Goal: Task Accomplishment & Management: Use online tool/utility

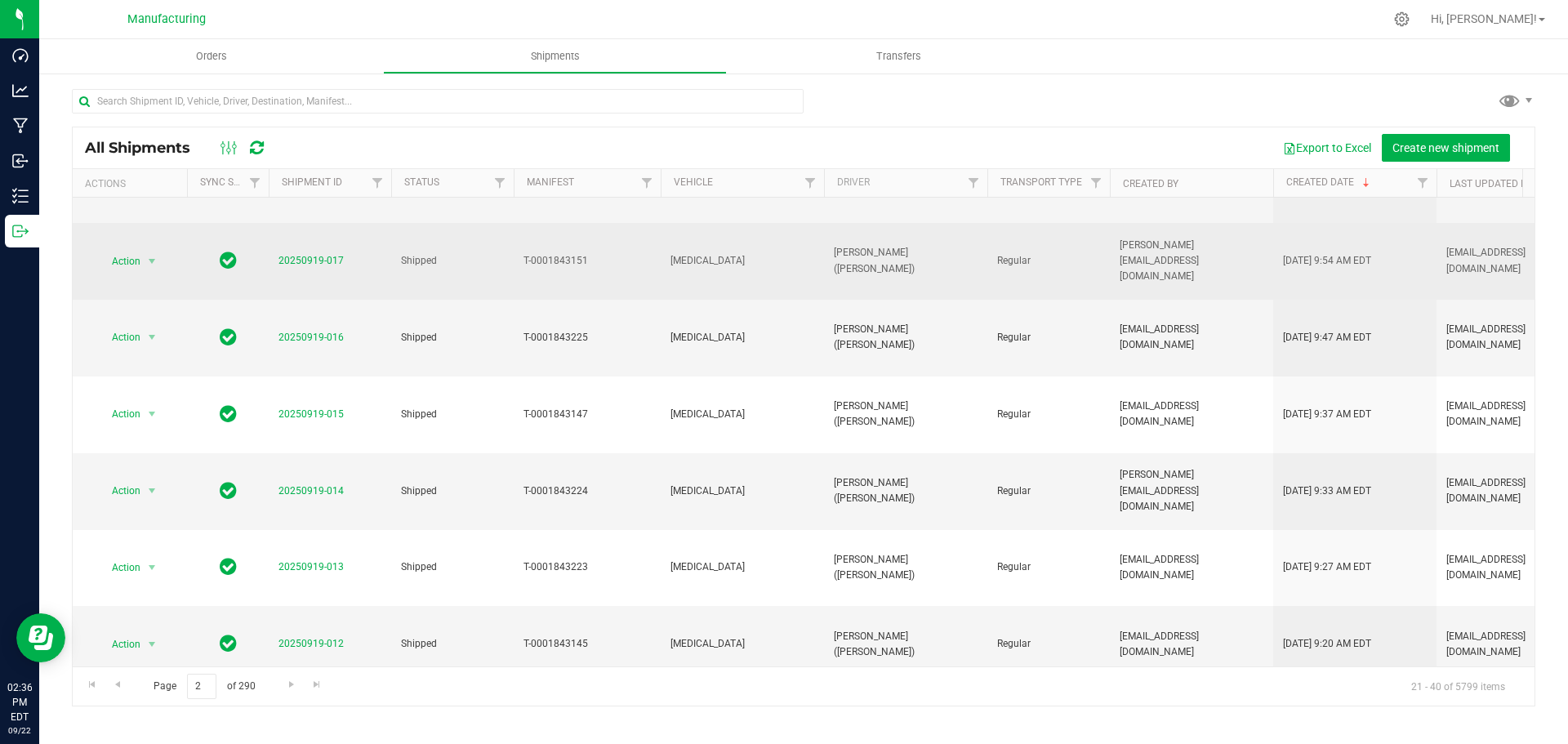
scroll to position [327, 0]
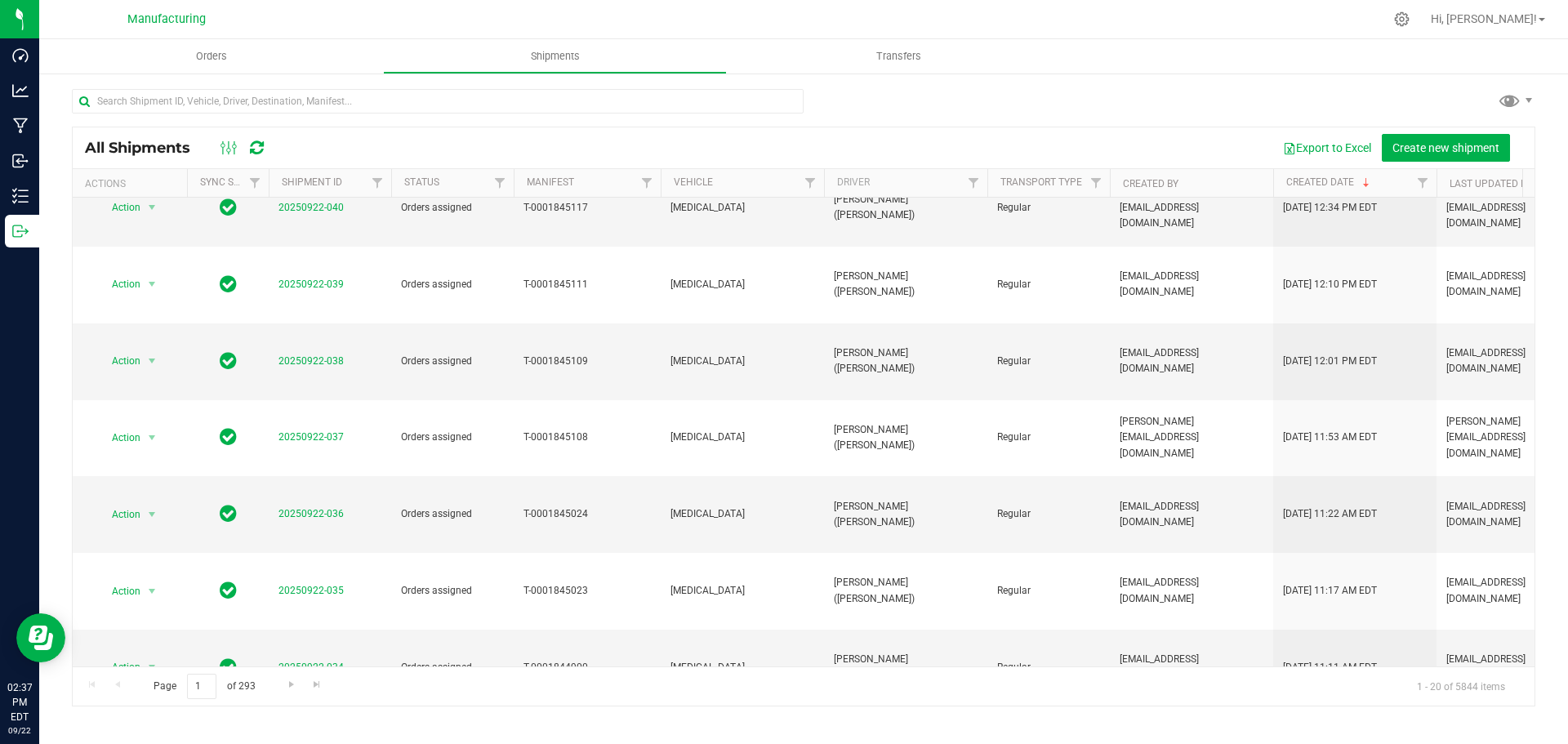
scroll to position [448, 0]
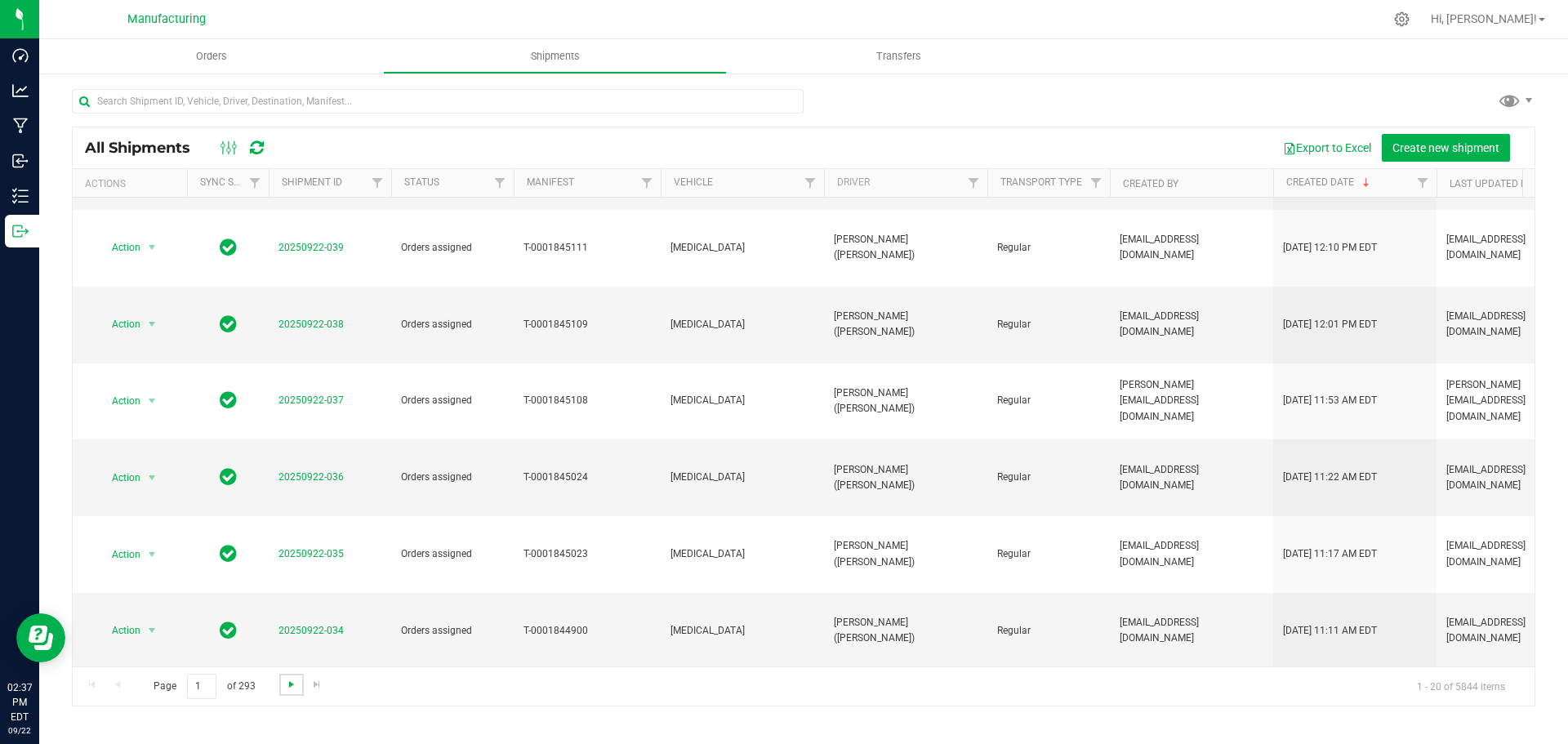
click at [291, 690] on span "Go to the next page" at bounding box center [291, 684] width 13 height 13
click at [314, 681] on span "Go to the last page" at bounding box center [316, 684] width 13 height 13
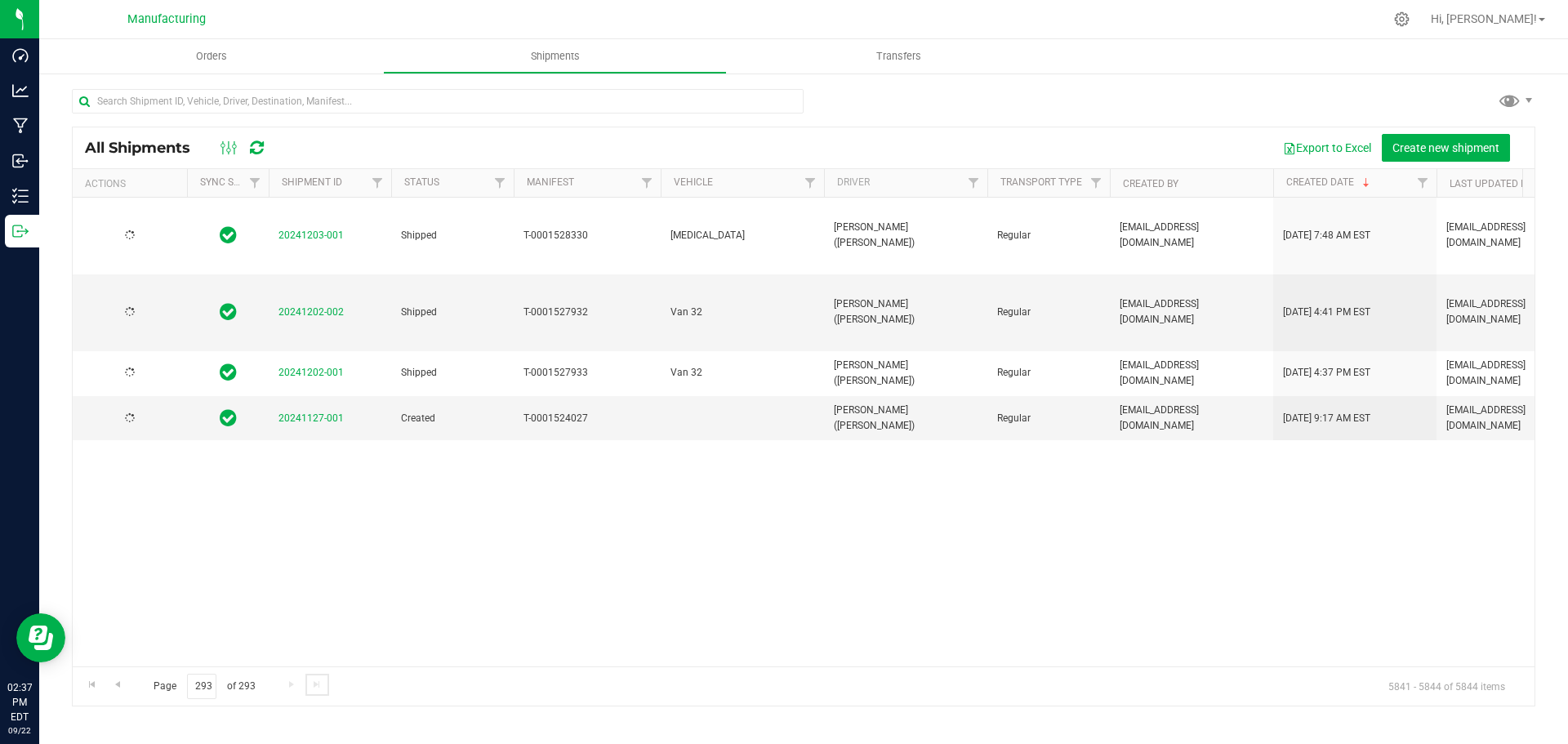
scroll to position [0, 0]
click at [212, 686] on input "293" at bounding box center [201, 686] width 29 height 25
type input "2"
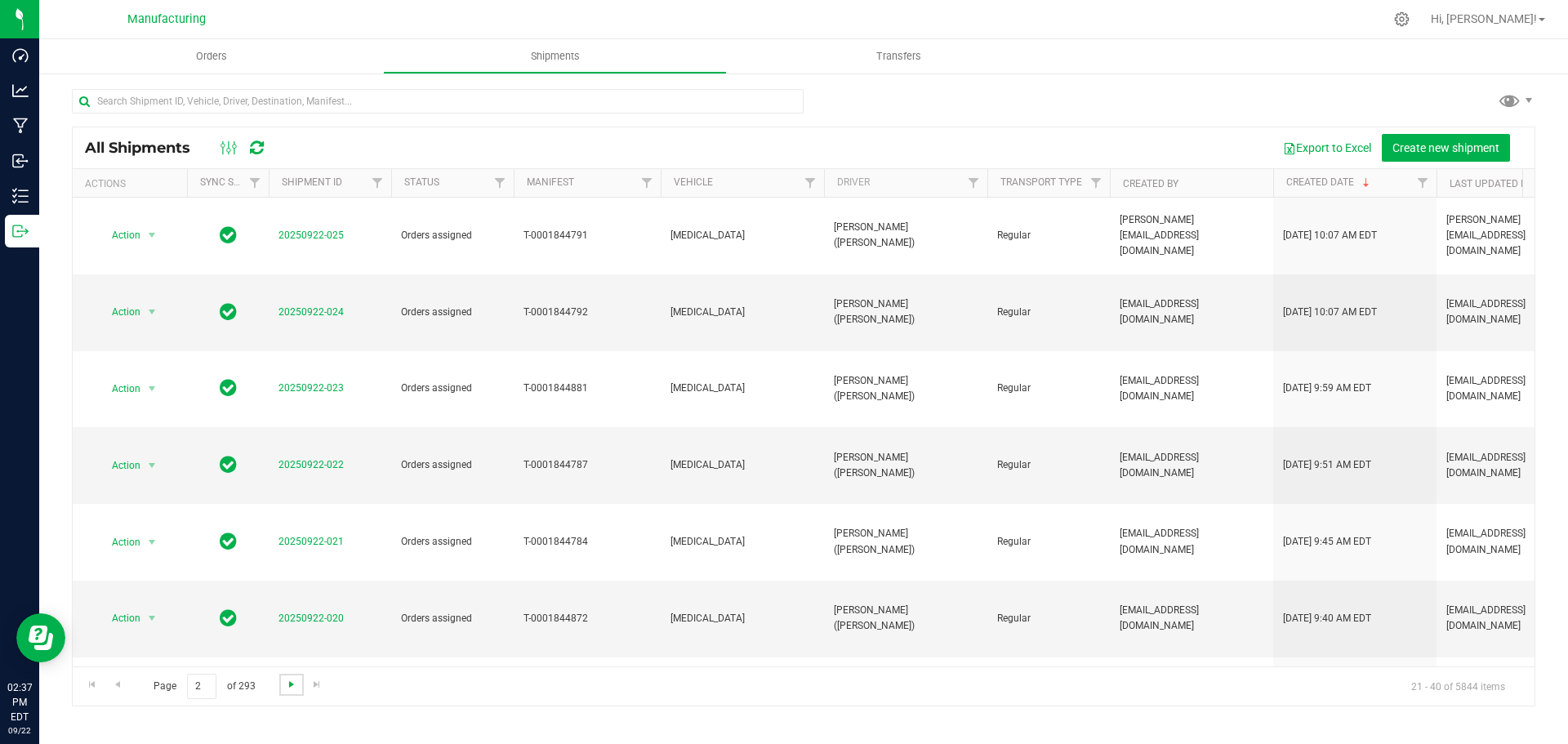
click at [291, 686] on span "Go to the next page" at bounding box center [291, 684] width 13 height 13
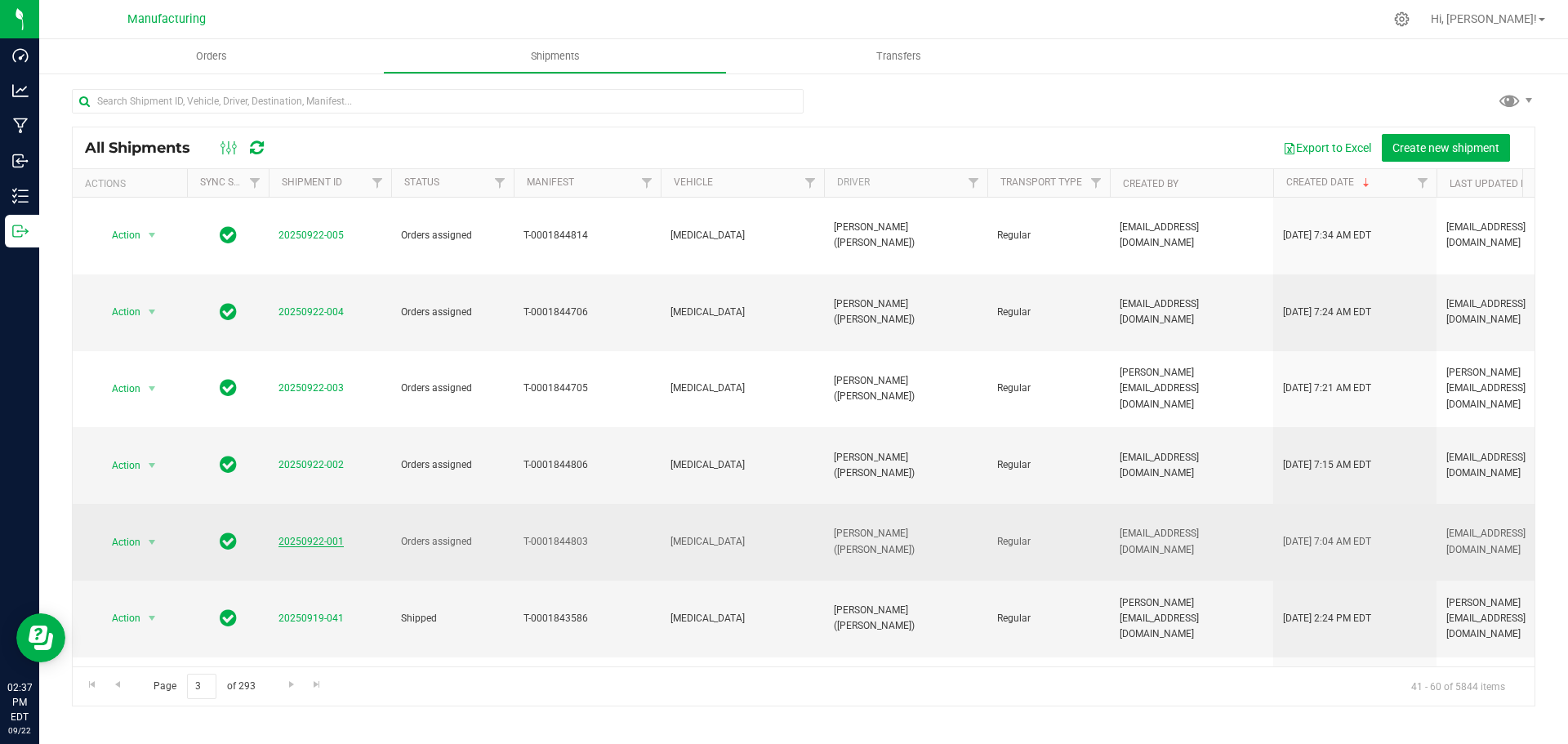
click at [327, 536] on link "20250922-001" at bounding box center [311, 541] width 66 height 11
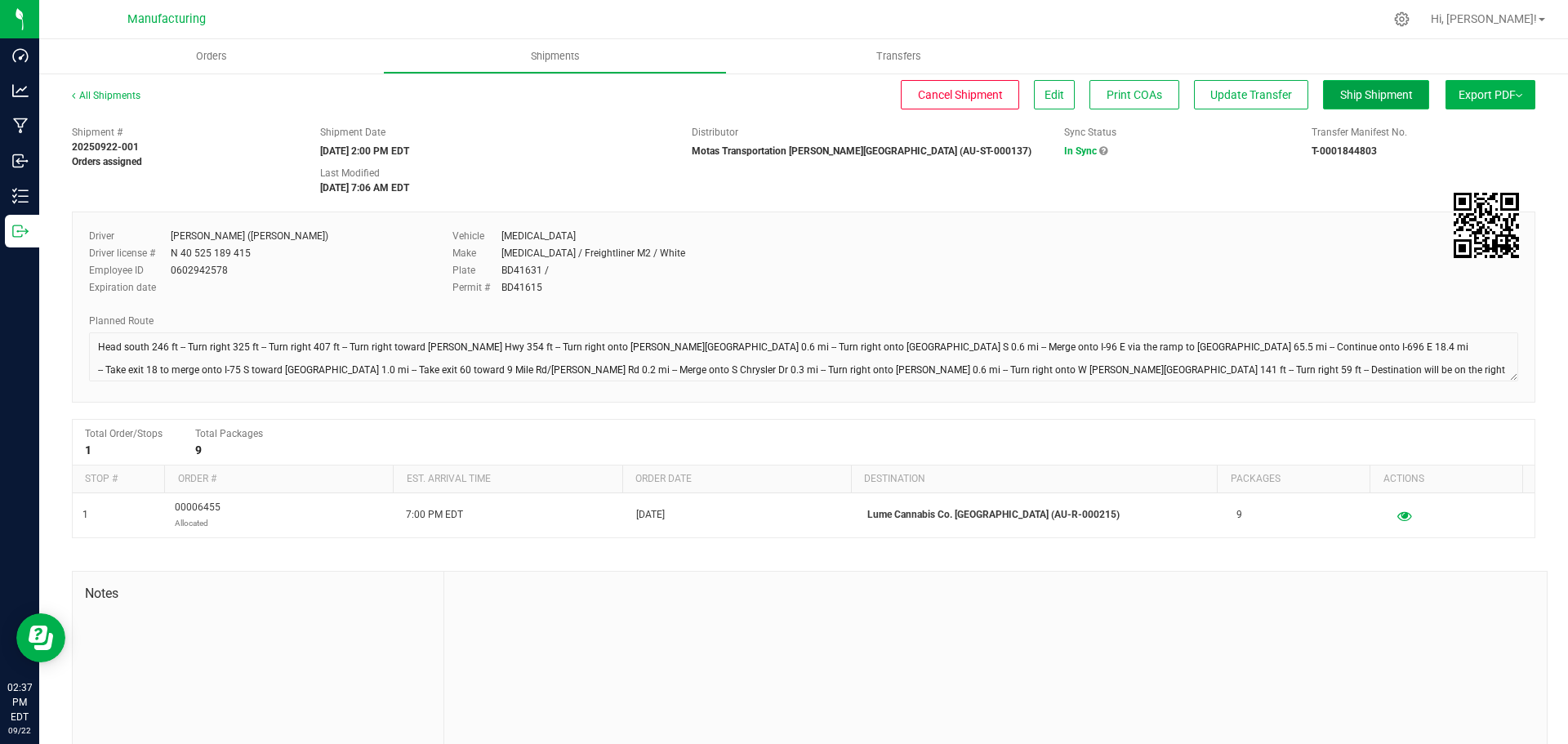
click at [1378, 100] on span "Ship Shipment" at bounding box center [1376, 94] width 73 height 13
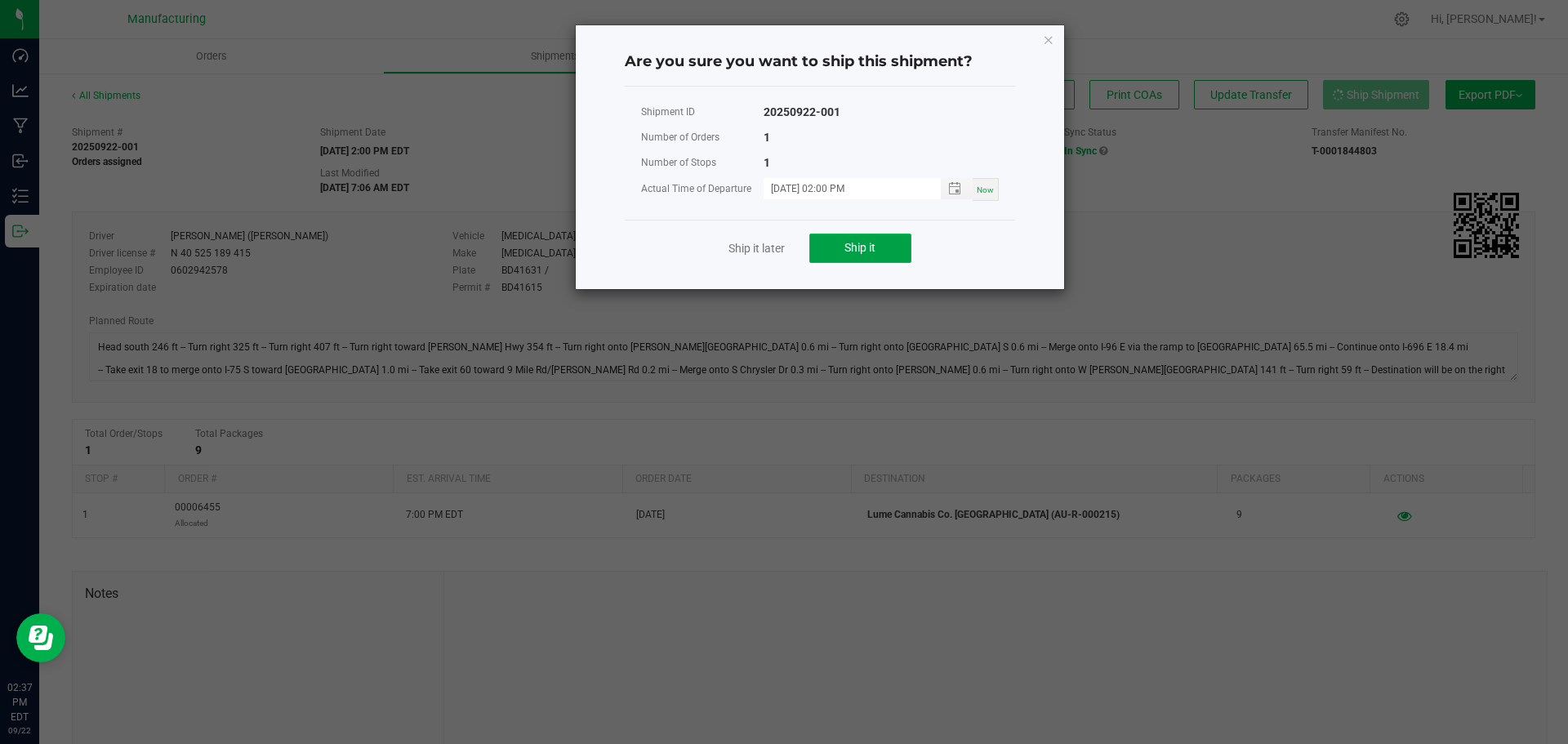
click at [890, 252] on button "Ship it" at bounding box center [860, 247] width 102 height 29
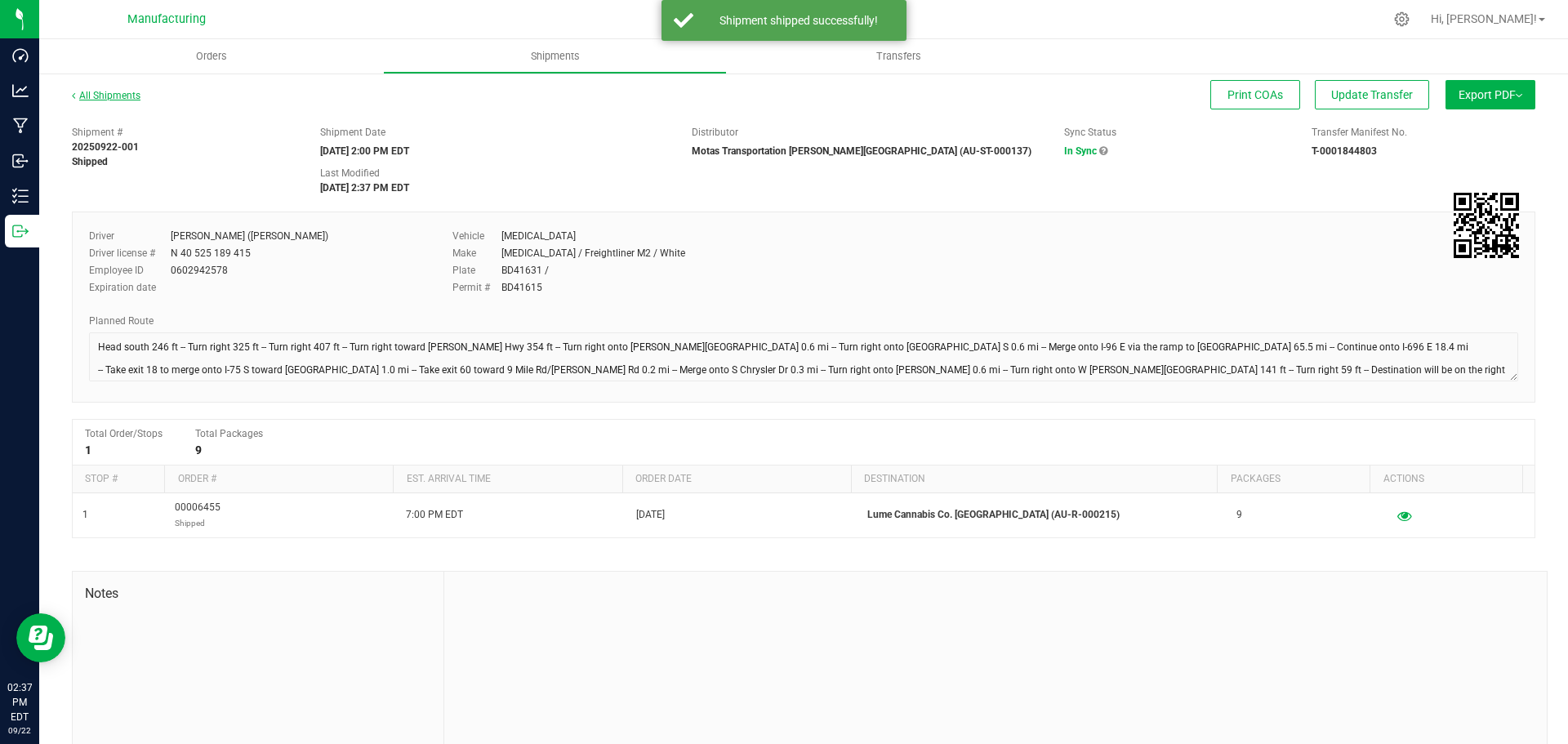
click at [125, 96] on link "All Shipments" at bounding box center [106, 95] width 69 height 11
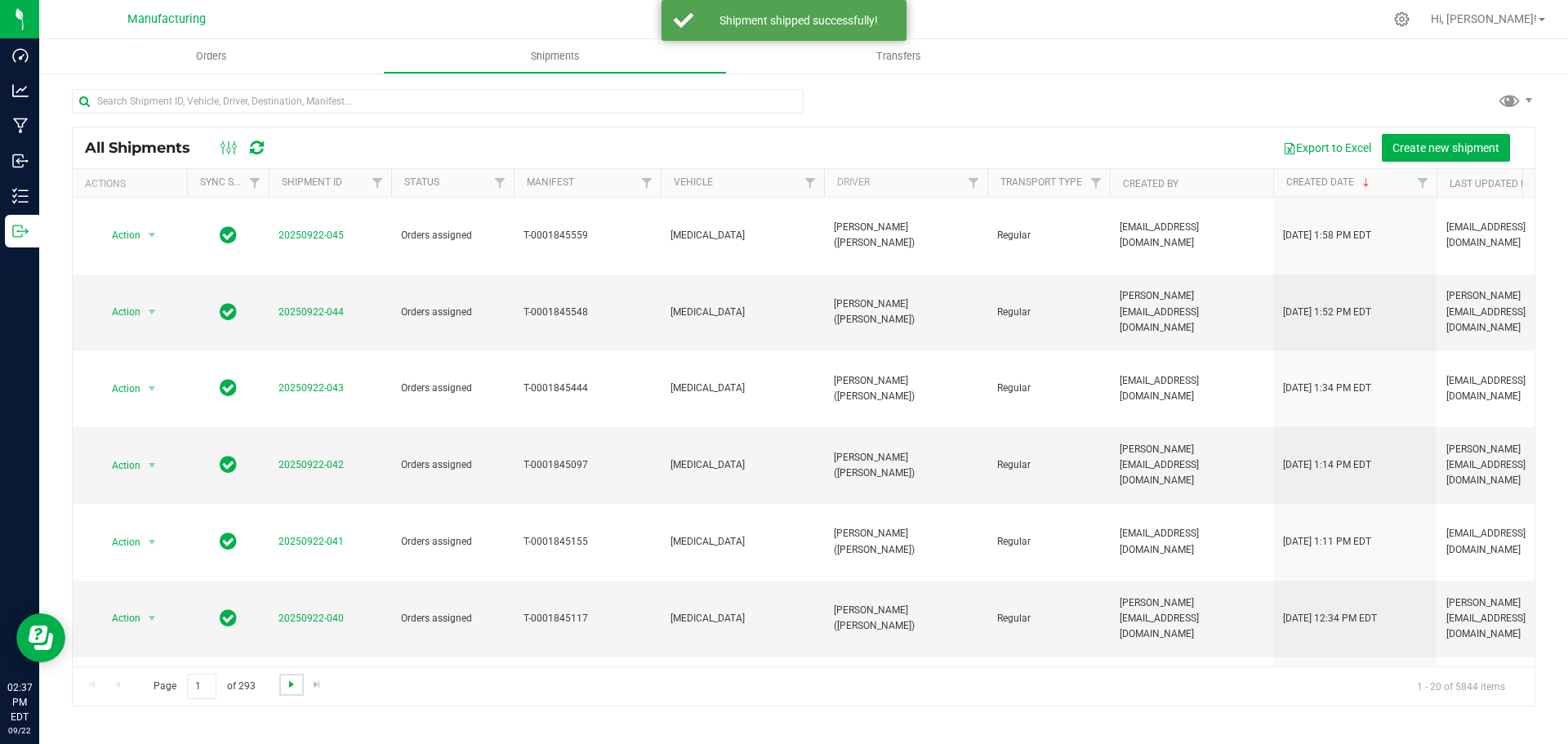
click at [288, 683] on span "Go to the next page" at bounding box center [291, 684] width 13 height 13
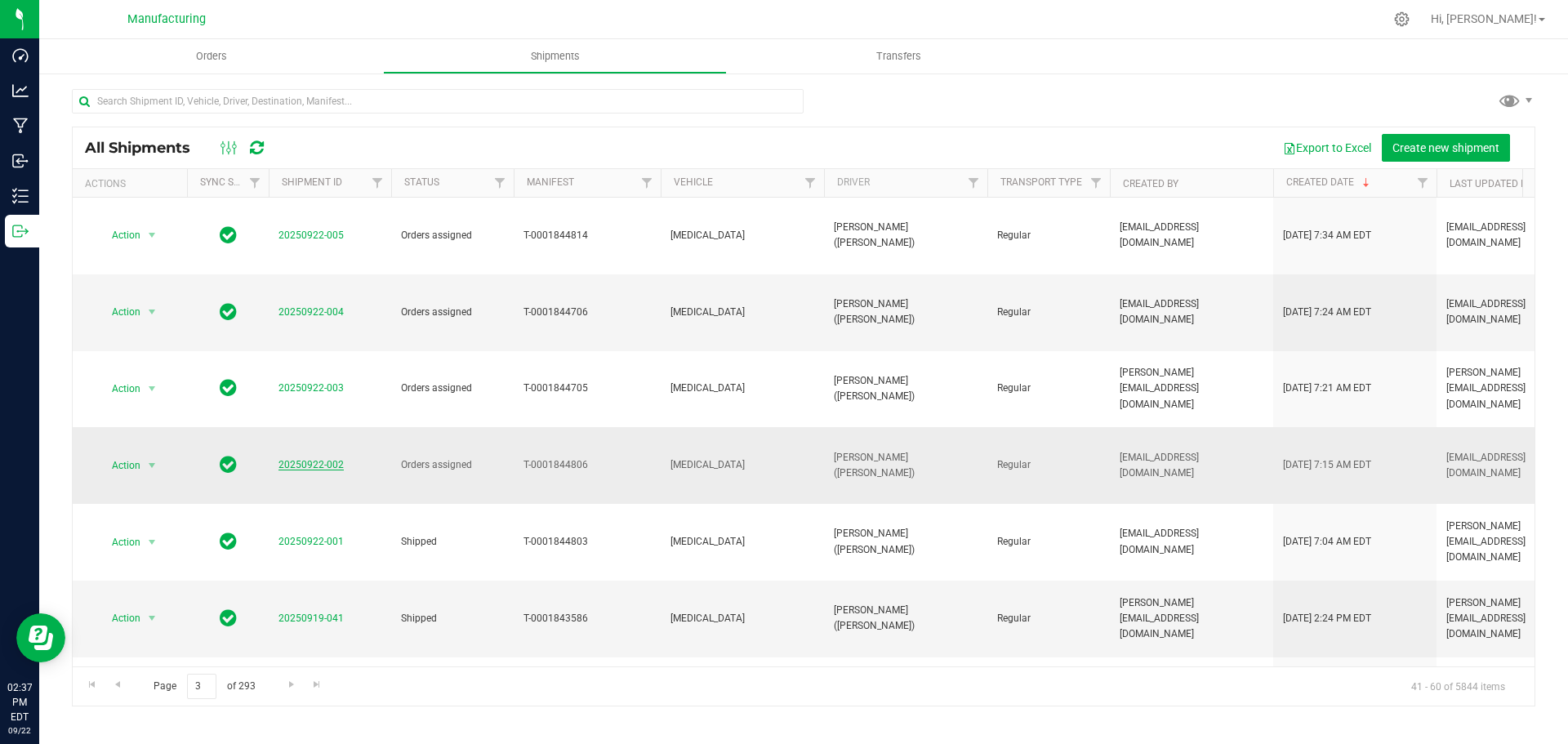
click at [324, 459] on link "20250922-002" at bounding box center [311, 464] width 66 height 11
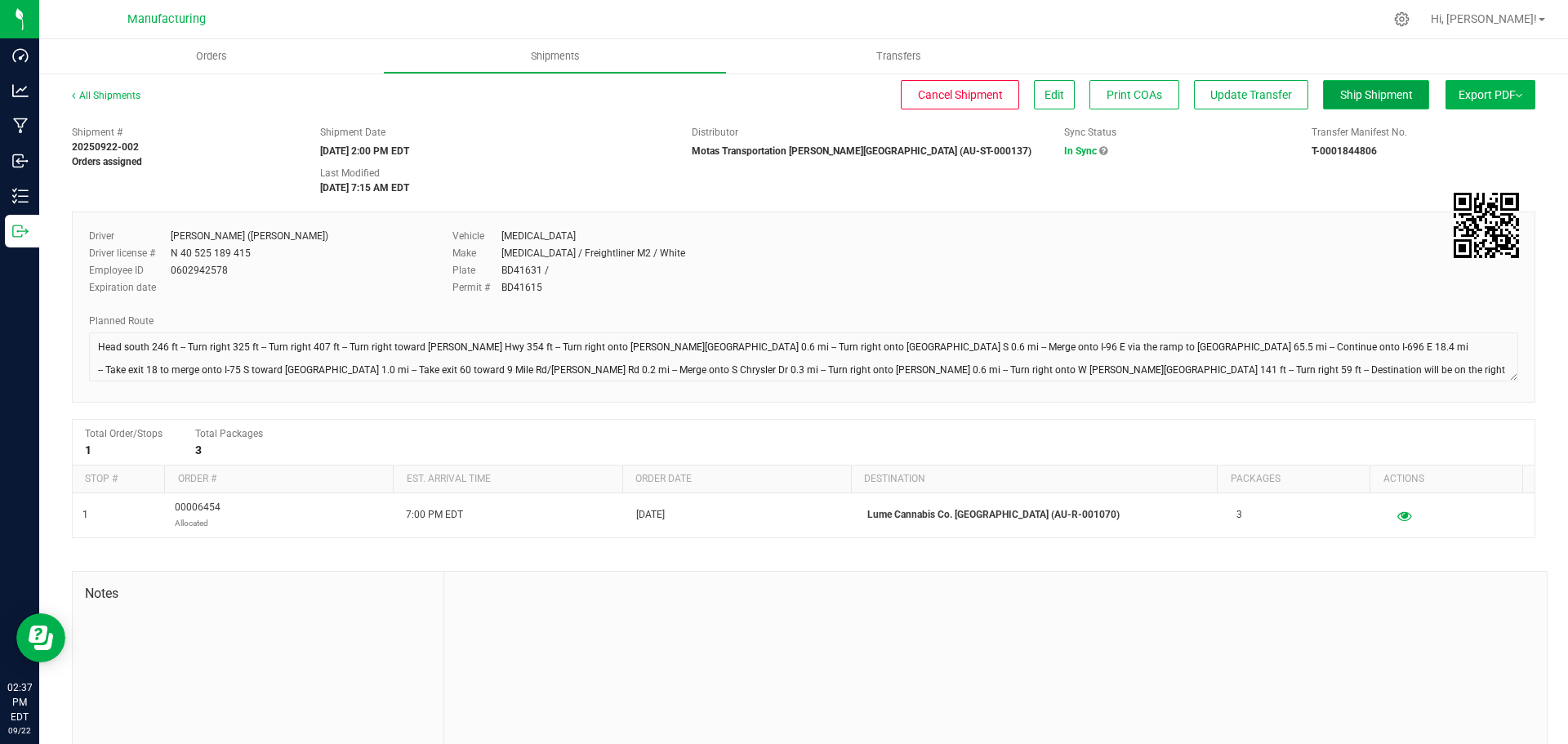
click at [1350, 94] on span "Ship Shipment" at bounding box center [1376, 94] width 73 height 13
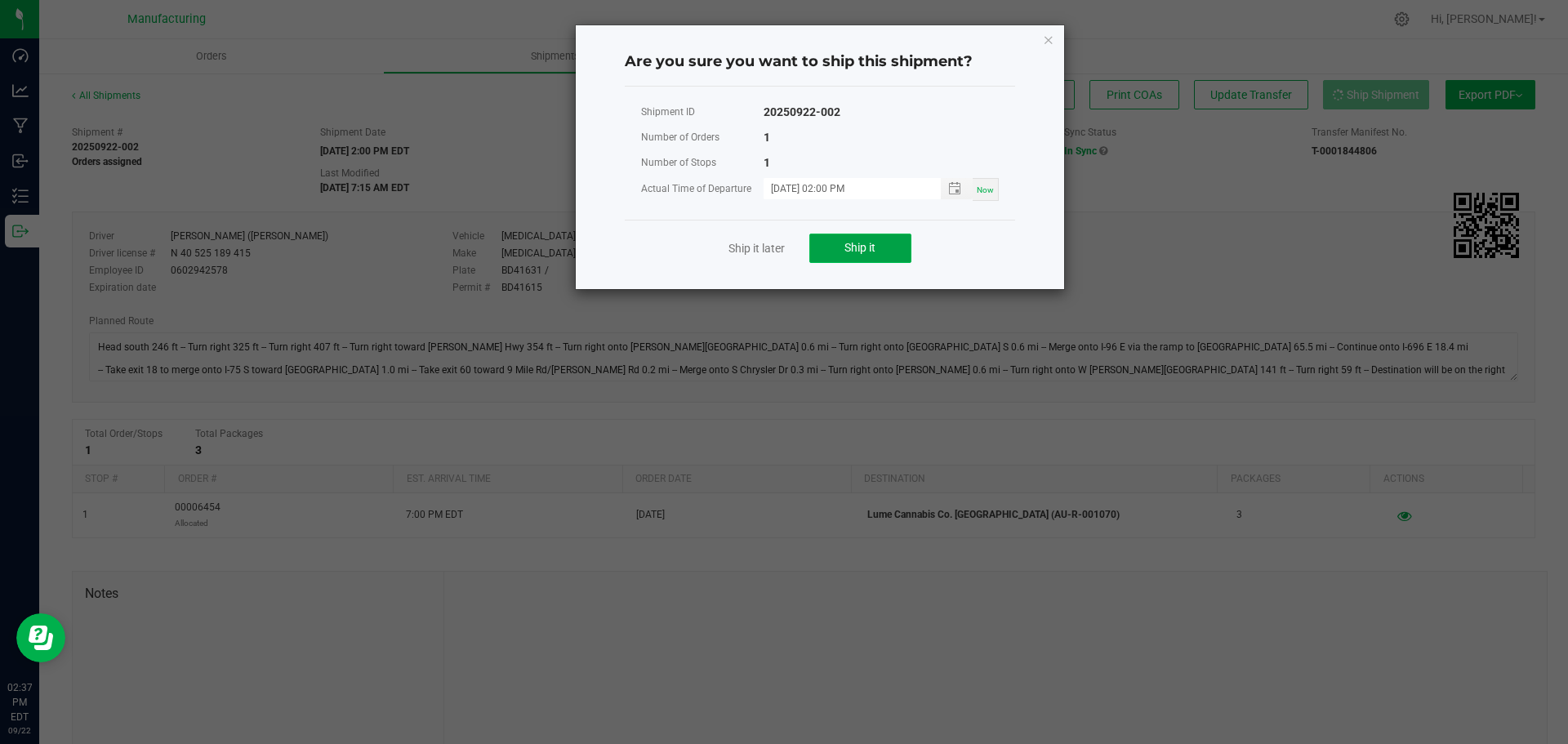
click at [847, 248] on span "Ship it" at bounding box center [859, 247] width 31 height 13
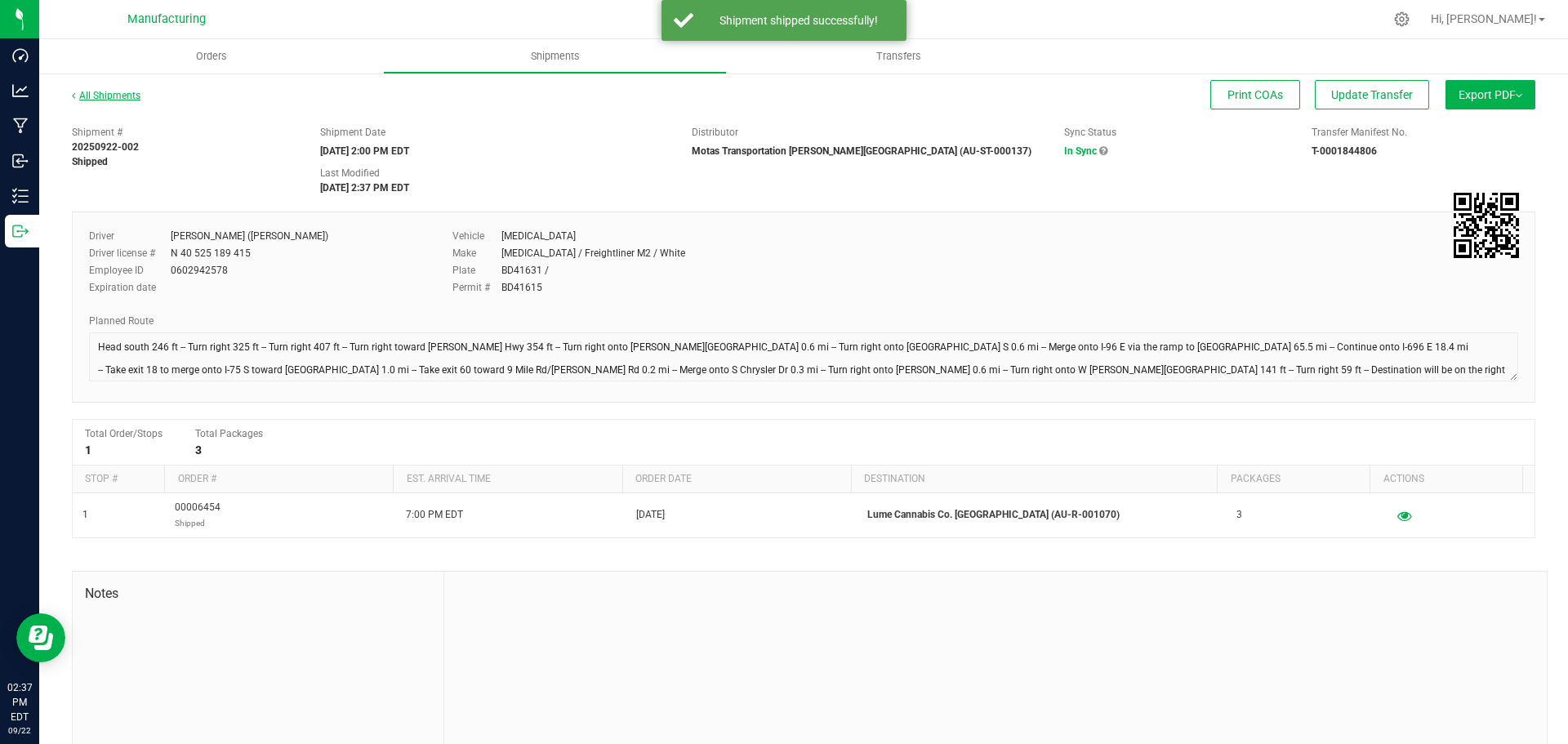
click at [120, 97] on link "All Shipments" at bounding box center [106, 95] width 69 height 11
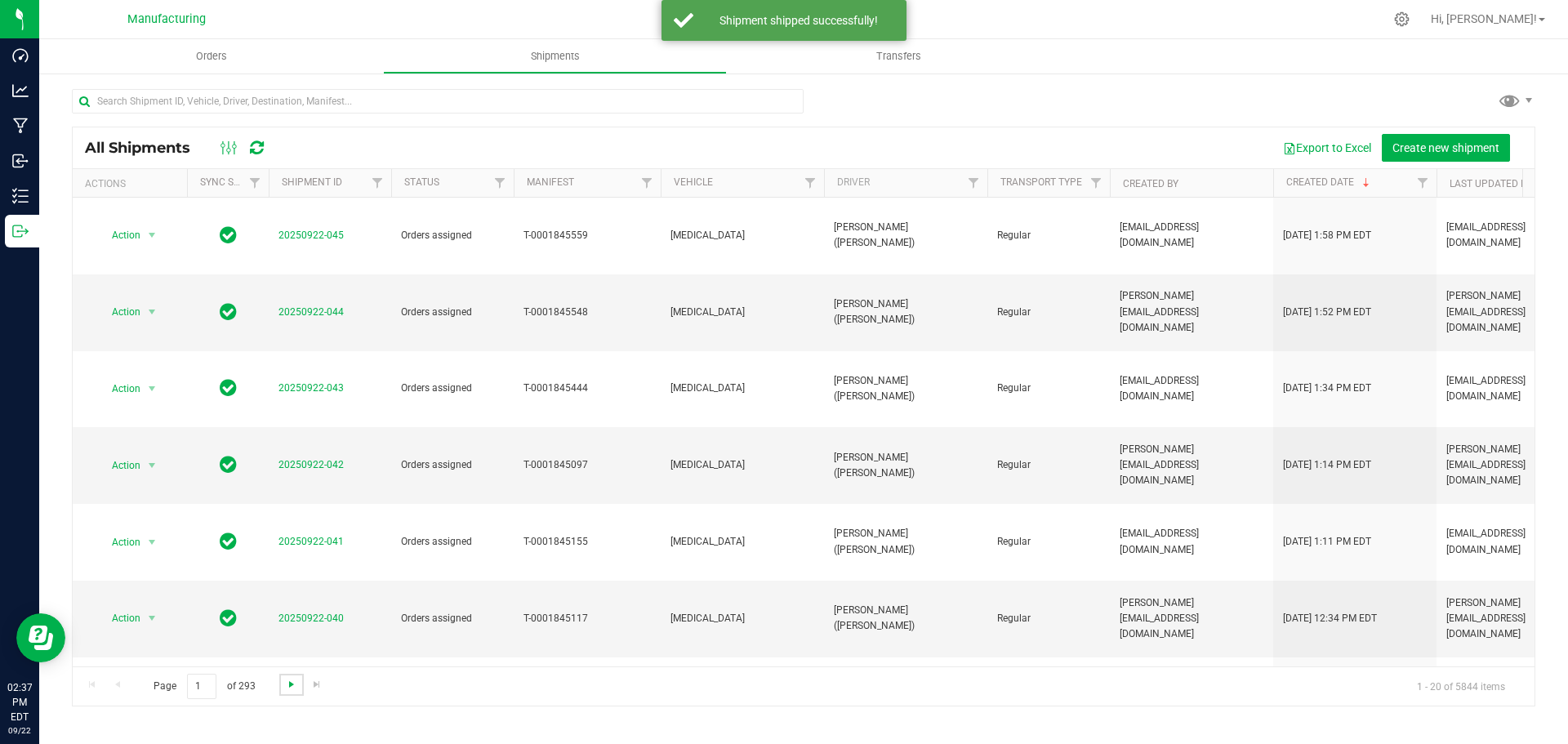
click at [291, 684] on span "Go to the next page" at bounding box center [291, 684] width 13 height 13
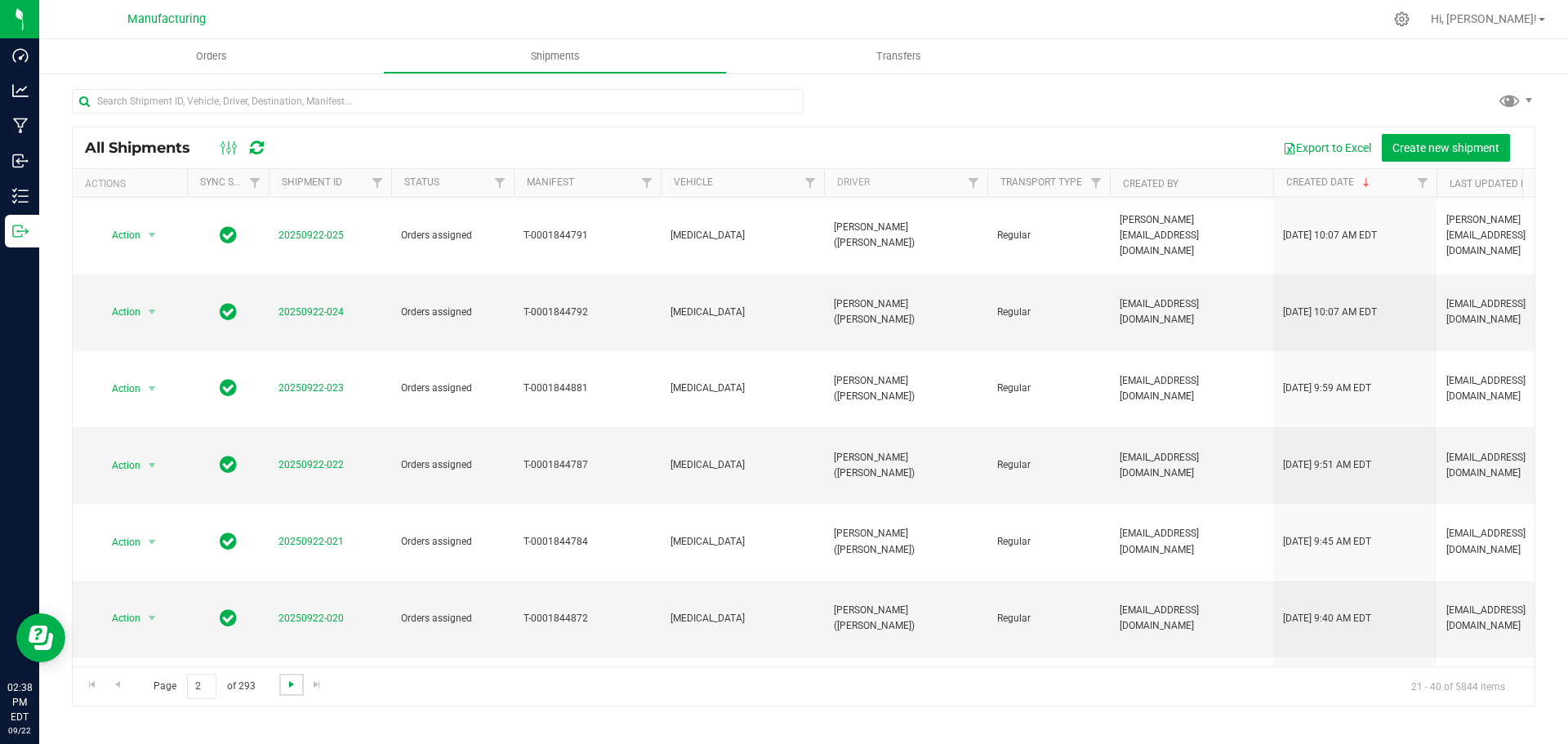
click at [291, 684] on span "Go to the next page" at bounding box center [291, 684] width 13 height 13
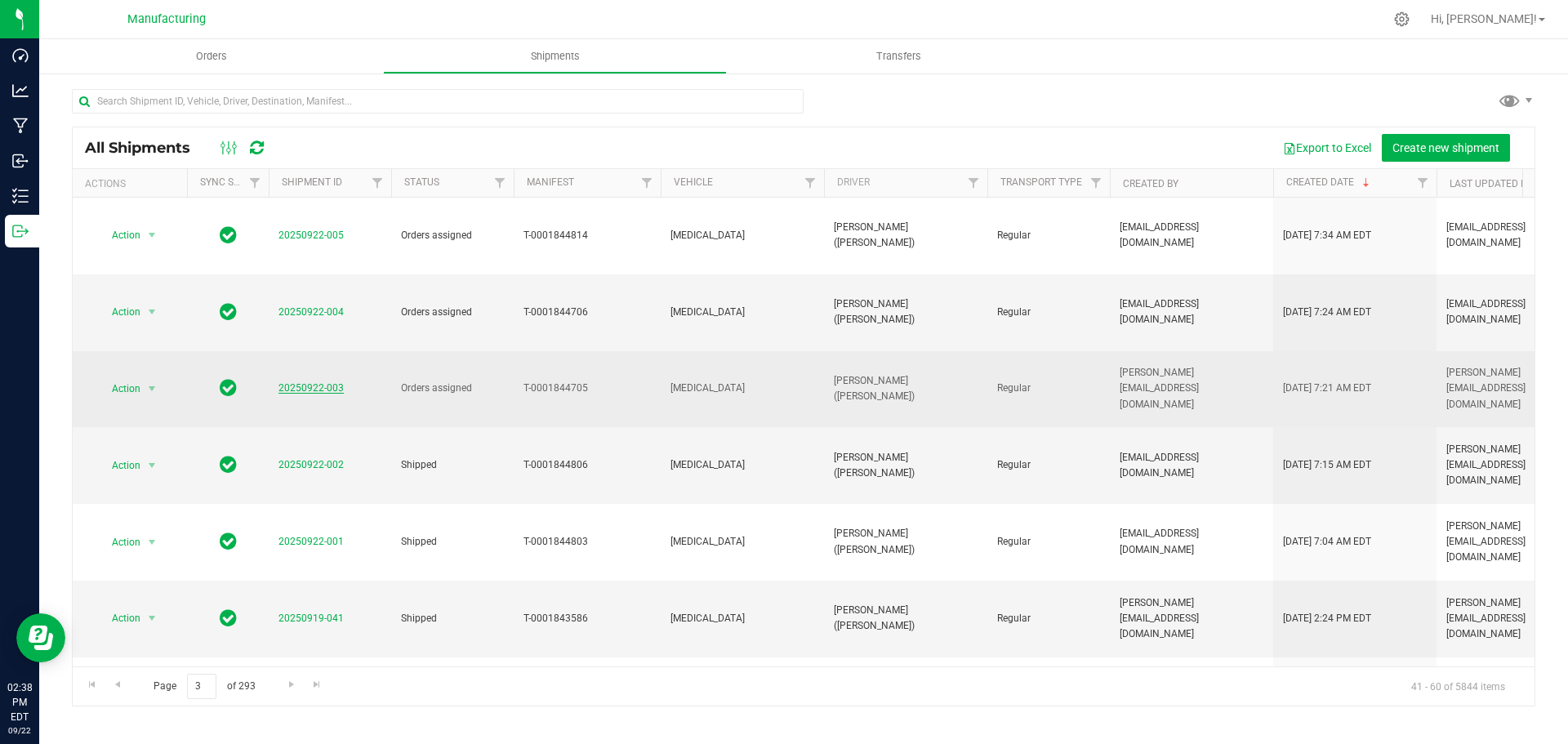
click at [321, 382] on link "20250922-003" at bounding box center [311, 387] width 66 height 11
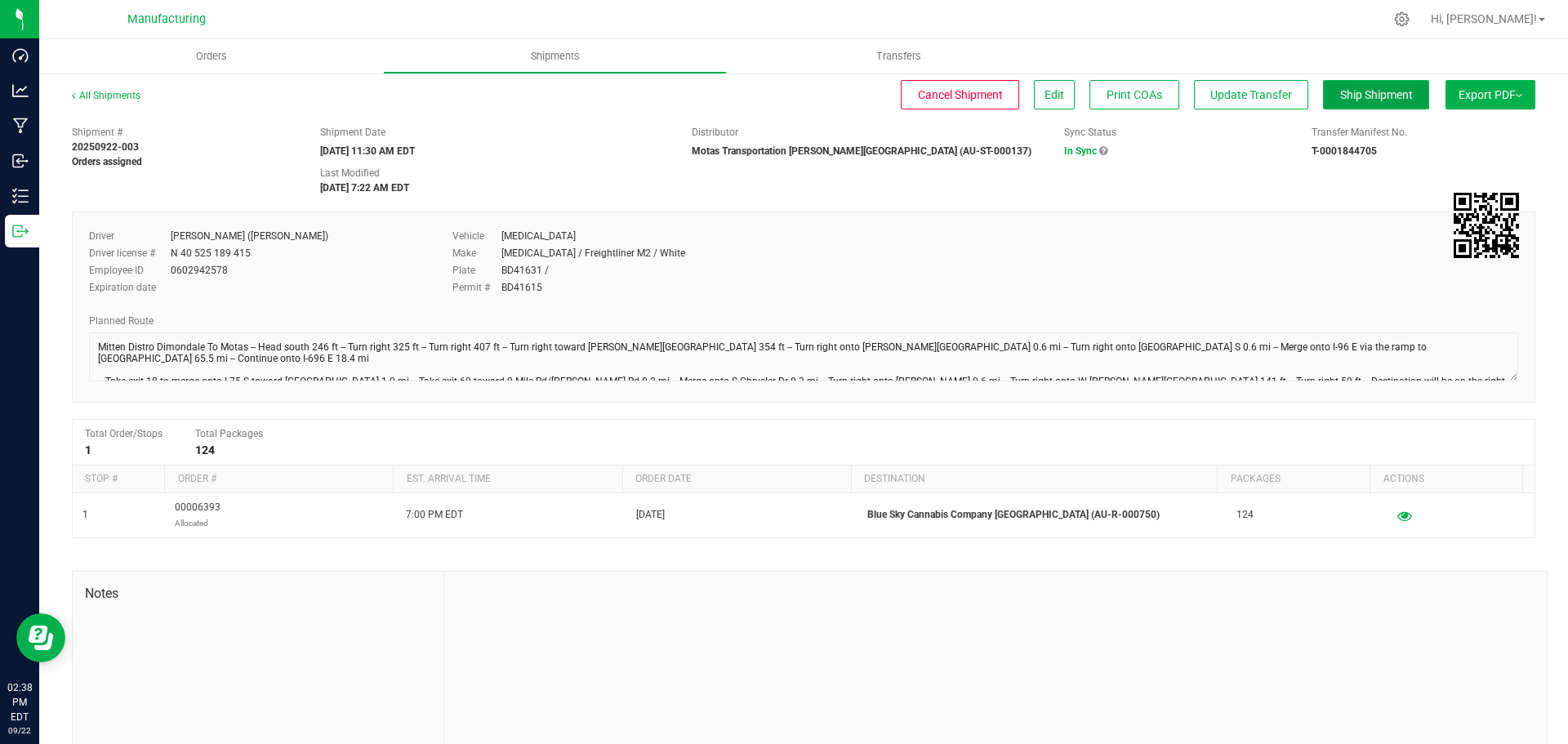
click at [1363, 96] on span "Ship Shipment" at bounding box center [1376, 94] width 73 height 13
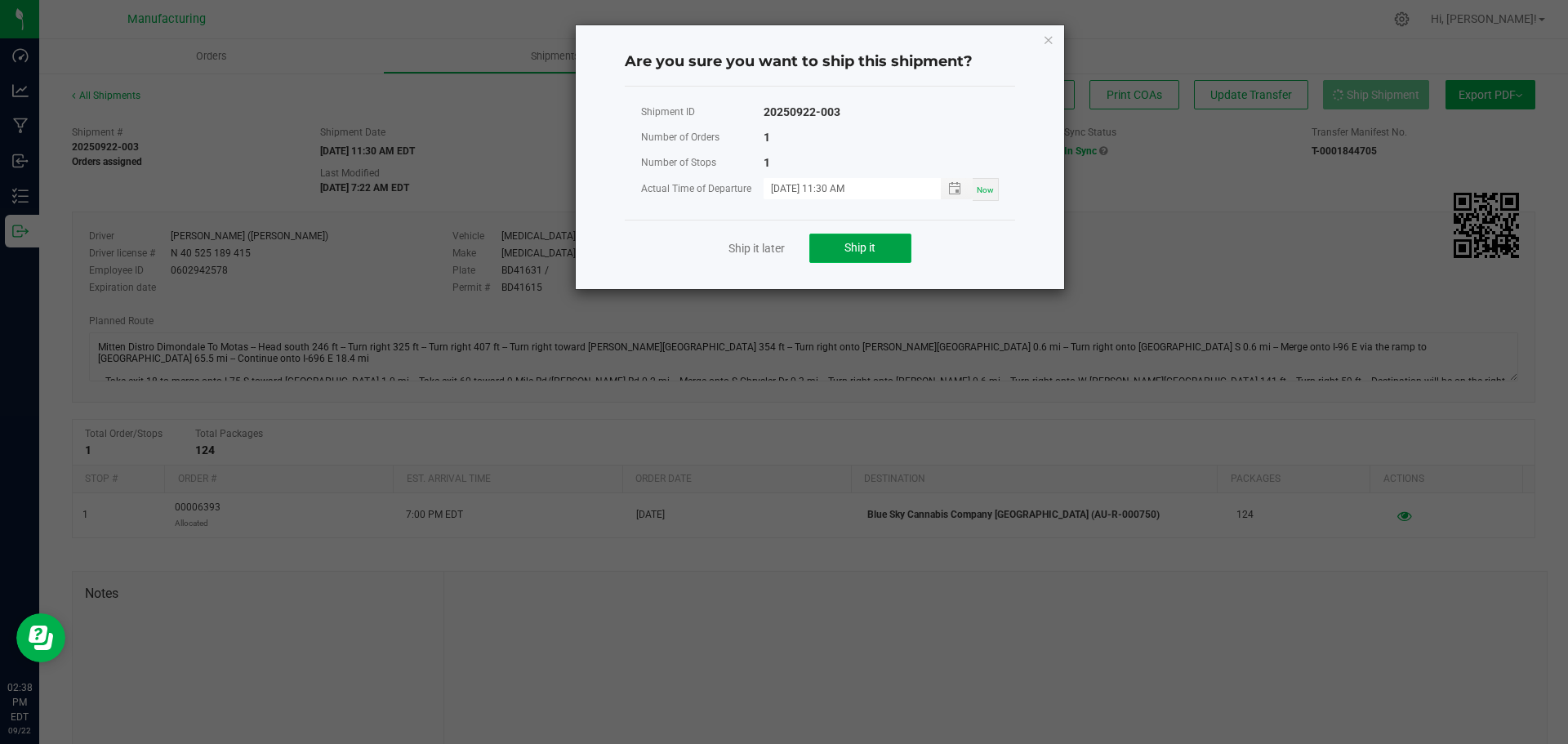
click at [884, 255] on button "Ship it" at bounding box center [860, 247] width 102 height 29
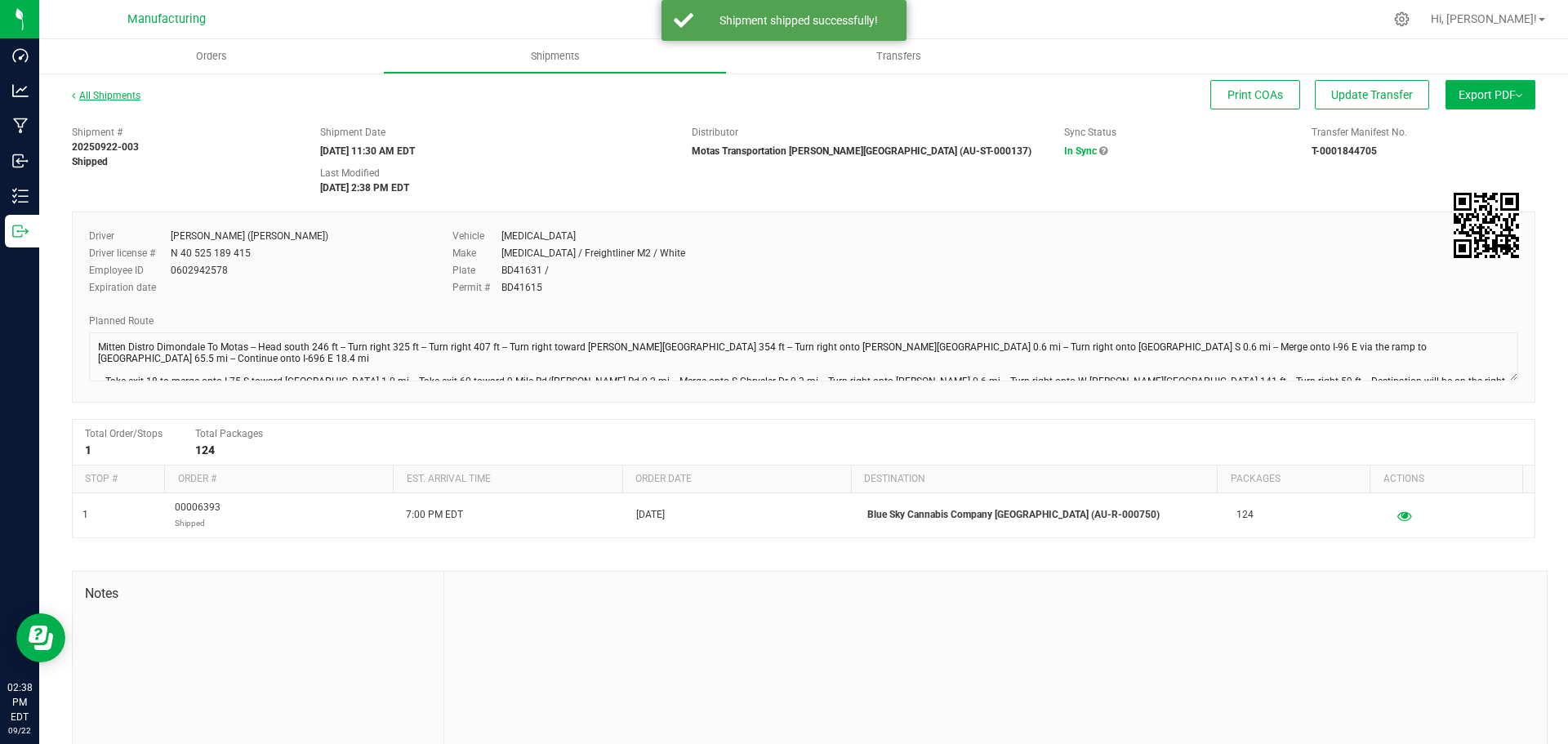
click at [100, 96] on link "All Shipments" at bounding box center [106, 95] width 69 height 11
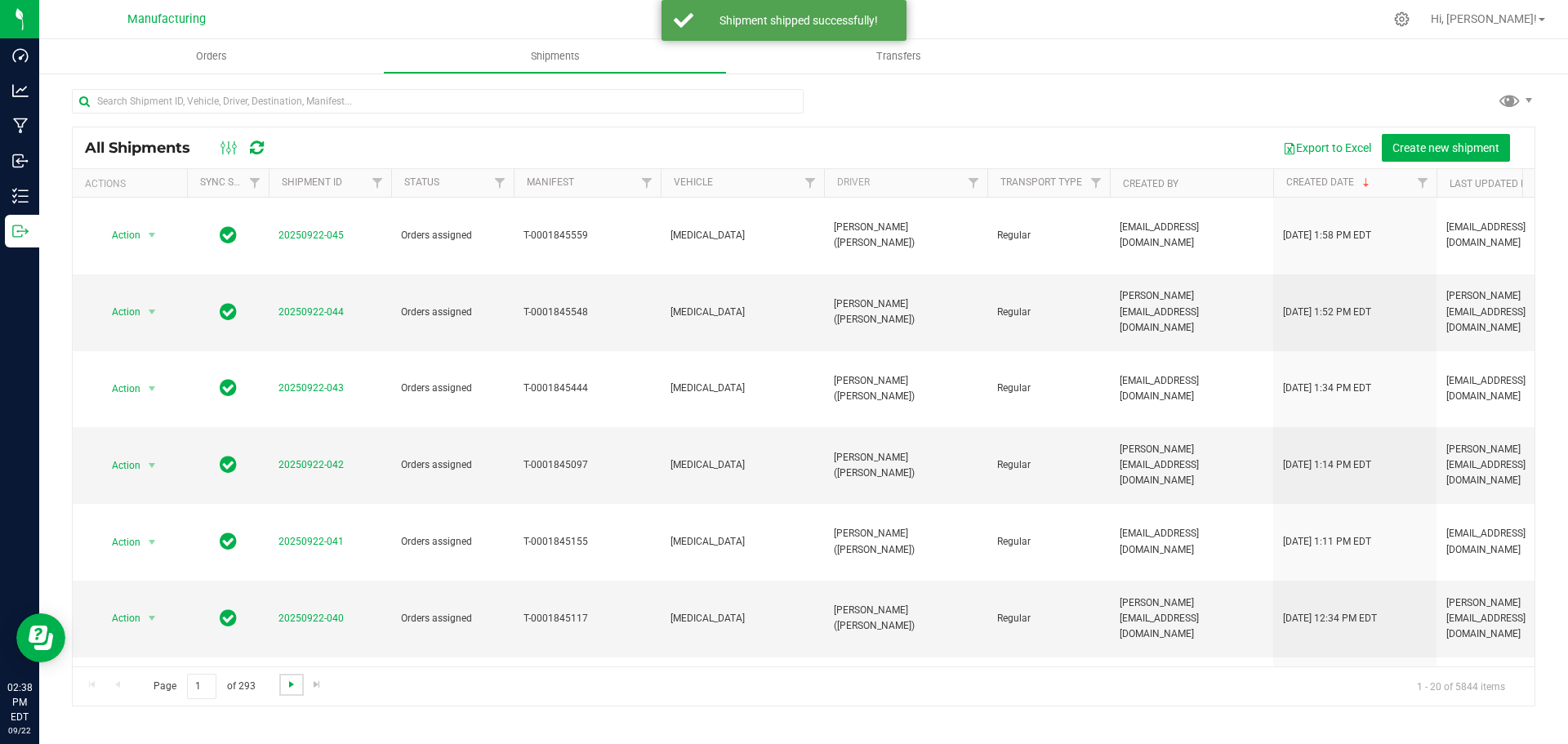
click at [286, 685] on span "Go to the next page" at bounding box center [291, 684] width 13 height 13
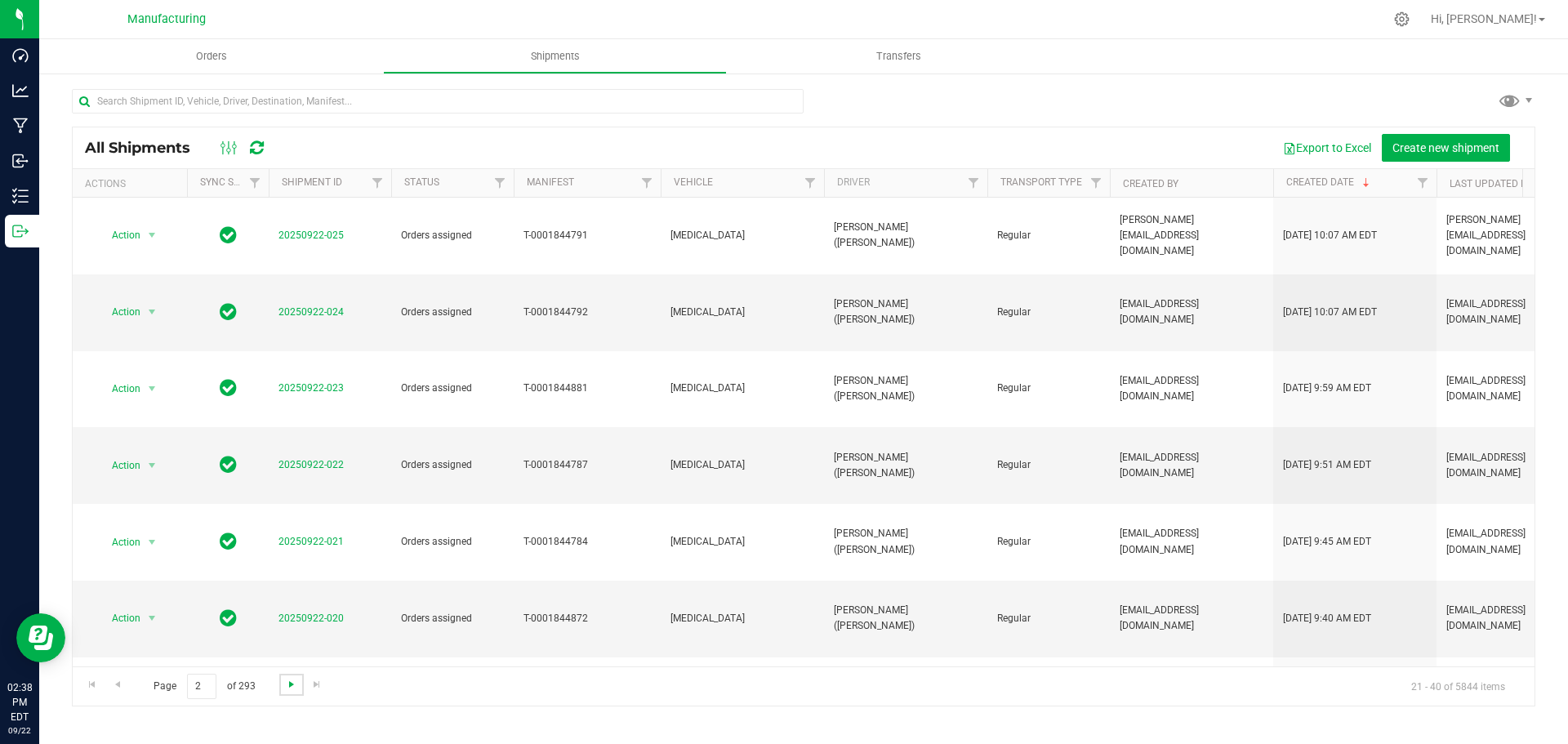
click at [286, 685] on span "Go to the next page" at bounding box center [291, 684] width 13 height 13
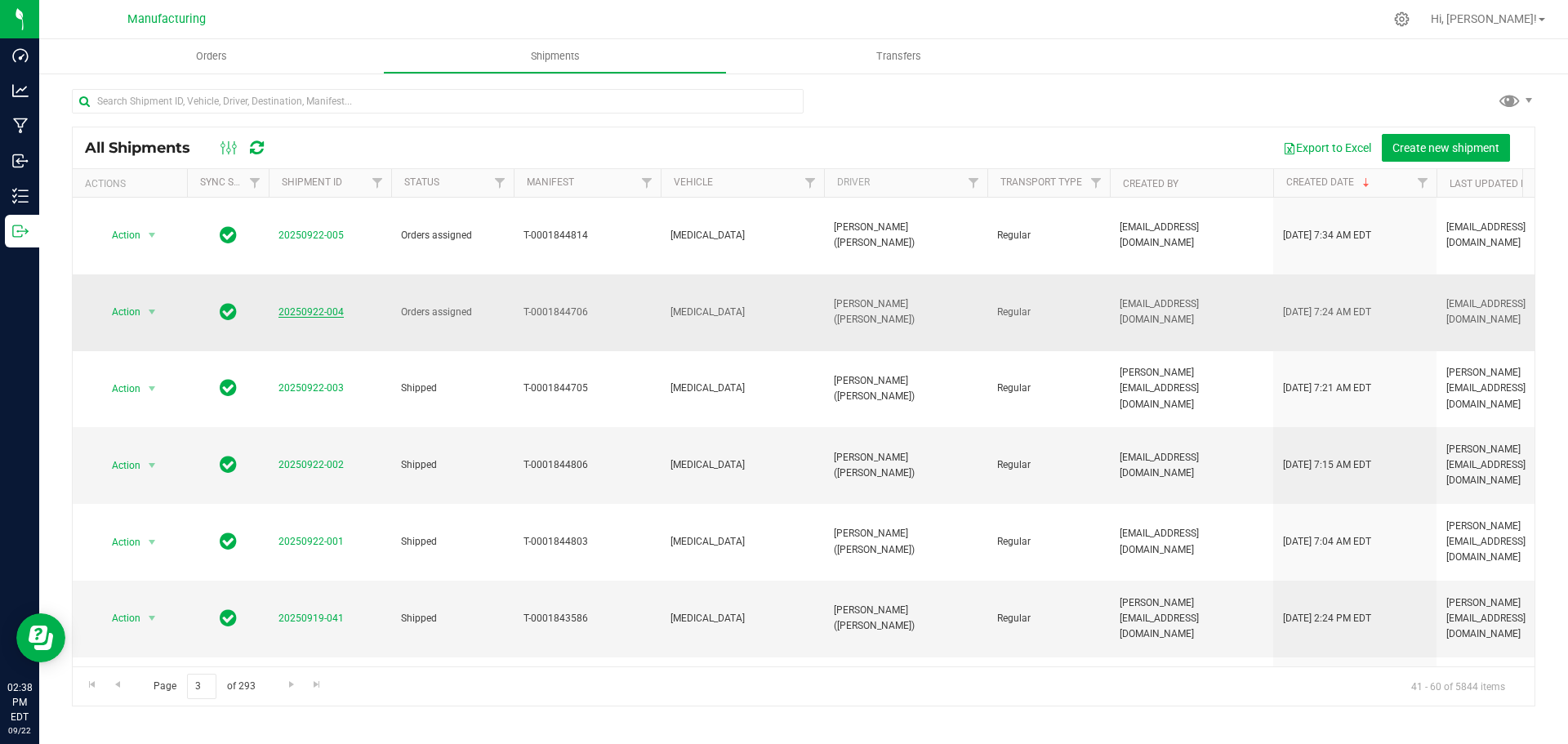
click at [325, 306] on link "20250922-004" at bounding box center [311, 311] width 66 height 11
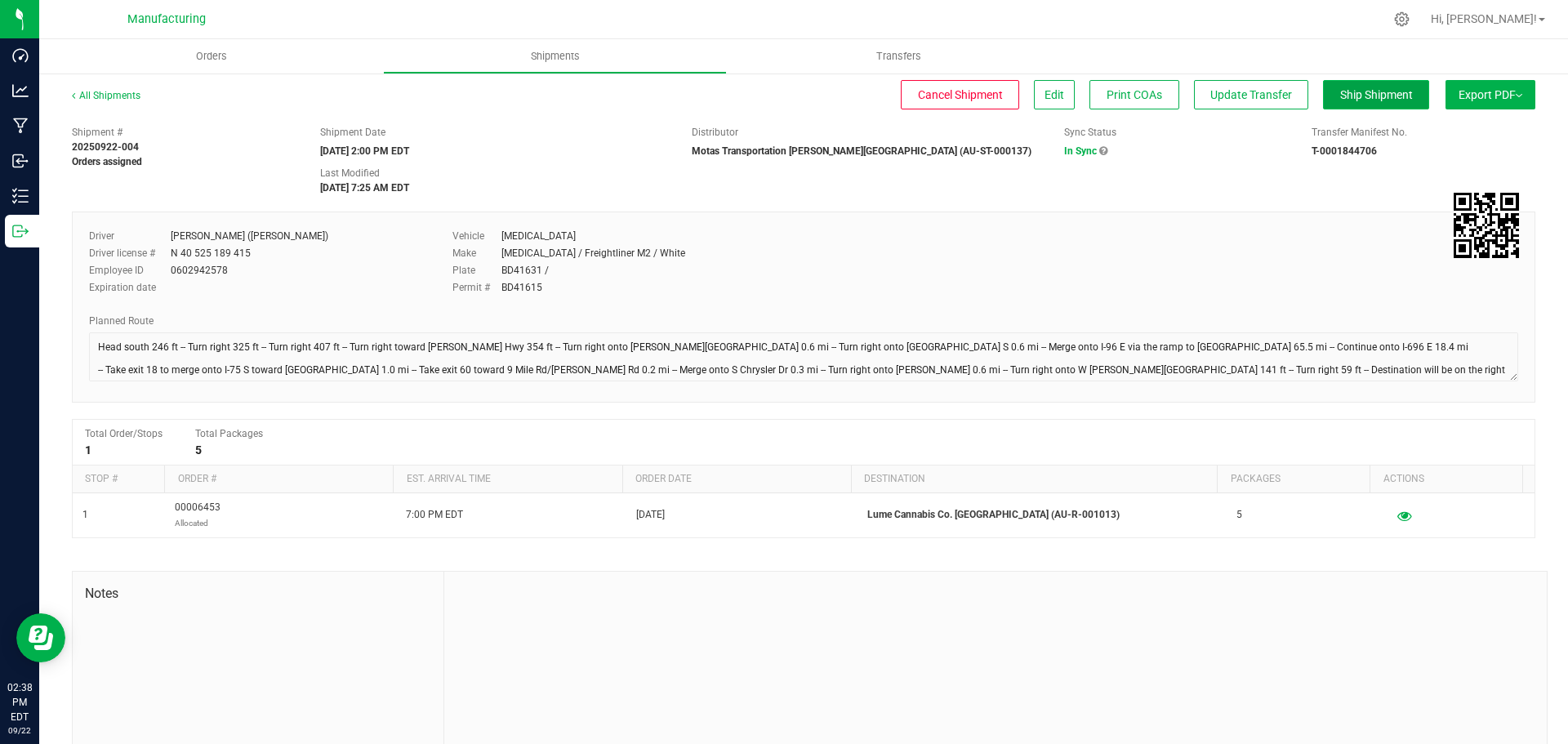
click at [1376, 90] on span "Ship Shipment" at bounding box center [1376, 94] width 73 height 13
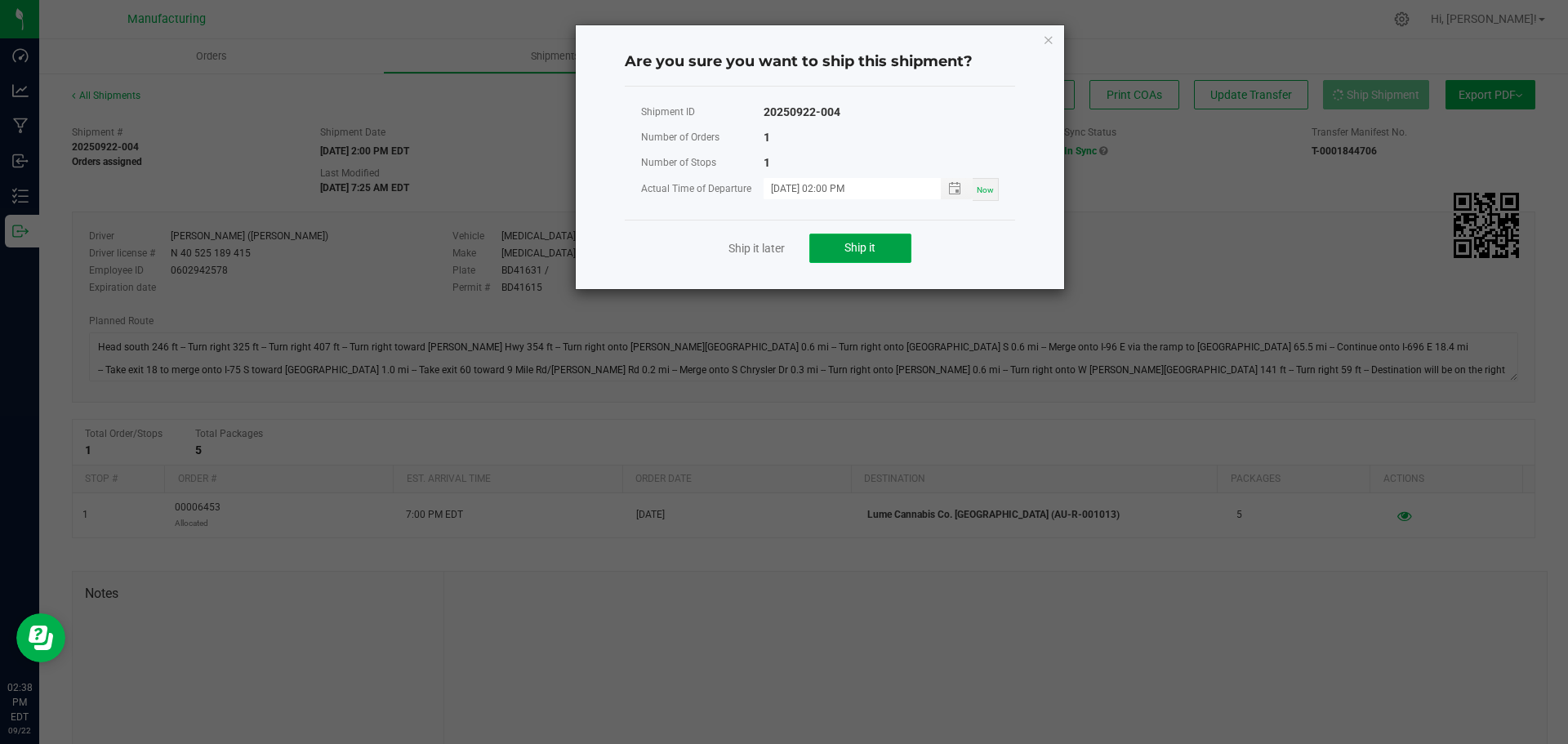
click at [867, 248] on span "Ship it" at bounding box center [859, 247] width 31 height 13
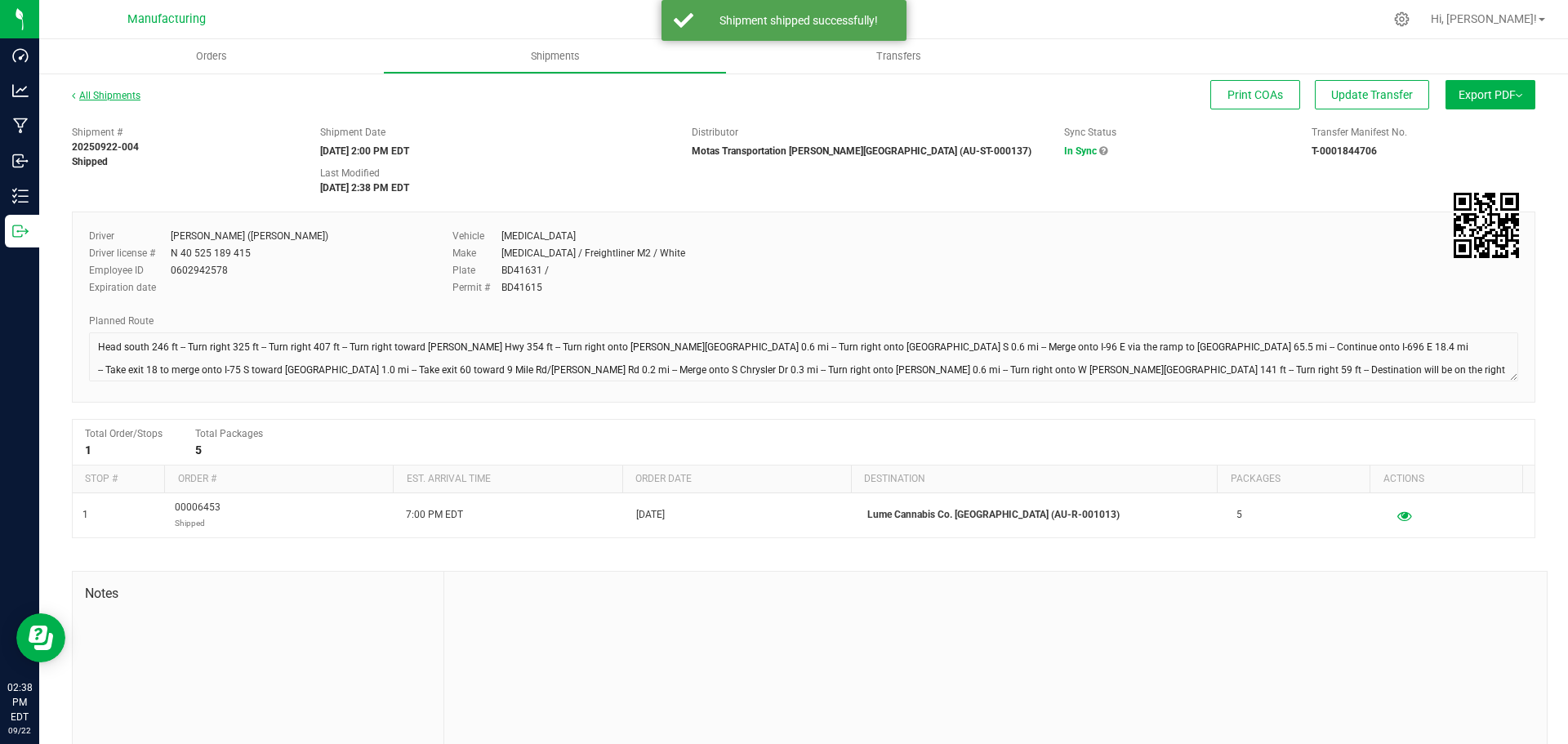
click at [130, 97] on link "All Shipments" at bounding box center [106, 95] width 69 height 11
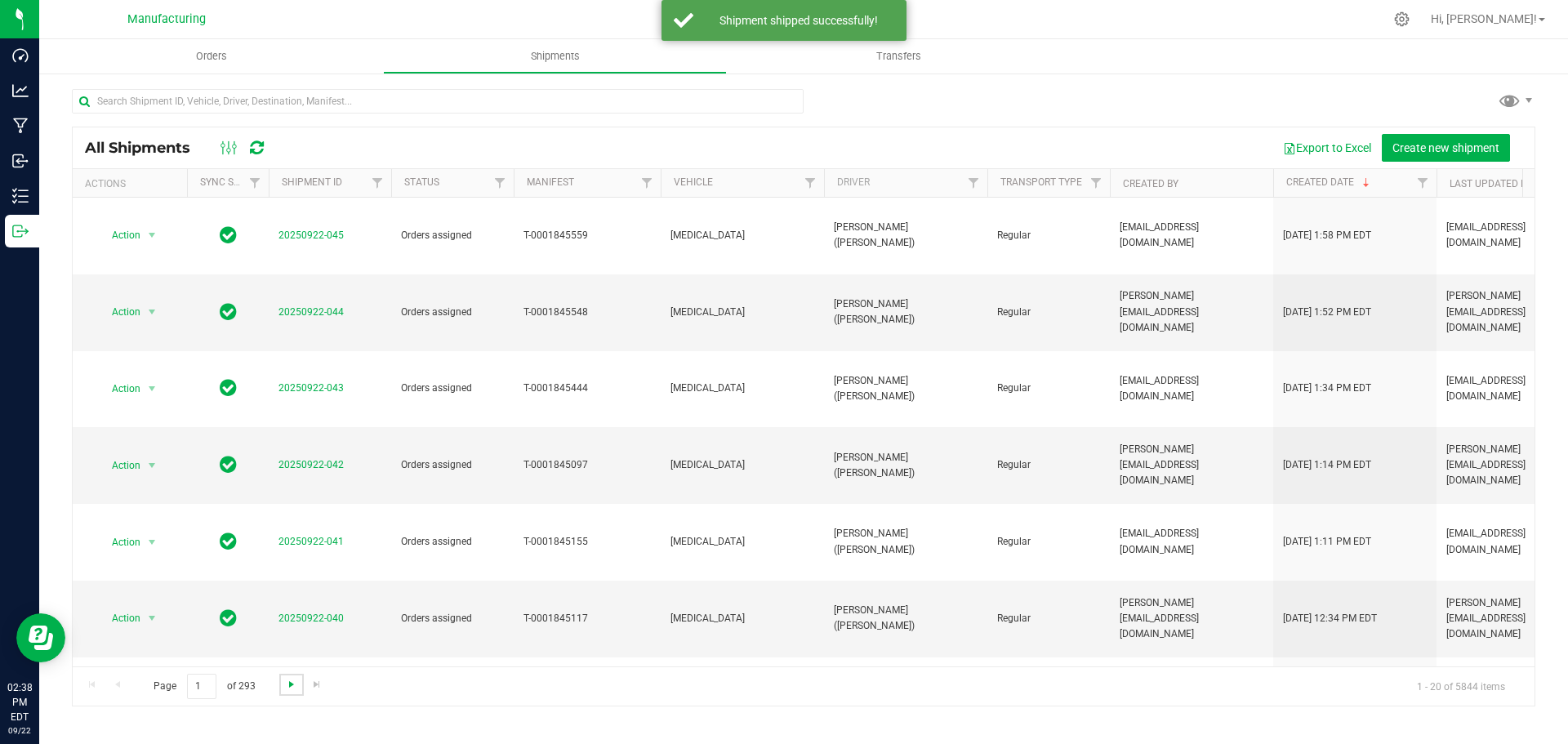
click at [286, 684] on span "Go to the next page" at bounding box center [291, 684] width 13 height 13
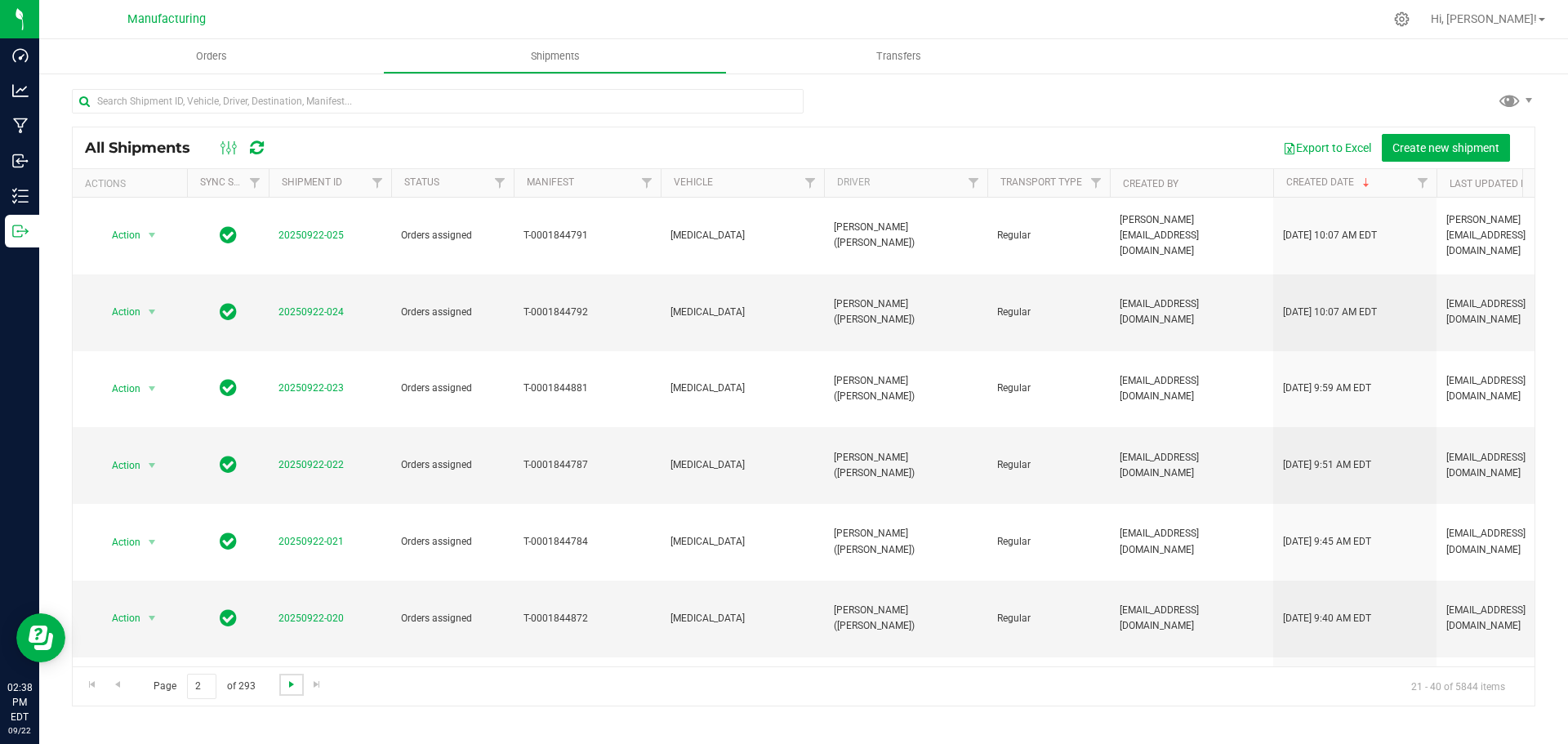
click at [292, 685] on span "Go to the next page" at bounding box center [291, 684] width 13 height 13
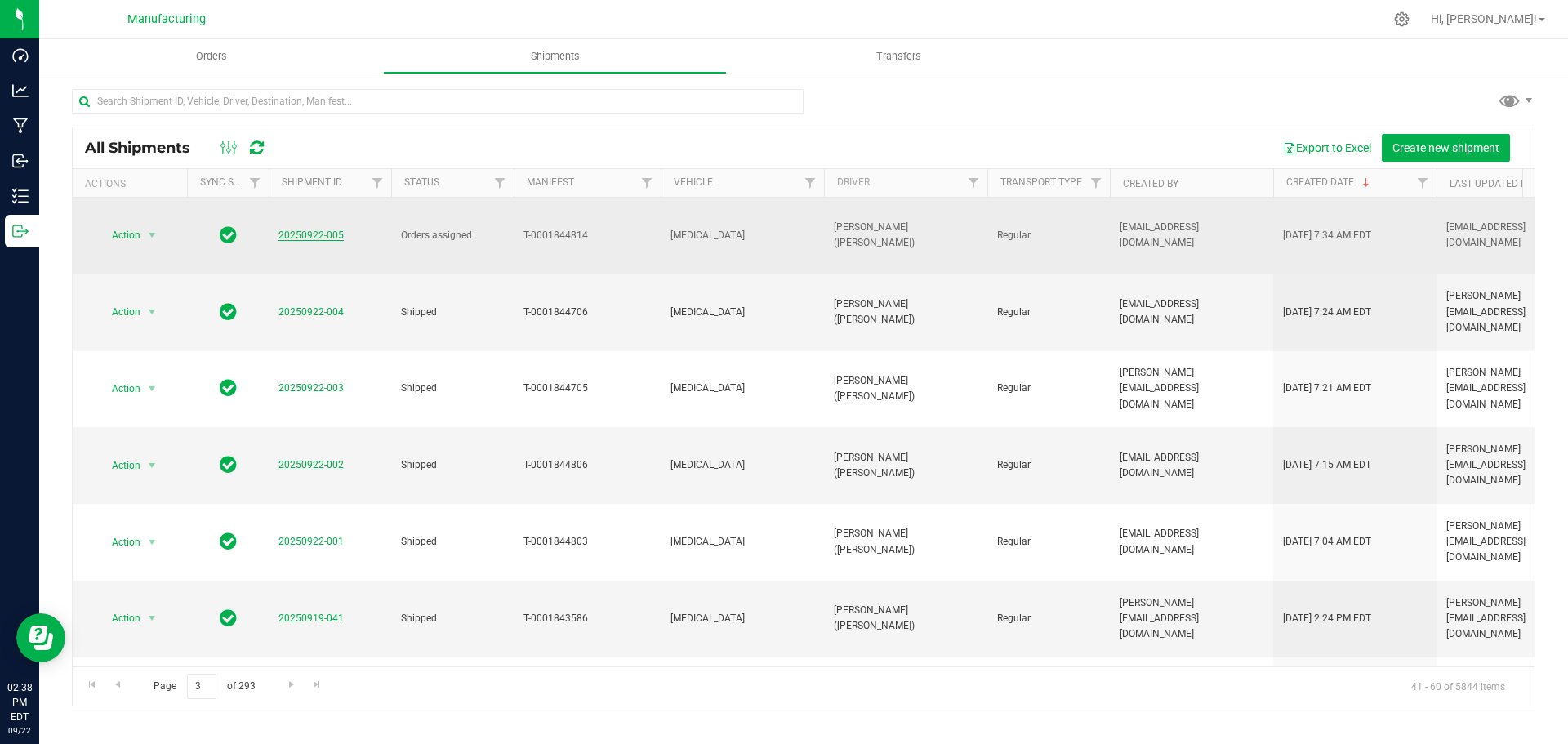
click at [323, 229] on link "20250922-005" at bounding box center [311, 234] width 66 height 11
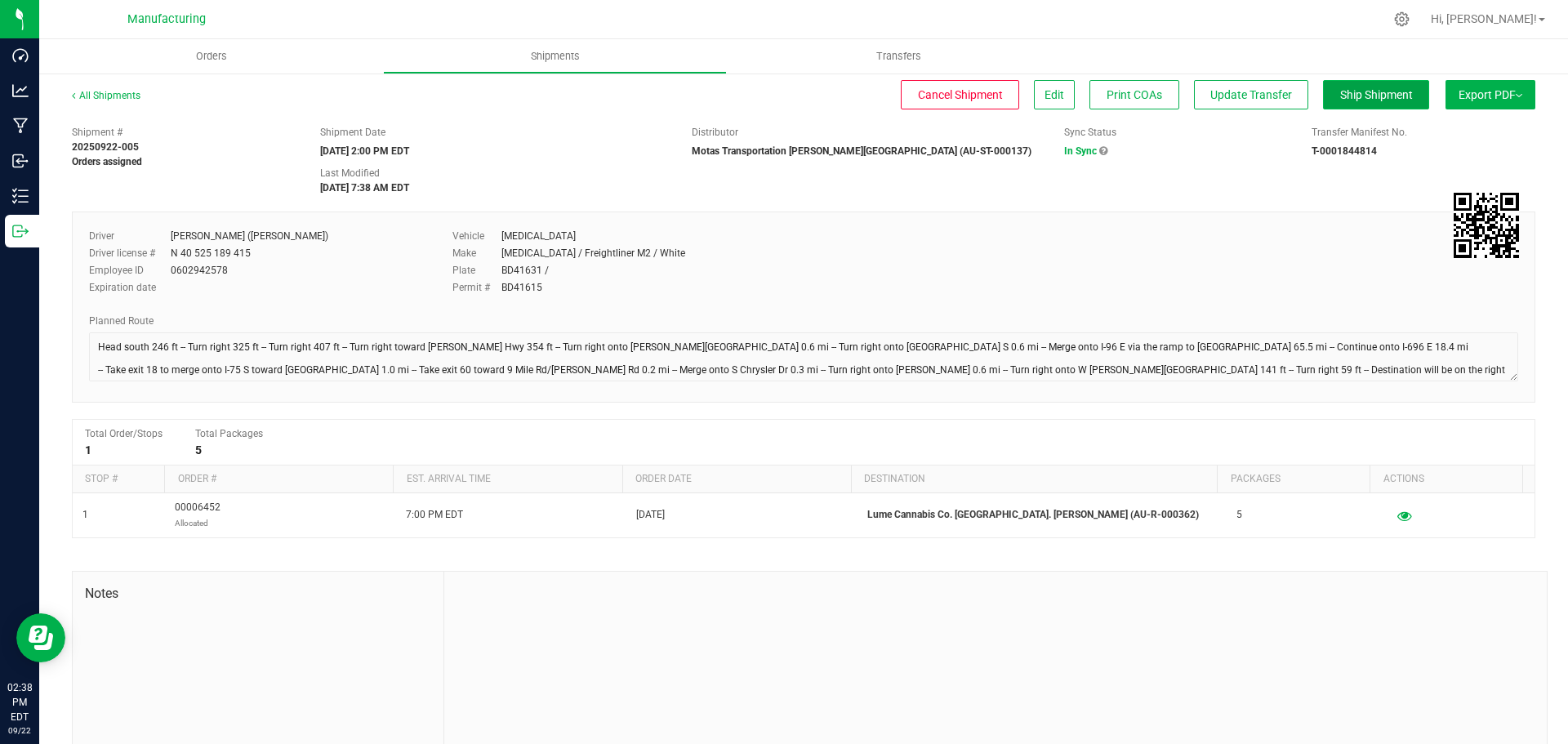
click at [1381, 97] on span "Ship Shipment" at bounding box center [1376, 94] width 73 height 13
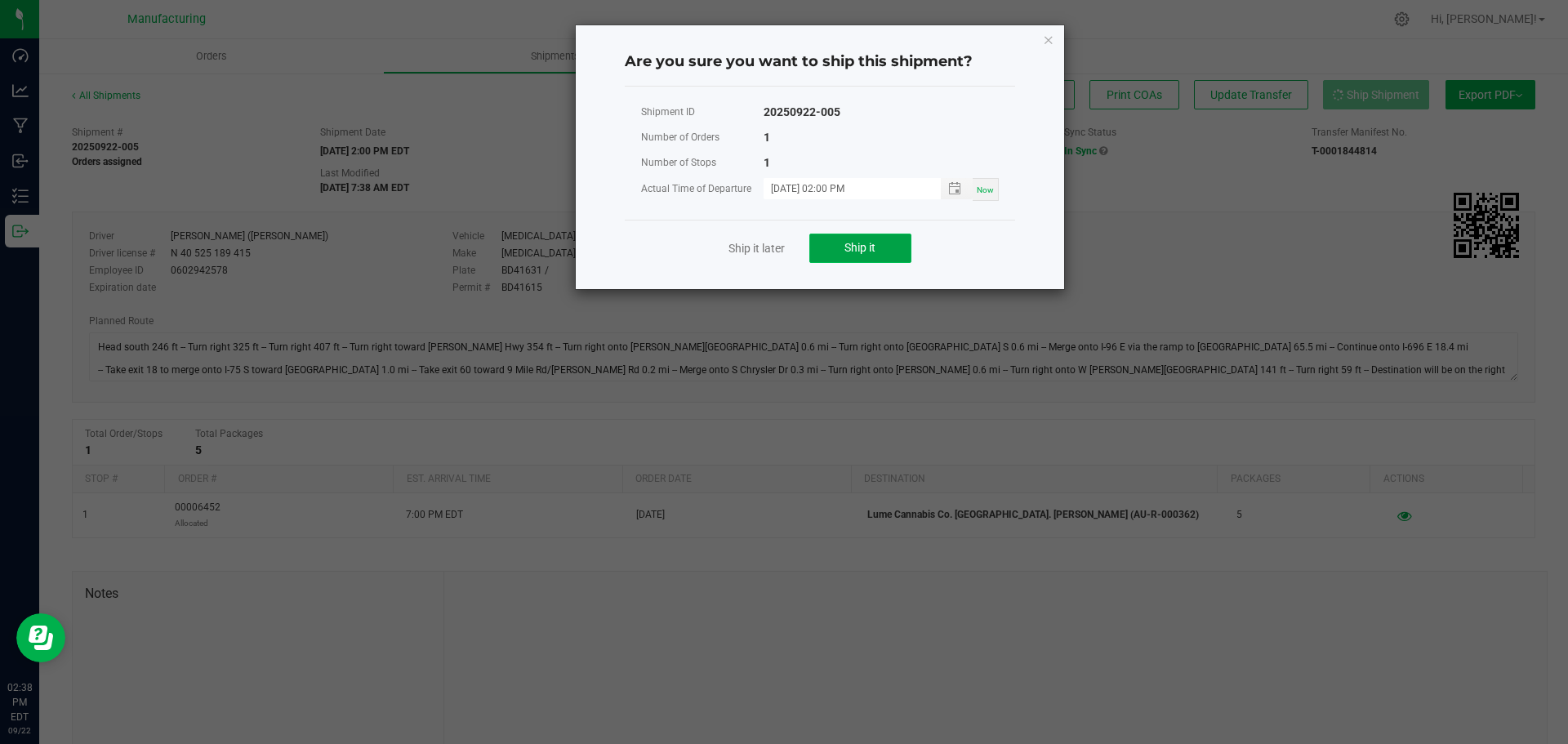
click at [837, 246] on button "Ship it" at bounding box center [860, 247] width 102 height 29
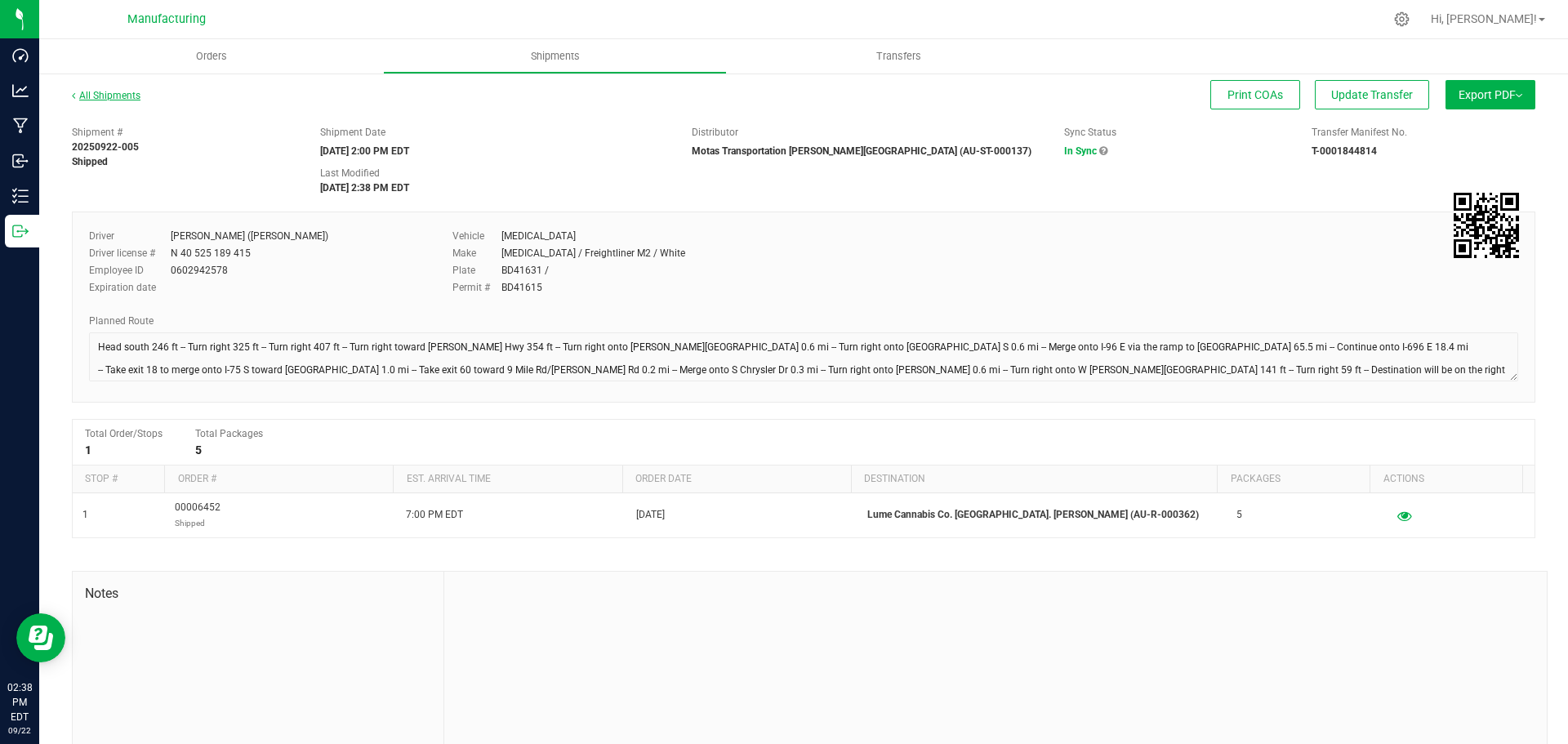
click at [113, 94] on link "All Shipments" at bounding box center [106, 95] width 69 height 11
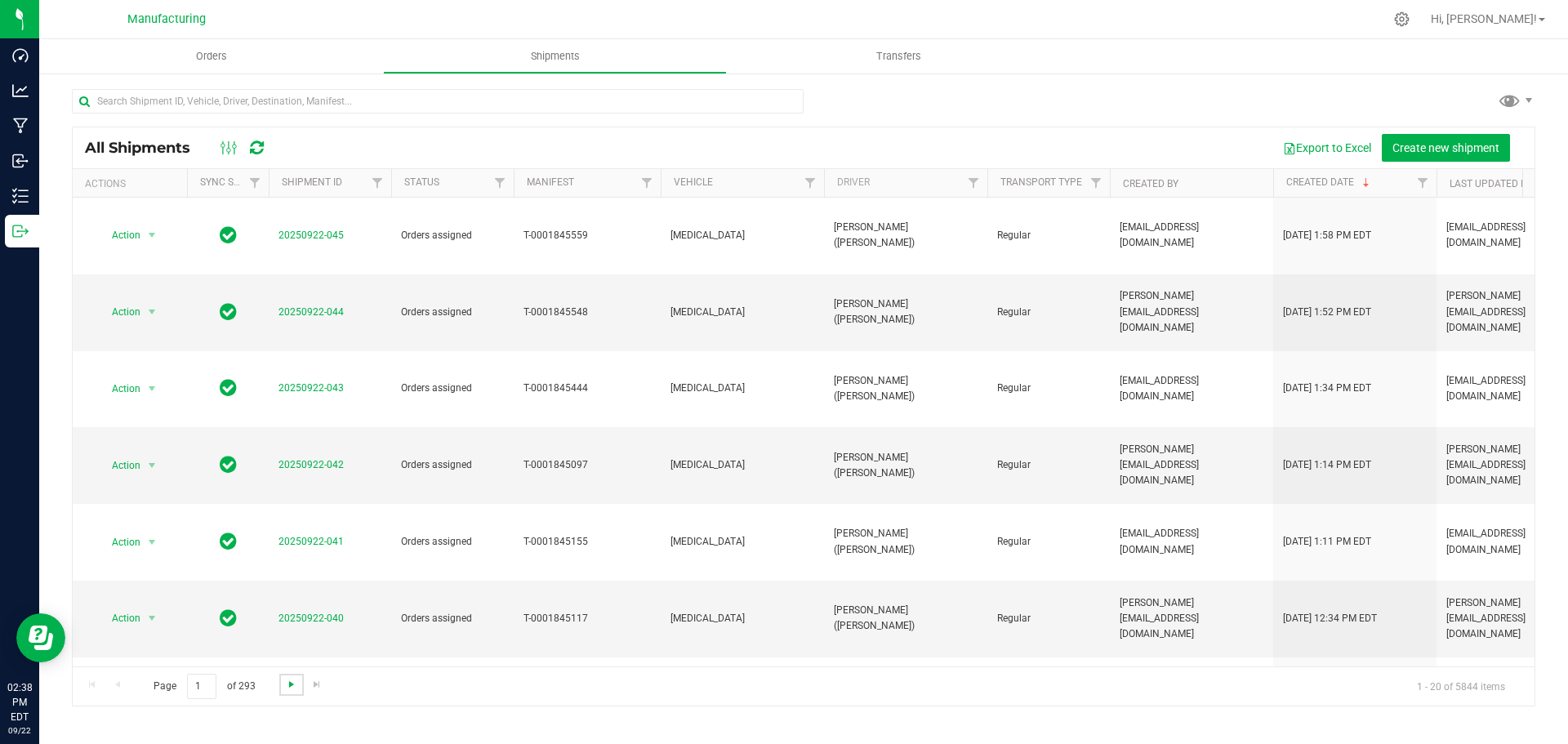
click at [285, 682] on span "Go to the next page" at bounding box center [291, 684] width 13 height 13
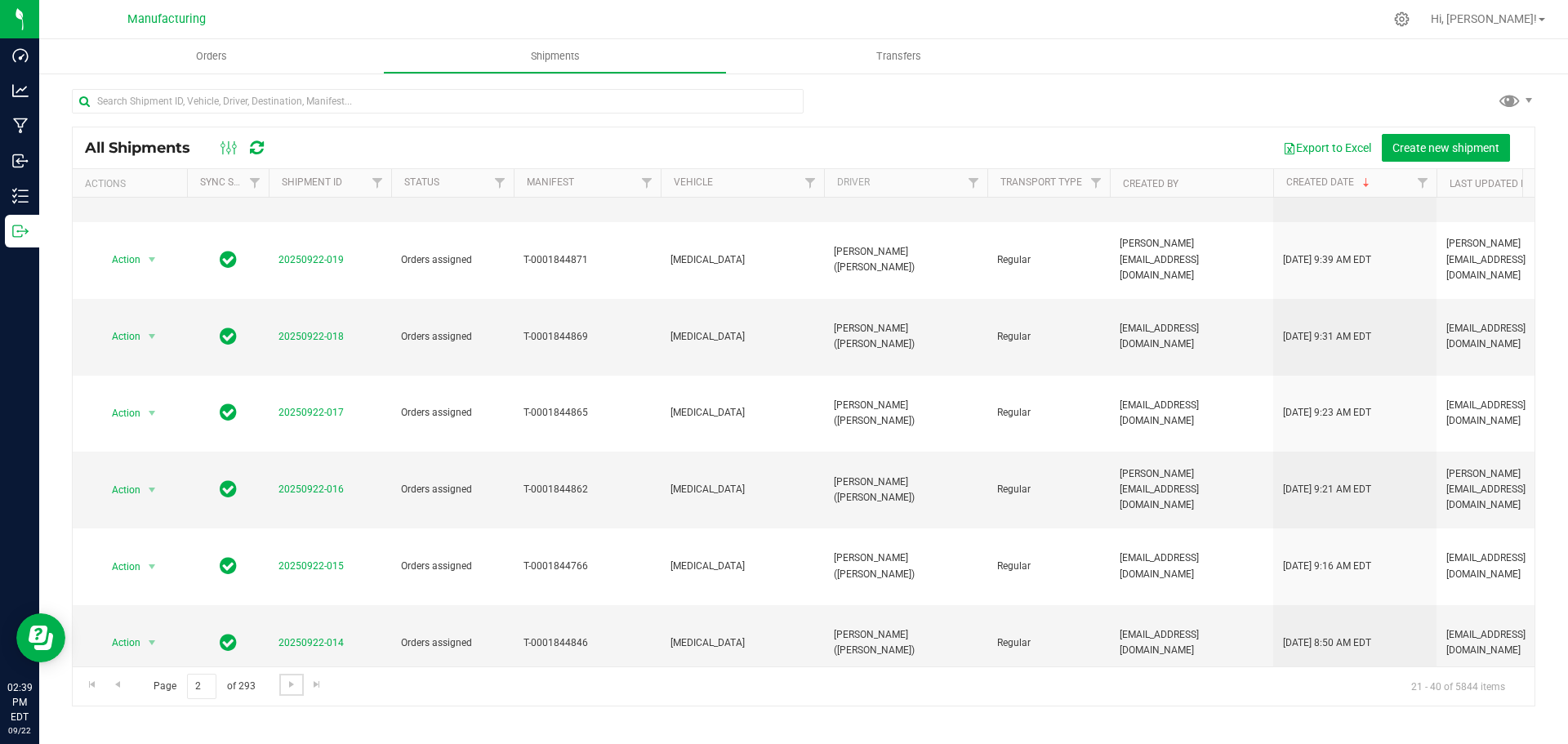
scroll to position [448, 0]
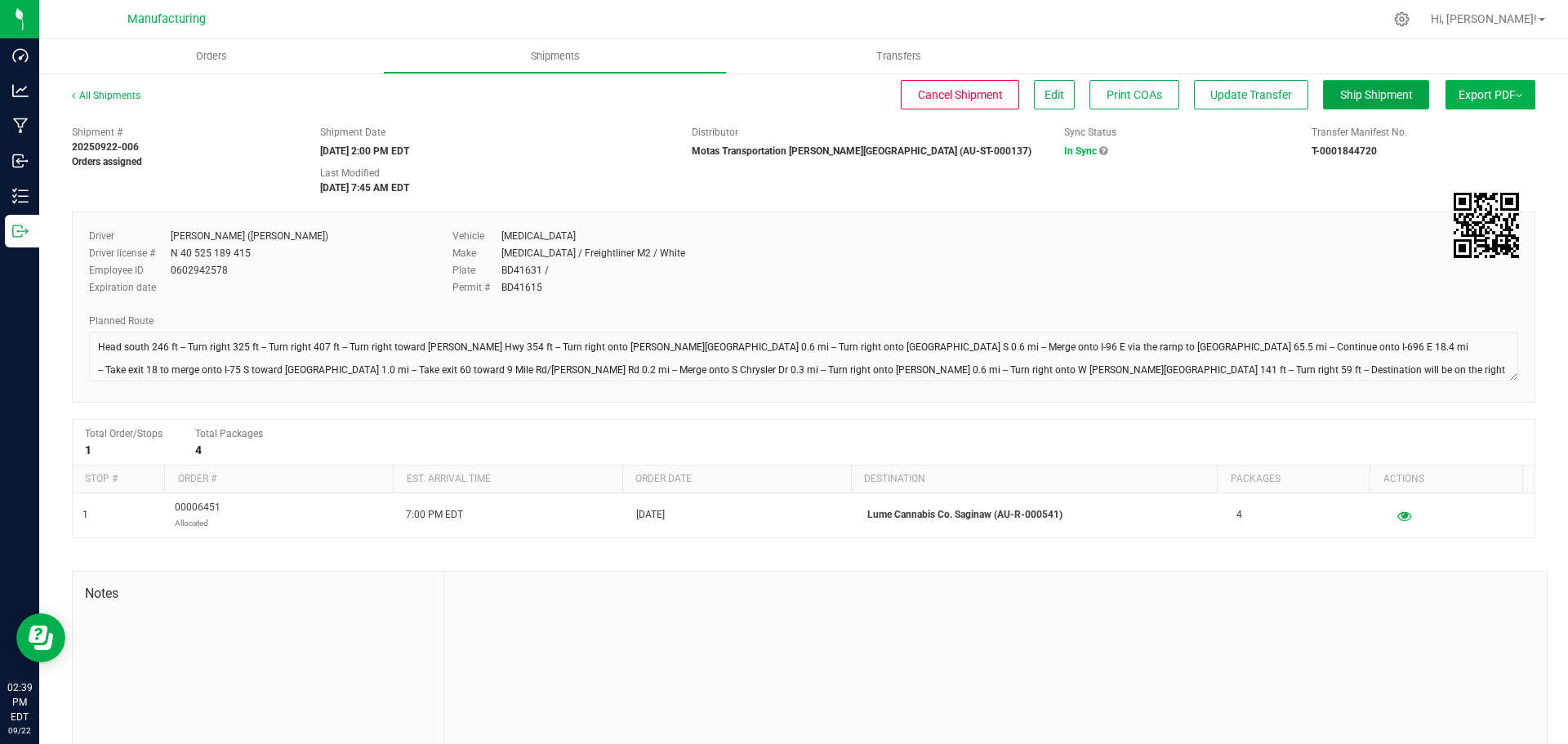
click at [1357, 102] on button "Ship Shipment" at bounding box center [1376, 94] width 107 height 29
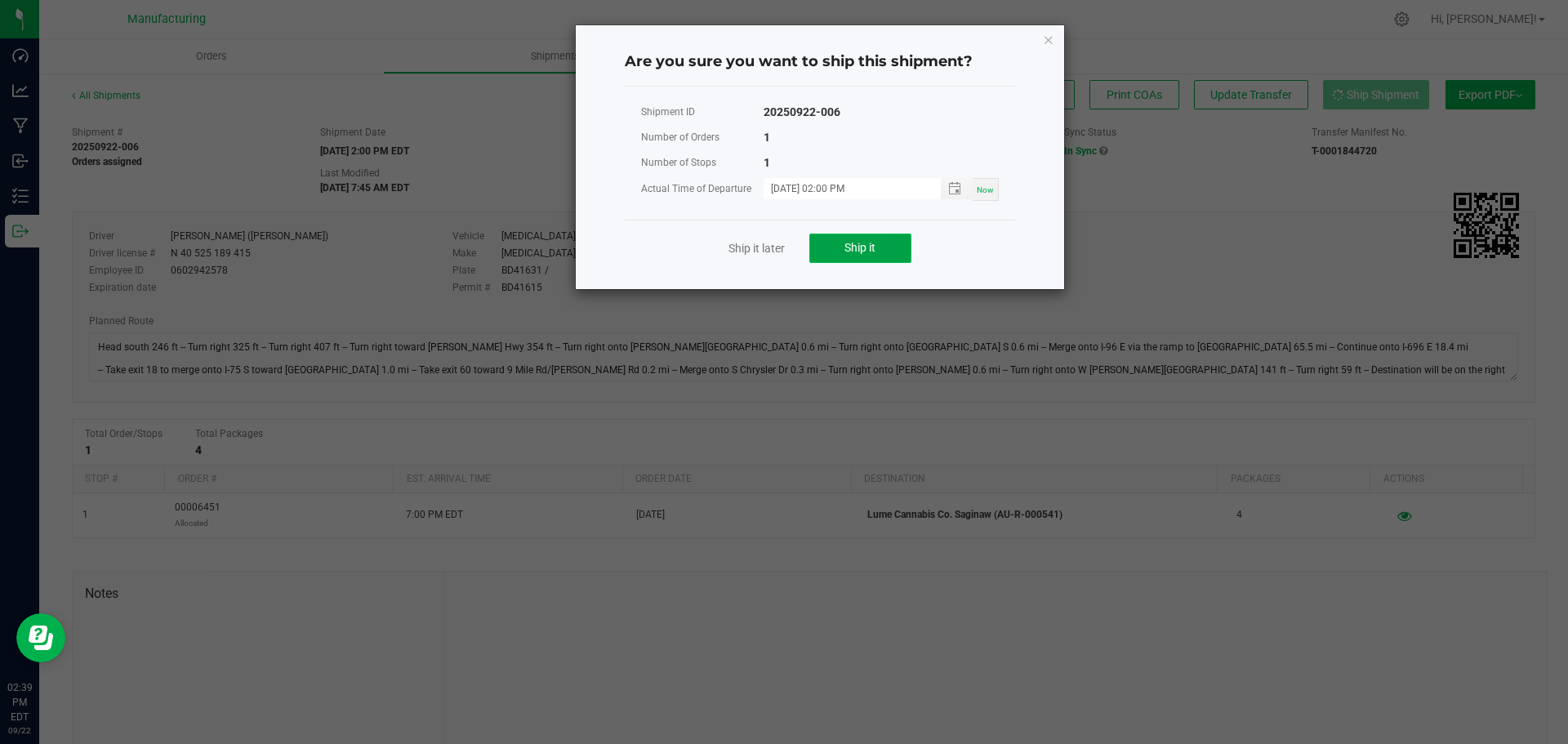
click at [873, 246] on span "Ship it" at bounding box center [859, 247] width 31 height 13
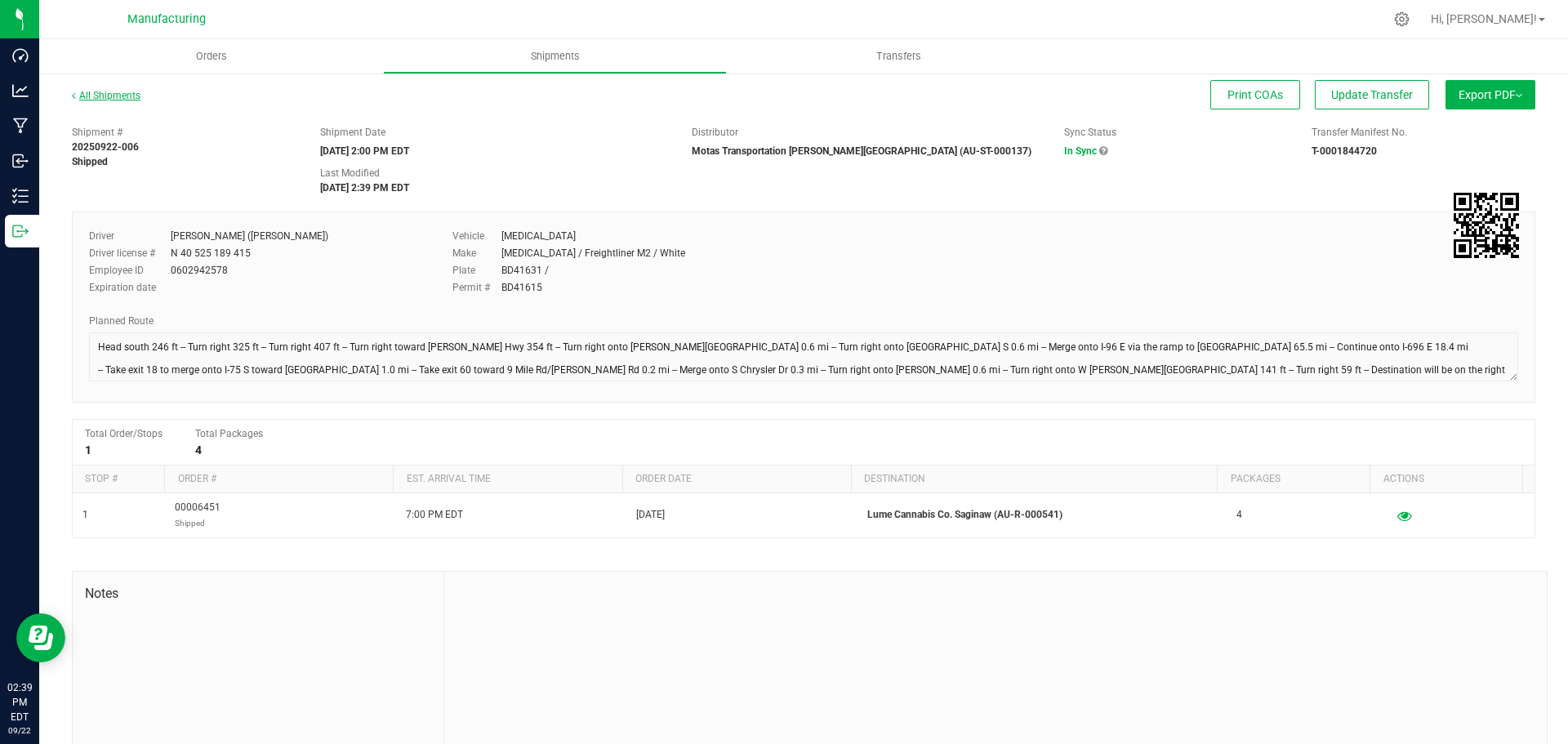
click at [116, 96] on link "All Shipments" at bounding box center [106, 95] width 69 height 11
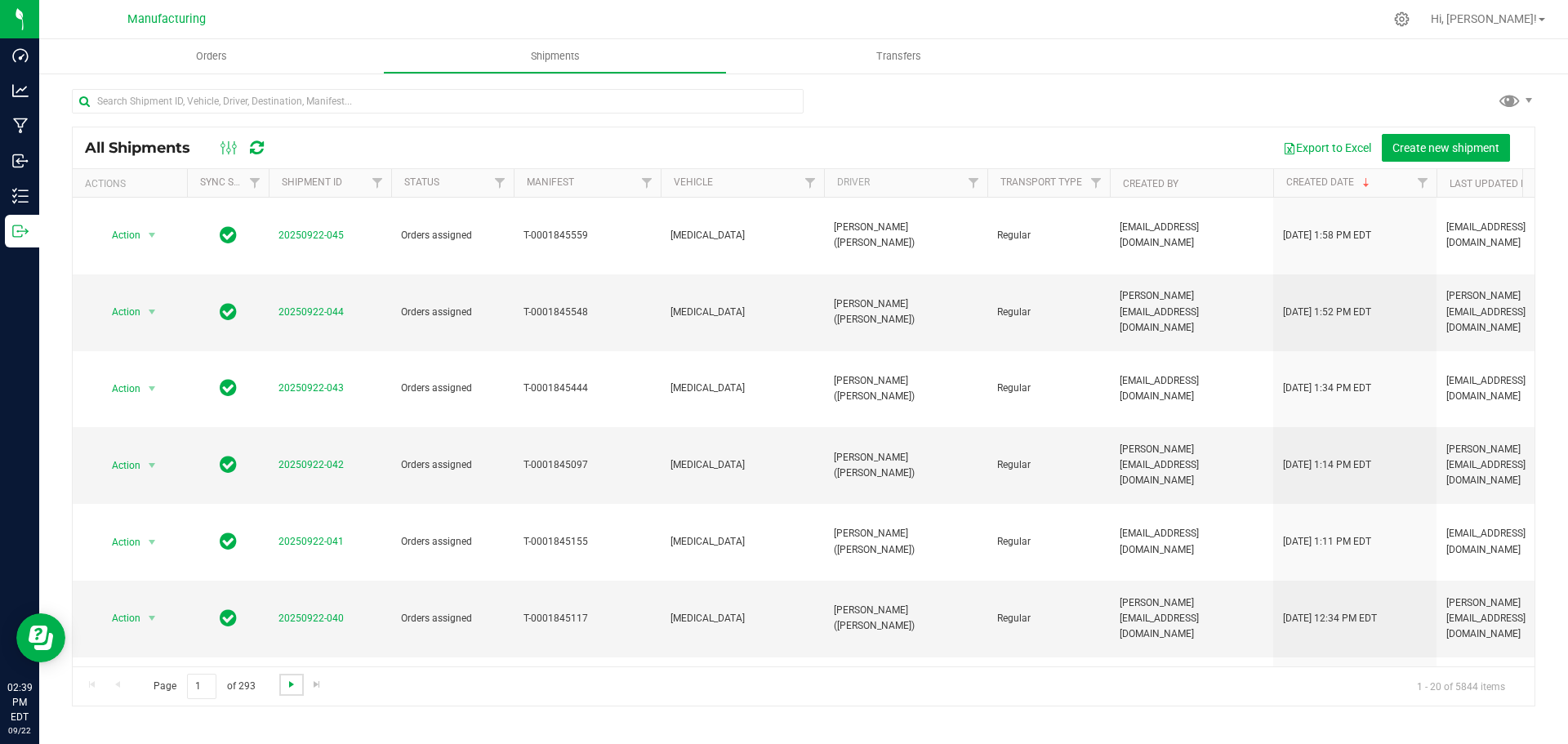
click at [289, 687] on span "Go to the next page" at bounding box center [291, 684] width 13 height 13
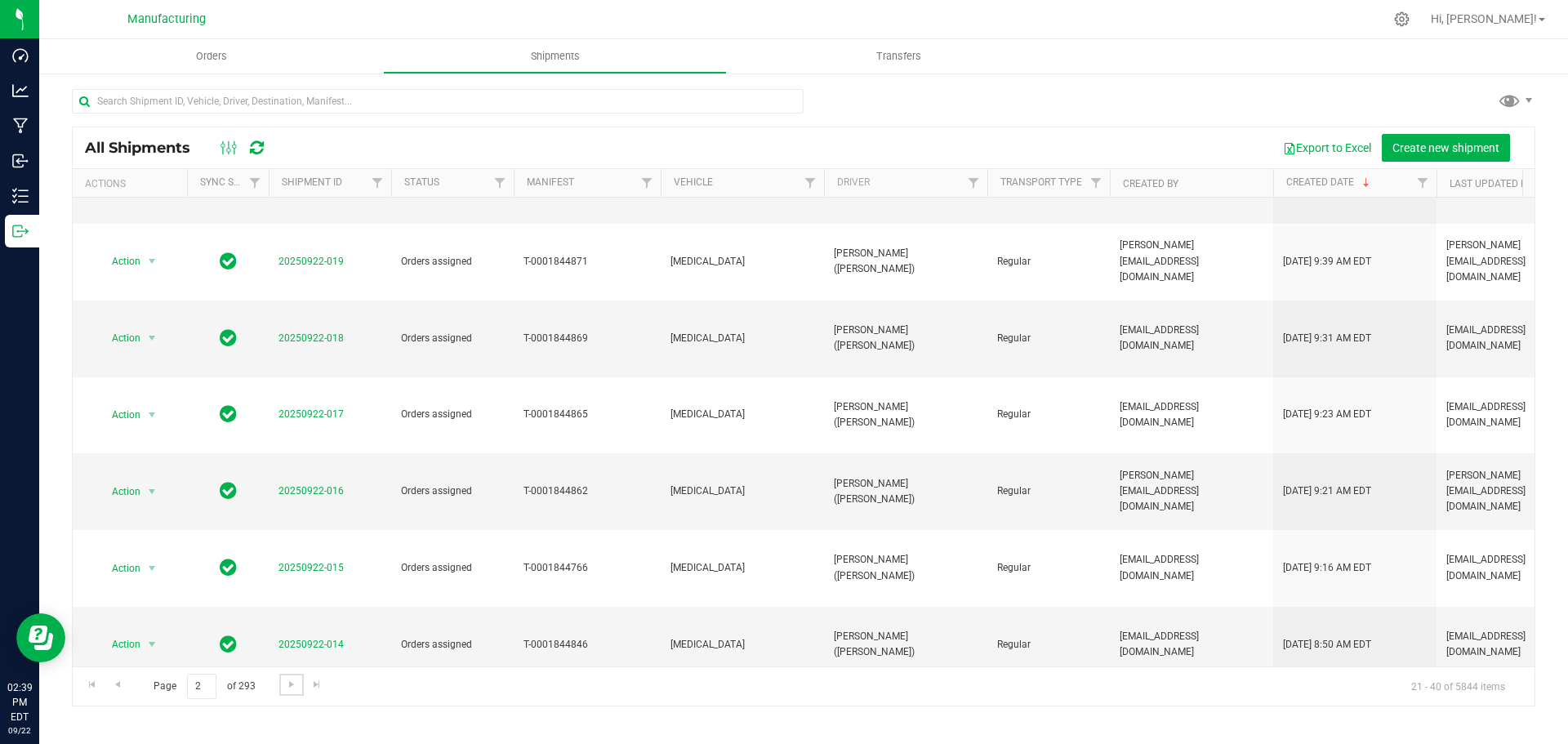
scroll to position [448, 0]
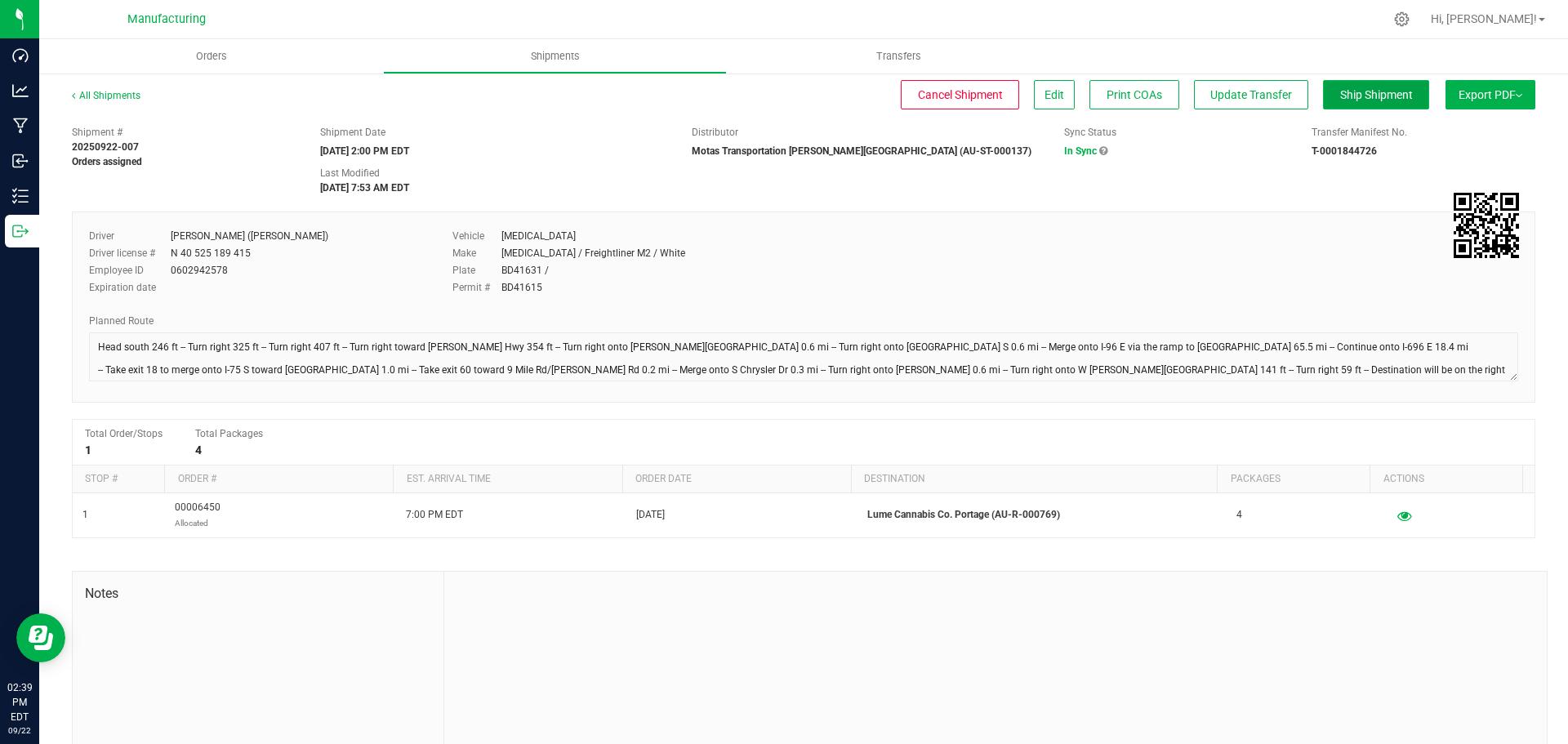
click at [1367, 100] on span "Ship Shipment" at bounding box center [1376, 94] width 73 height 13
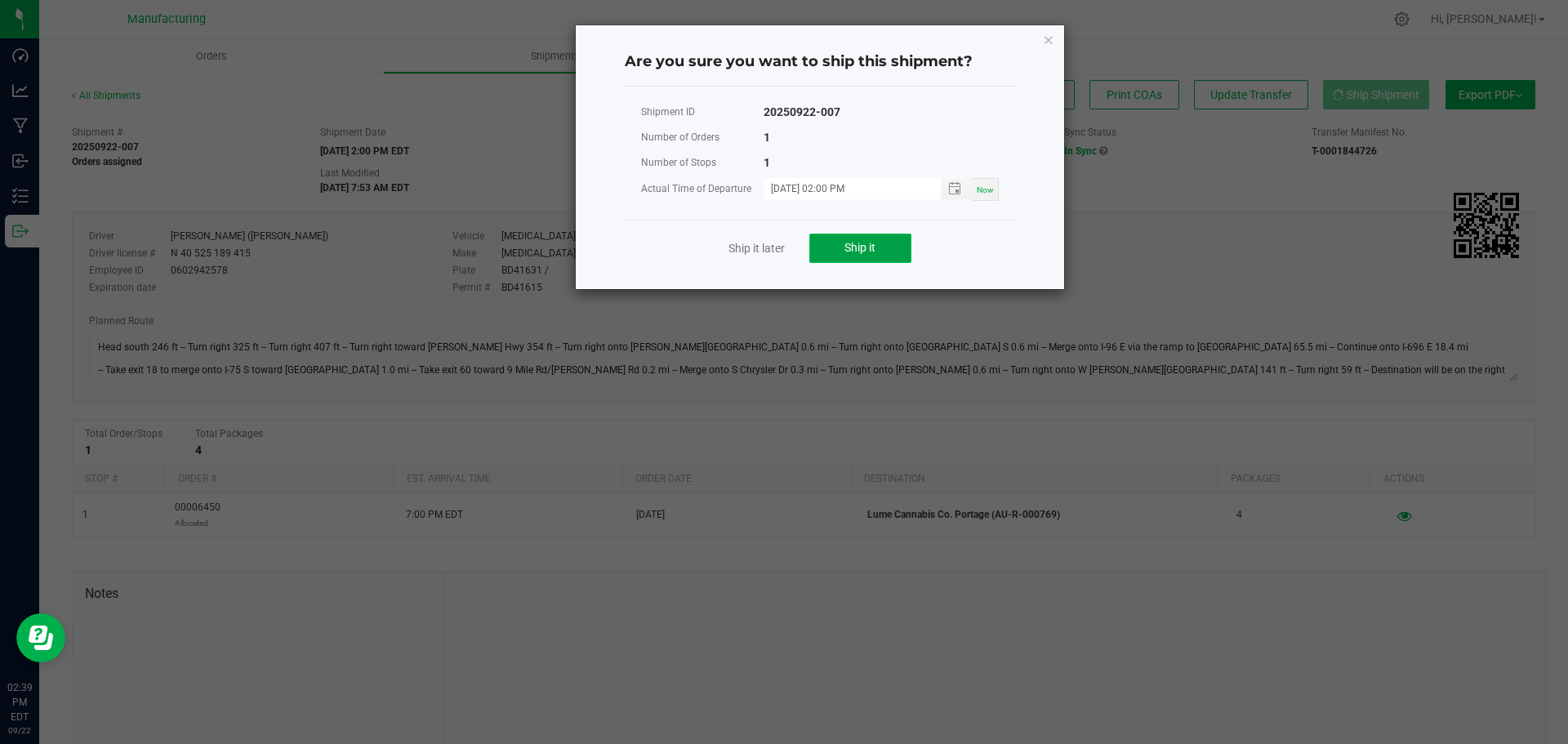
click at [865, 257] on button "Ship it" at bounding box center [860, 247] width 102 height 29
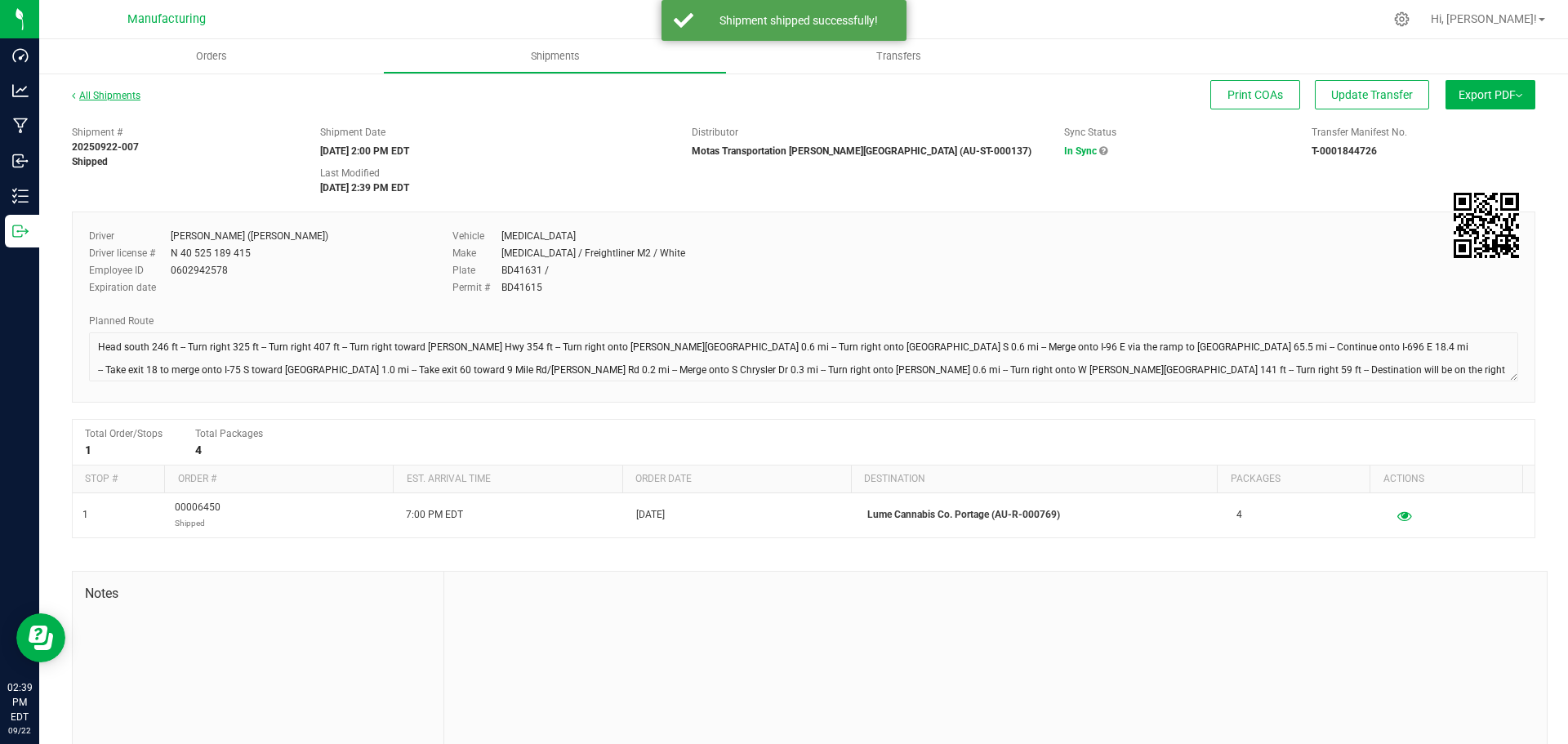
click at [107, 92] on link "All Shipments" at bounding box center [106, 95] width 69 height 11
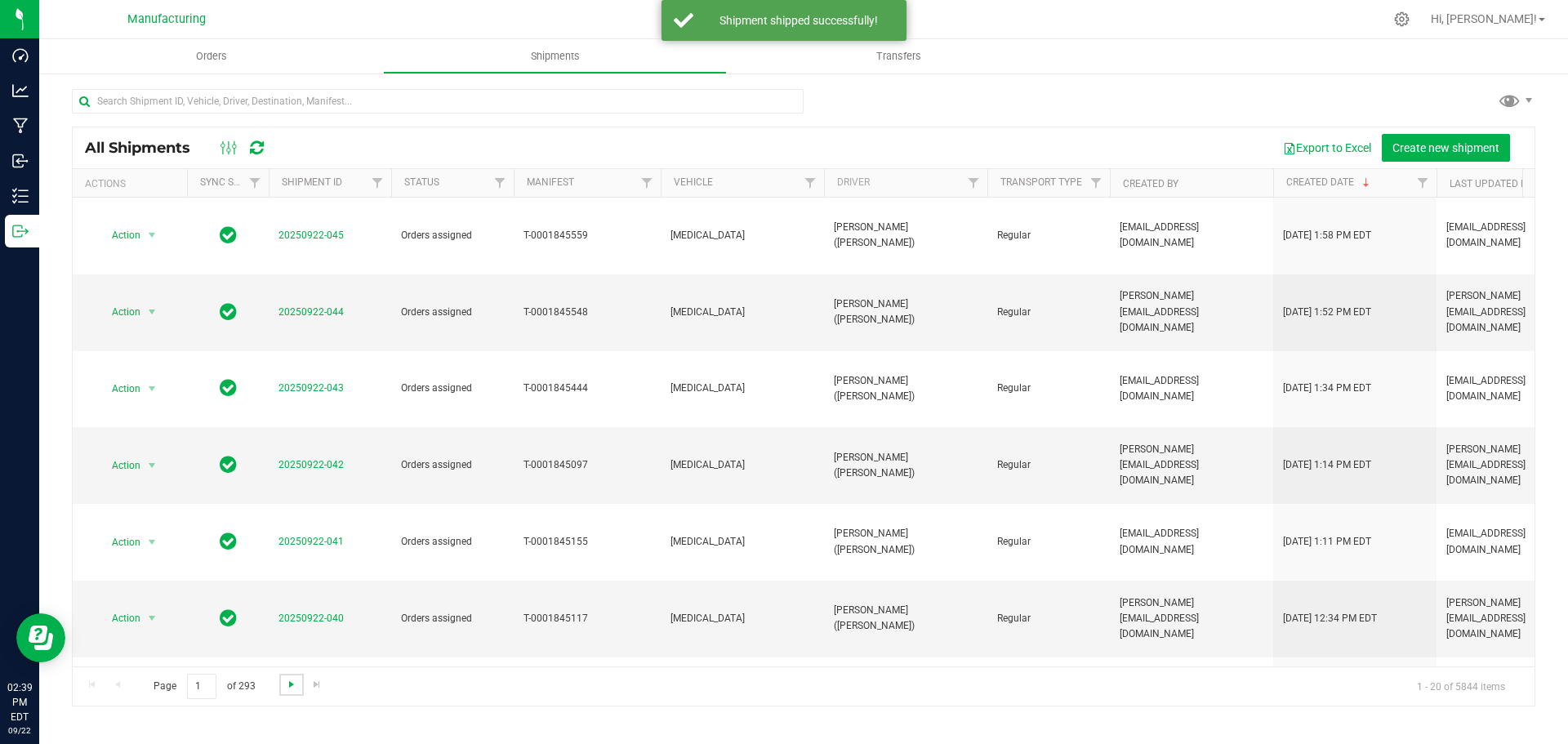
click at [288, 686] on span "Go to the next page" at bounding box center [291, 684] width 13 height 13
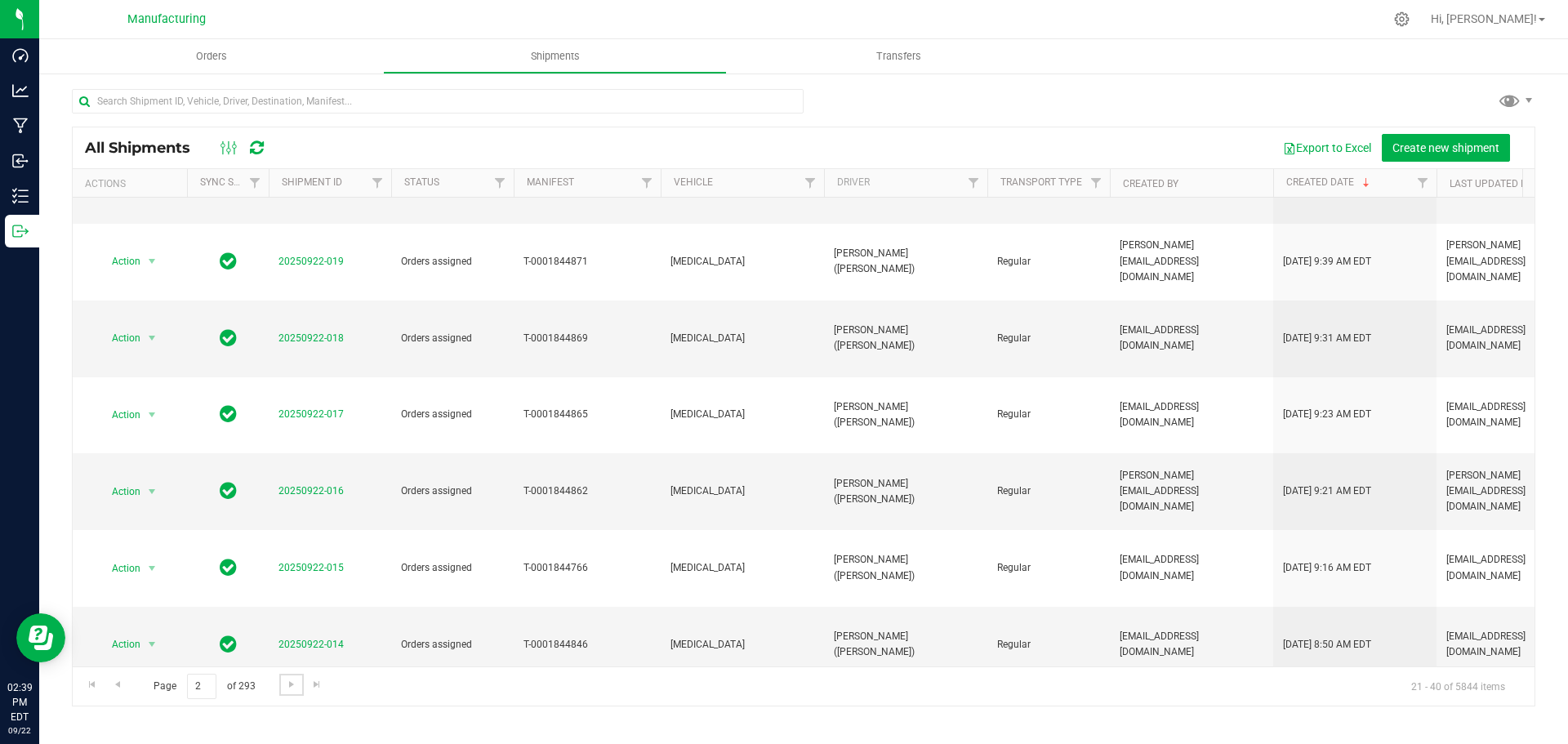
scroll to position [448, 0]
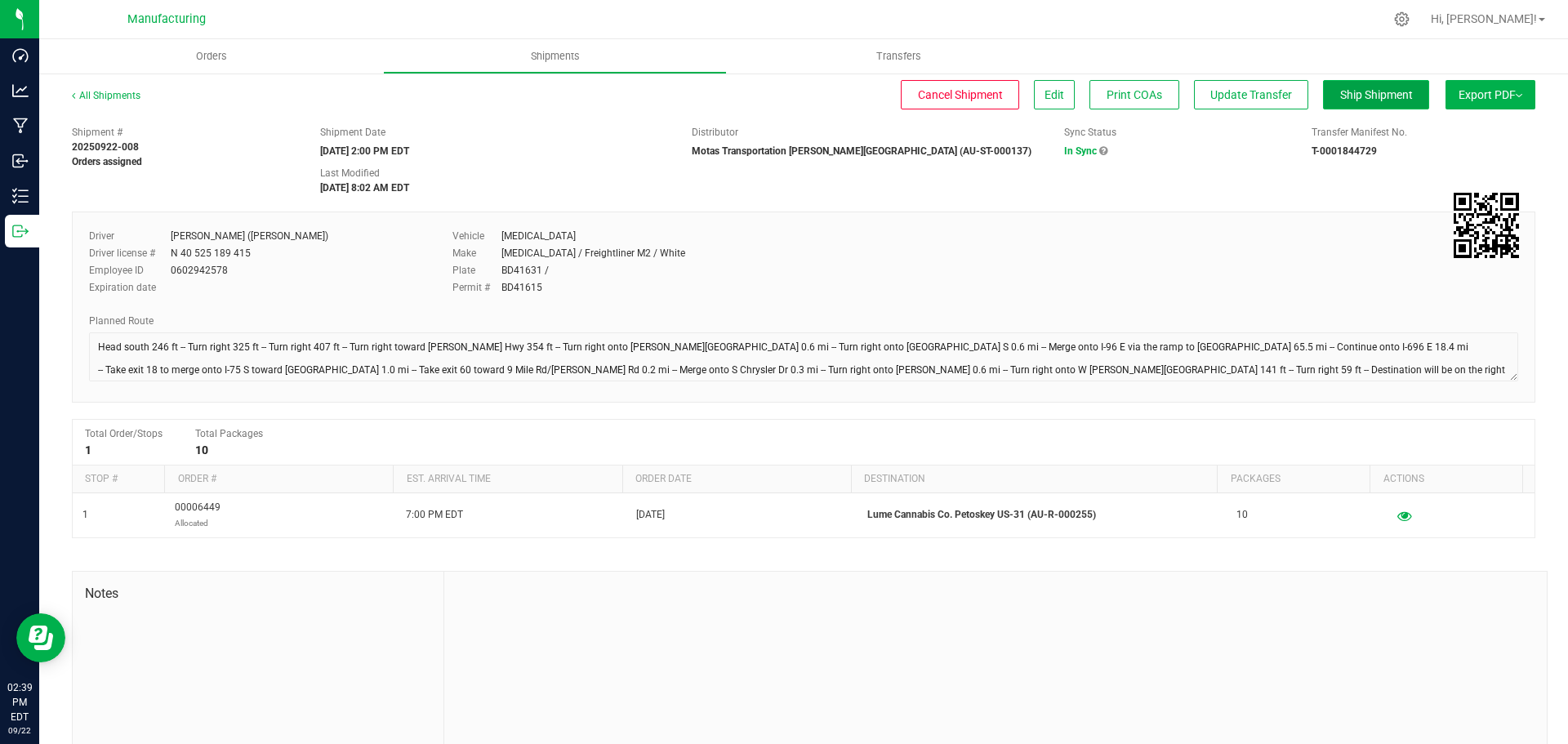
click at [1355, 103] on button "Ship Shipment" at bounding box center [1376, 94] width 107 height 29
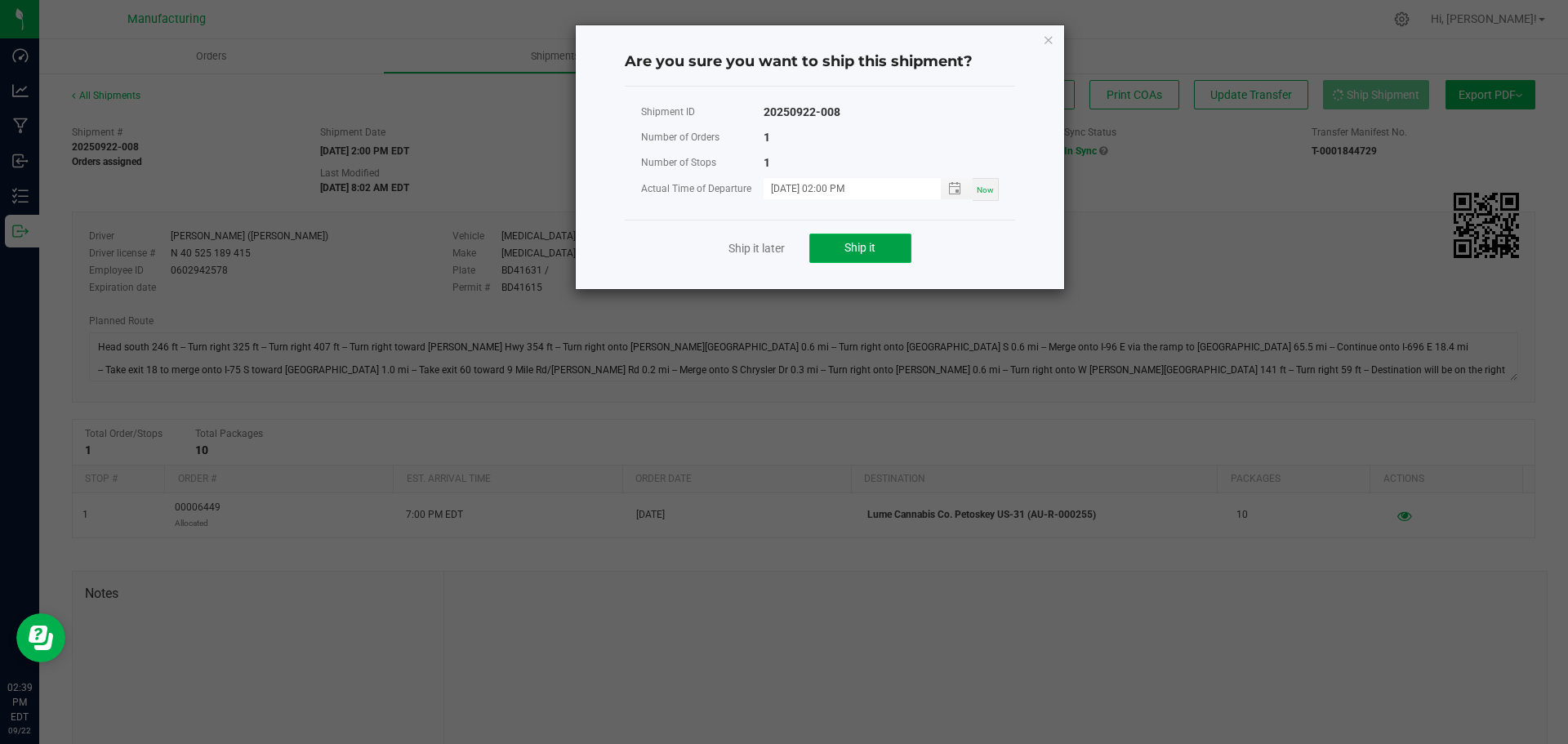
click at [869, 250] on span "Ship it" at bounding box center [859, 247] width 31 height 13
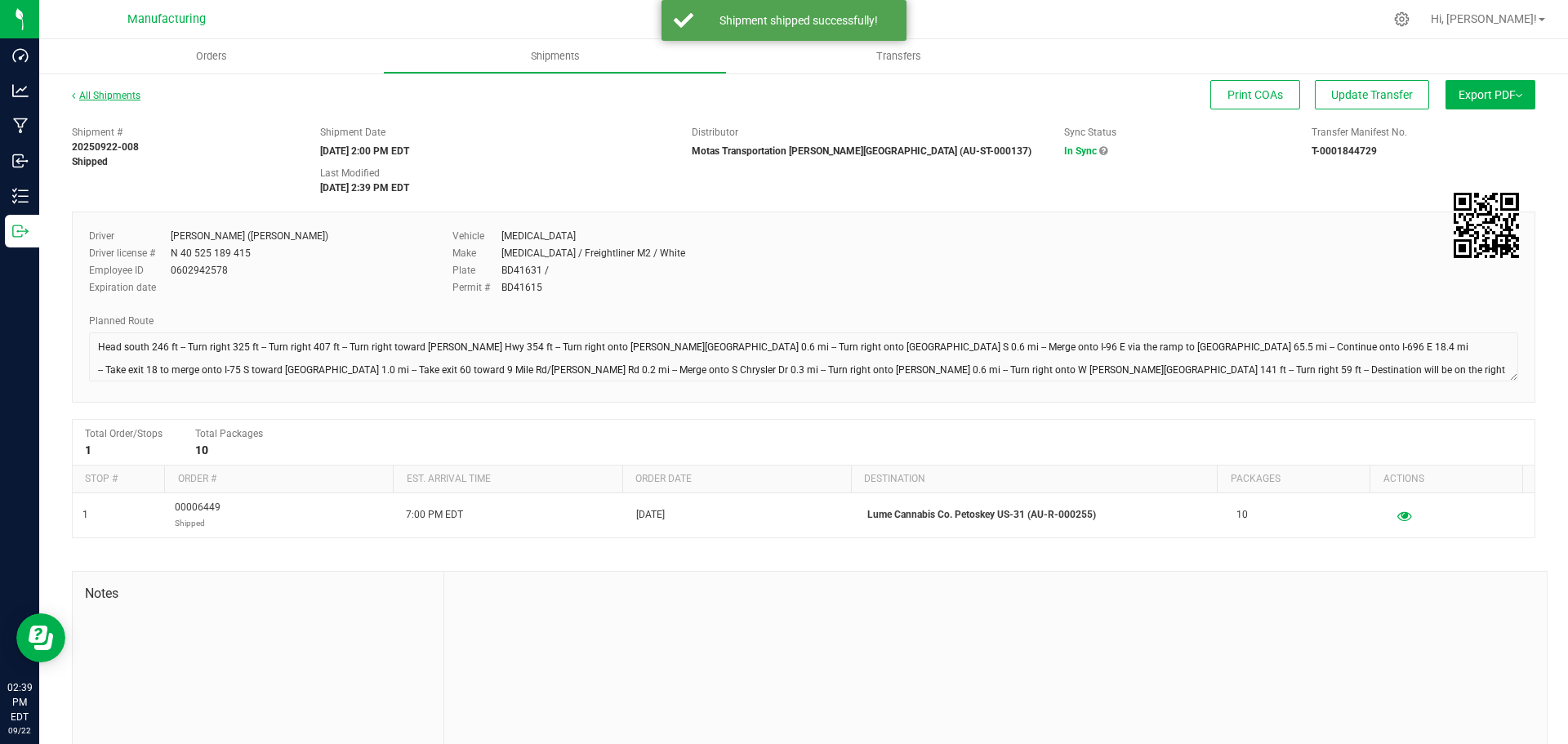
click at [102, 97] on link "All Shipments" at bounding box center [106, 95] width 69 height 11
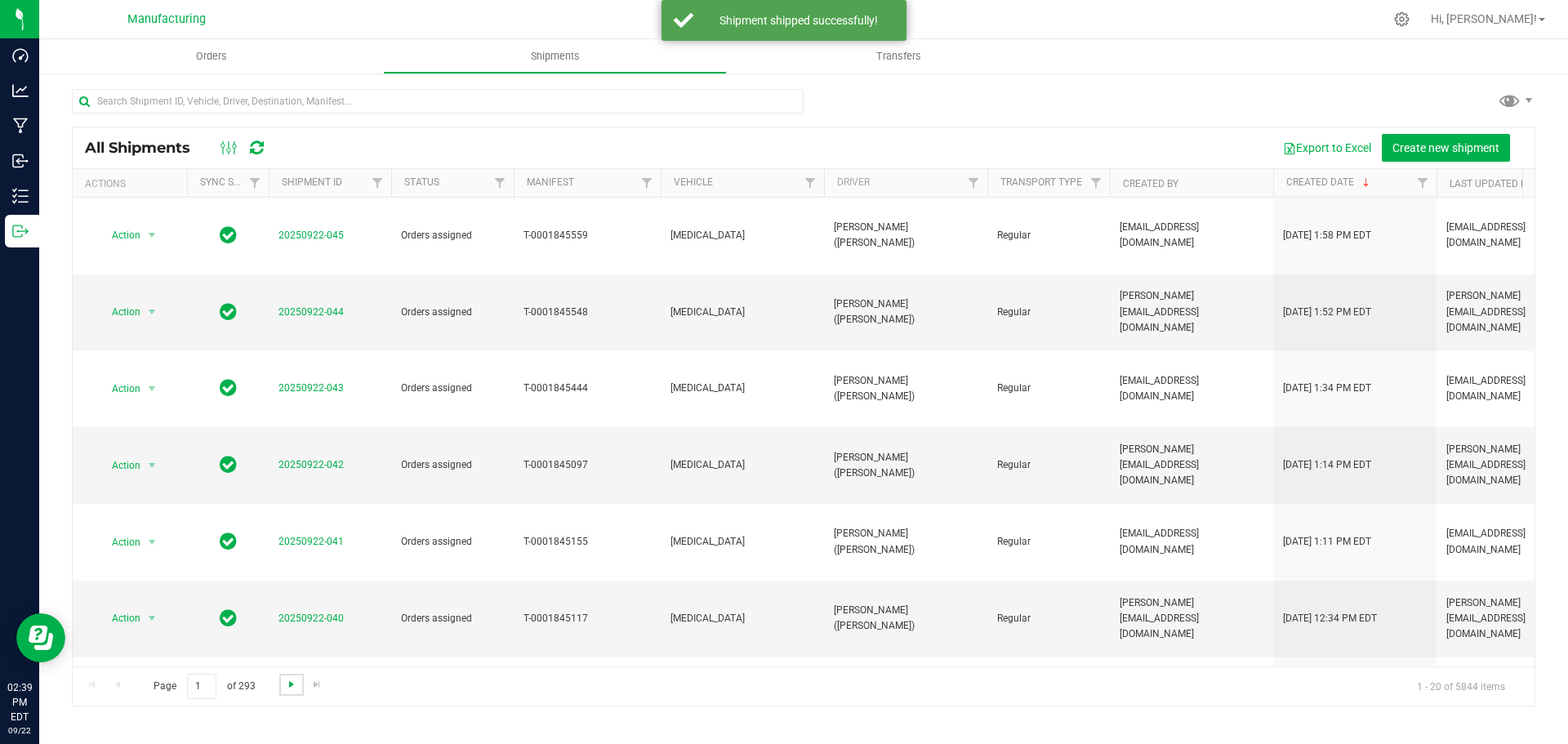
click at [289, 683] on span "Go to the next page" at bounding box center [291, 684] width 13 height 13
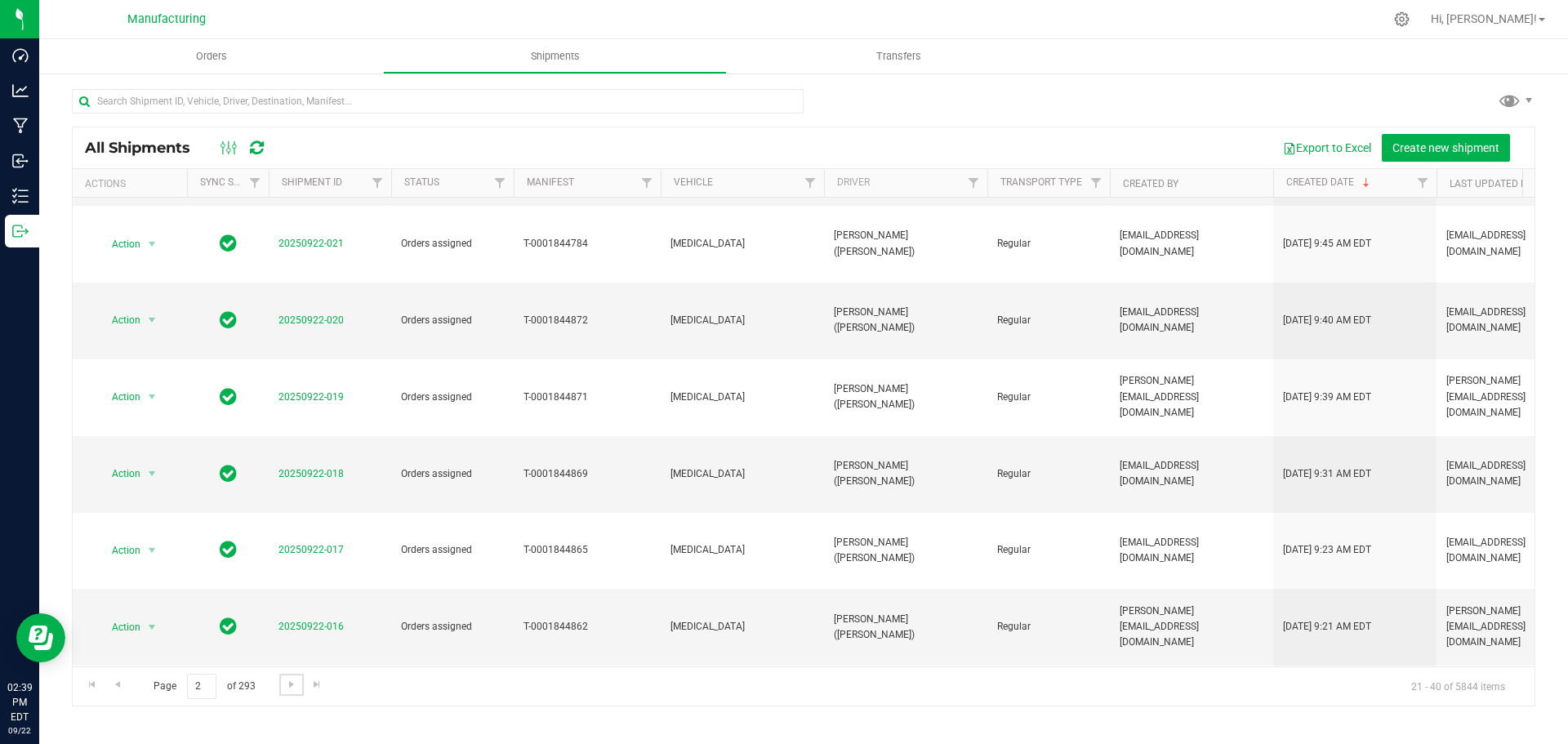
scroll to position [448, 0]
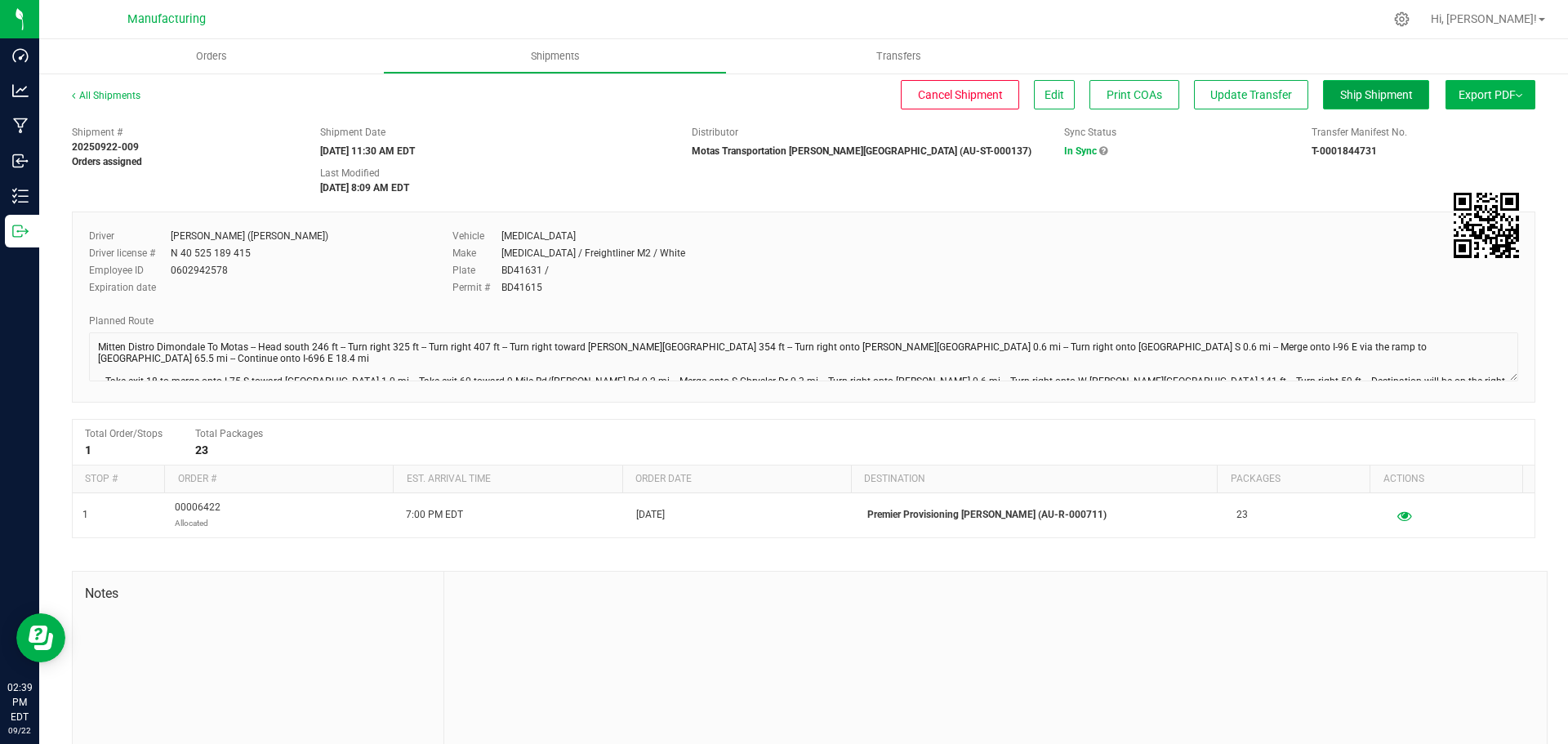
click at [1364, 93] on span "Ship Shipment" at bounding box center [1376, 94] width 73 height 13
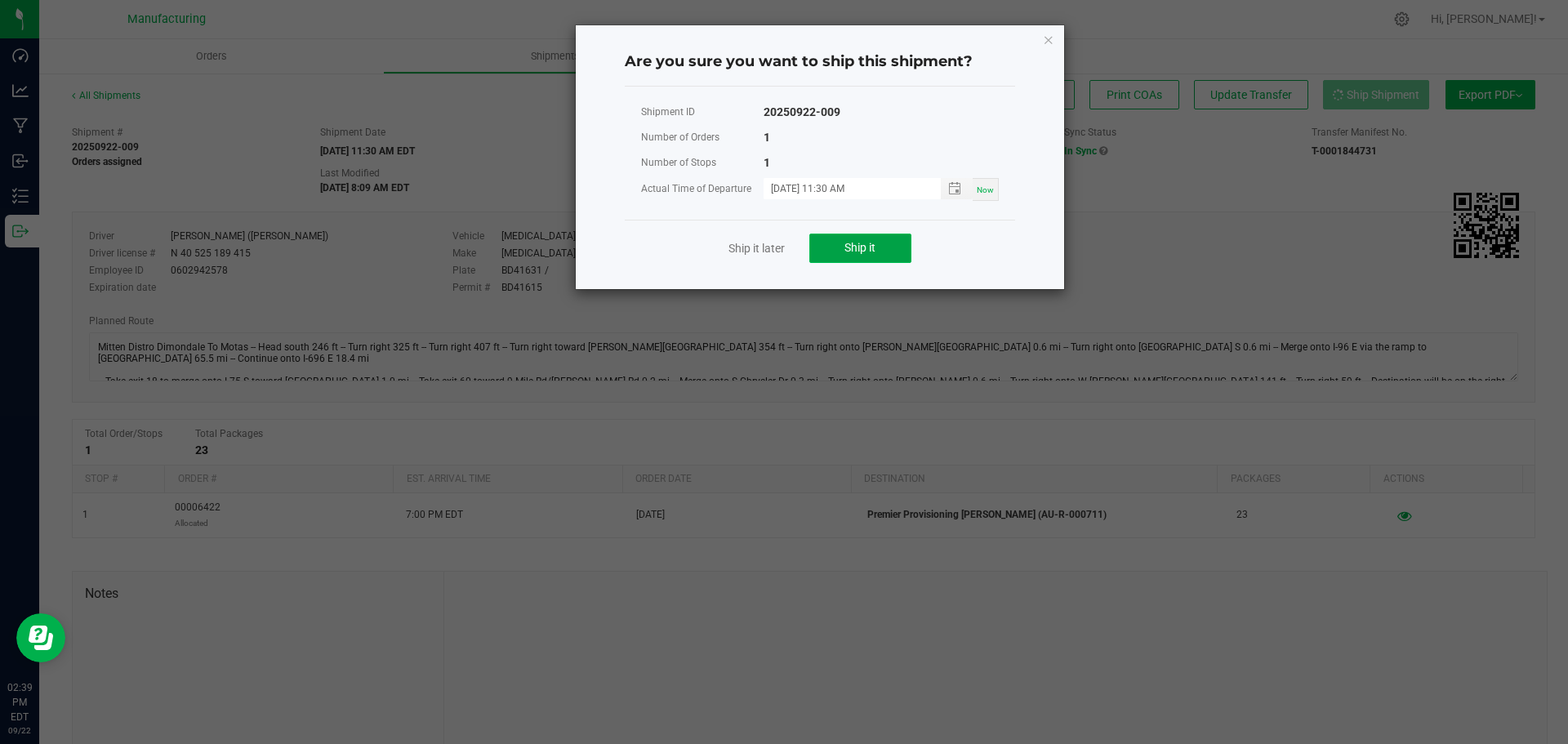
click at [886, 249] on button "Ship it" at bounding box center [860, 247] width 102 height 29
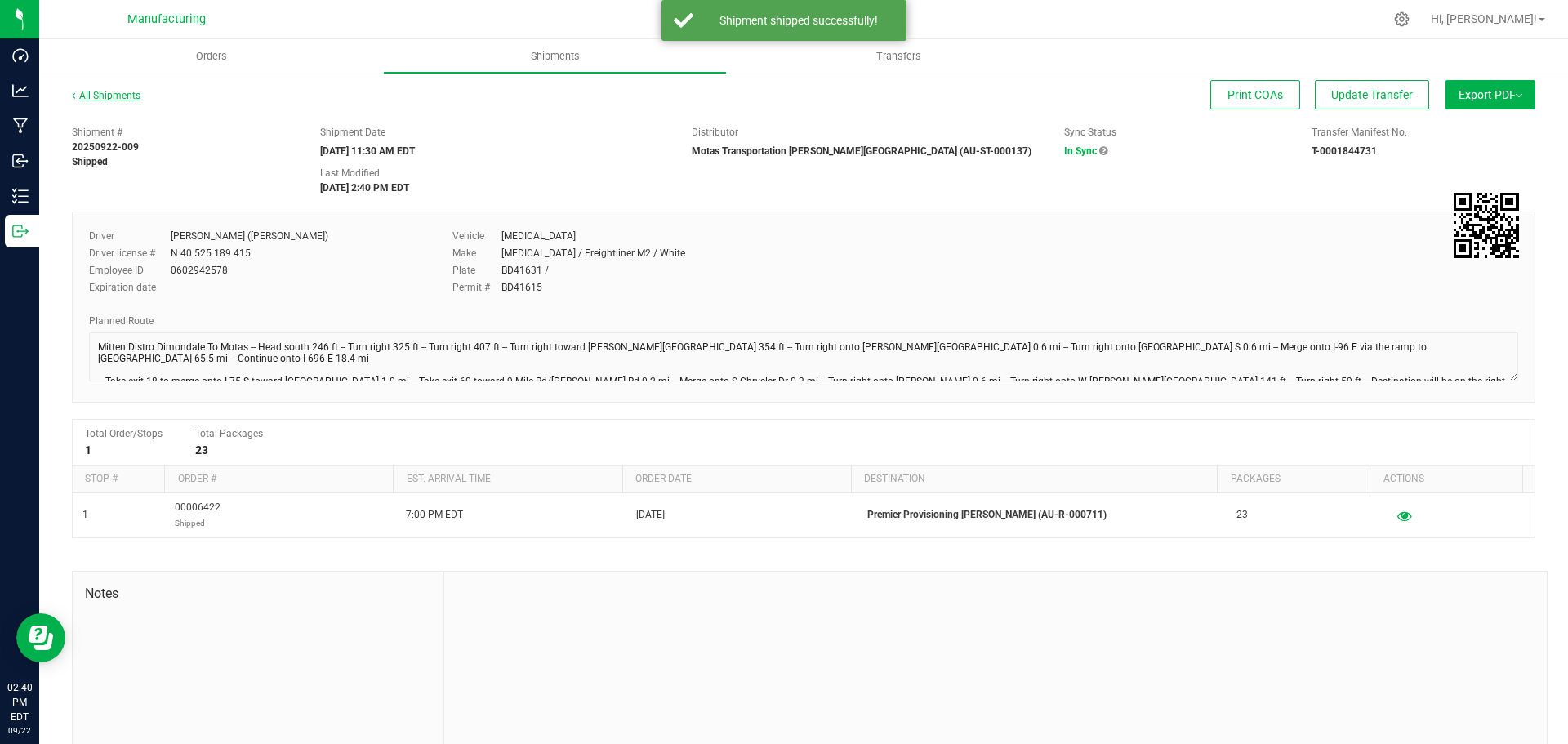
click at [97, 99] on link "All Shipments" at bounding box center [106, 95] width 69 height 11
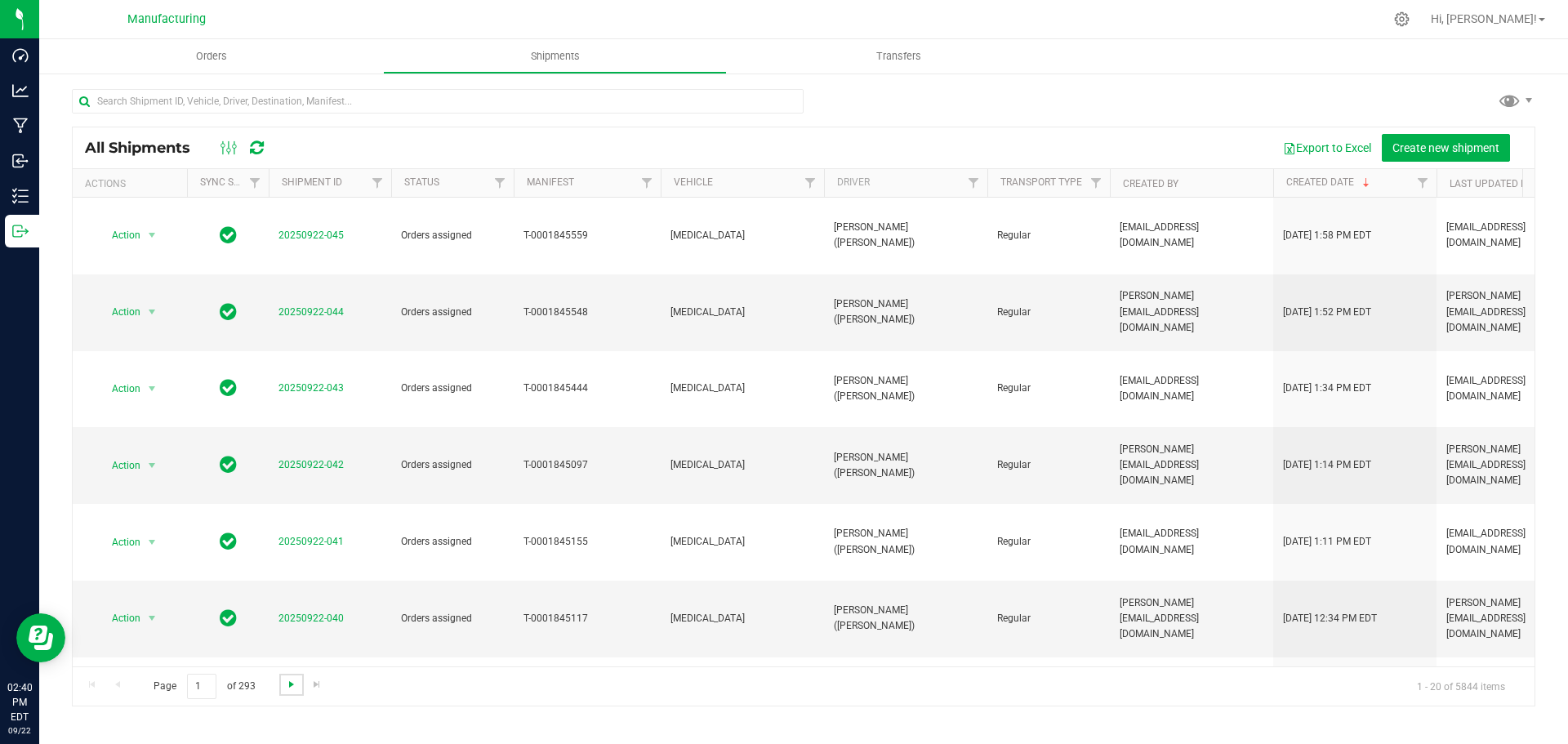
click at [293, 684] on span "Go to the next page" at bounding box center [291, 684] width 13 height 13
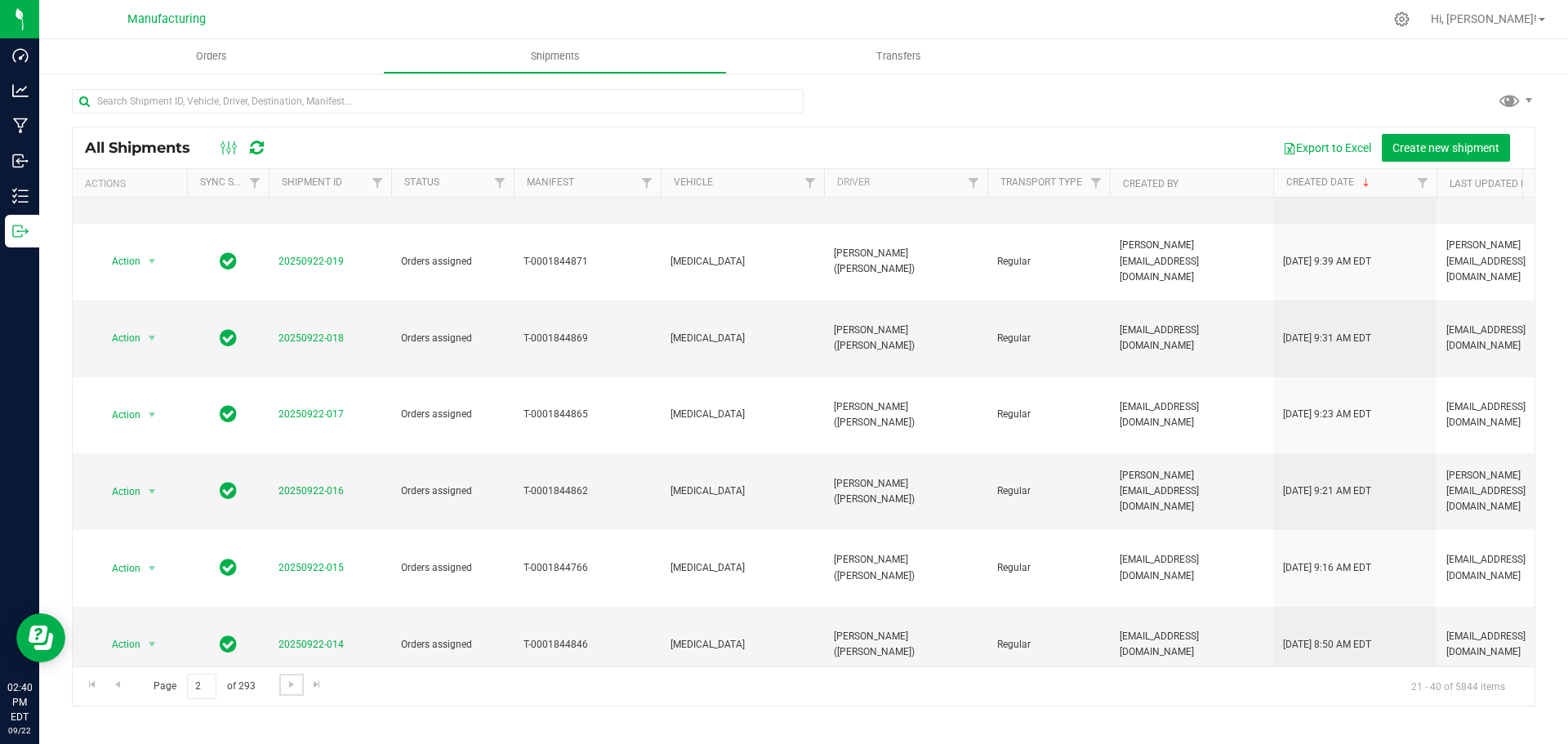
scroll to position [448, 0]
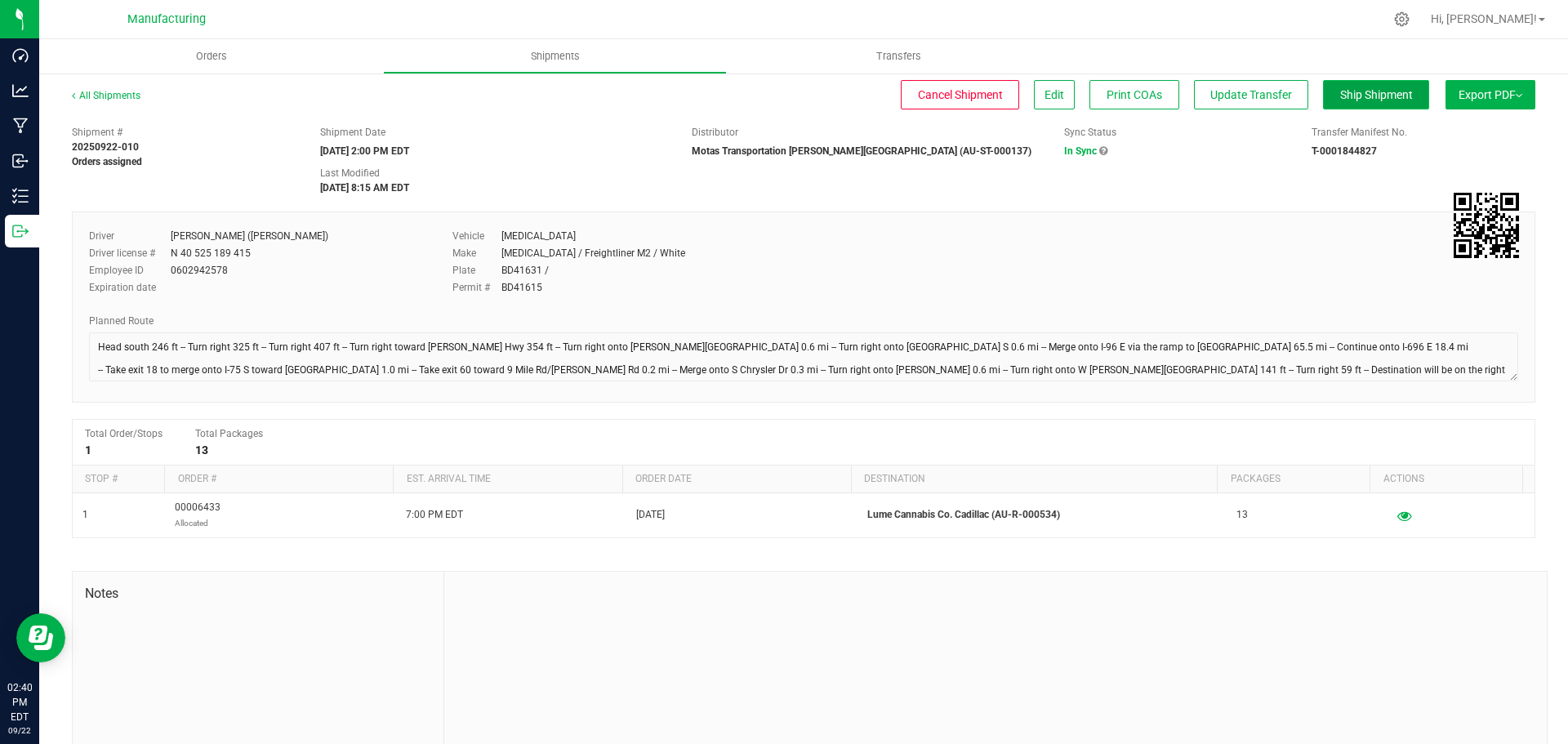
click at [1368, 101] on span "Ship Shipment" at bounding box center [1376, 94] width 73 height 13
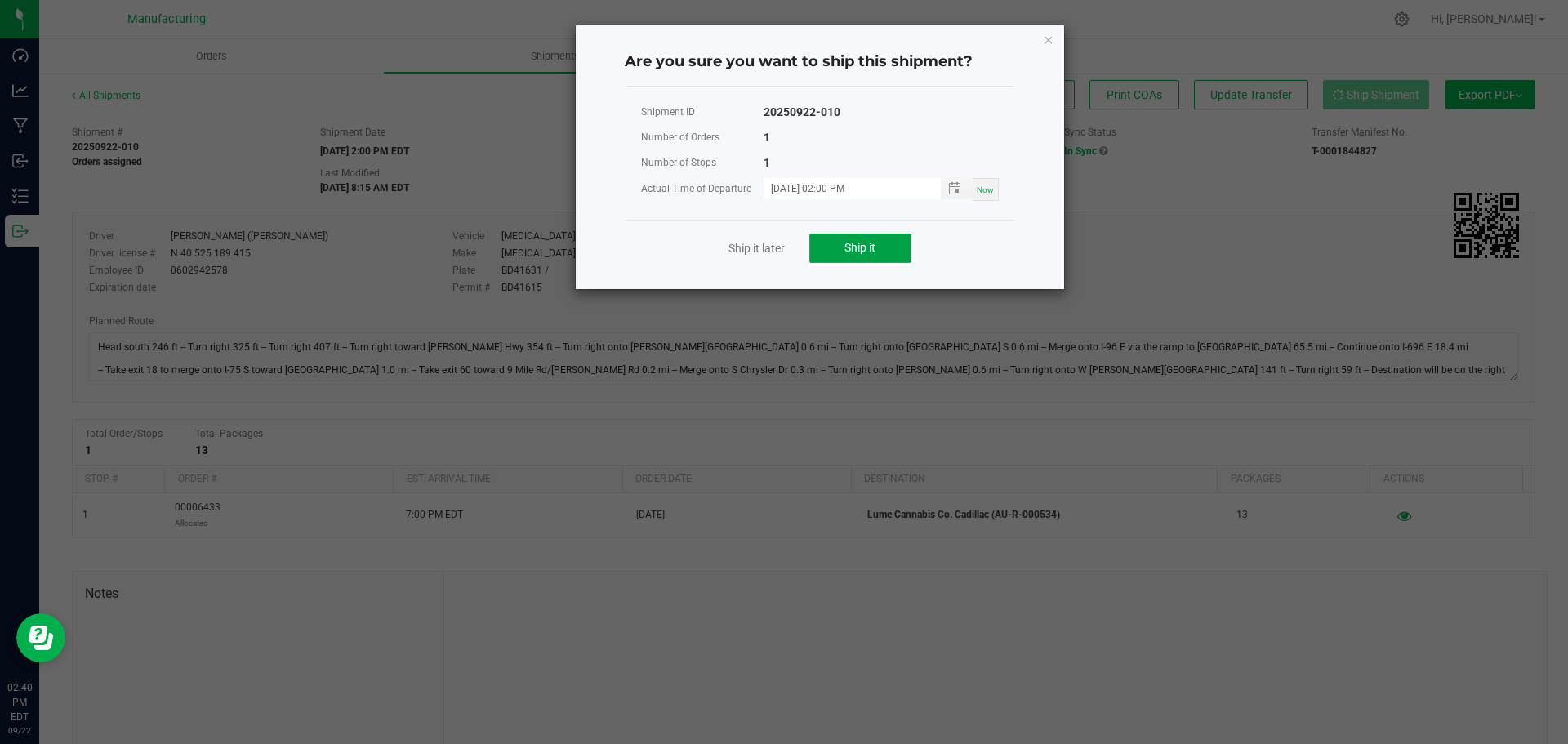
click at [882, 251] on button "Ship it" at bounding box center [860, 247] width 102 height 29
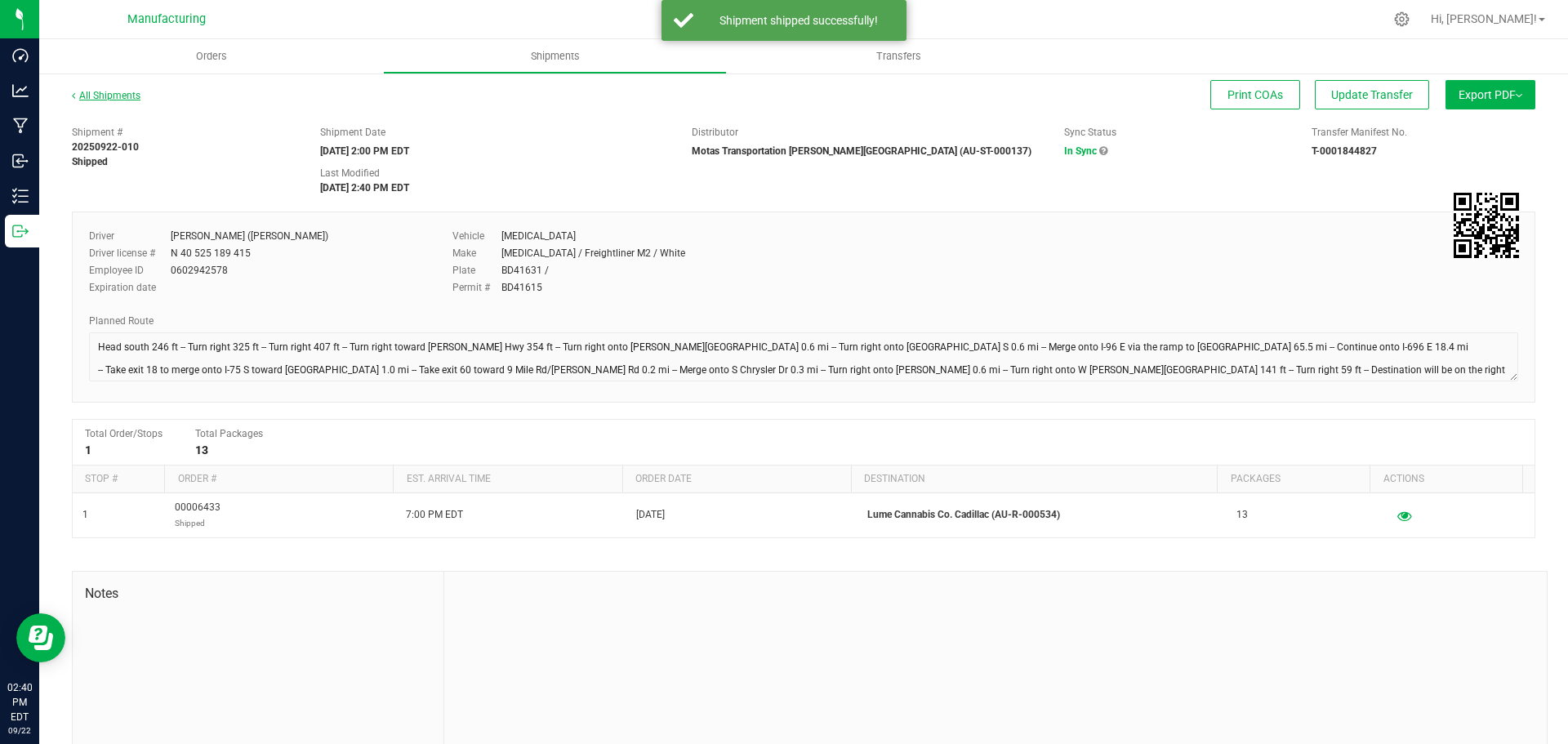
click at [130, 95] on link "All Shipments" at bounding box center [106, 95] width 69 height 11
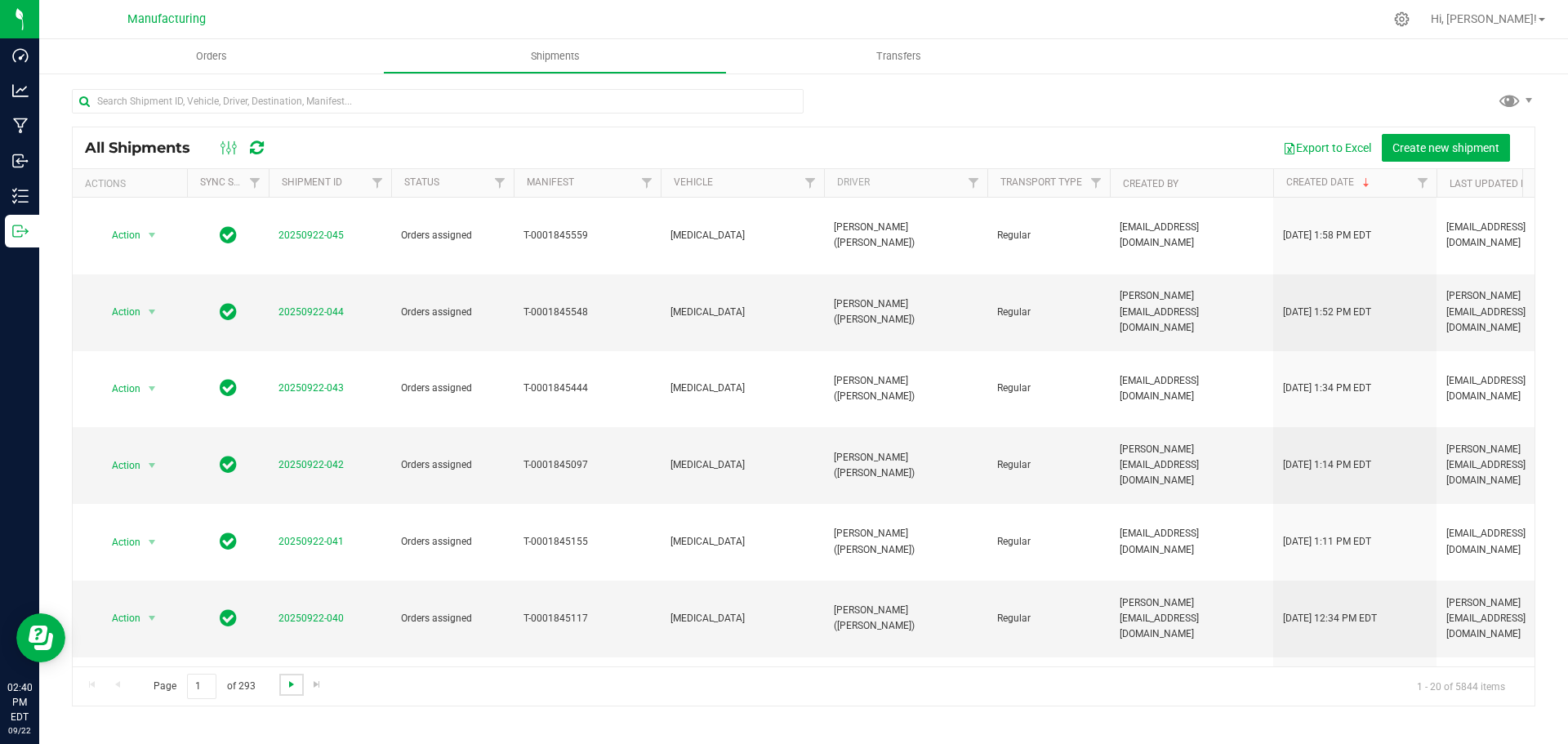
click at [294, 689] on span "Go to the next page" at bounding box center [291, 684] width 13 height 13
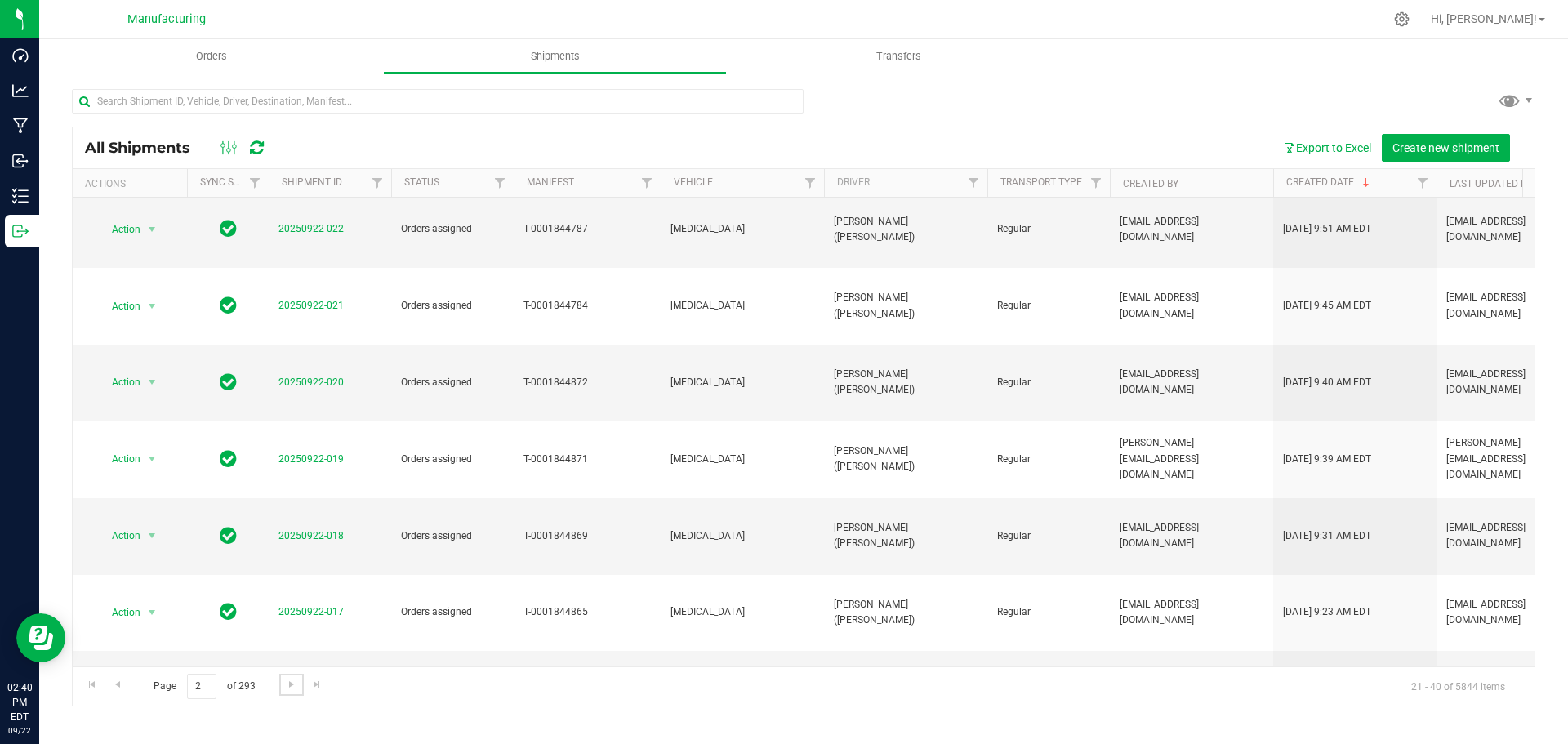
scroll to position [448, 0]
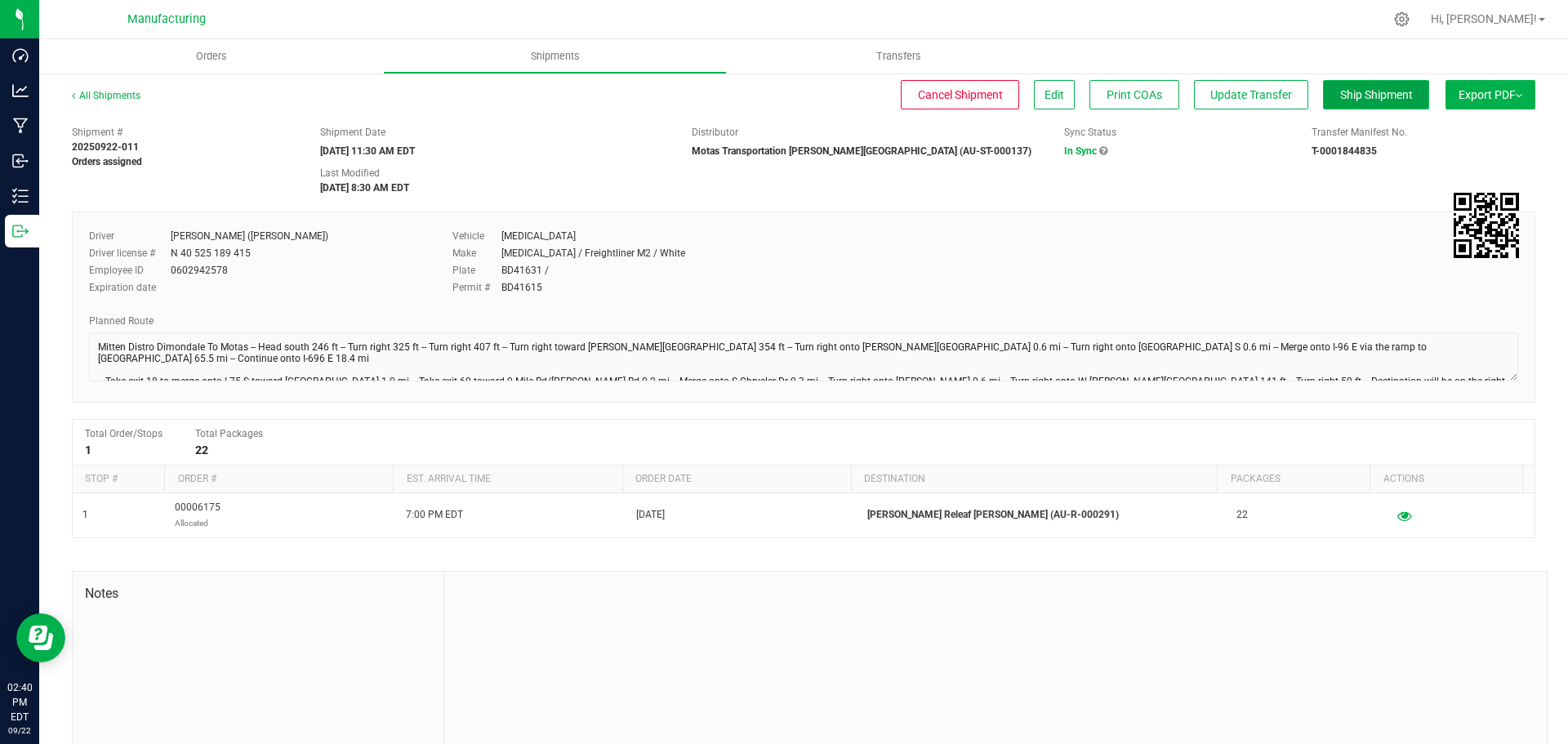
click at [1387, 100] on span "Ship Shipment" at bounding box center [1376, 94] width 73 height 13
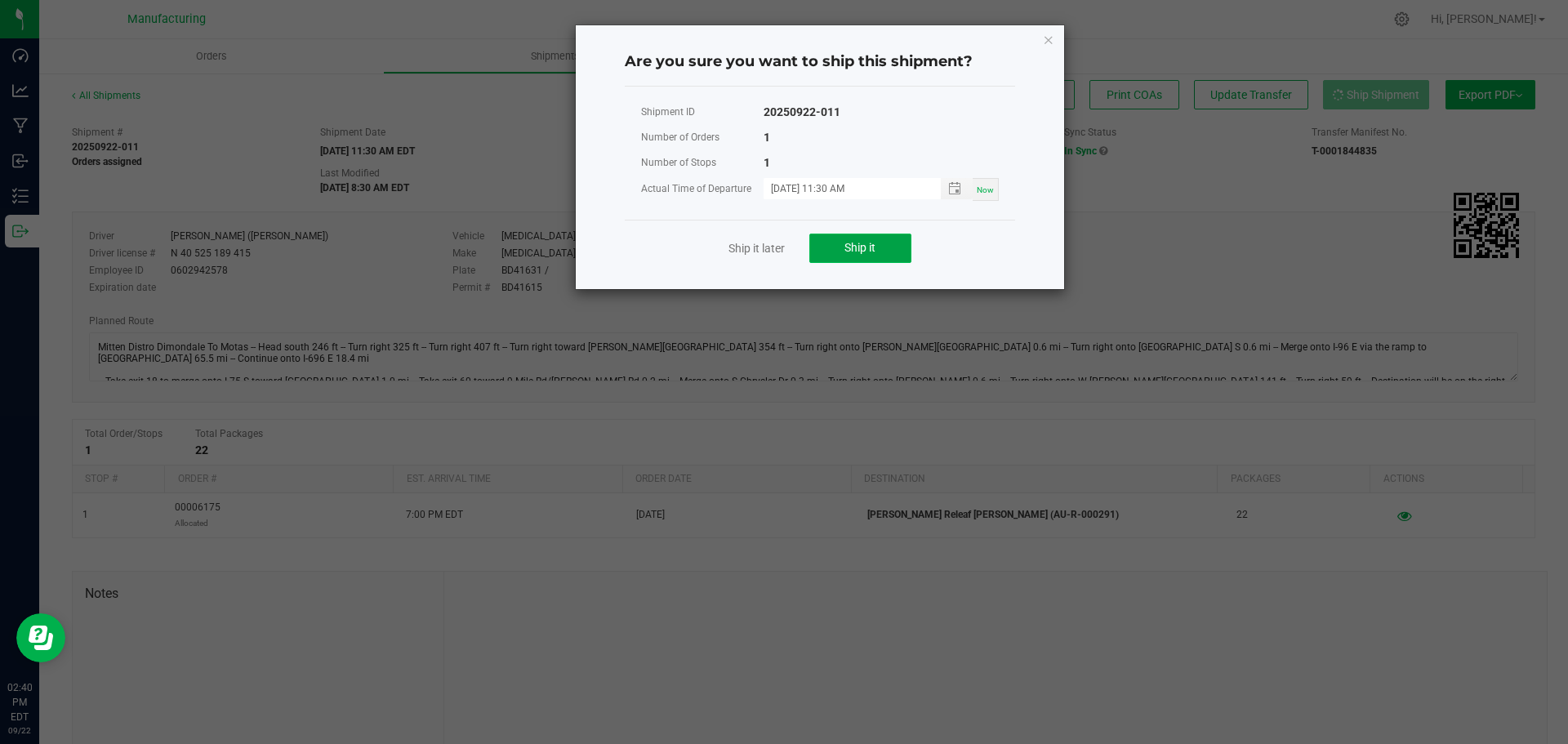
click at [854, 246] on span "Ship it" at bounding box center [859, 247] width 31 height 13
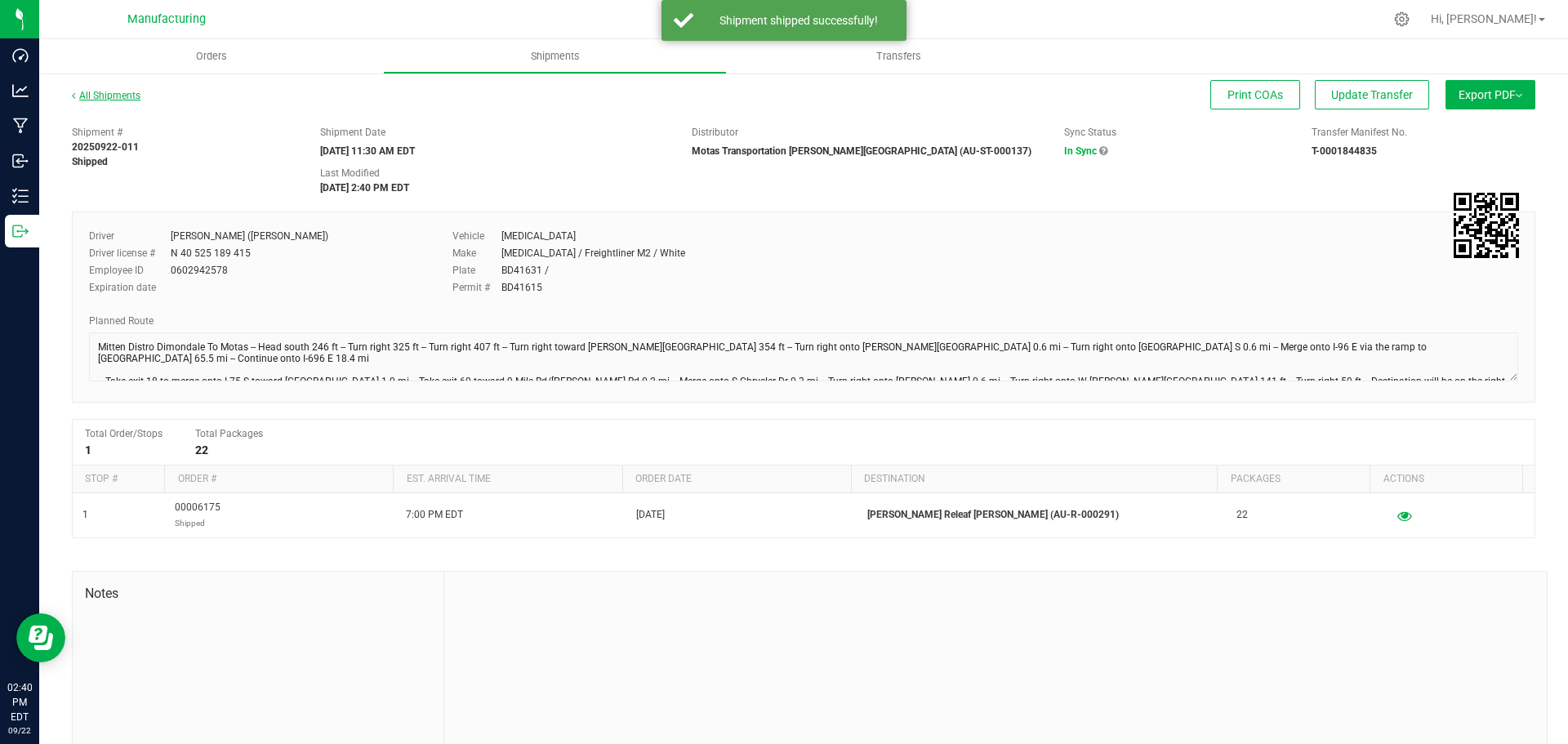
click at [120, 97] on link "All Shipments" at bounding box center [106, 95] width 69 height 11
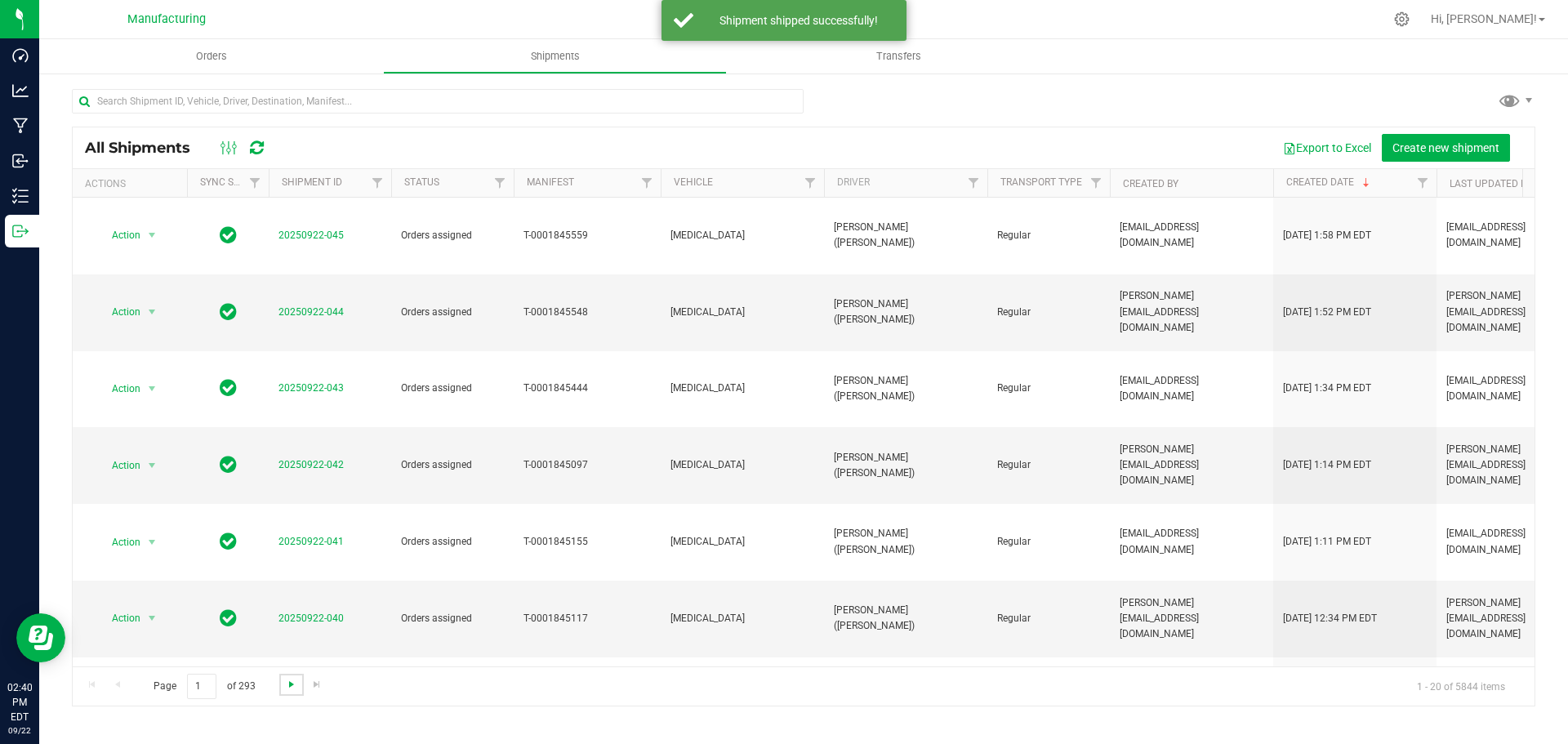
click at [291, 687] on span "Go to the next page" at bounding box center [291, 684] width 13 height 13
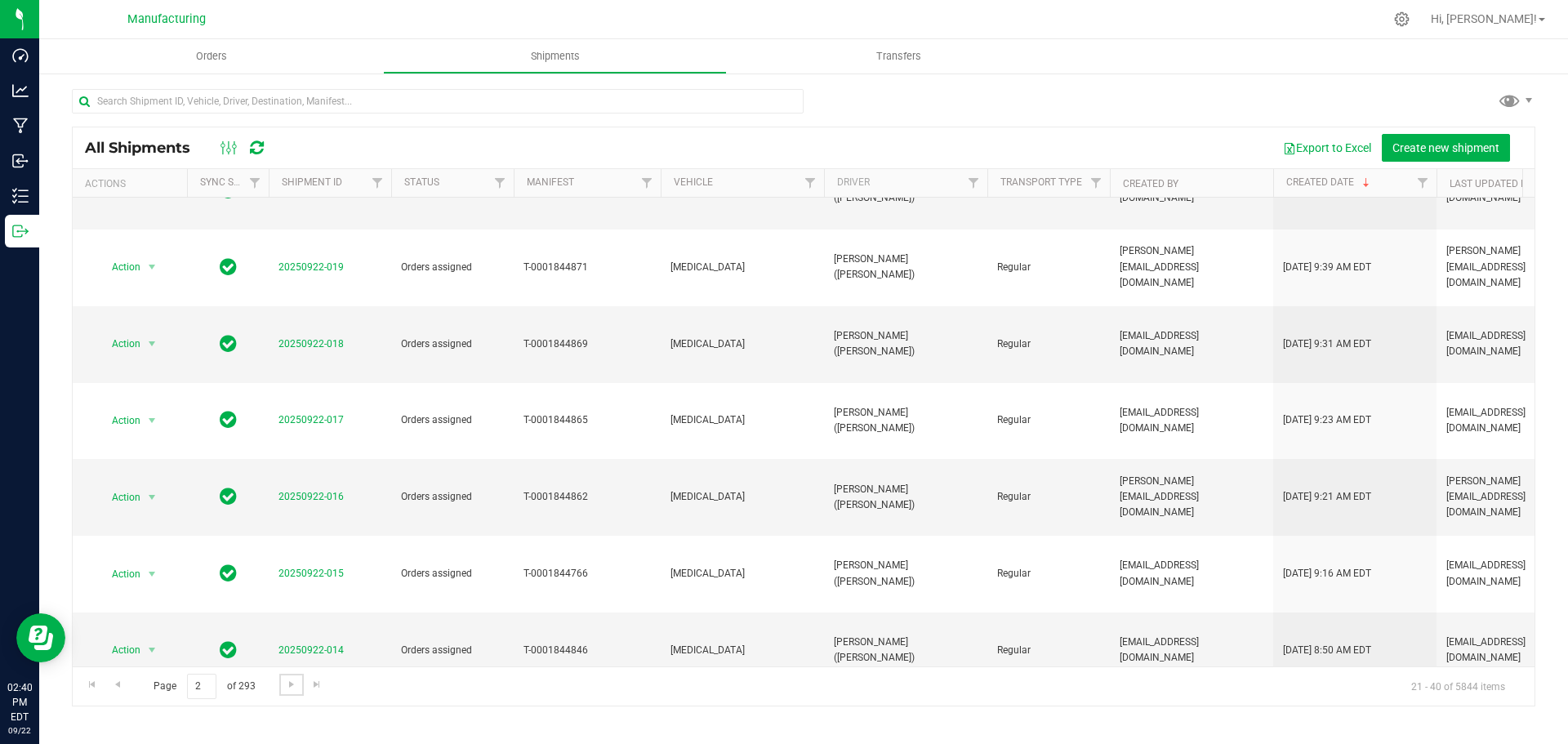
scroll to position [448, 0]
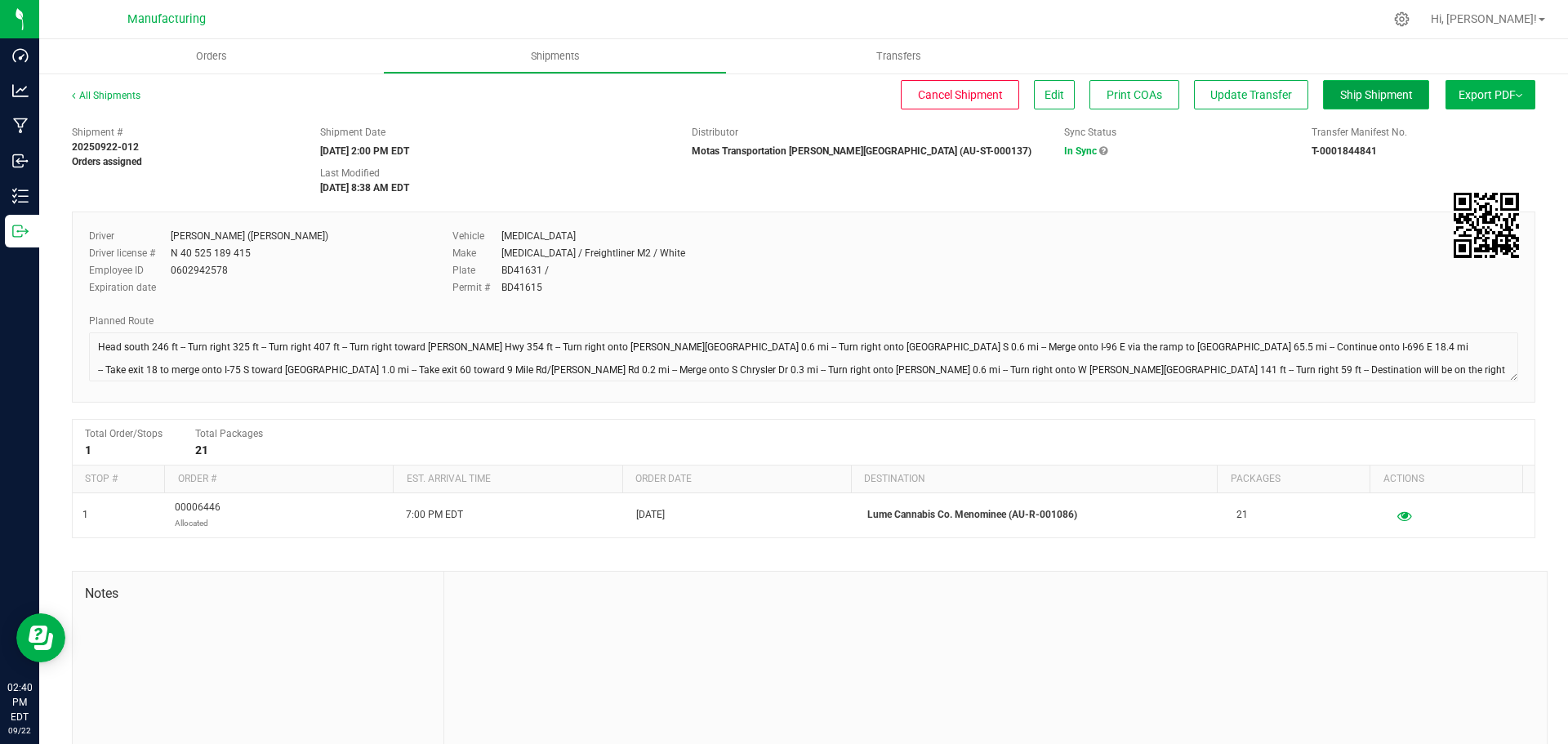
click at [1363, 98] on span "Ship Shipment" at bounding box center [1376, 94] width 73 height 13
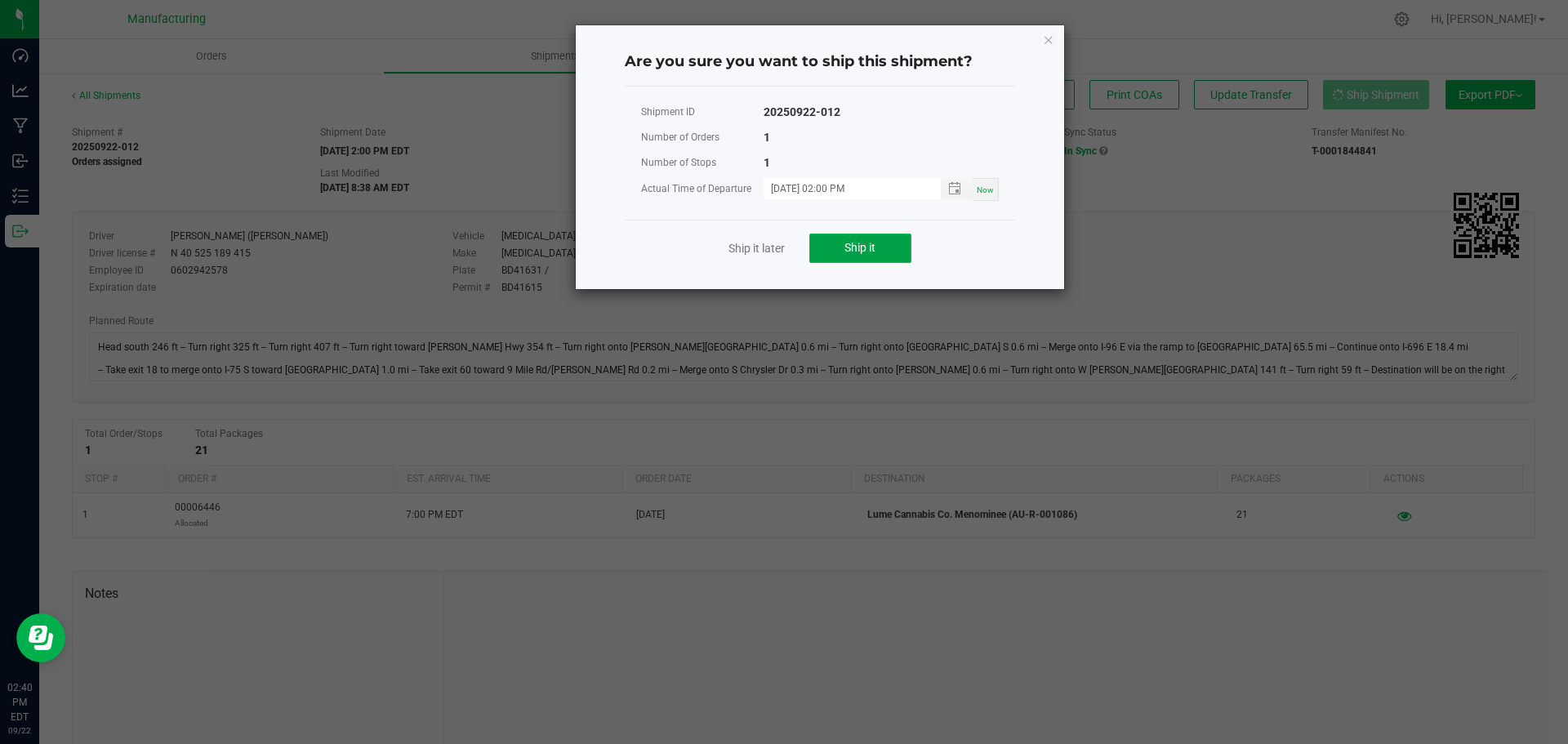
click at [831, 252] on button "Ship it" at bounding box center [860, 247] width 102 height 29
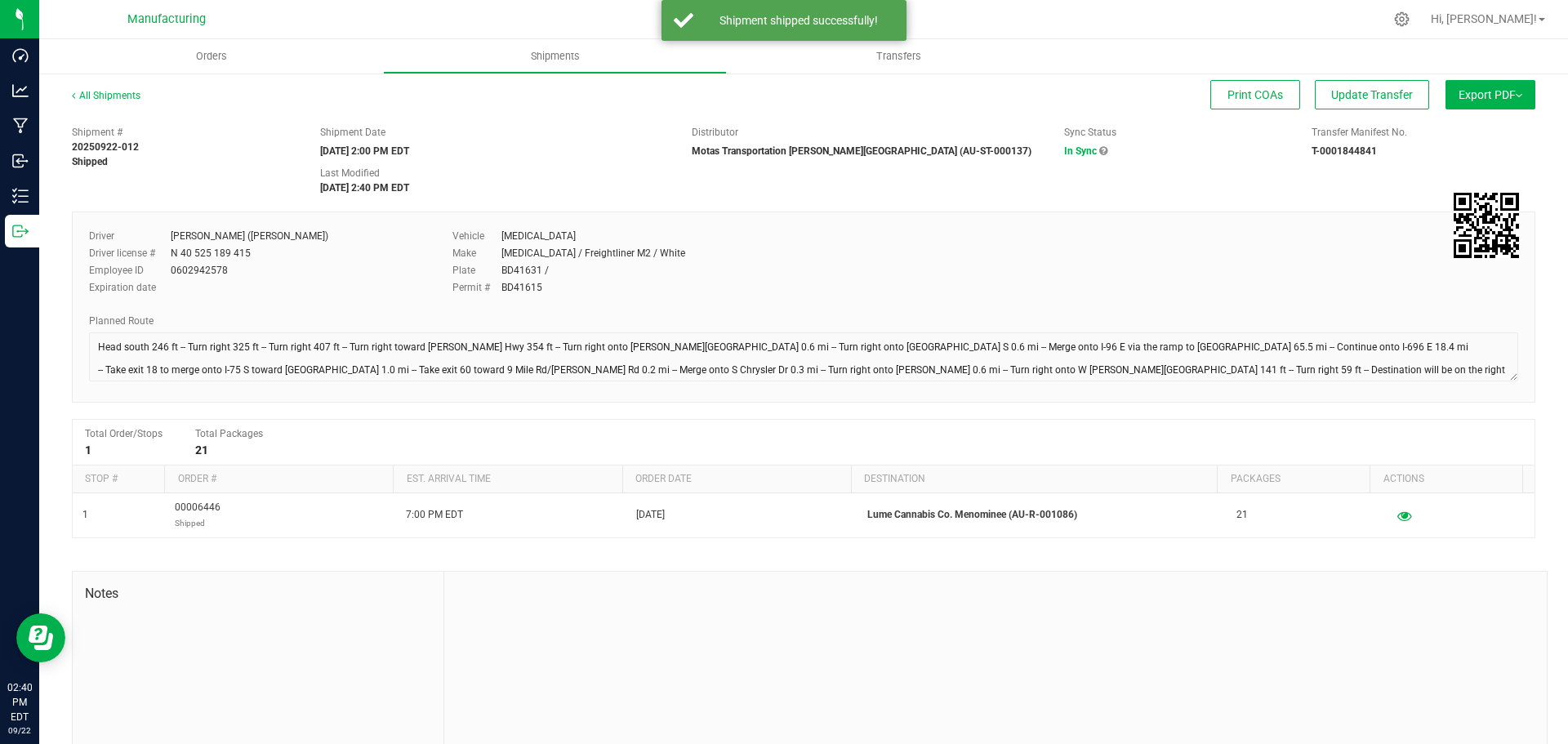
click at [129, 88] on div "All Shipments" at bounding box center [121, 100] width 98 height 25
click at [128, 97] on link "All Shipments" at bounding box center [106, 95] width 69 height 11
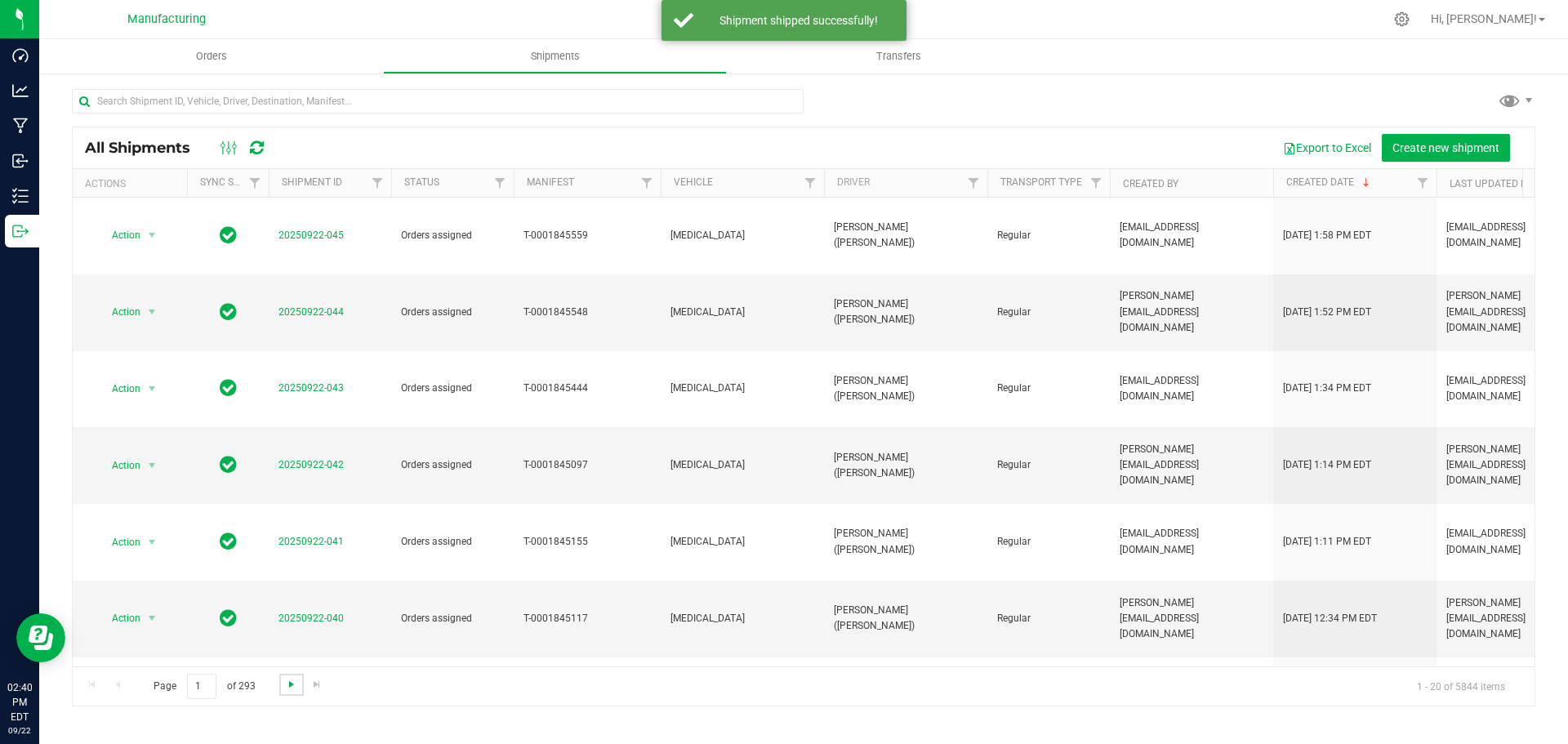
click at [288, 689] on span "Go to the next page" at bounding box center [291, 684] width 13 height 13
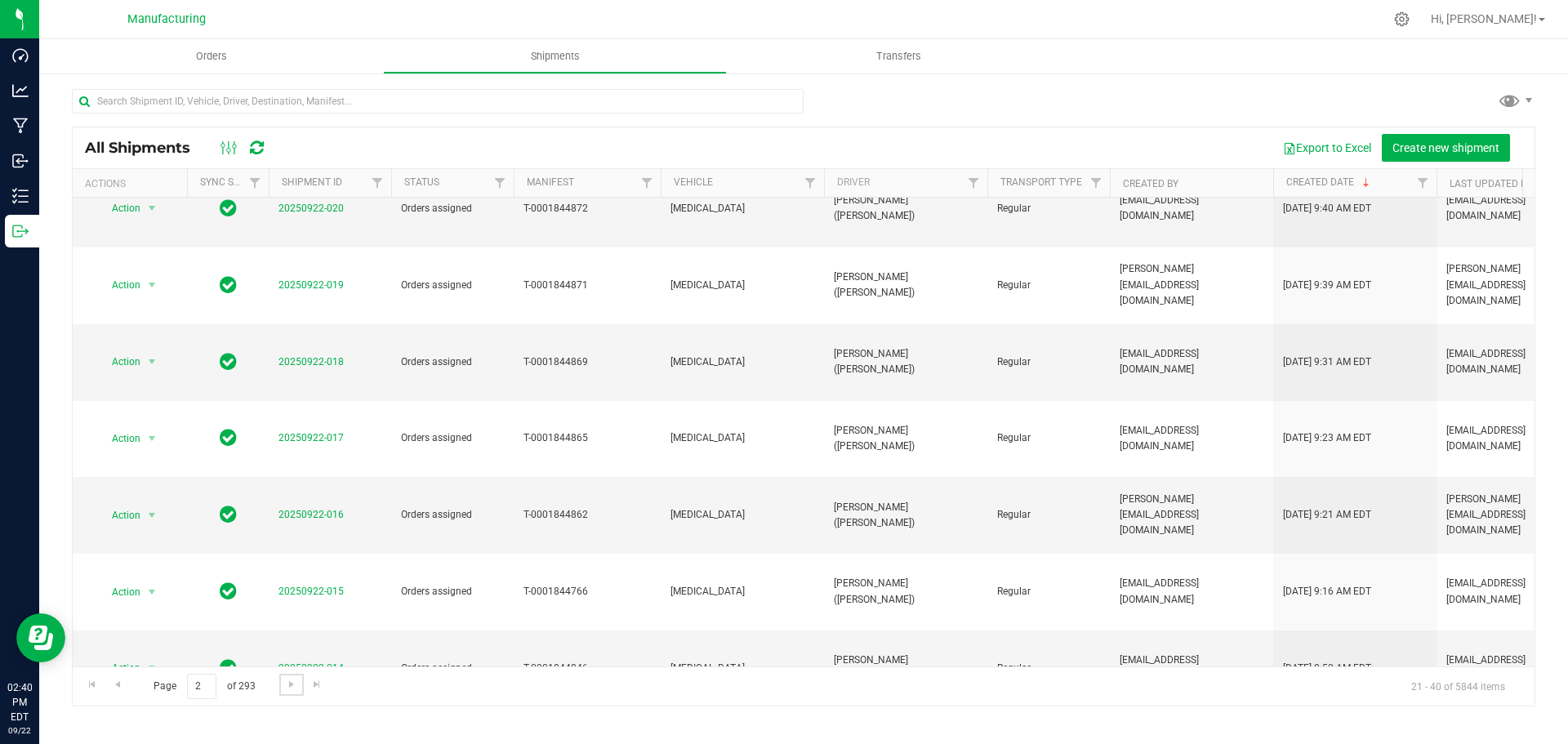
scroll to position [448, 0]
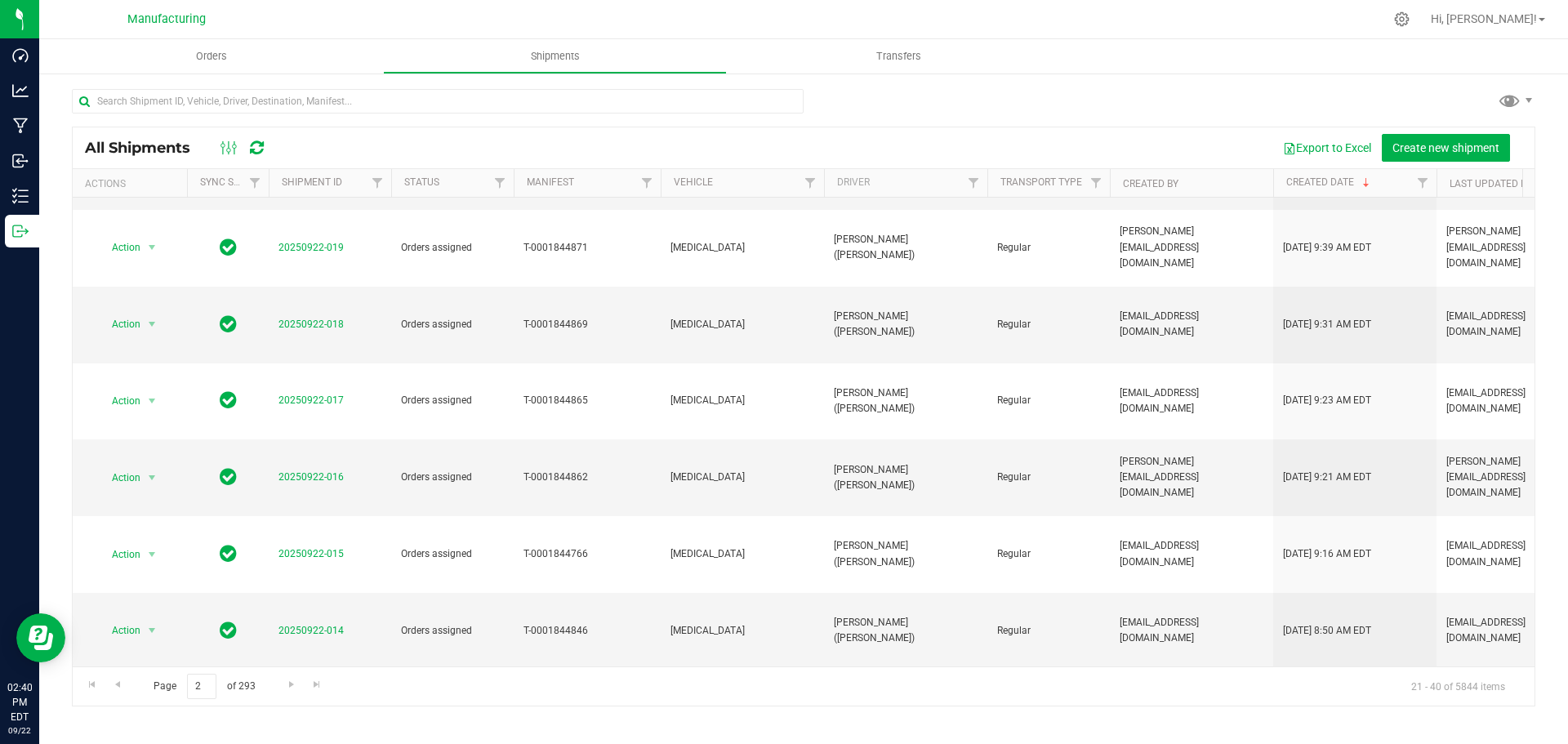
click at [324, 702] on link "20250922-013" at bounding box center [311, 707] width 66 height 11
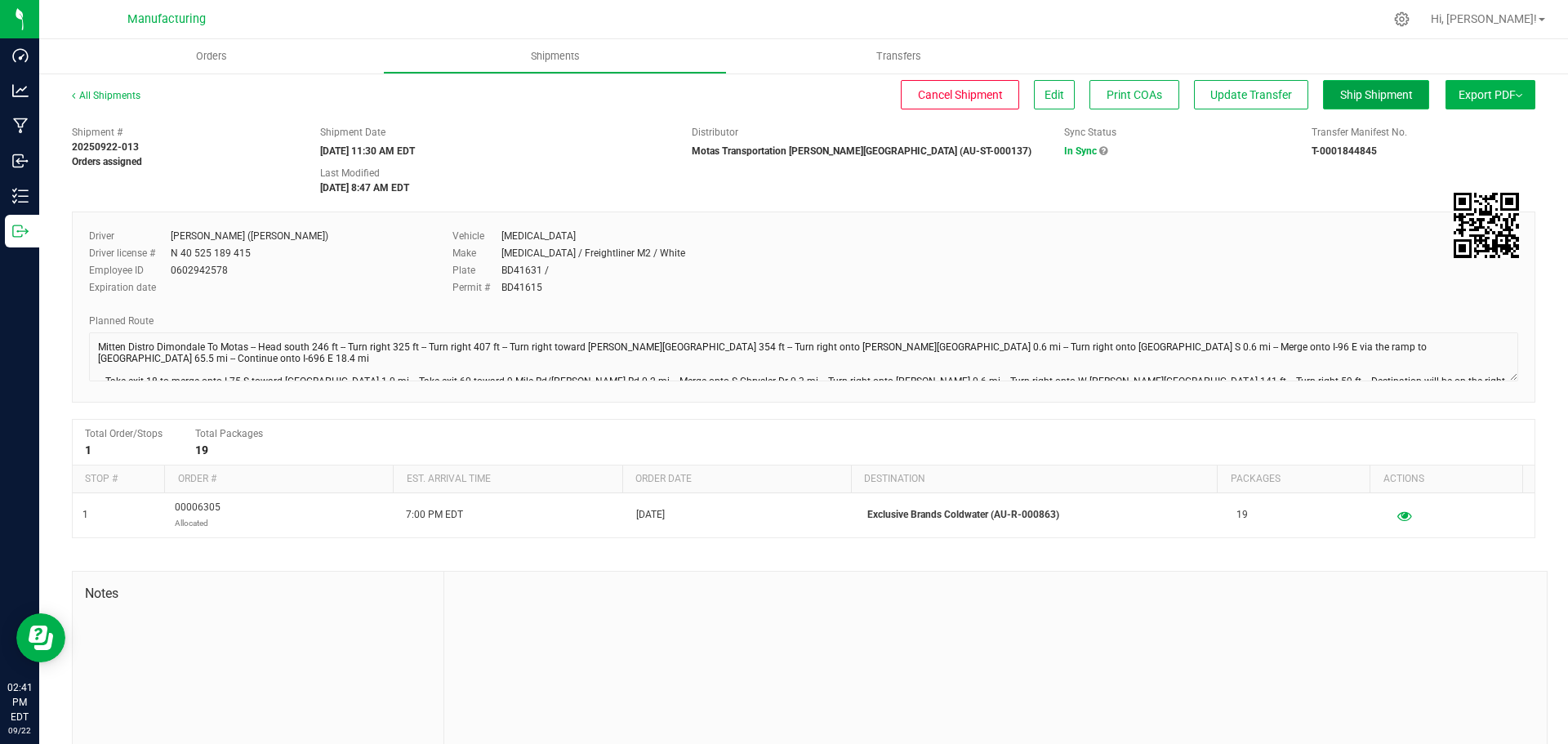
click at [1368, 93] on span "Ship Shipment" at bounding box center [1376, 94] width 73 height 13
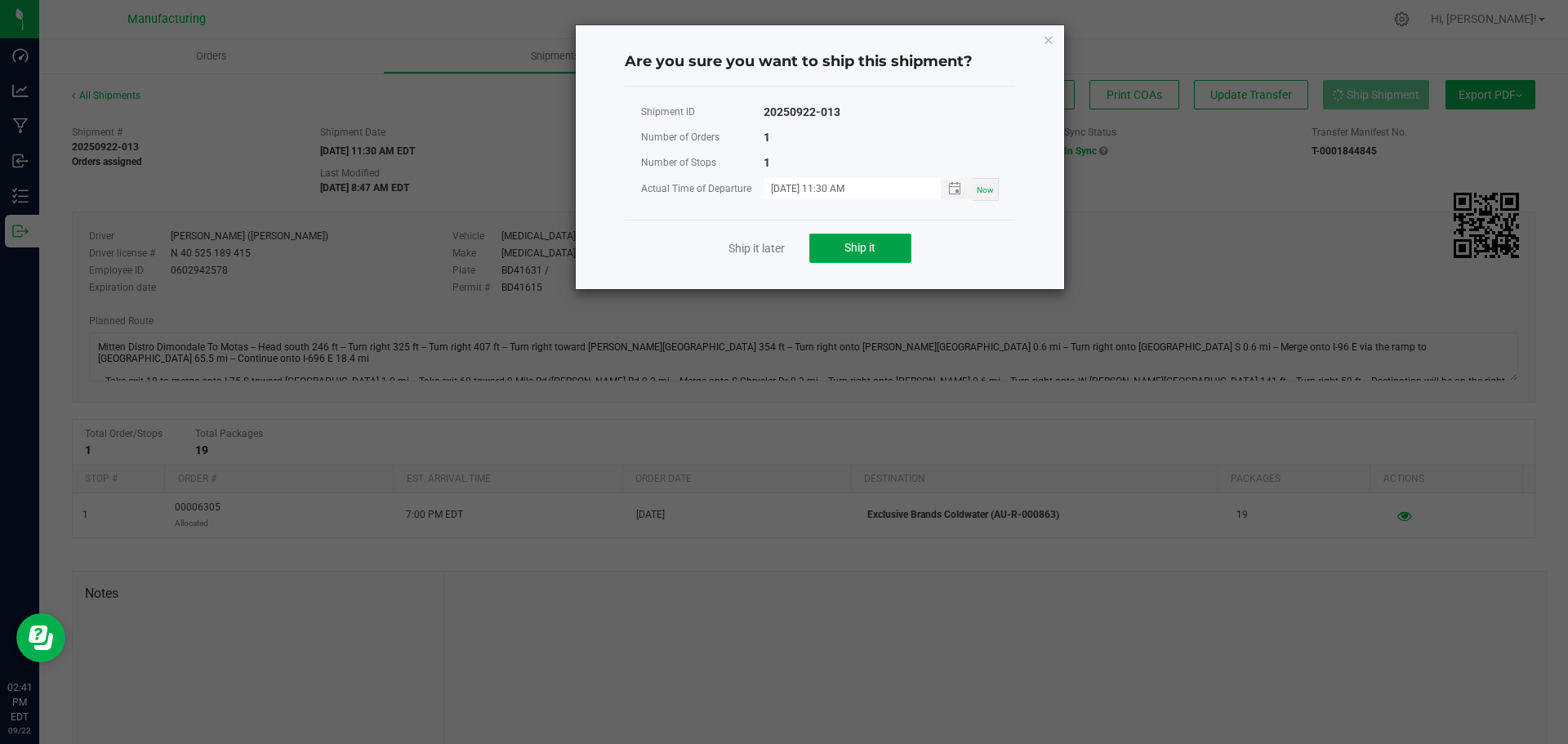
click at [847, 246] on span "Ship it" at bounding box center [859, 247] width 31 height 13
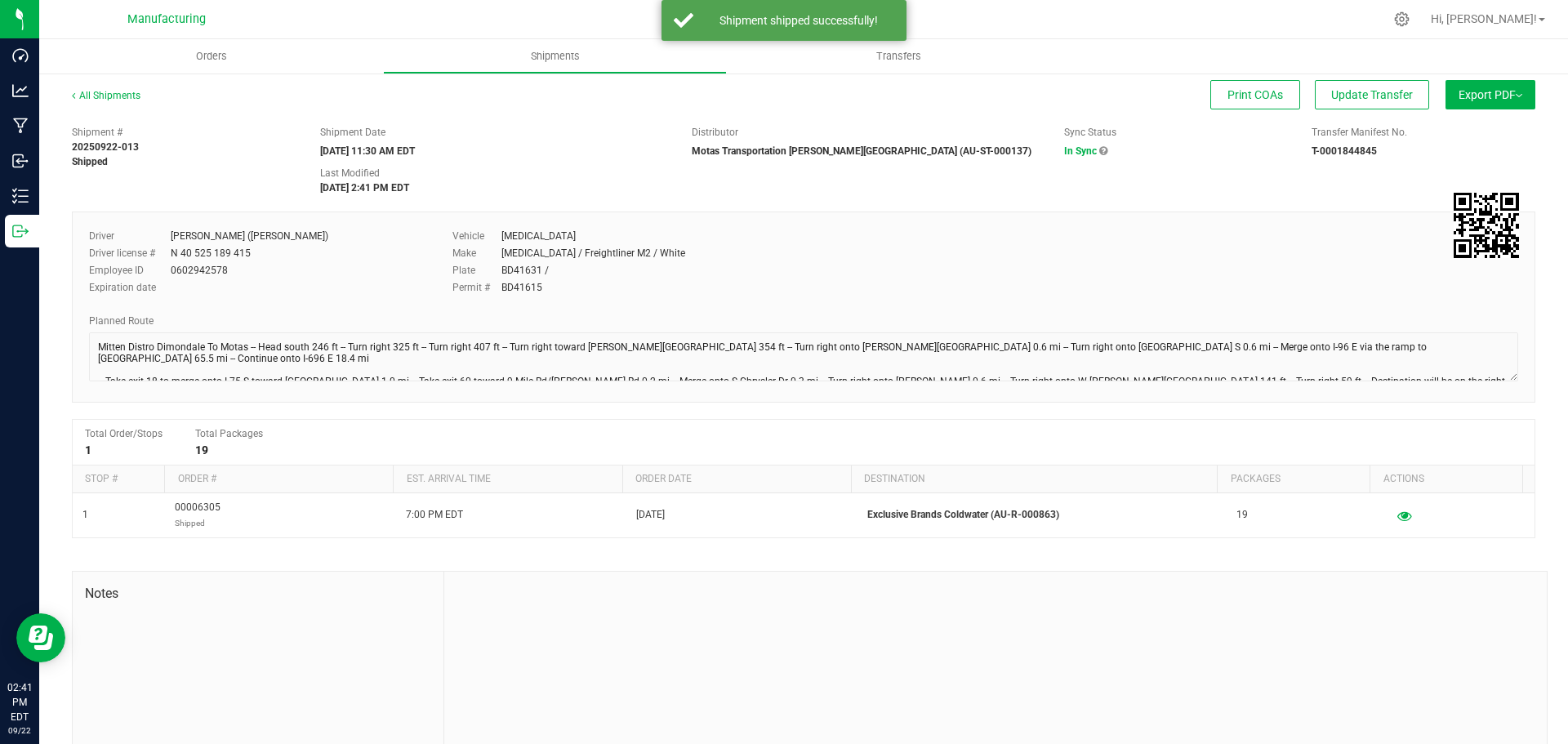
click at [122, 105] on div "All Shipments" at bounding box center [121, 100] width 98 height 25
click at [125, 96] on link "All Shipments" at bounding box center [106, 95] width 69 height 11
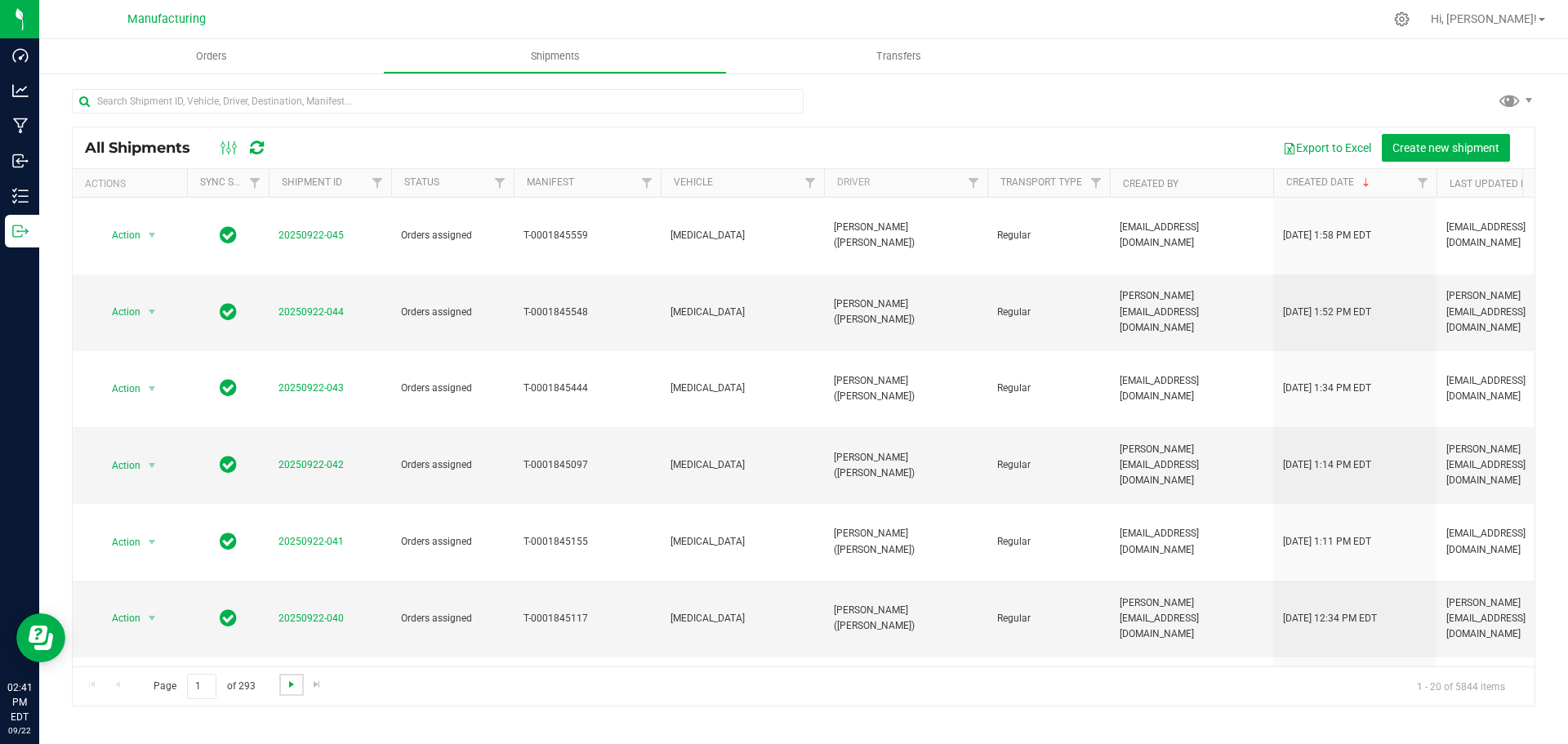
click at [290, 684] on span "Go to the next page" at bounding box center [291, 684] width 13 height 13
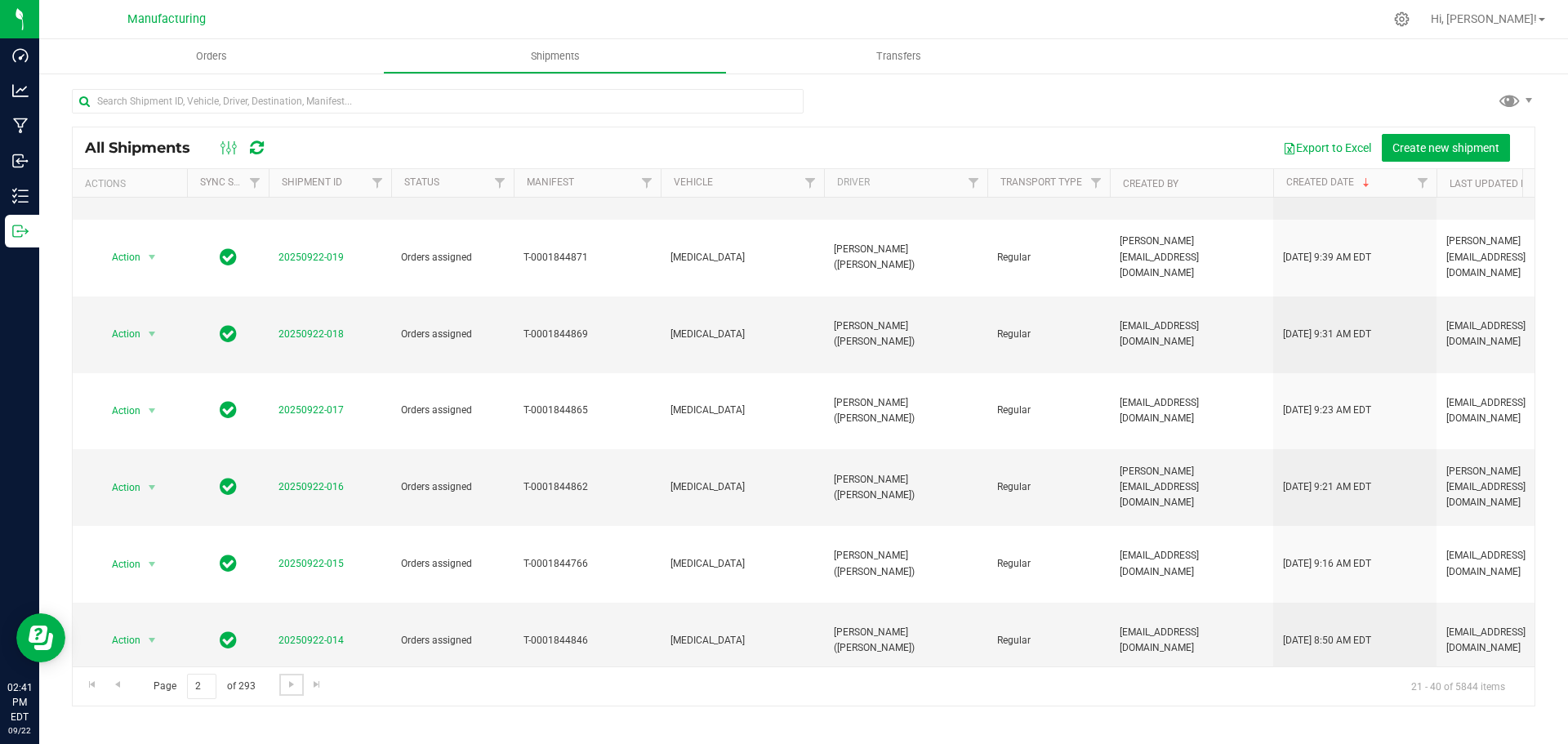
scroll to position [448, 0]
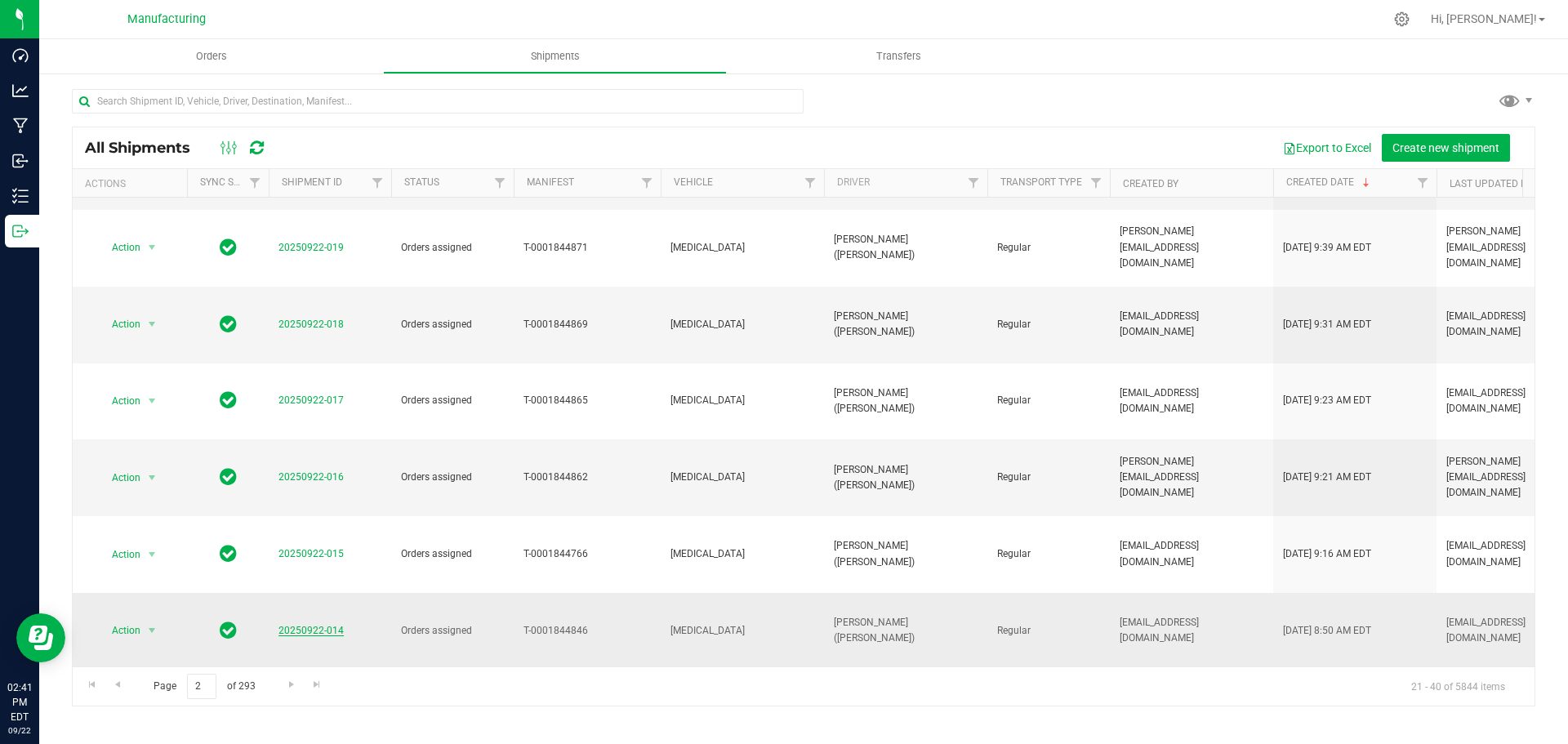
click at [295, 625] on link "20250922-014" at bounding box center [311, 630] width 66 height 11
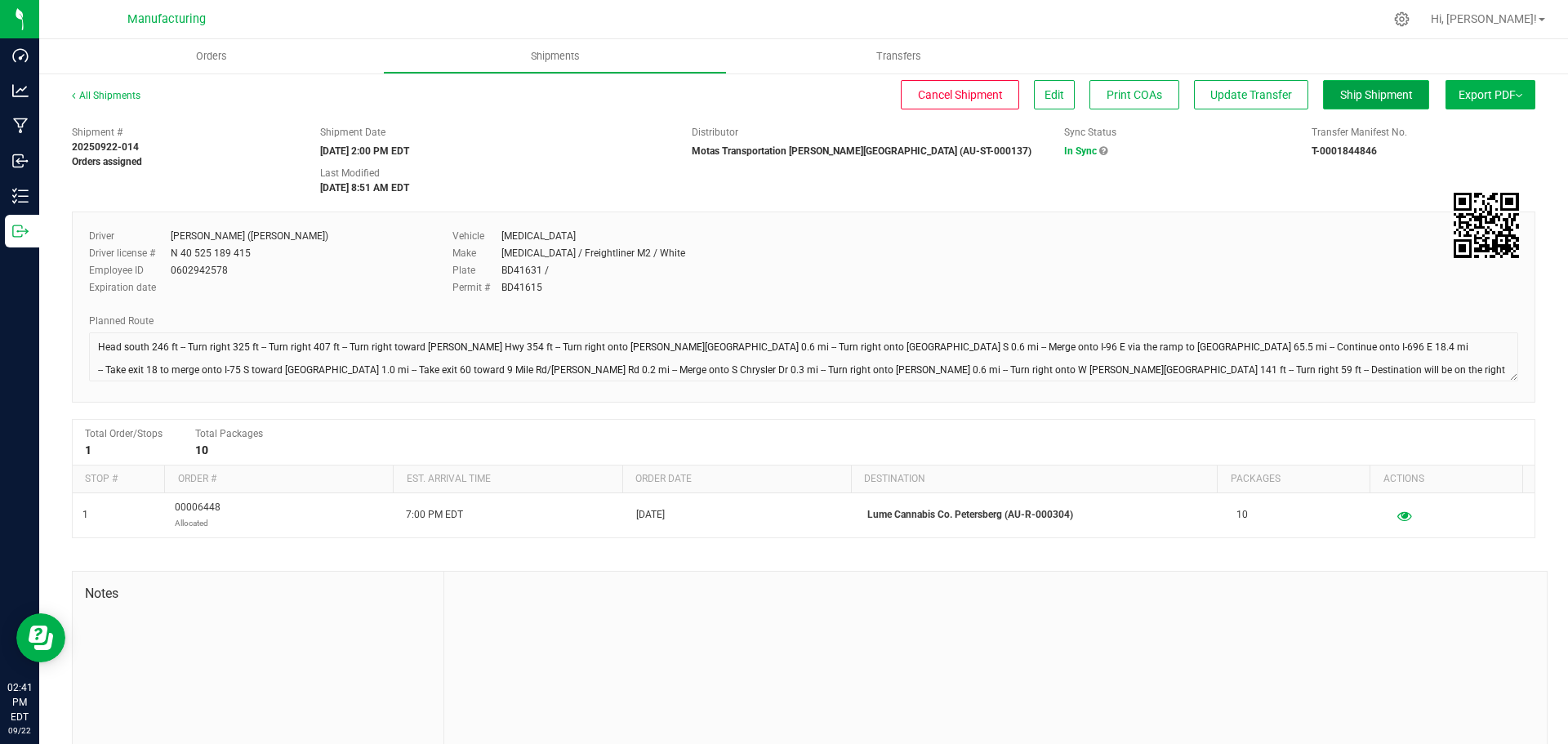
click at [1346, 93] on span "Ship Shipment" at bounding box center [1376, 94] width 73 height 13
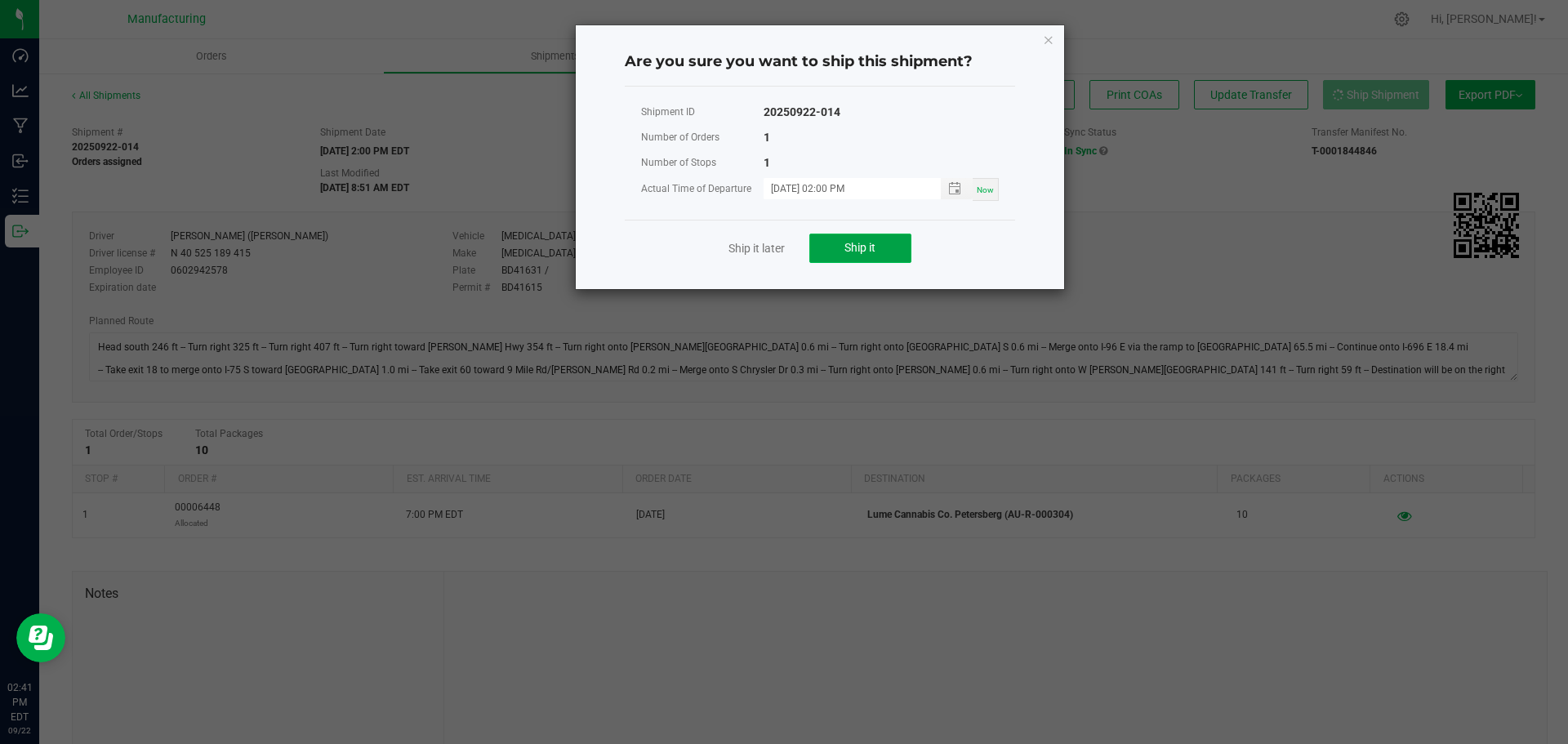
click at [897, 239] on button "Ship it" at bounding box center [860, 247] width 102 height 29
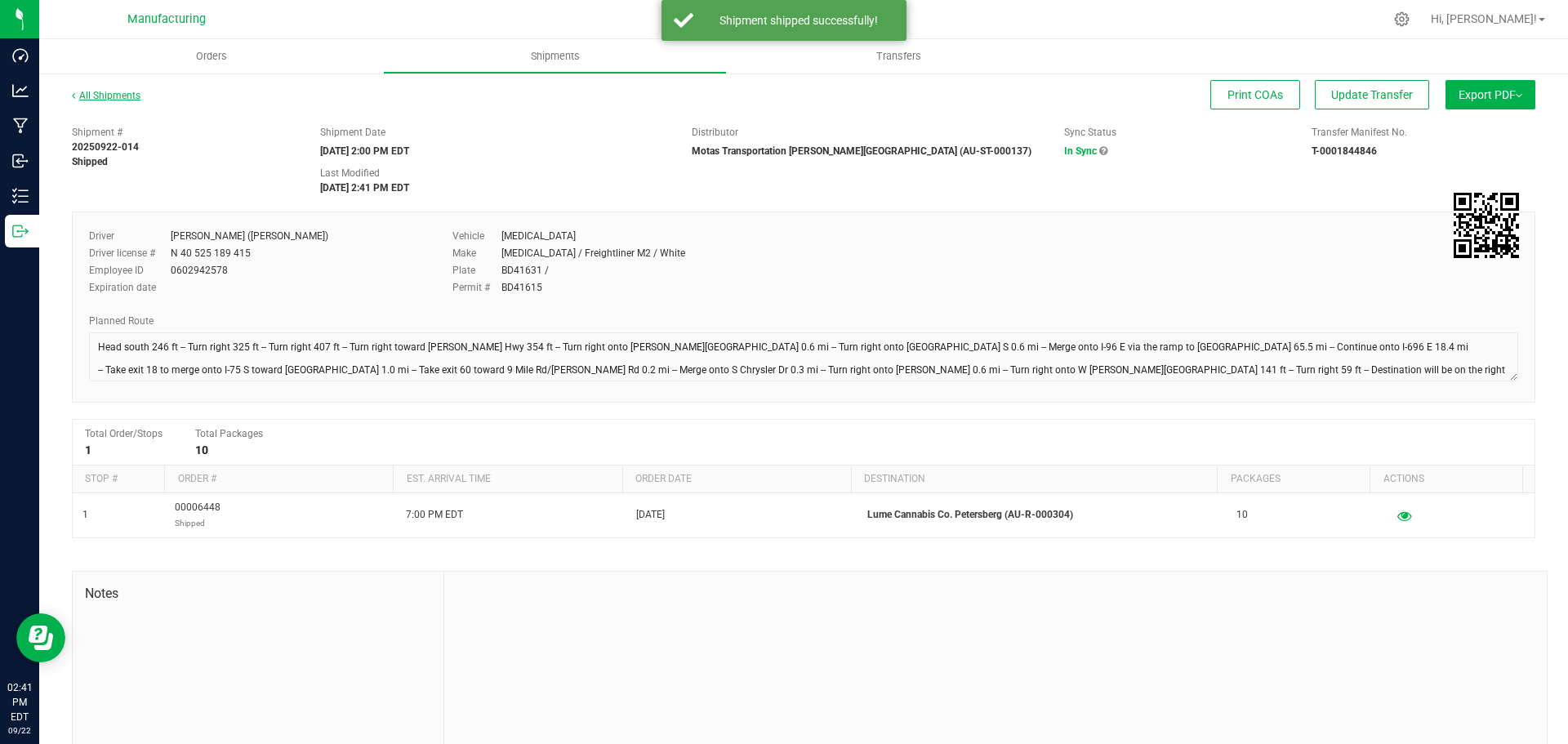
click at [136, 97] on link "All Shipments" at bounding box center [106, 95] width 69 height 11
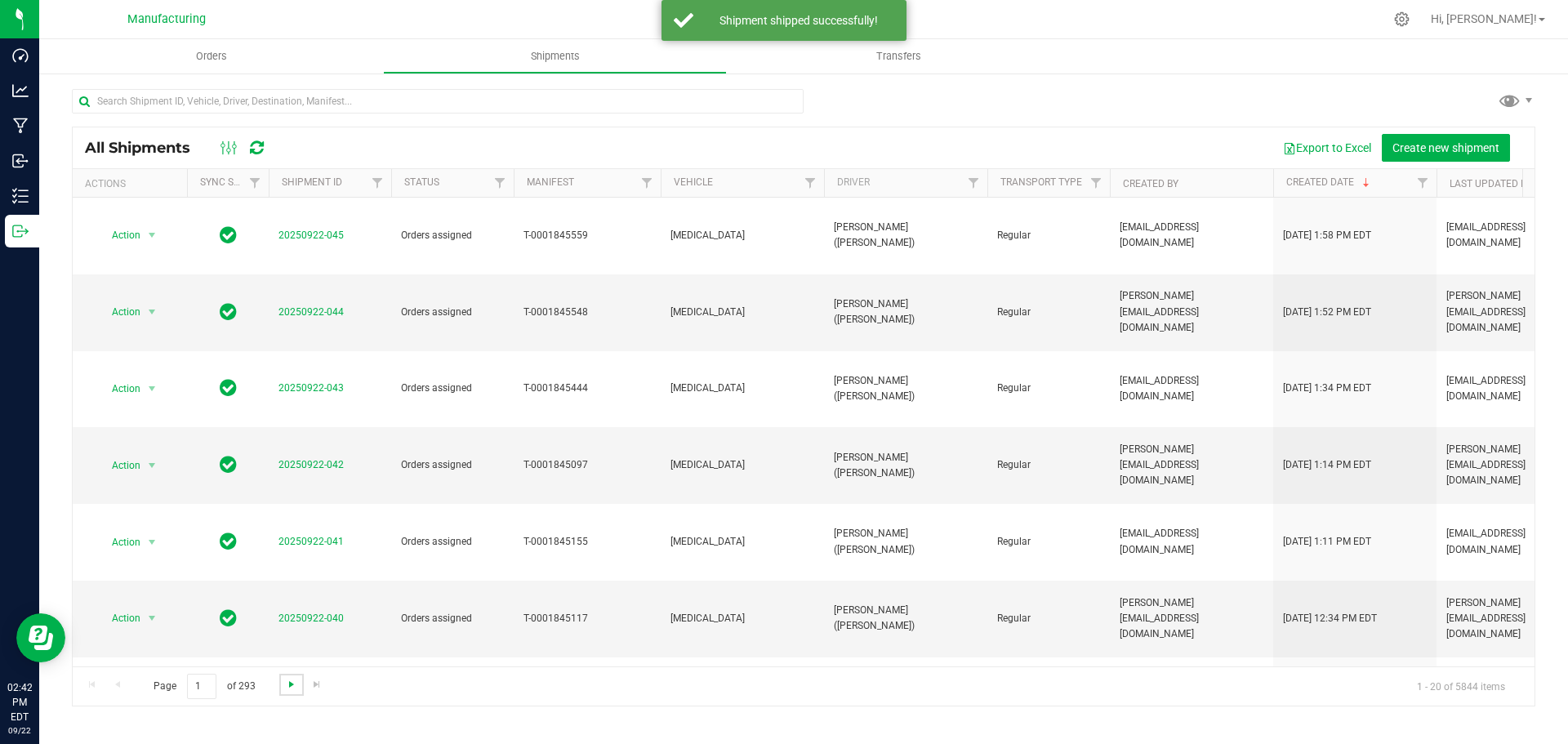
click at [293, 687] on span "Go to the next page" at bounding box center [291, 684] width 13 height 13
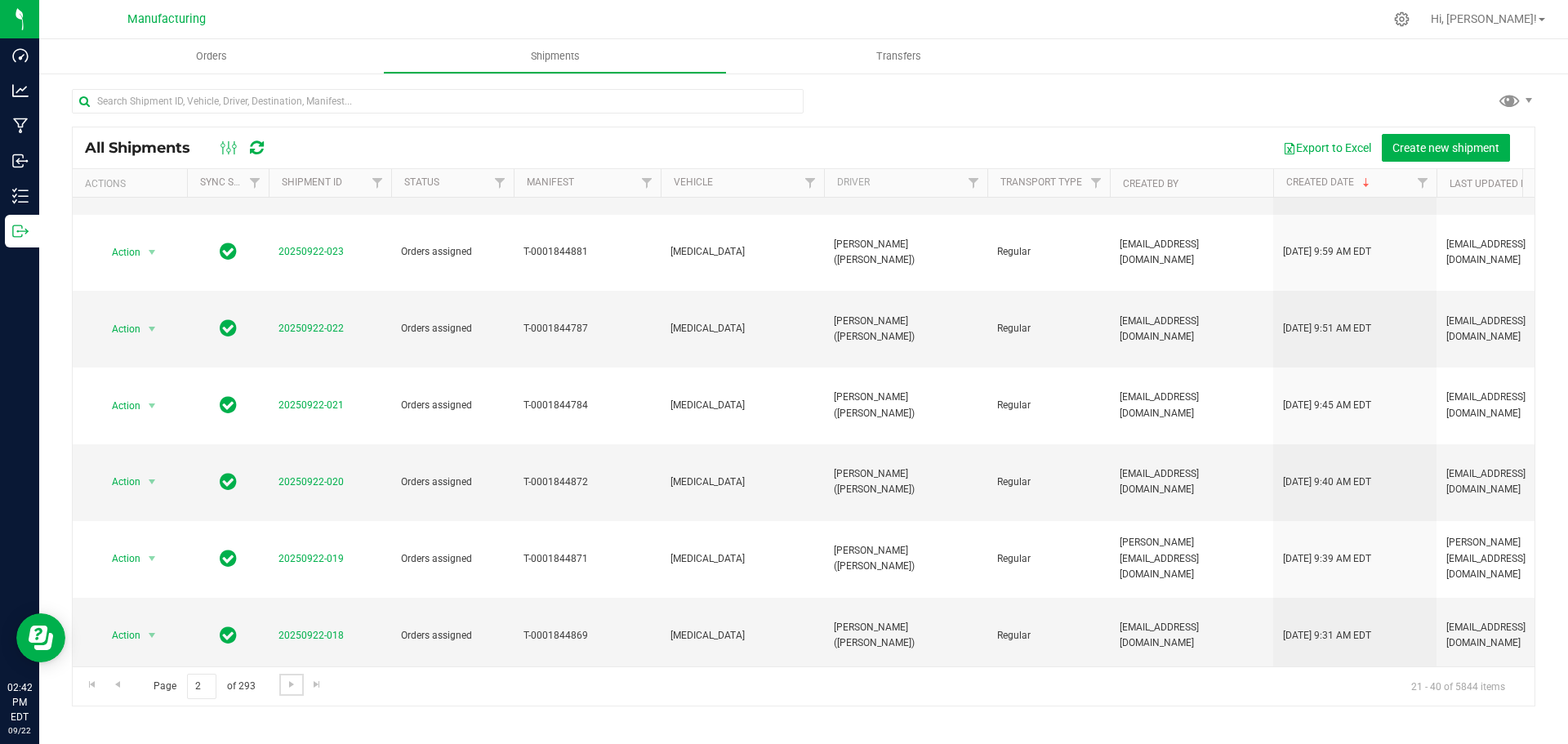
scroll to position [366, 0]
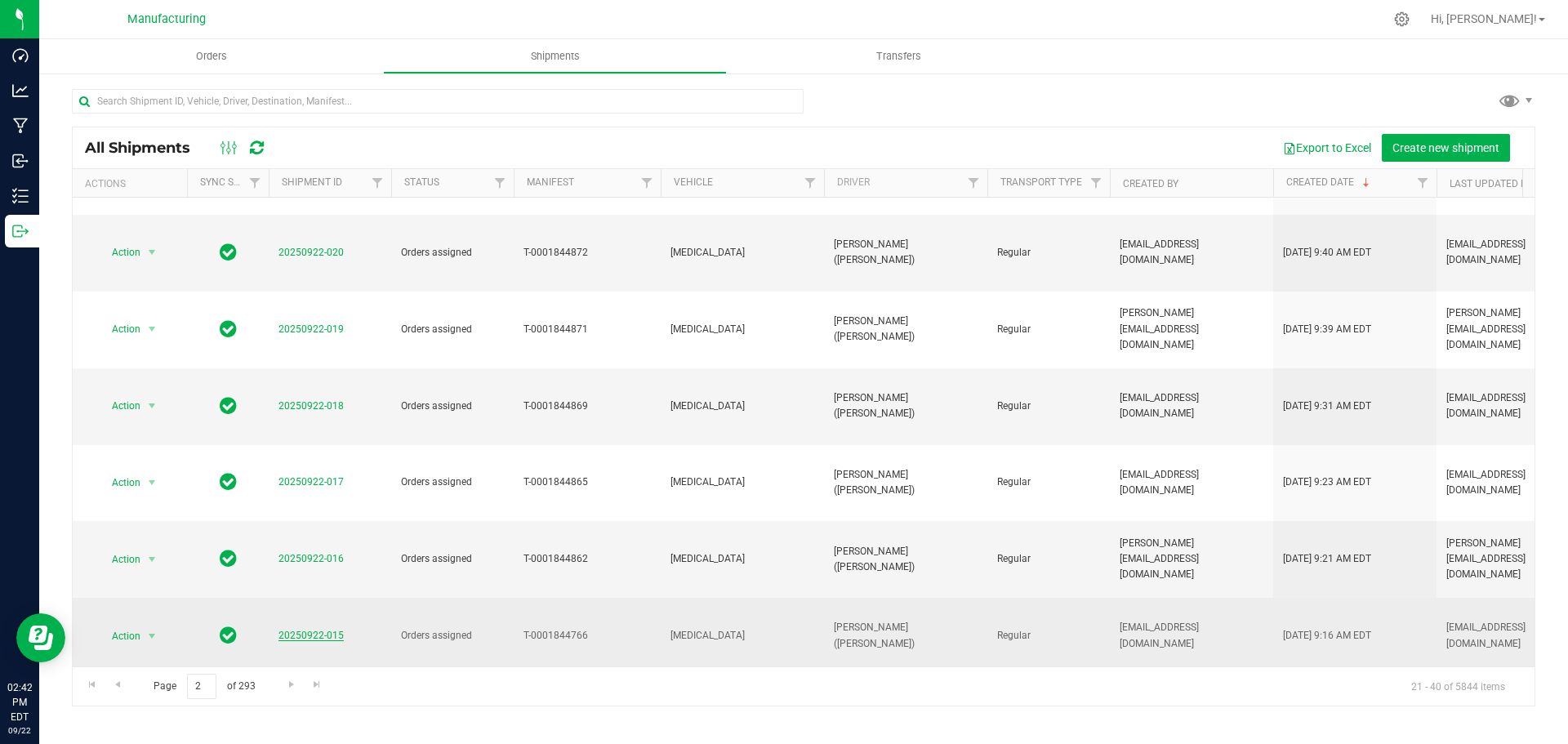
click at [319, 630] on link "20250922-015" at bounding box center [311, 635] width 66 height 11
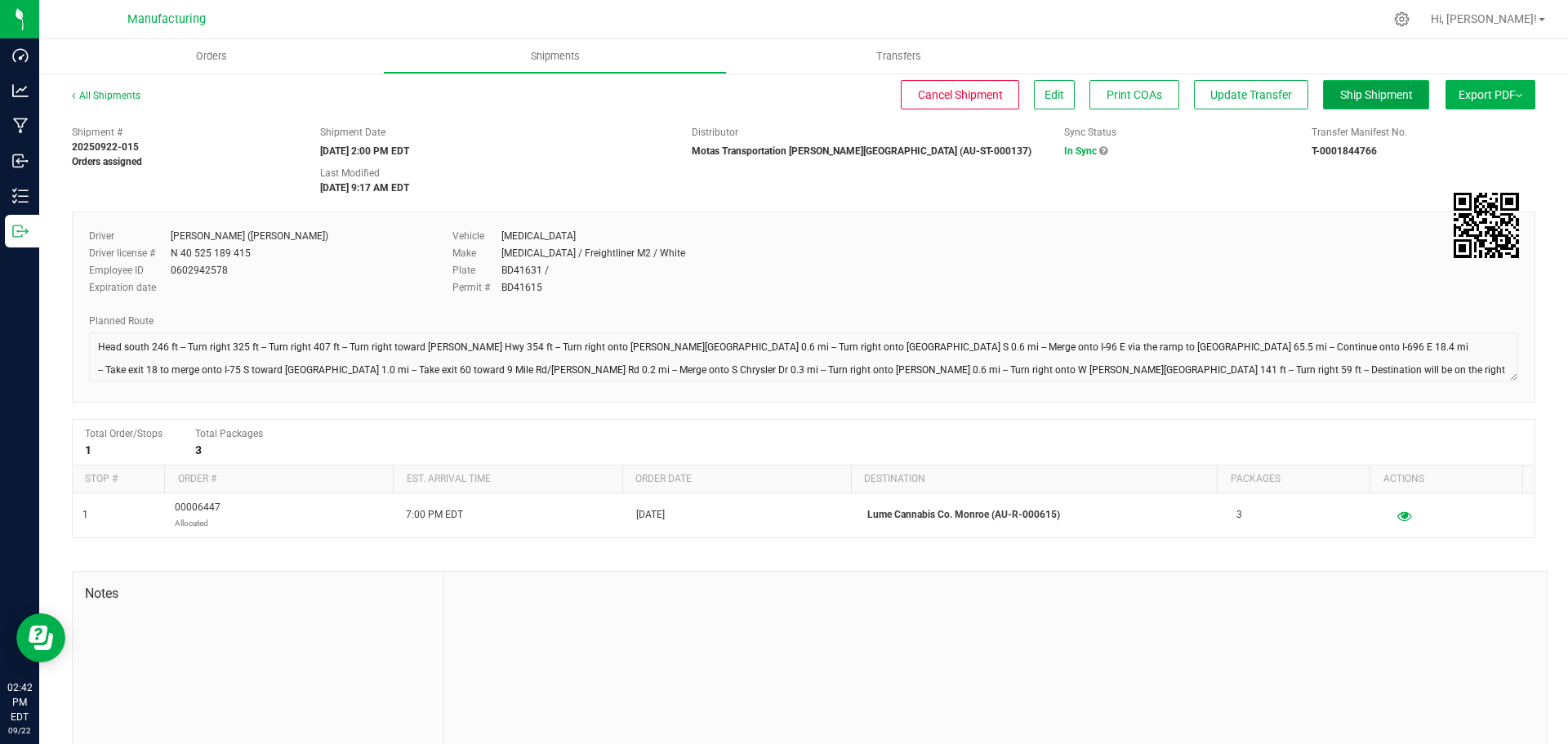
click at [1348, 91] on span "Ship Shipment" at bounding box center [1376, 94] width 73 height 13
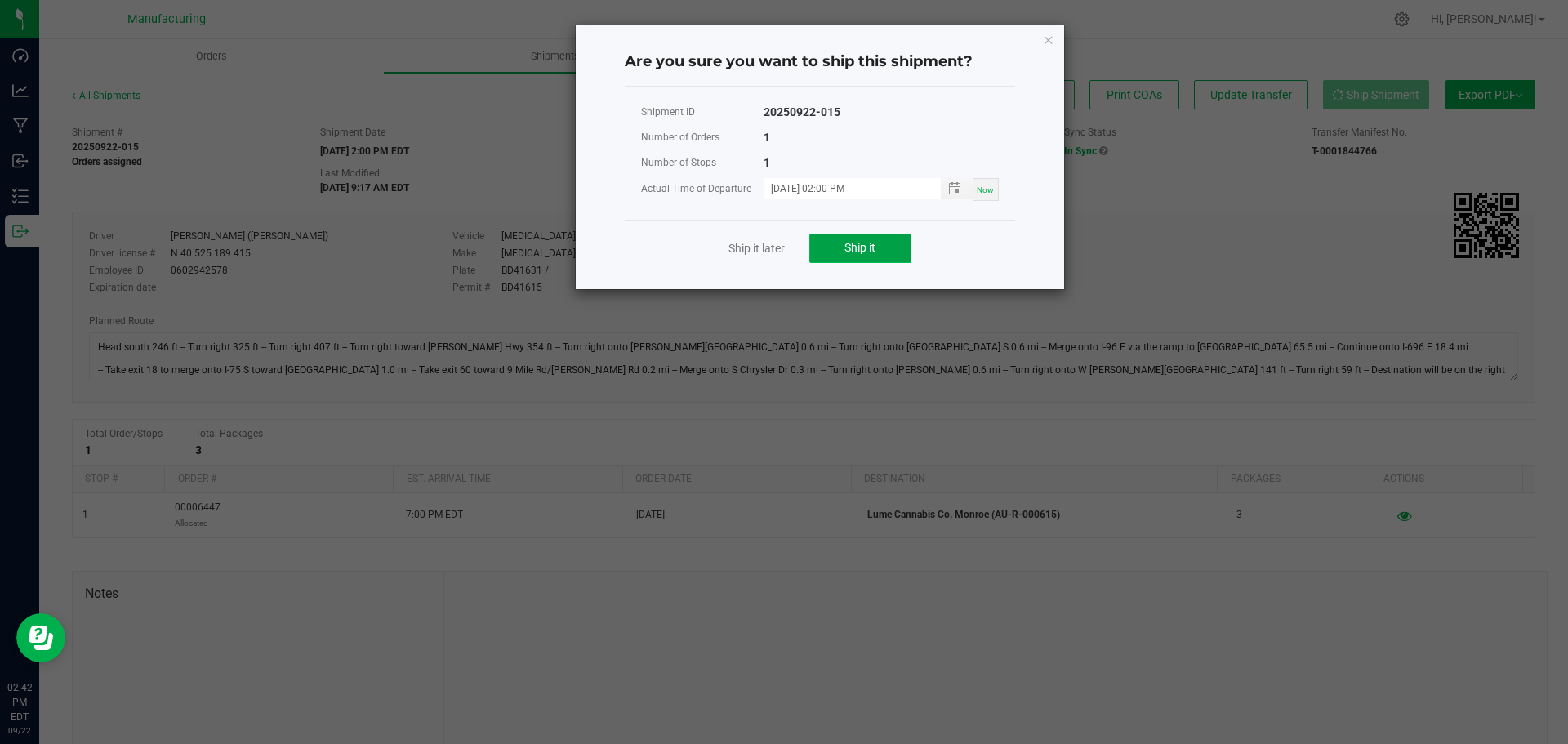
click at [861, 246] on span "Ship it" at bounding box center [859, 247] width 31 height 13
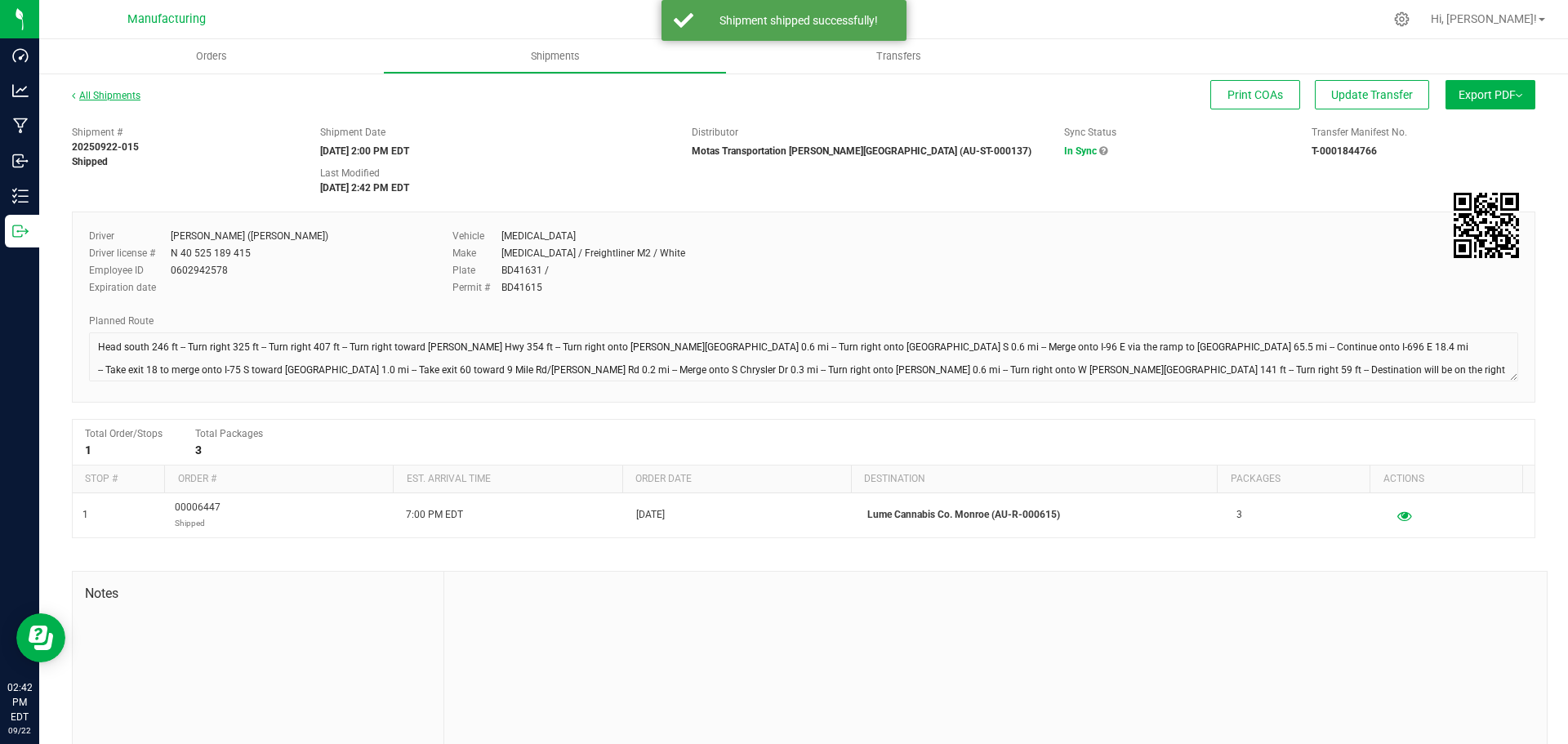
click at [91, 94] on link "All Shipments" at bounding box center [106, 95] width 69 height 11
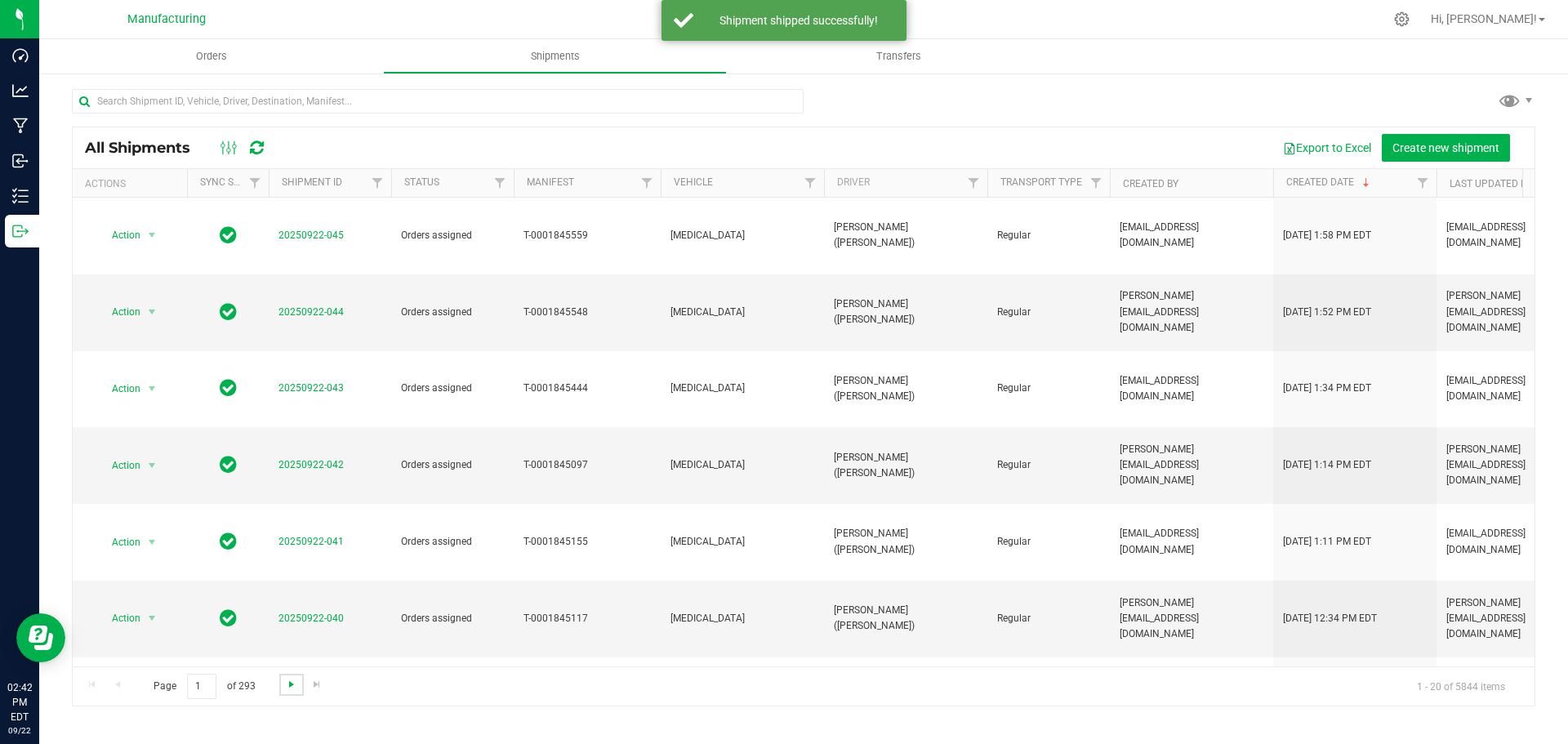
click at [289, 683] on span "Go to the next page" at bounding box center [291, 684] width 13 height 13
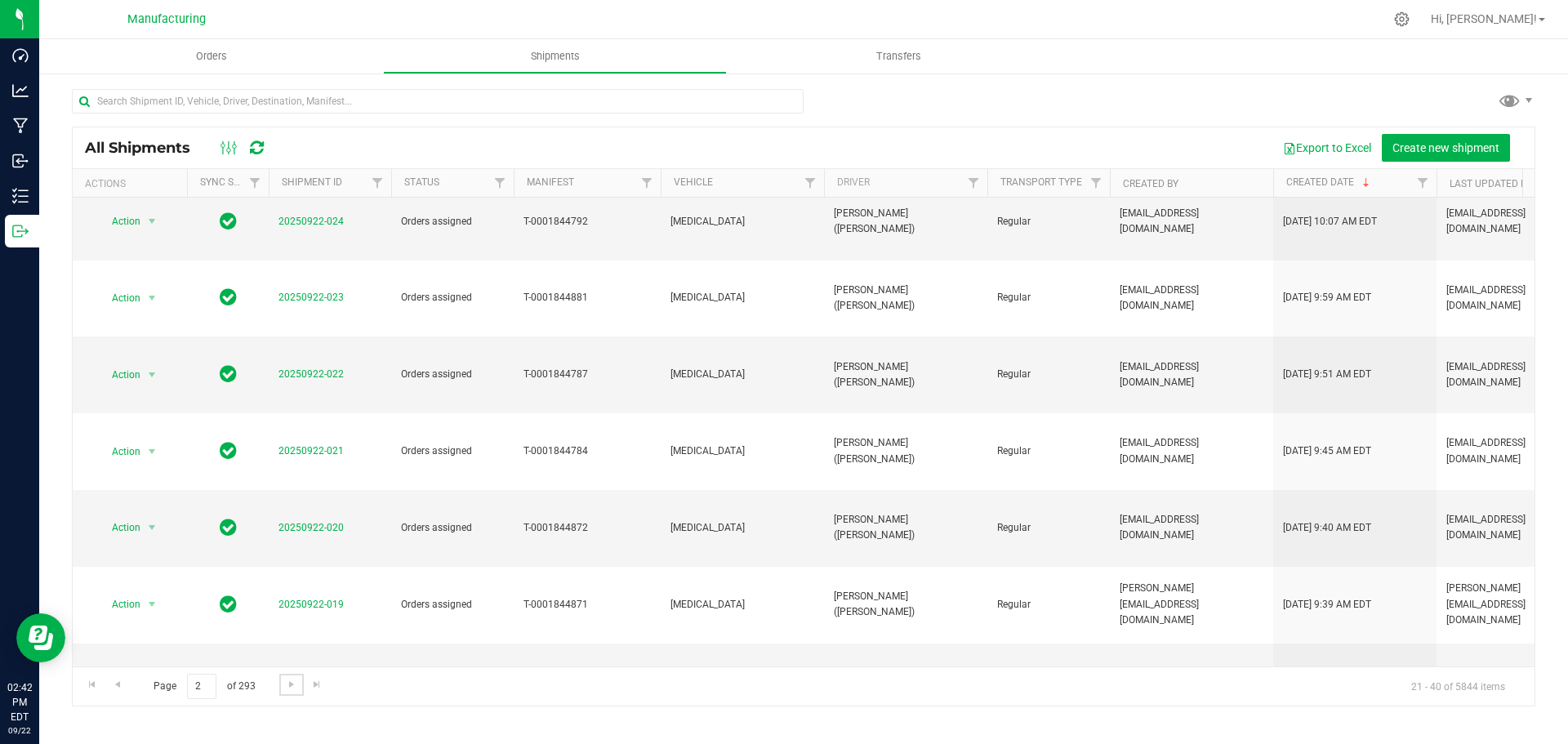
scroll to position [409, 0]
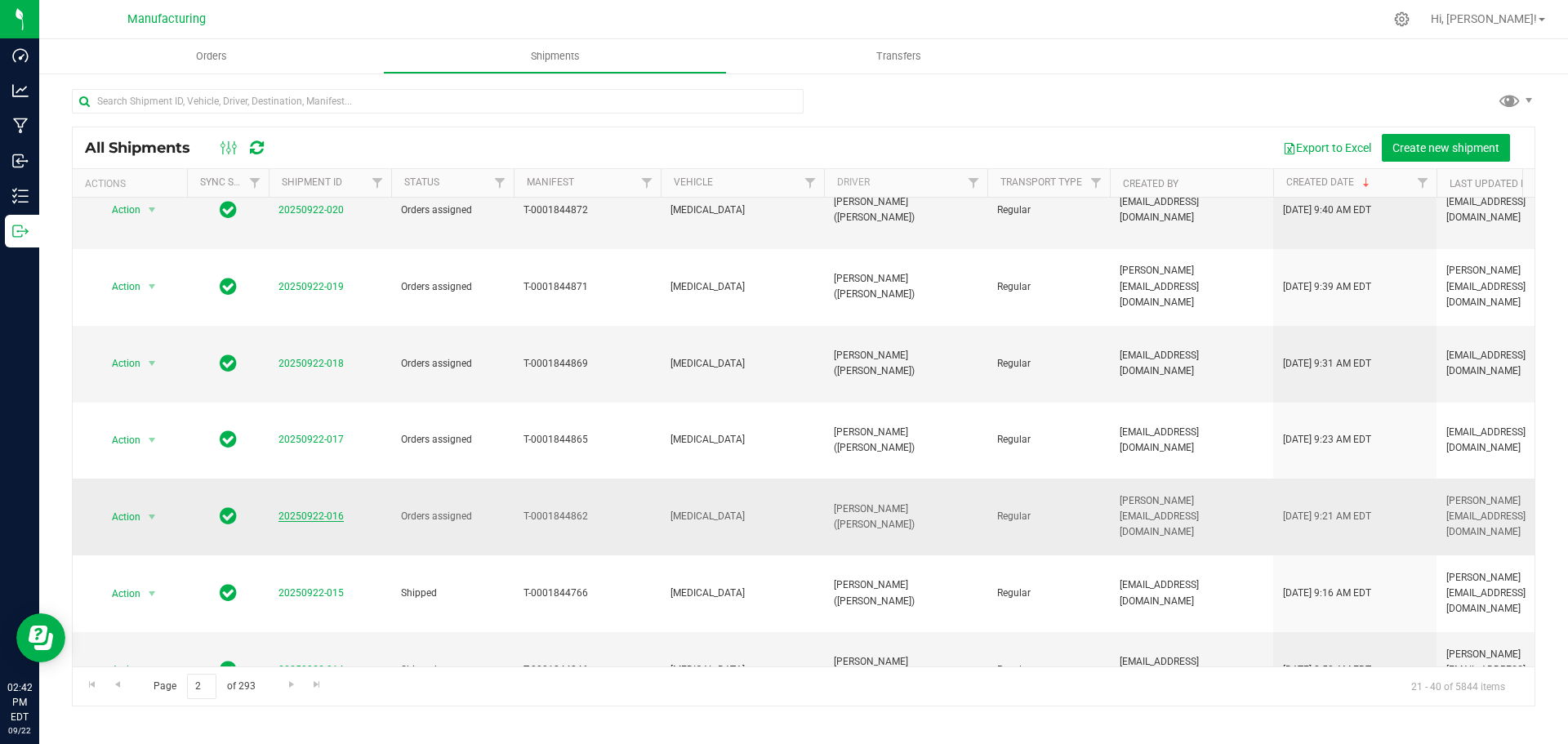
click at [321, 511] on link "20250922-016" at bounding box center [311, 516] width 66 height 11
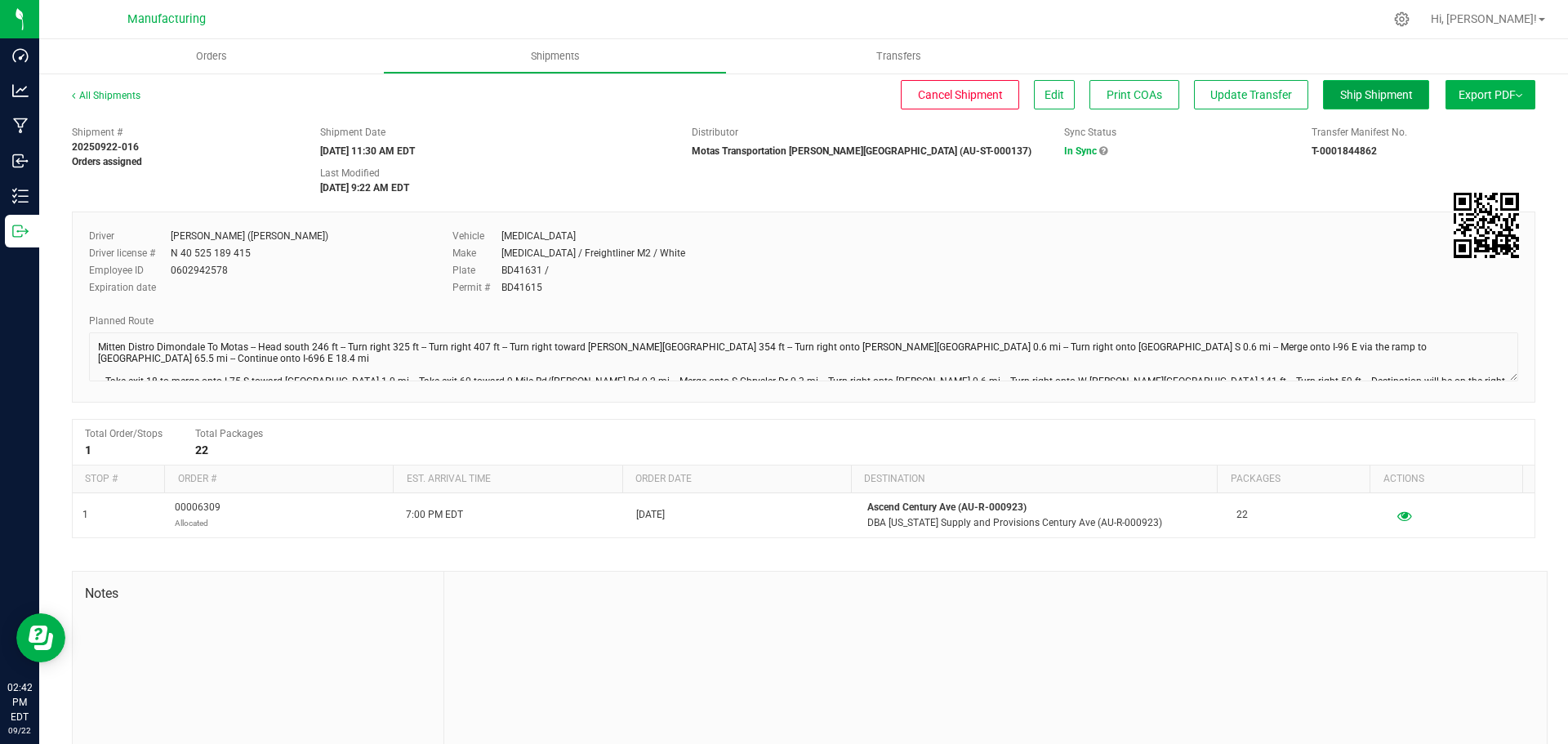
click at [1354, 94] on span "Ship Shipment" at bounding box center [1376, 94] width 73 height 13
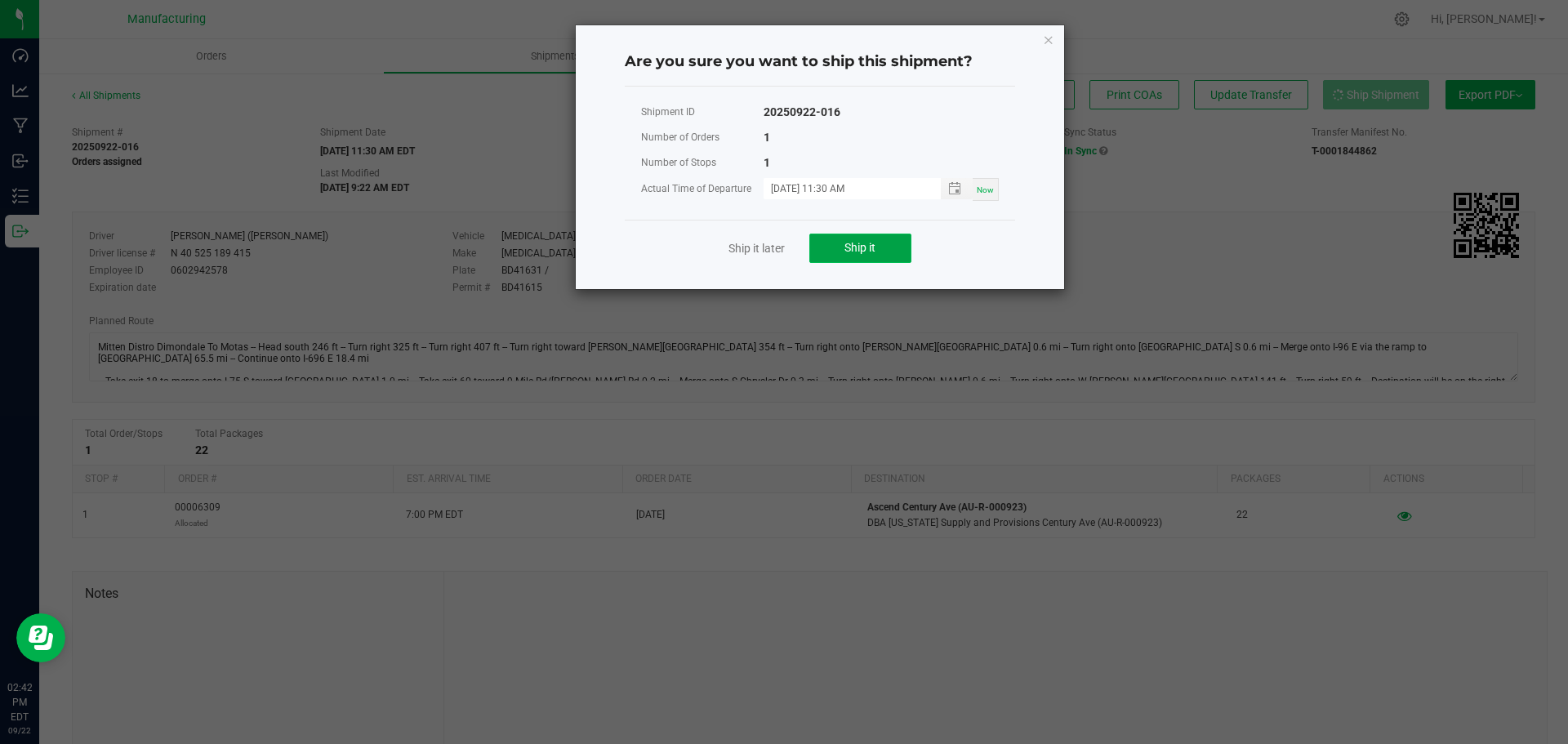
click at [856, 252] on span "Ship it" at bounding box center [859, 247] width 31 height 13
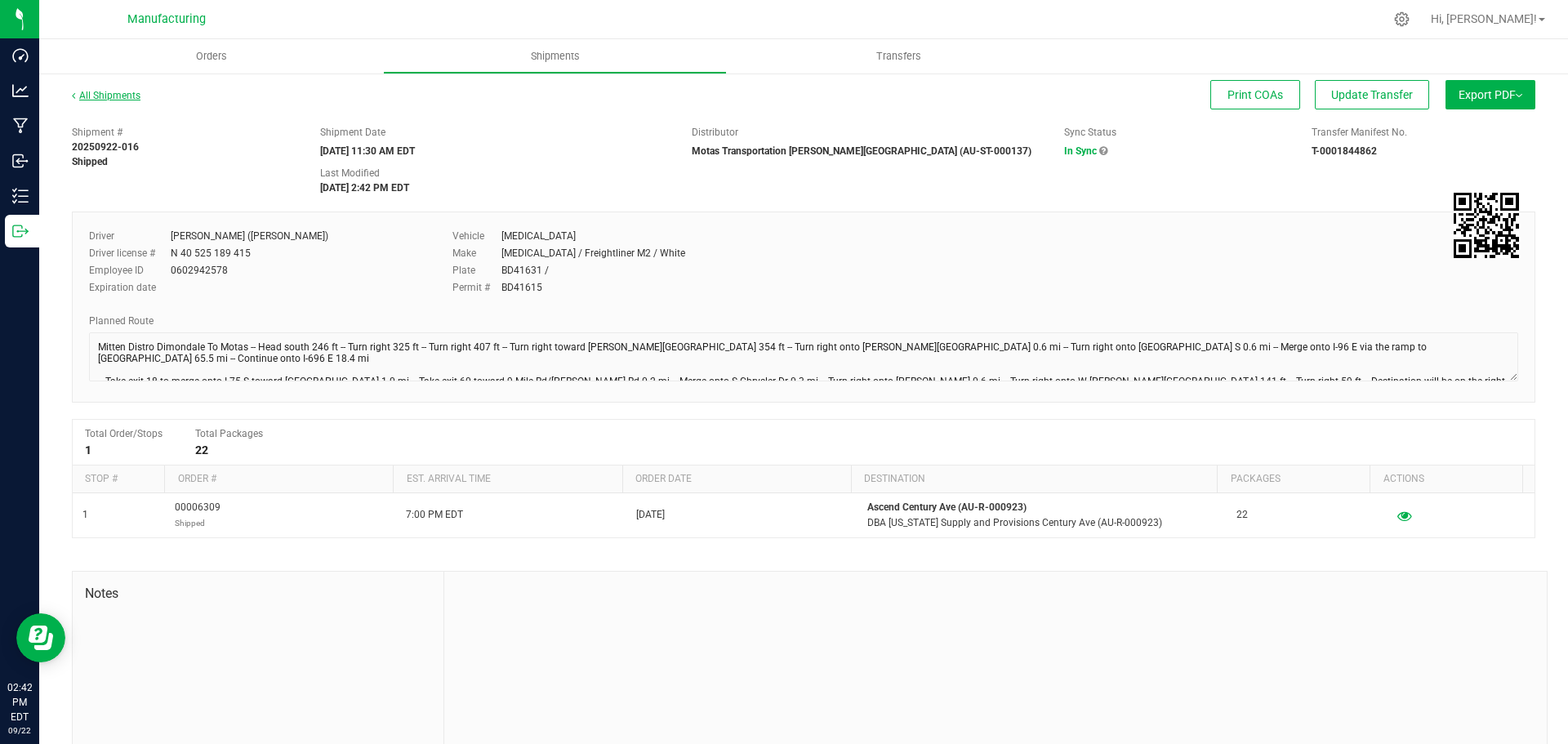
click at [135, 92] on link "All Shipments" at bounding box center [106, 95] width 69 height 11
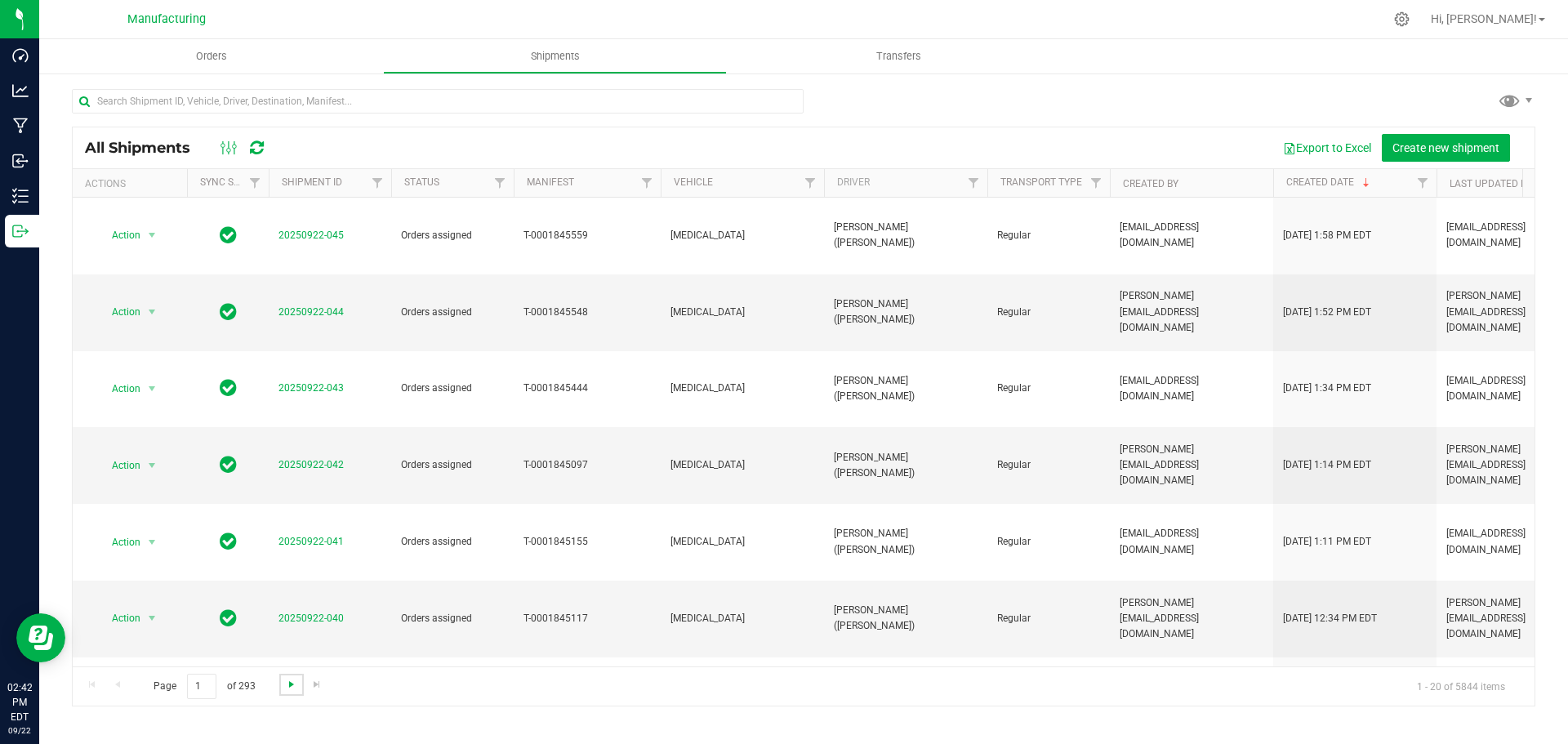
click at [288, 685] on span "Go to the next page" at bounding box center [291, 684] width 13 height 13
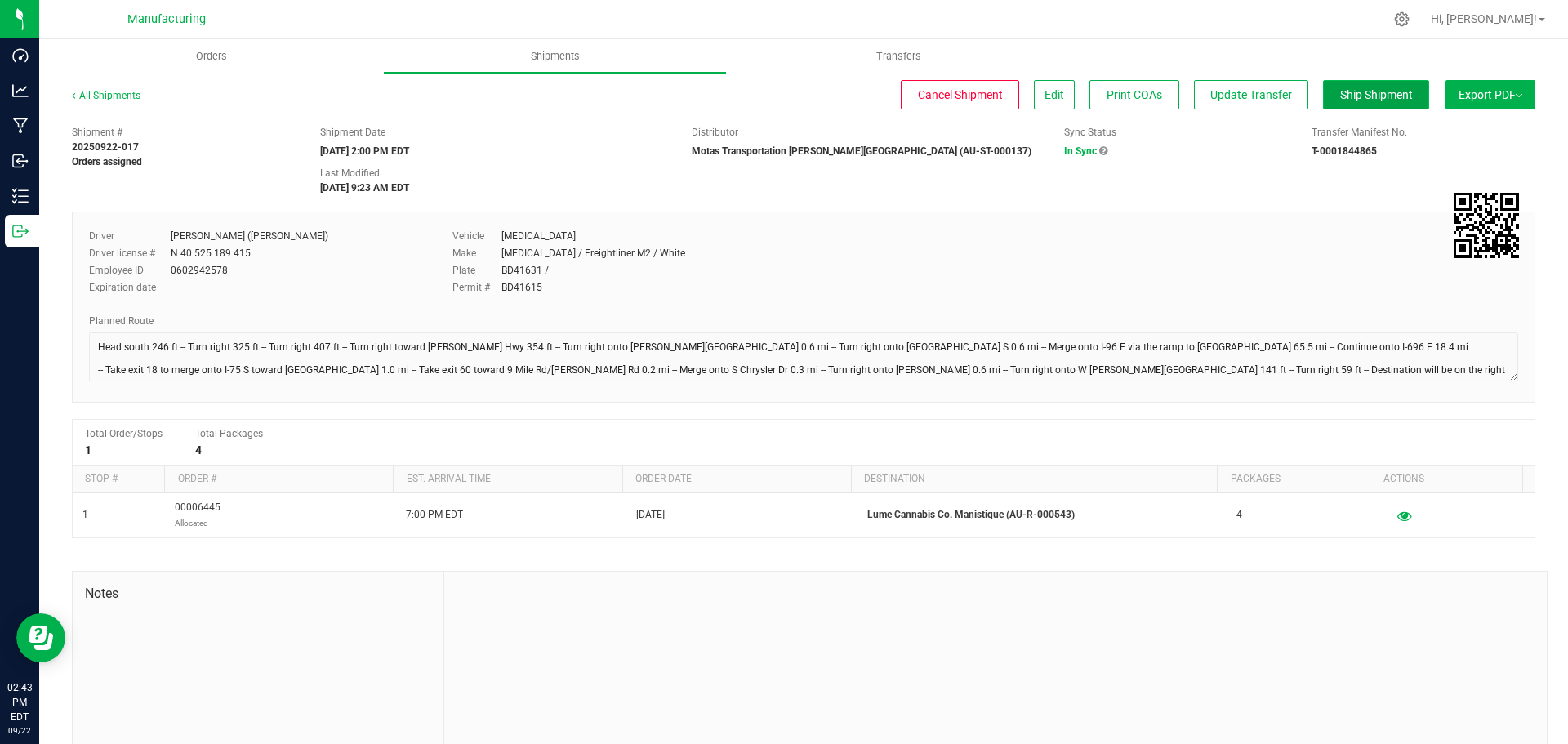
click at [1341, 104] on button "Ship Shipment" at bounding box center [1376, 94] width 107 height 29
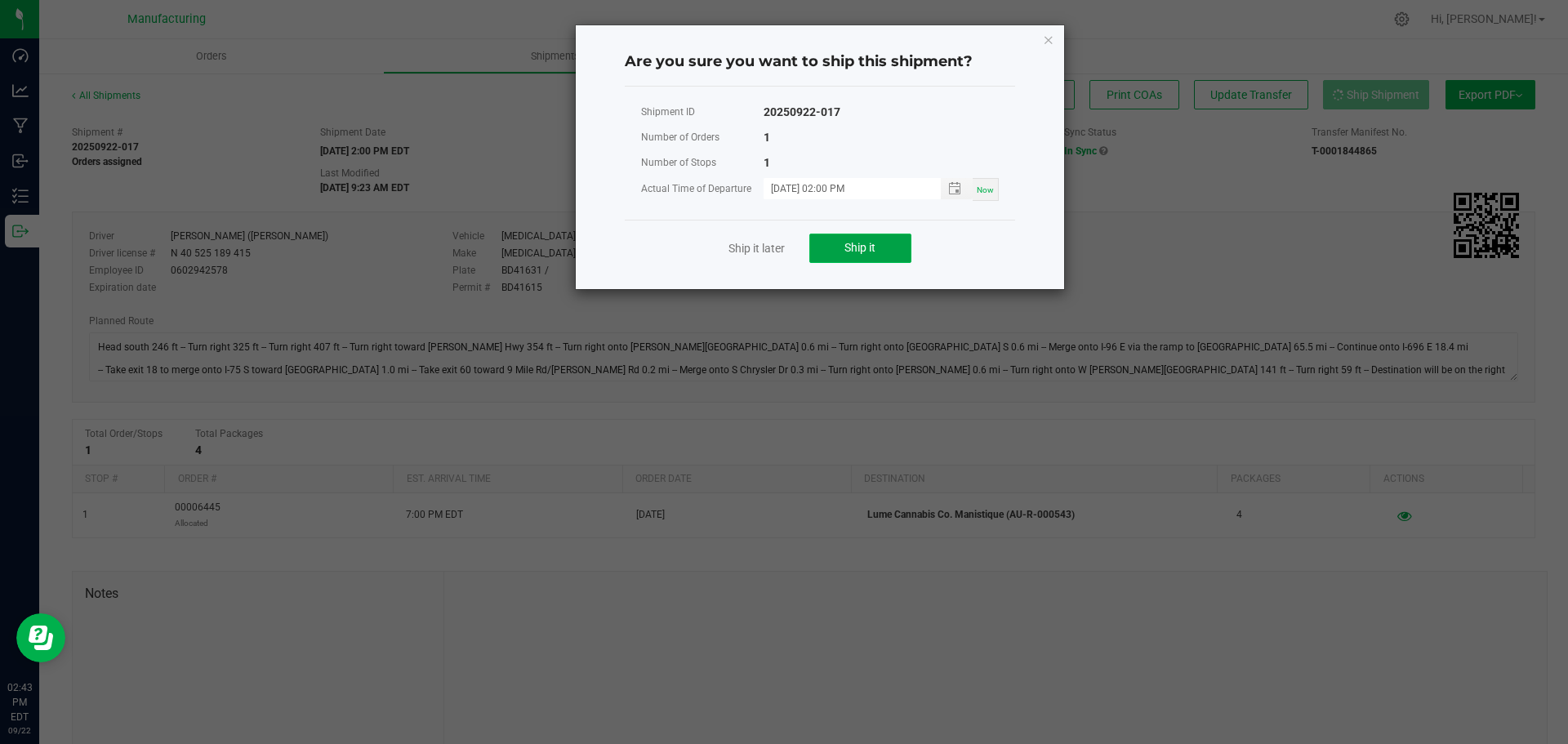
click at [895, 247] on button "Ship it" at bounding box center [860, 247] width 102 height 29
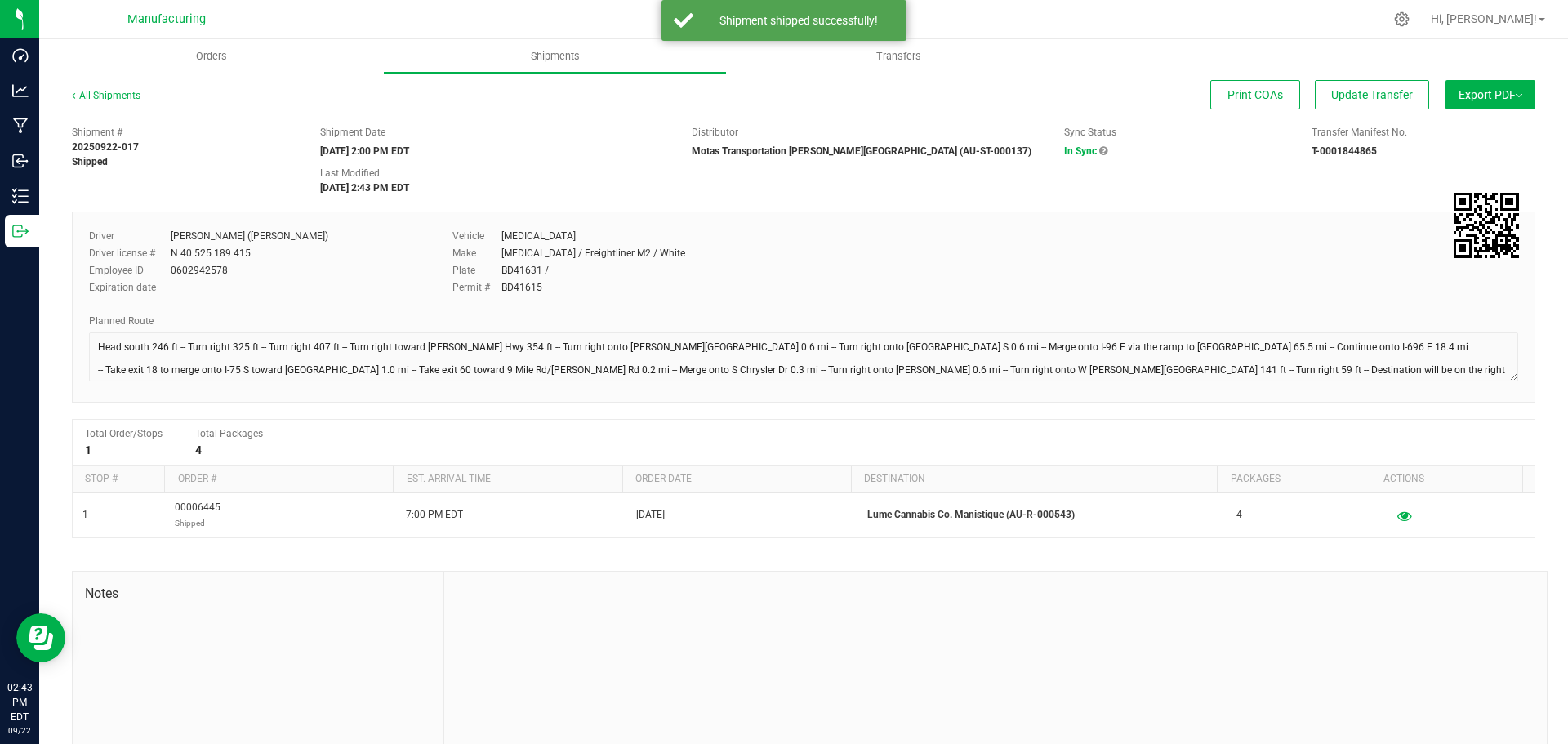
click at [126, 96] on link "All Shipments" at bounding box center [106, 95] width 69 height 11
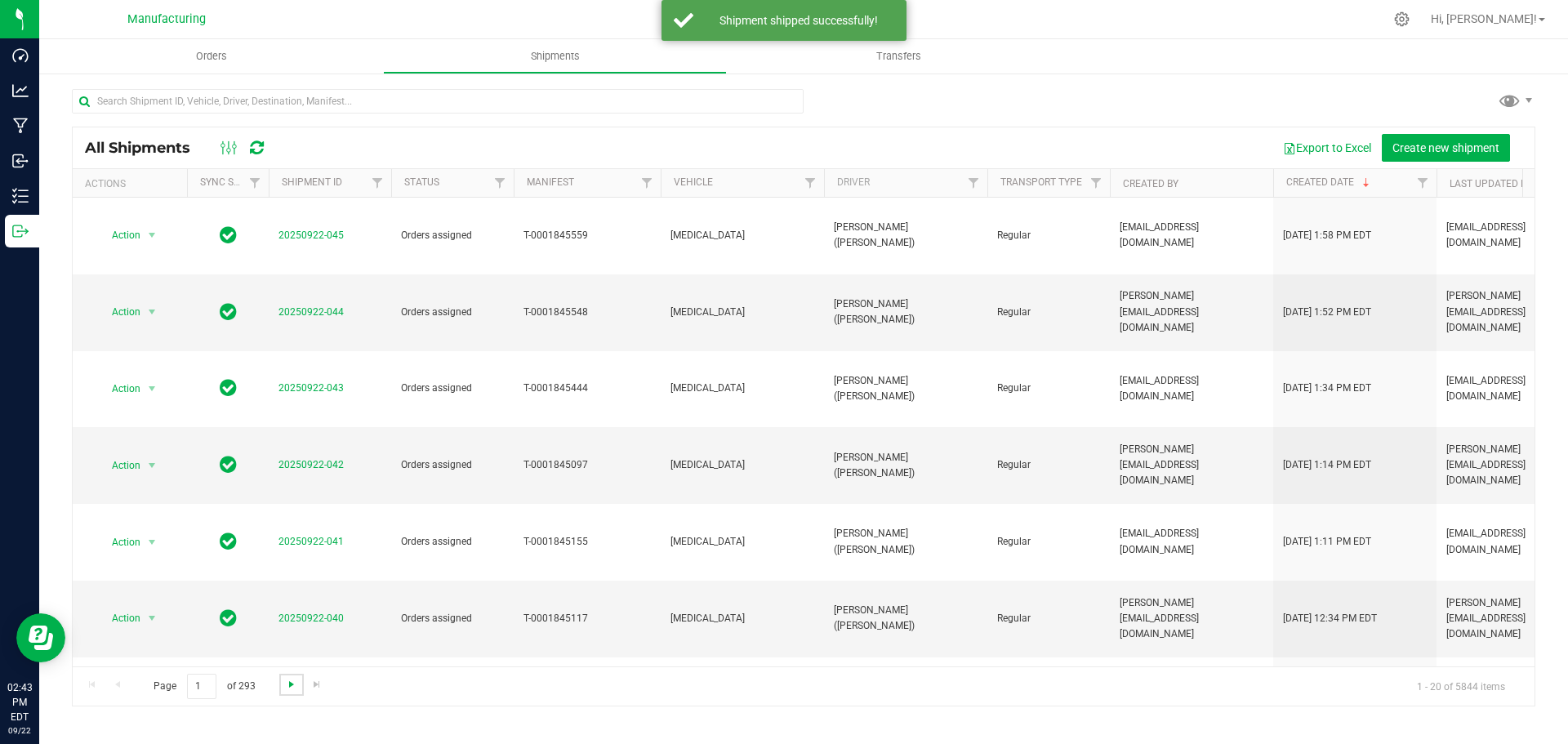
click at [291, 681] on span "Go to the next page" at bounding box center [291, 684] width 13 height 13
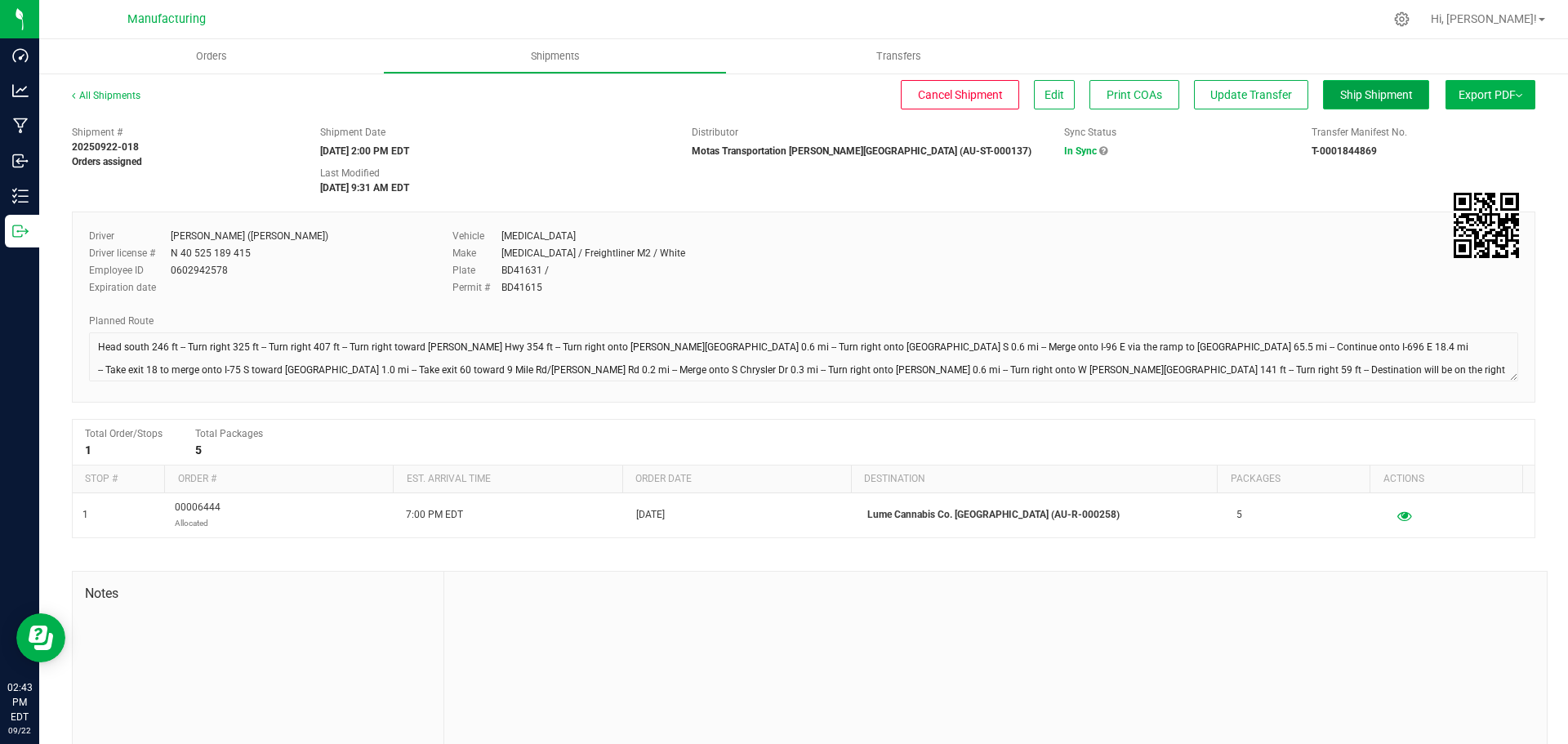
click at [1360, 89] on span "Ship Shipment" at bounding box center [1376, 94] width 73 height 13
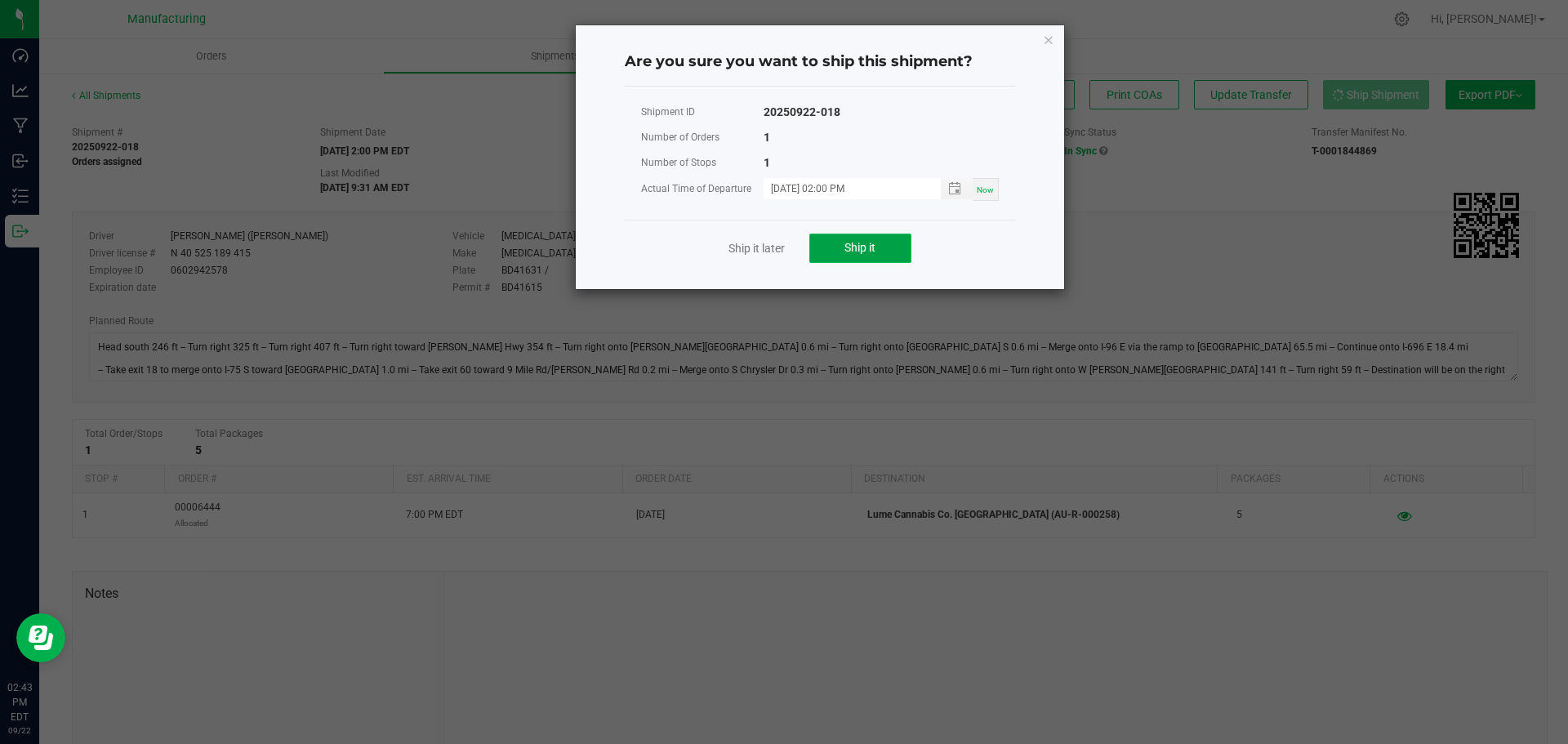
click at [893, 251] on button "Ship it" at bounding box center [860, 247] width 102 height 29
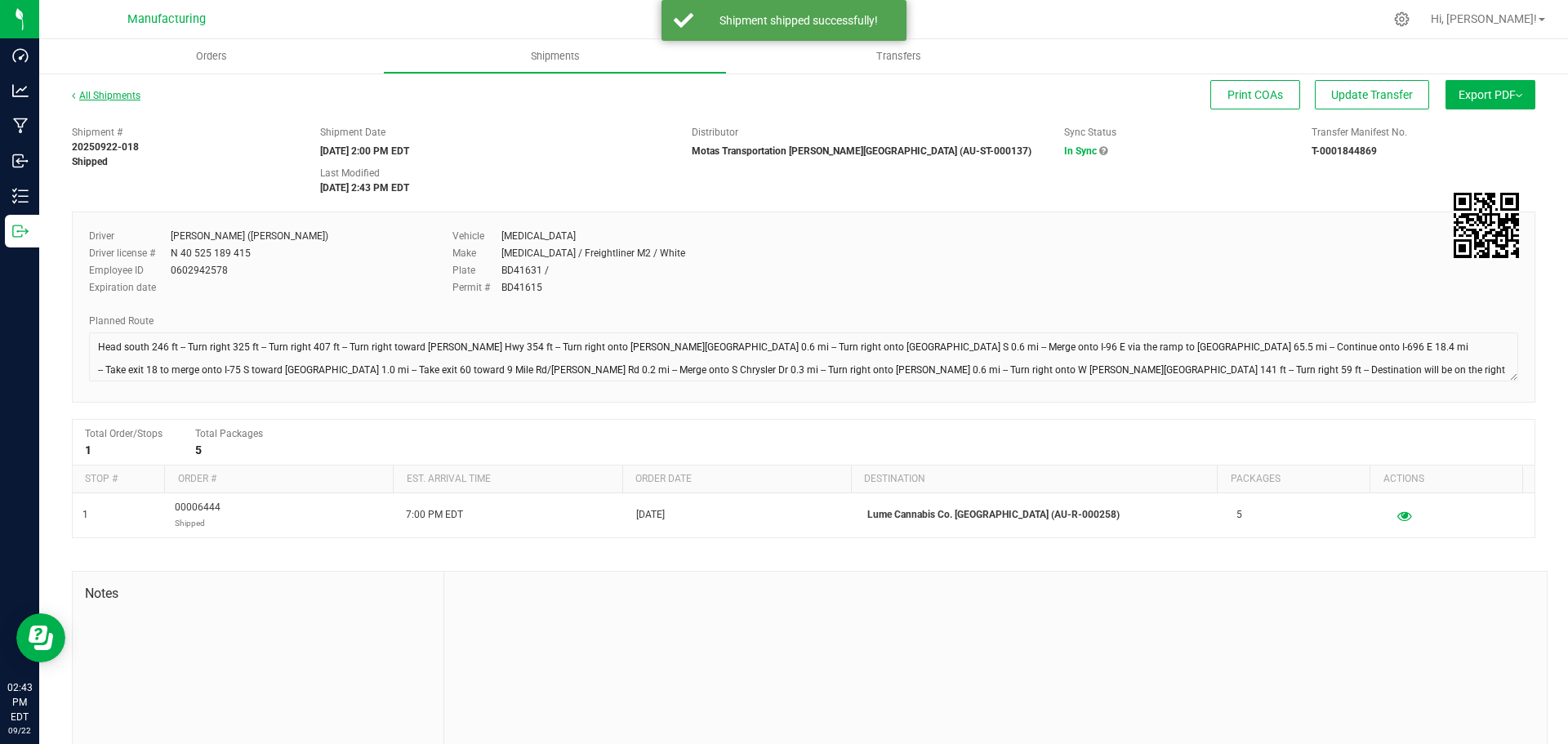
click at [111, 93] on link "All Shipments" at bounding box center [106, 95] width 69 height 11
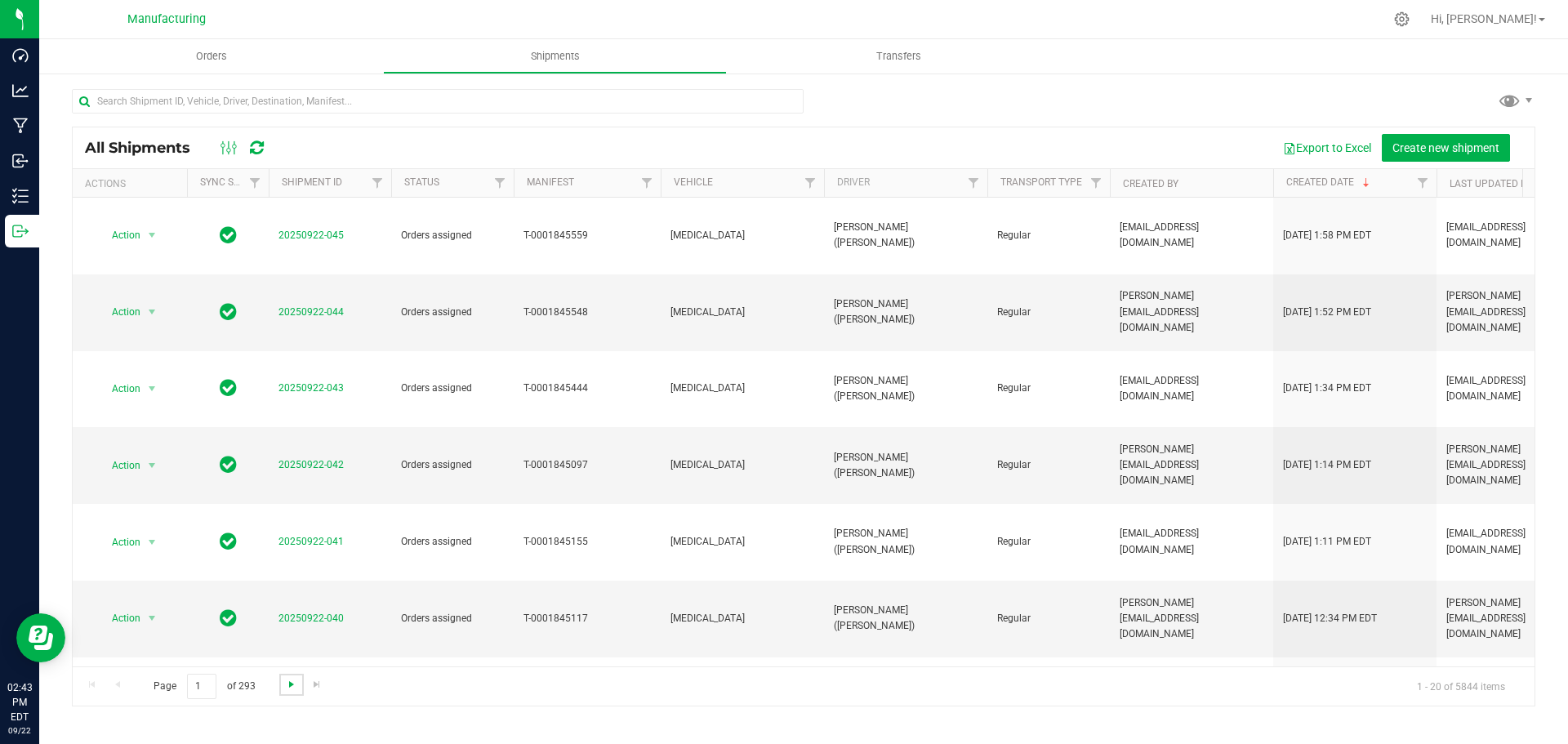
click at [290, 685] on span "Go to the next page" at bounding box center [291, 684] width 13 height 13
click at [324, 689] on link "20250922-019" at bounding box center [311, 694] width 66 height 11
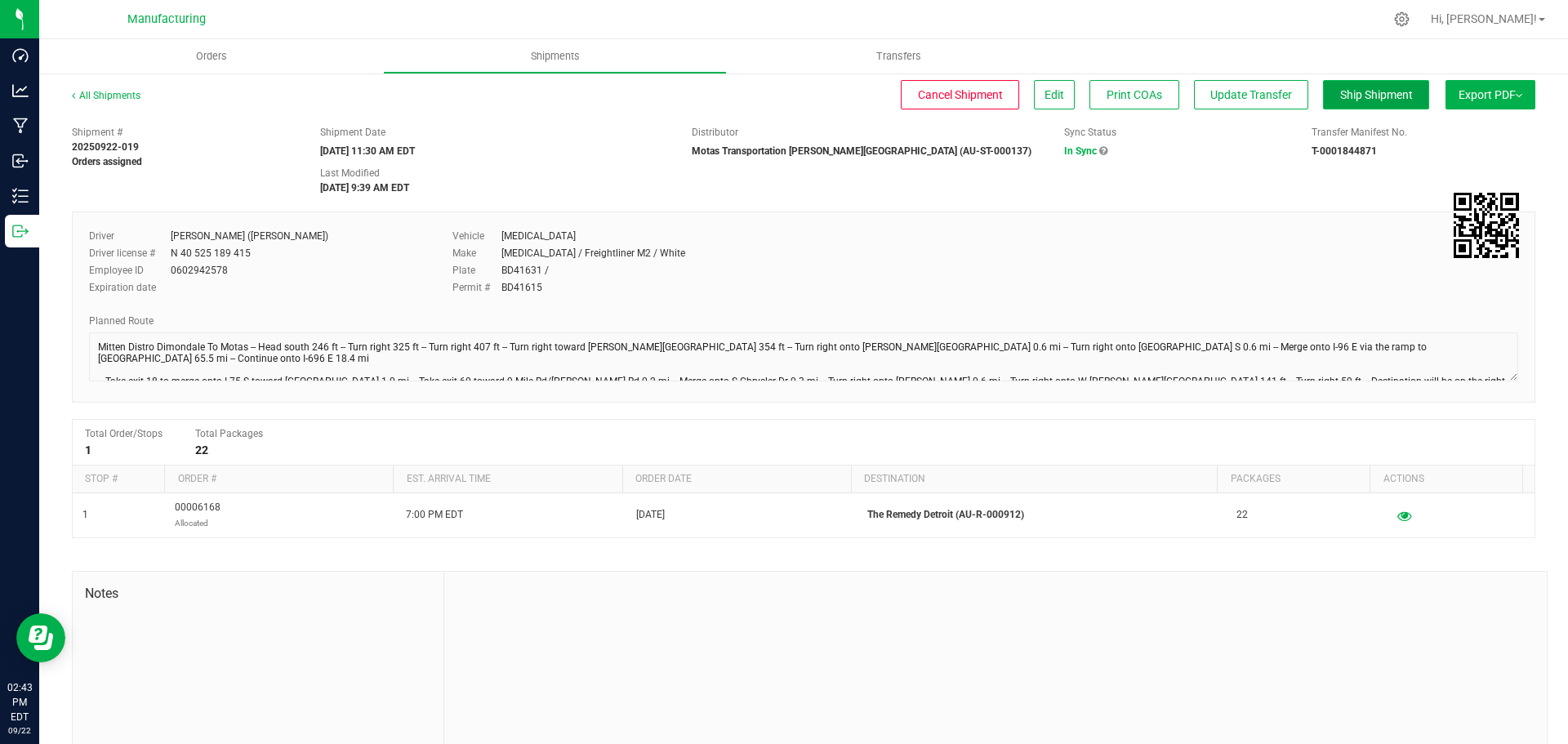
click at [1361, 101] on span "Ship Shipment" at bounding box center [1376, 94] width 73 height 13
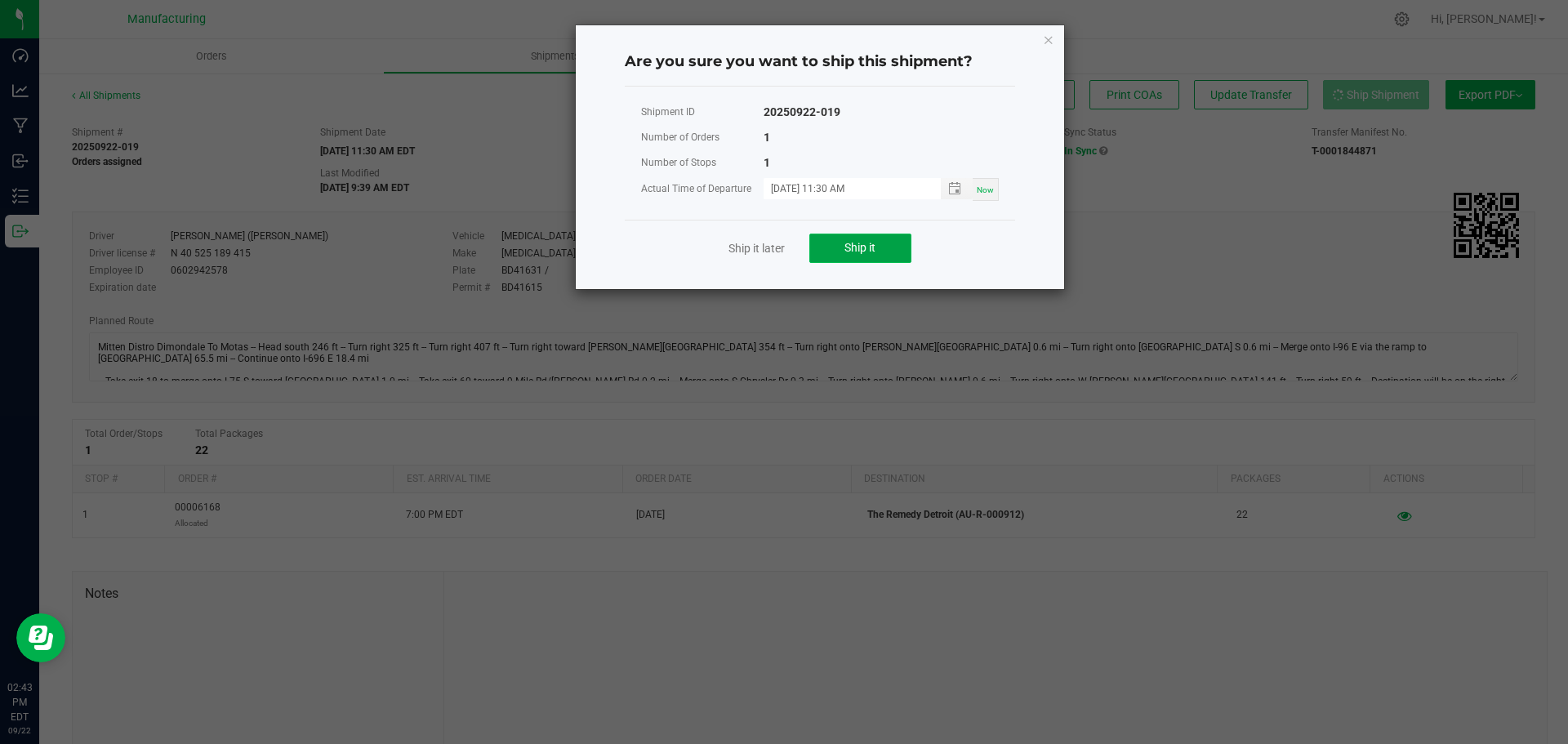
click at [862, 248] on span "Ship it" at bounding box center [859, 247] width 31 height 13
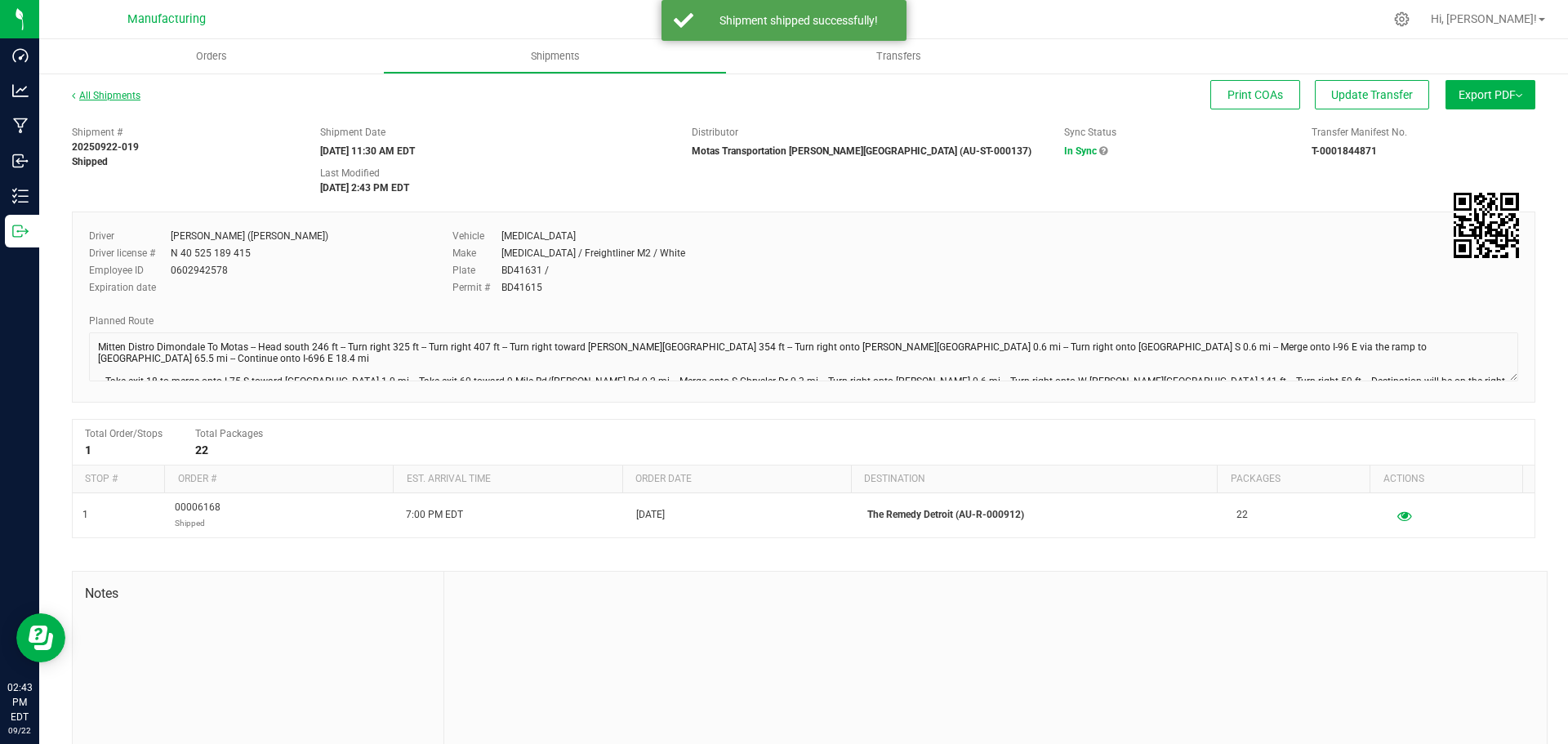
click at [113, 99] on link "All Shipments" at bounding box center [106, 95] width 69 height 11
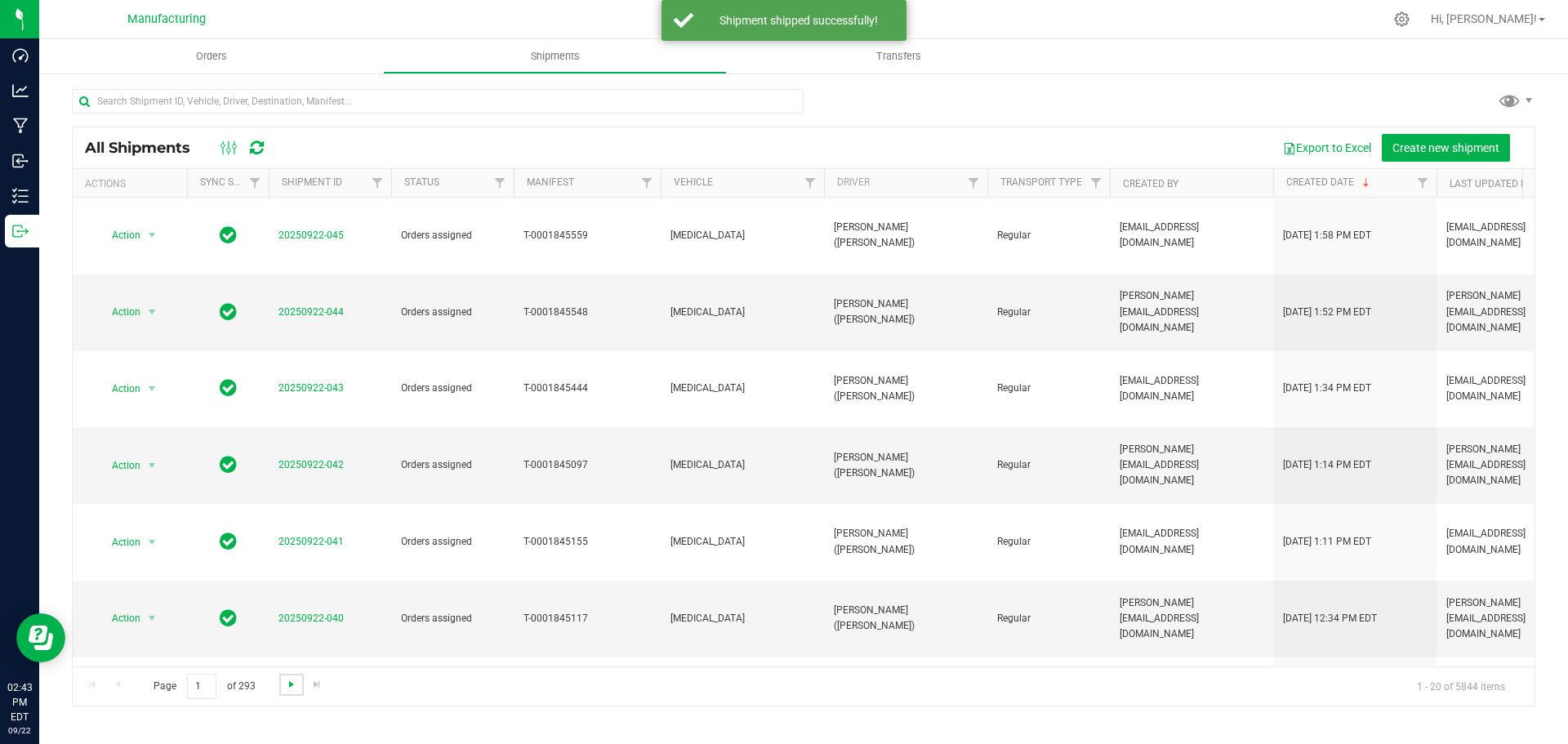
click at [287, 681] on span "Go to the next page" at bounding box center [291, 684] width 13 height 13
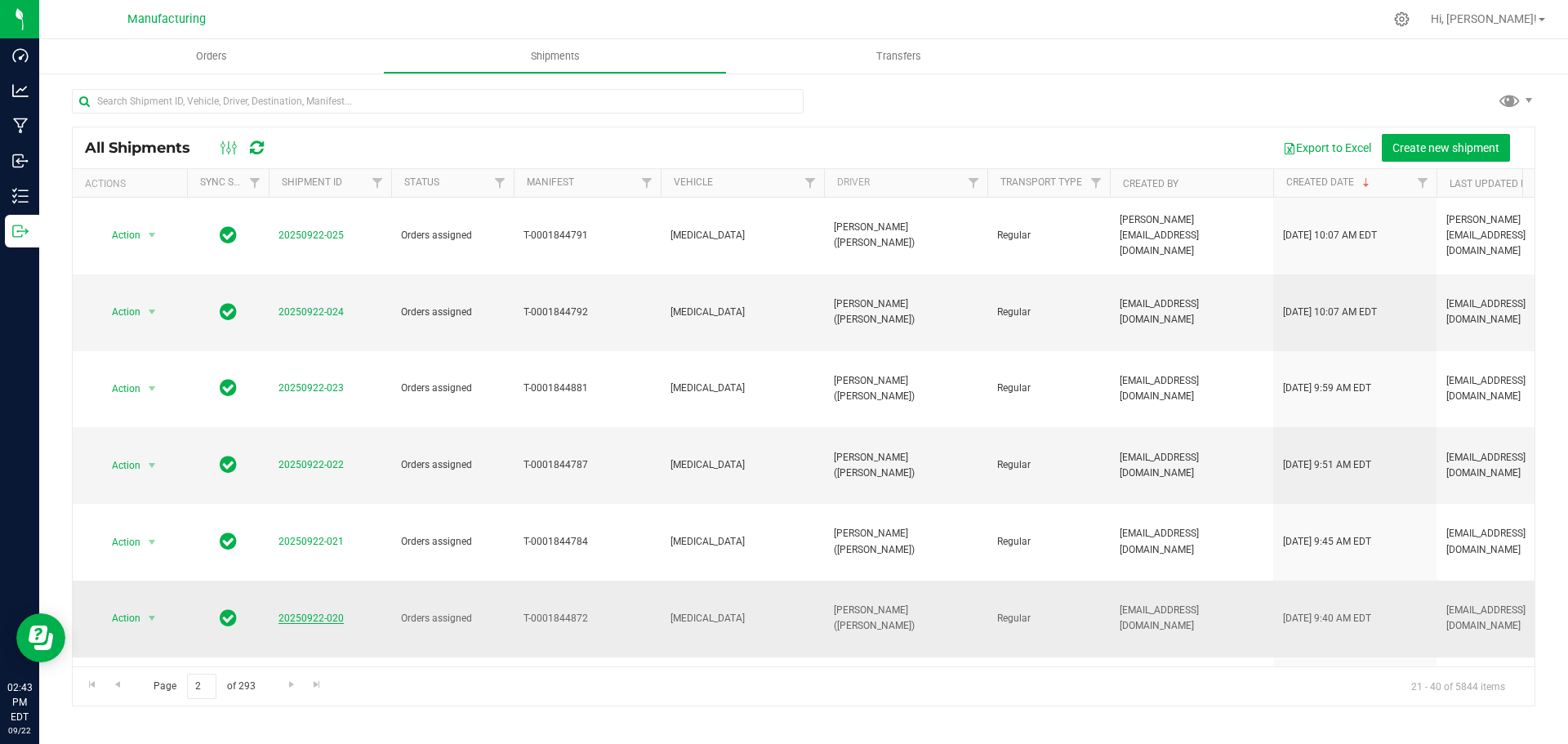
click at [323, 612] on link "20250922-020" at bounding box center [311, 617] width 66 height 11
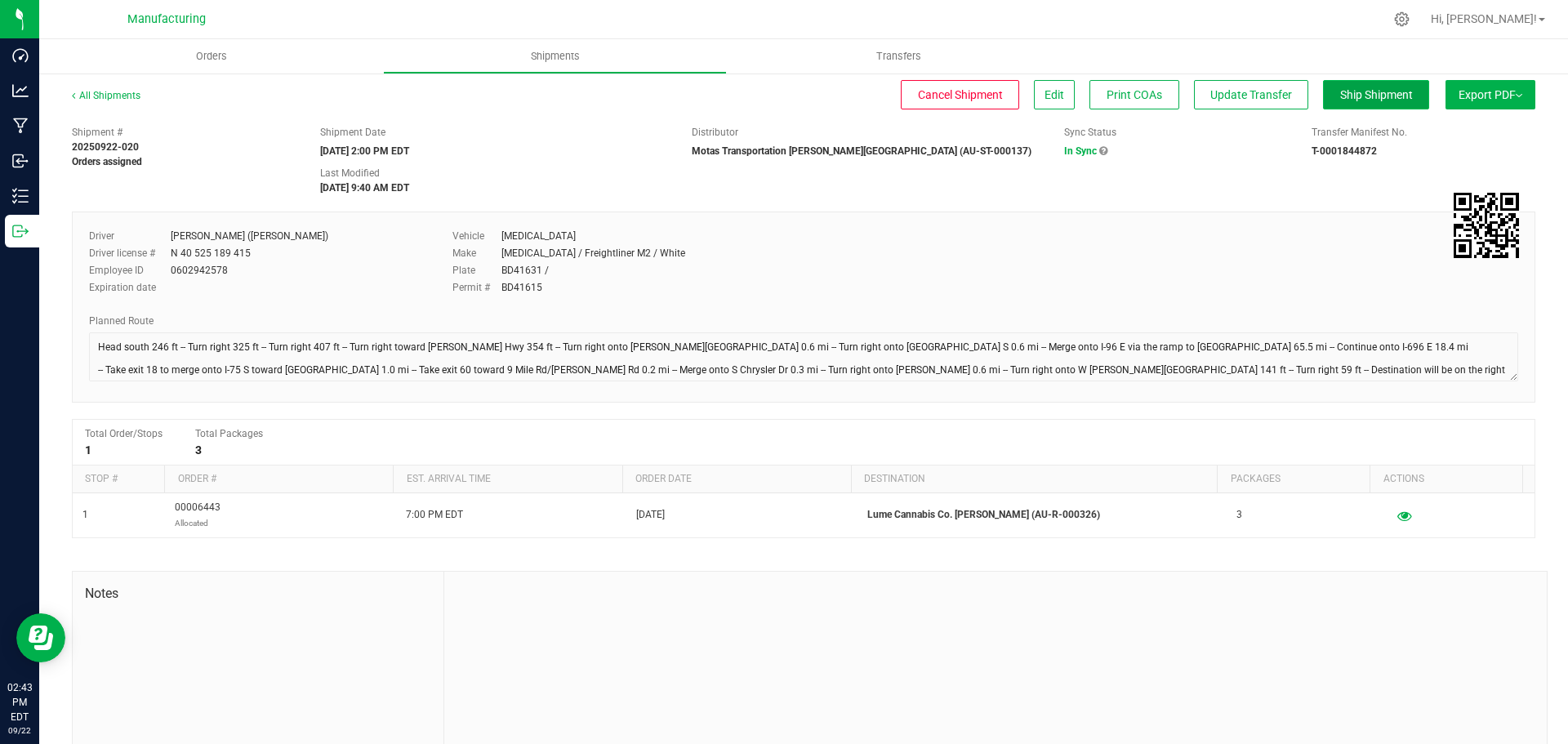
click at [1345, 99] on span "Ship Shipment" at bounding box center [1376, 94] width 73 height 13
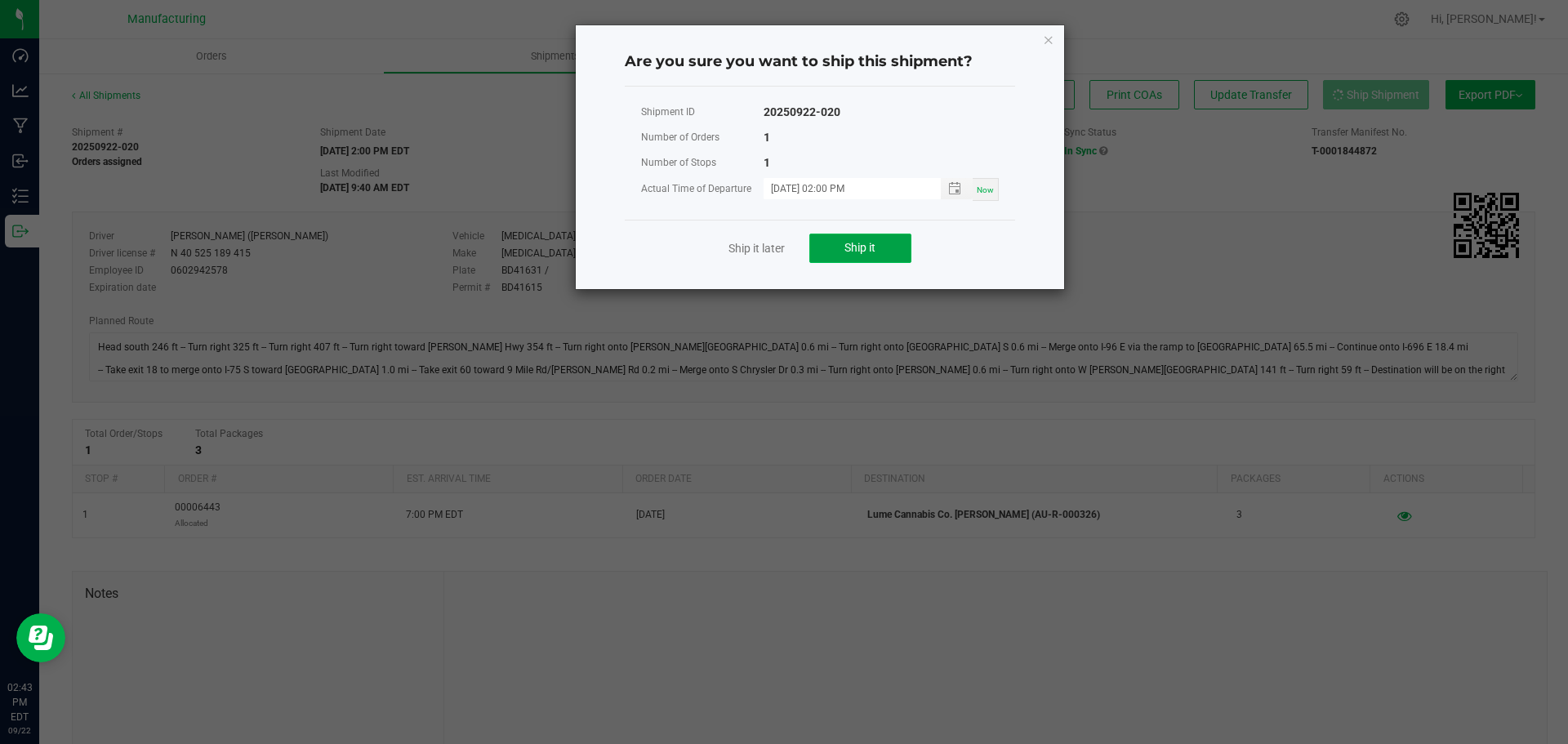
click at [879, 254] on button "Ship it" at bounding box center [860, 247] width 102 height 29
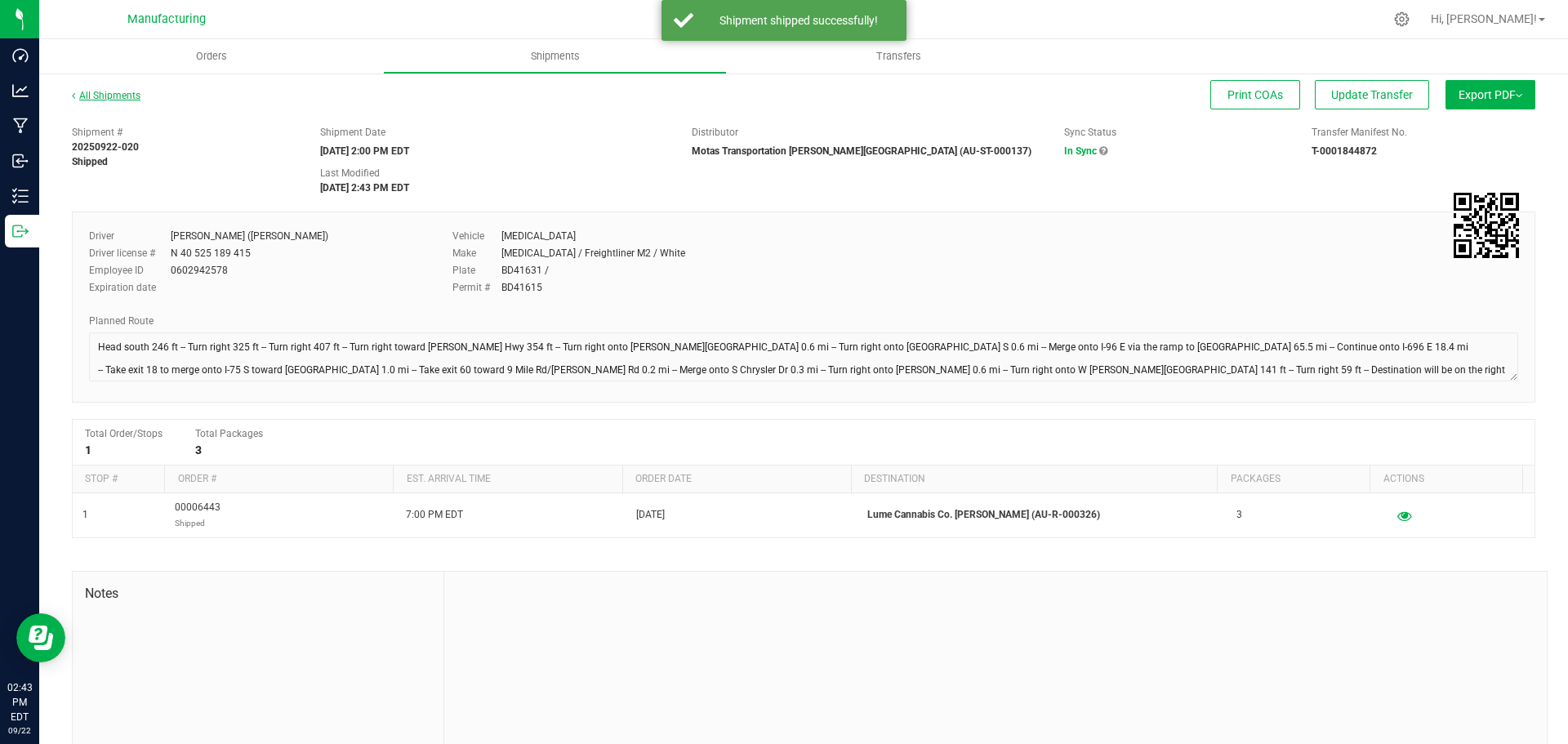
click at [117, 95] on link "All Shipments" at bounding box center [106, 95] width 69 height 11
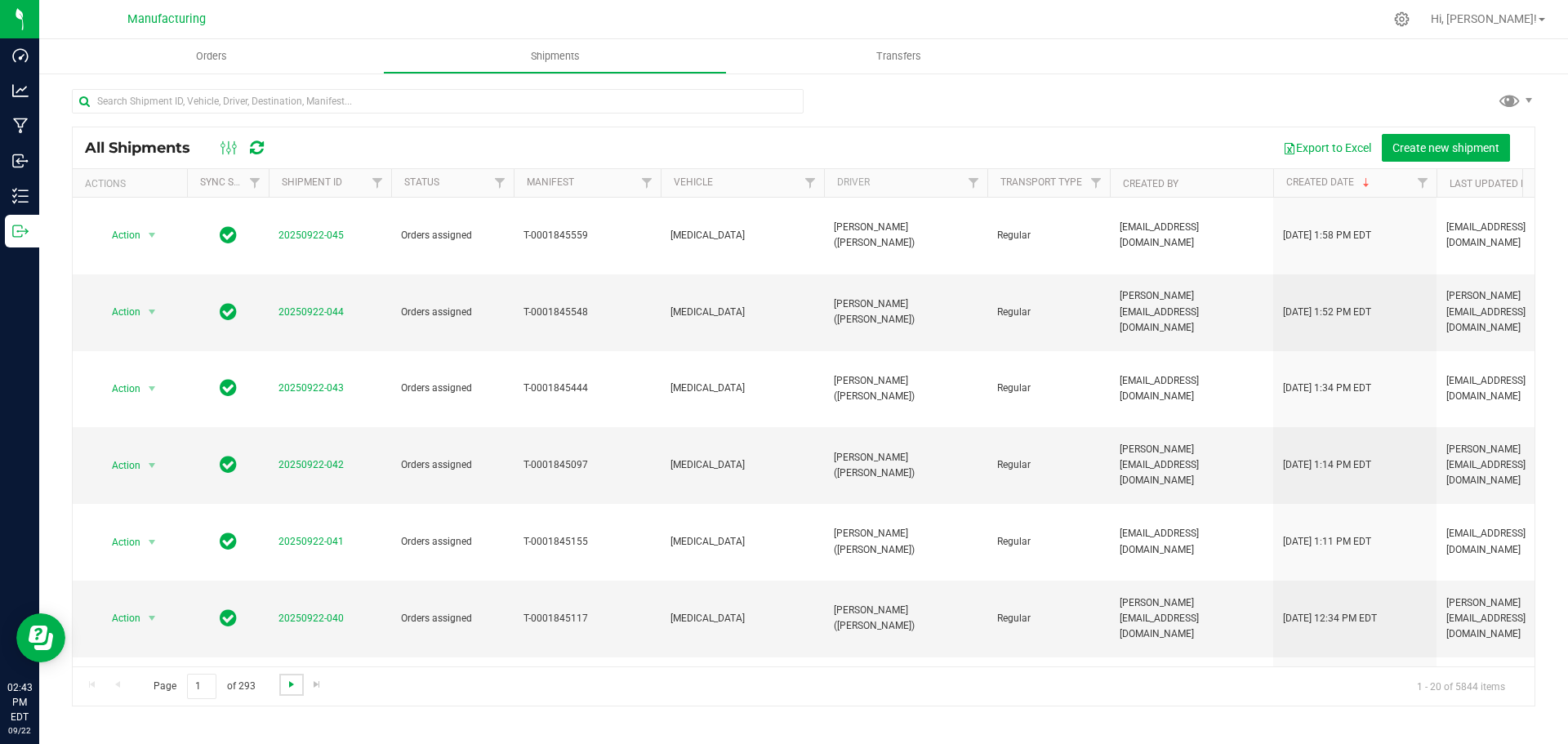
click at [288, 685] on span "Go to the next page" at bounding box center [291, 684] width 13 height 13
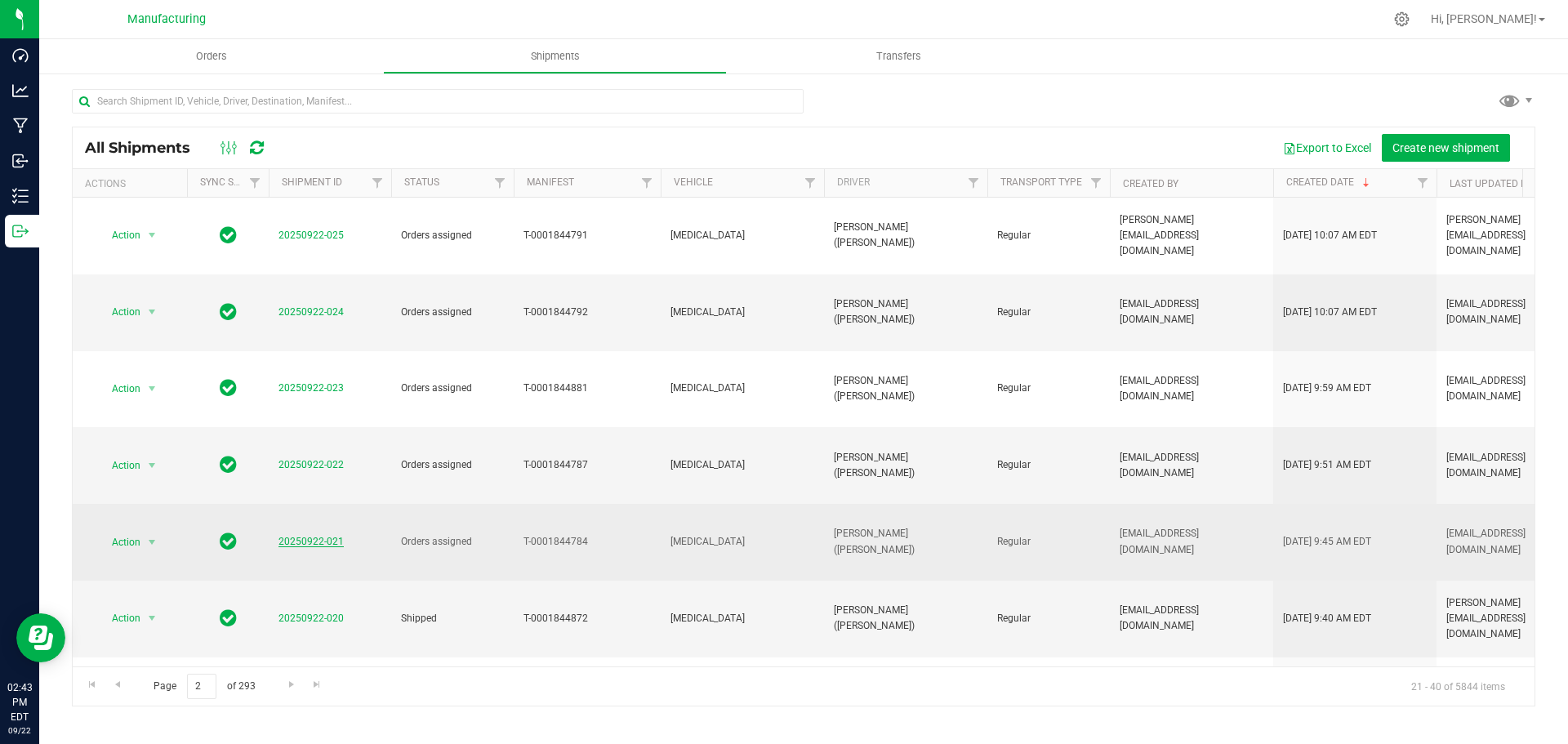
click at [331, 536] on link "20250922-021" at bounding box center [311, 541] width 66 height 11
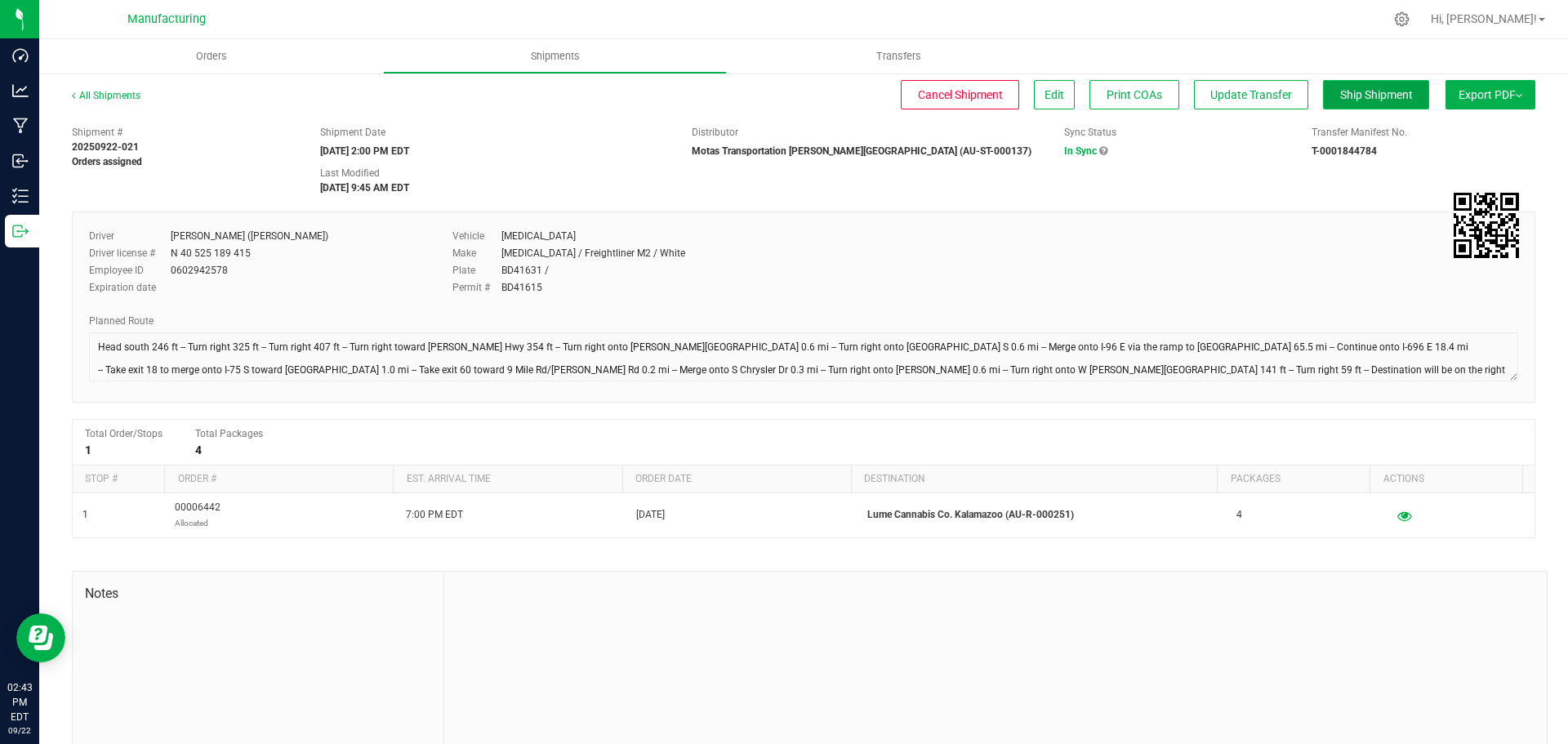
click at [1383, 89] on span "Ship Shipment" at bounding box center [1376, 94] width 73 height 13
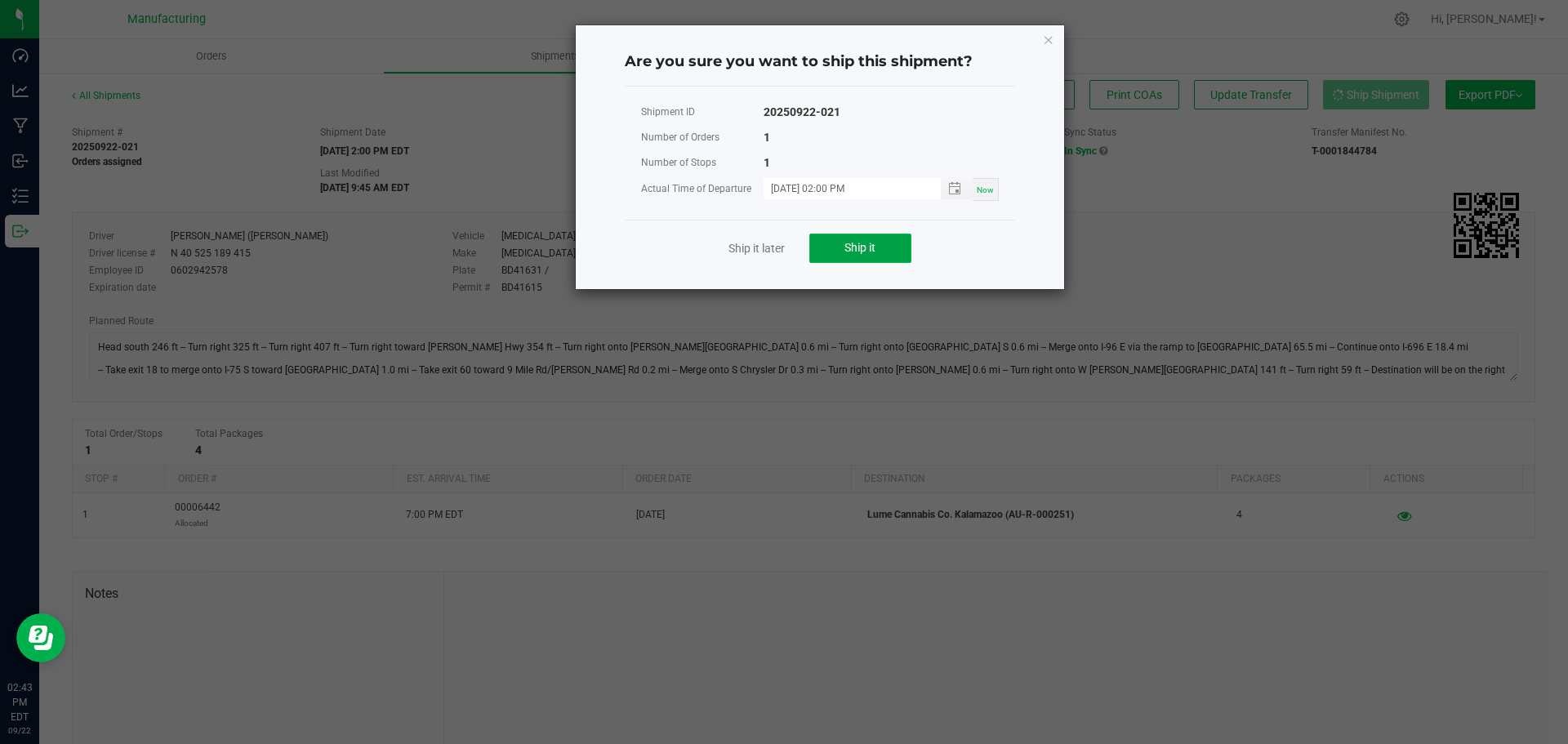
click at [857, 245] on span "Ship it" at bounding box center [859, 247] width 31 height 13
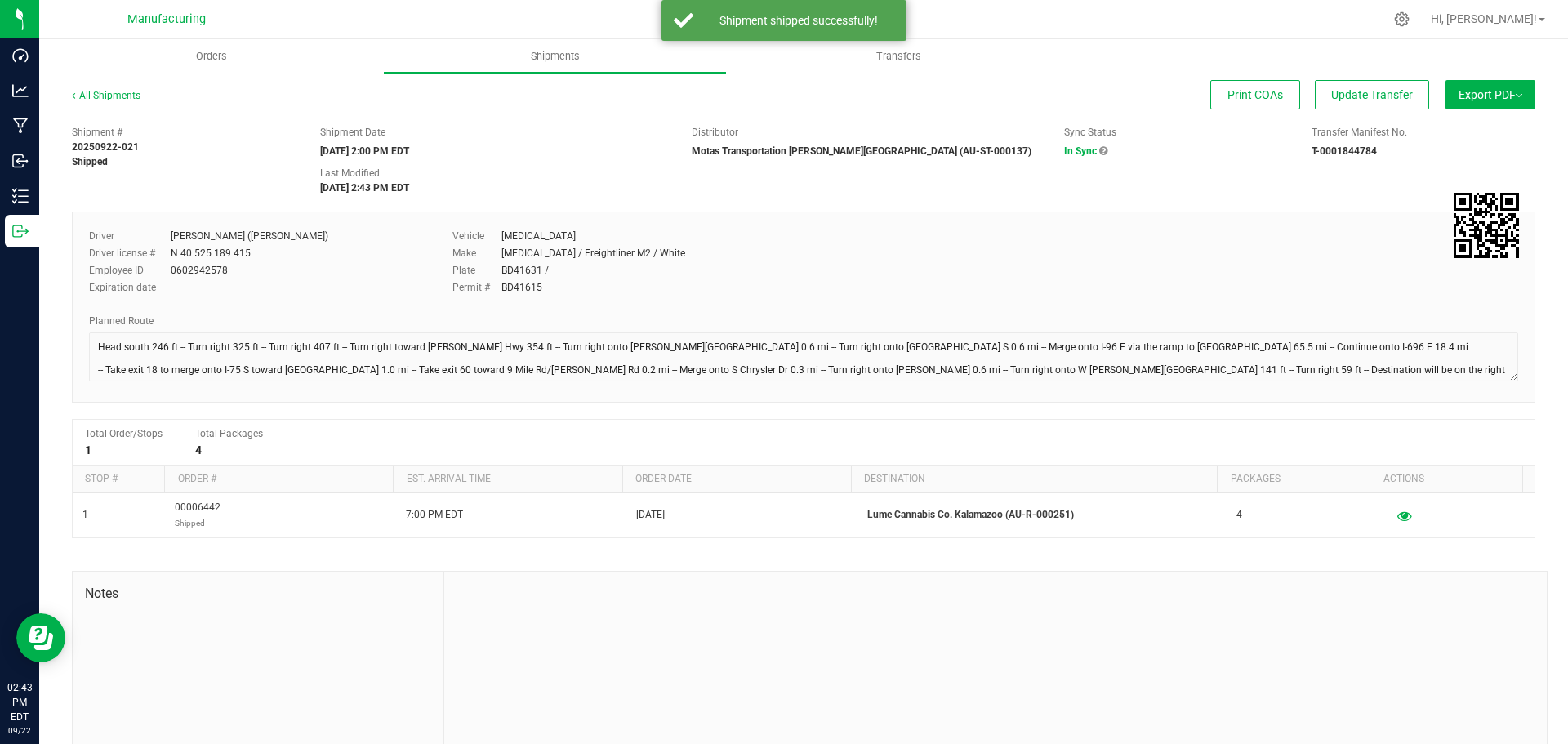
click at [114, 96] on link "All Shipments" at bounding box center [106, 95] width 69 height 11
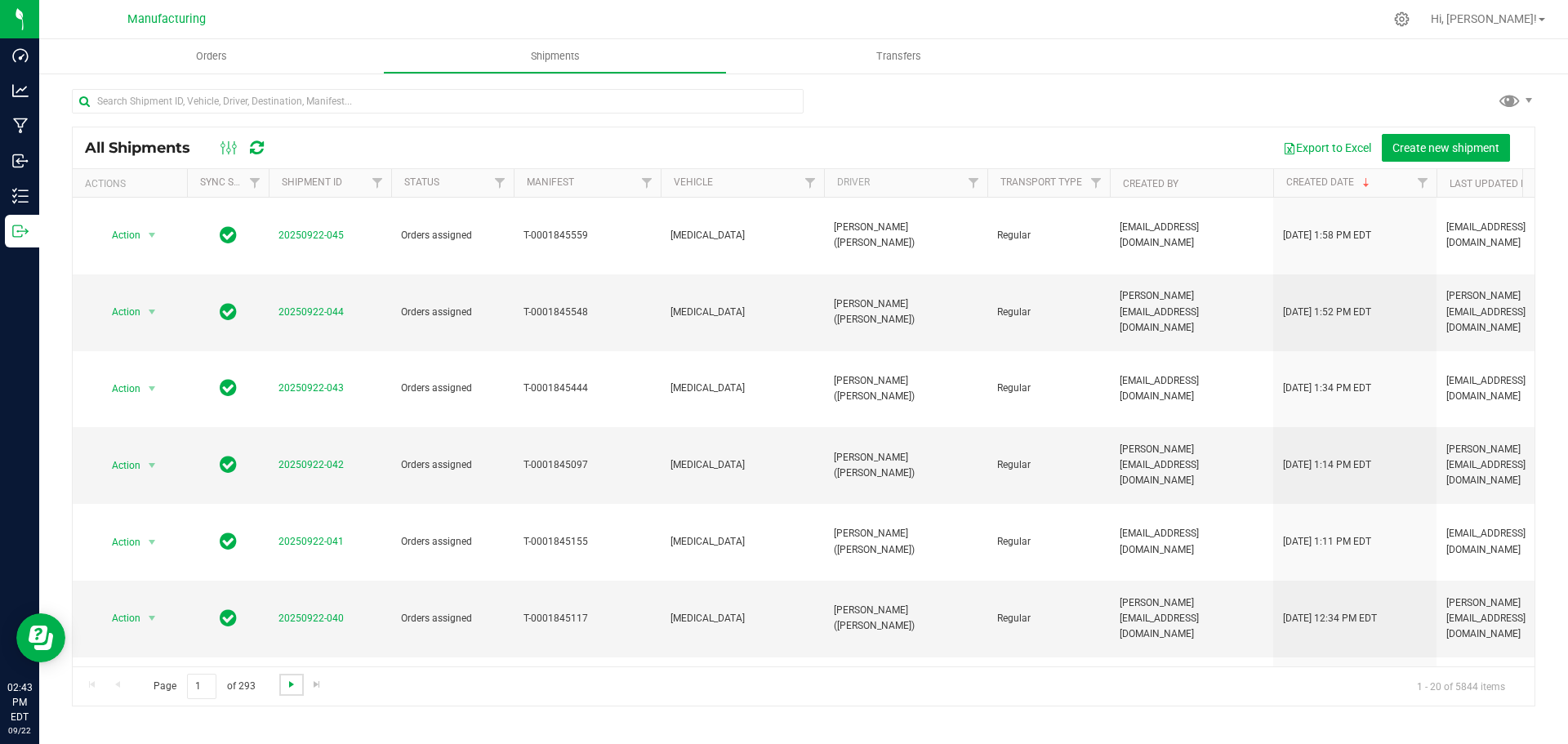
click at [293, 684] on span "Go to the next page" at bounding box center [291, 684] width 13 height 13
click at [318, 459] on link "20250922-022" at bounding box center [311, 464] width 66 height 11
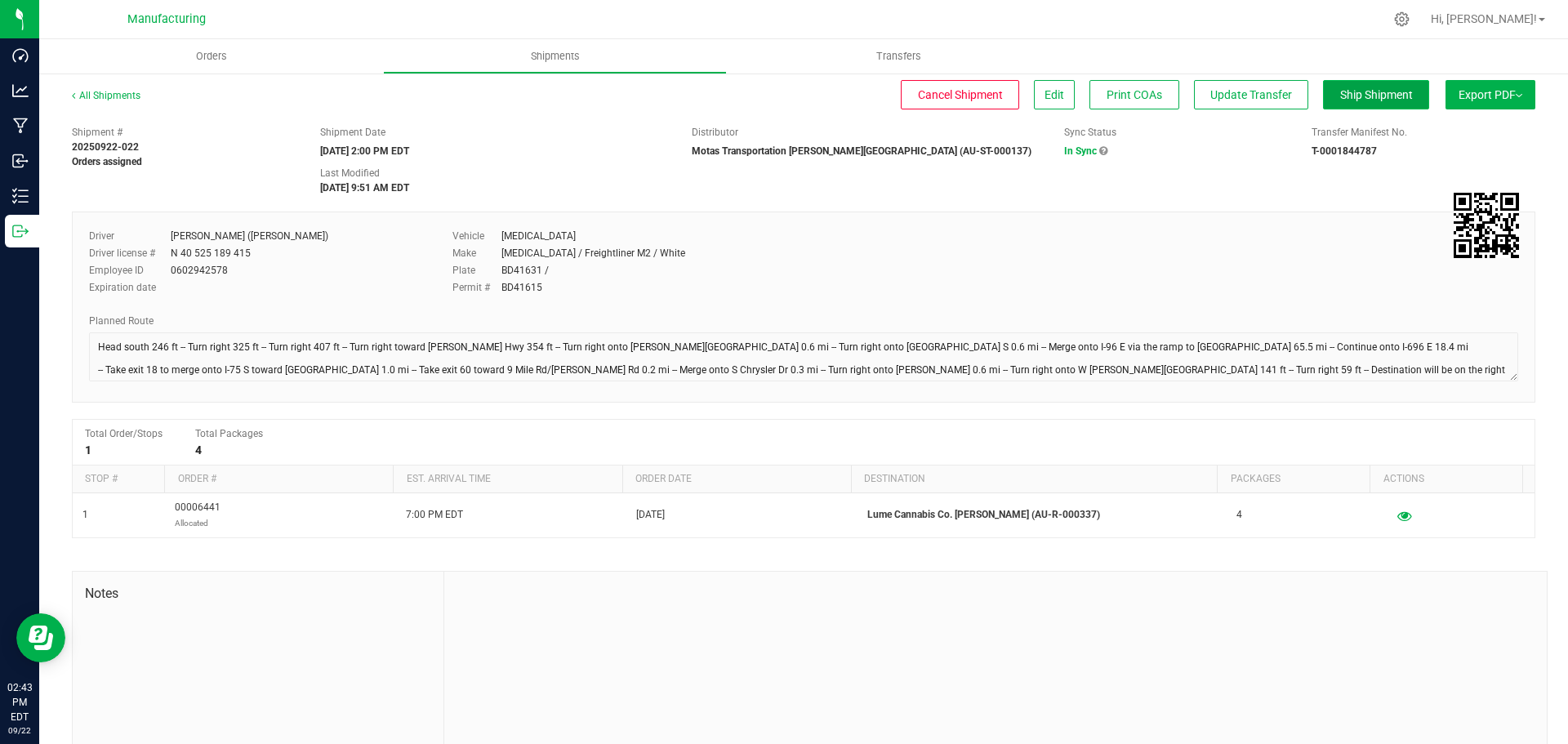
click at [1366, 88] on span "Ship Shipment" at bounding box center [1376, 94] width 73 height 13
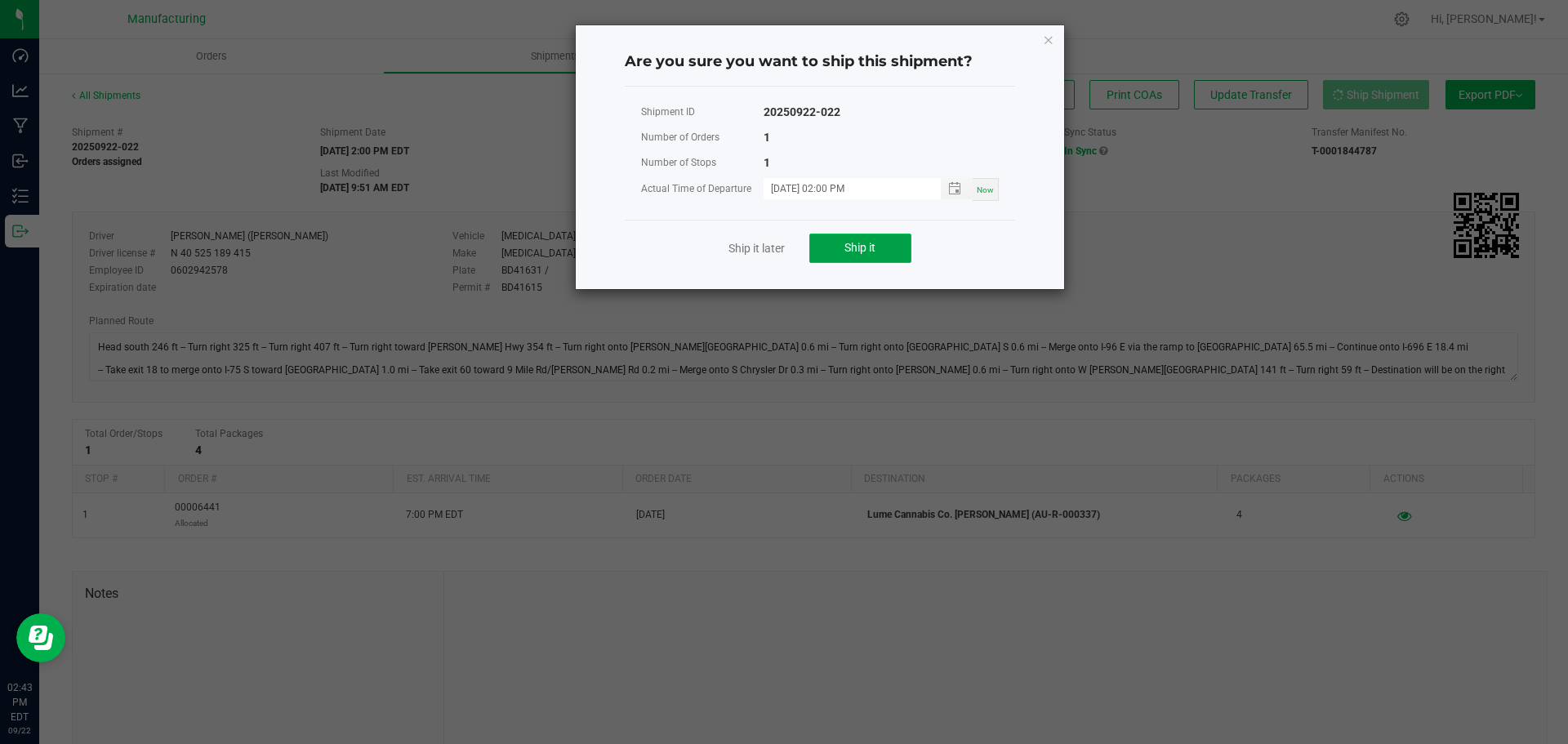
click at [873, 251] on span "Ship it" at bounding box center [859, 247] width 31 height 13
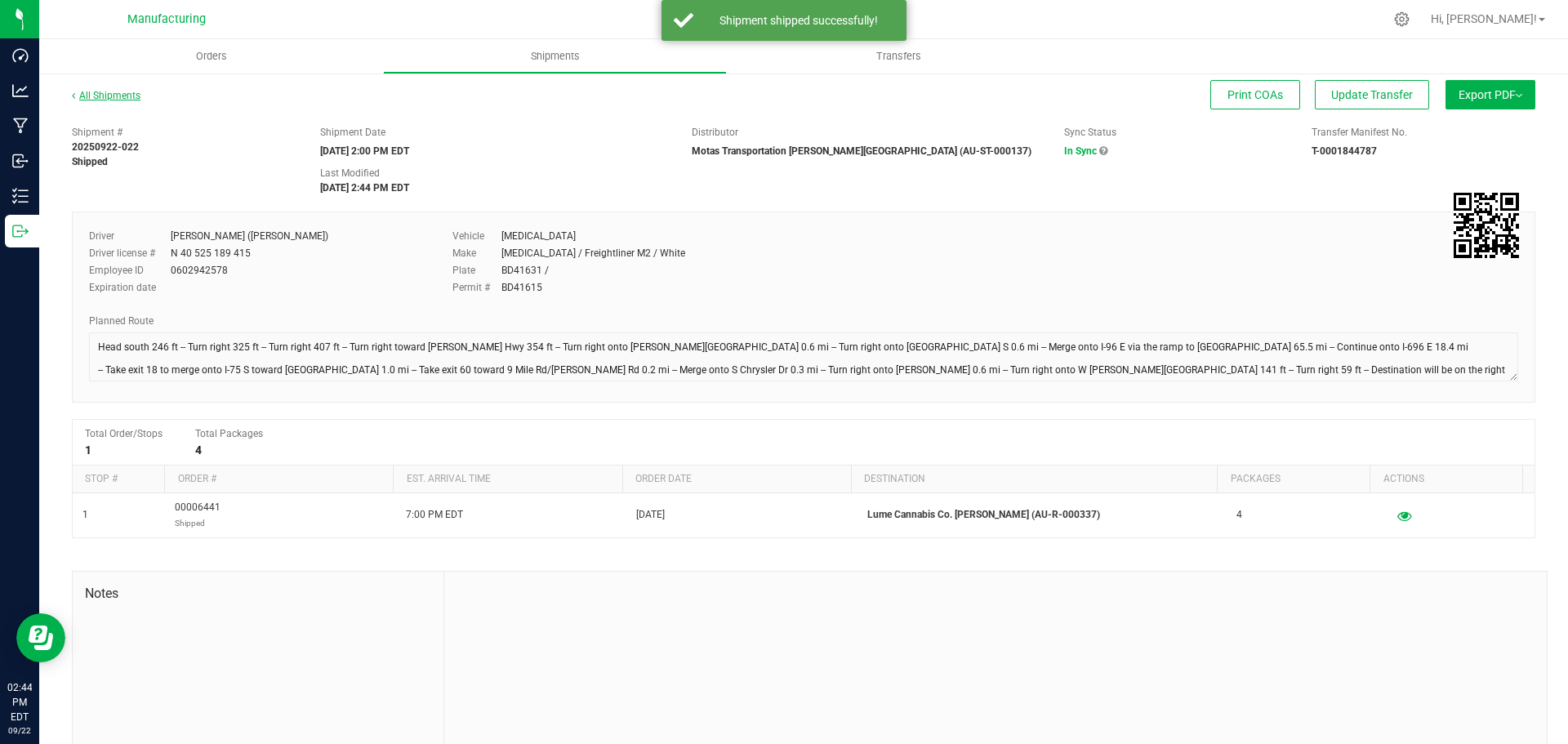
click at [98, 93] on link "All Shipments" at bounding box center [106, 95] width 69 height 11
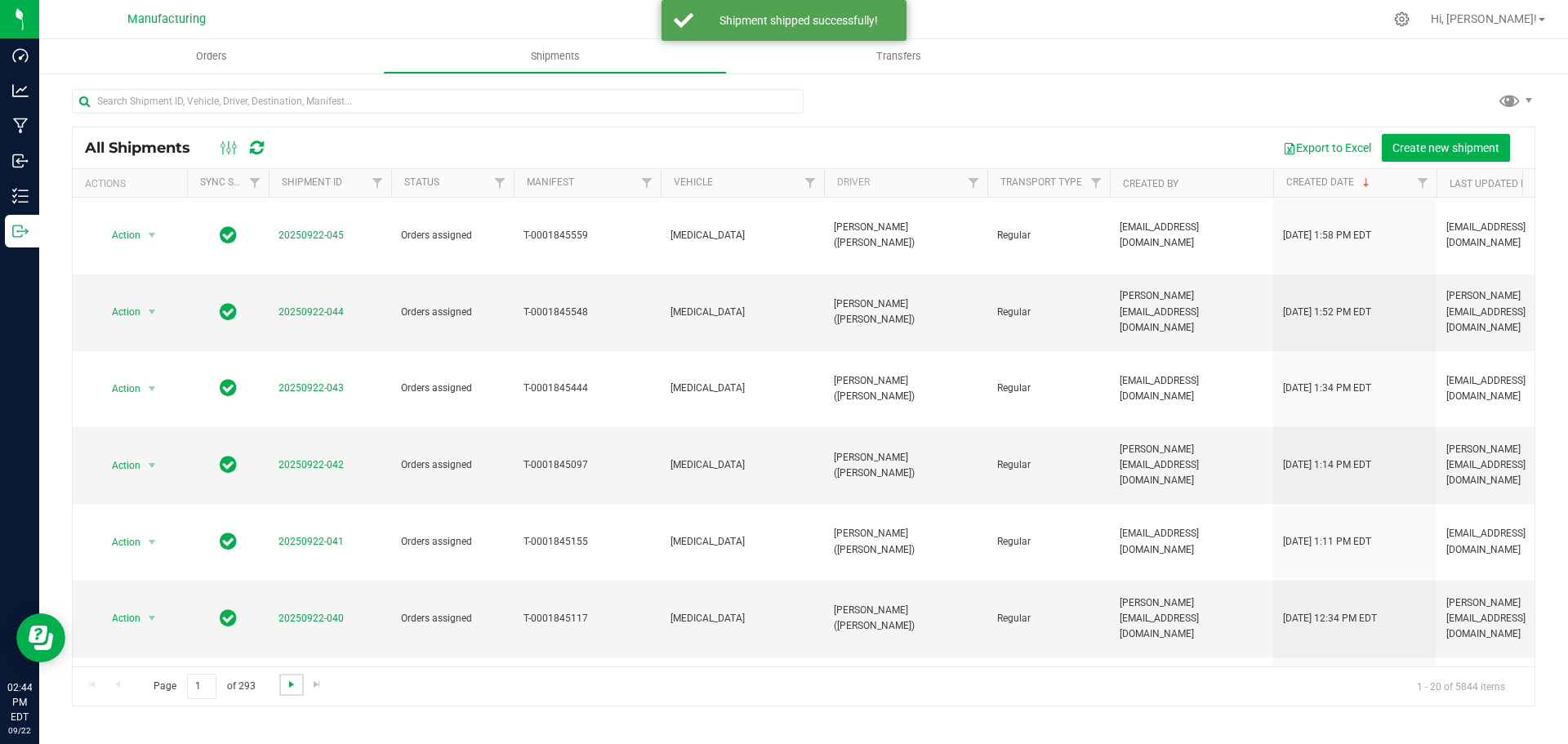
click at [290, 686] on span "Go to the next page" at bounding box center [291, 684] width 13 height 13
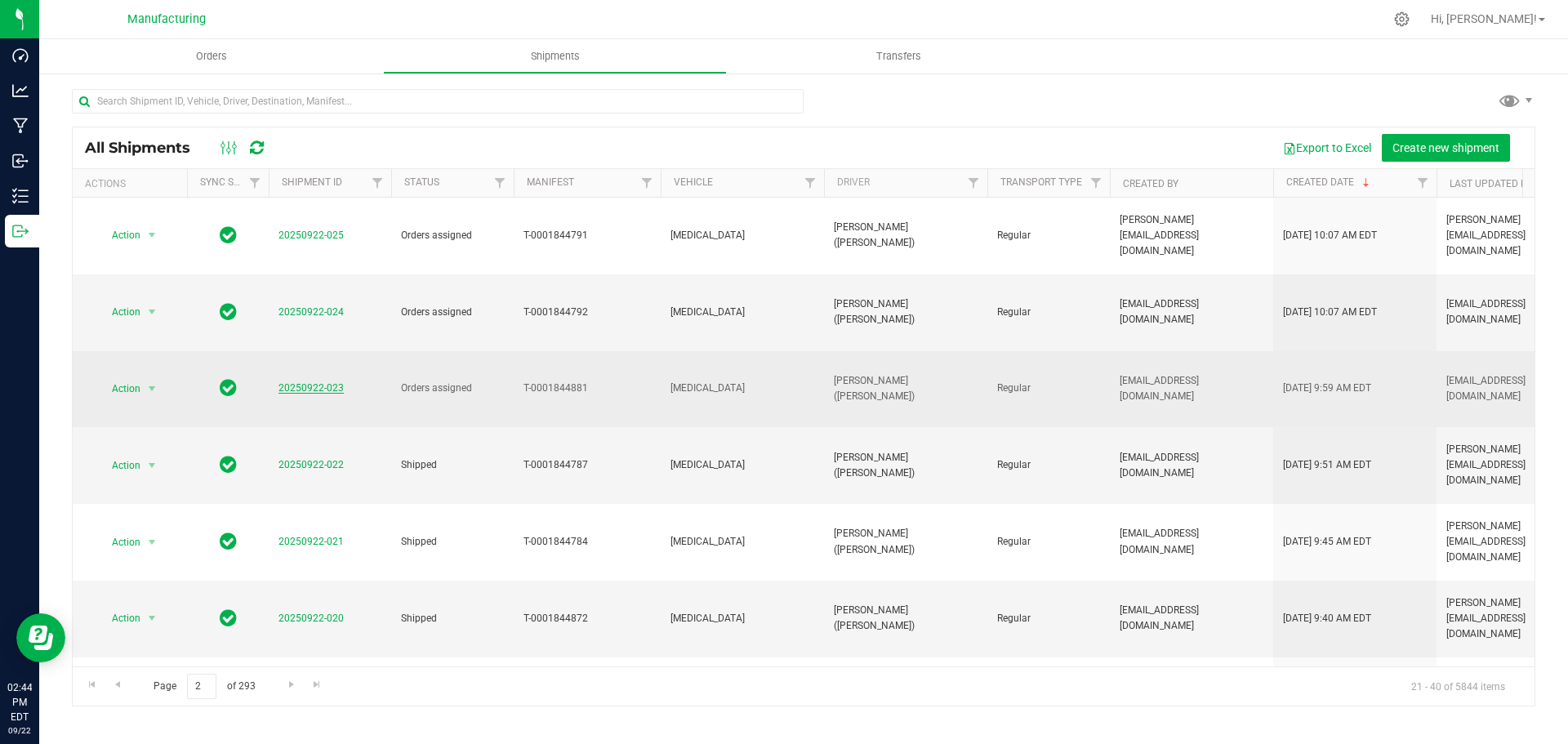
click at [311, 382] on link "20250922-023" at bounding box center [311, 387] width 66 height 11
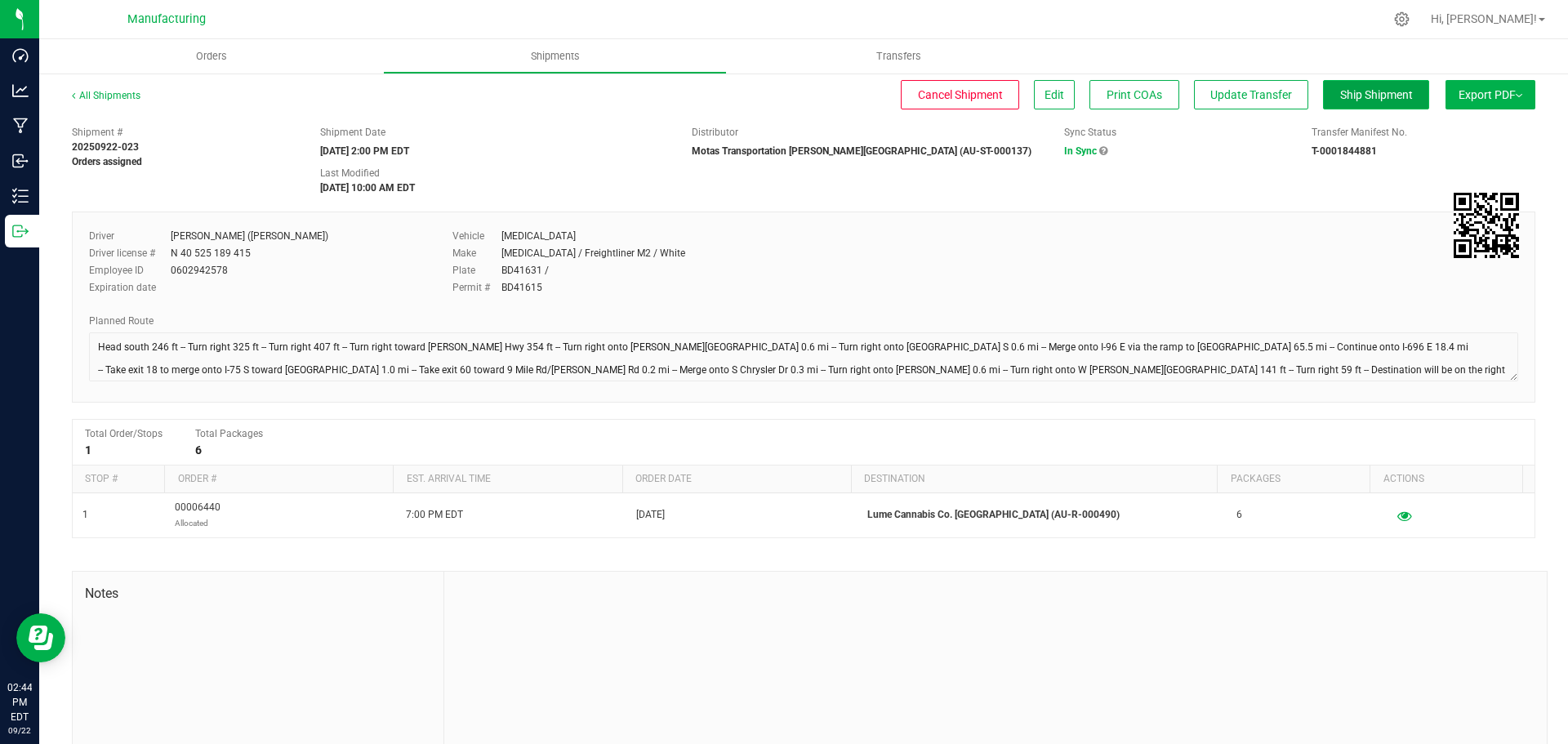
click at [1368, 91] on span "Ship Shipment" at bounding box center [1376, 94] width 73 height 13
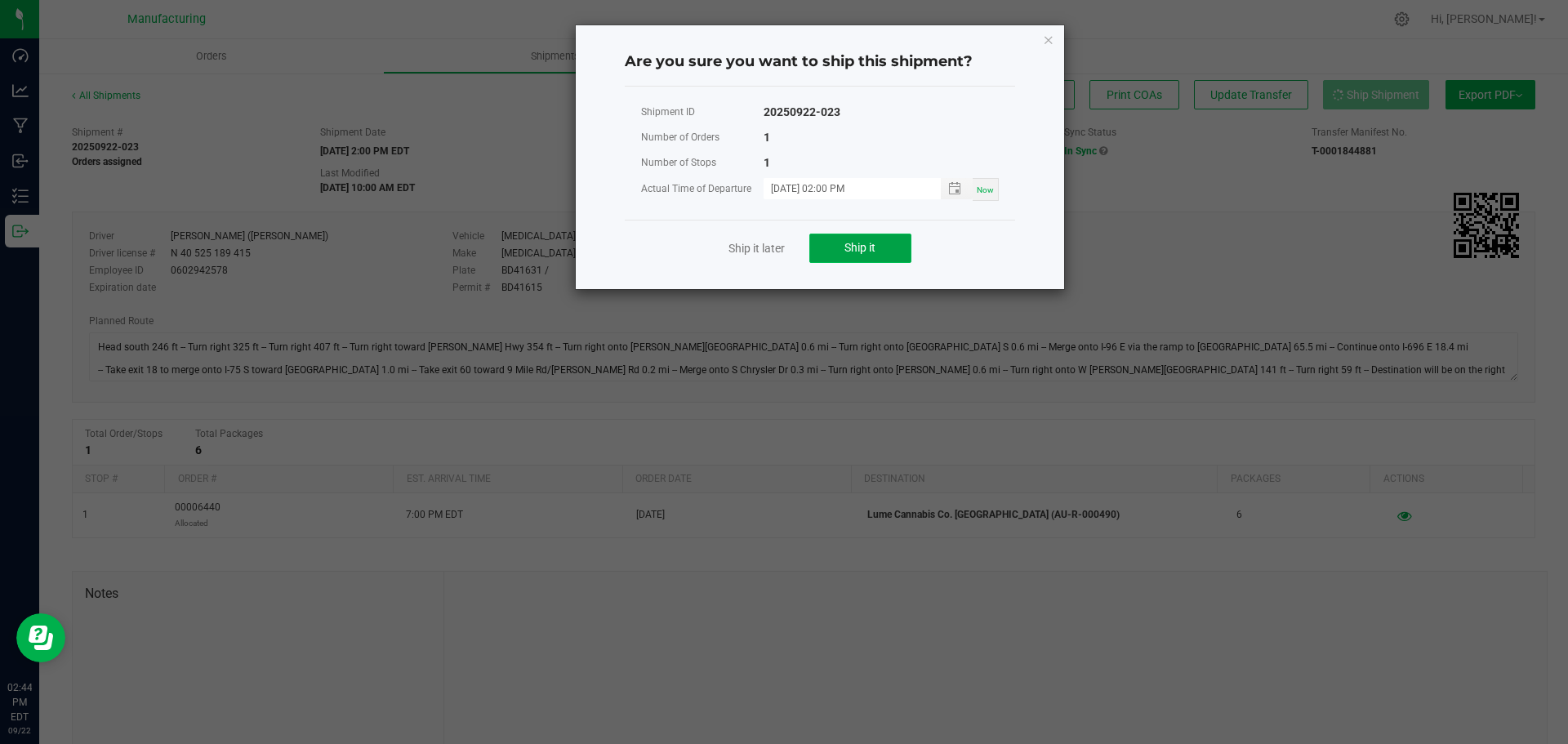
click at [851, 247] on span "Ship it" at bounding box center [859, 247] width 31 height 13
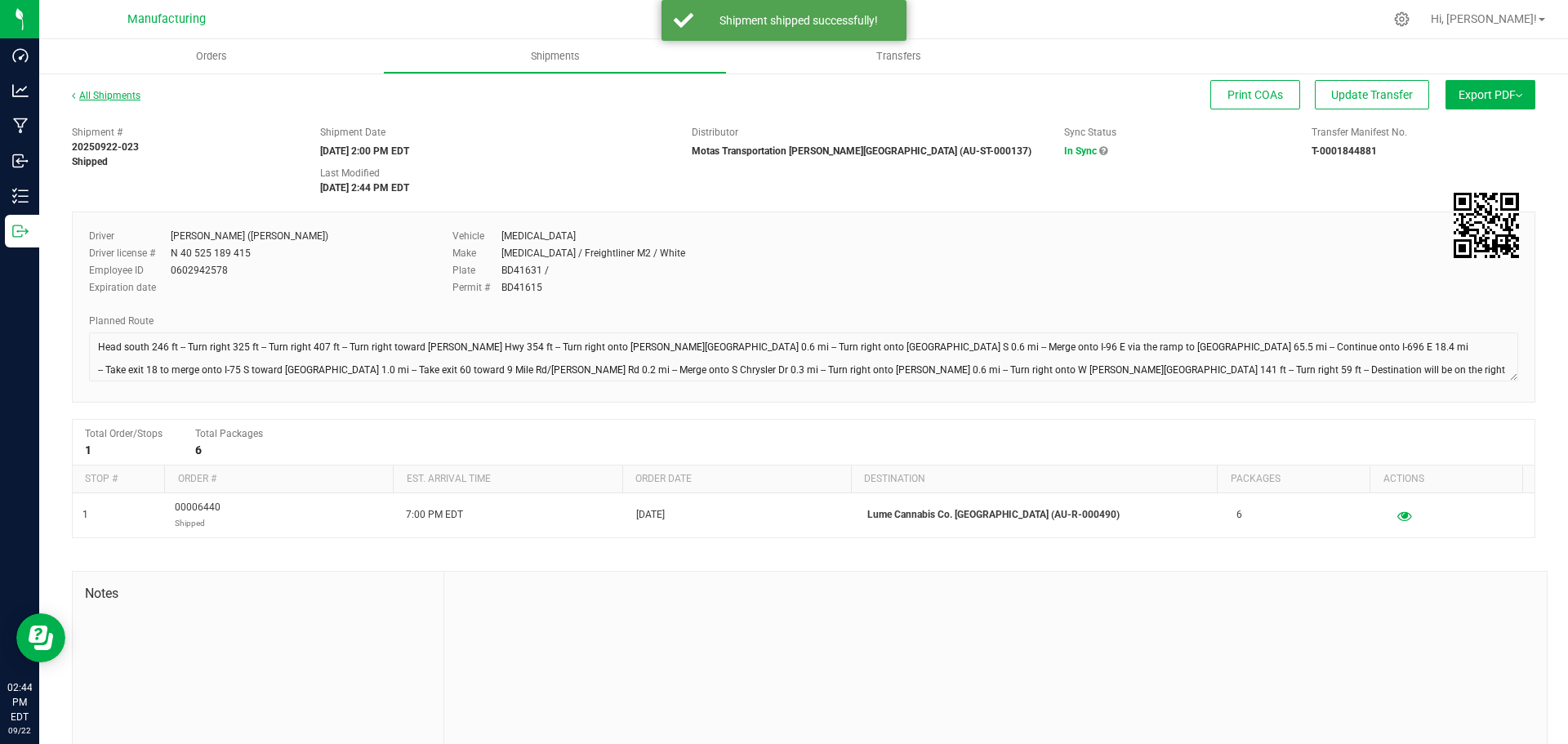
click at [121, 99] on link "All Shipments" at bounding box center [106, 95] width 69 height 11
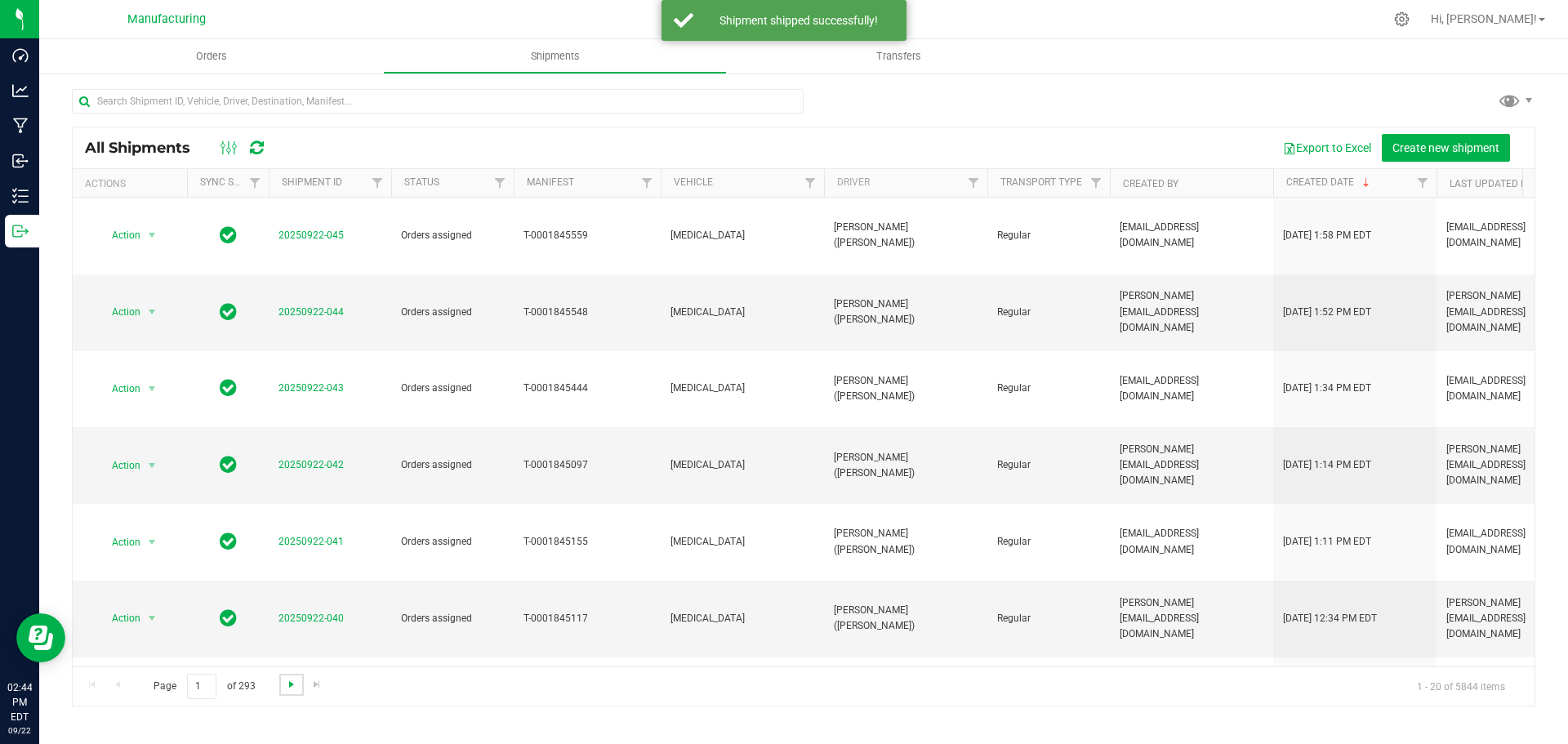
click at [291, 684] on span "Go to the next page" at bounding box center [291, 684] width 13 height 13
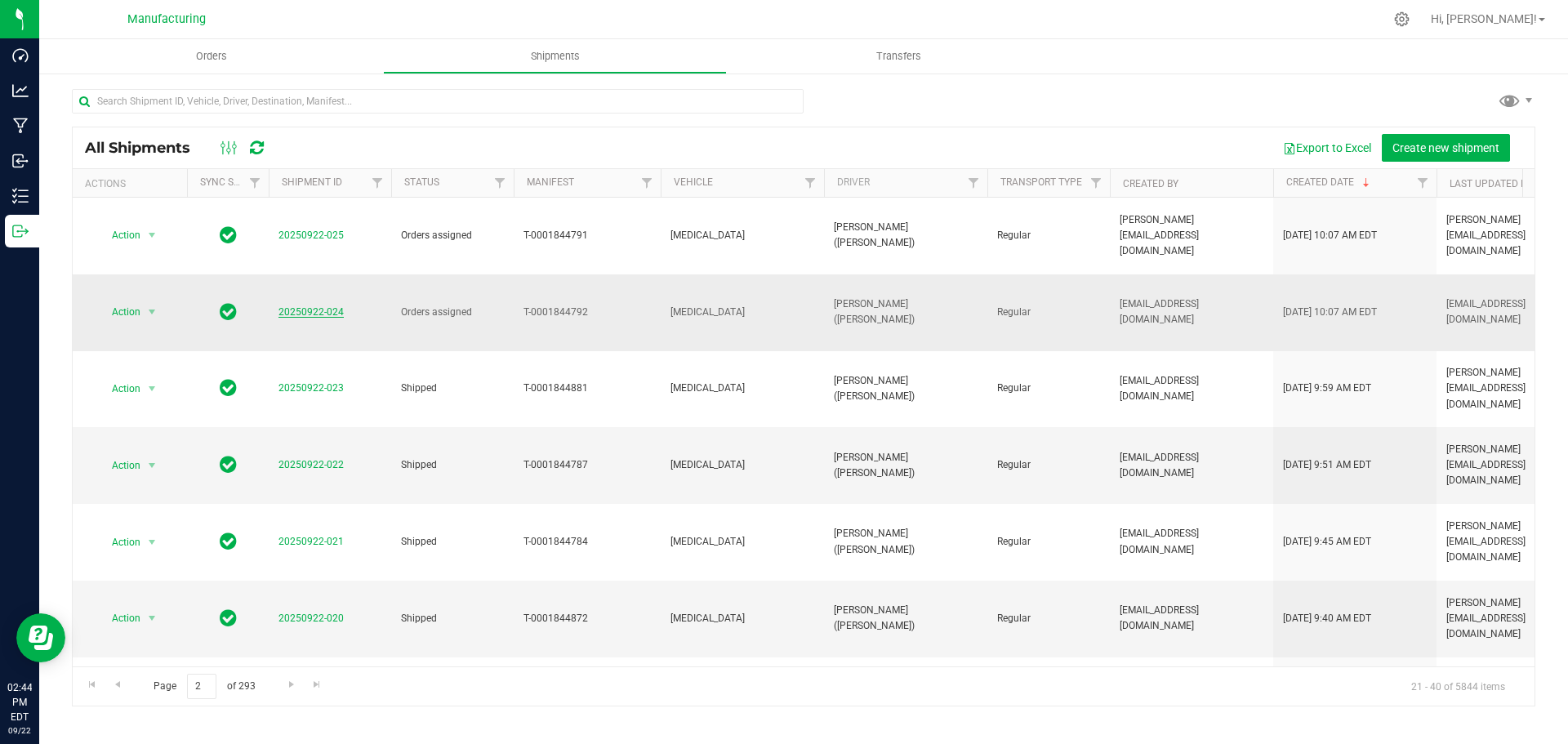
click at [321, 306] on link "20250922-024" at bounding box center [311, 311] width 66 height 11
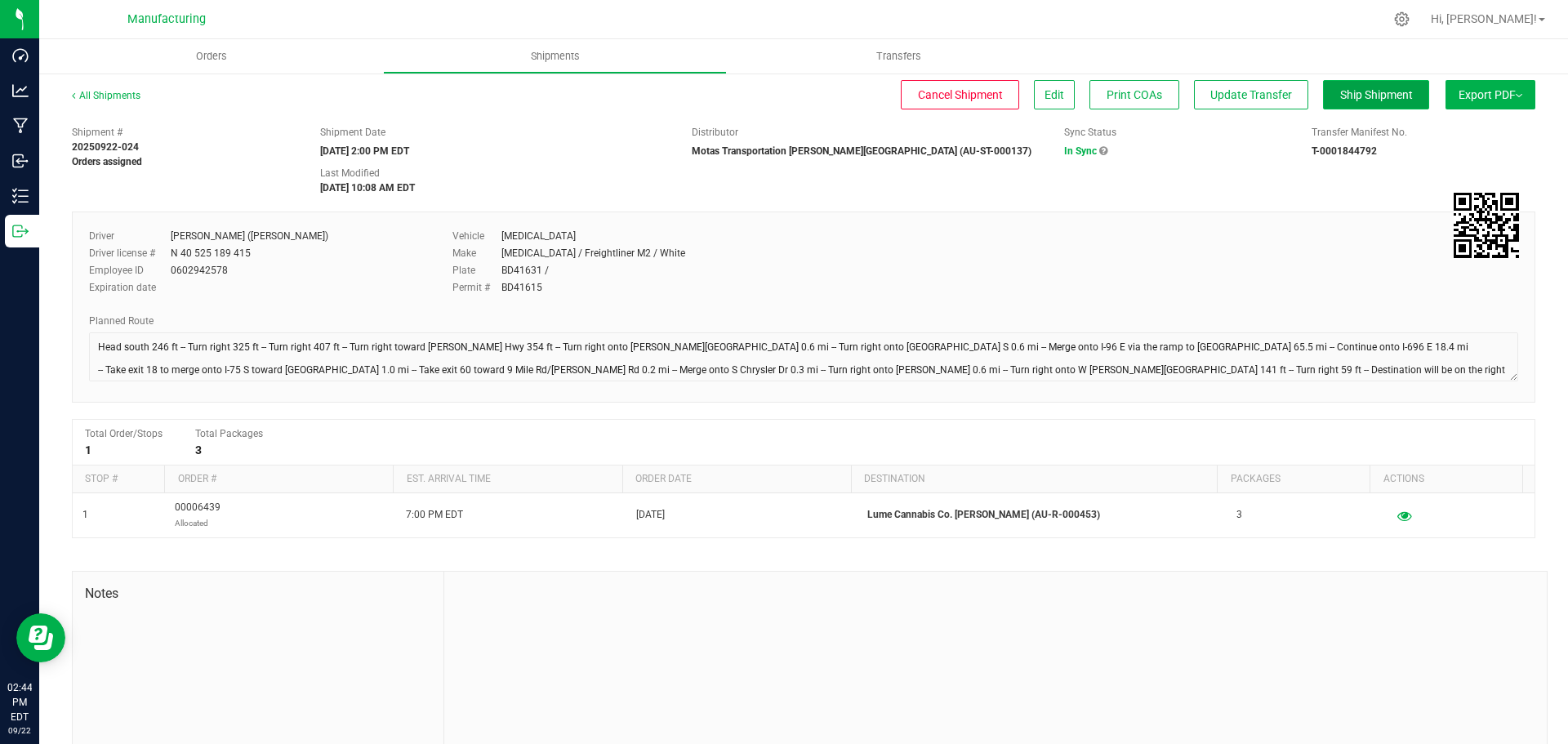
click at [1357, 90] on span "Ship Shipment" at bounding box center [1376, 94] width 73 height 13
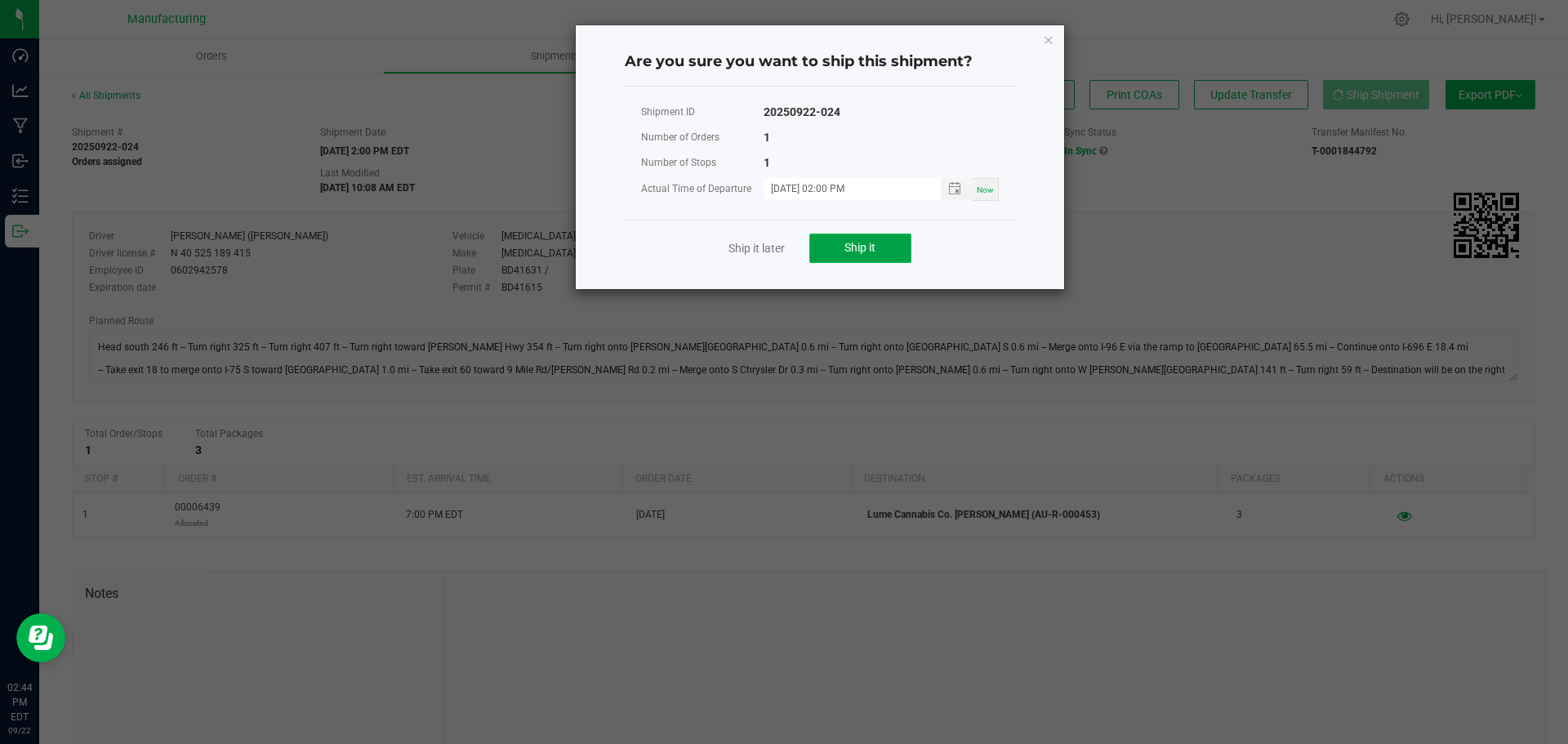
click at [850, 258] on button "Ship it" at bounding box center [860, 247] width 102 height 29
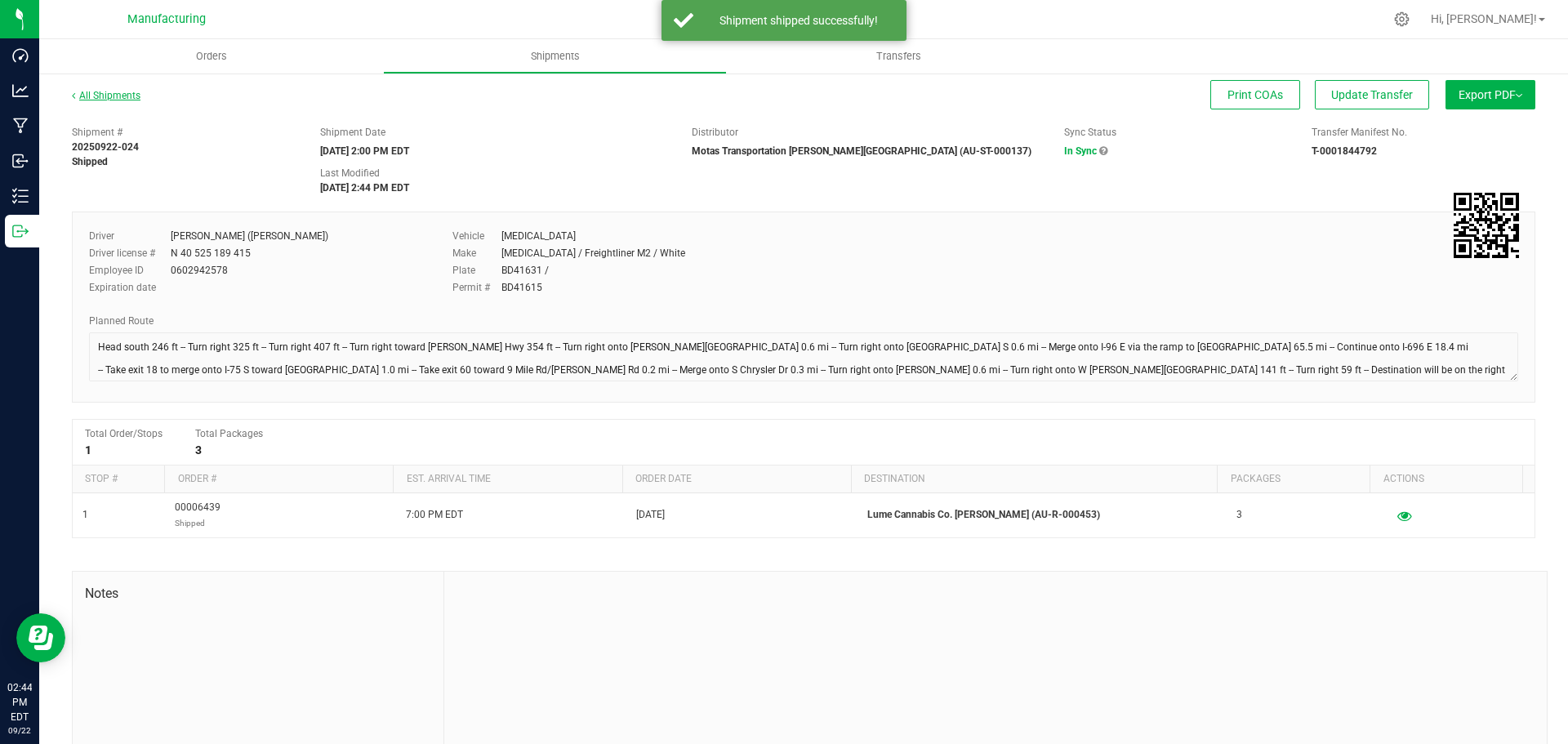
click at [93, 97] on link "All Shipments" at bounding box center [106, 95] width 69 height 11
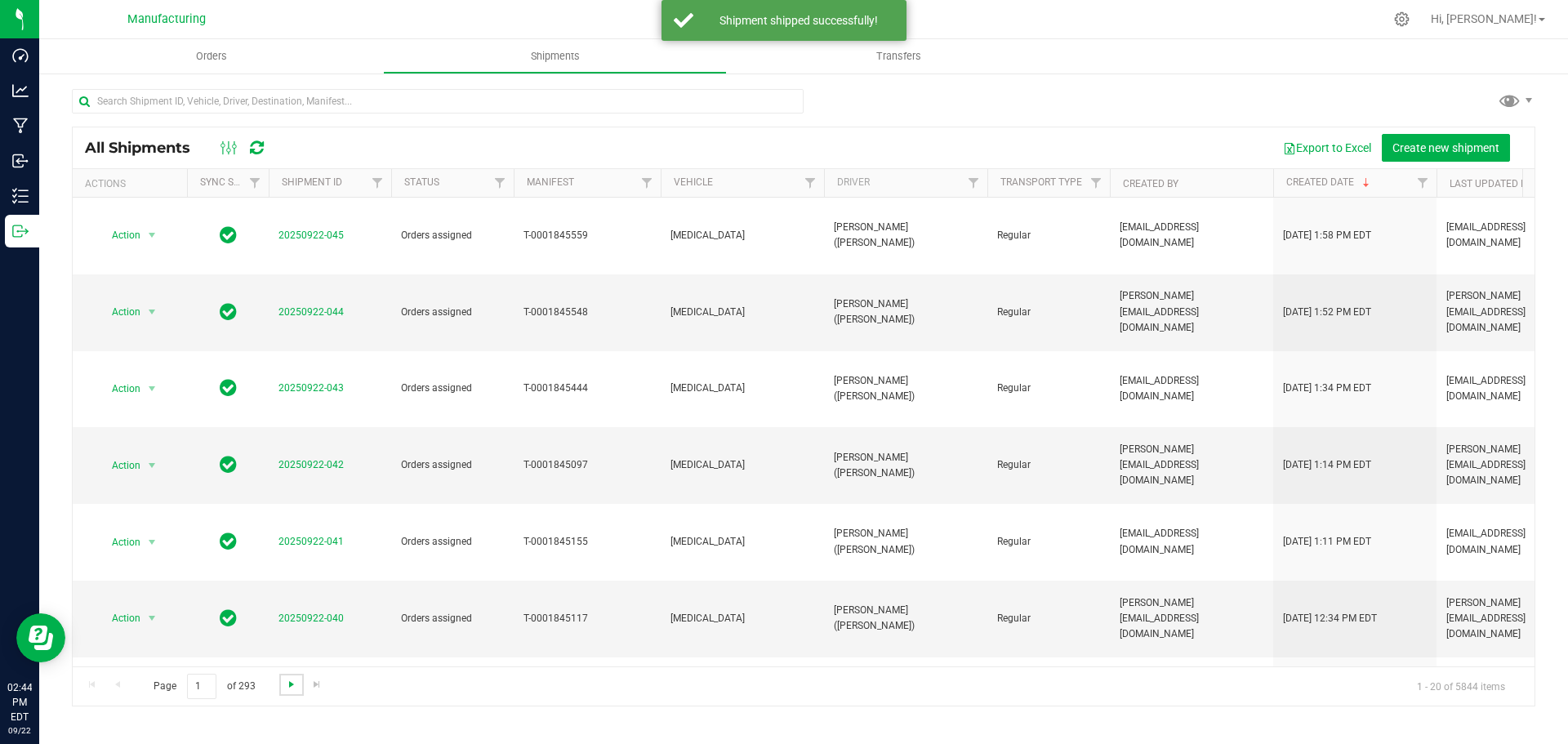
click at [288, 679] on span "Go to the next page" at bounding box center [291, 684] width 13 height 13
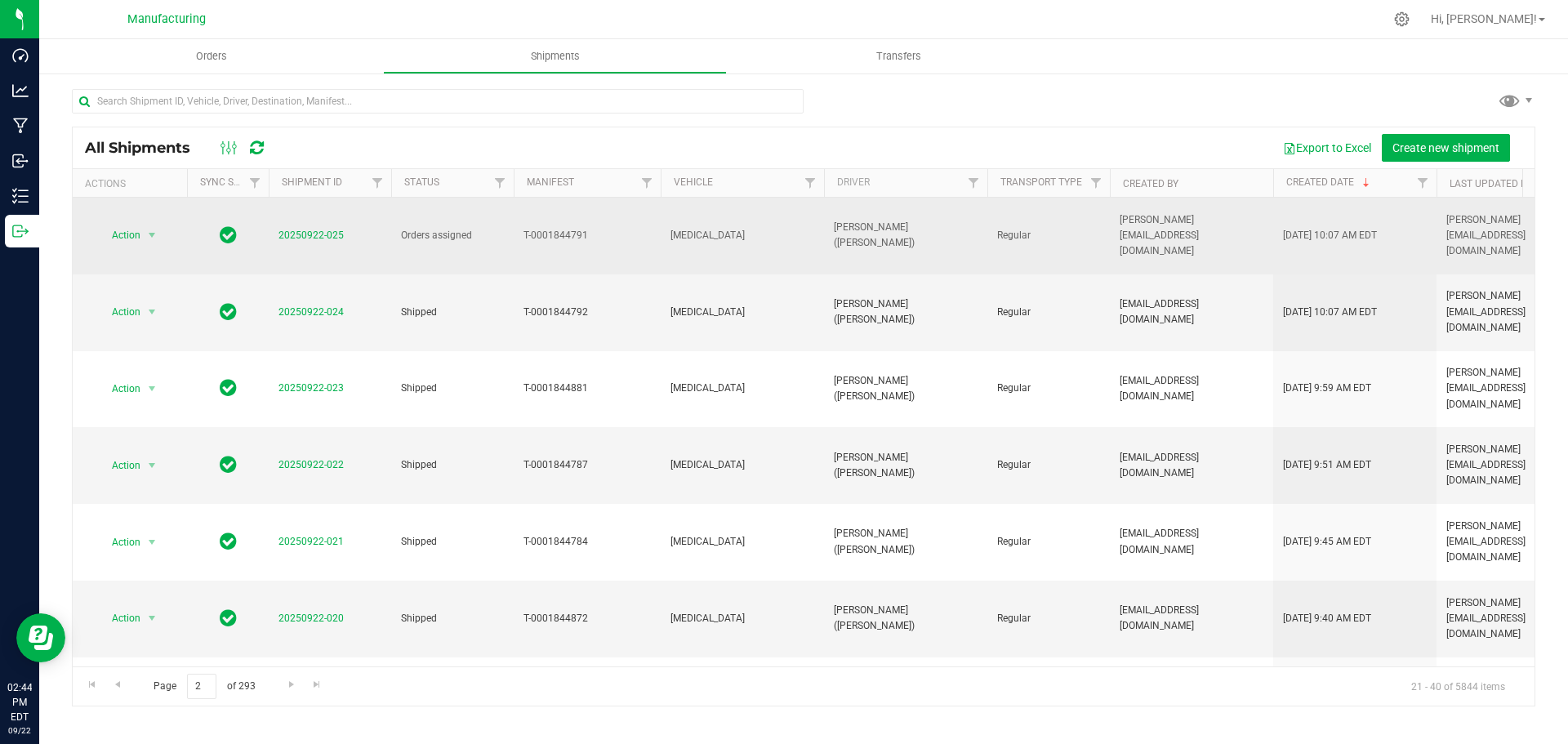
click at [319, 228] on span "20250922-025" at bounding box center [311, 236] width 66 height 16
click at [324, 229] on link "20250922-025" at bounding box center [311, 234] width 66 height 11
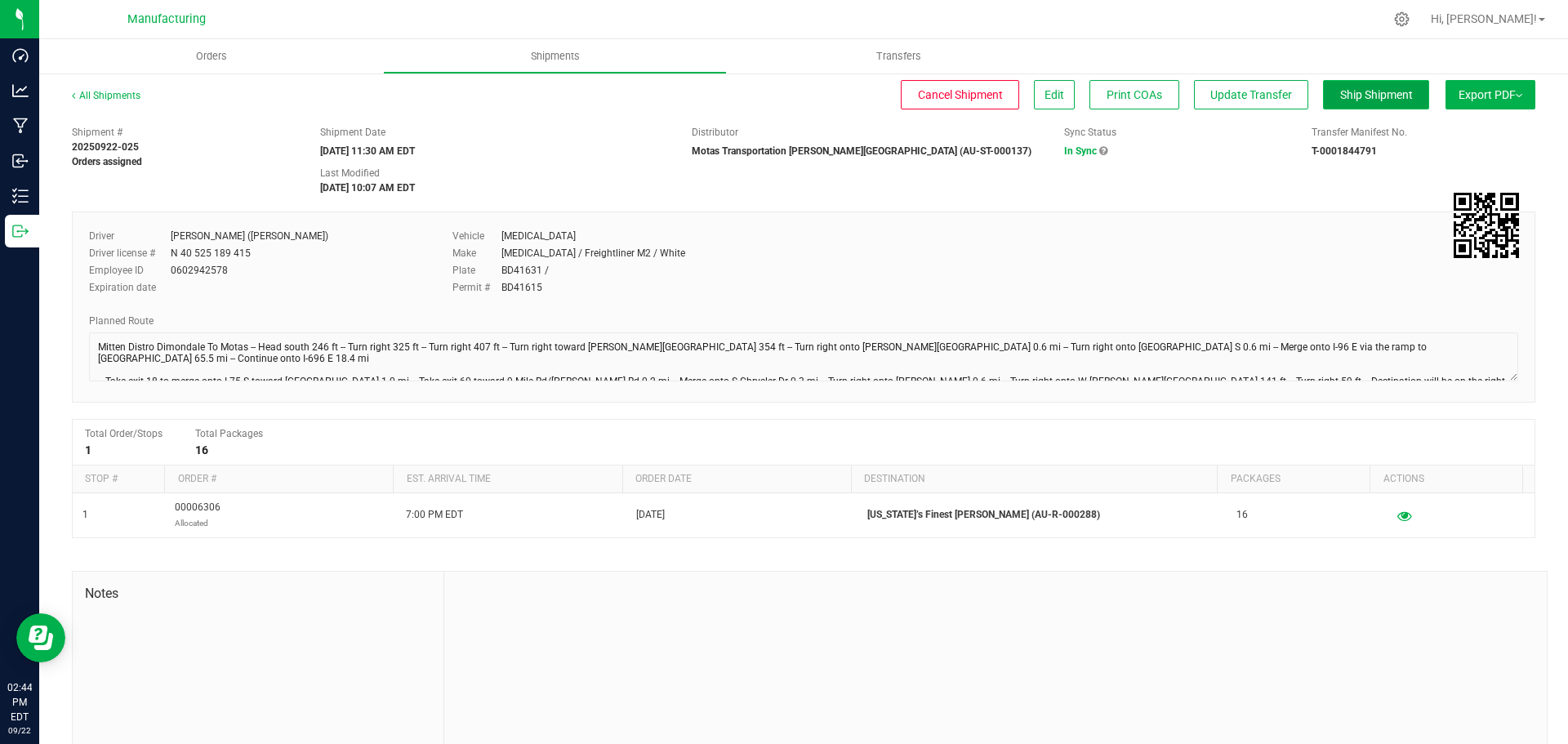
click at [1374, 101] on span "Ship Shipment" at bounding box center [1376, 94] width 73 height 13
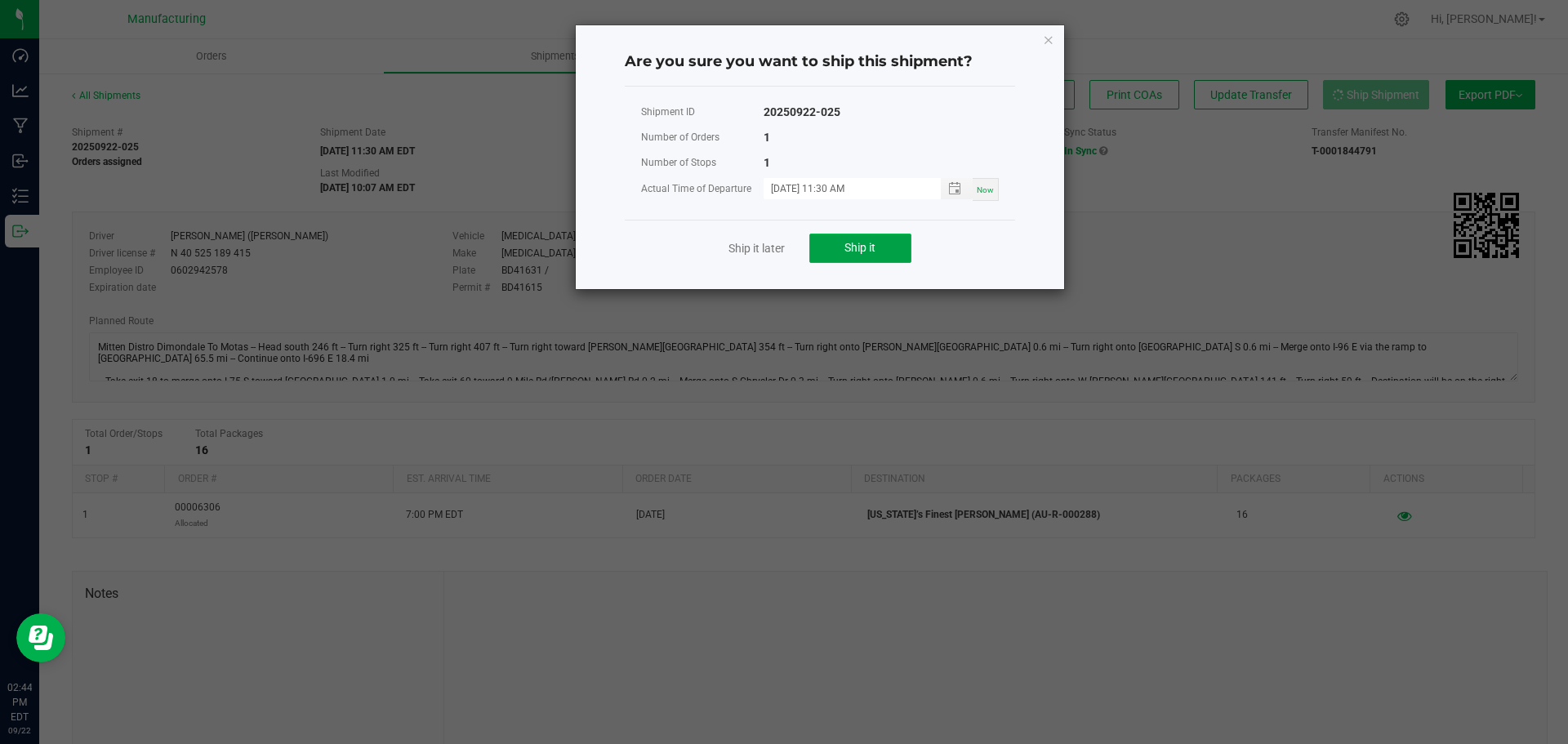
click at [839, 253] on button "Ship it" at bounding box center [860, 247] width 102 height 29
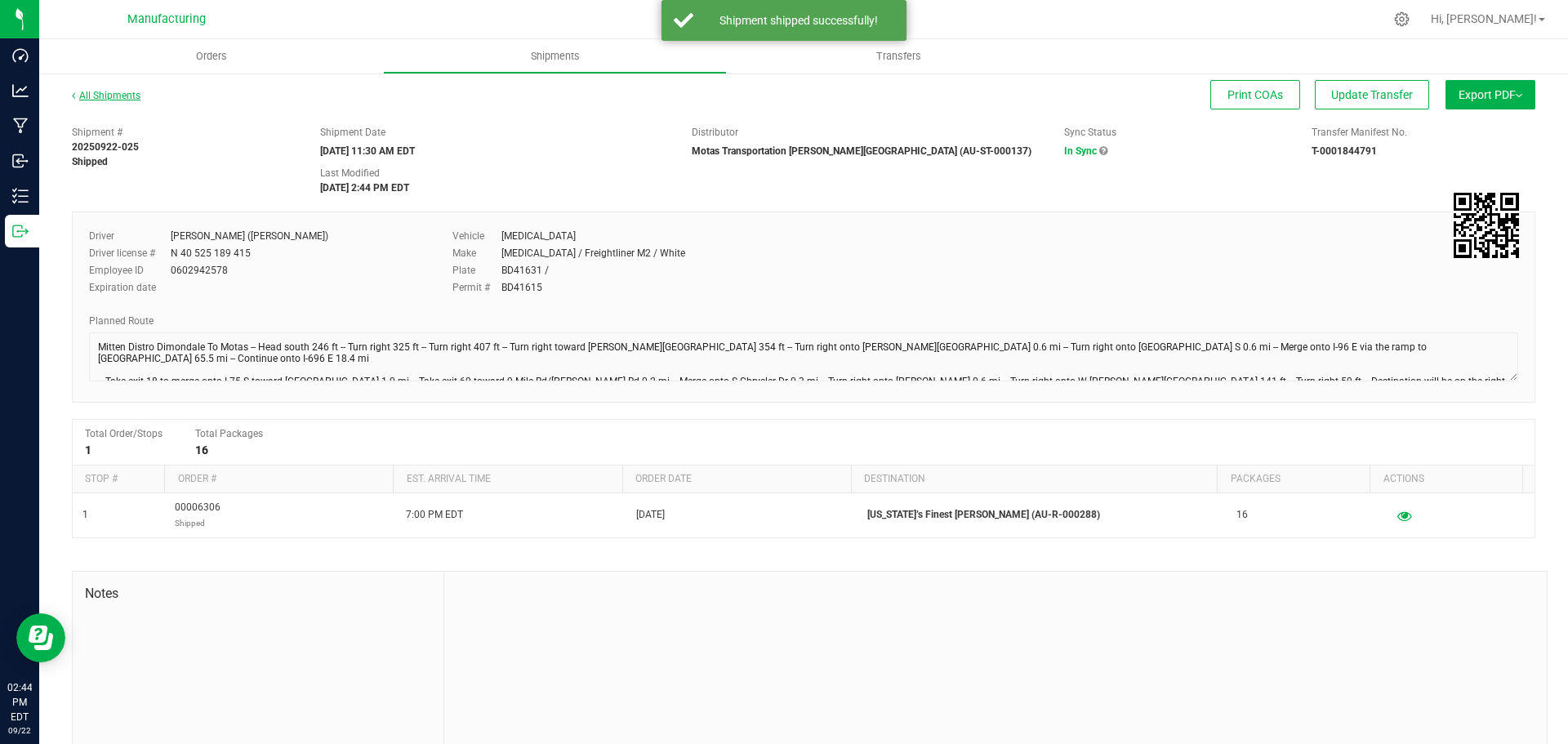
click at [105, 95] on link "All Shipments" at bounding box center [106, 95] width 69 height 11
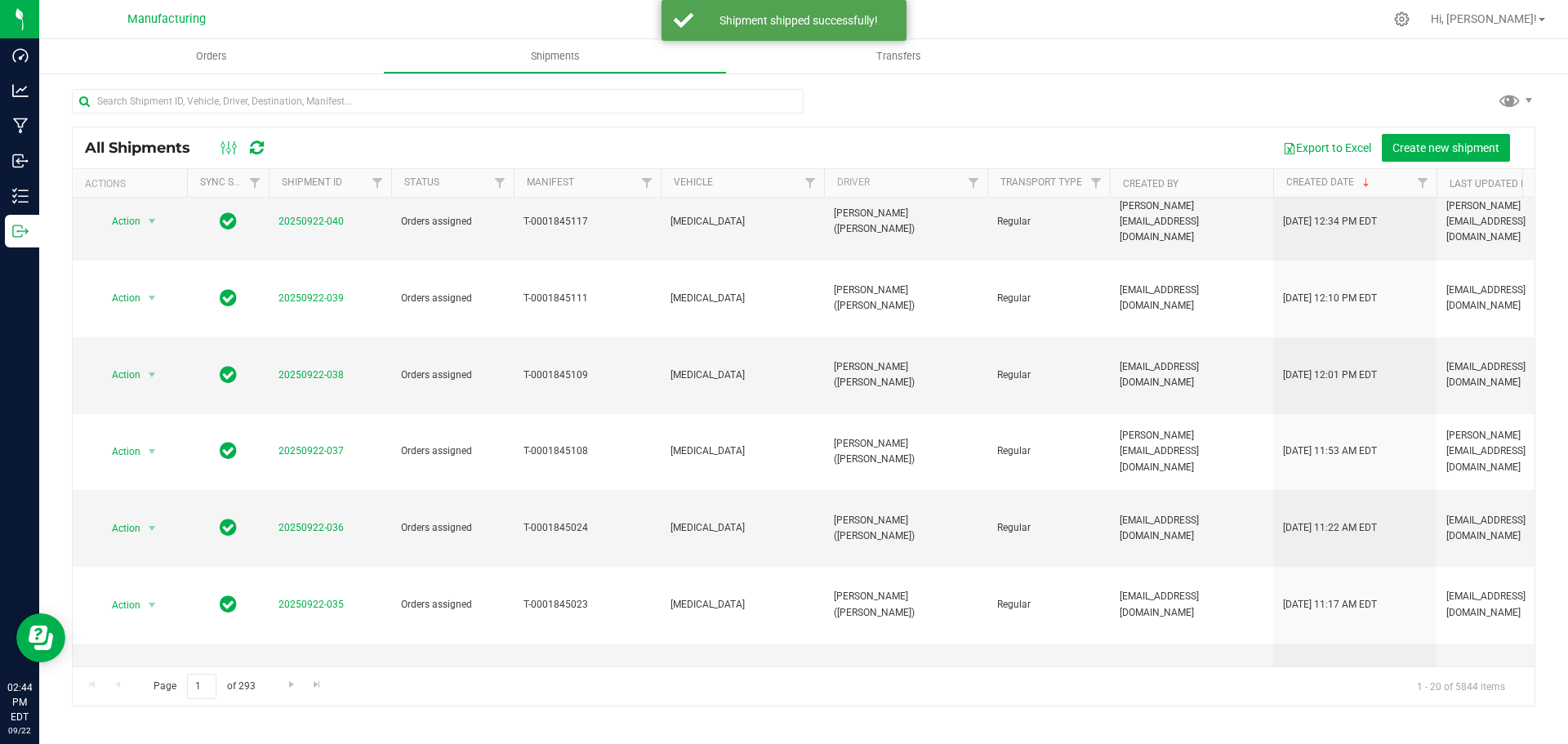
scroll to position [448, 0]
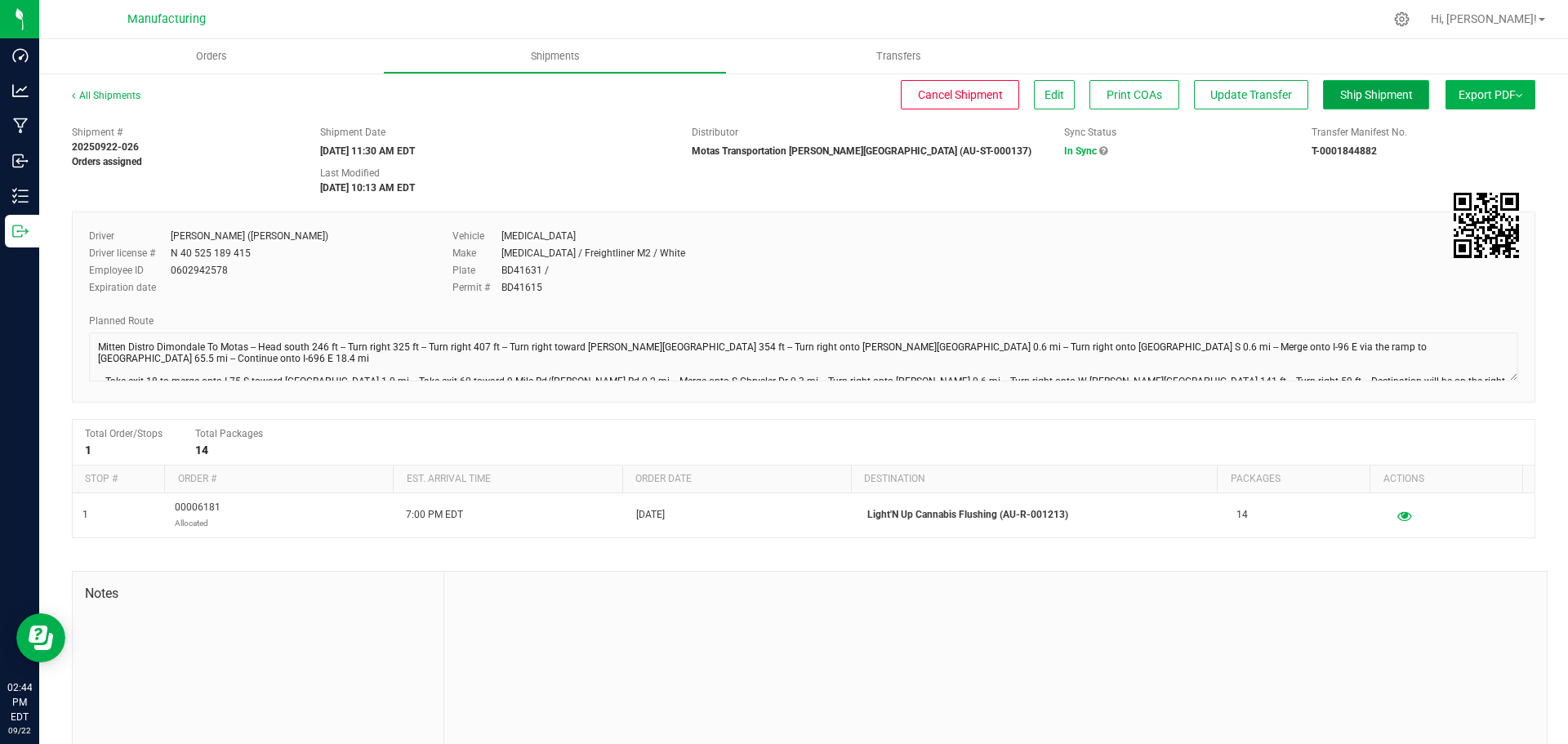
click at [1381, 84] on button "Ship Shipment" at bounding box center [1376, 94] width 107 height 29
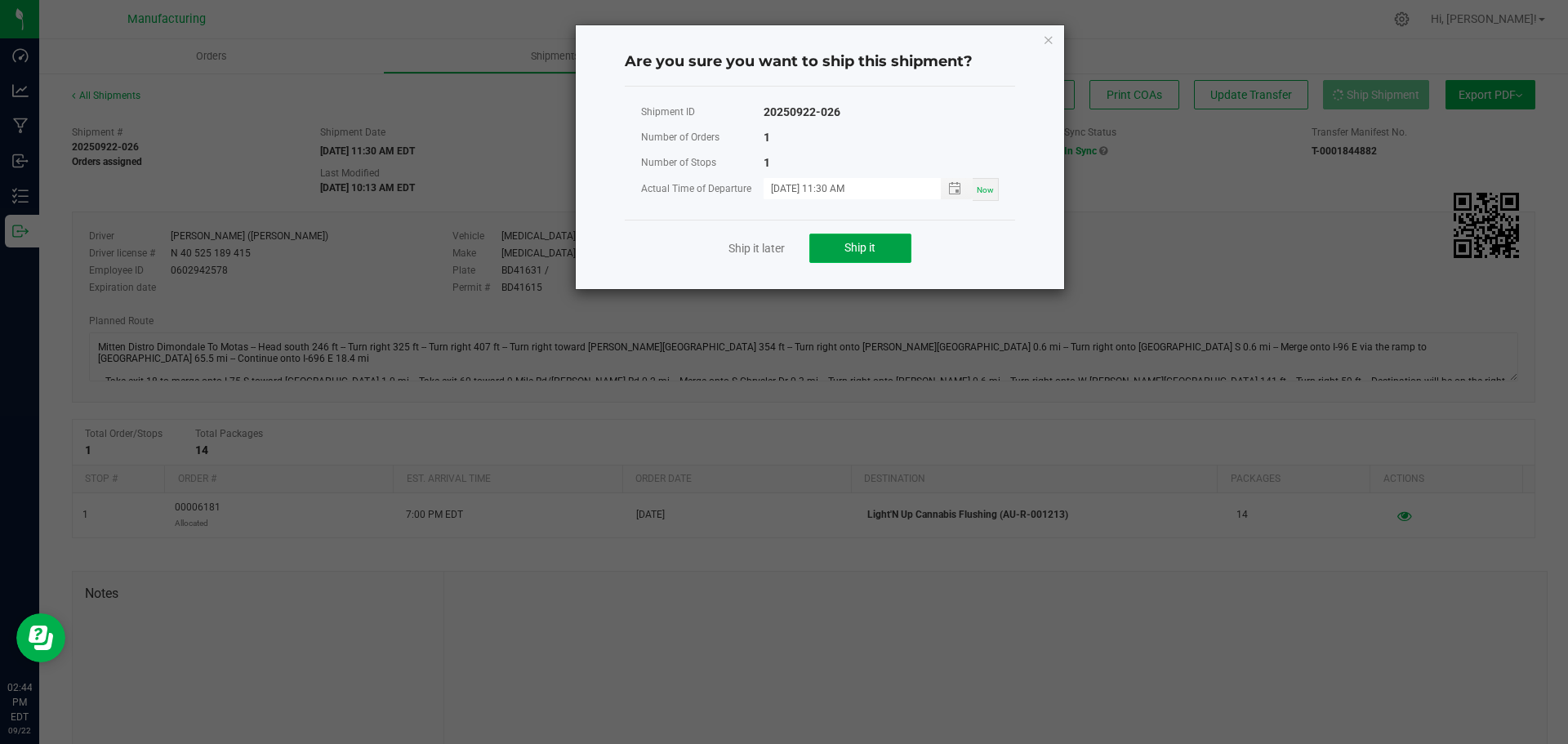
click at [870, 251] on span "Ship it" at bounding box center [859, 247] width 31 height 13
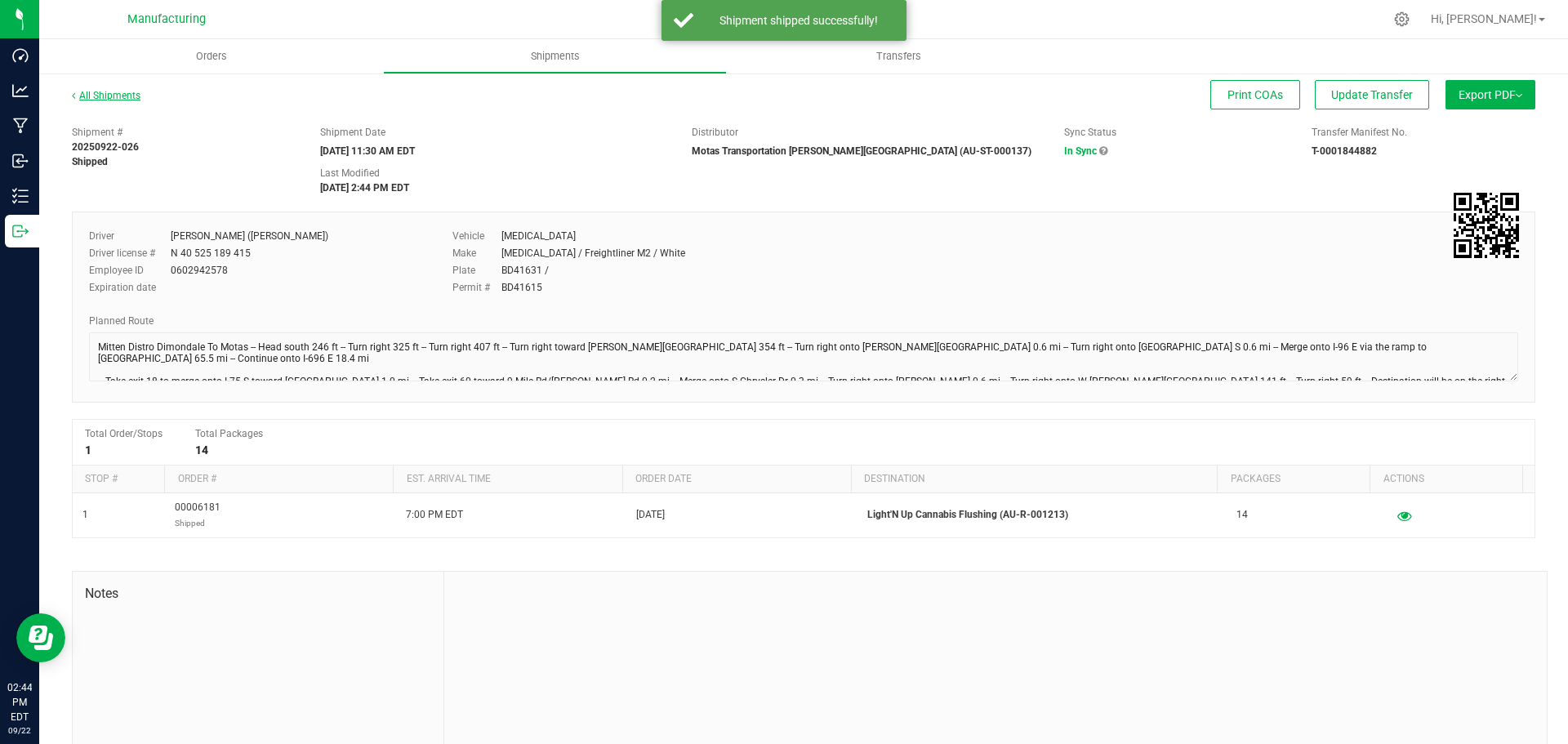
click at [111, 97] on link "All Shipments" at bounding box center [106, 95] width 69 height 11
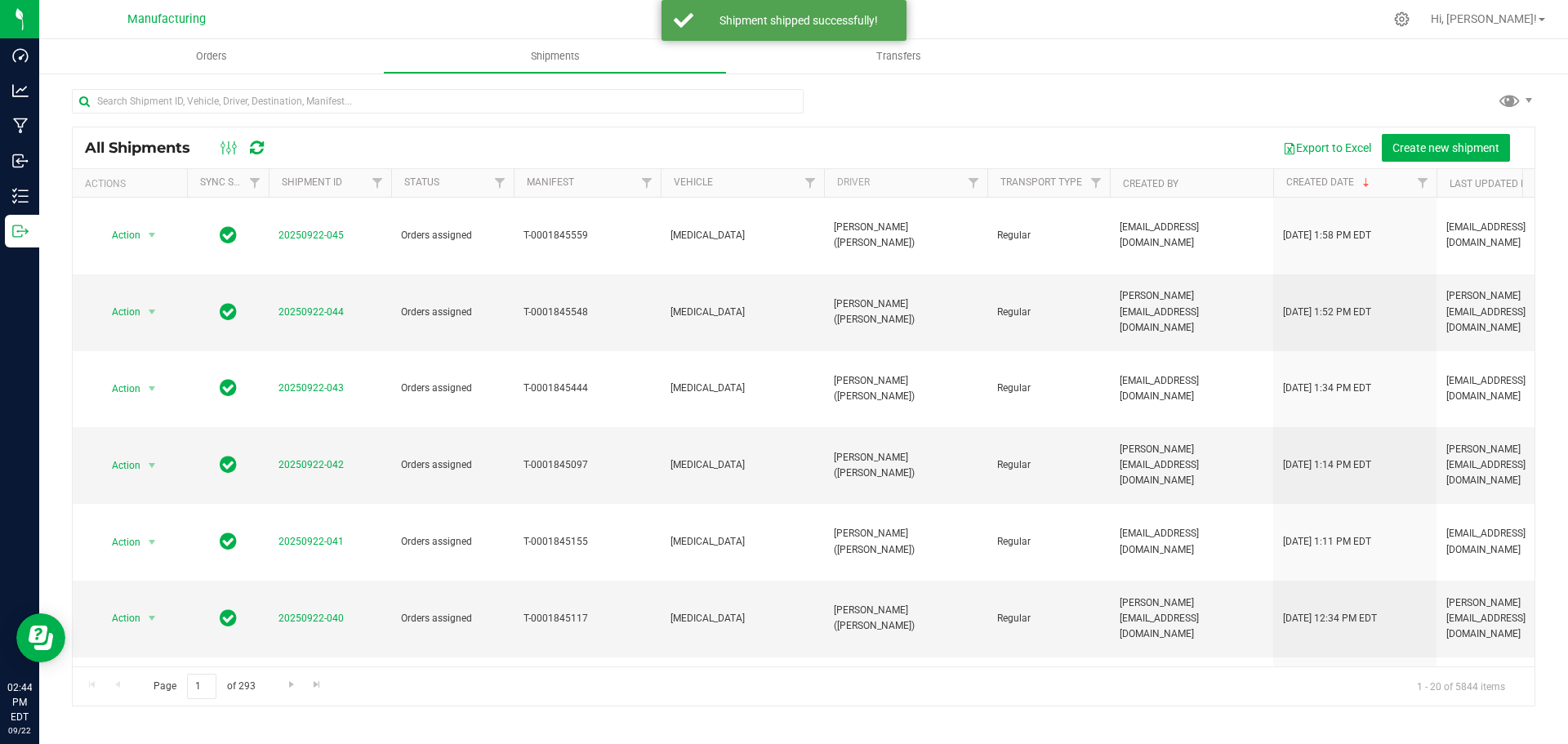
scroll to position [448, 0]
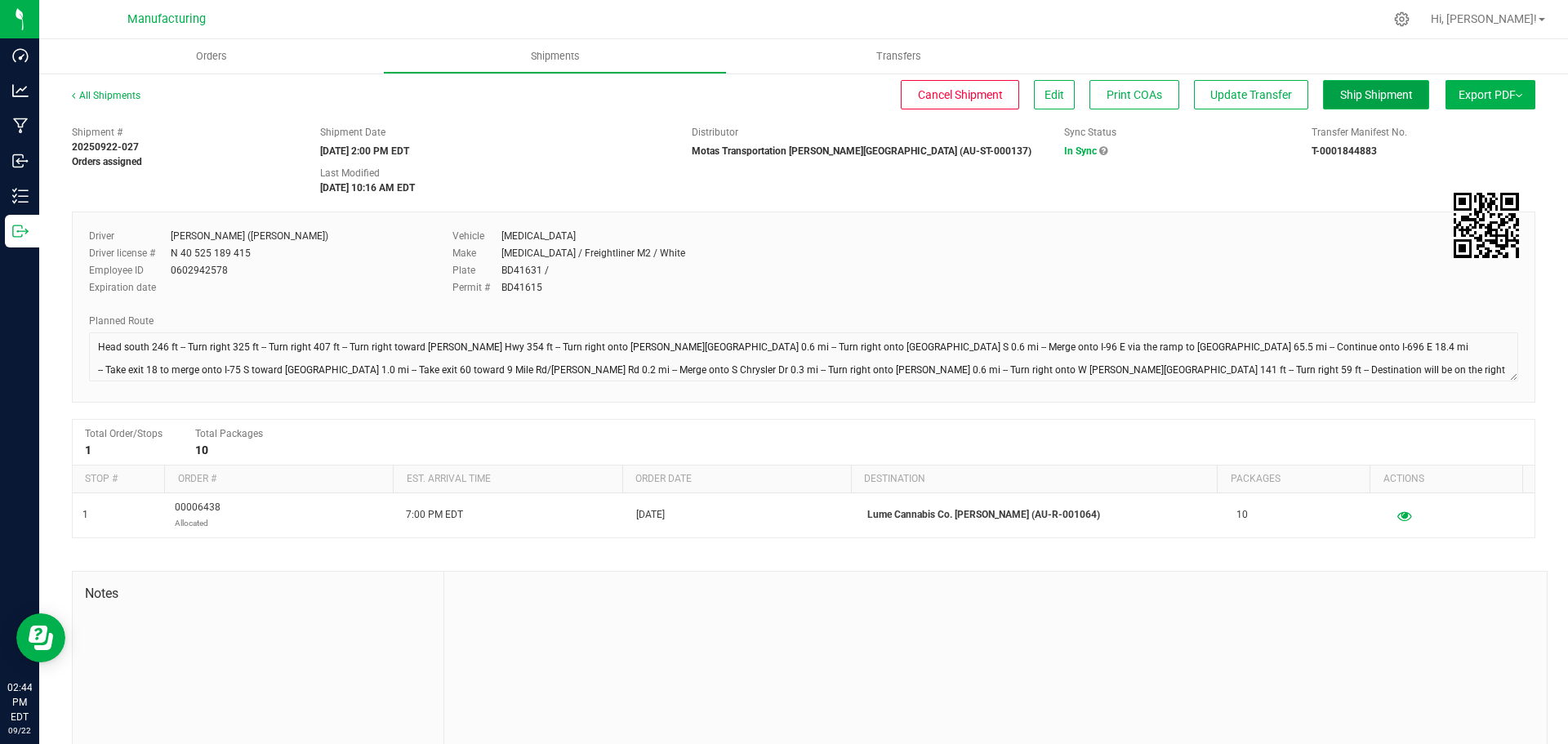
click at [1385, 105] on button "Ship Shipment" at bounding box center [1376, 94] width 107 height 29
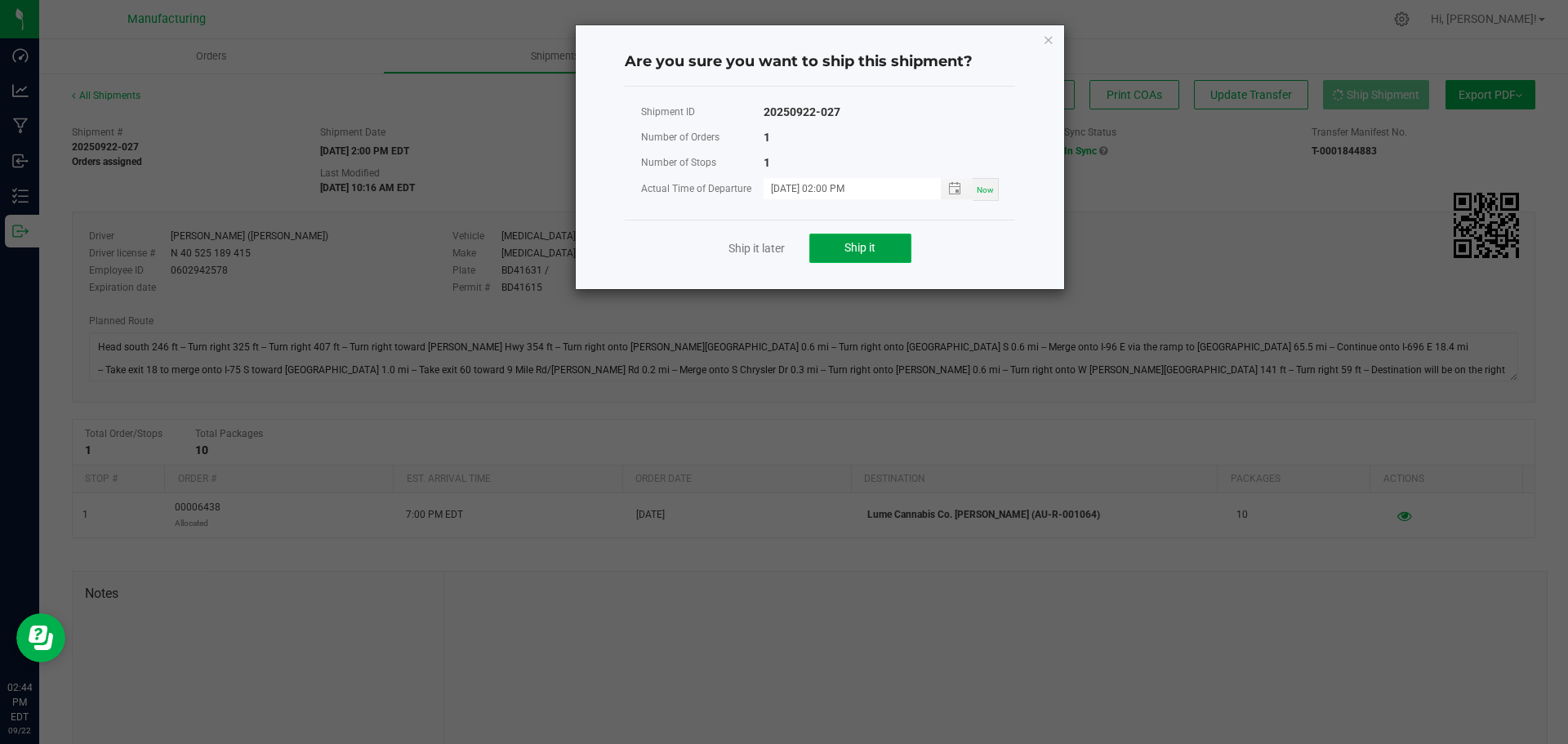
click at [866, 254] on span "Ship it" at bounding box center [859, 247] width 31 height 13
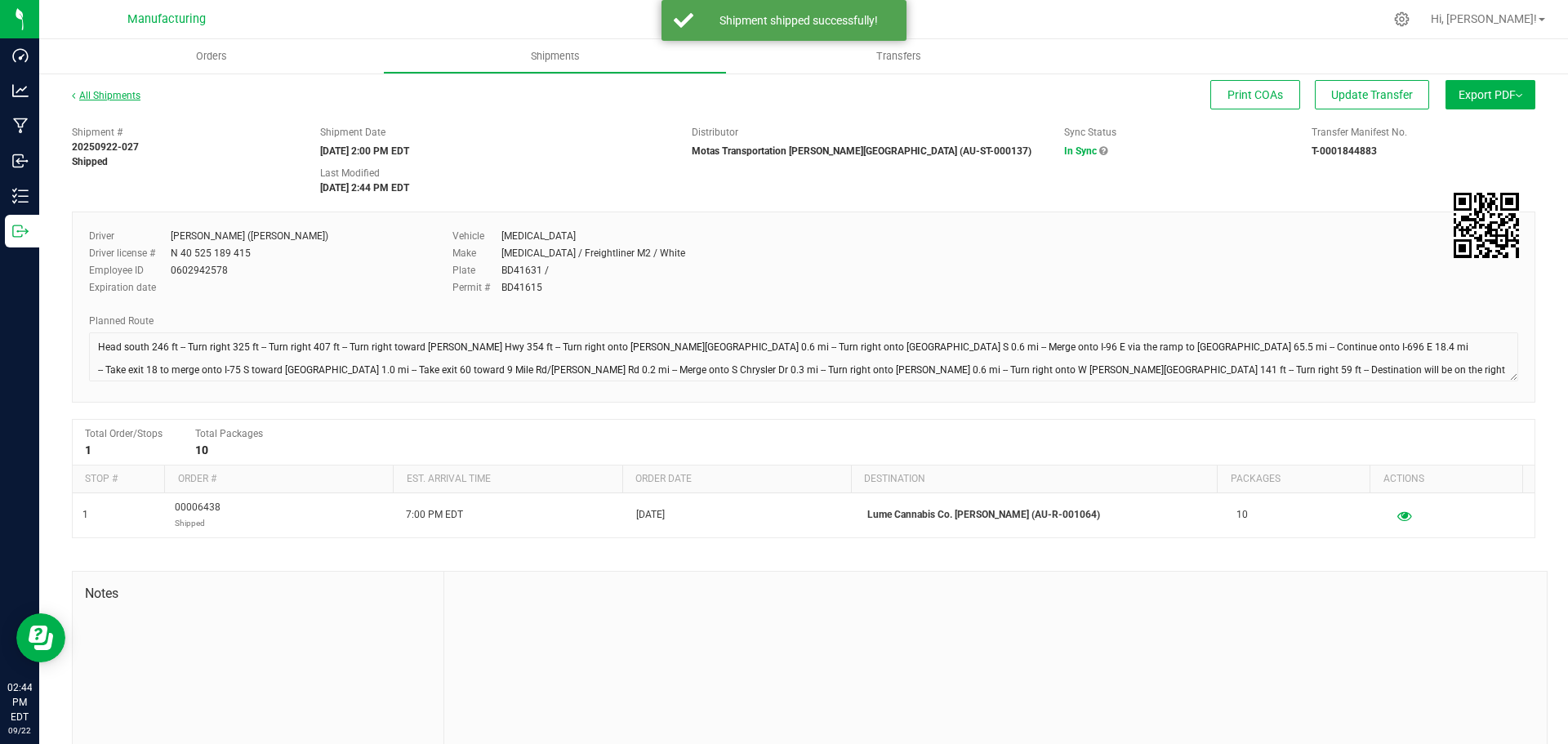
click at [90, 98] on link "All Shipments" at bounding box center [106, 95] width 69 height 11
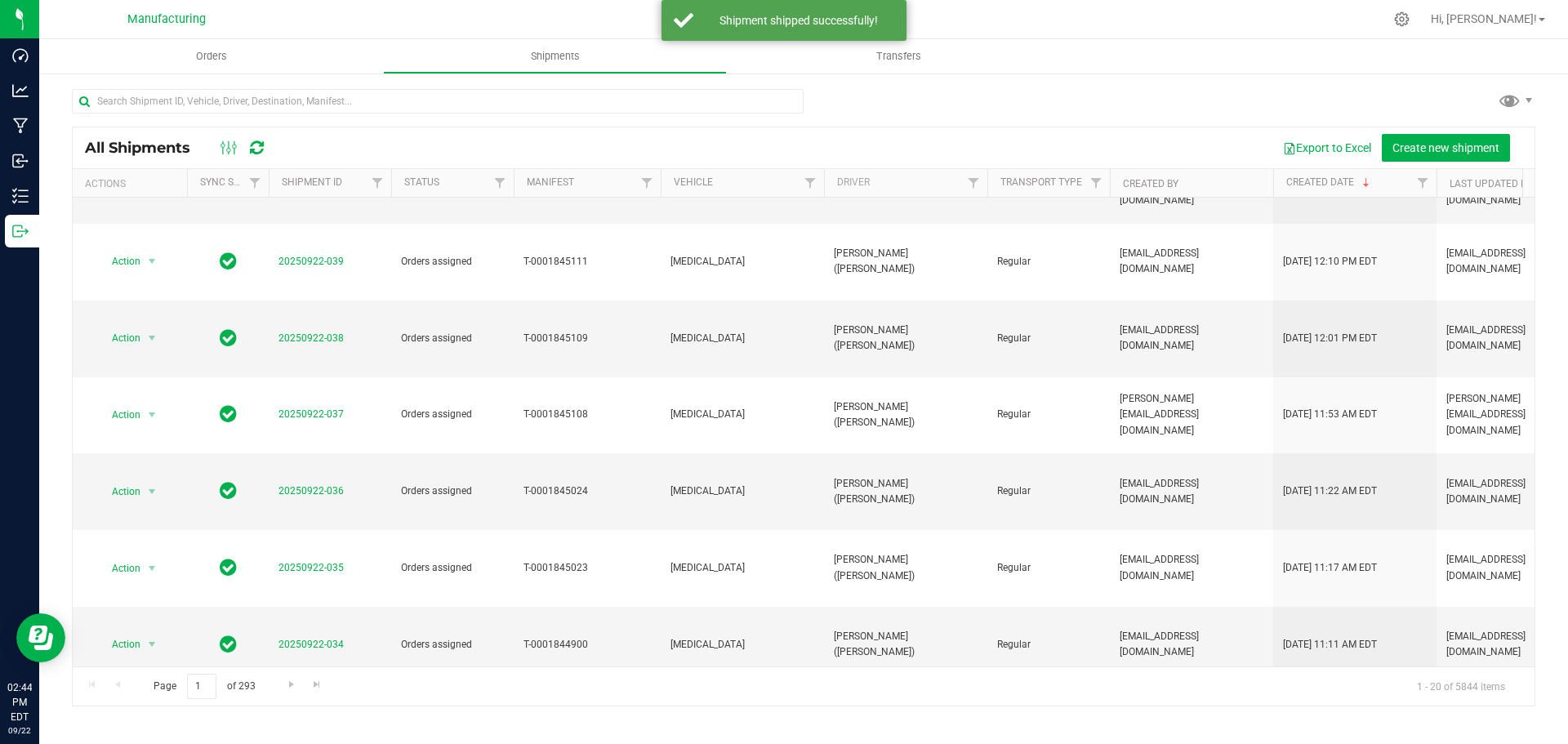
scroll to position [448, 0]
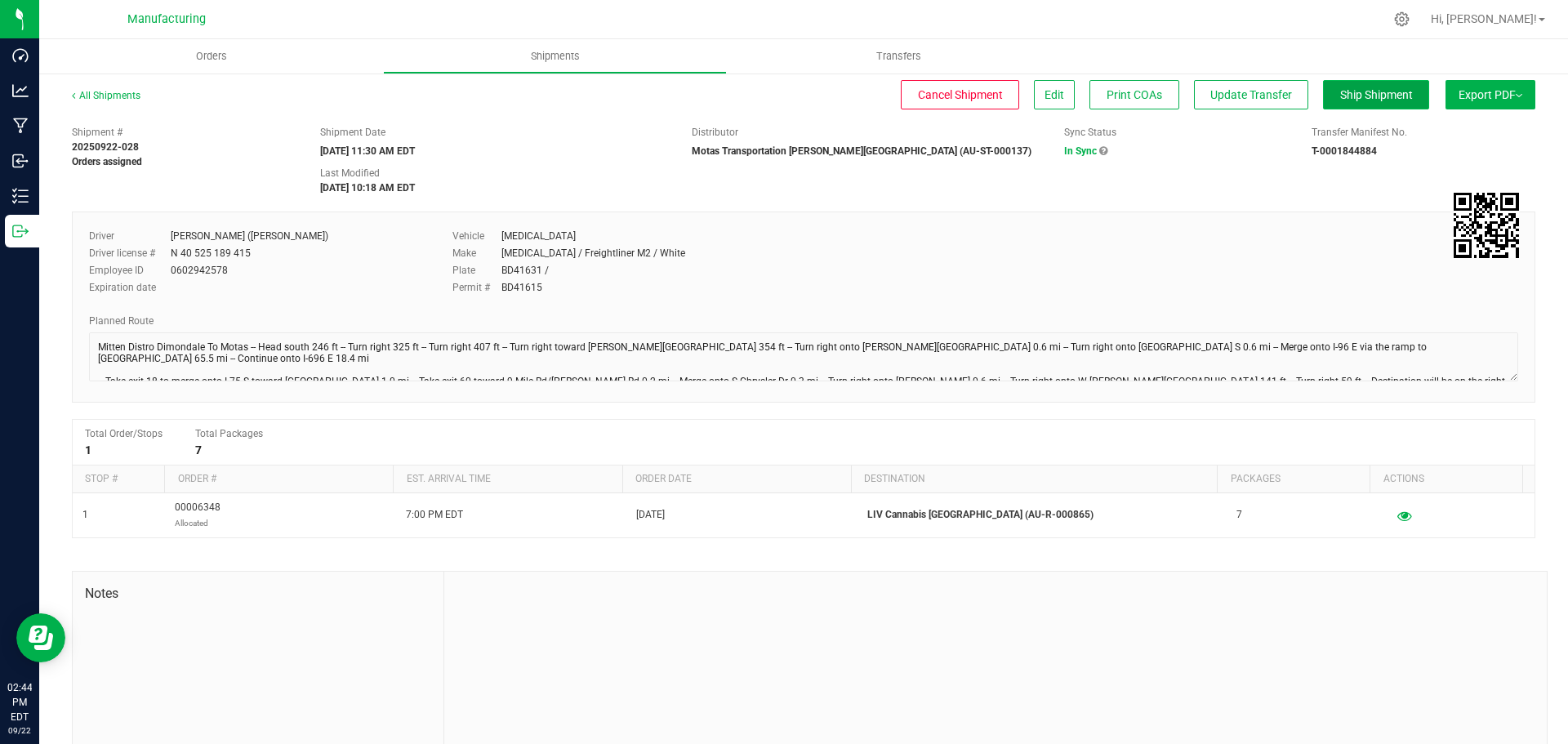
click at [1340, 97] on span "Ship Shipment" at bounding box center [1376, 94] width 73 height 13
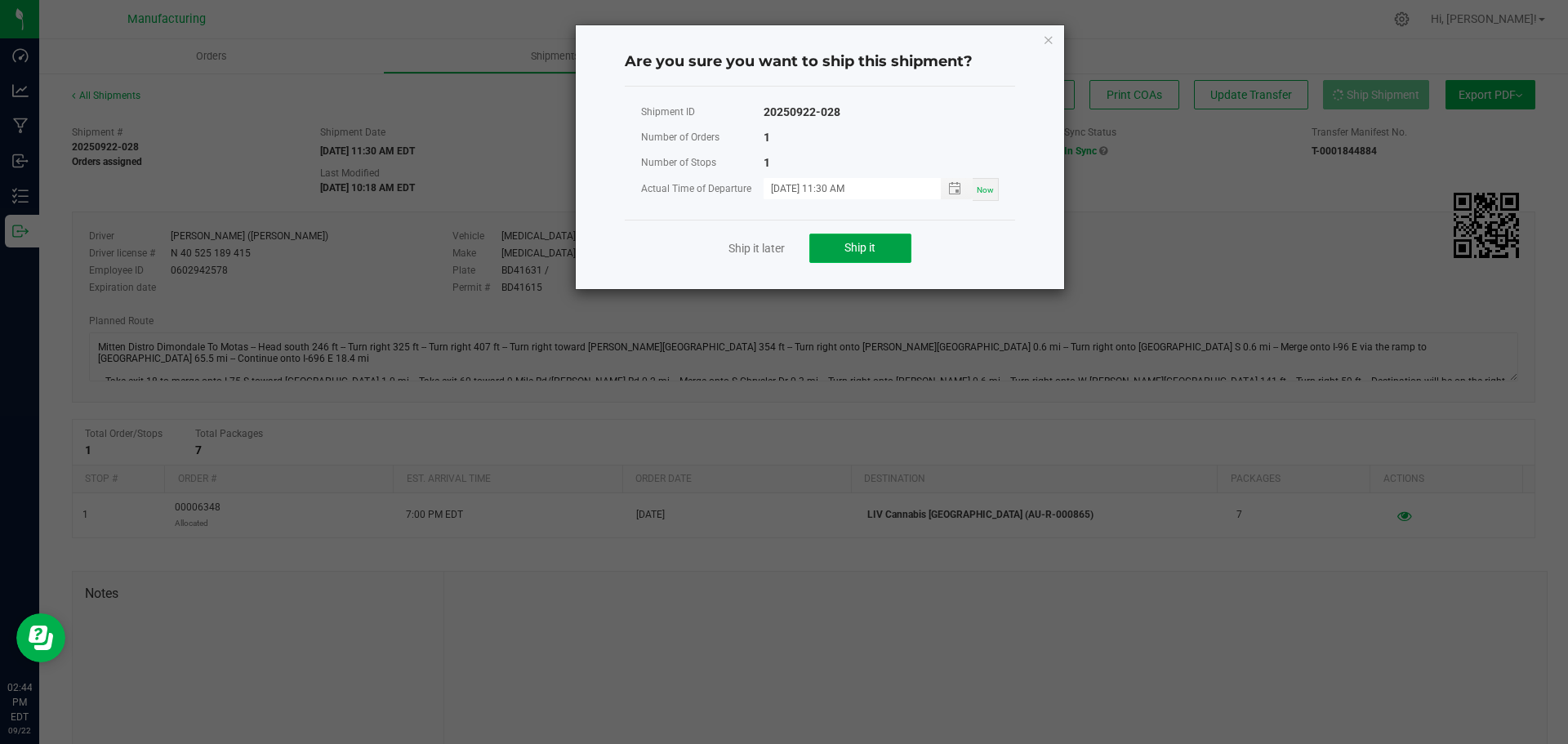
click at [896, 248] on button "Ship it" at bounding box center [860, 247] width 102 height 29
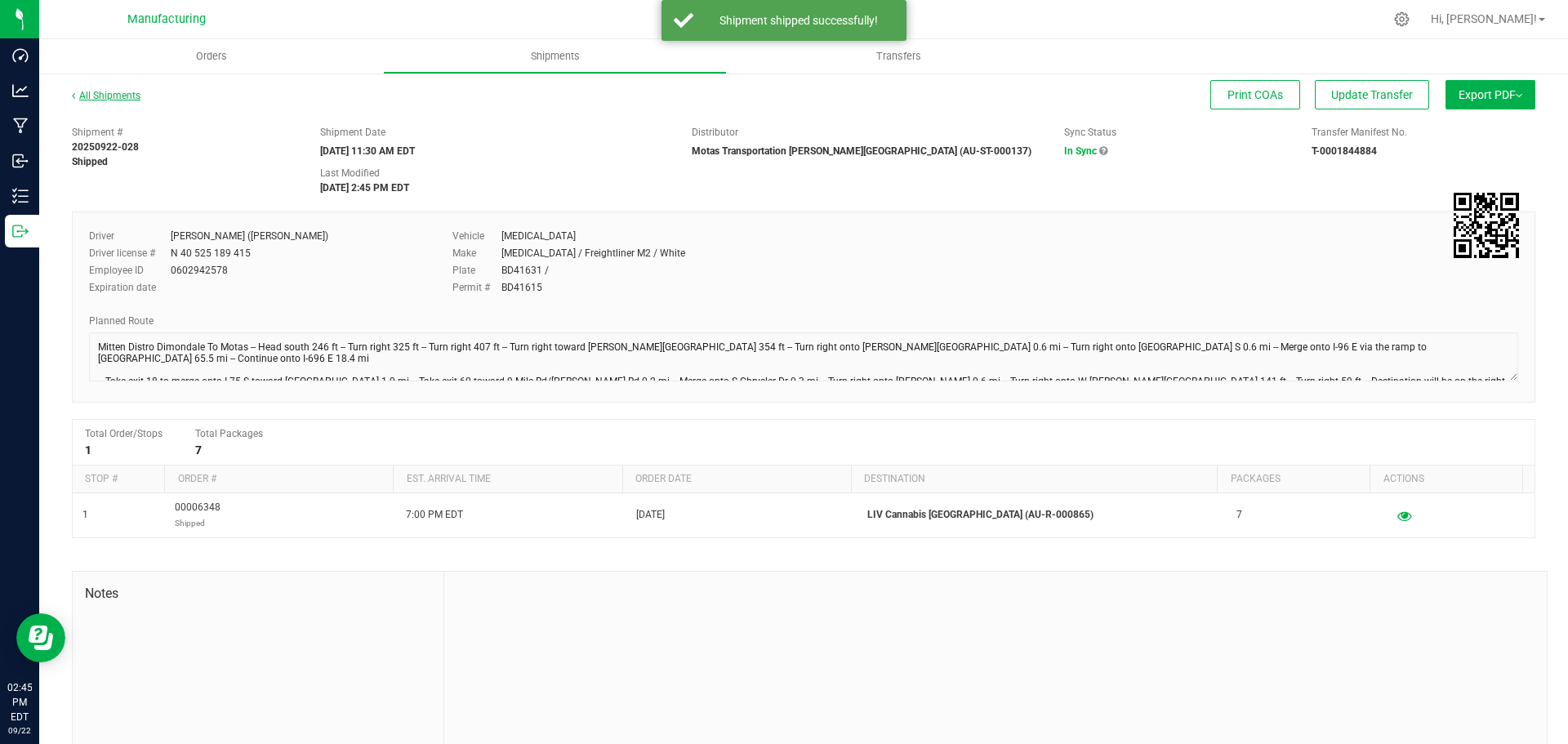
click at [110, 95] on link "All Shipments" at bounding box center [106, 95] width 69 height 11
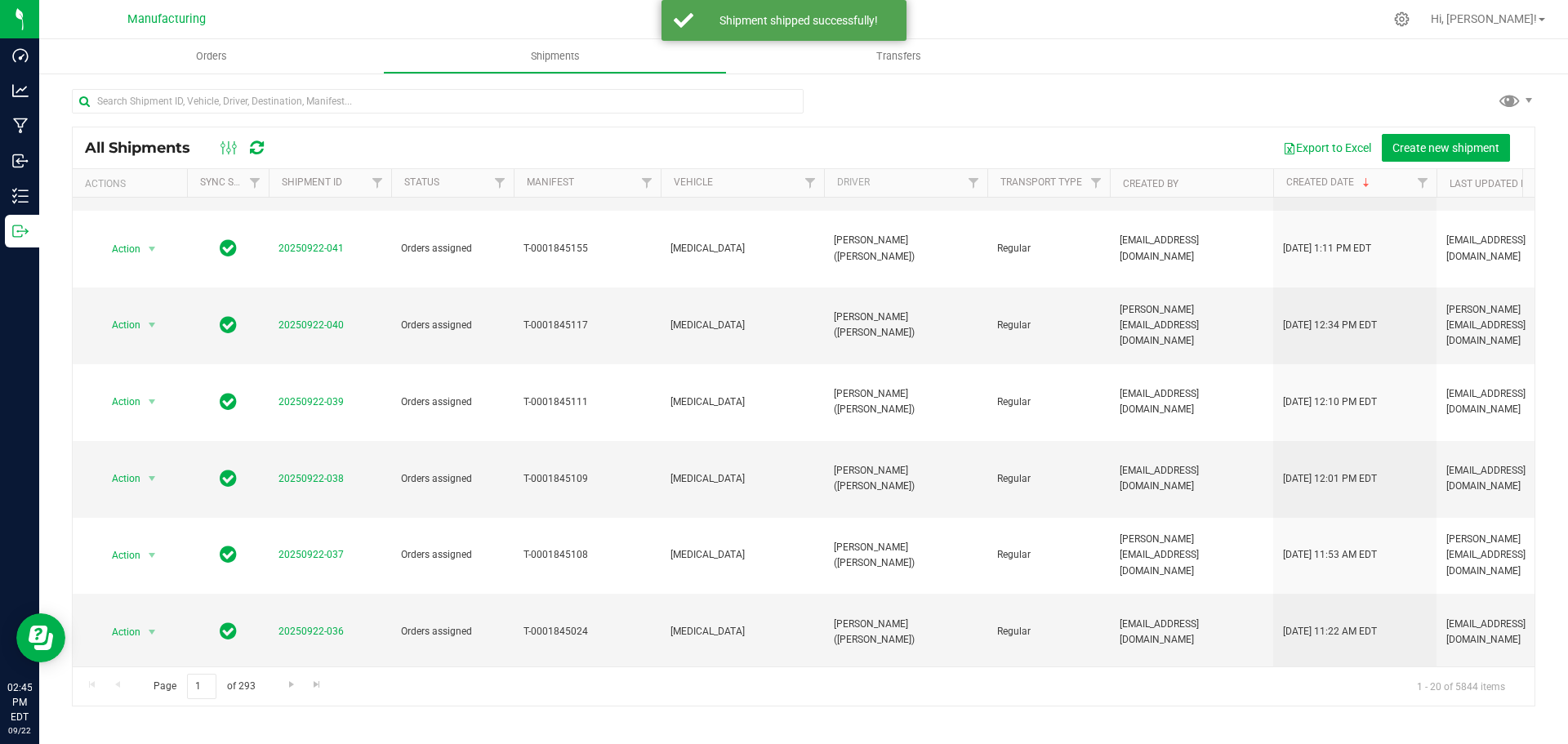
scroll to position [448, 0]
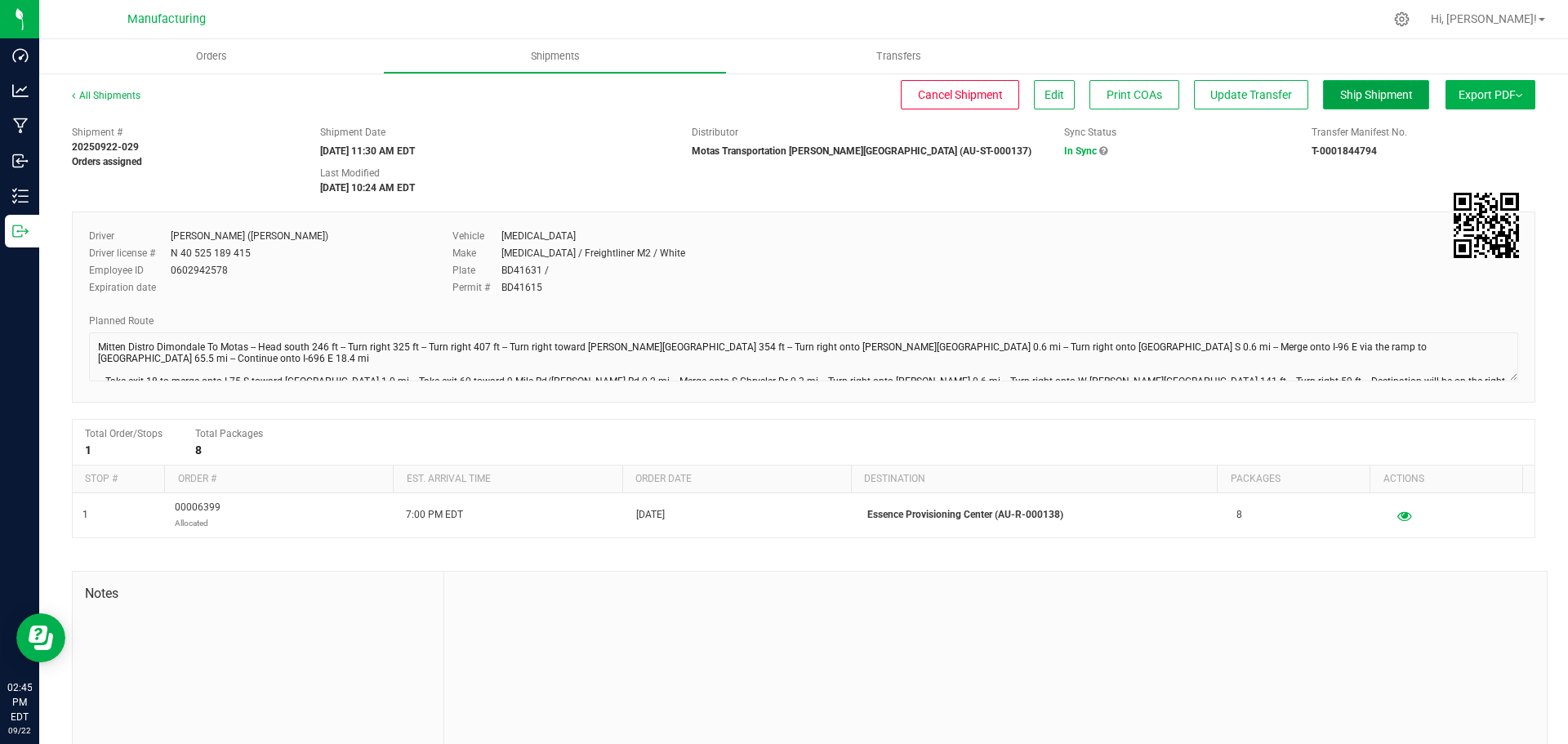
click at [1340, 98] on span "Ship Shipment" at bounding box center [1376, 94] width 73 height 13
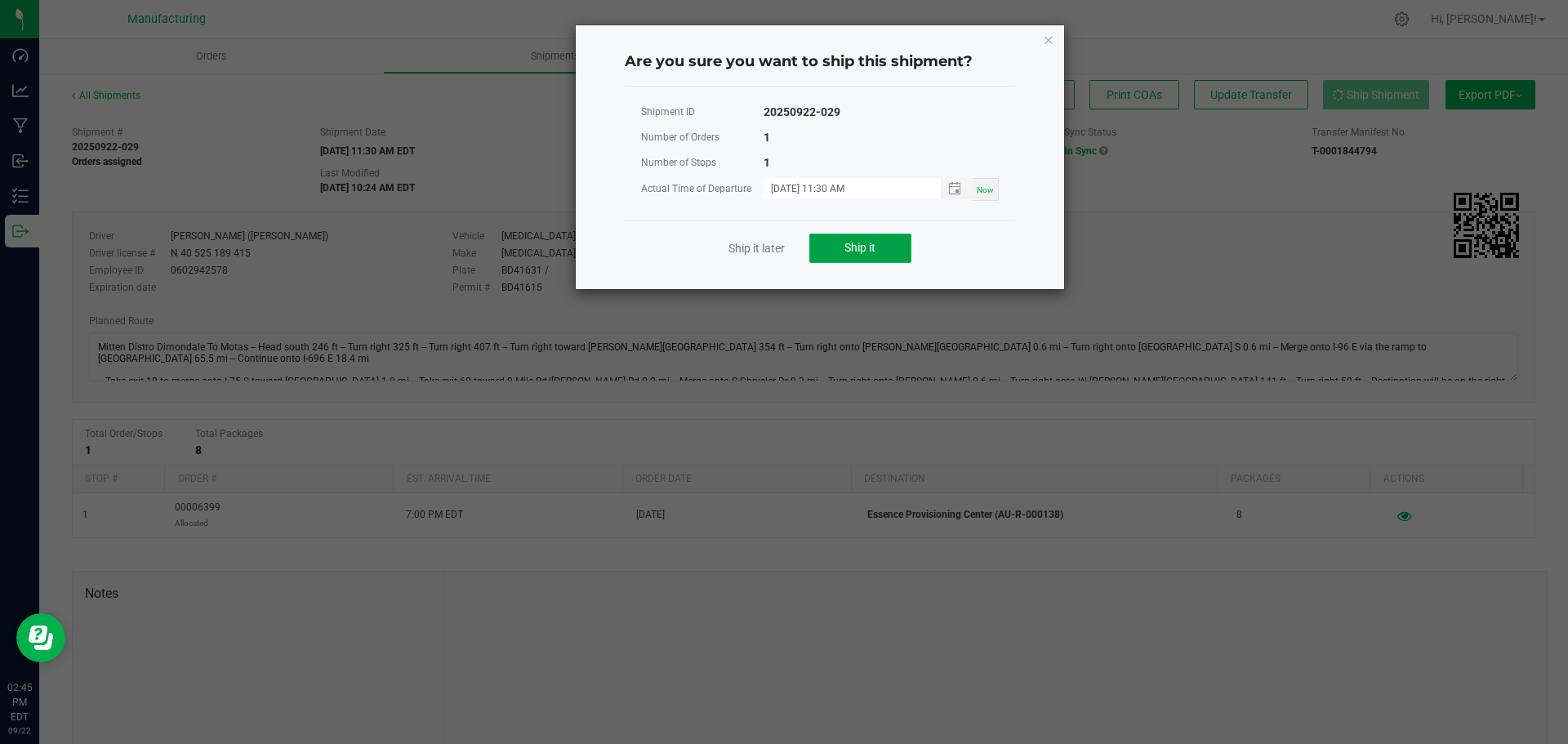
click at [869, 256] on button "Ship it" at bounding box center [860, 247] width 102 height 29
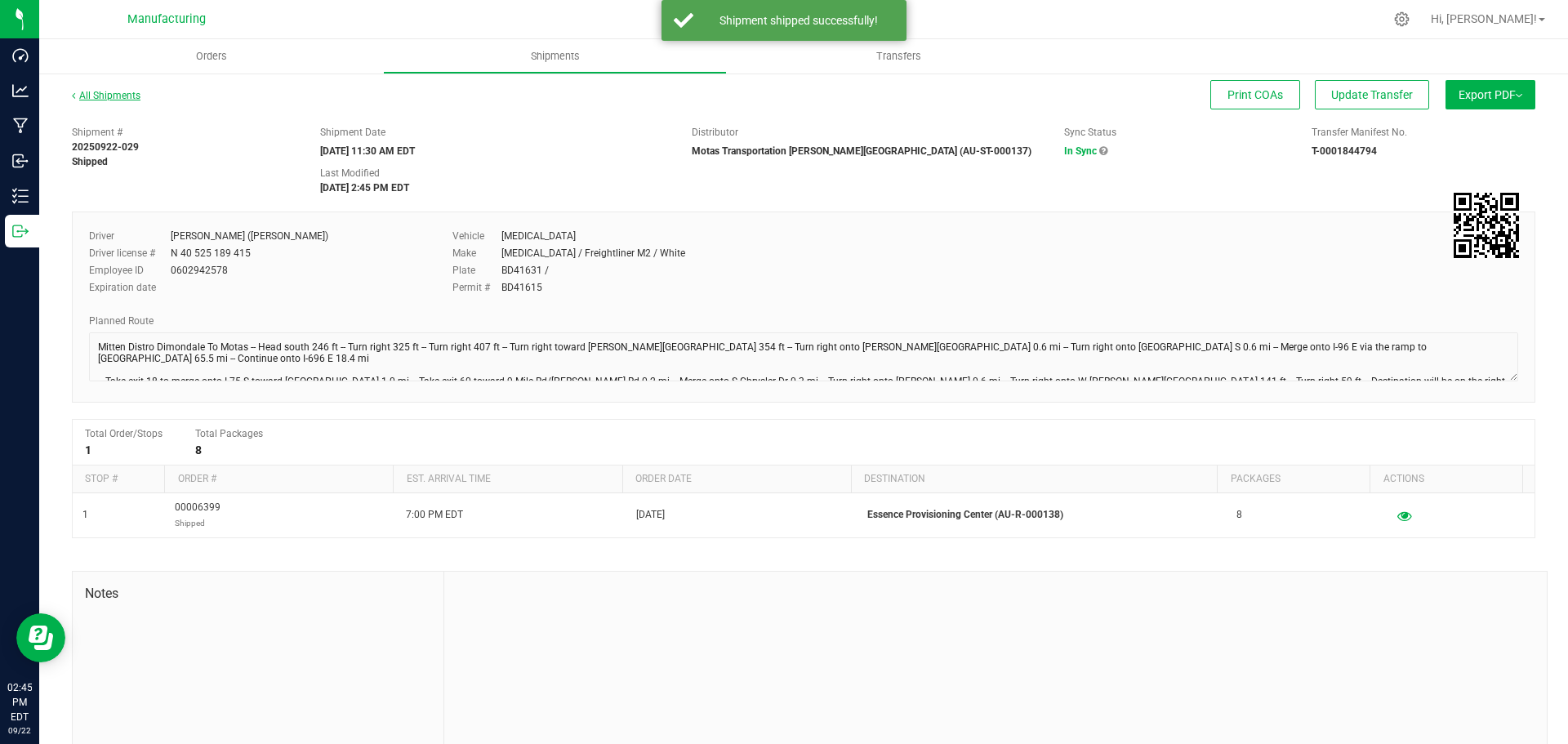
click at [106, 97] on link "All Shipments" at bounding box center [106, 95] width 69 height 11
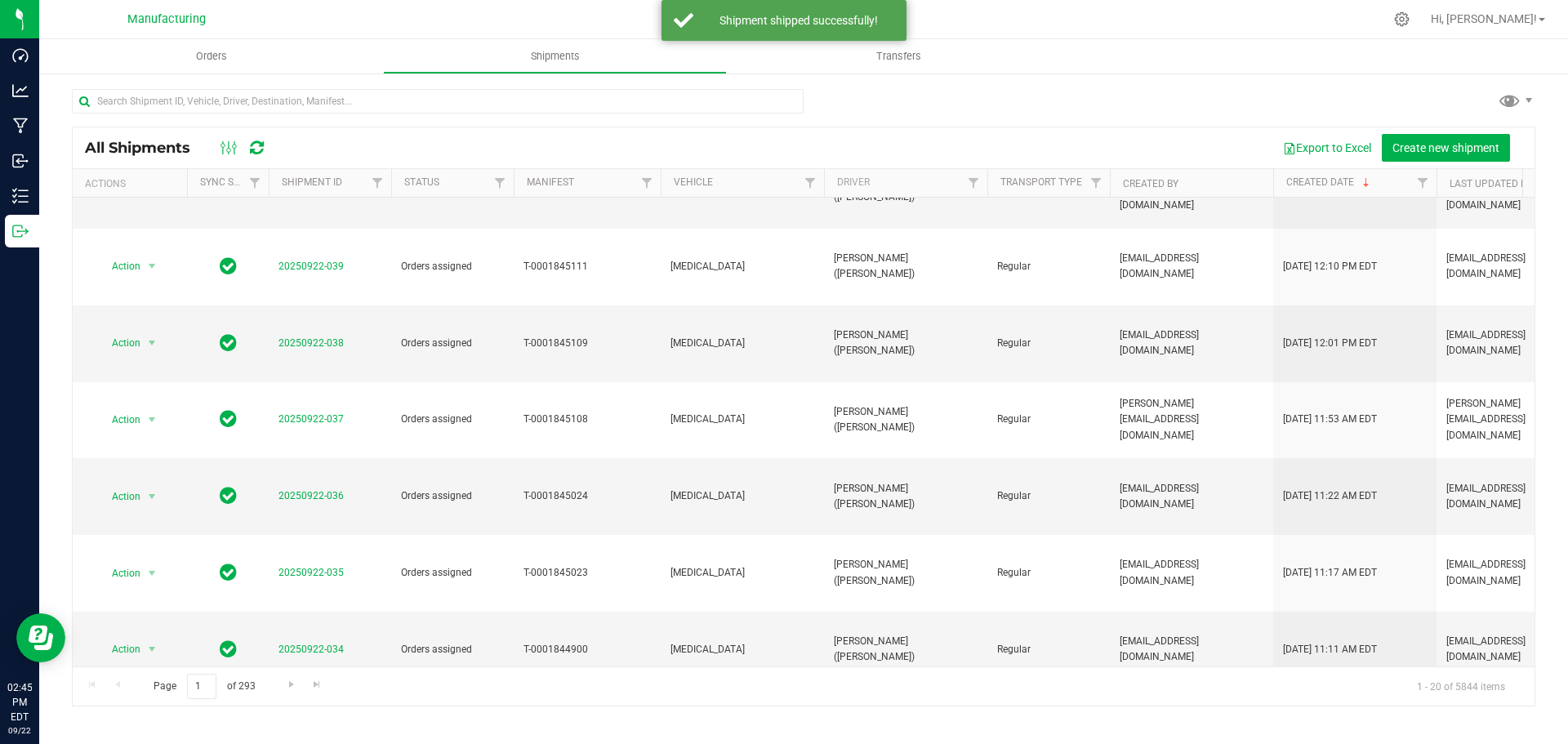
scroll to position [448, 0]
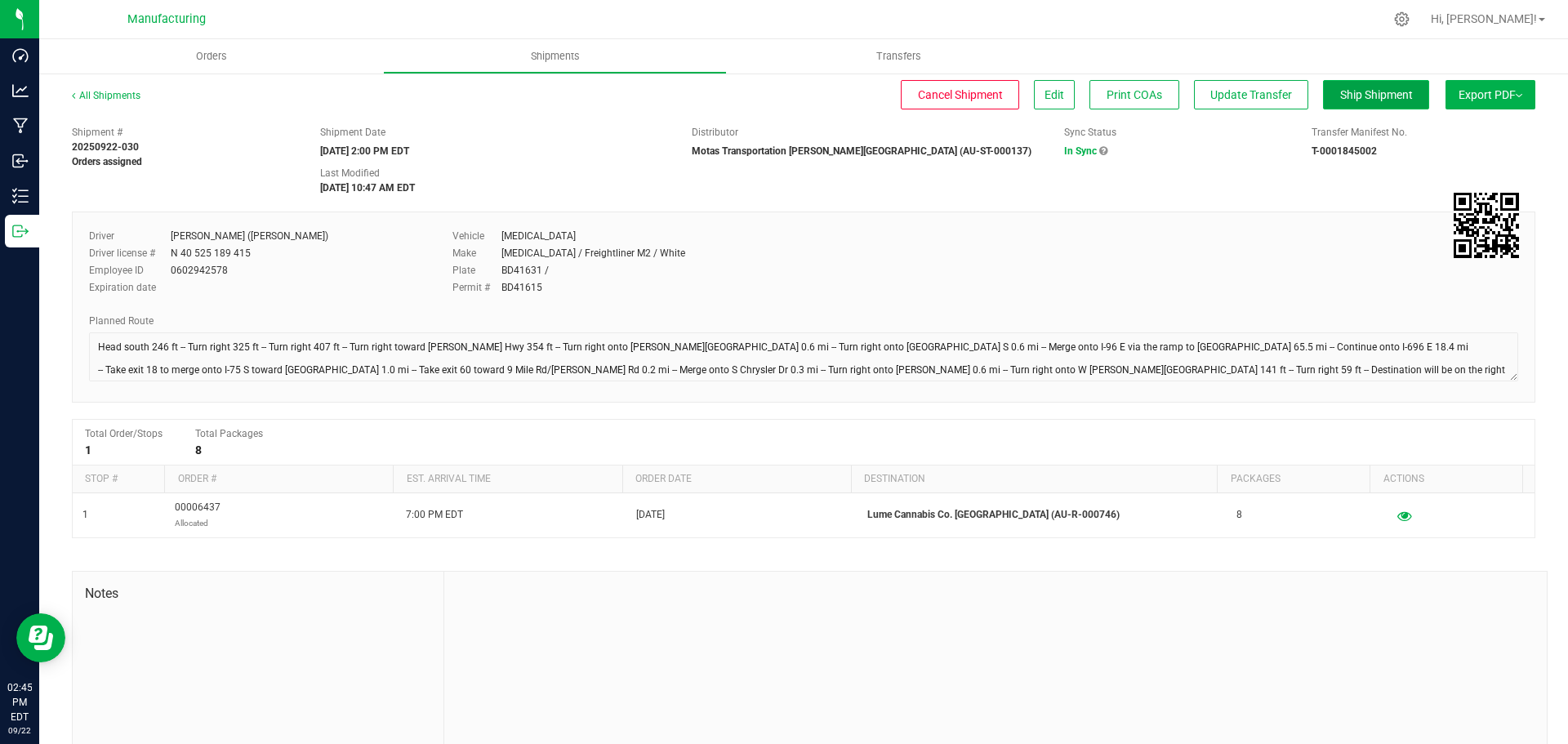
click at [1347, 89] on span "Ship Shipment" at bounding box center [1376, 94] width 73 height 13
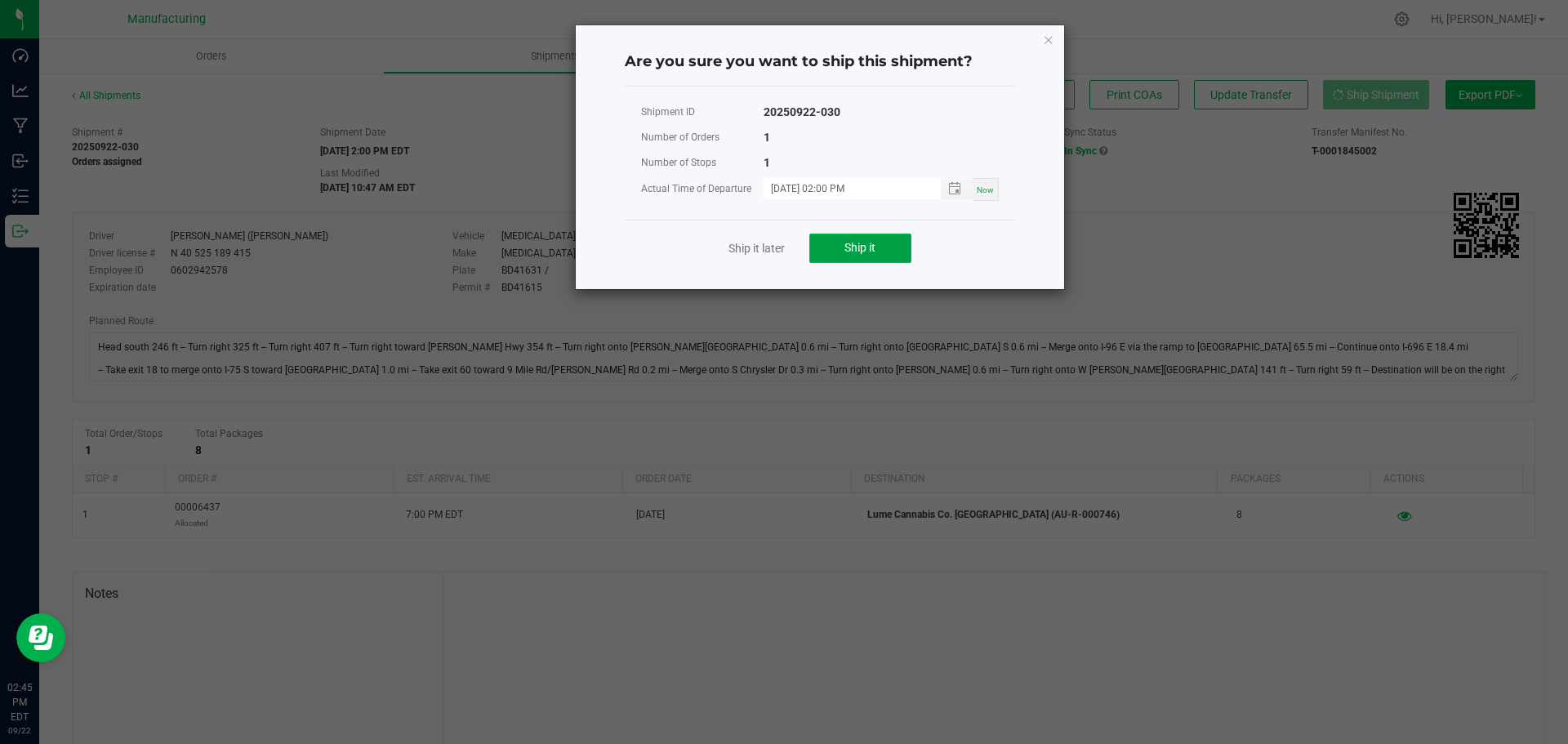
click at [874, 255] on button "Ship it" at bounding box center [860, 247] width 102 height 29
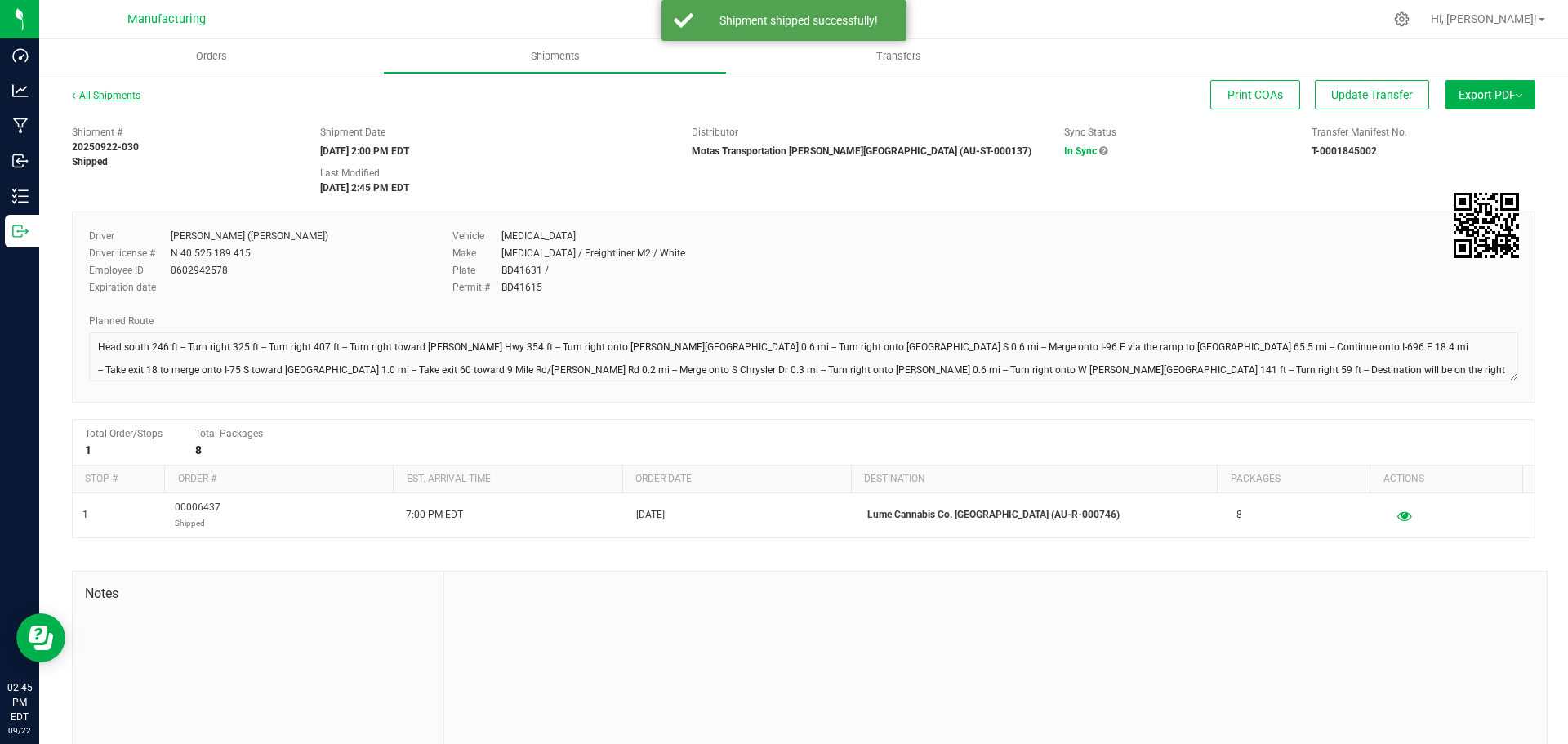
click at [129, 100] on link "All Shipments" at bounding box center [106, 95] width 69 height 11
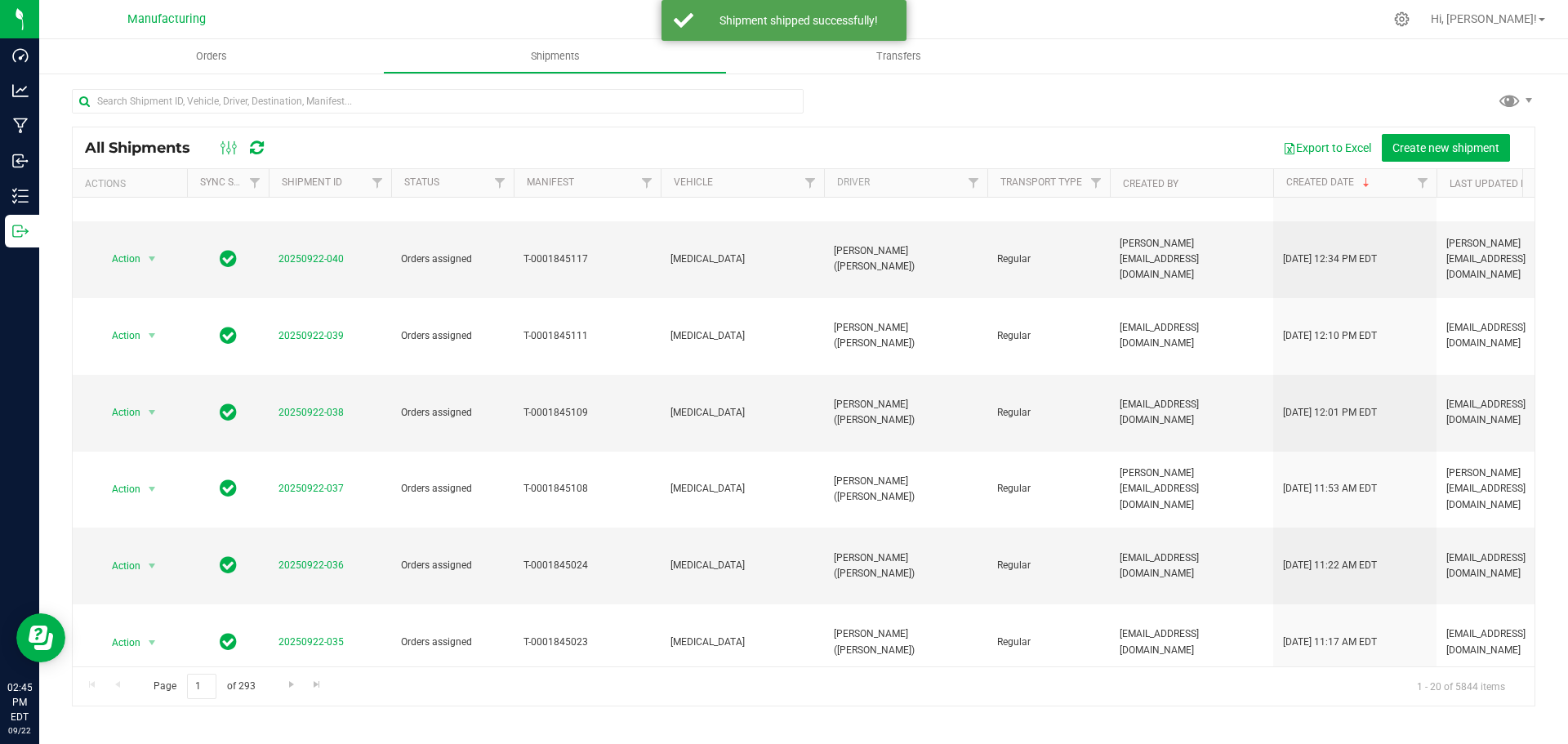
scroll to position [448, 0]
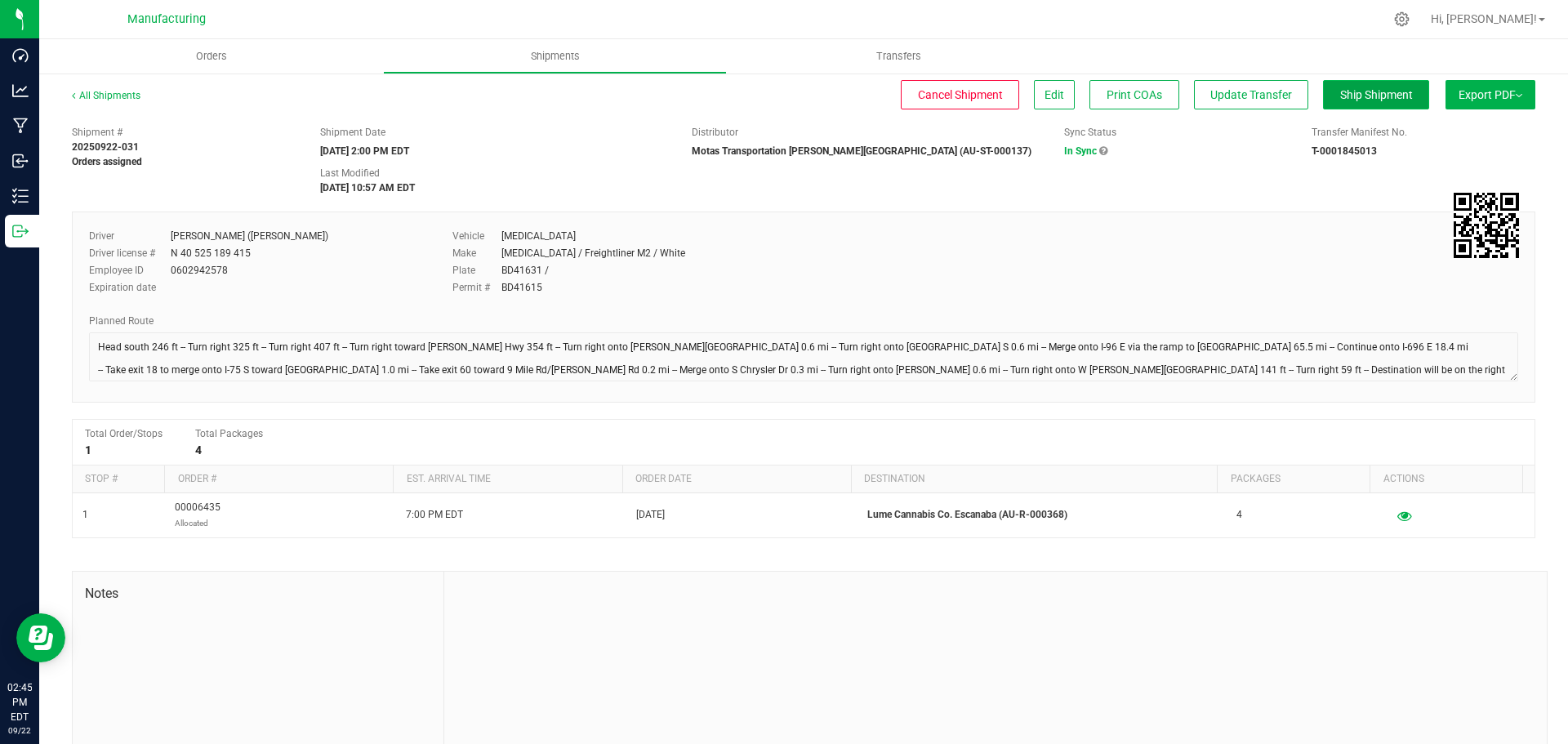
click at [1386, 95] on span "Ship Shipment" at bounding box center [1376, 94] width 73 height 13
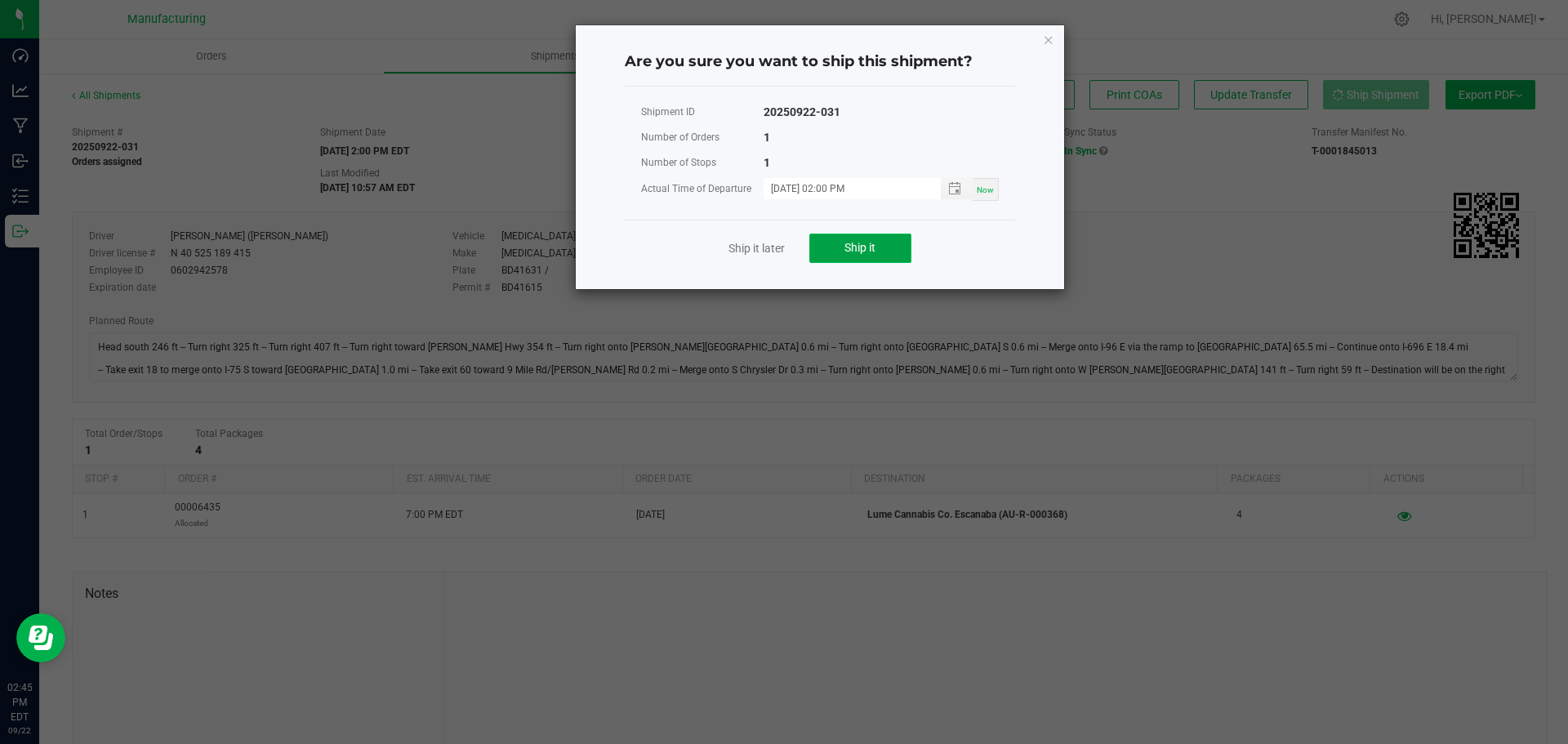
click at [864, 260] on button "Ship it" at bounding box center [860, 247] width 102 height 29
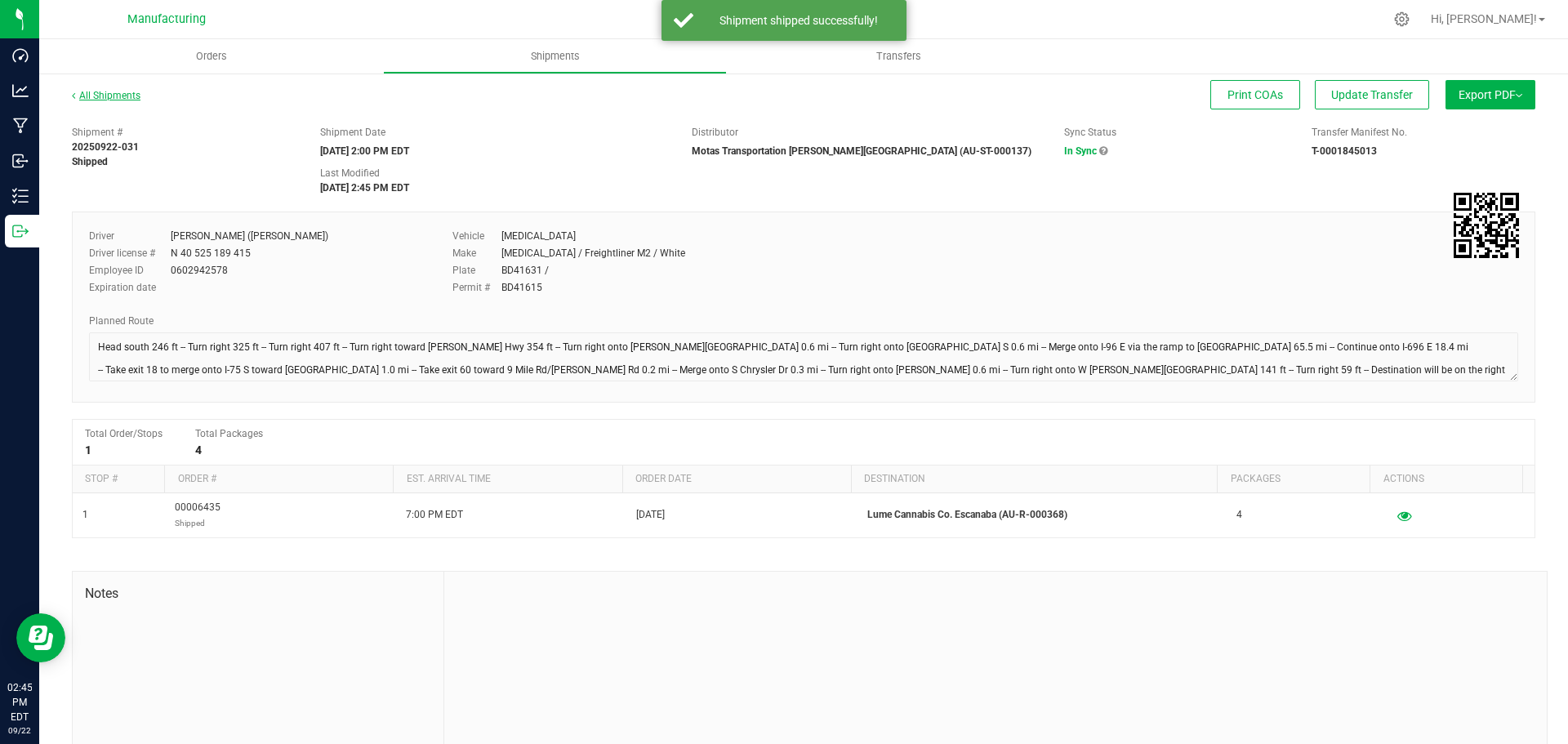
click at [116, 95] on link "All Shipments" at bounding box center [106, 95] width 69 height 11
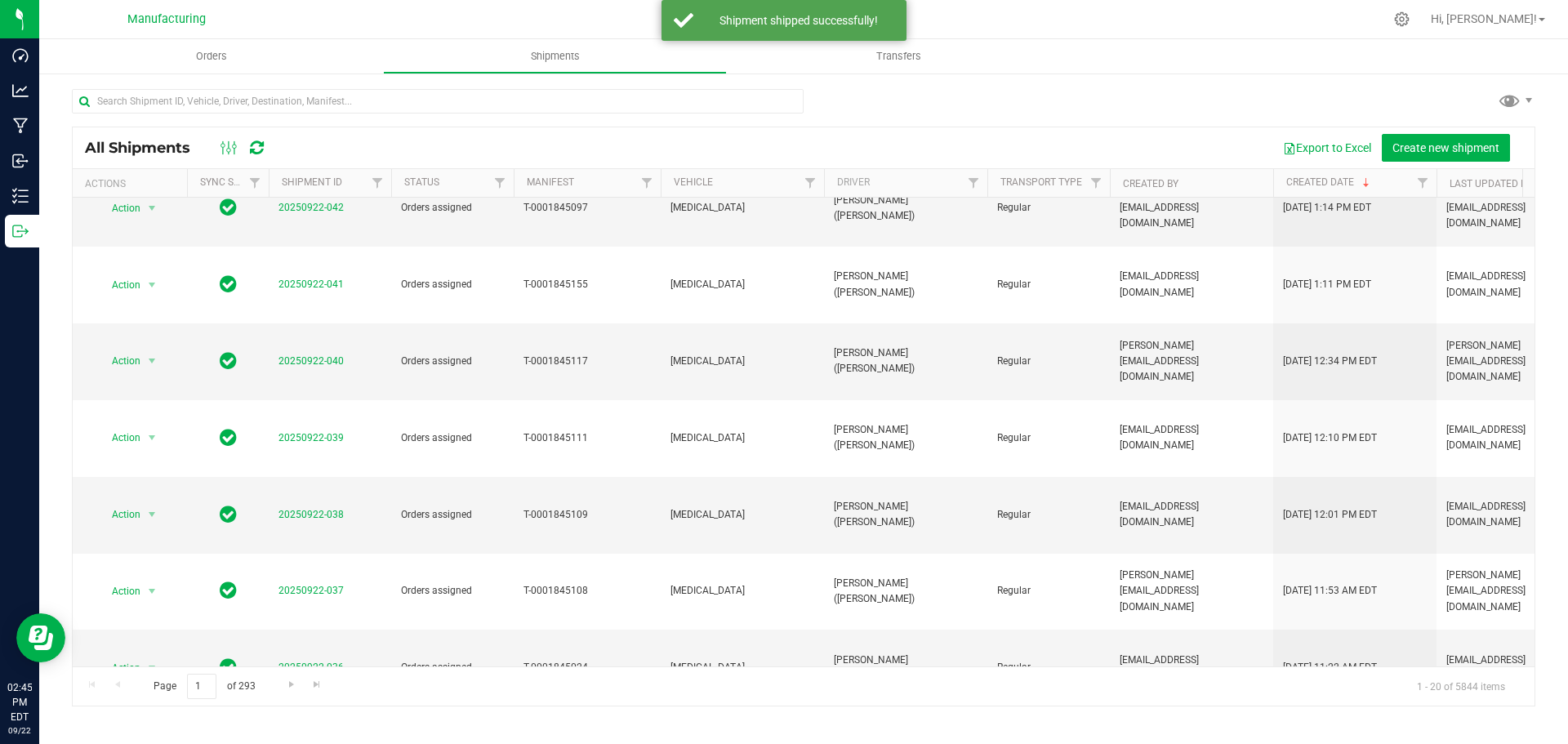
scroll to position [448, 0]
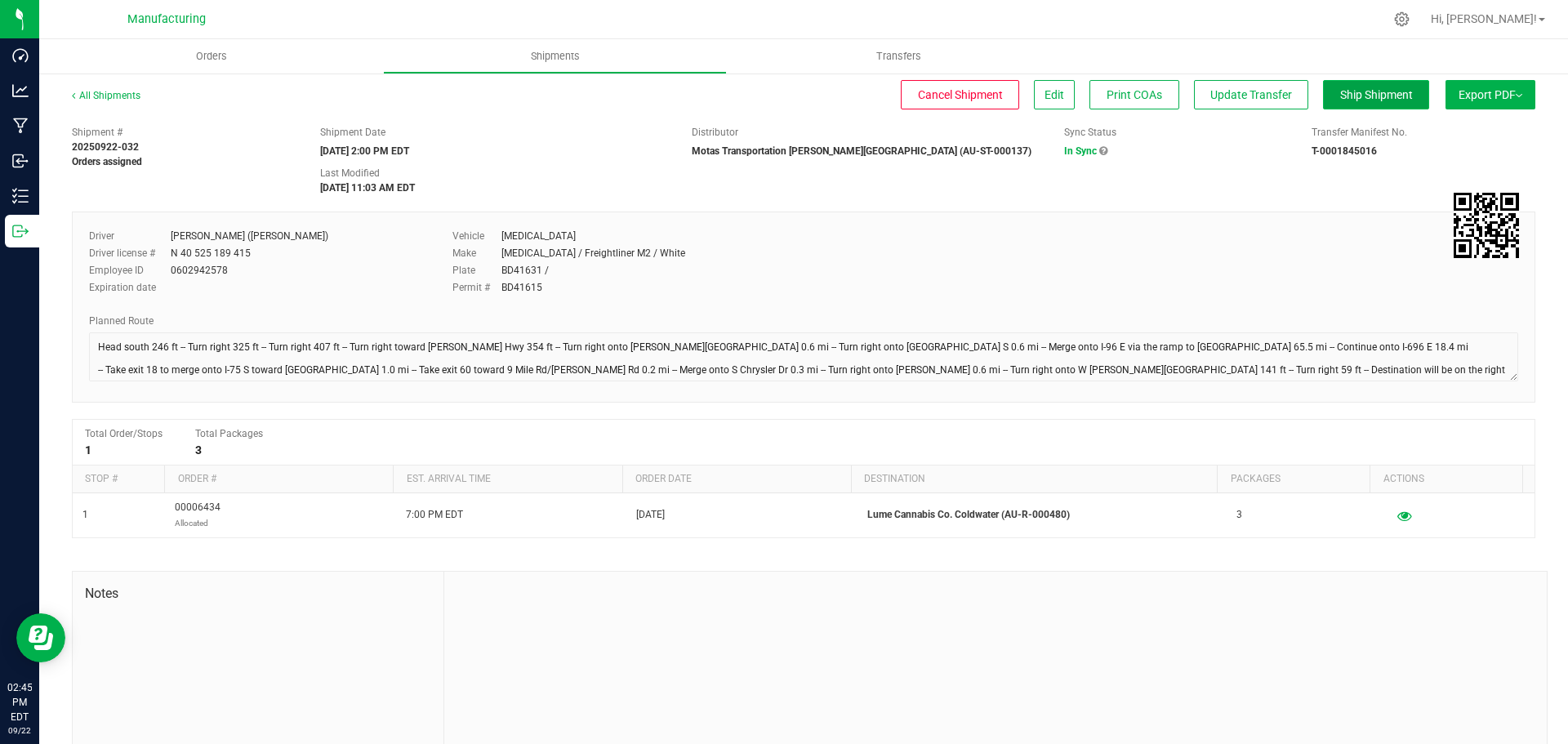
click at [1340, 97] on span "Ship Shipment" at bounding box center [1376, 94] width 73 height 13
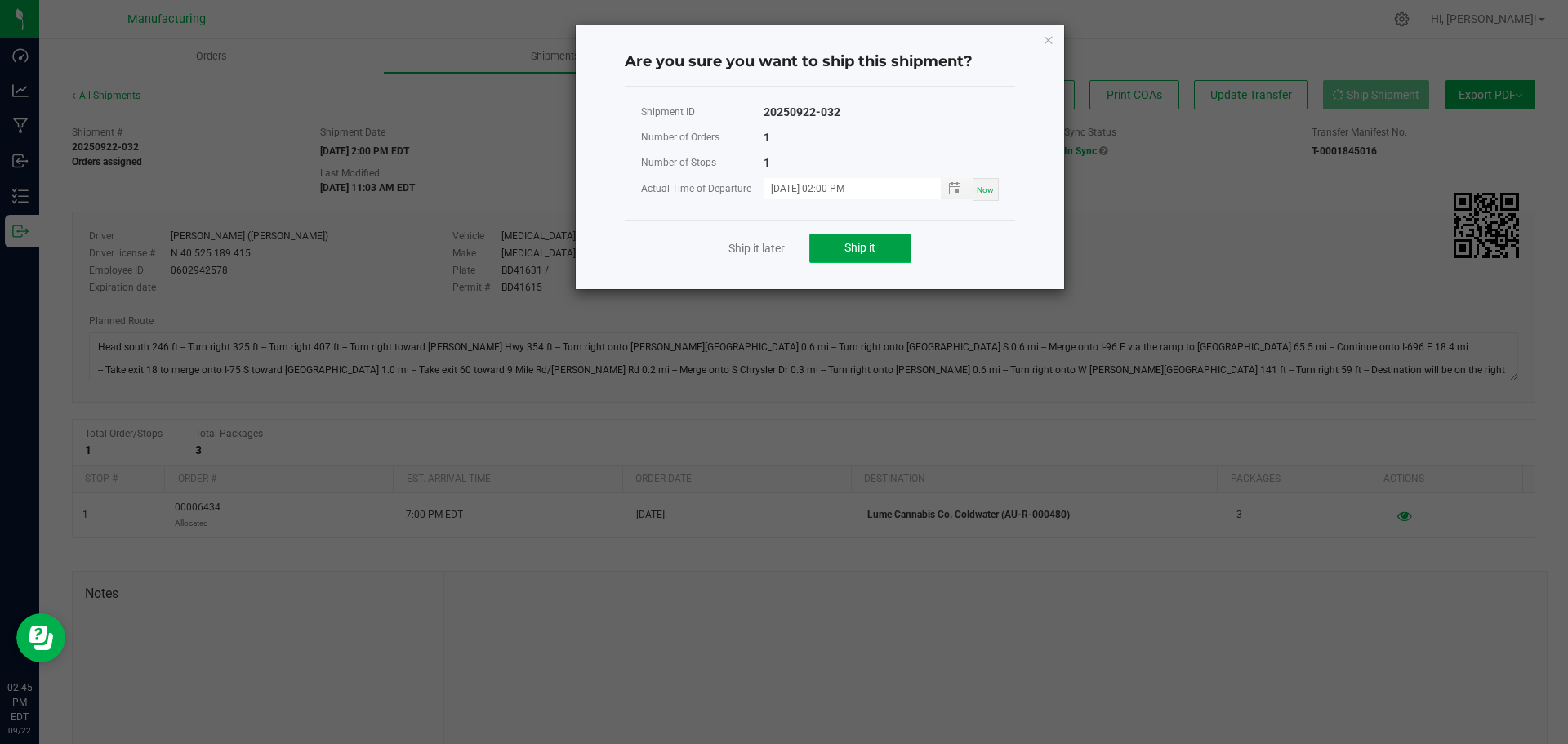
click at [868, 250] on span "Ship it" at bounding box center [859, 247] width 31 height 13
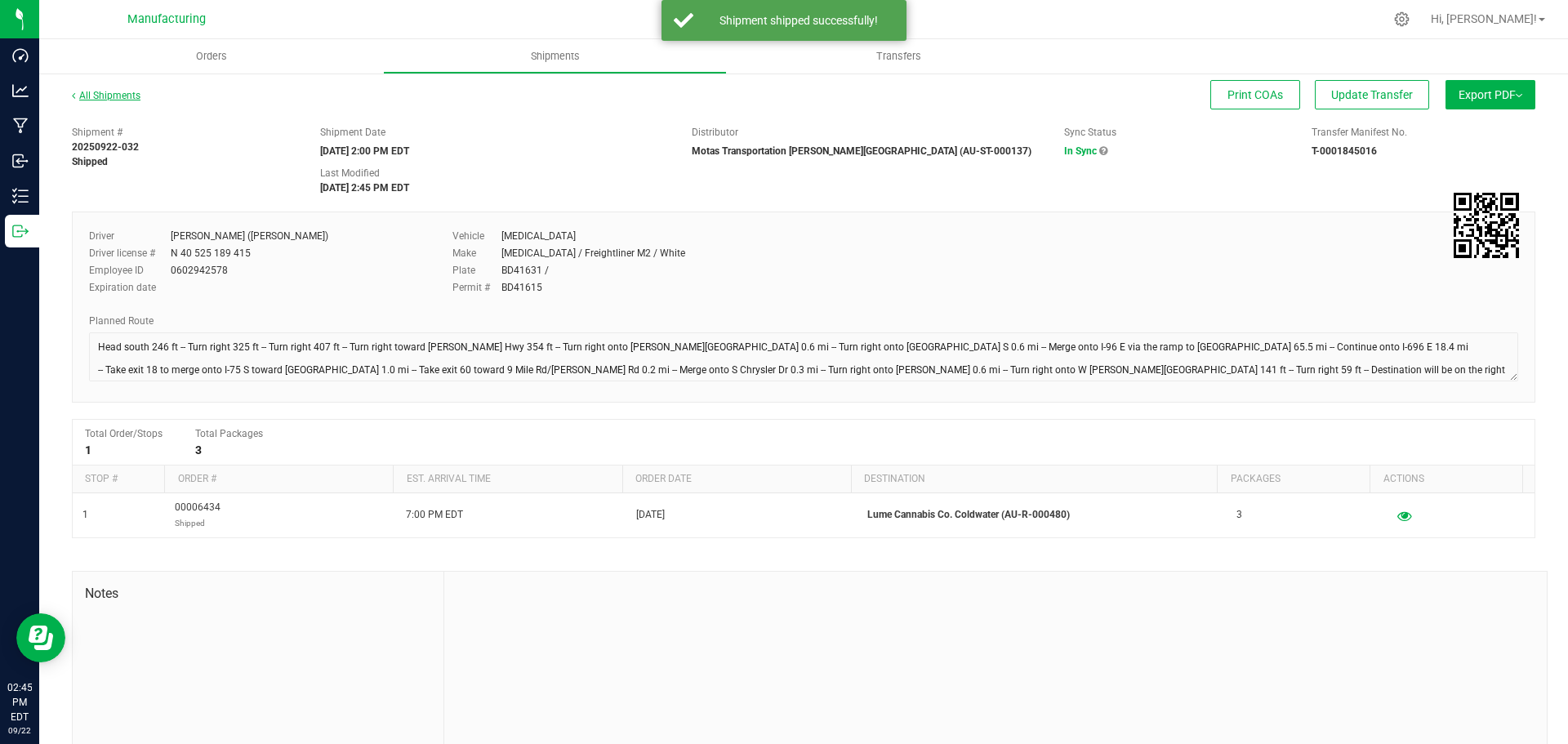
click at [107, 99] on link "All Shipments" at bounding box center [106, 95] width 69 height 11
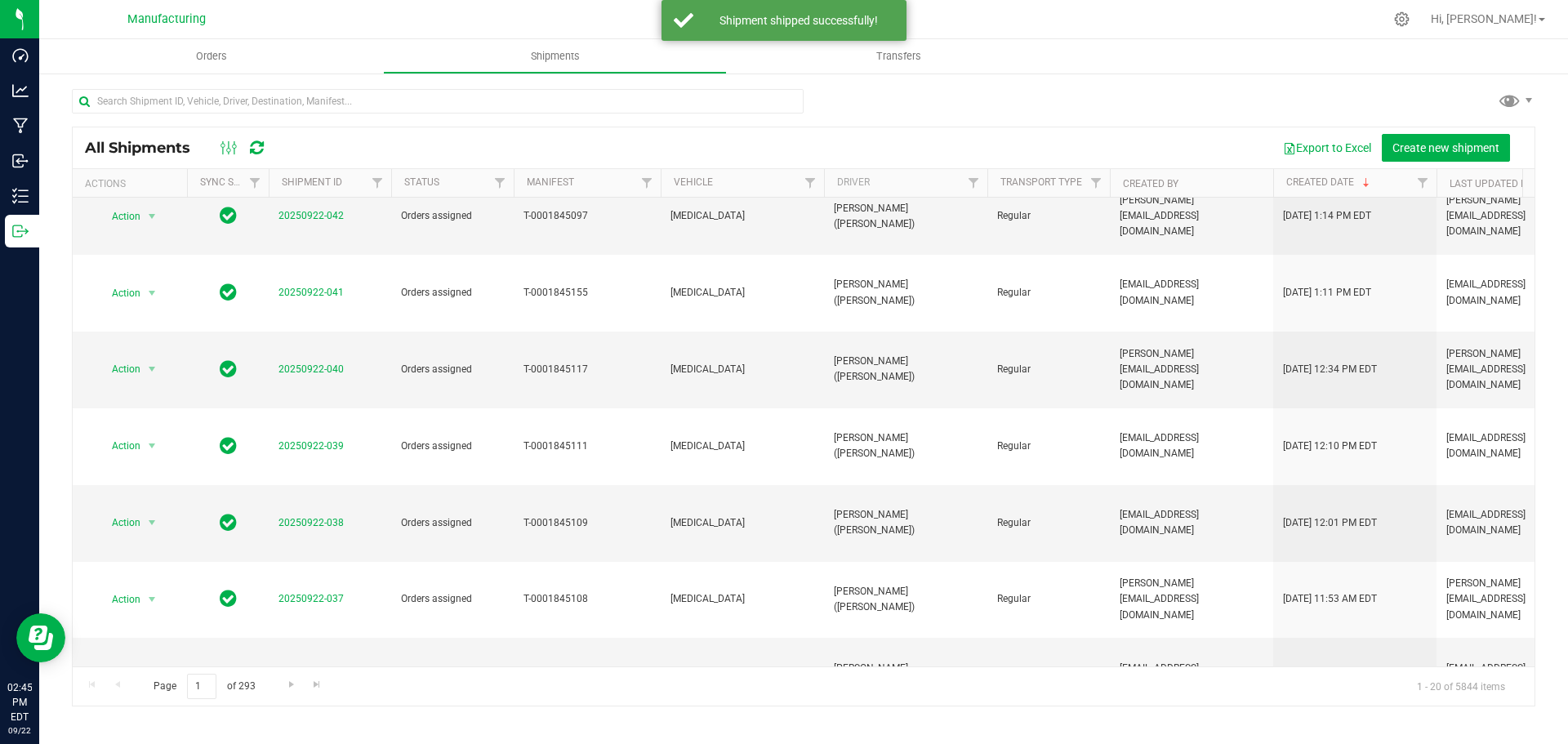
scroll to position [409, 0]
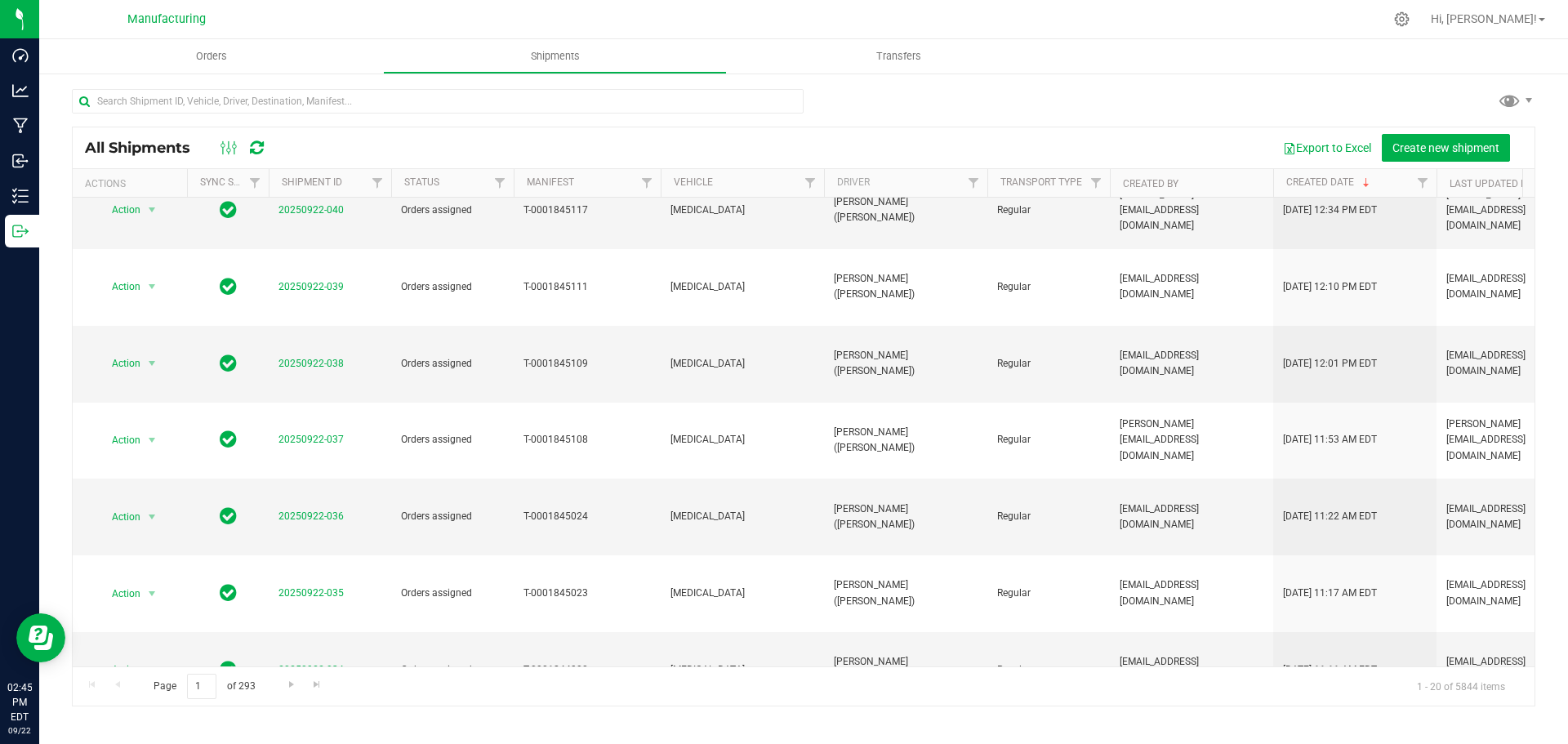
click at [312, 741] on link "20250922-033" at bounding box center [311, 746] width 66 height 11
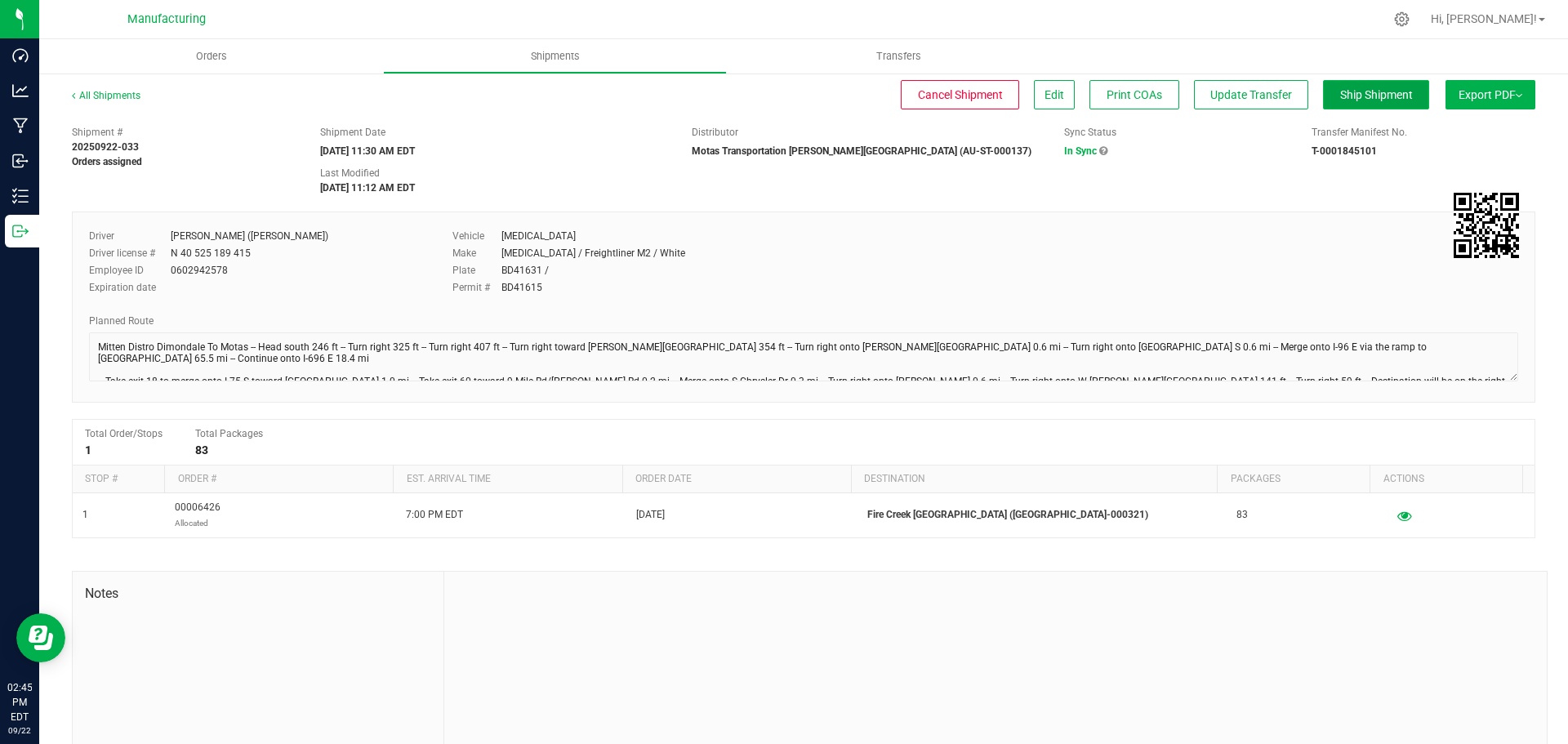
click at [1341, 93] on span "Ship Shipment" at bounding box center [1376, 94] width 73 height 13
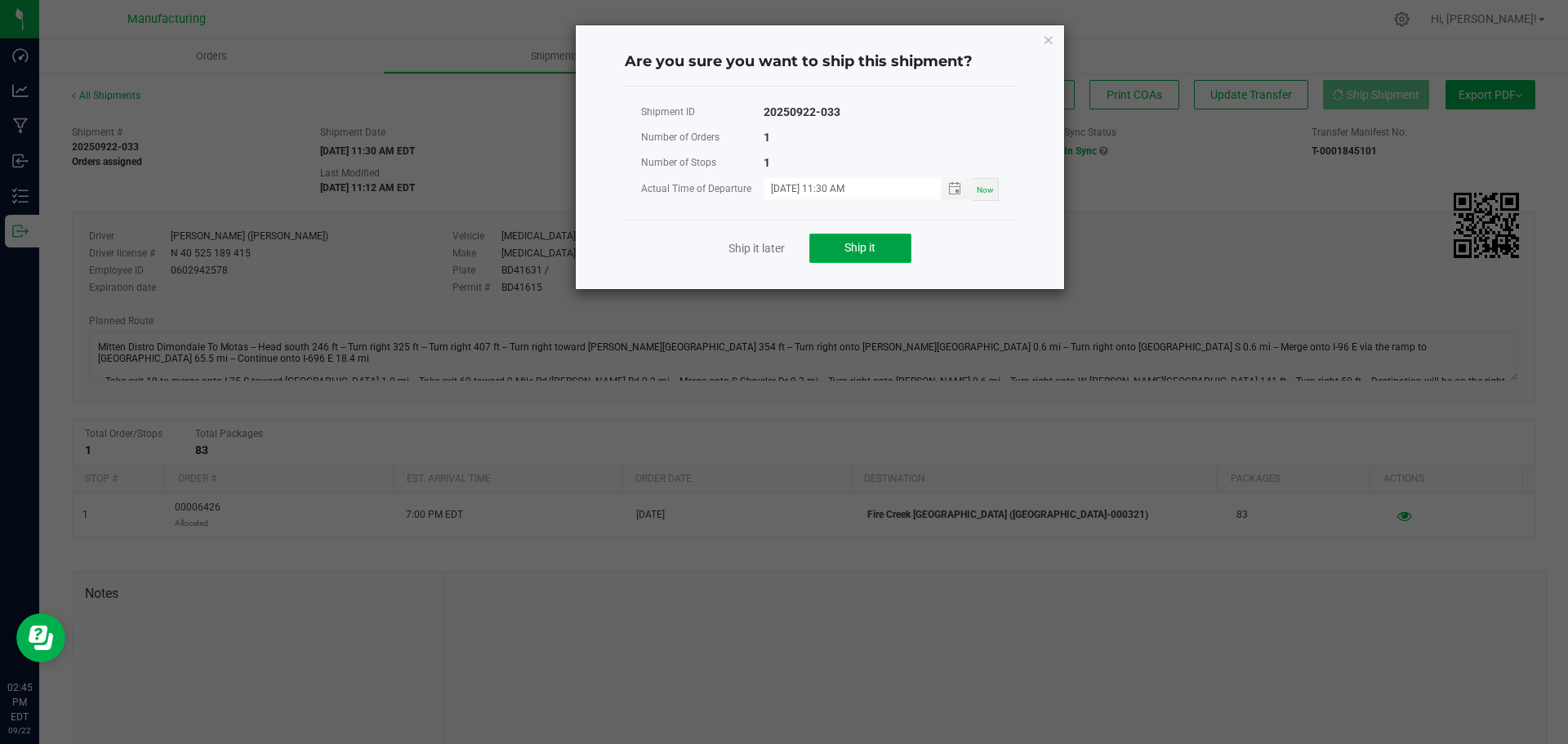
click at [875, 251] on span "Ship it" at bounding box center [859, 247] width 31 height 13
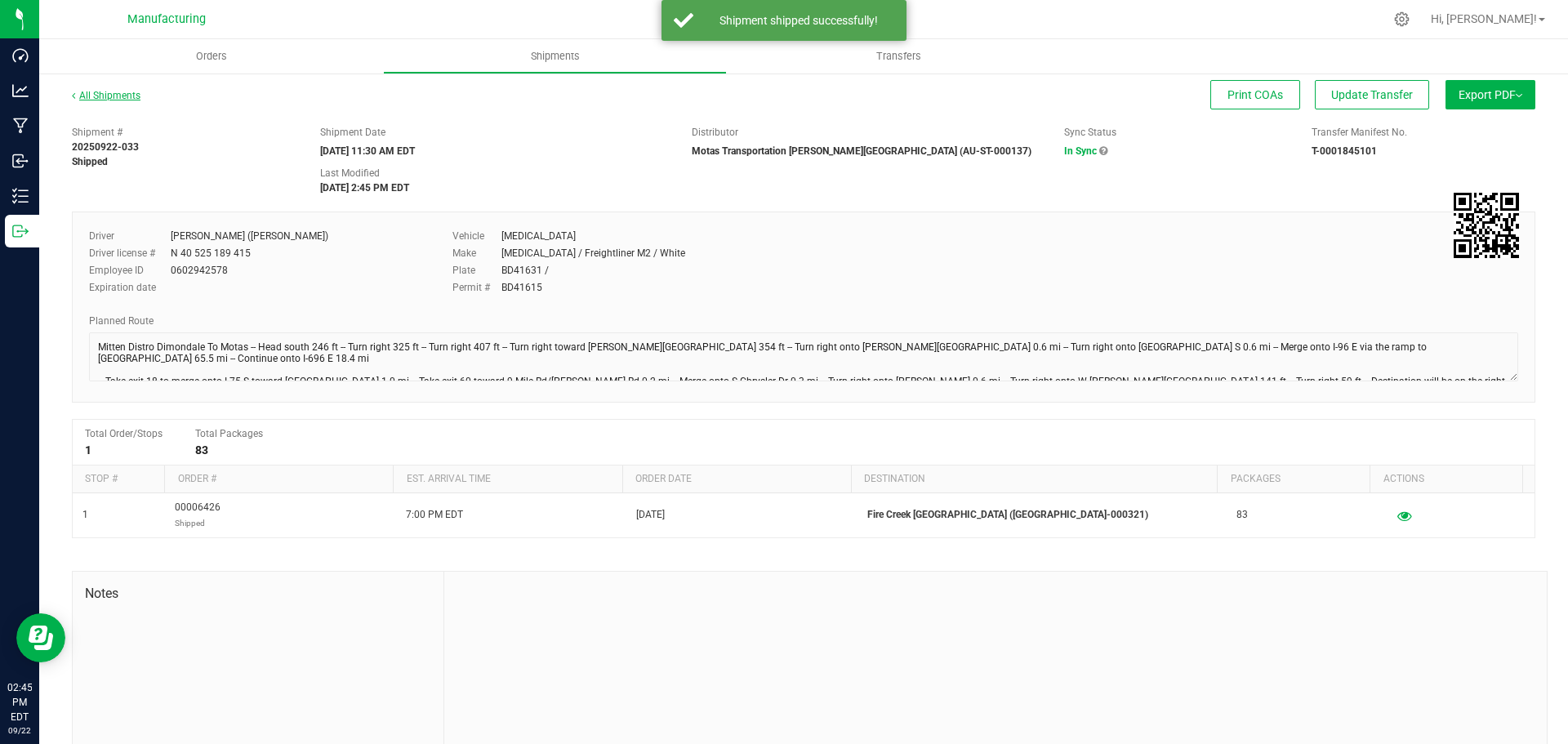
click at [136, 94] on link "All Shipments" at bounding box center [106, 95] width 69 height 11
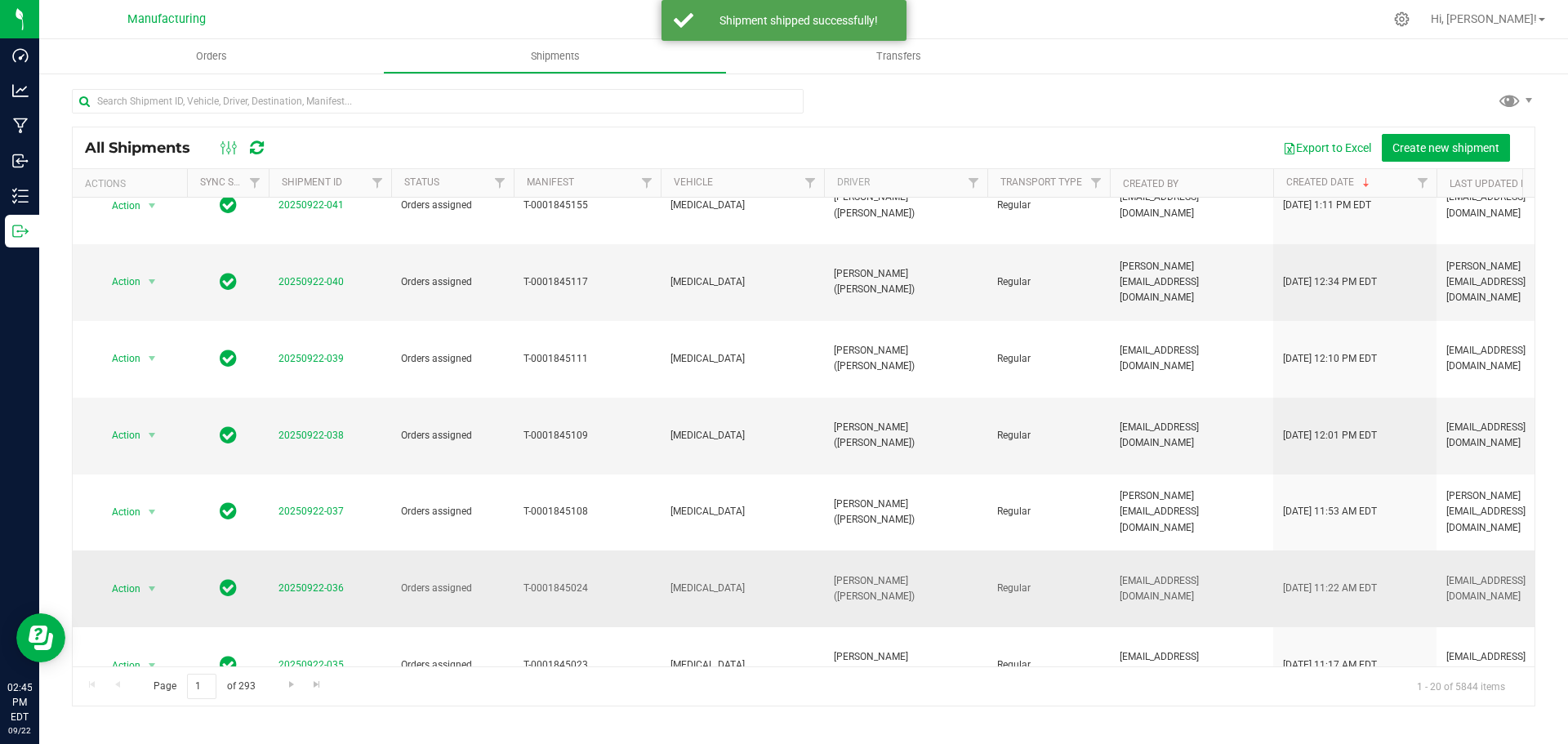
scroll to position [448, 0]
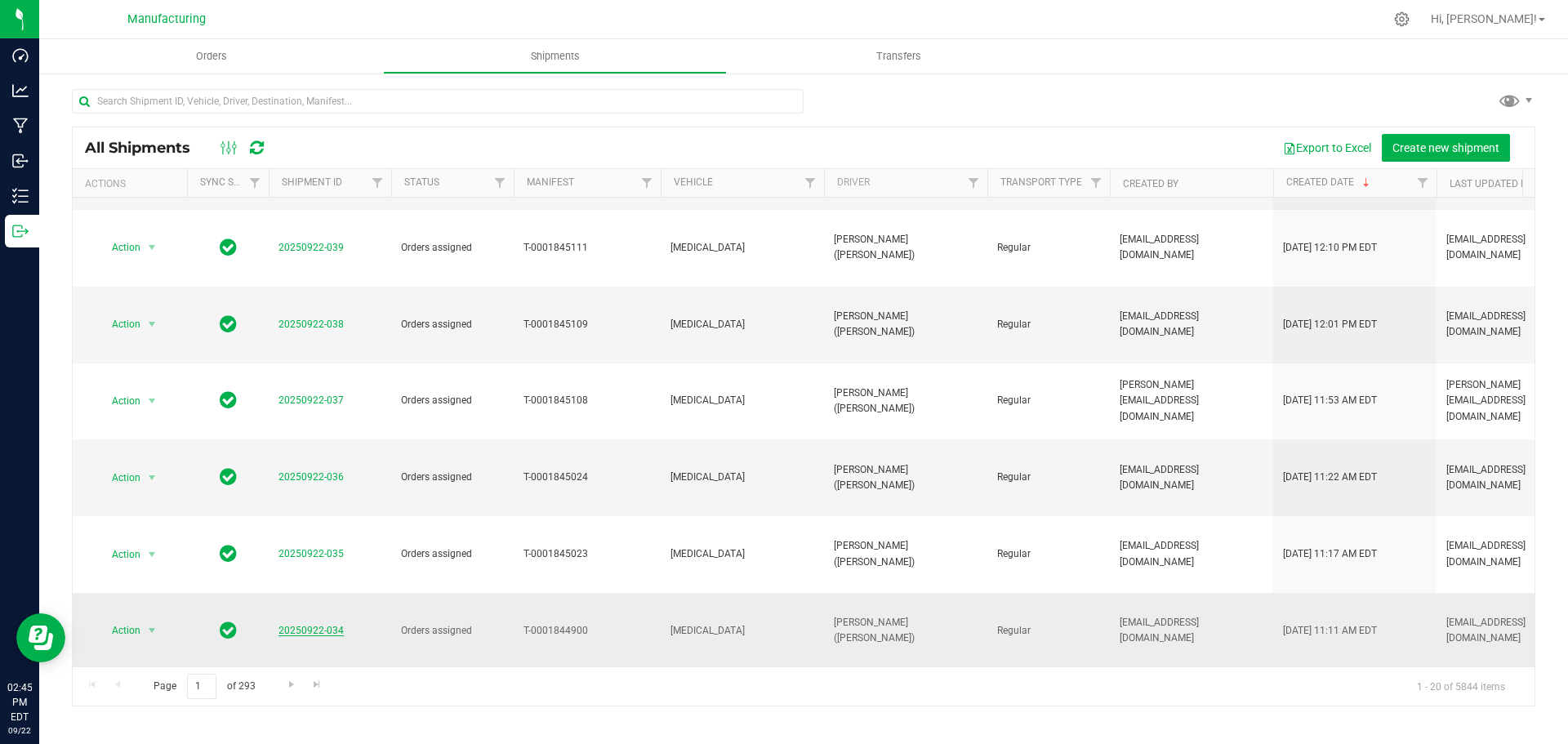
click at [317, 625] on link "20250922-034" at bounding box center [311, 630] width 66 height 11
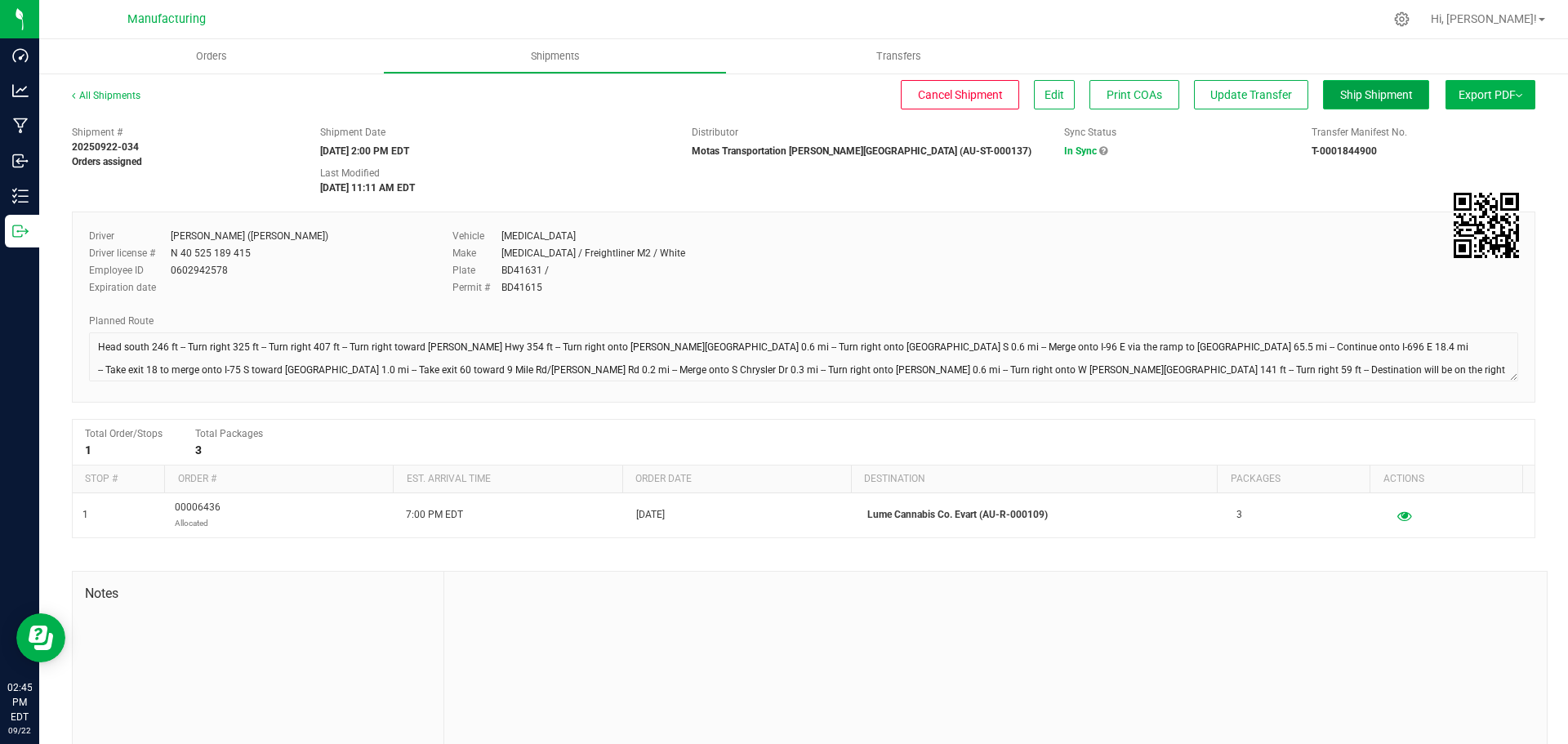
click at [1372, 101] on span "Ship Shipment" at bounding box center [1376, 94] width 73 height 13
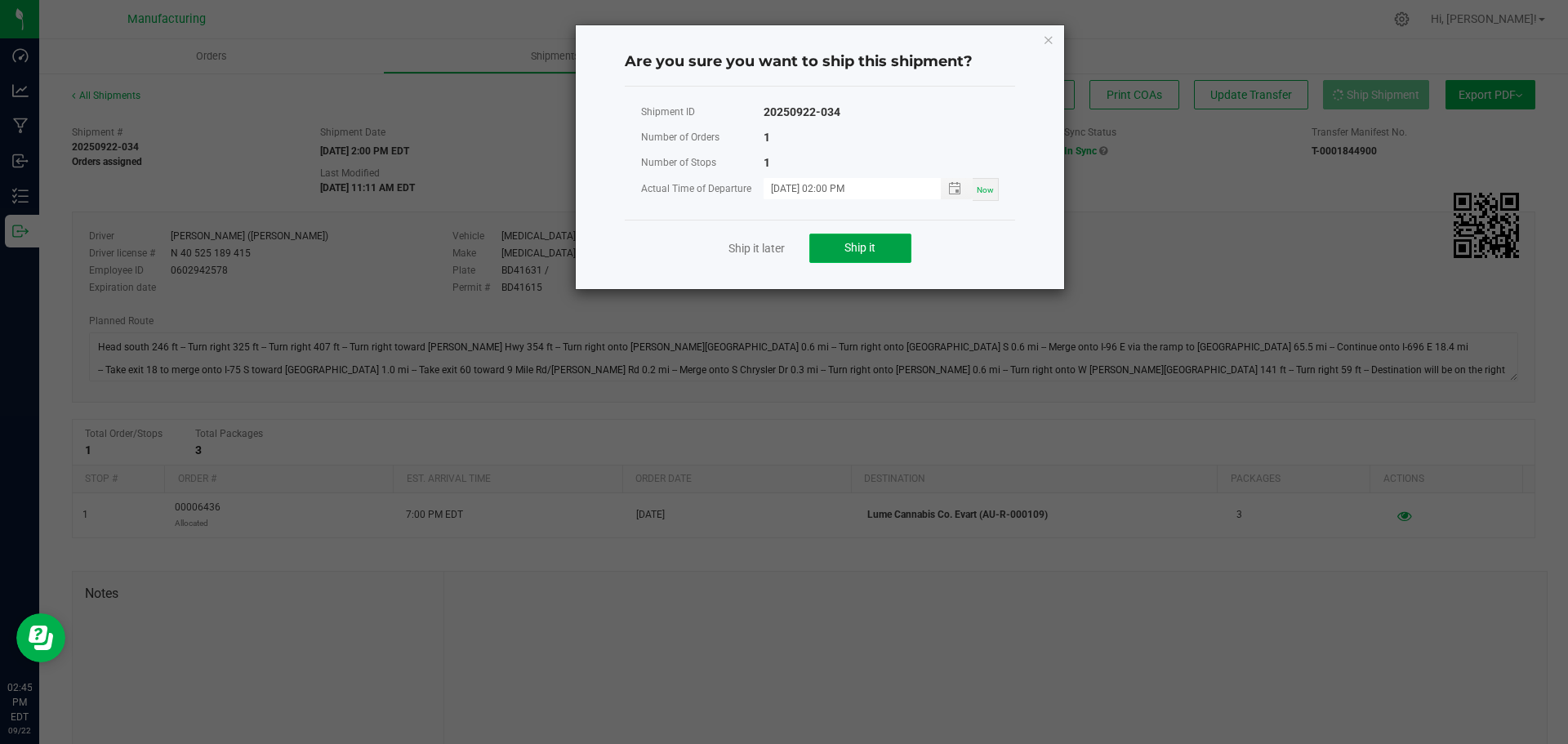
click at [865, 238] on button "Ship it" at bounding box center [860, 247] width 102 height 29
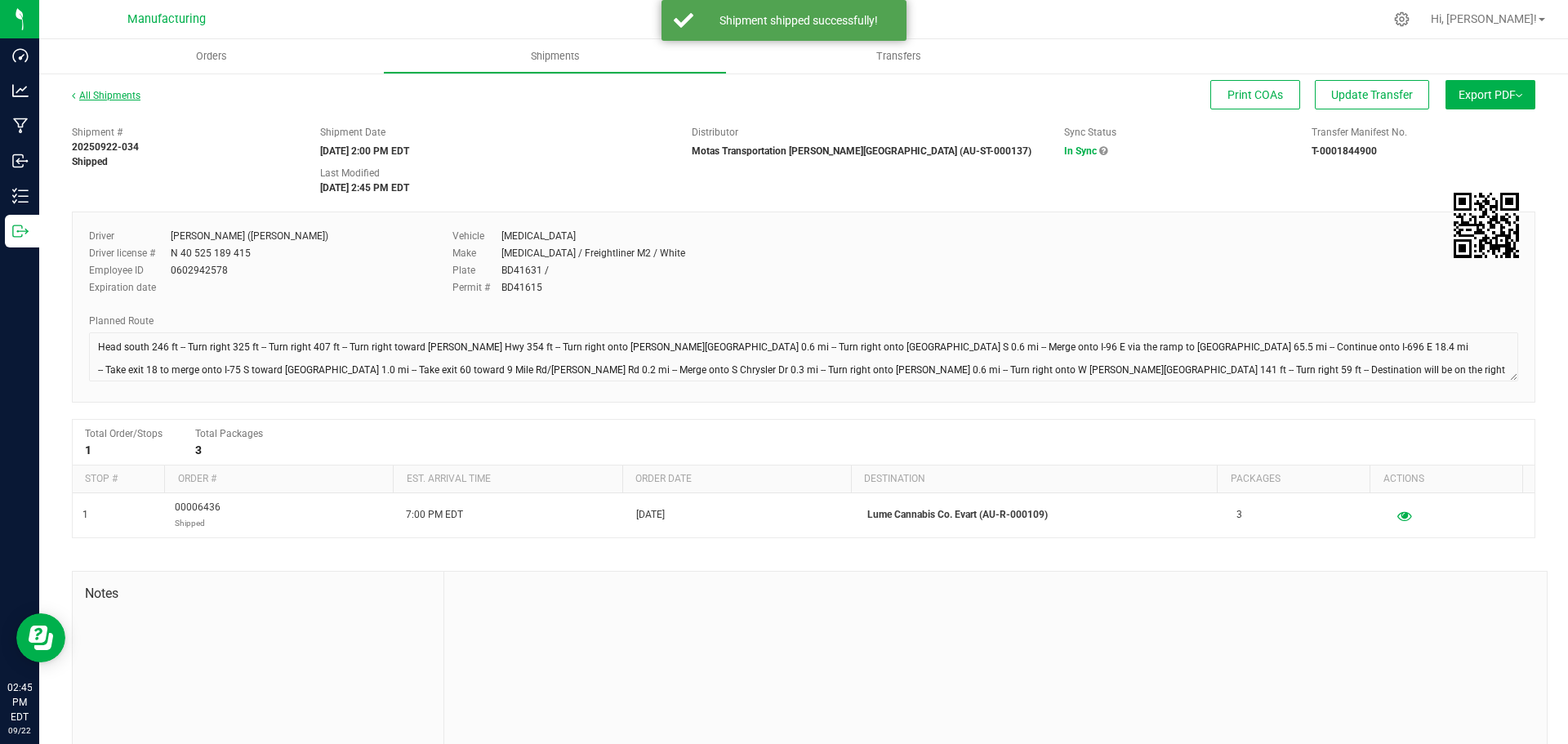
click at [122, 94] on link "All Shipments" at bounding box center [106, 95] width 69 height 11
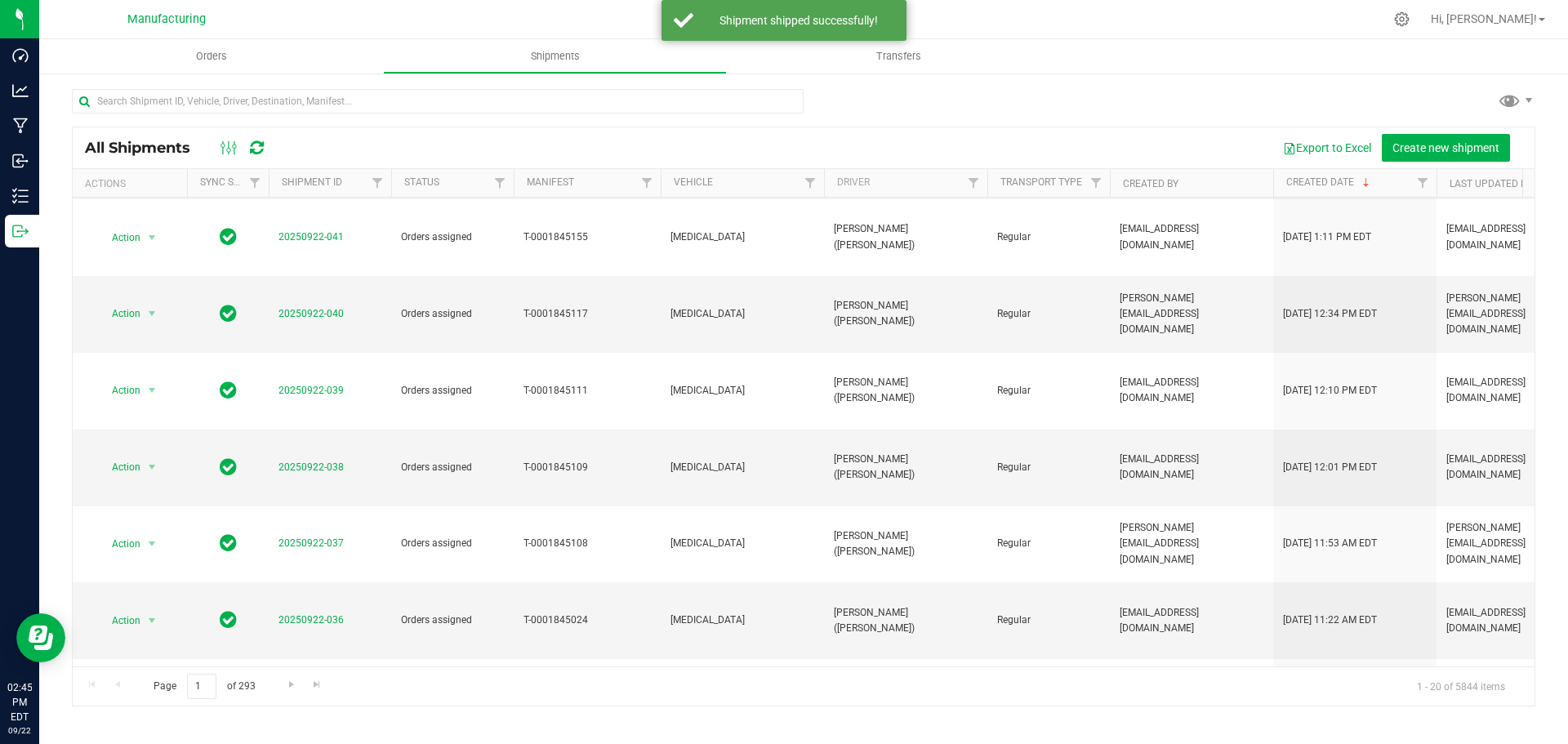
scroll to position [448, 0]
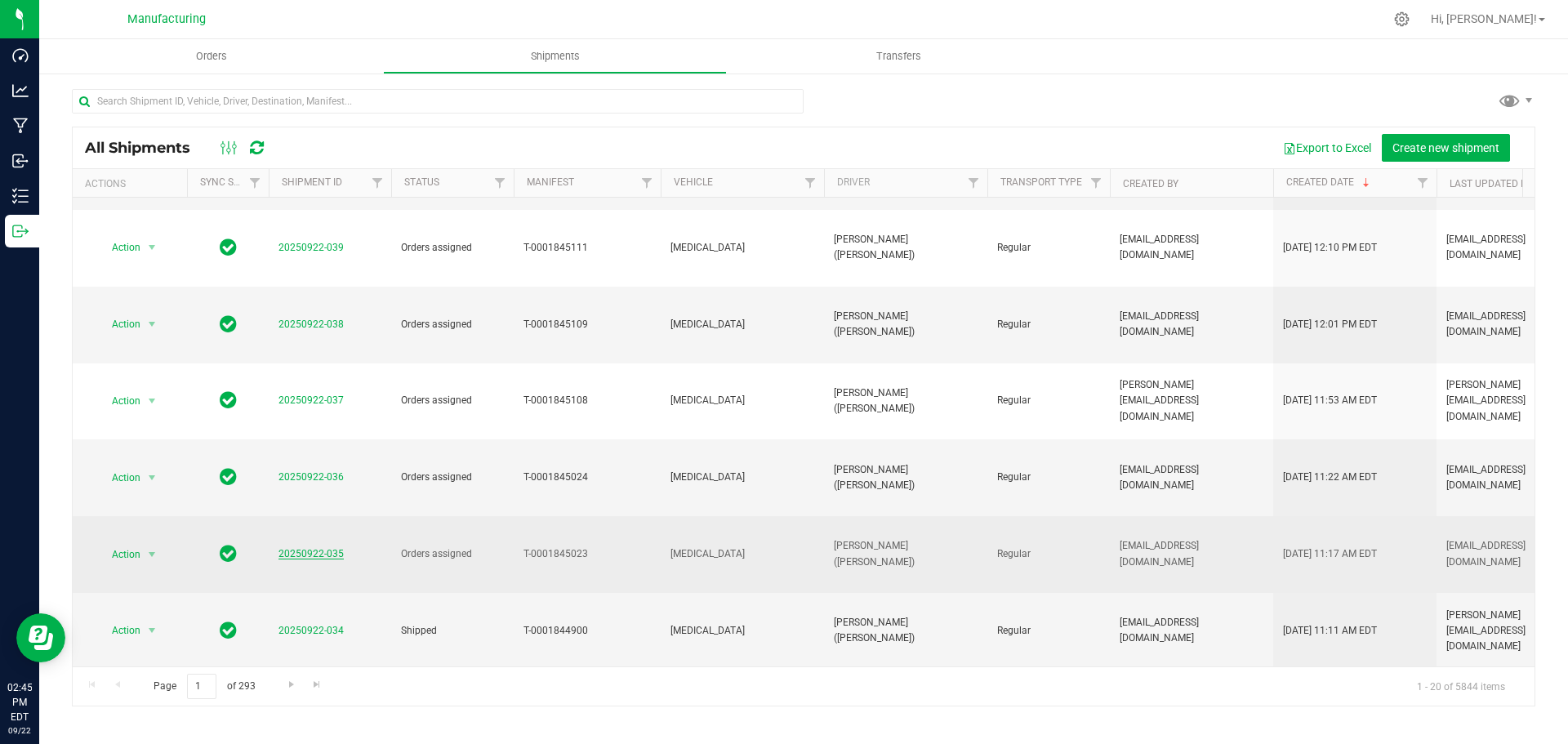
click at [310, 549] on link "20250922-035" at bounding box center [311, 554] width 66 height 11
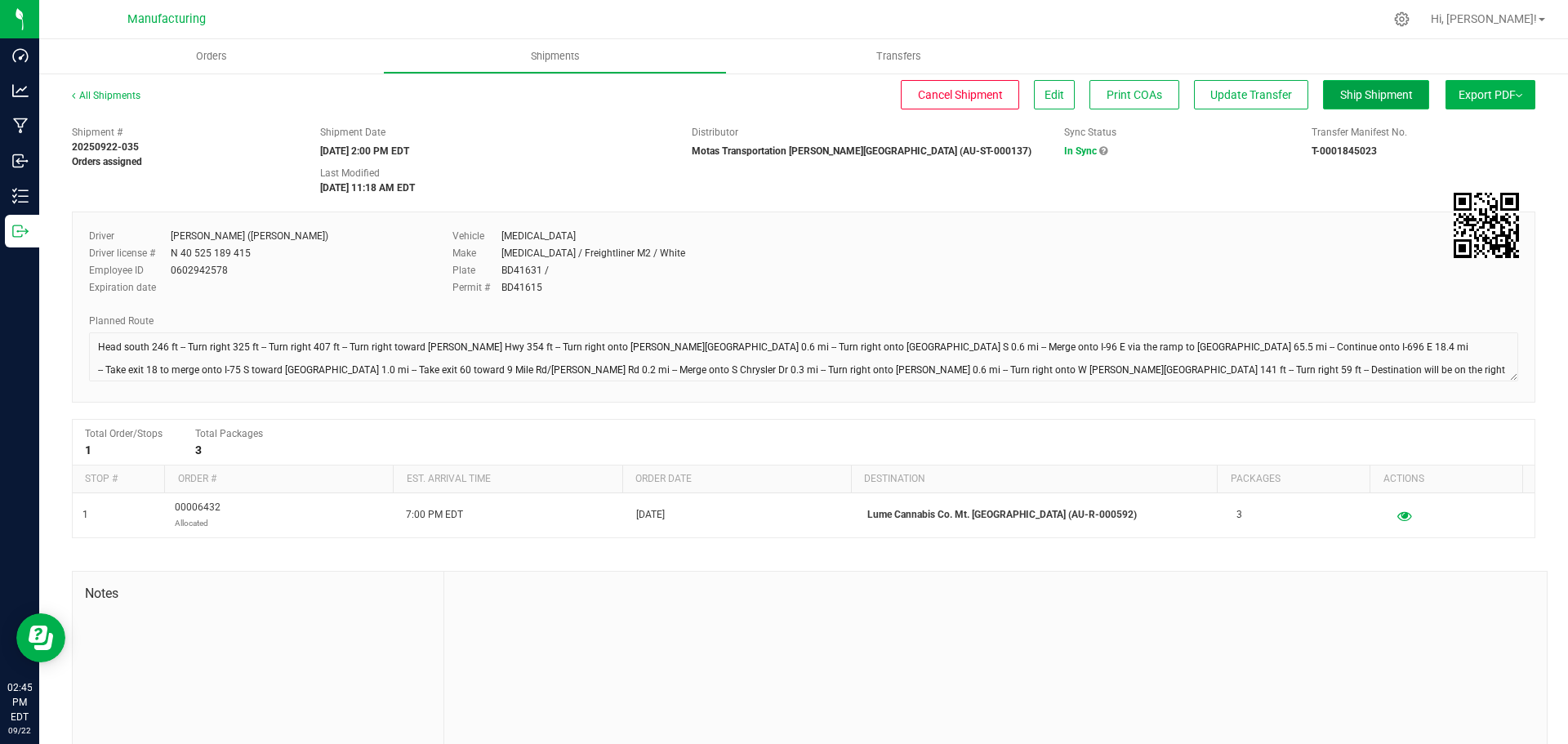
click at [1348, 95] on span "Ship Shipment" at bounding box center [1376, 94] width 73 height 13
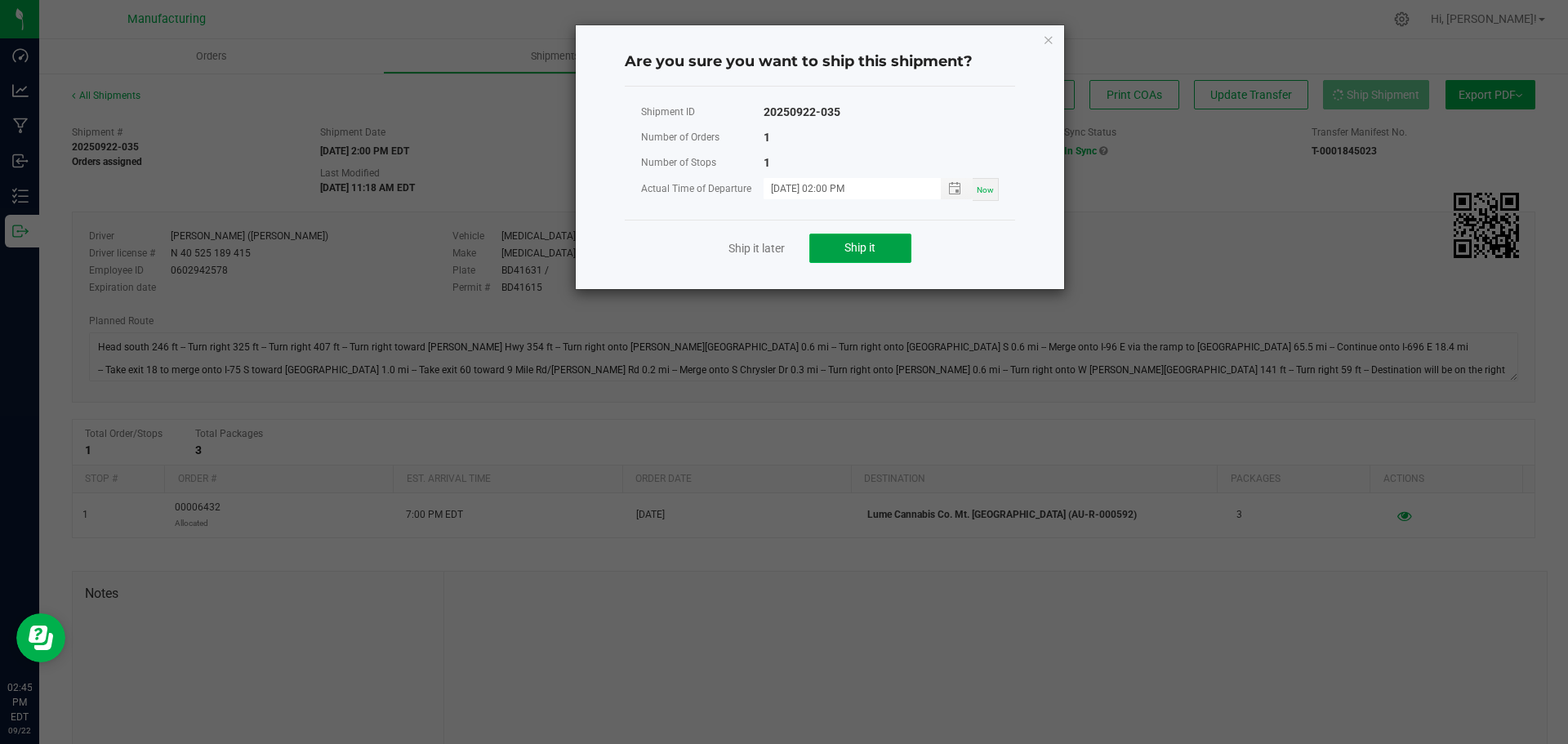
click at [864, 255] on button "Ship it" at bounding box center [860, 247] width 102 height 29
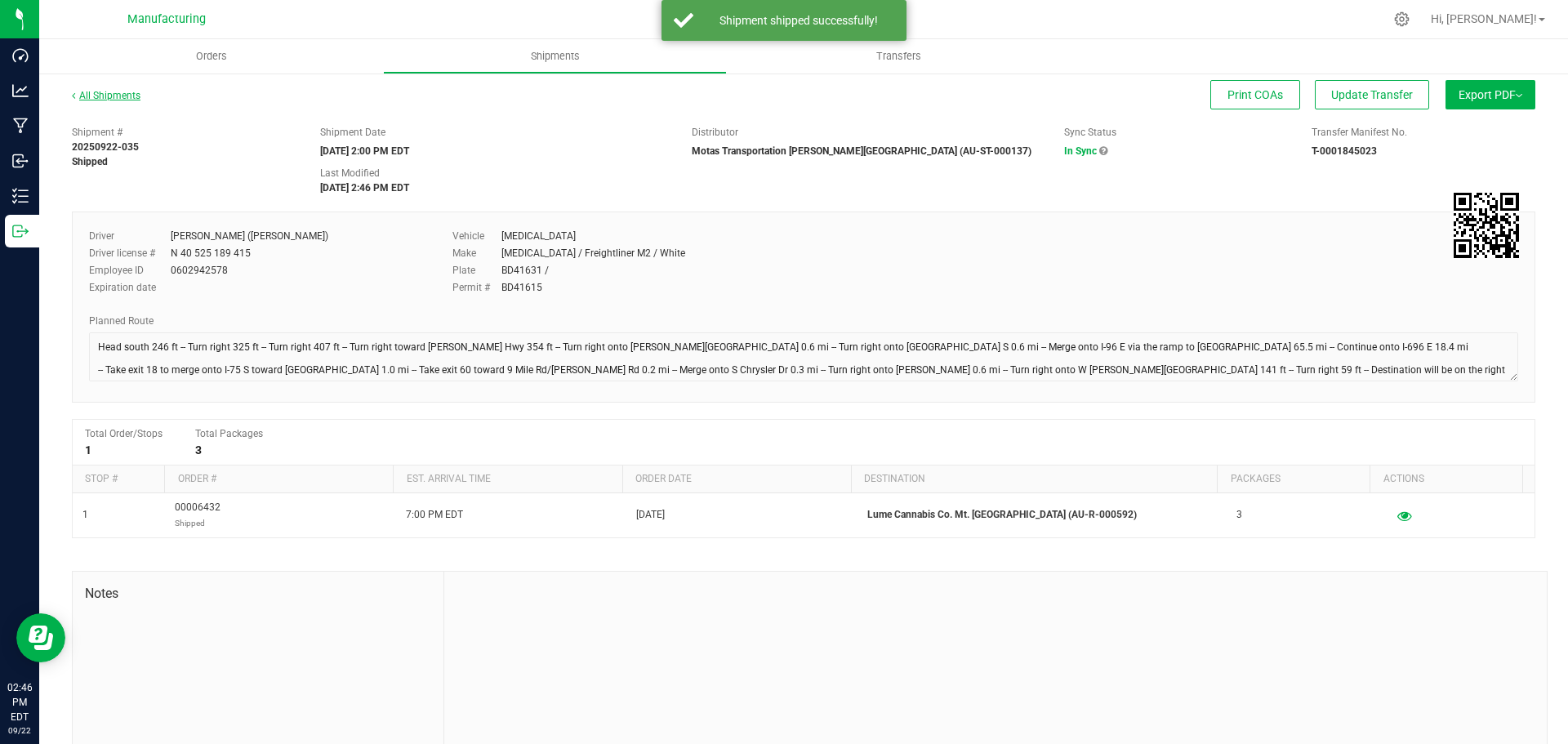
click at [117, 94] on link "All Shipments" at bounding box center [106, 95] width 69 height 11
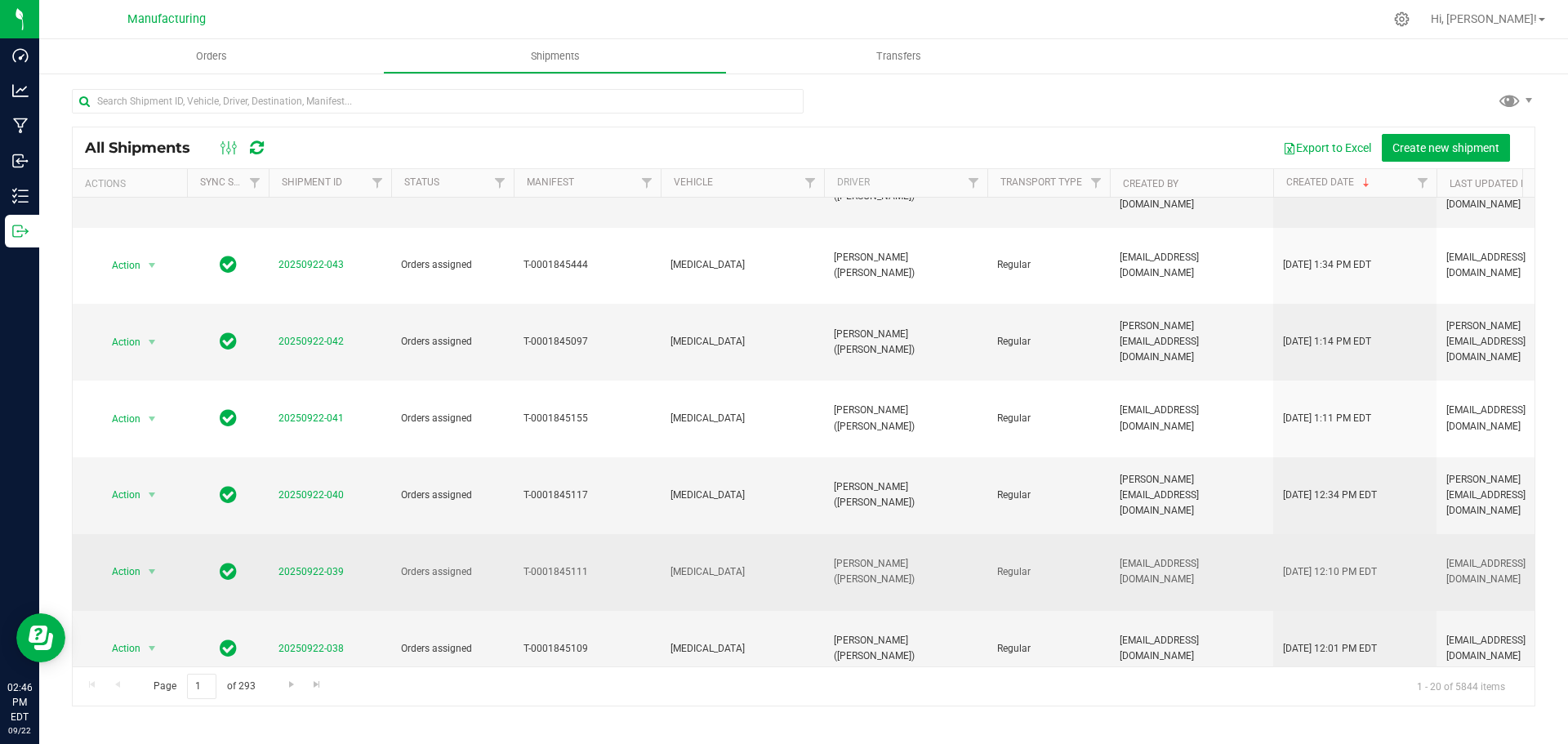
scroll to position [121, 0]
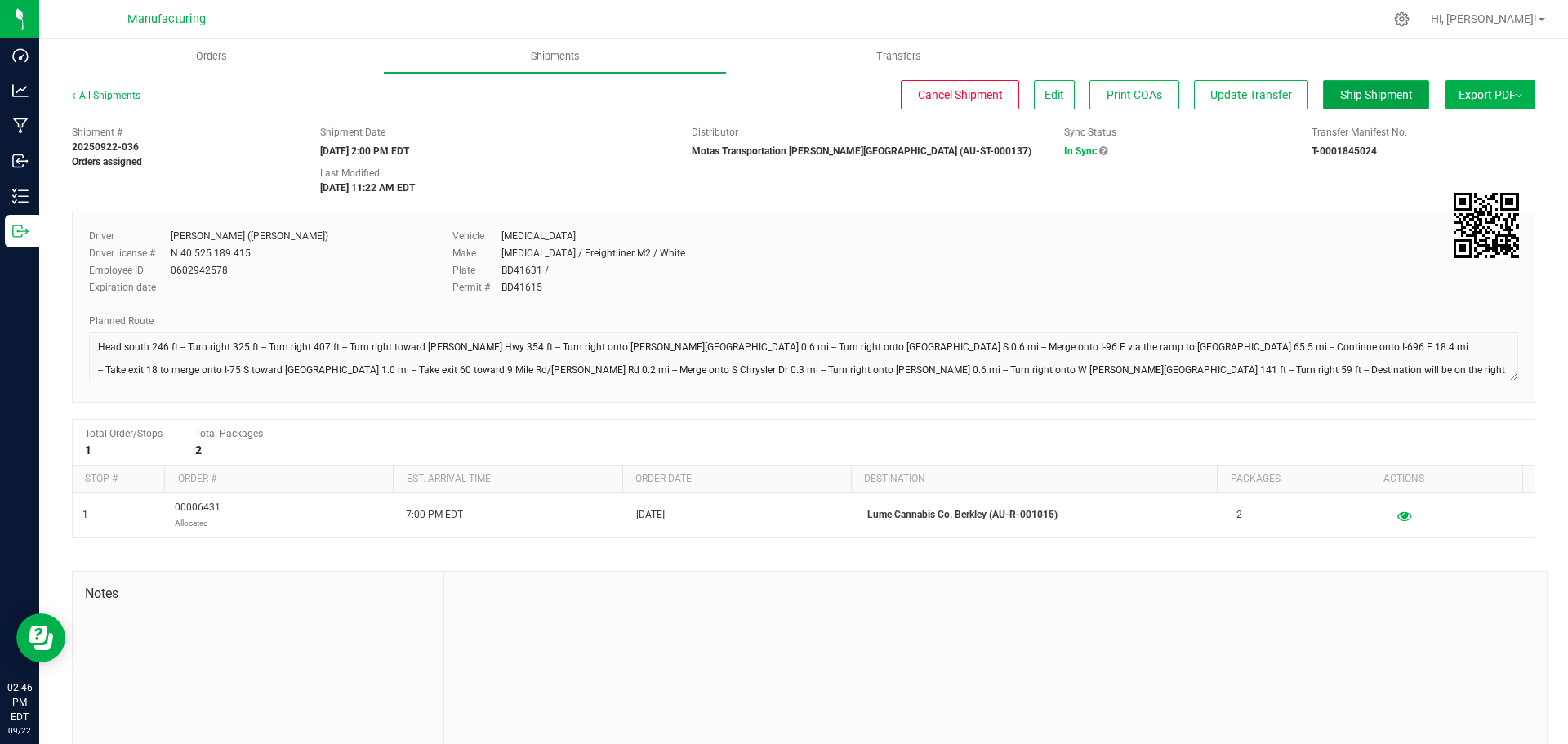
click at [1354, 91] on span "Ship Shipment" at bounding box center [1376, 94] width 73 height 13
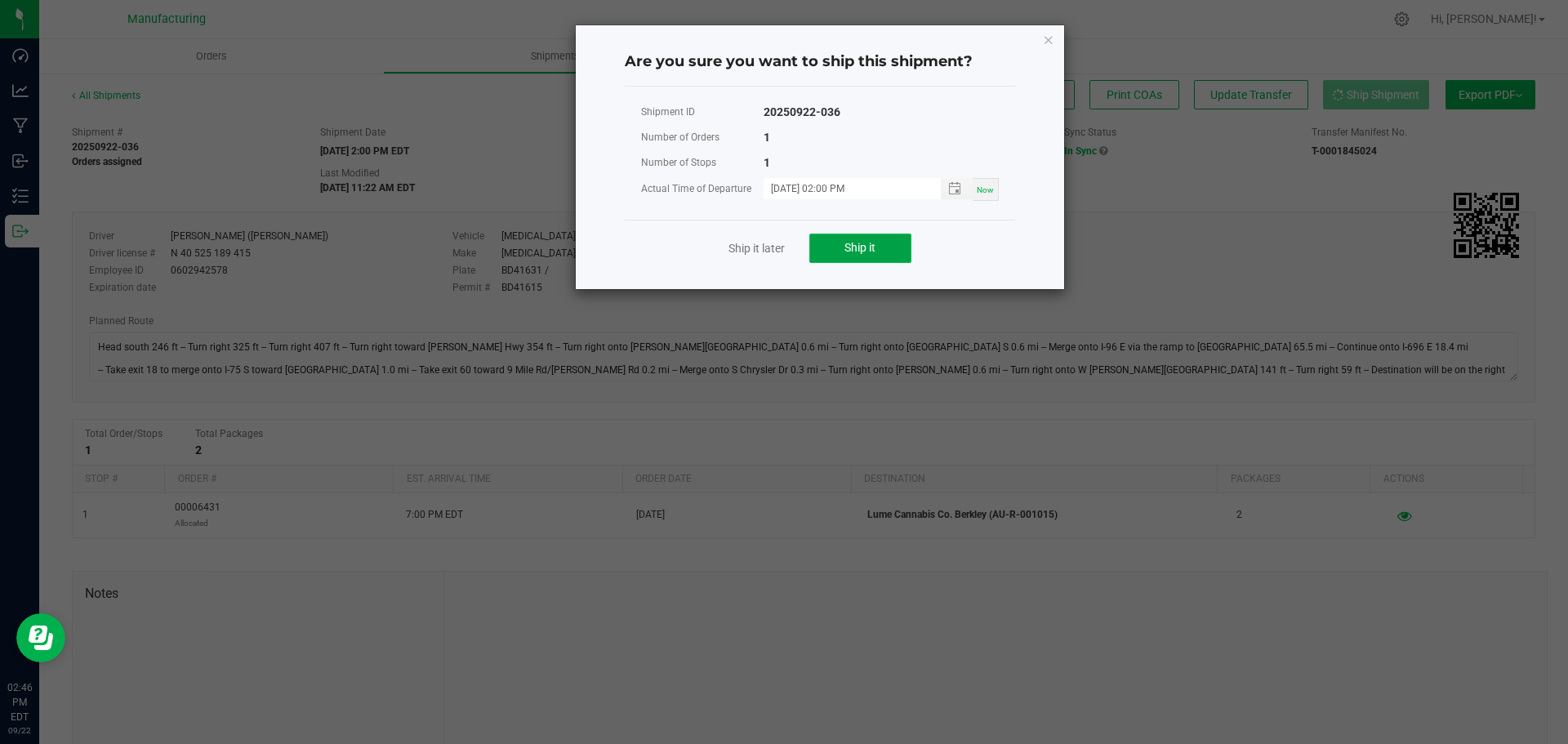
click at [876, 242] on button "Ship it" at bounding box center [860, 247] width 102 height 29
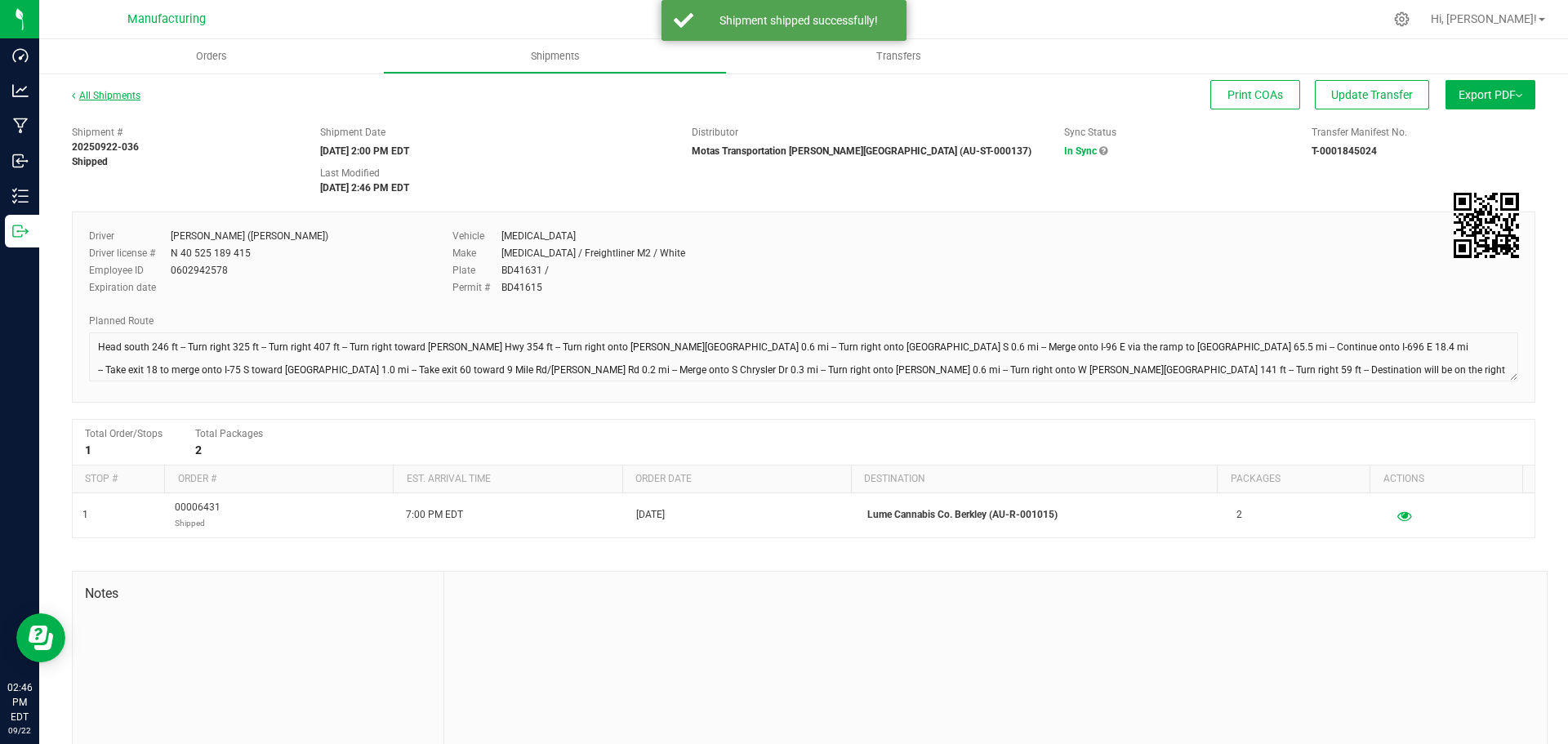
click at [112, 96] on link "All Shipments" at bounding box center [106, 95] width 69 height 11
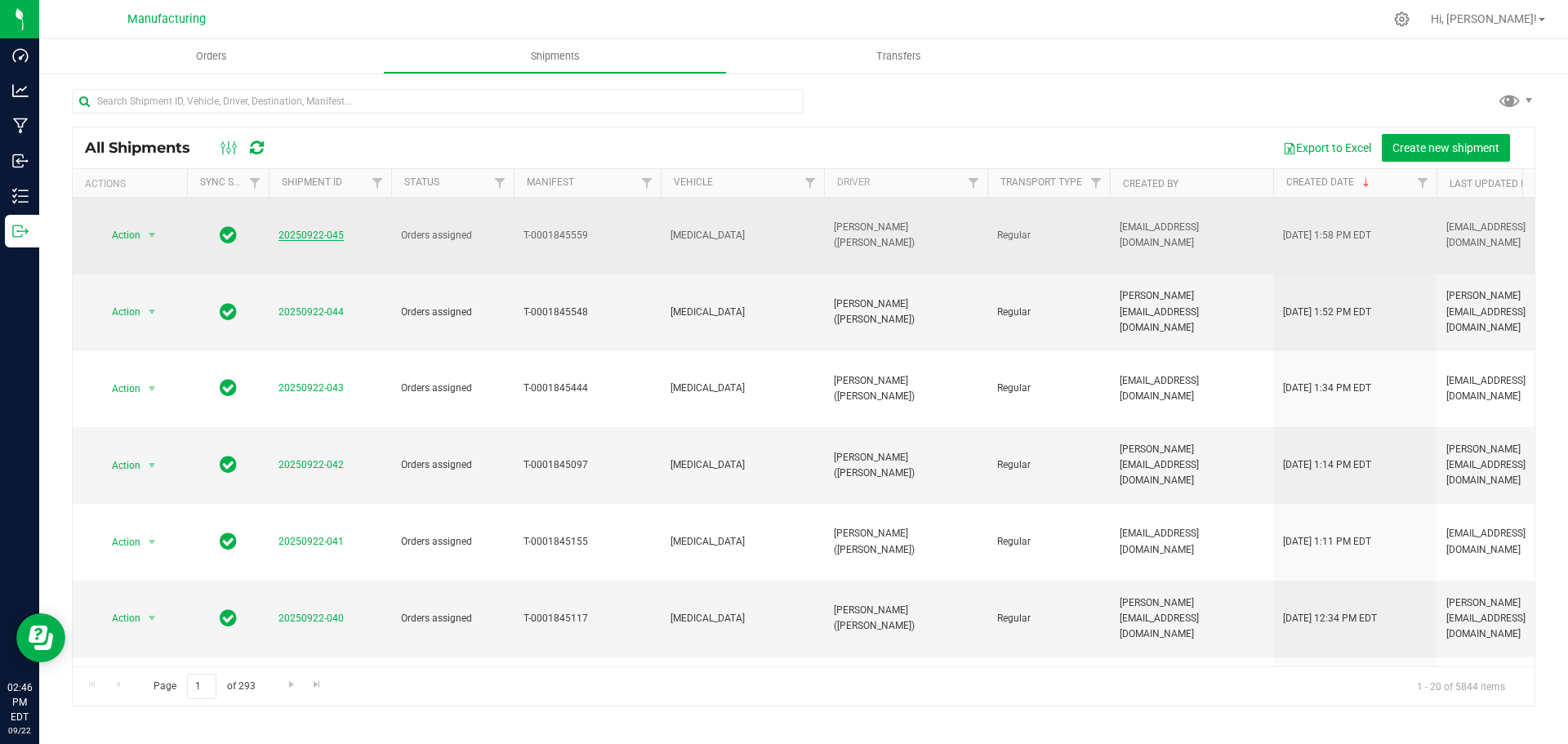
click at [309, 229] on link "20250922-045" at bounding box center [311, 234] width 66 height 11
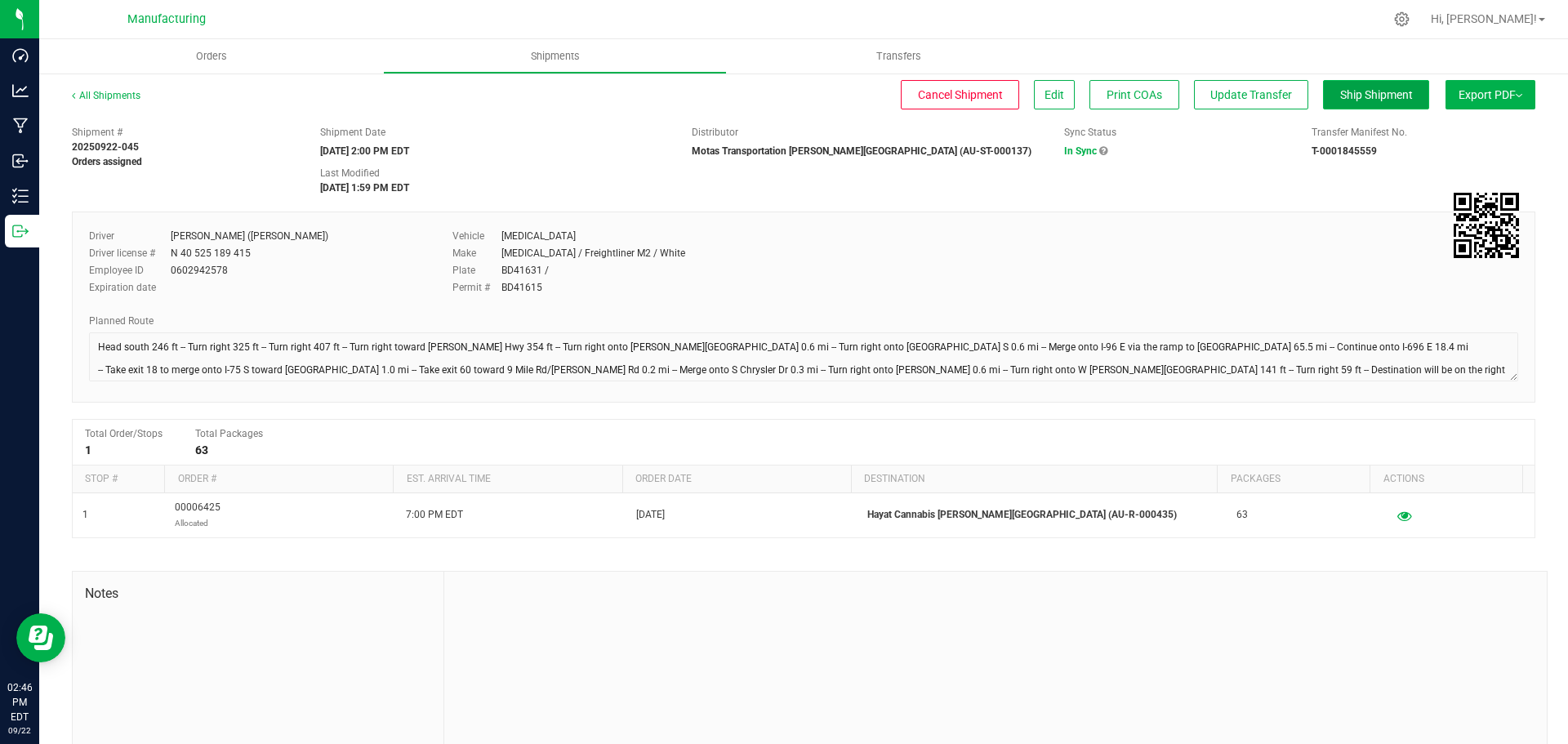
click at [1340, 97] on span "Ship Shipment" at bounding box center [1376, 94] width 73 height 13
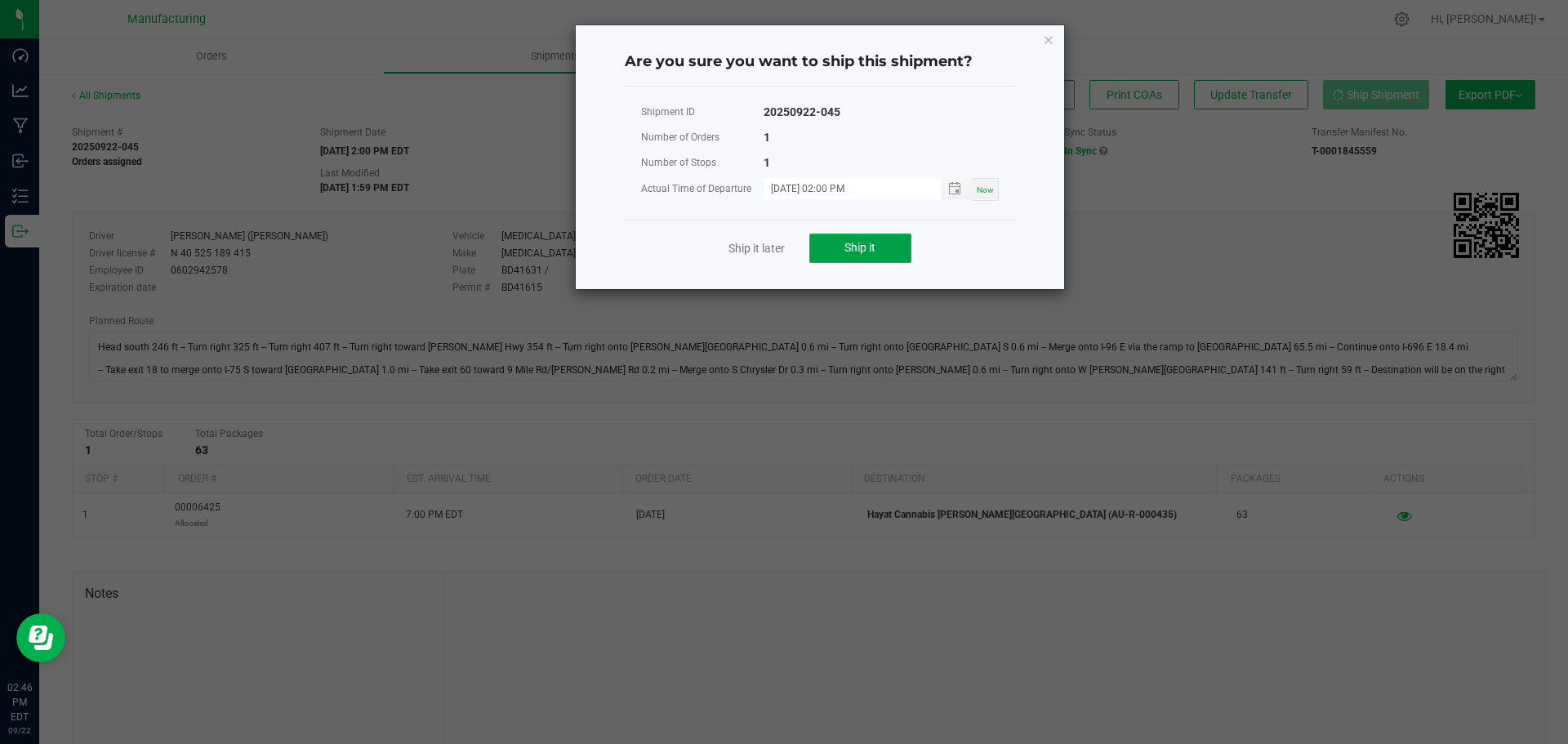
click at [882, 246] on button "Ship it" at bounding box center [860, 247] width 102 height 29
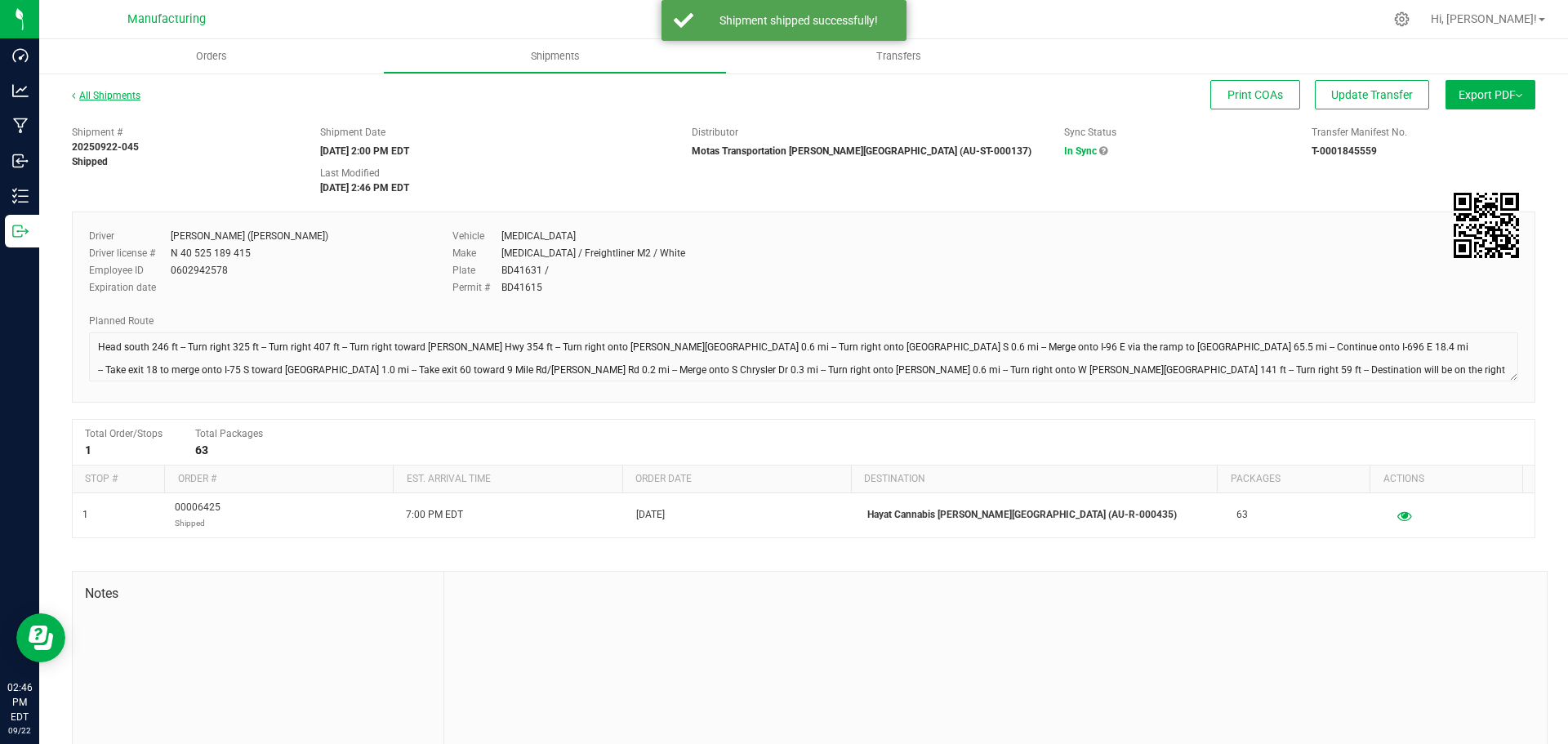
click at [96, 98] on link "All Shipments" at bounding box center [106, 95] width 69 height 11
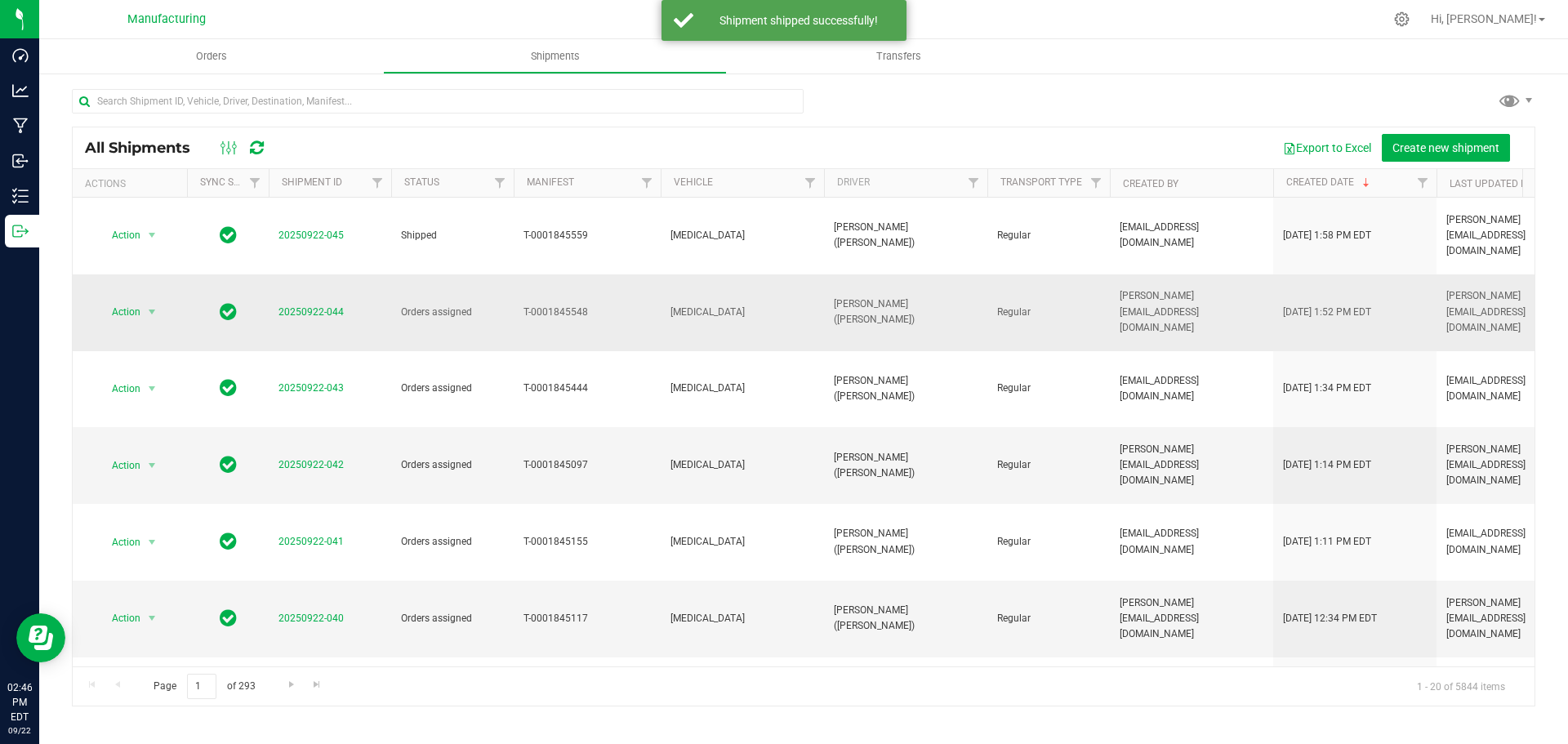
click at [315, 305] on span "20250922-044" at bounding box center [311, 313] width 66 height 16
click at [311, 306] on link "20250922-044" at bounding box center [311, 311] width 66 height 11
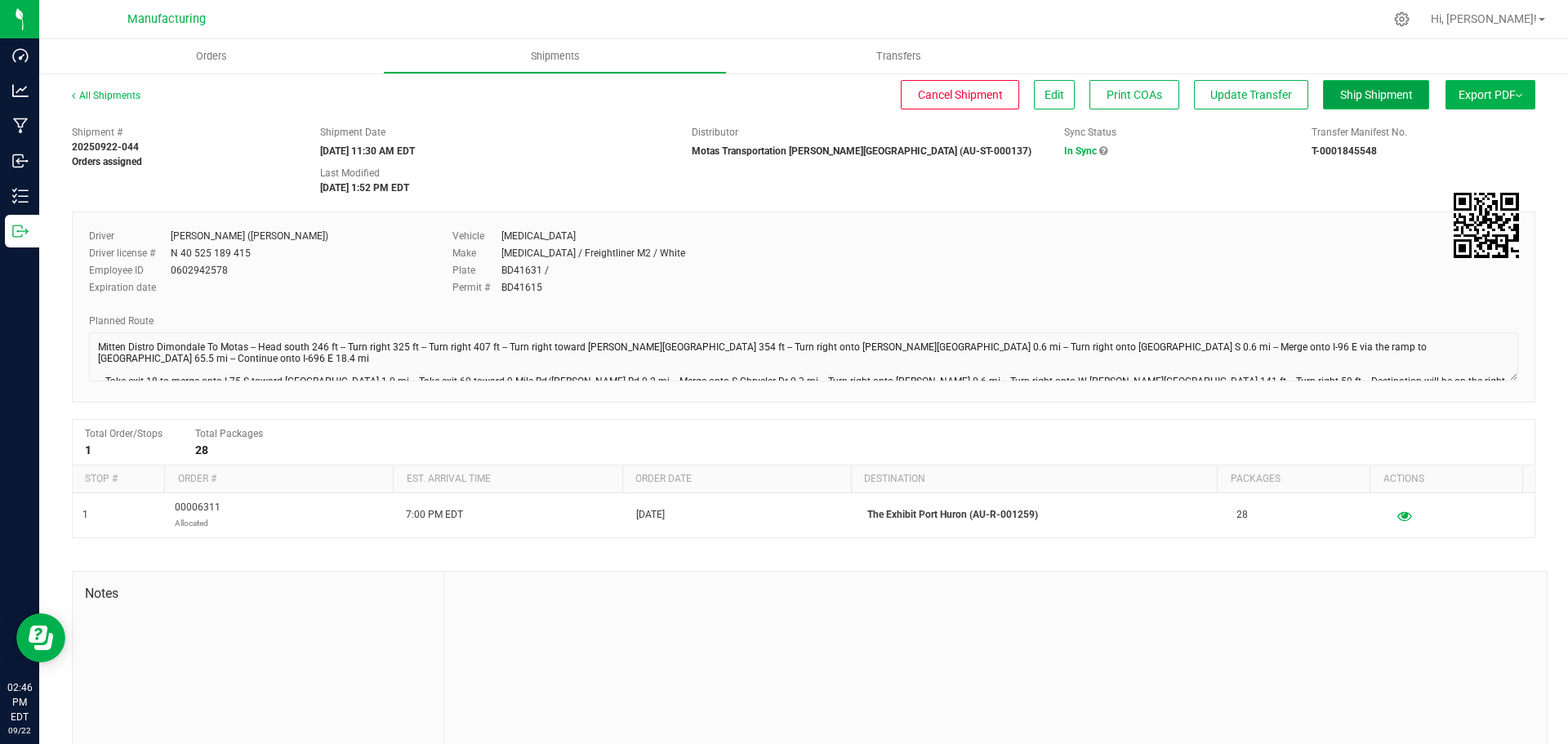
click at [1368, 87] on button "Ship Shipment" at bounding box center [1376, 94] width 107 height 29
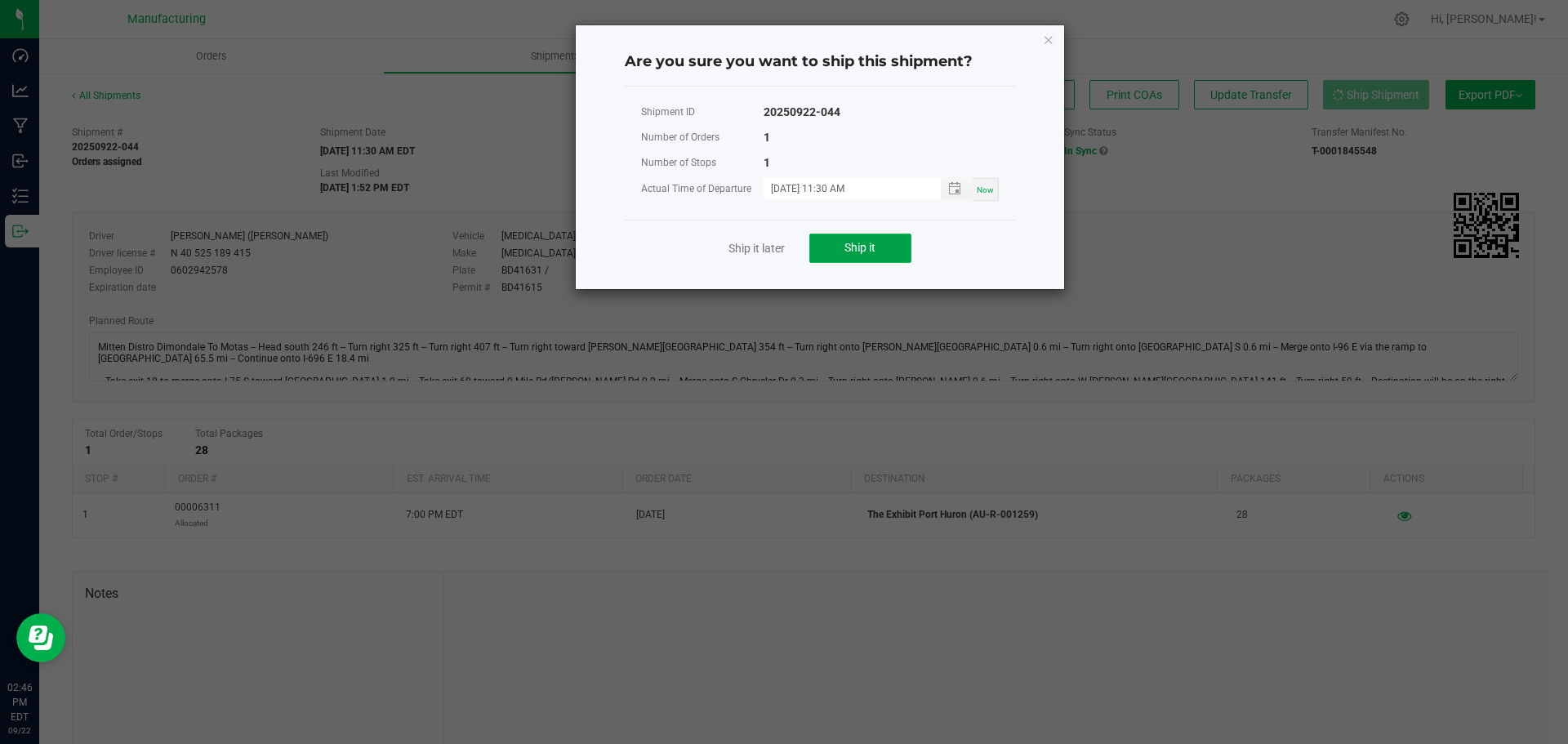
click at [885, 250] on button "Ship it" at bounding box center [860, 247] width 102 height 29
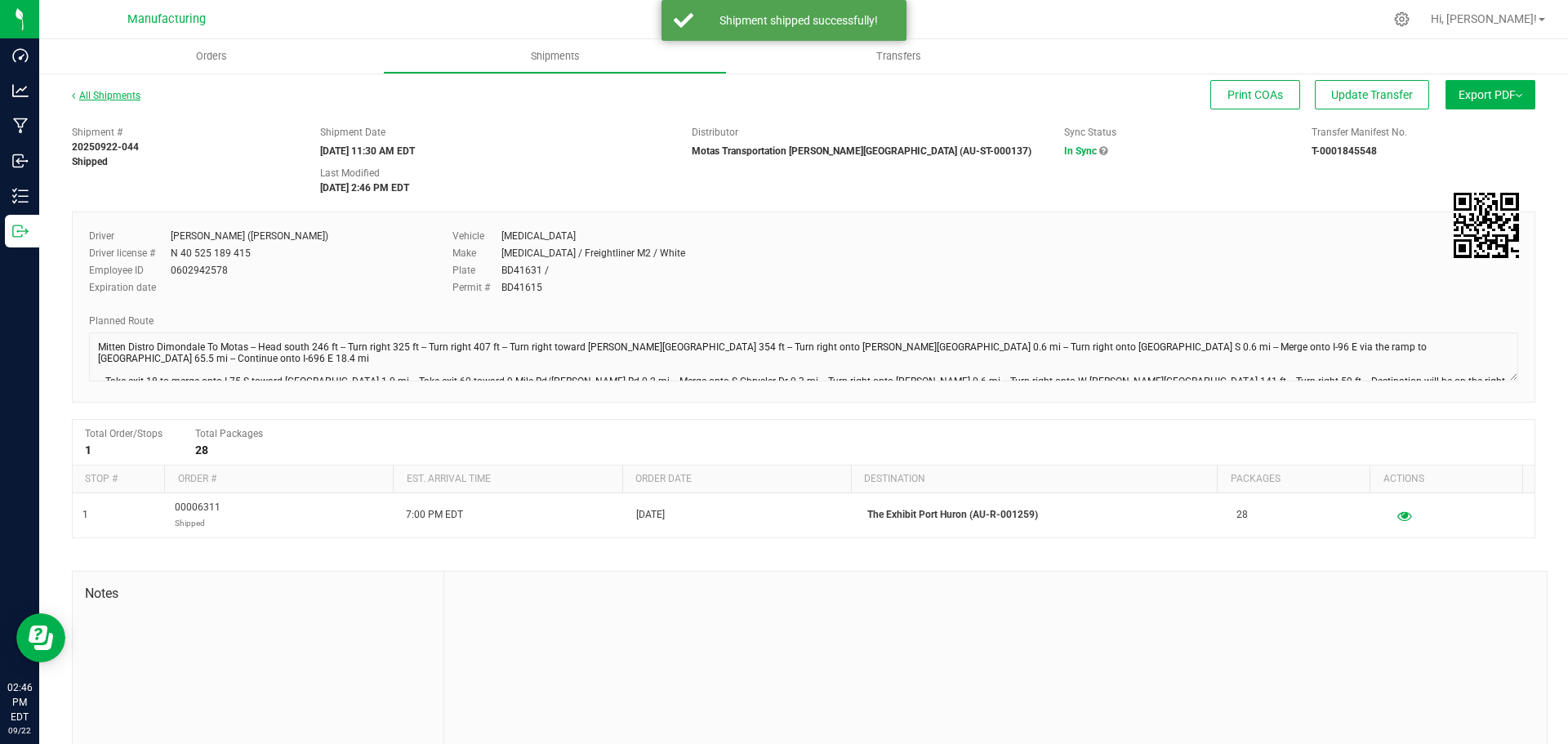
click at [130, 101] on link "All Shipments" at bounding box center [106, 95] width 69 height 11
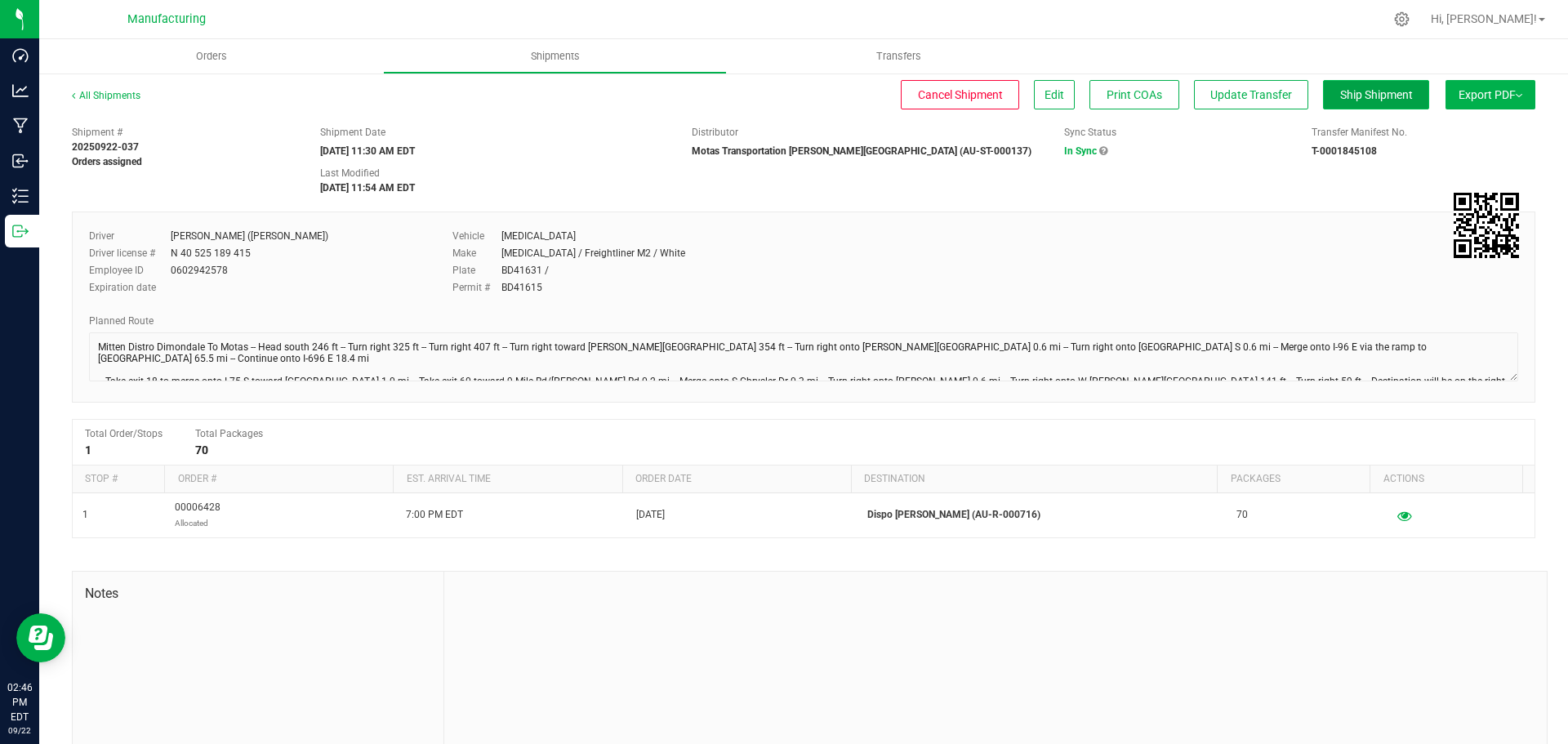
click at [1360, 91] on span "Ship Shipment" at bounding box center [1376, 94] width 73 height 13
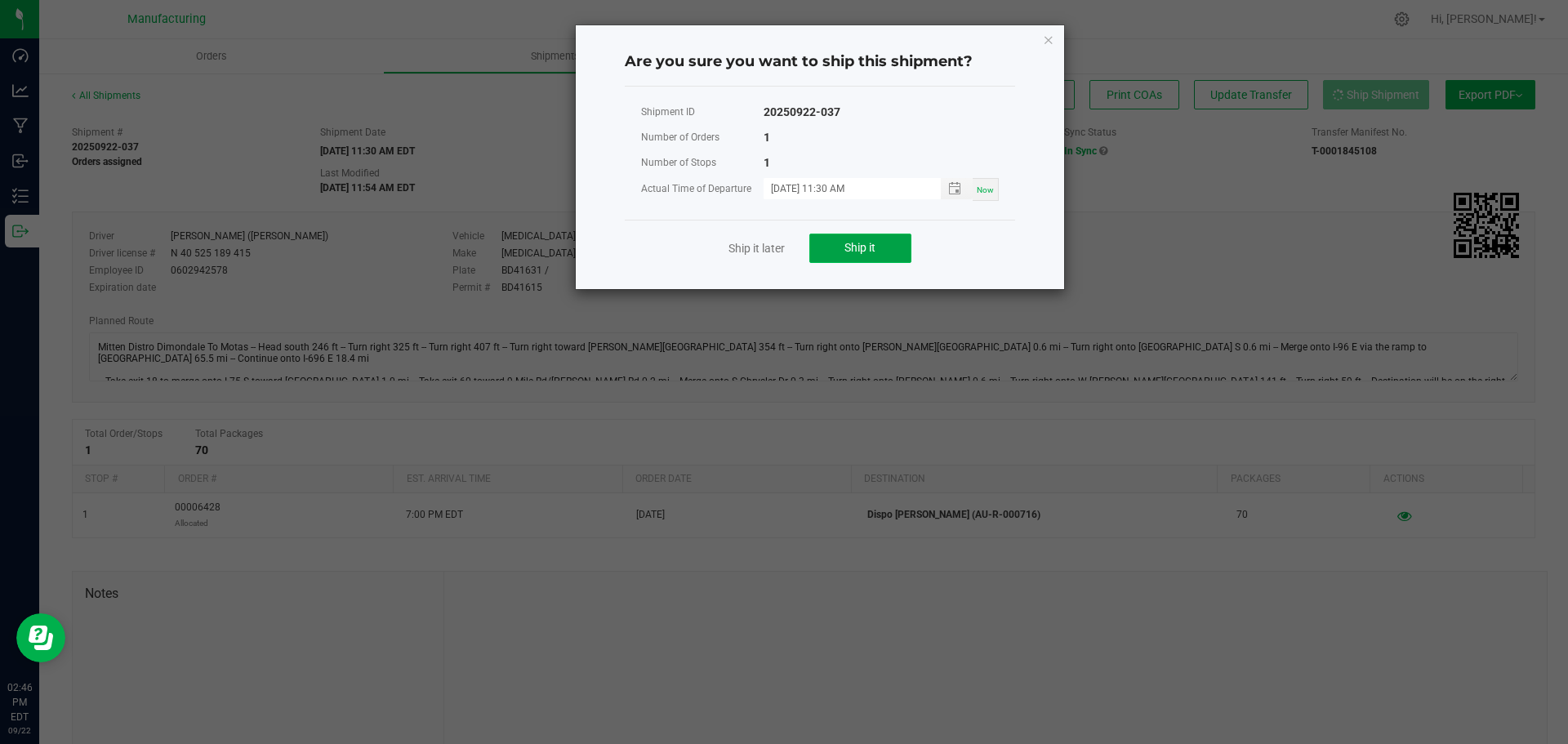
click at [871, 253] on span "Ship it" at bounding box center [859, 247] width 31 height 13
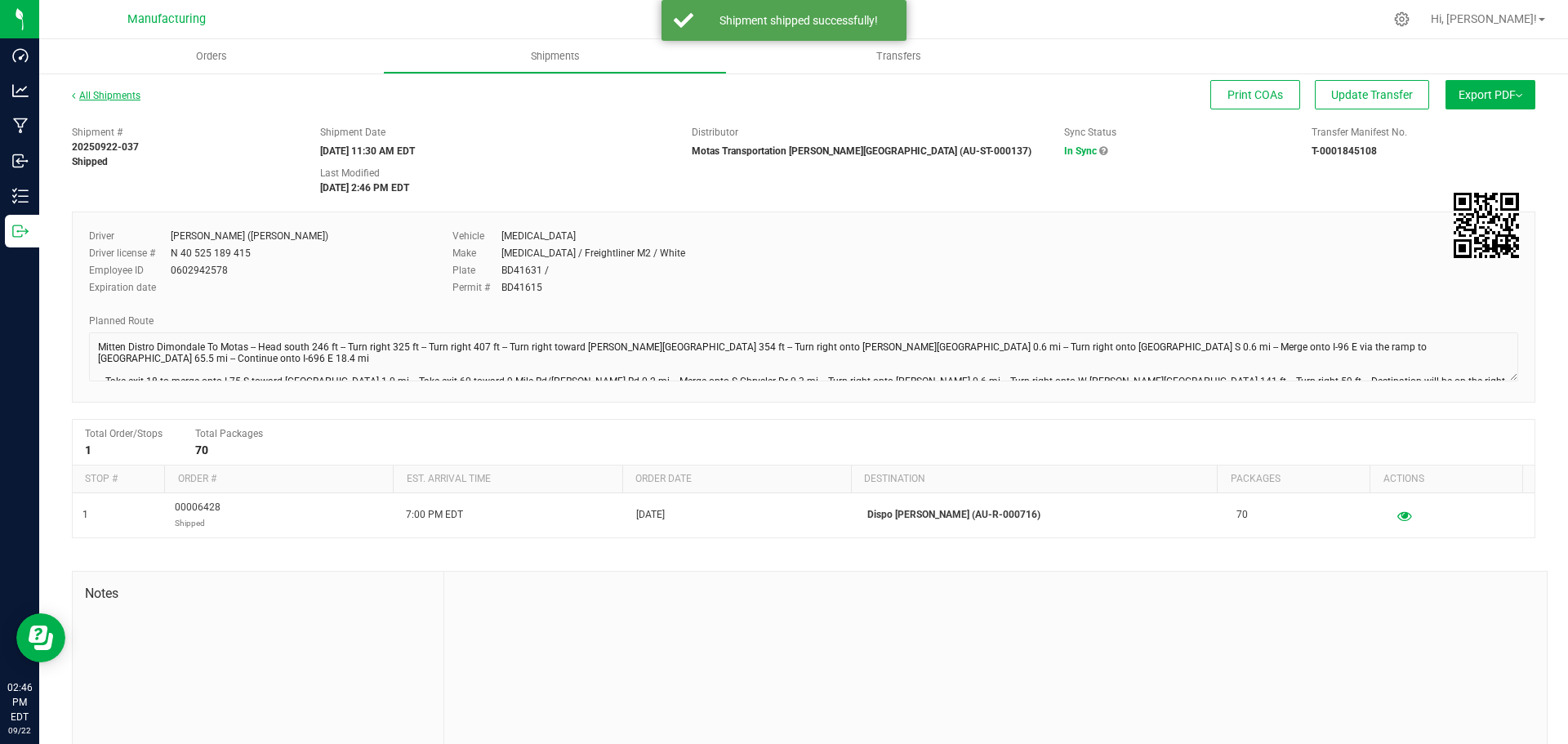
click at [119, 98] on link "All Shipments" at bounding box center [106, 95] width 69 height 11
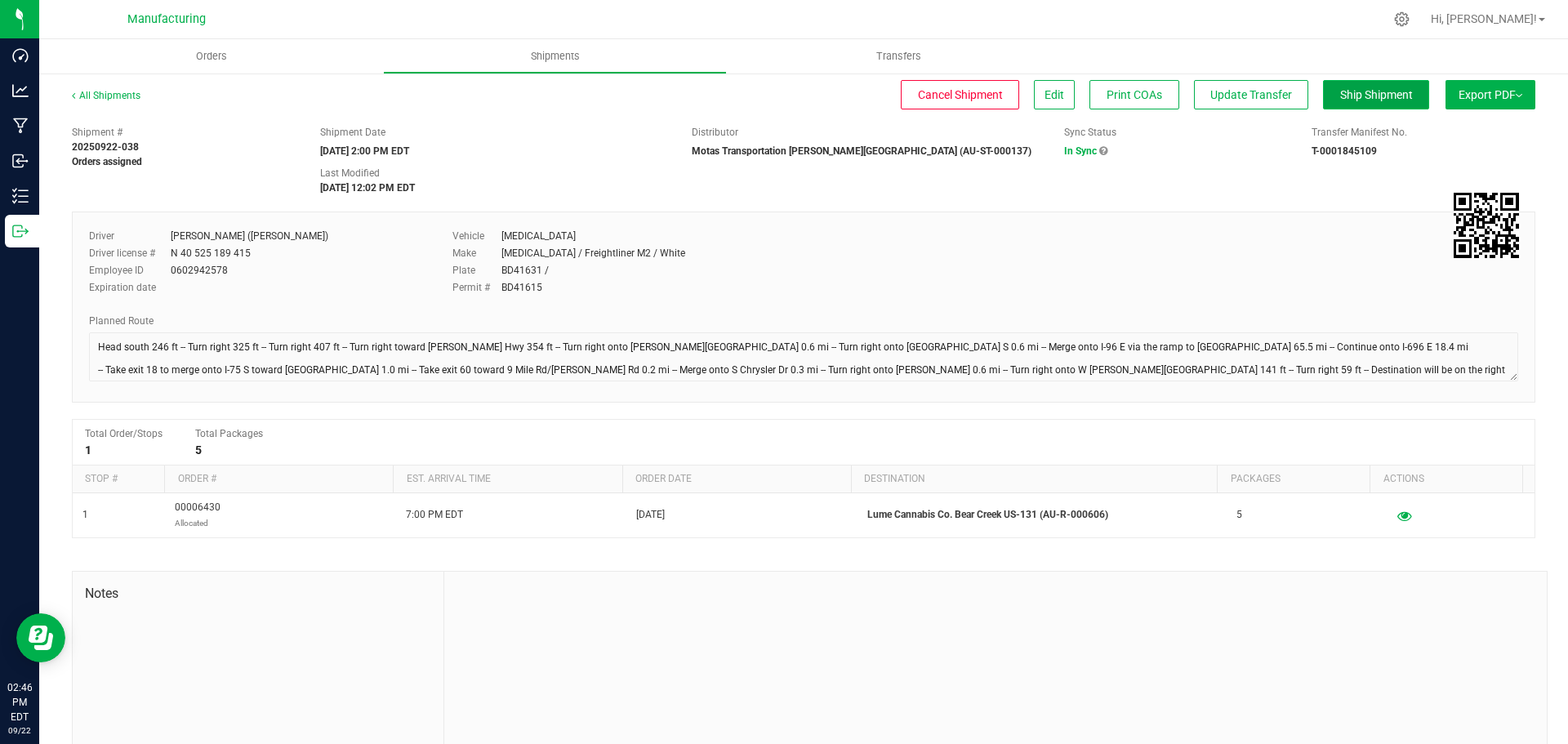
click at [1360, 96] on span "Ship Shipment" at bounding box center [1376, 94] width 73 height 13
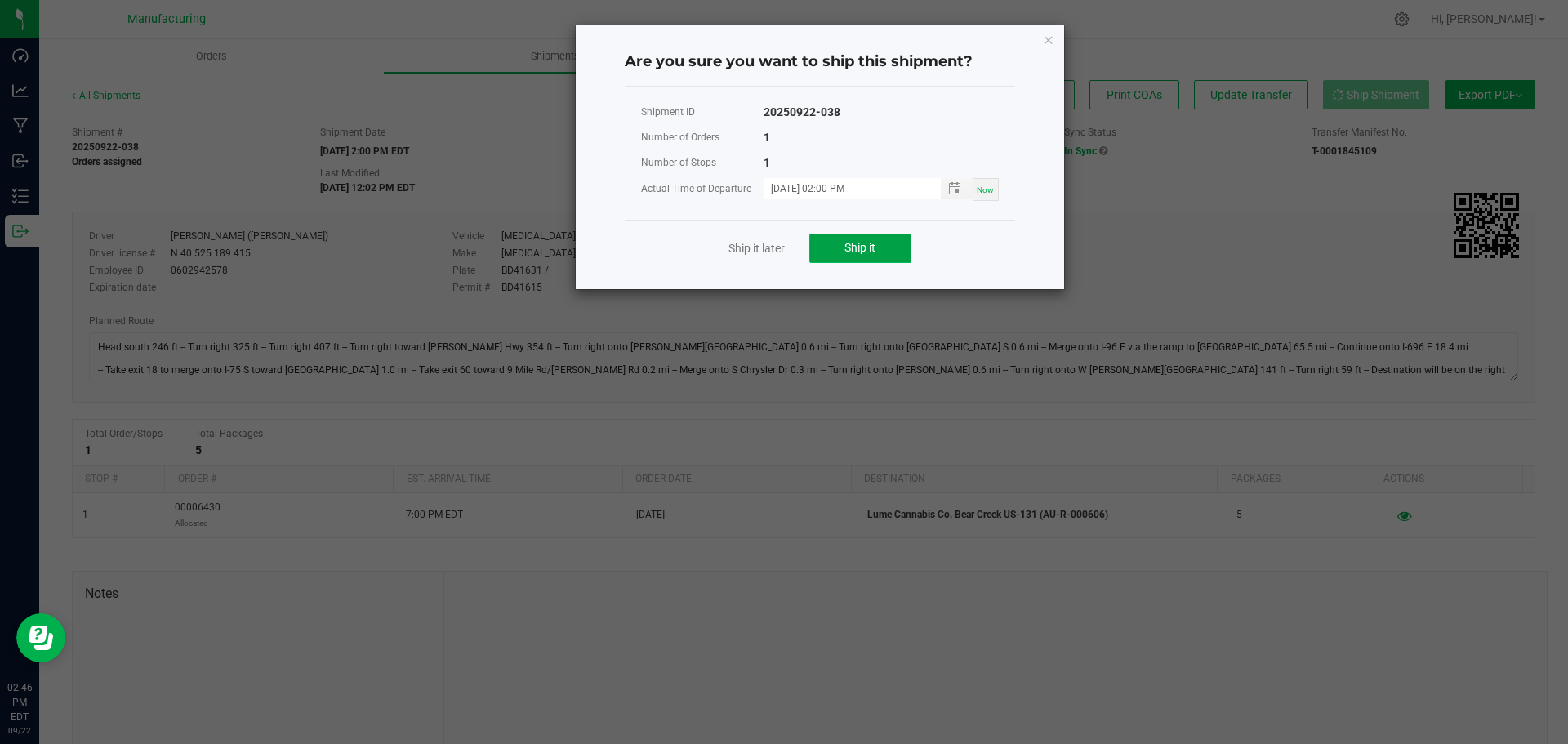
click at [870, 253] on span "Ship it" at bounding box center [859, 247] width 31 height 13
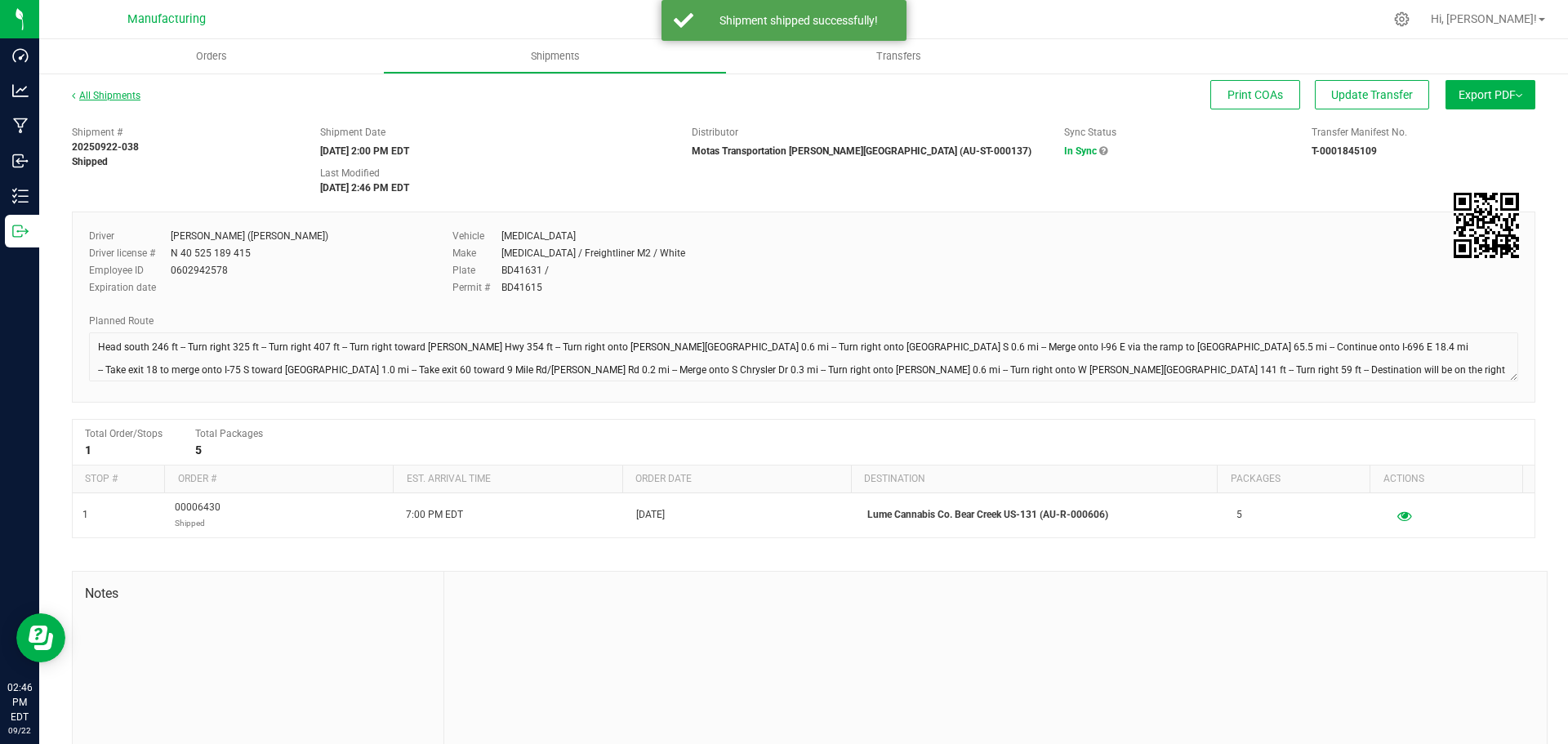
click at [97, 93] on link "All Shipments" at bounding box center [106, 95] width 69 height 11
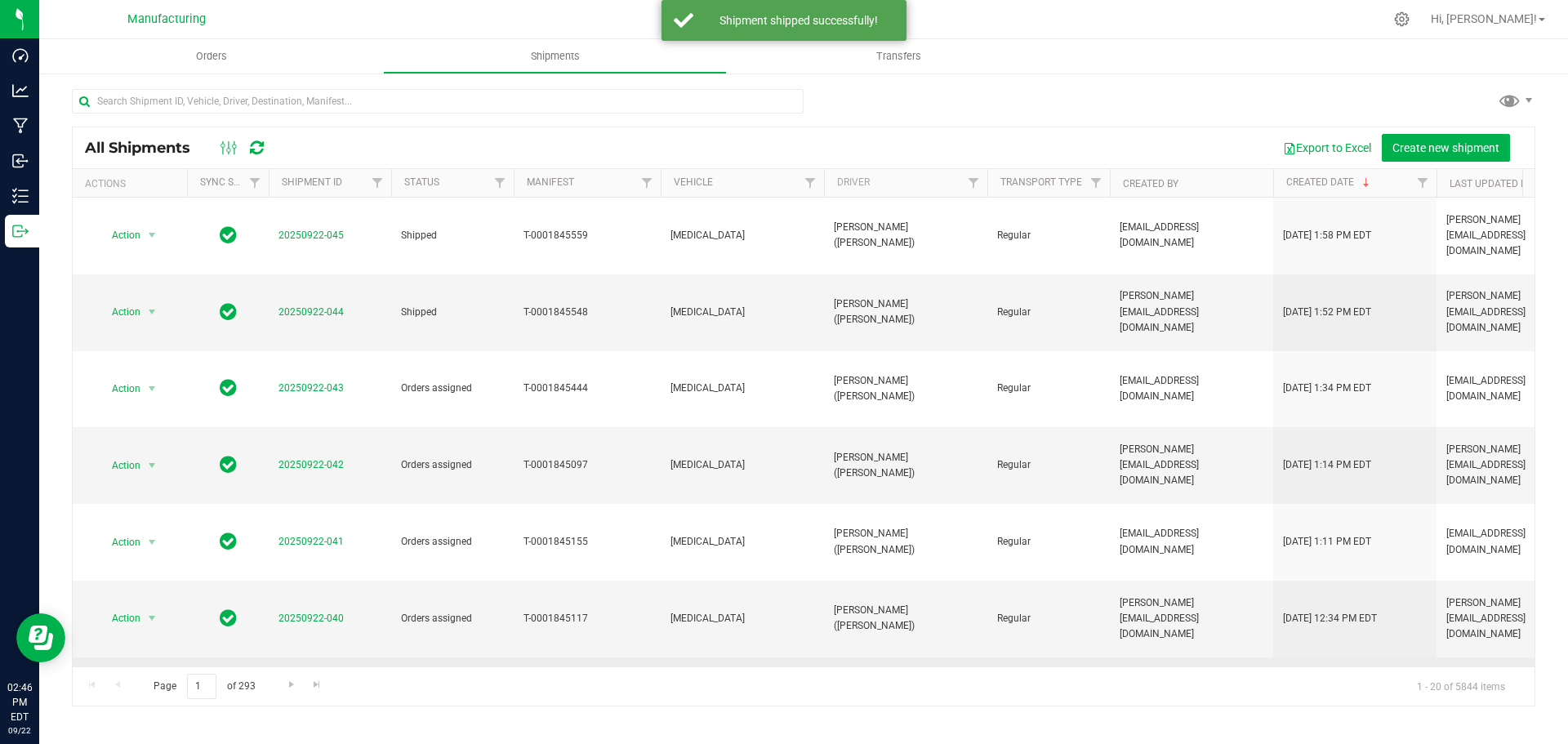
click at [313, 689] on link "20250922-039" at bounding box center [311, 694] width 66 height 11
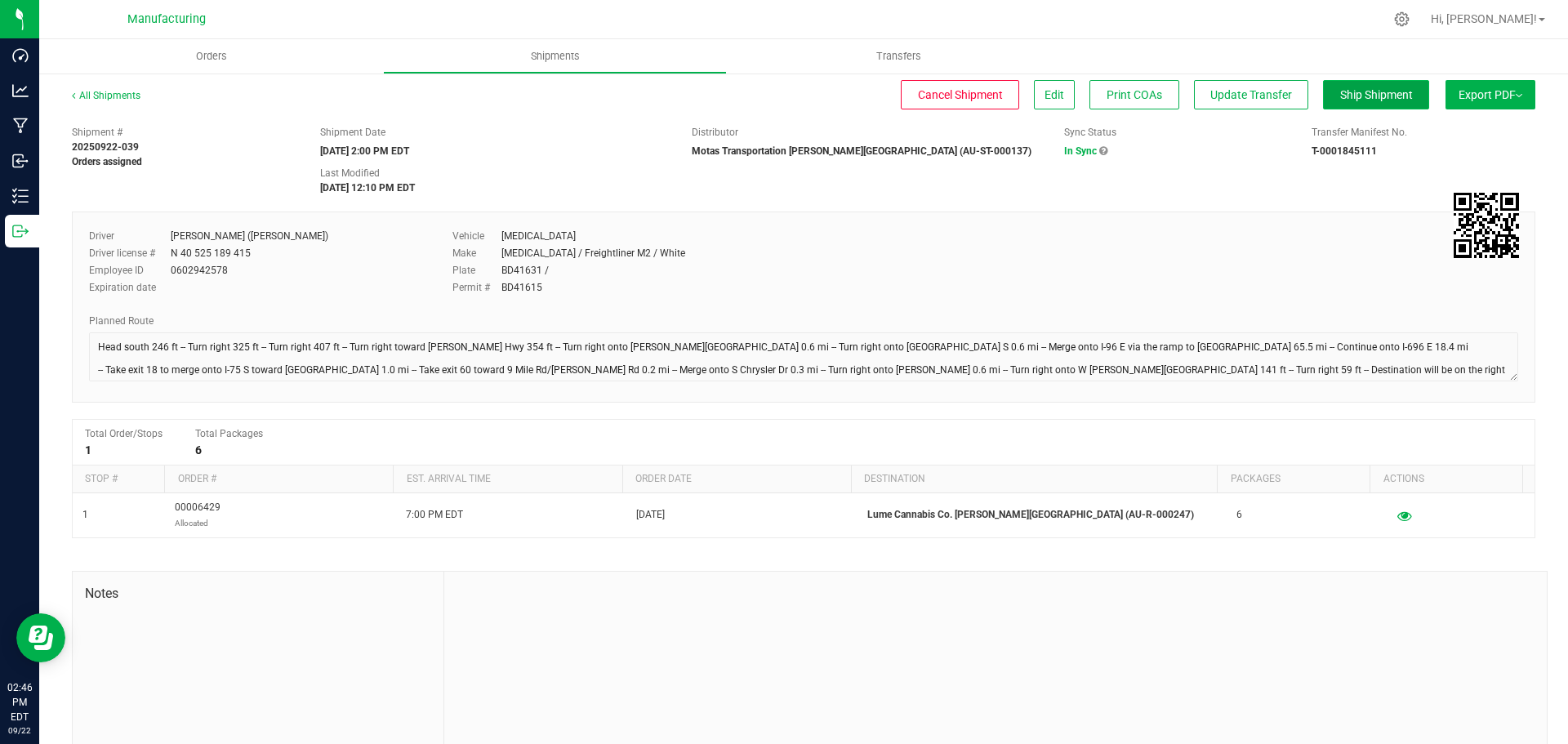
click at [1380, 103] on button "Ship Shipment" at bounding box center [1376, 94] width 107 height 29
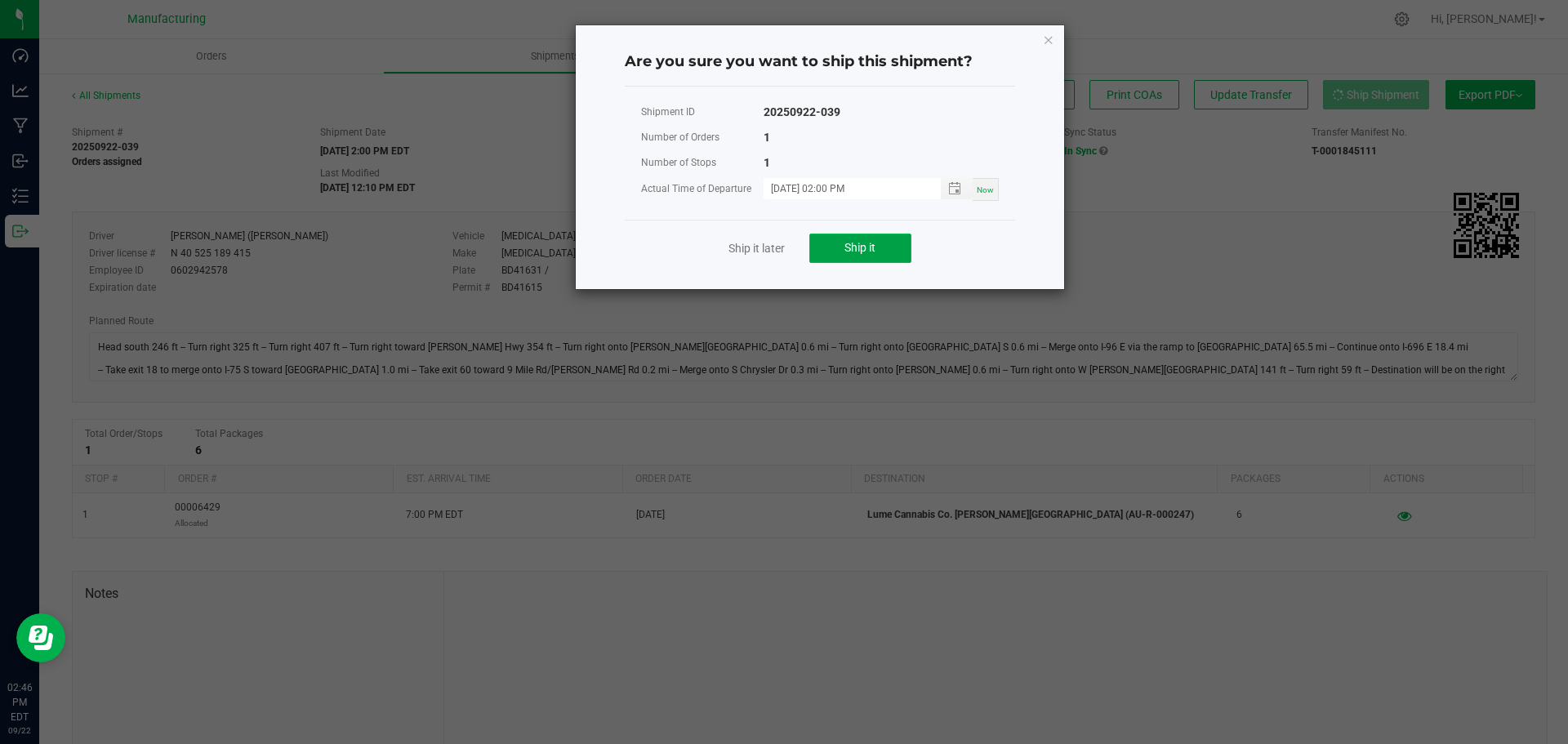
click at [865, 249] on span "Ship it" at bounding box center [859, 247] width 31 height 13
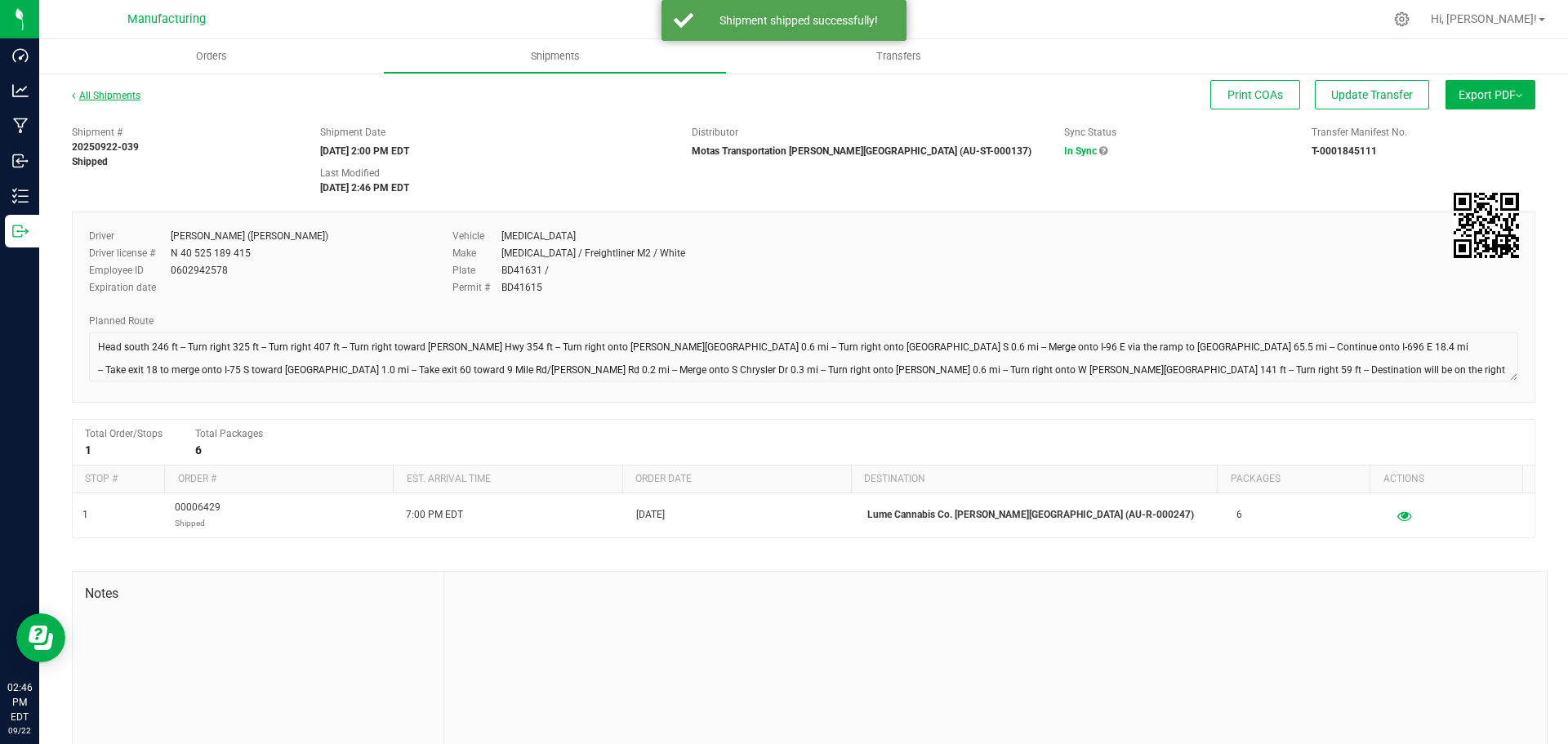
click at [89, 97] on link "All Shipments" at bounding box center [106, 95] width 69 height 11
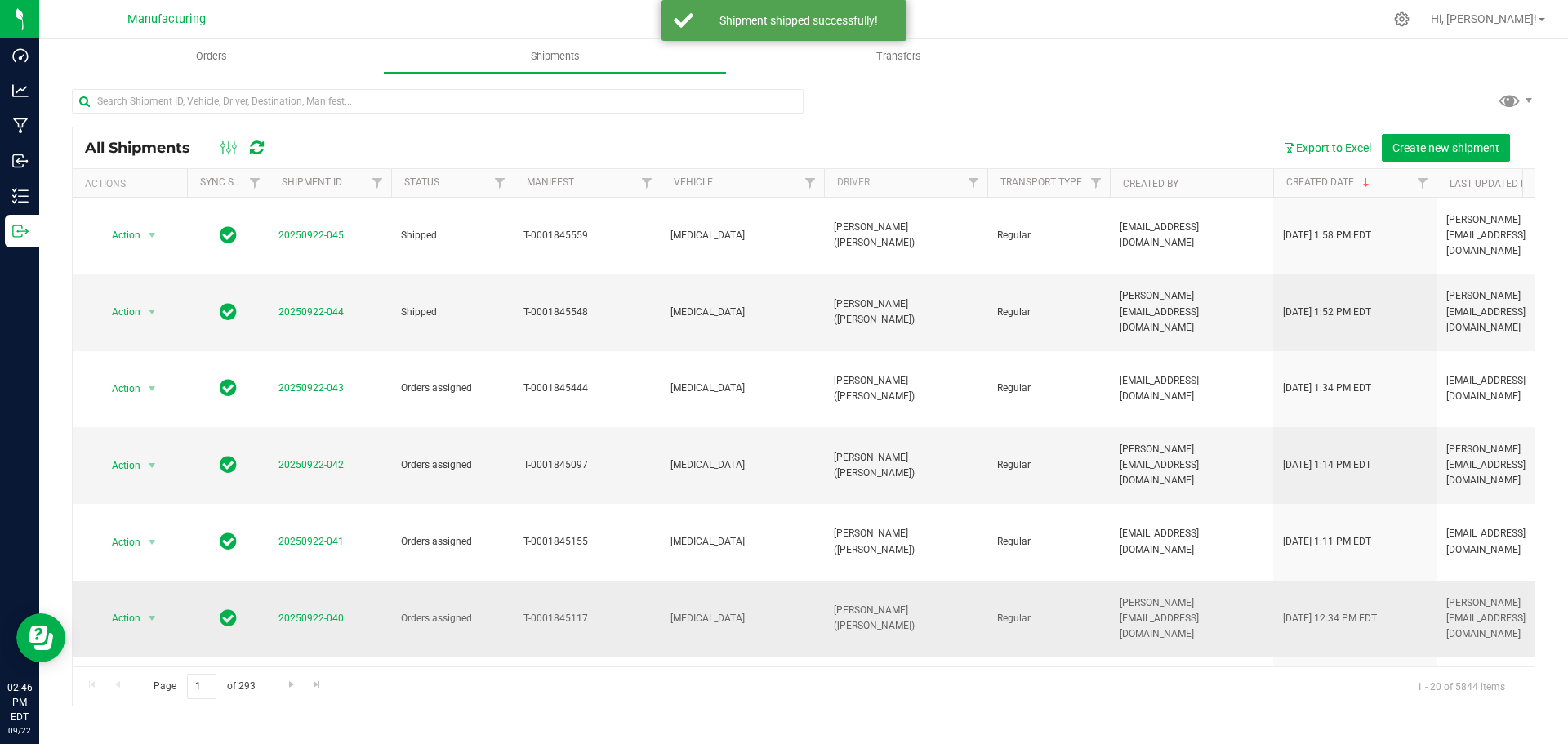
click at [320, 611] on span "20250922-040" at bounding box center [311, 619] width 66 height 16
click at [309, 612] on link "20250922-040" at bounding box center [311, 617] width 66 height 11
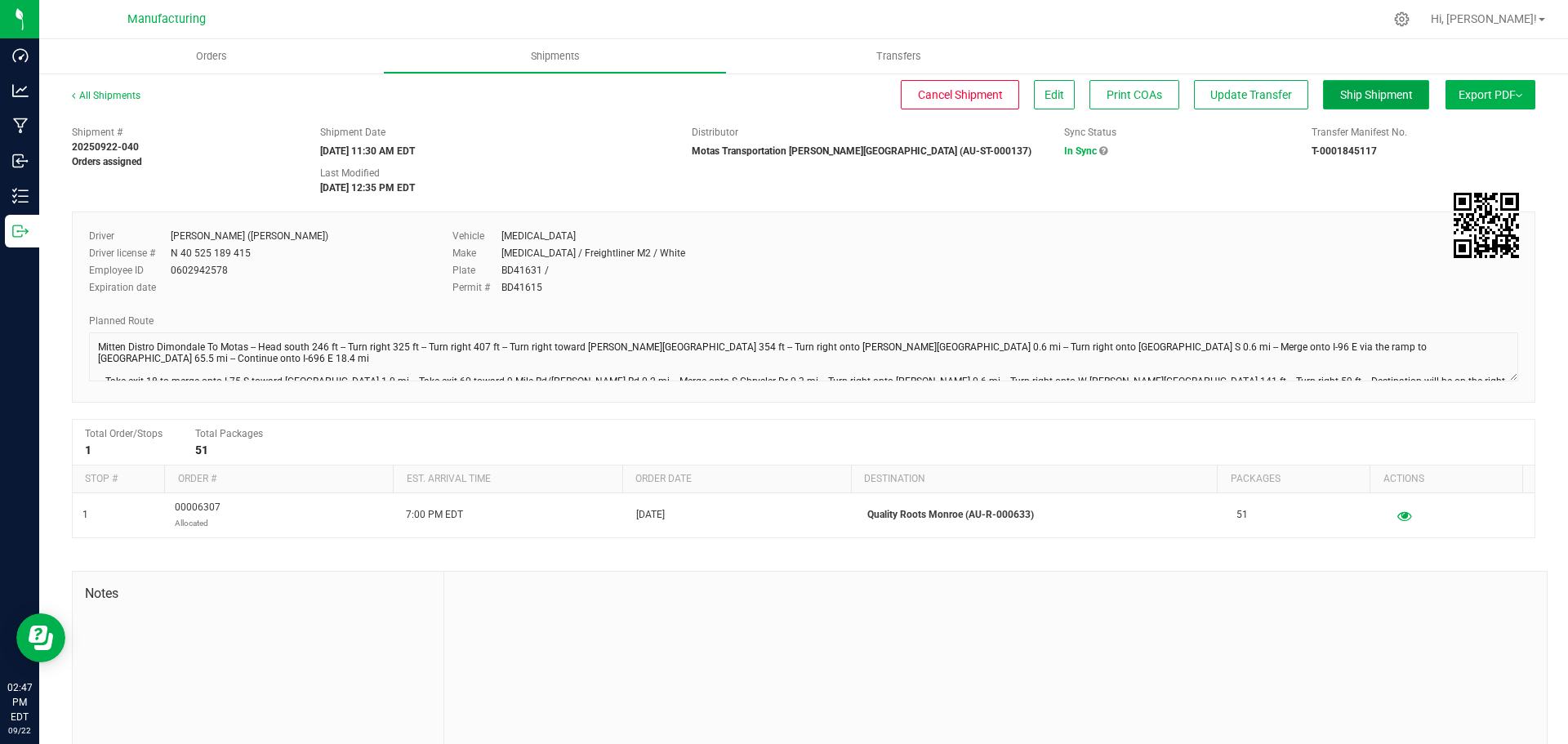
click at [1358, 90] on span "Ship Shipment" at bounding box center [1376, 94] width 73 height 13
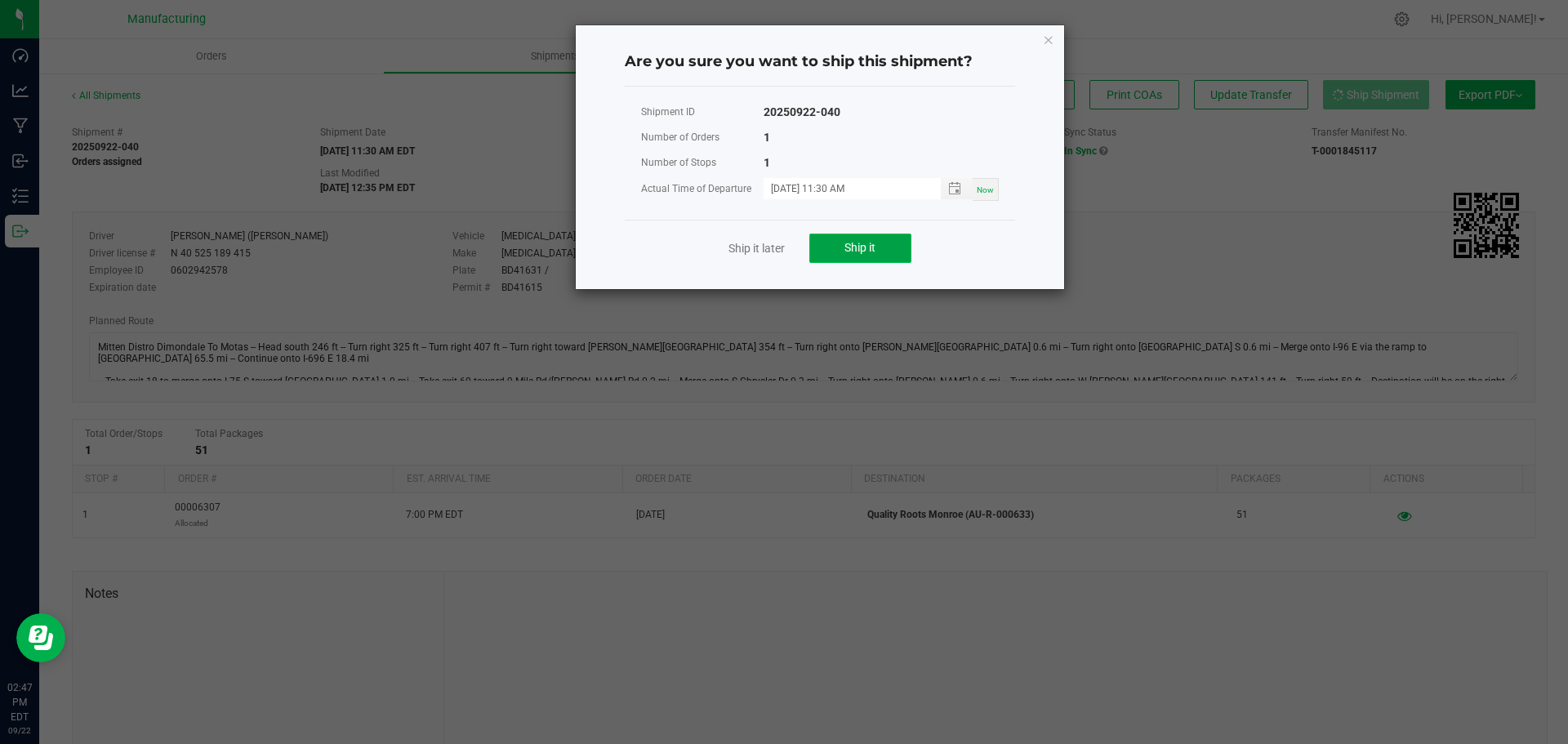
click at [865, 251] on span "Ship it" at bounding box center [859, 247] width 31 height 13
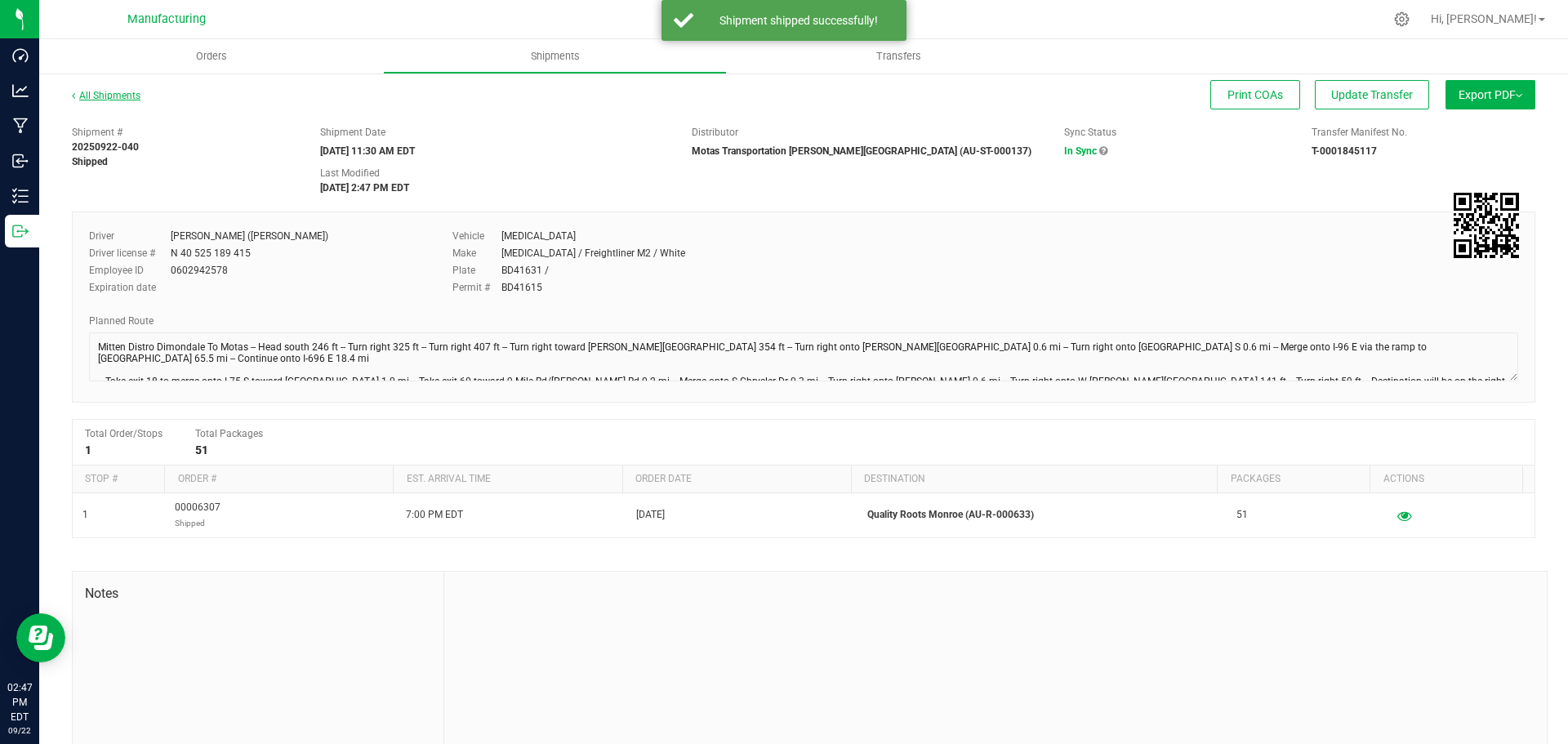
click at [105, 92] on link "All Shipments" at bounding box center [106, 95] width 69 height 11
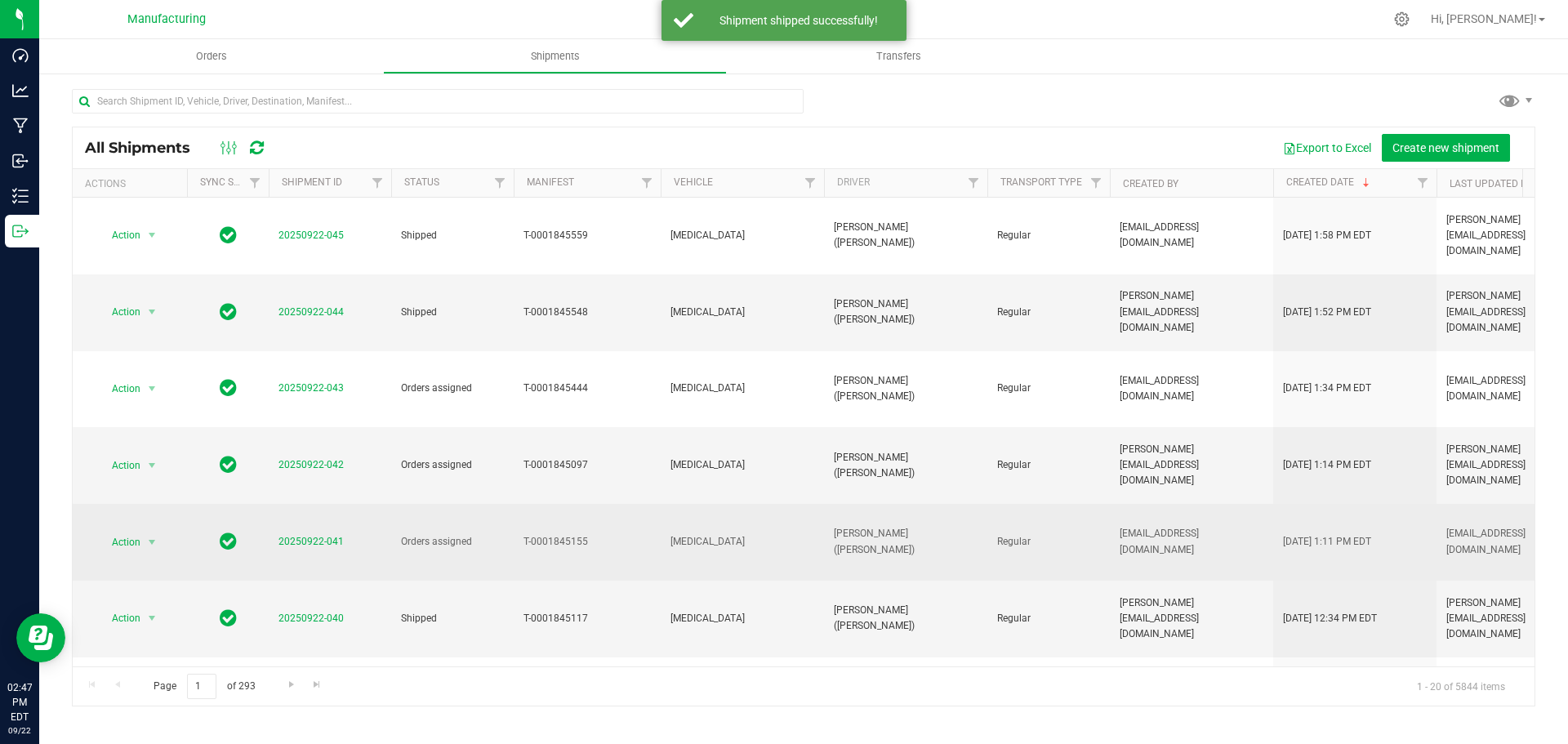
click at [305, 535] on span "20250922-041" at bounding box center [311, 543] width 66 height 16
click at [304, 536] on link "20250922-041" at bounding box center [311, 541] width 66 height 11
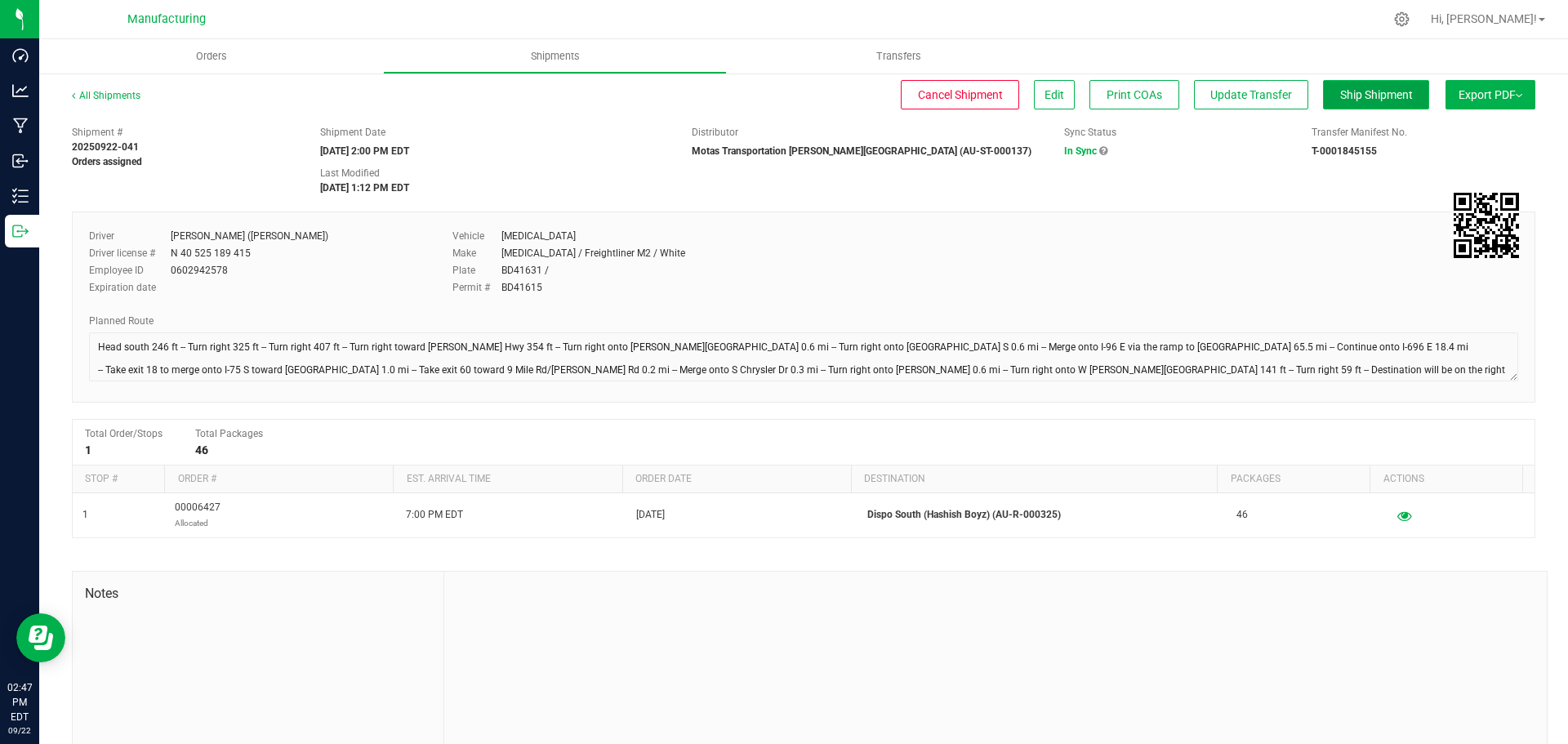
click at [1360, 102] on button "Ship Shipment" at bounding box center [1376, 94] width 107 height 29
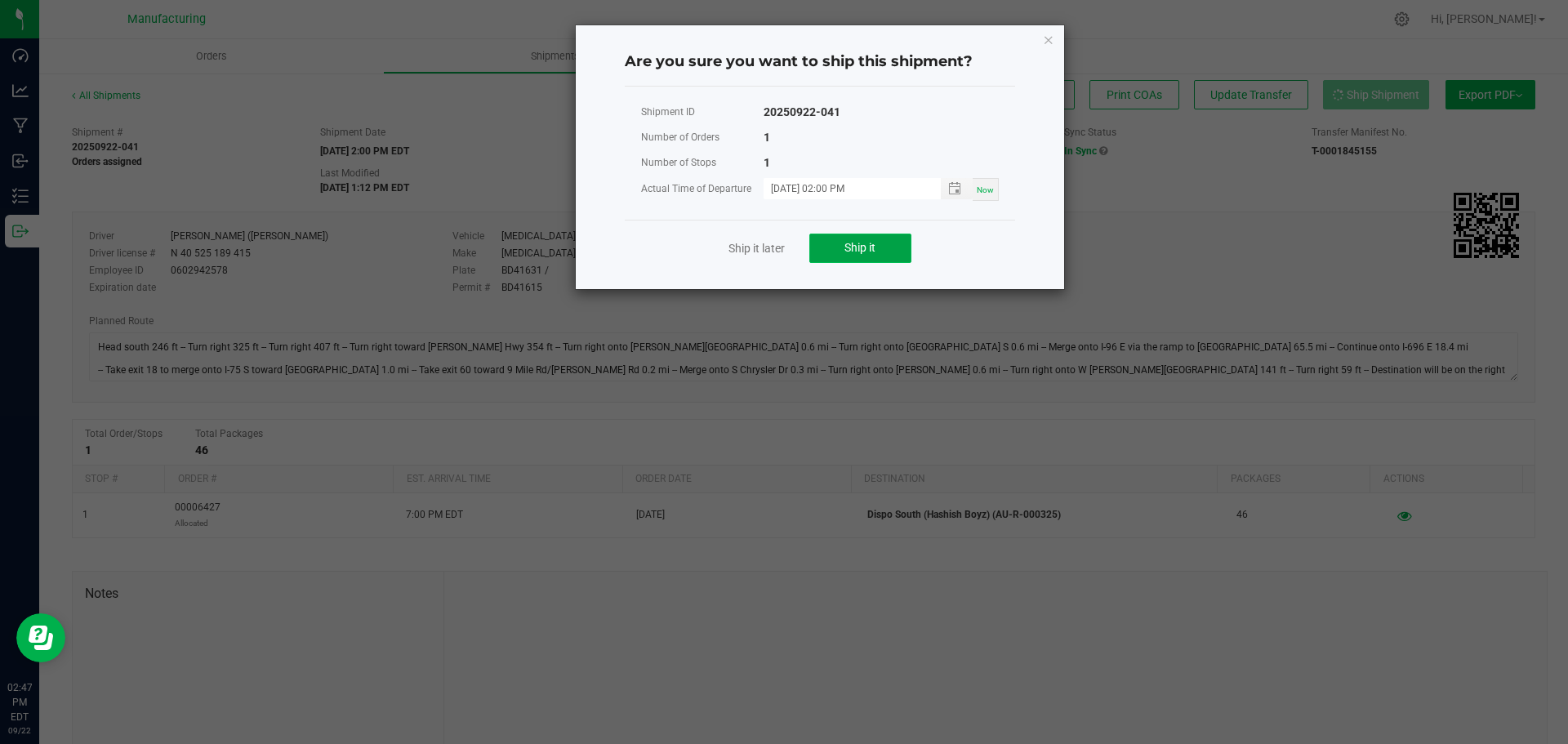
click at [852, 252] on span "Ship it" at bounding box center [859, 247] width 31 height 13
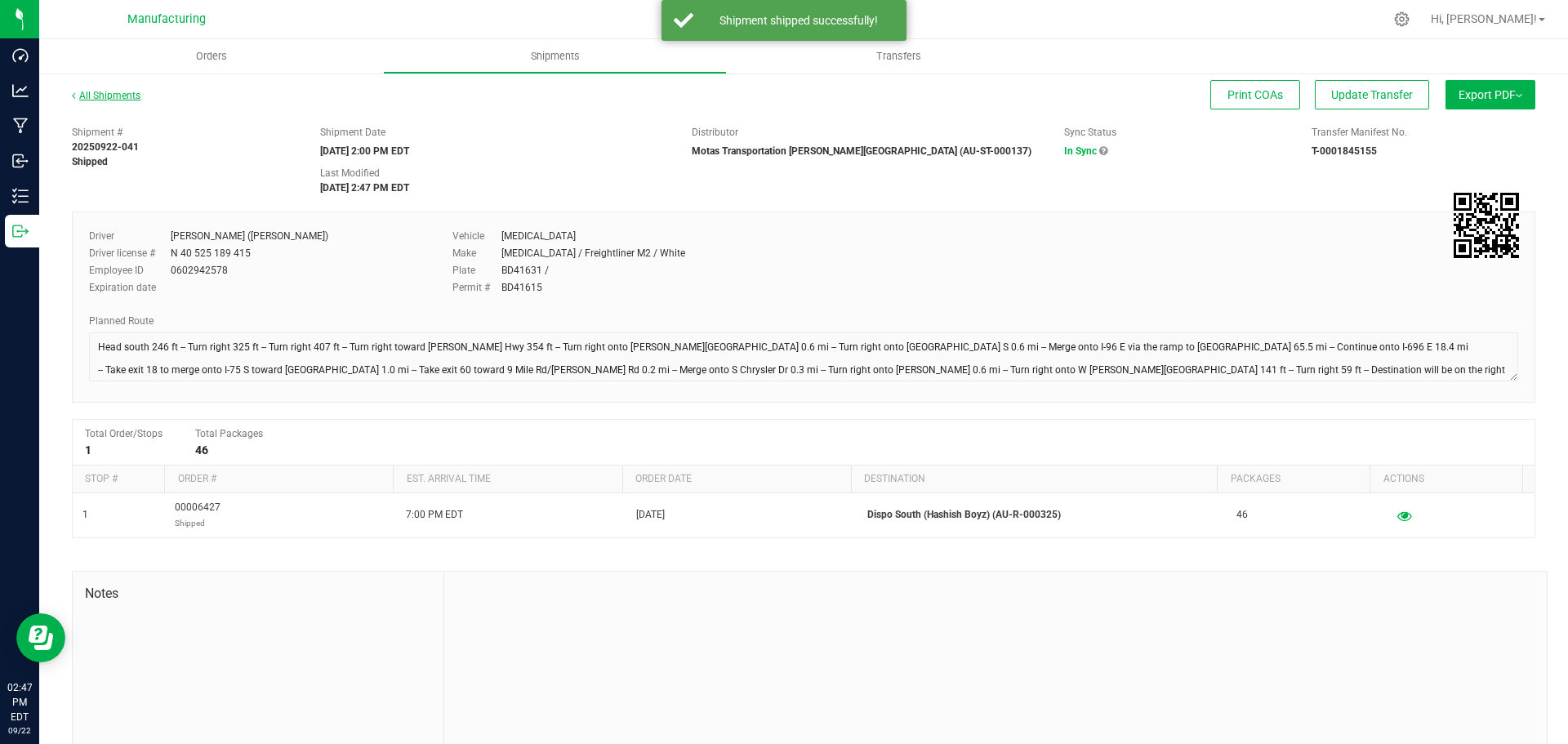
click at [82, 97] on link "All Shipments" at bounding box center [106, 95] width 69 height 11
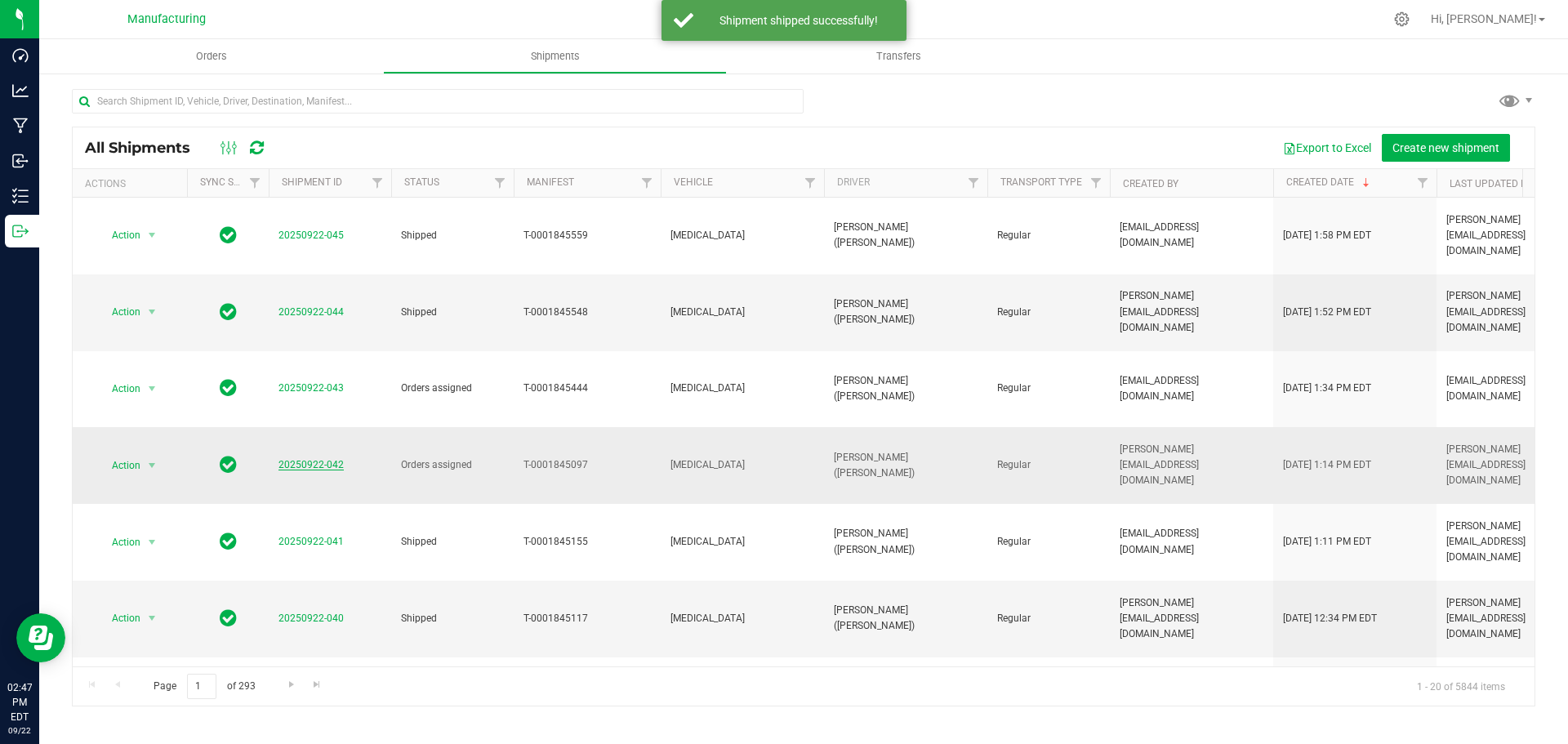
click at [319, 459] on link "20250922-042" at bounding box center [311, 464] width 66 height 11
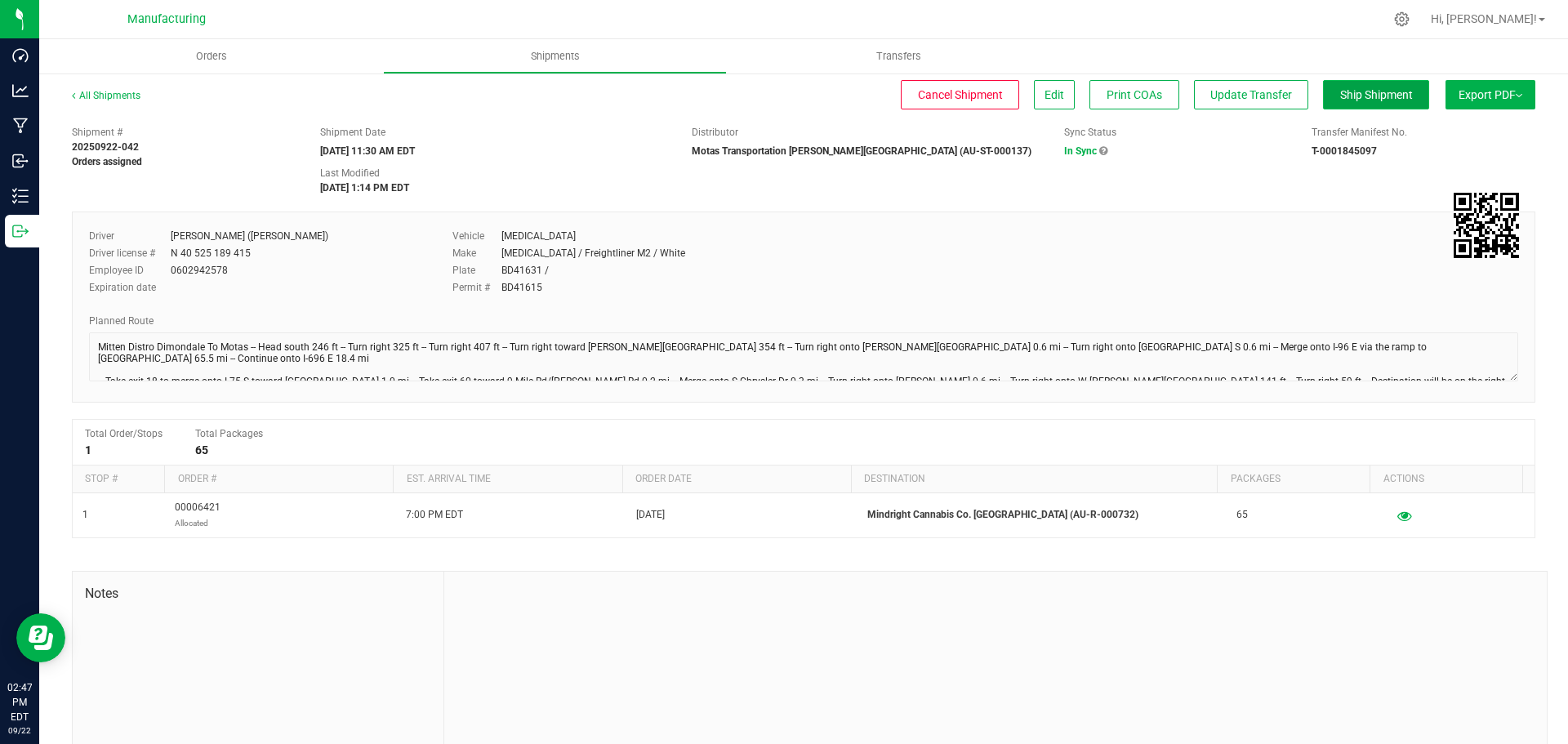
click at [1347, 93] on span "Ship Shipment" at bounding box center [1376, 94] width 73 height 13
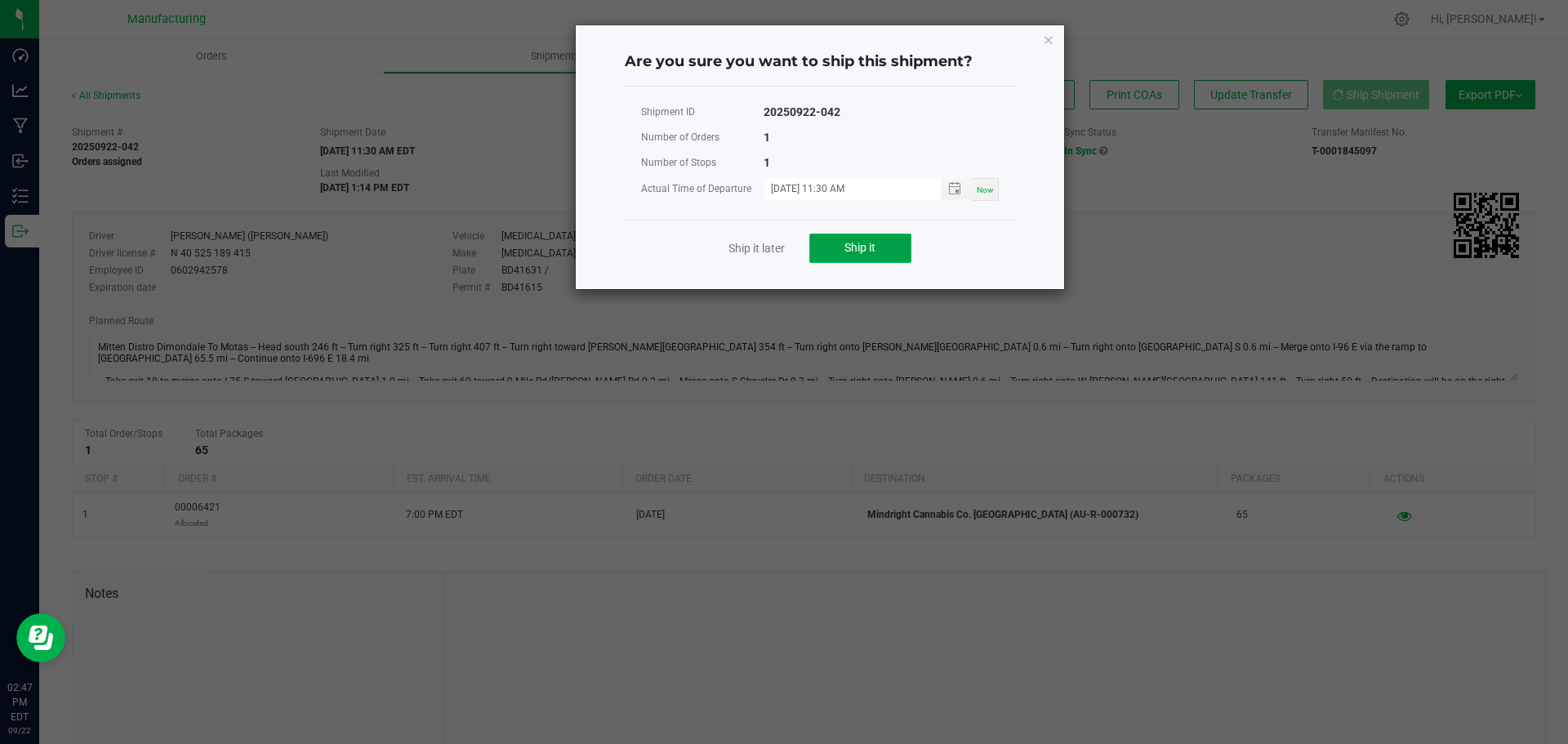
click at [866, 255] on button "Ship it" at bounding box center [860, 247] width 102 height 29
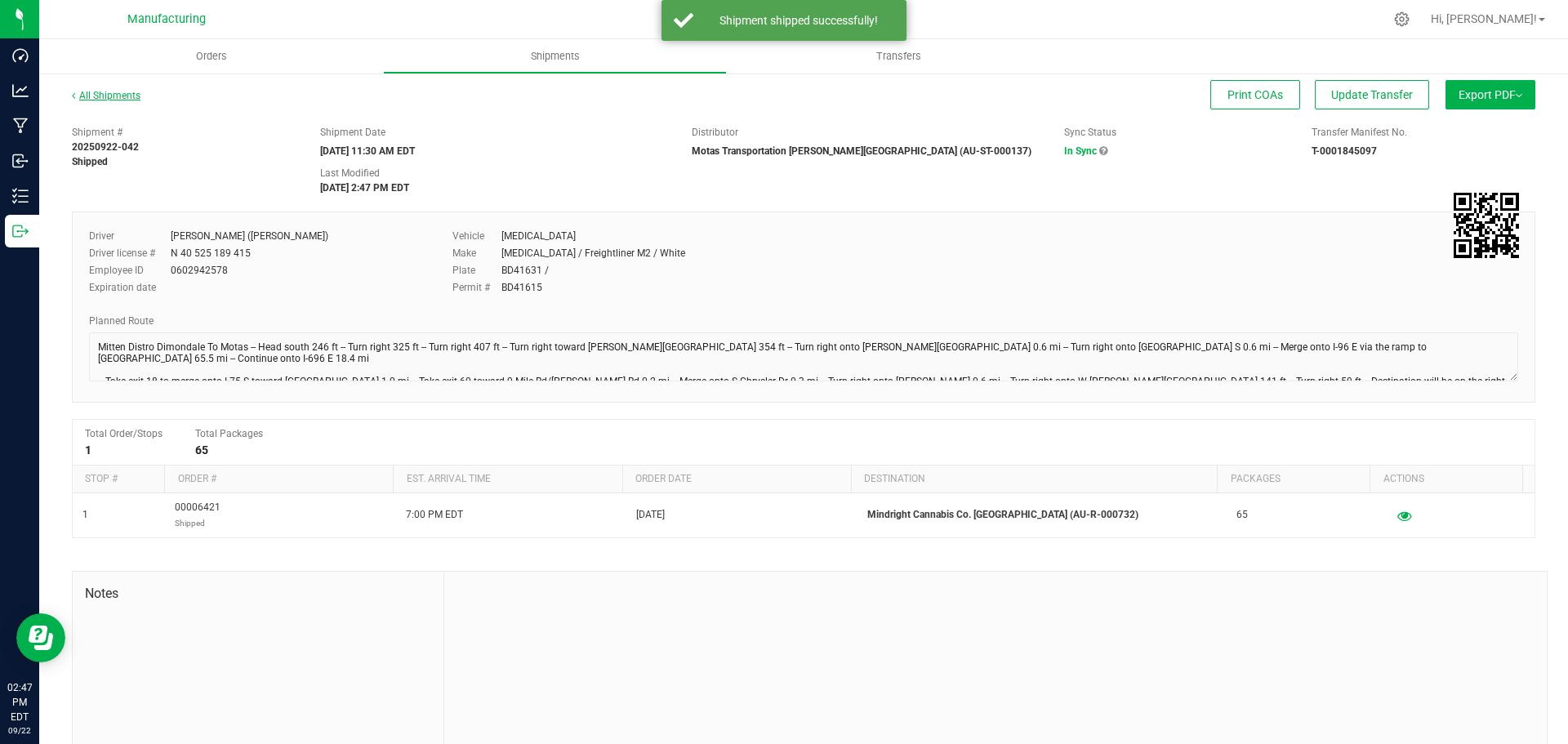
click at [97, 98] on link "All Shipments" at bounding box center [106, 95] width 69 height 11
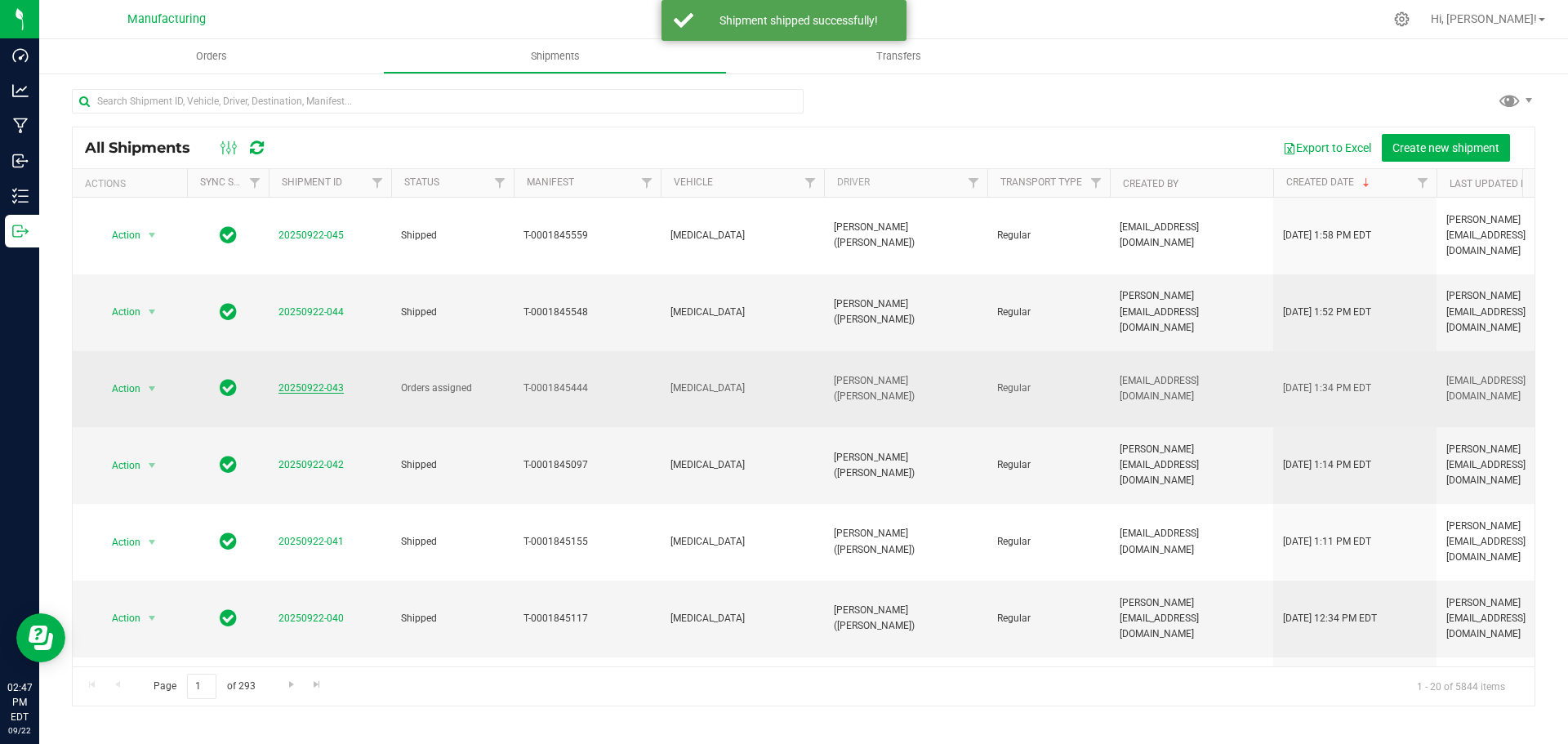
click at [319, 382] on link "20250922-043" at bounding box center [311, 387] width 66 height 11
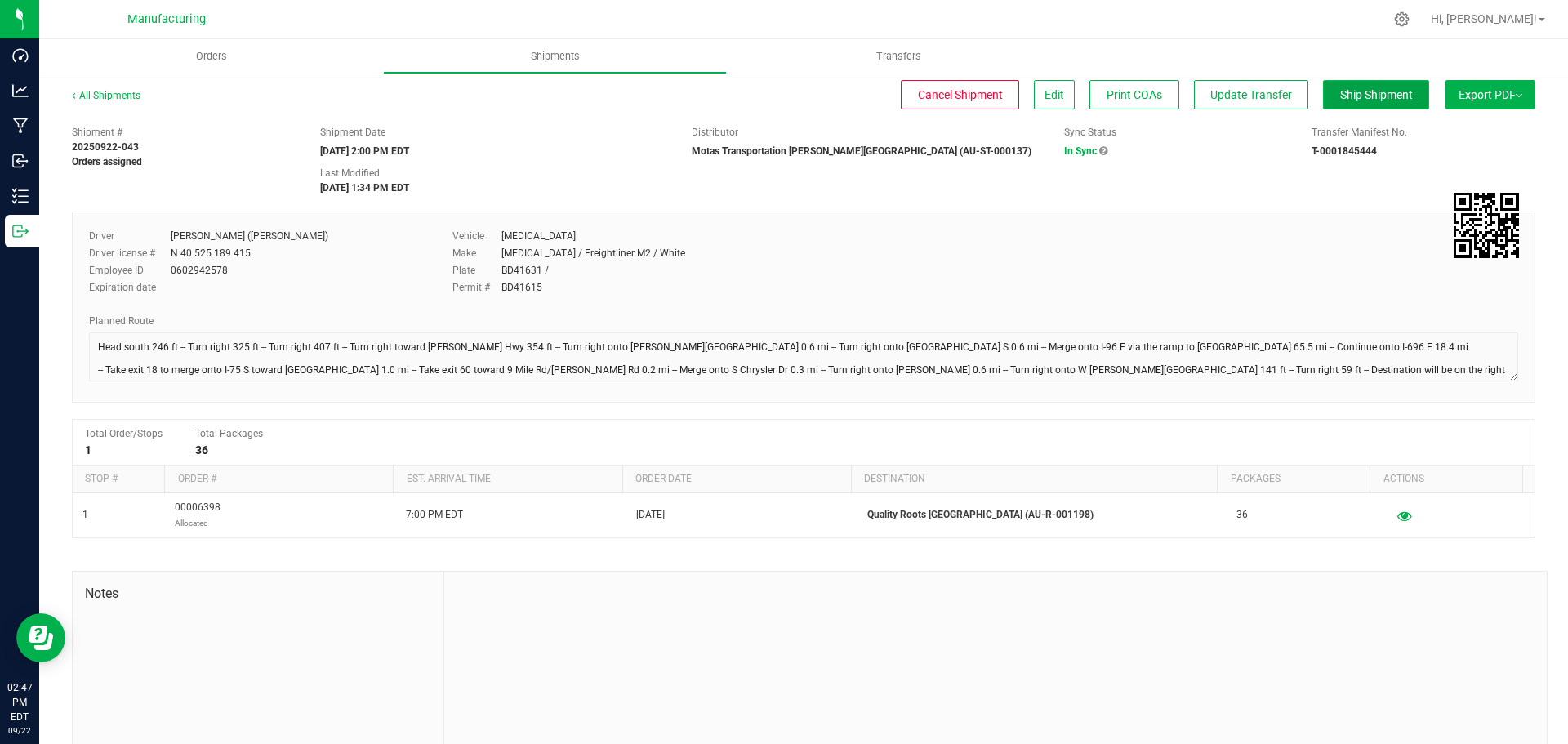
click at [1345, 99] on span "Ship Shipment" at bounding box center [1376, 94] width 73 height 13
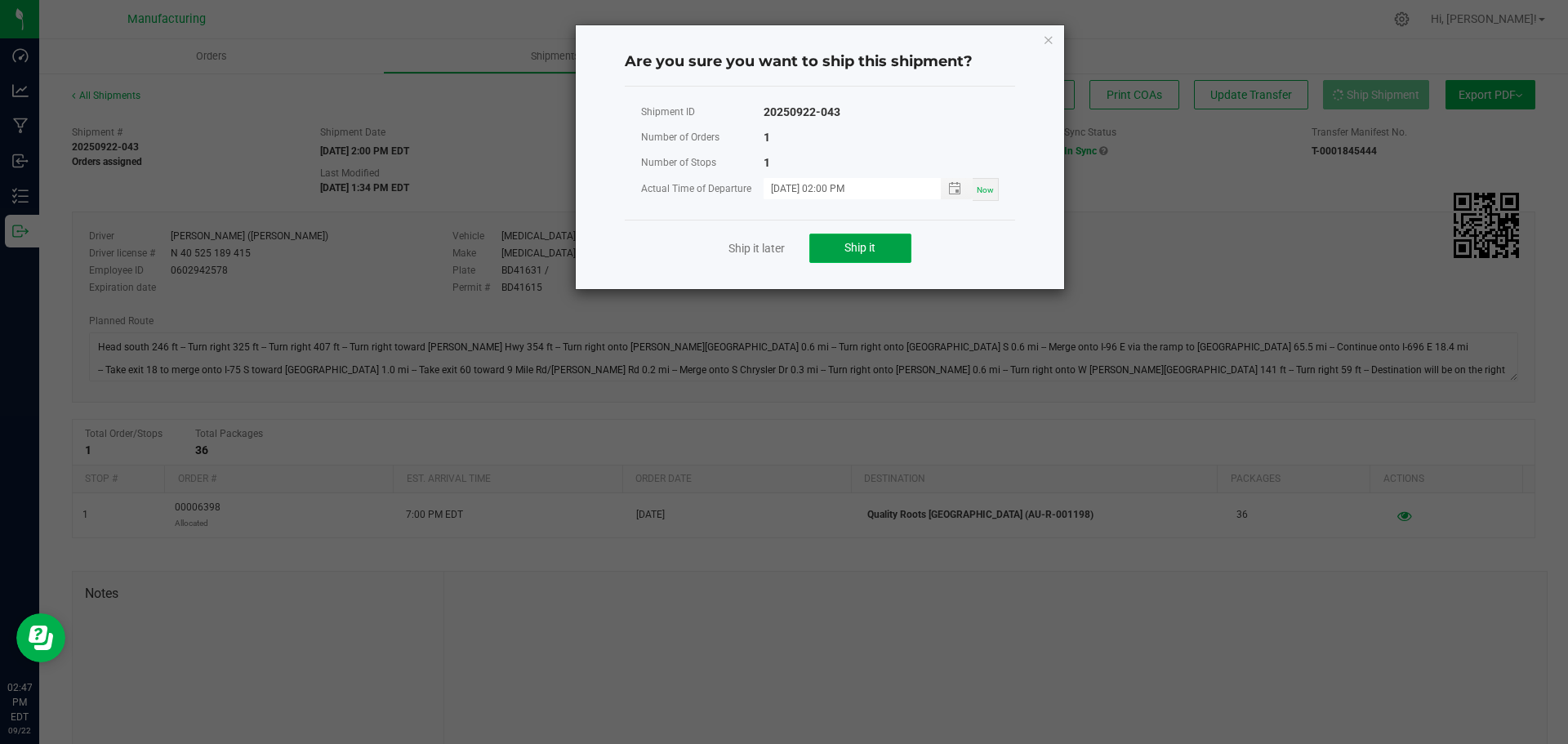
click at [852, 250] on span "Ship it" at bounding box center [859, 247] width 31 height 13
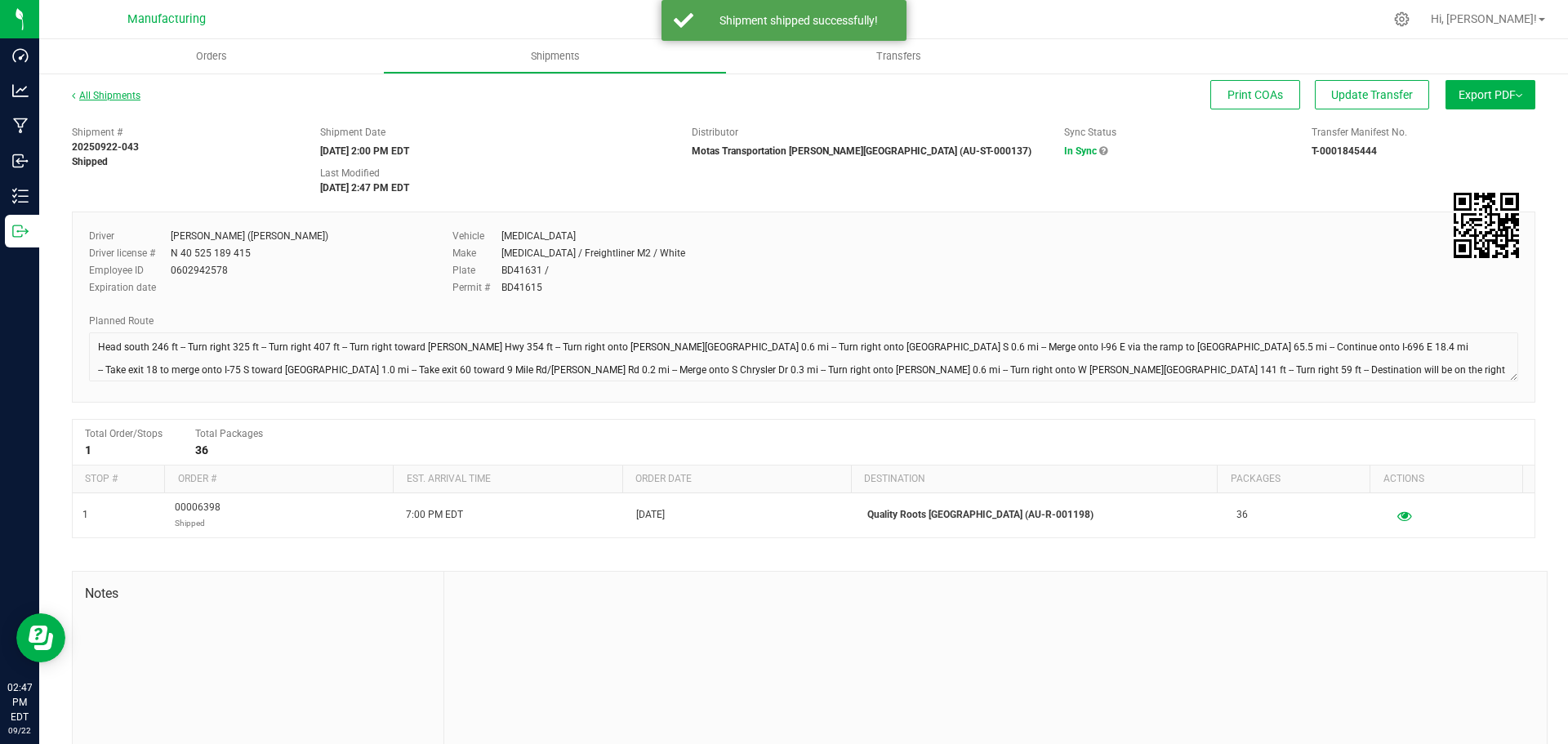
click at [94, 97] on link "All Shipments" at bounding box center [106, 95] width 69 height 11
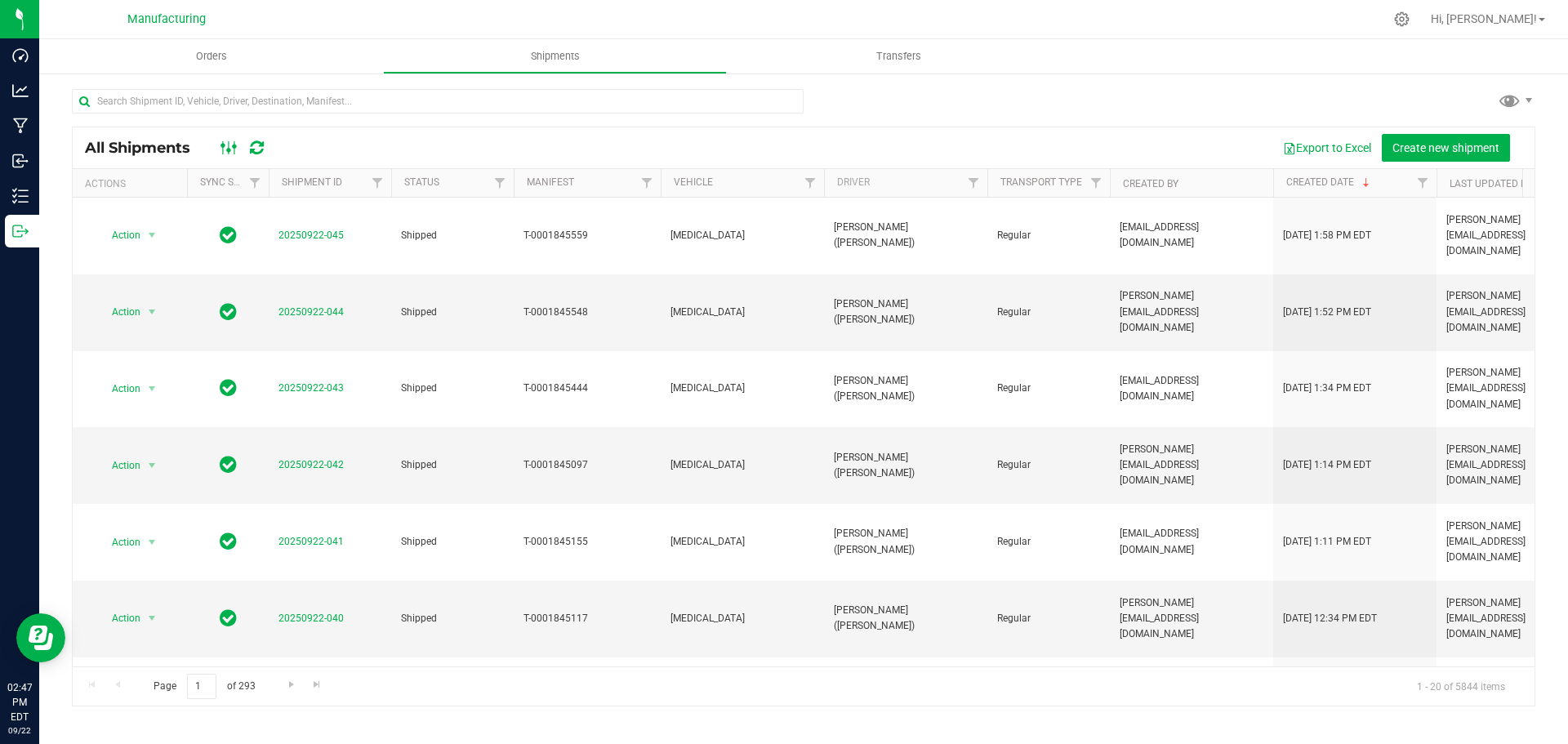
click at [228, 141] on icon at bounding box center [229, 148] width 18 height 20
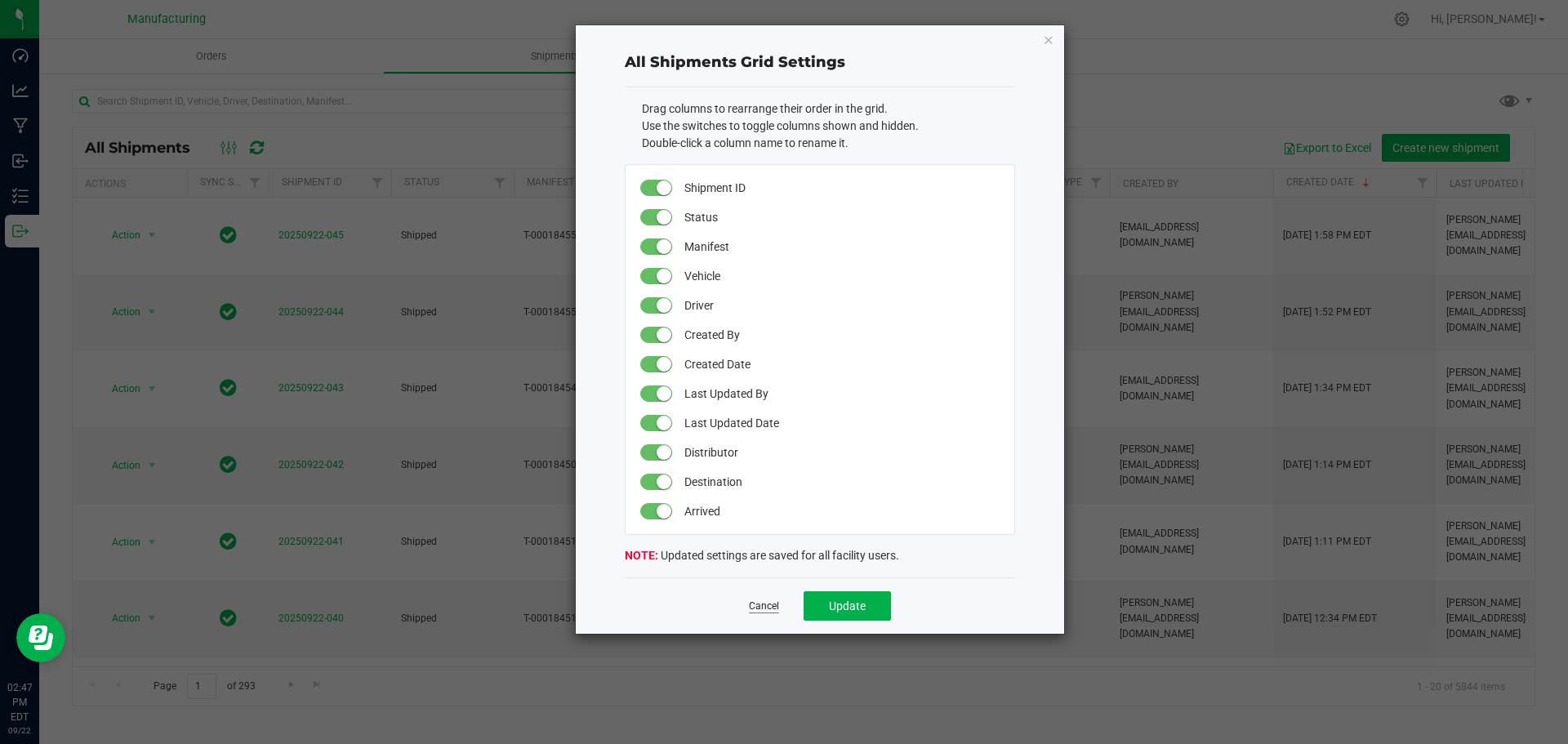
click at [771, 612] on link "Cancel" at bounding box center [764, 606] width 30 height 14
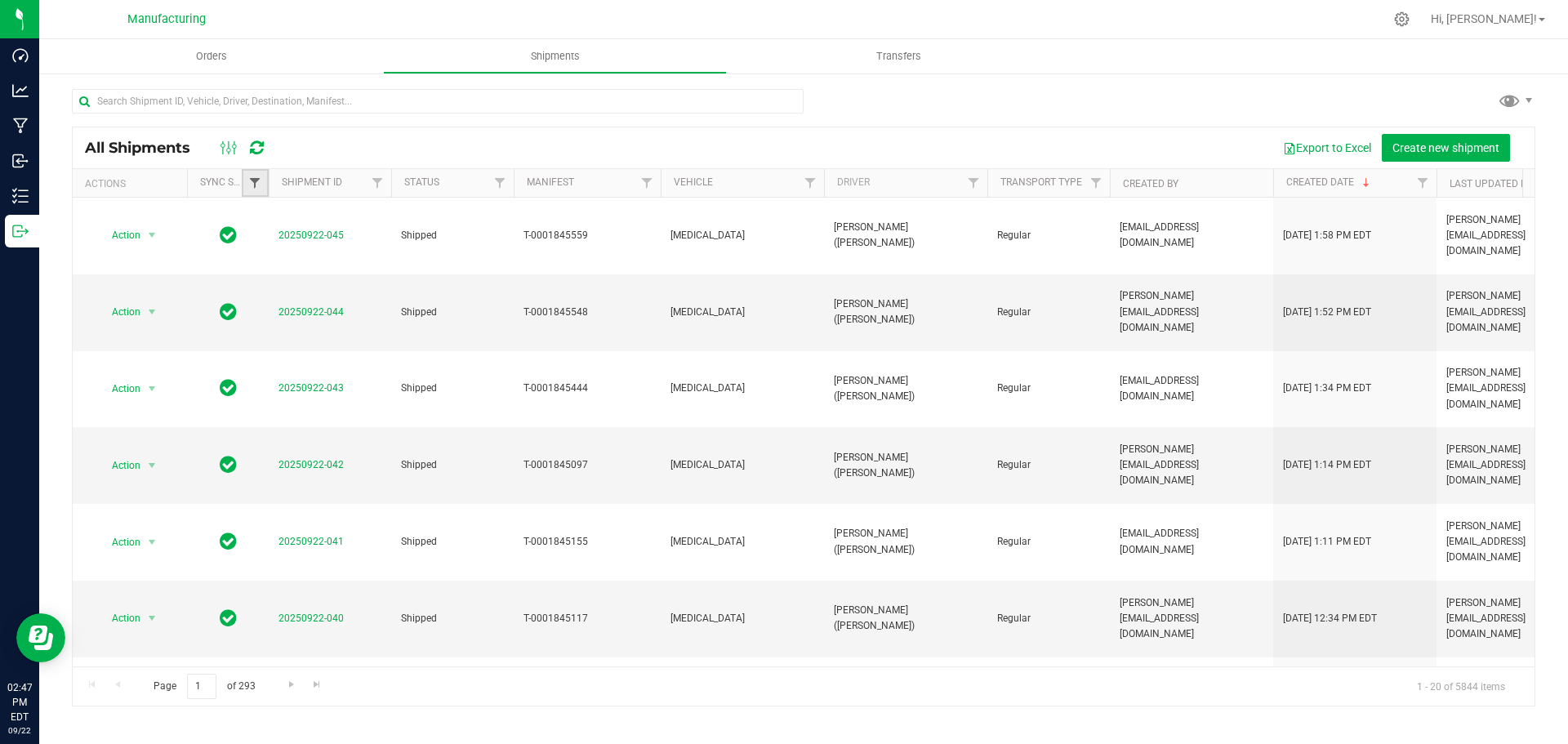
click at [254, 186] on span "Filter" at bounding box center [254, 183] width 13 height 13
click at [496, 185] on span "Filter" at bounding box center [499, 183] width 13 height 13
click at [499, 339] on li "Orders assigned" at bounding box center [580, 340] width 168 height 17
click at [508, 341] on input "Orders assigned" at bounding box center [508, 341] width 11 height 11
checkbox input "true"
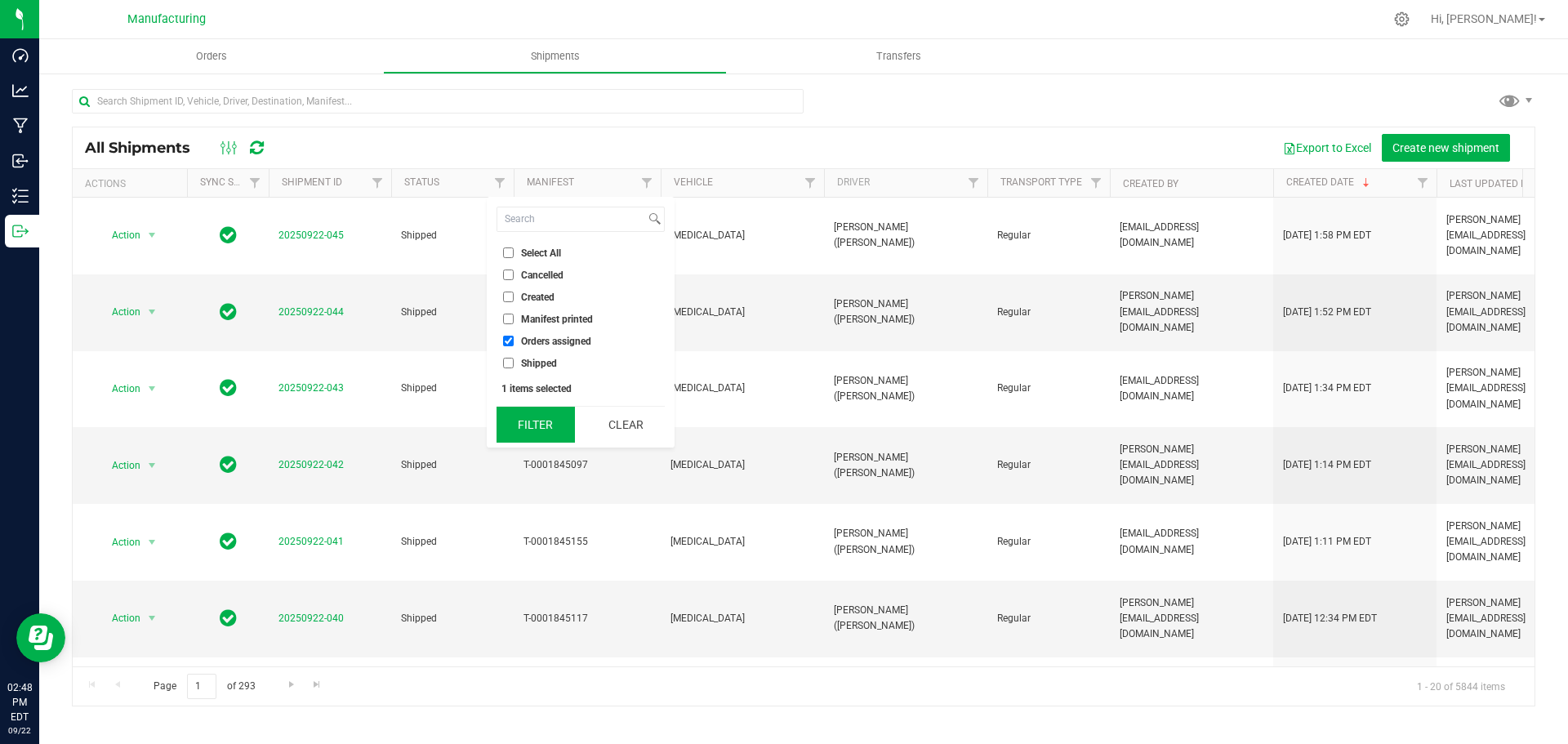
click at [560, 418] on button "Filter" at bounding box center [535, 425] width 79 height 36
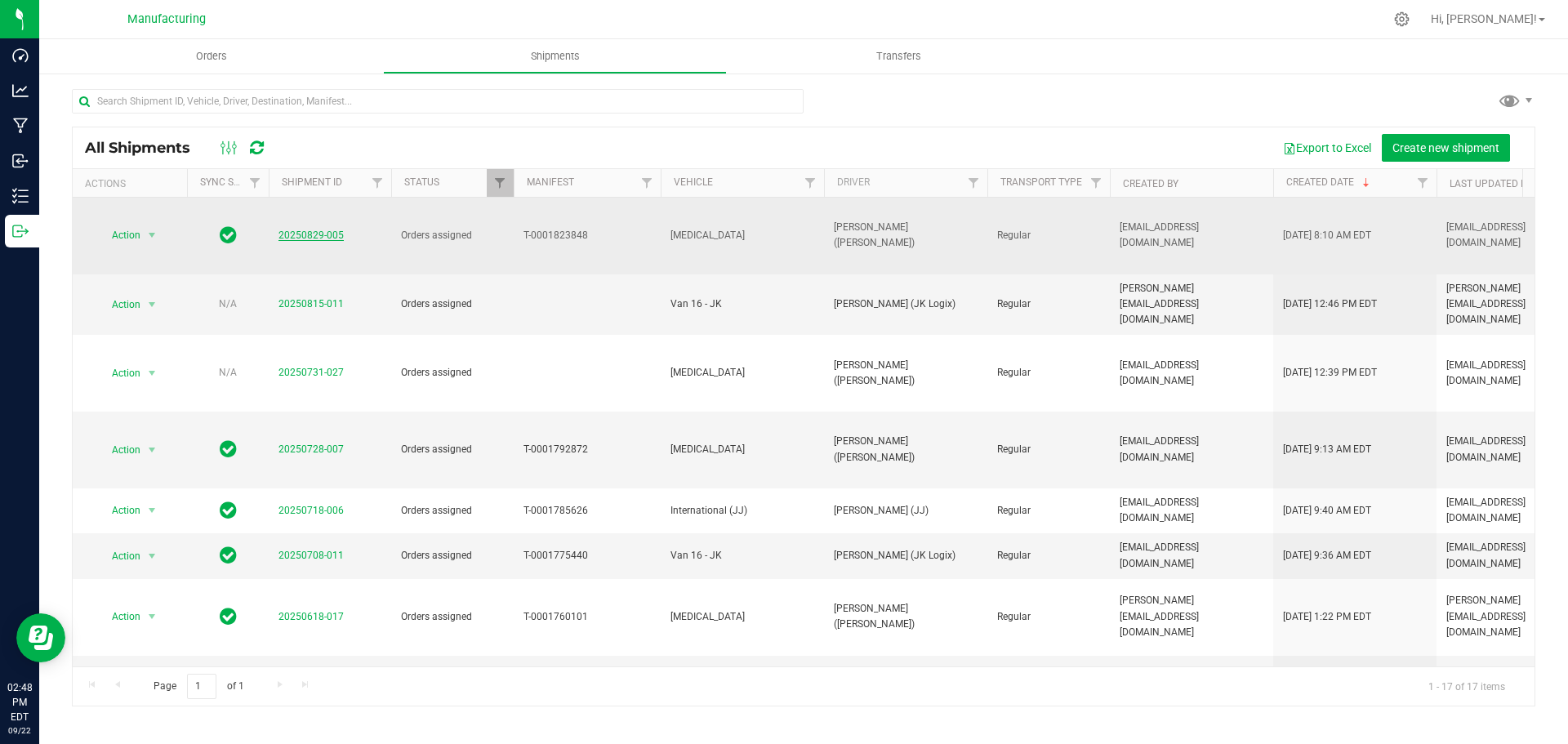
click at [328, 229] on link "20250829-005" at bounding box center [311, 234] width 66 height 11
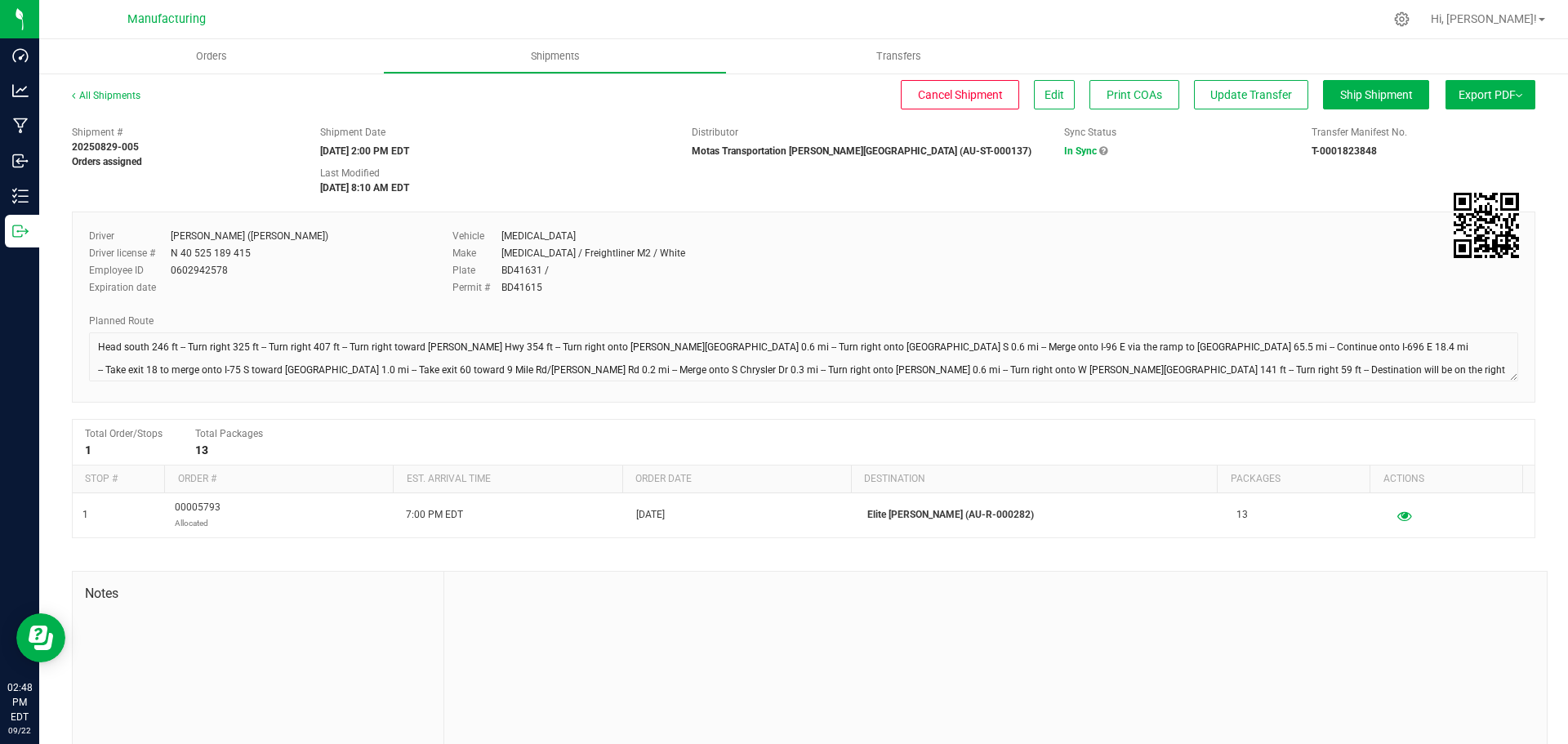
click at [88, 102] on div "All Shipments" at bounding box center [121, 100] width 98 height 25
click at [111, 97] on link "All Shipments" at bounding box center [106, 95] width 69 height 11
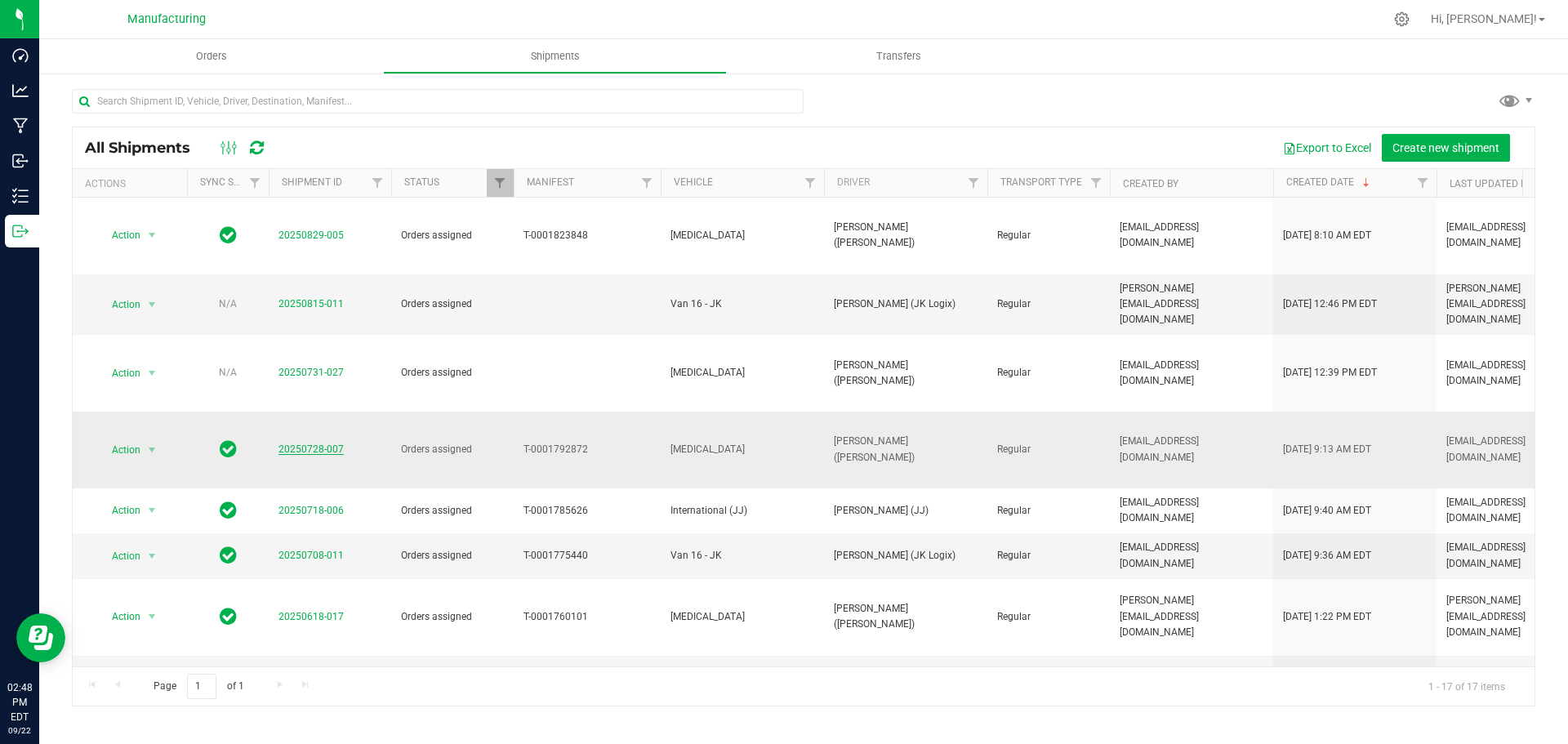
click at [328, 444] on link "20250728-007" at bounding box center [311, 449] width 66 height 11
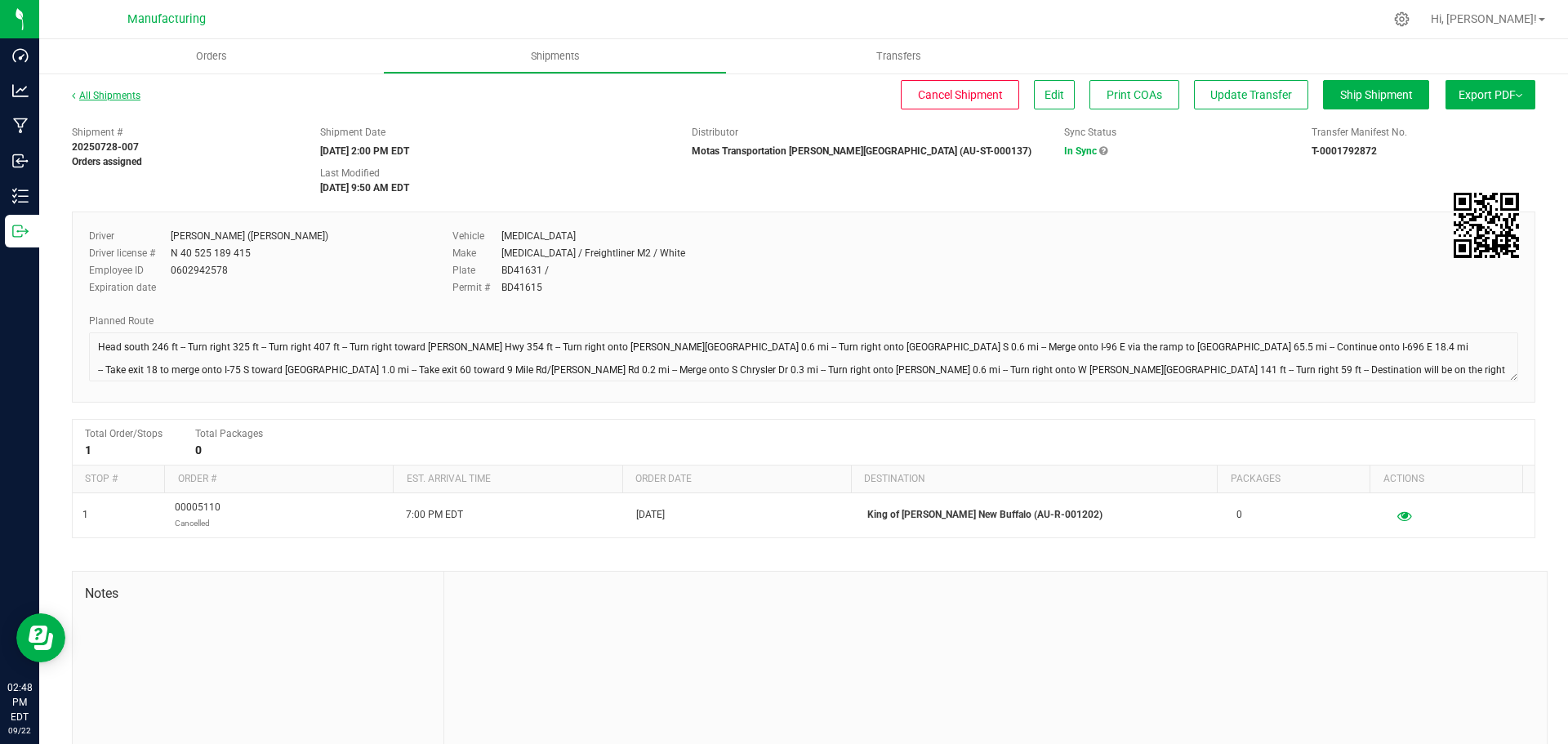
click at [102, 90] on link "All Shipments" at bounding box center [106, 95] width 69 height 11
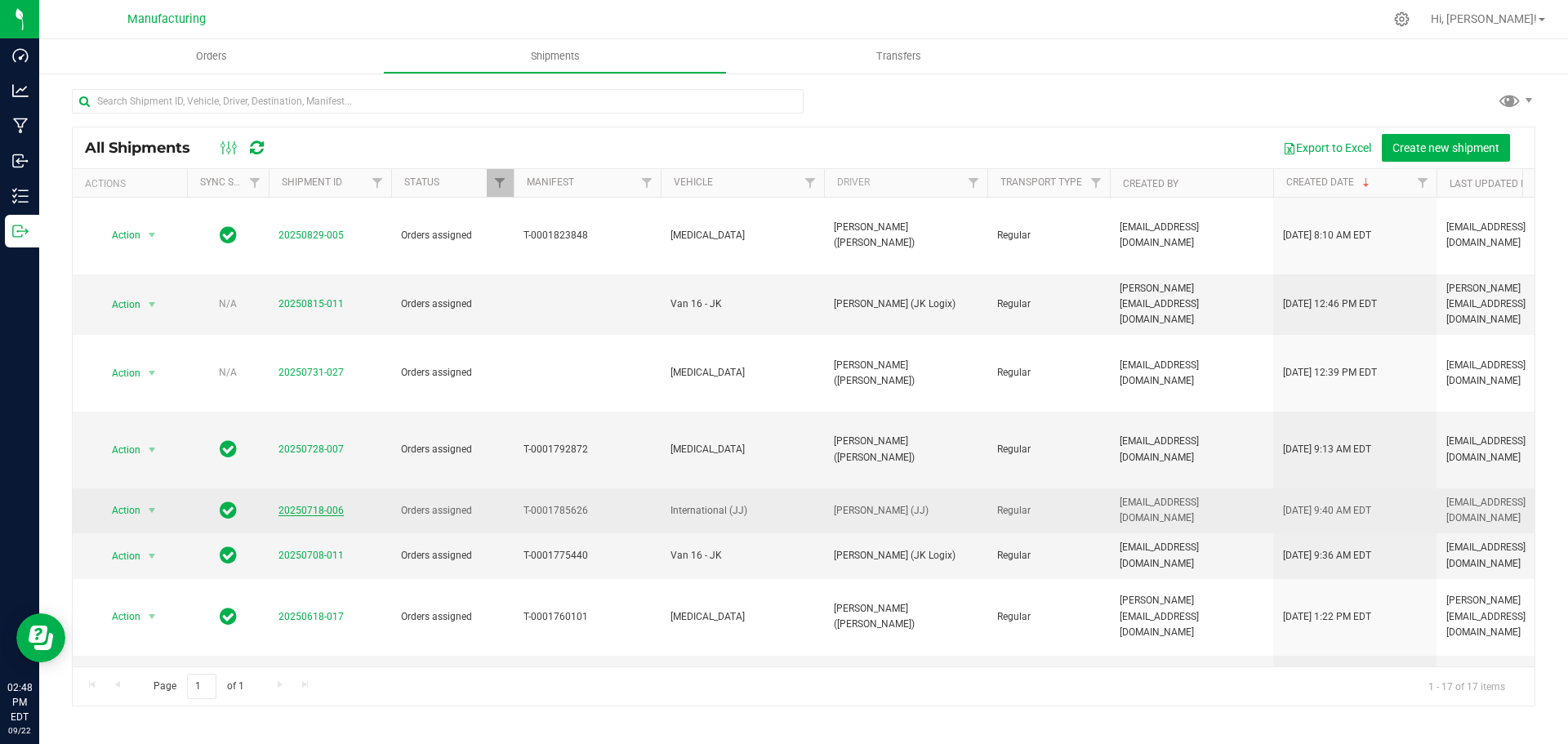
click at [324, 505] on link "20250718-006" at bounding box center [311, 510] width 66 height 11
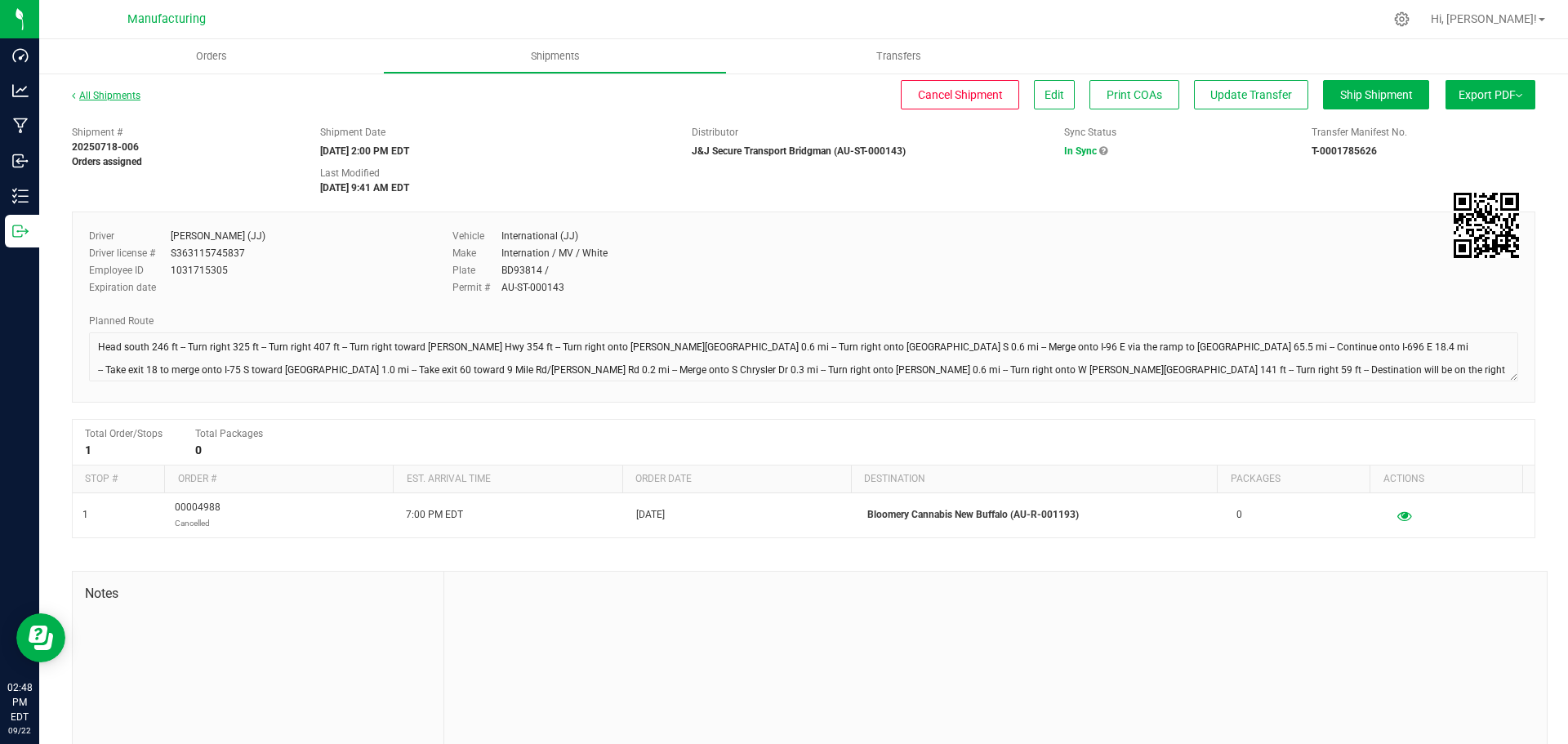
click at [115, 97] on link "All Shipments" at bounding box center [106, 95] width 69 height 11
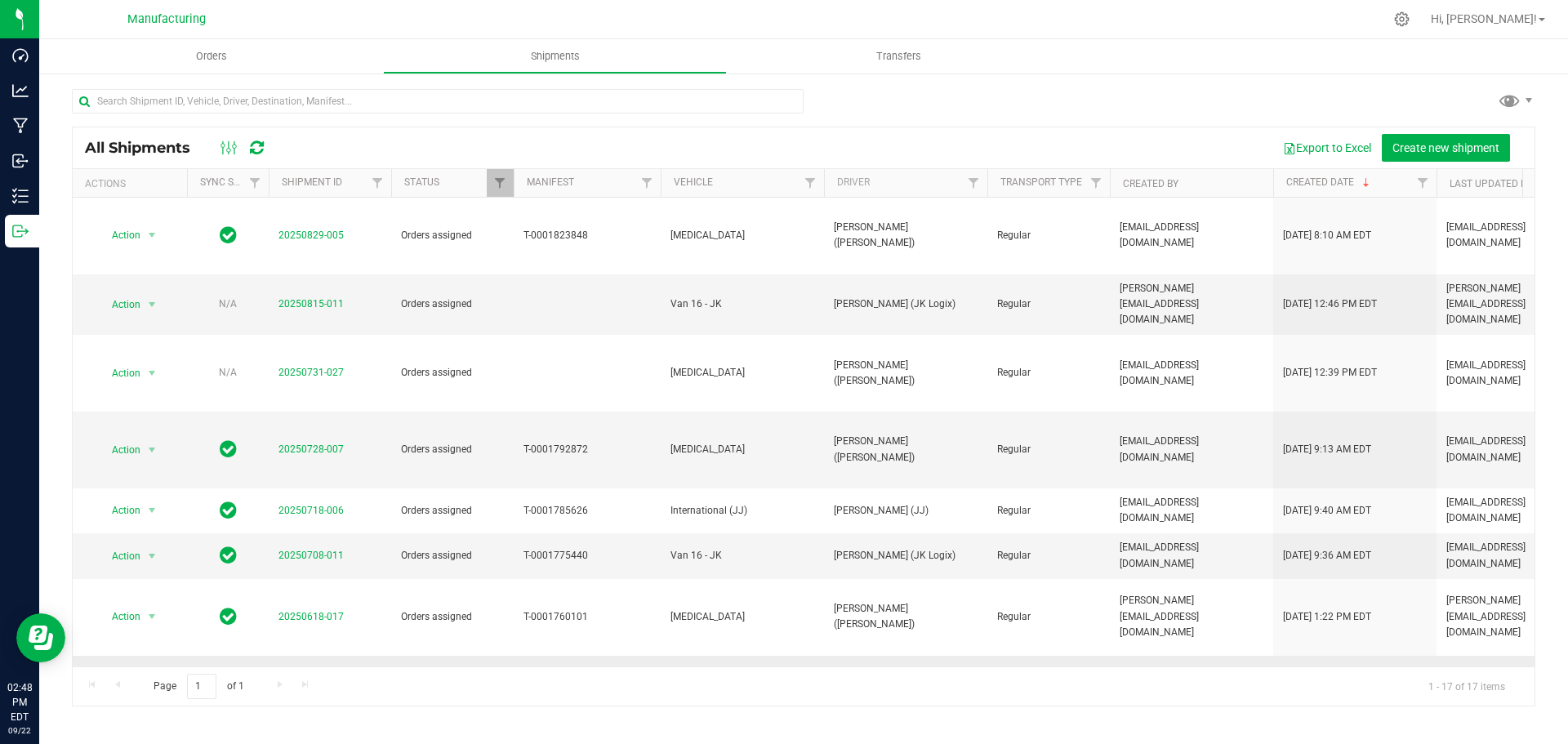
click at [322, 687] on link "20250514-010" at bounding box center [311, 692] width 66 height 11
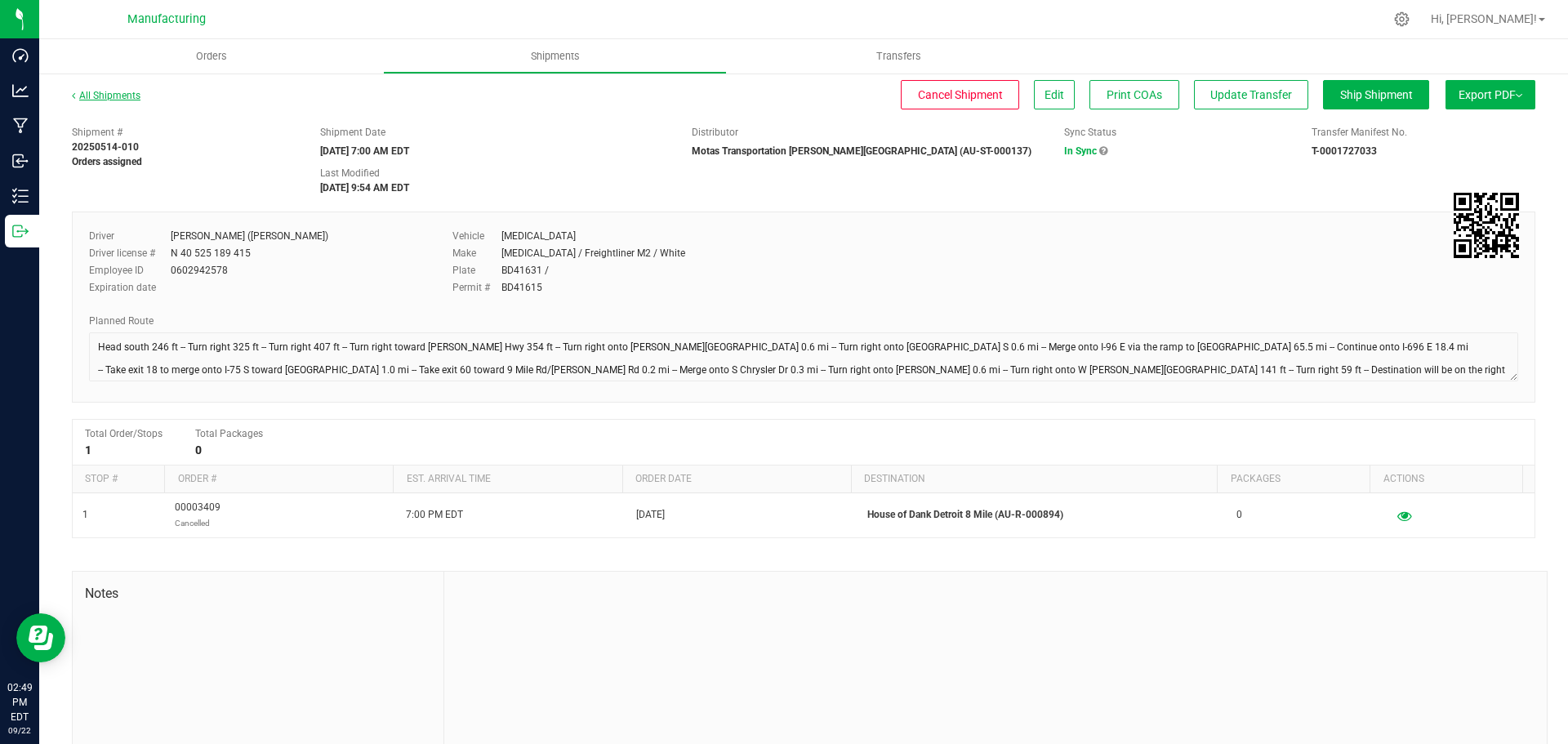
click at [129, 90] on link "All Shipments" at bounding box center [106, 95] width 69 height 11
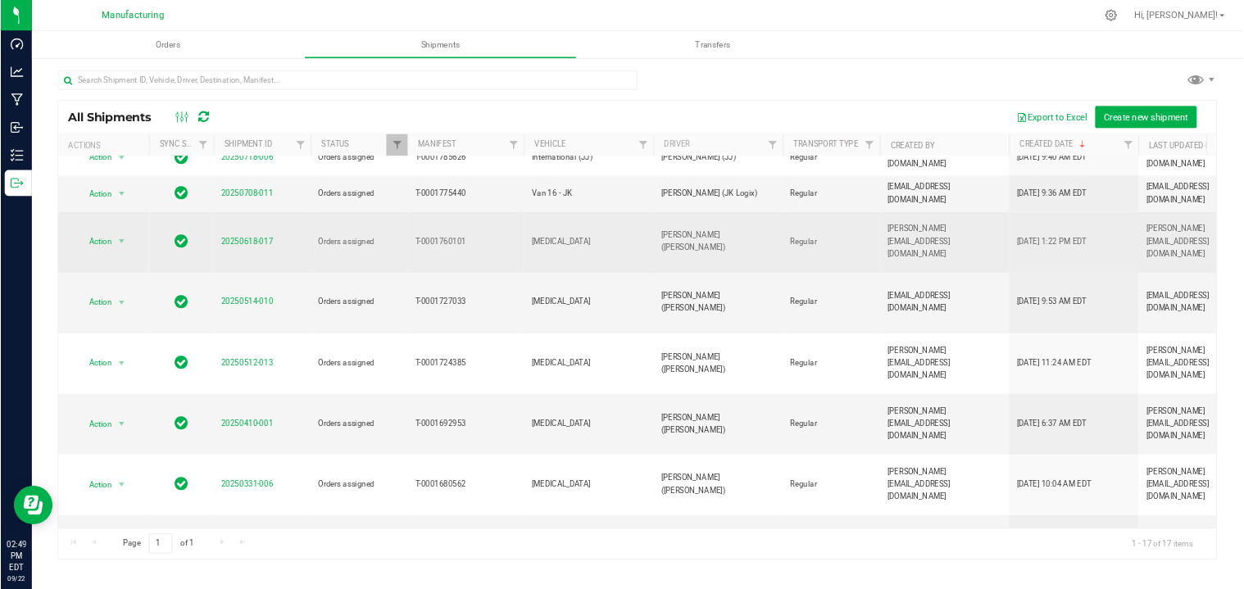
scroll to position [313, 0]
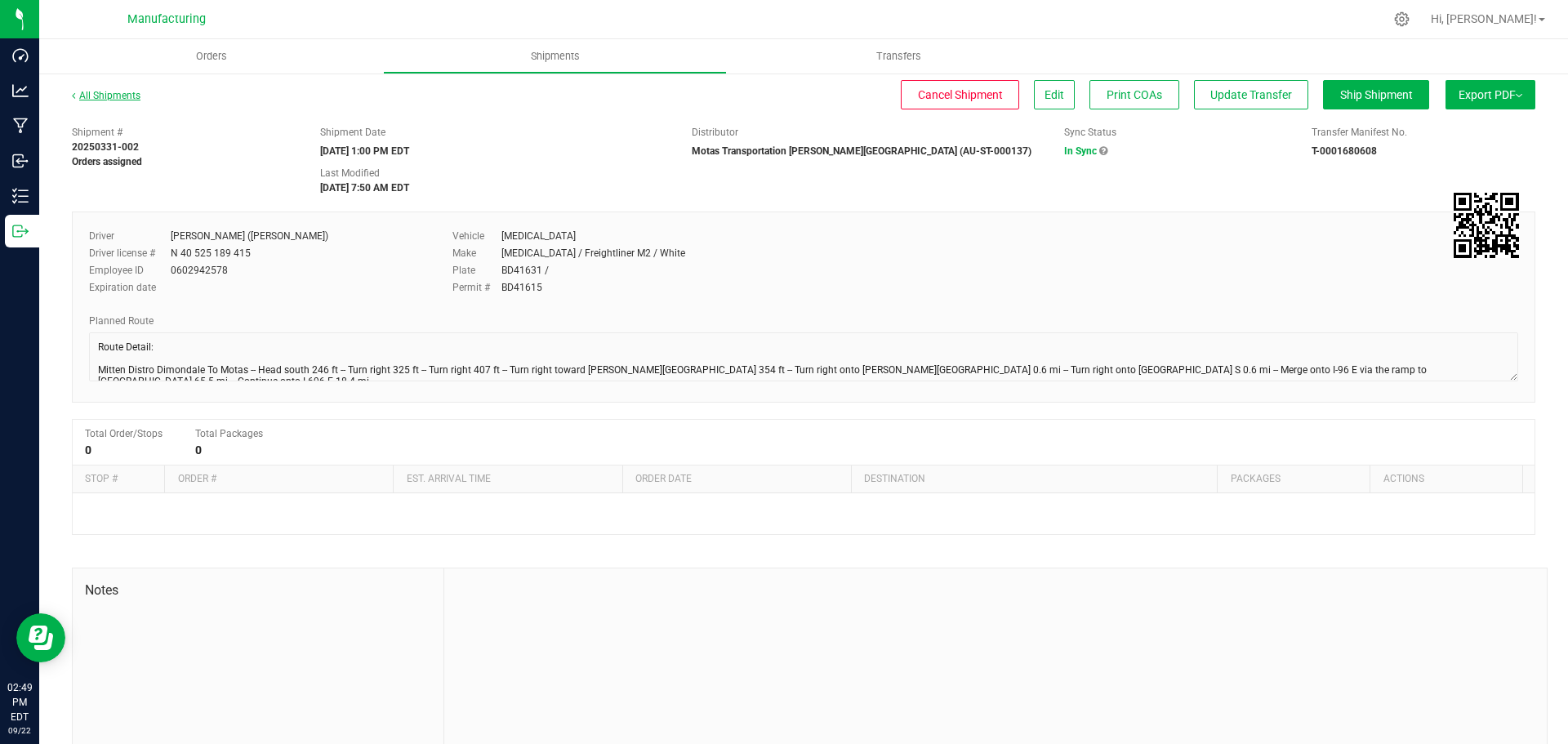
click at [129, 96] on link "All Shipments" at bounding box center [106, 95] width 69 height 11
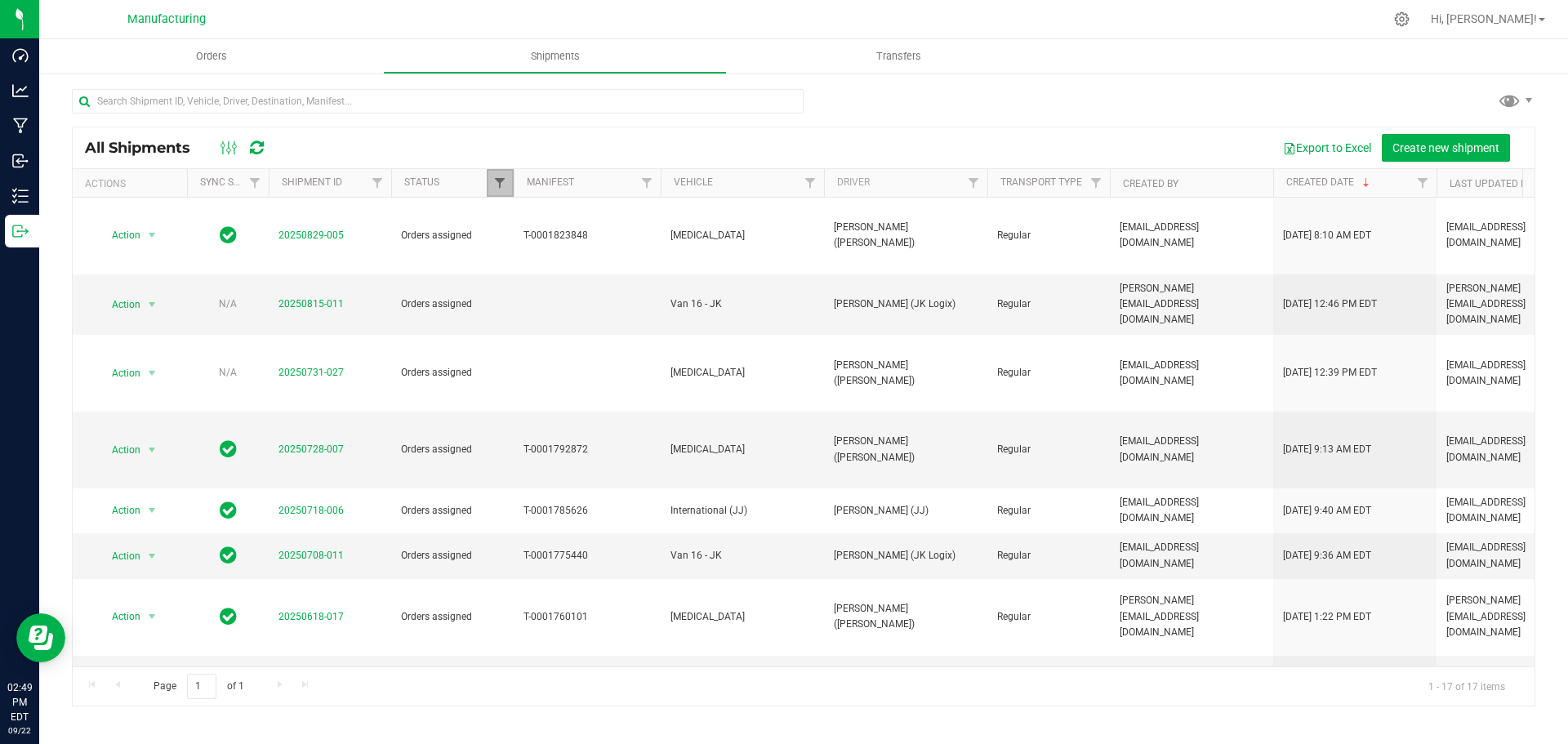
click at [495, 184] on span "Filter" at bounding box center [499, 183] width 13 height 13
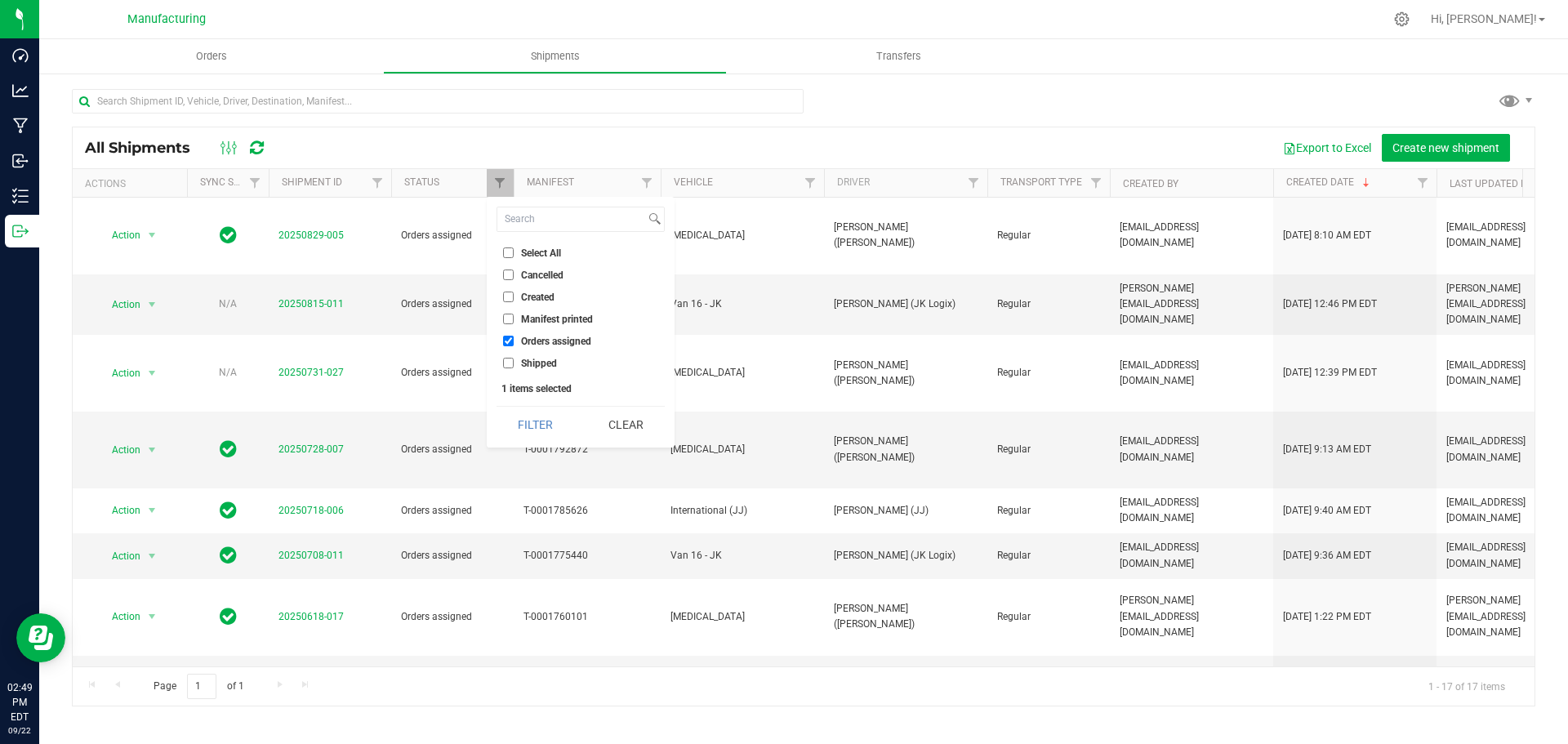
click at [504, 346] on input "Orders assigned" at bounding box center [508, 341] width 11 height 11
checkbox input "false"
click at [615, 431] on button "Clear" at bounding box center [625, 425] width 79 height 36
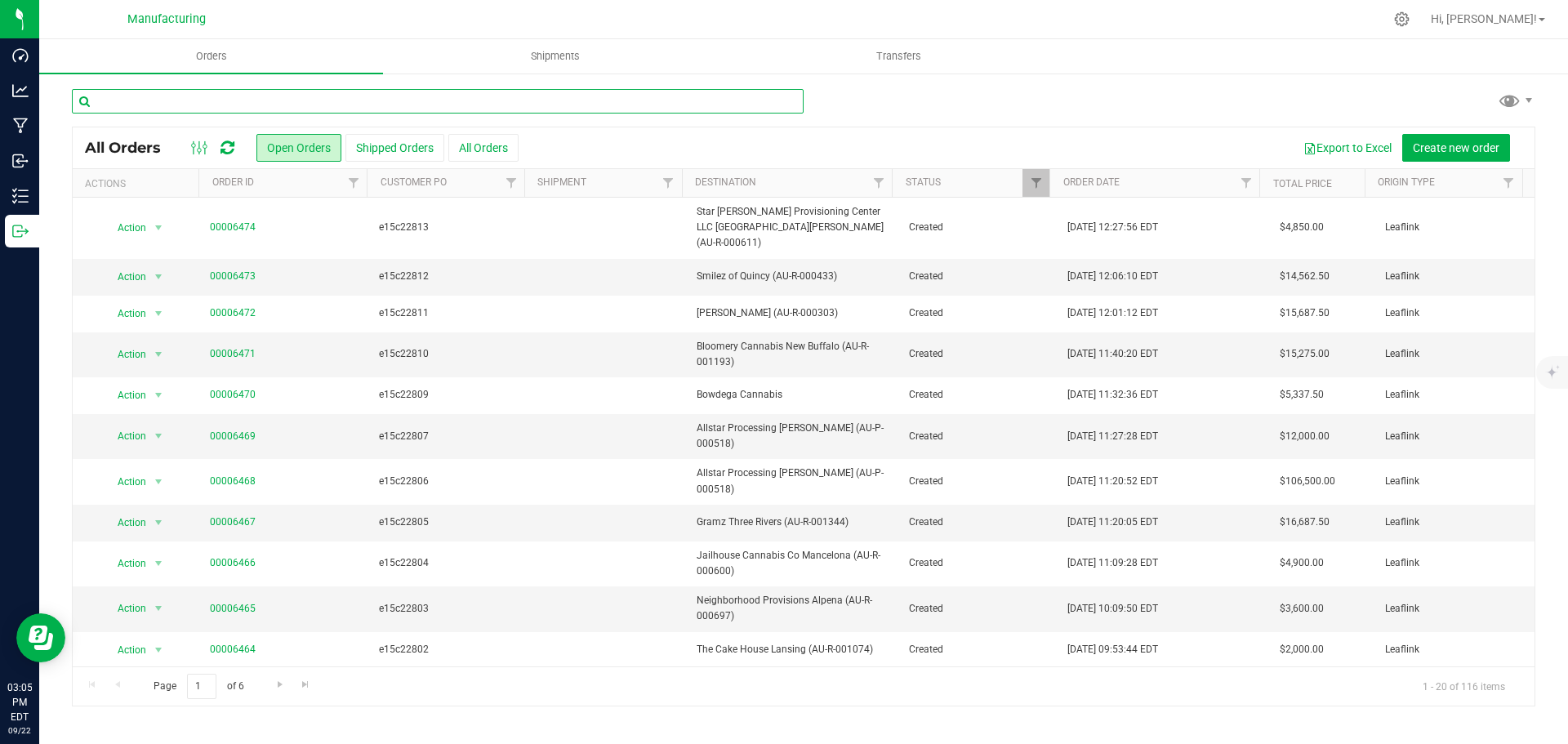
click at [355, 104] on input "text" at bounding box center [438, 101] width 732 height 25
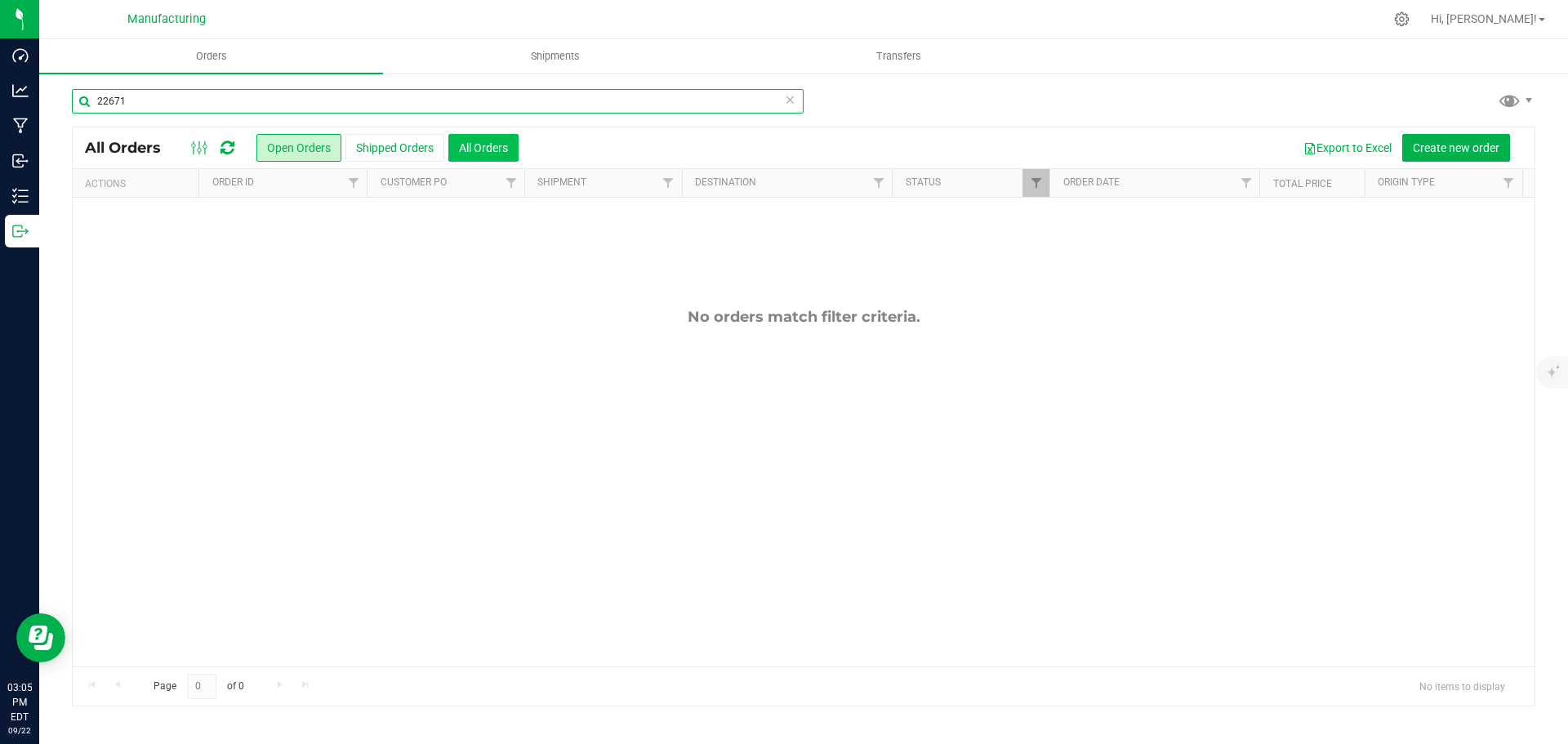
type input "22671"
click at [481, 147] on button "All Orders" at bounding box center [483, 148] width 70 height 28
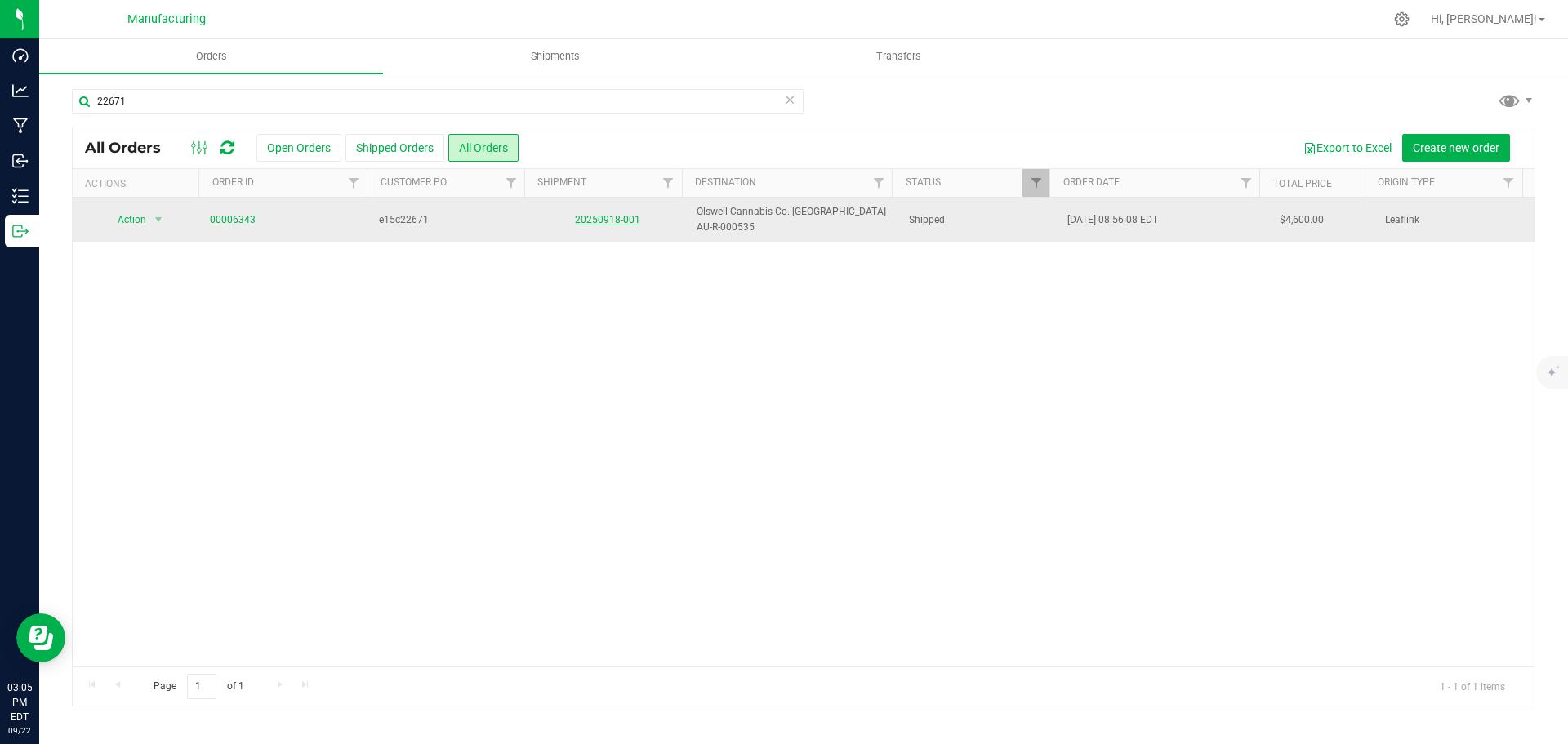
click at [610, 221] on link "20250918-001" at bounding box center [608, 219] width 66 height 11
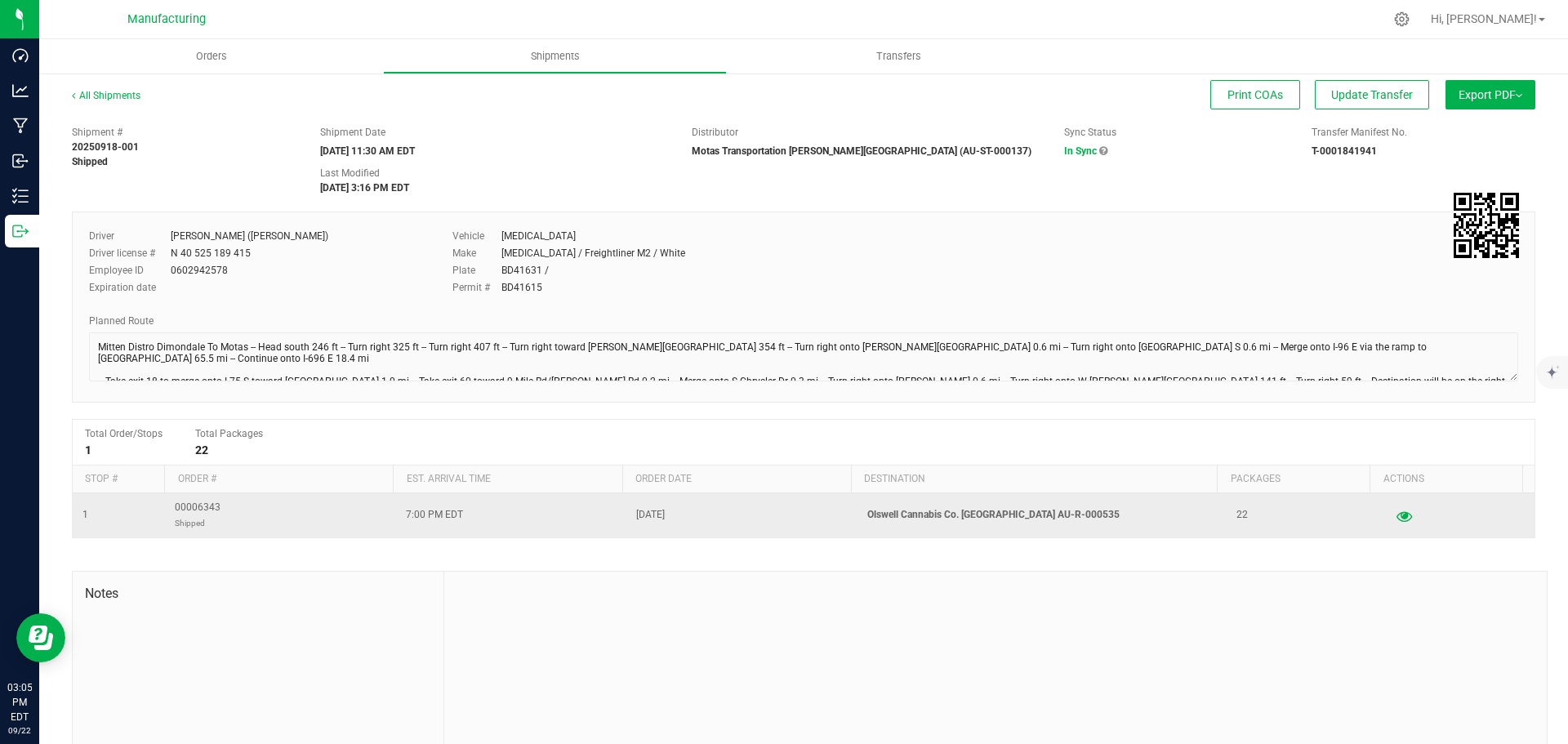
click at [1397, 519] on icon "button" at bounding box center [1405, 515] width 16 height 11
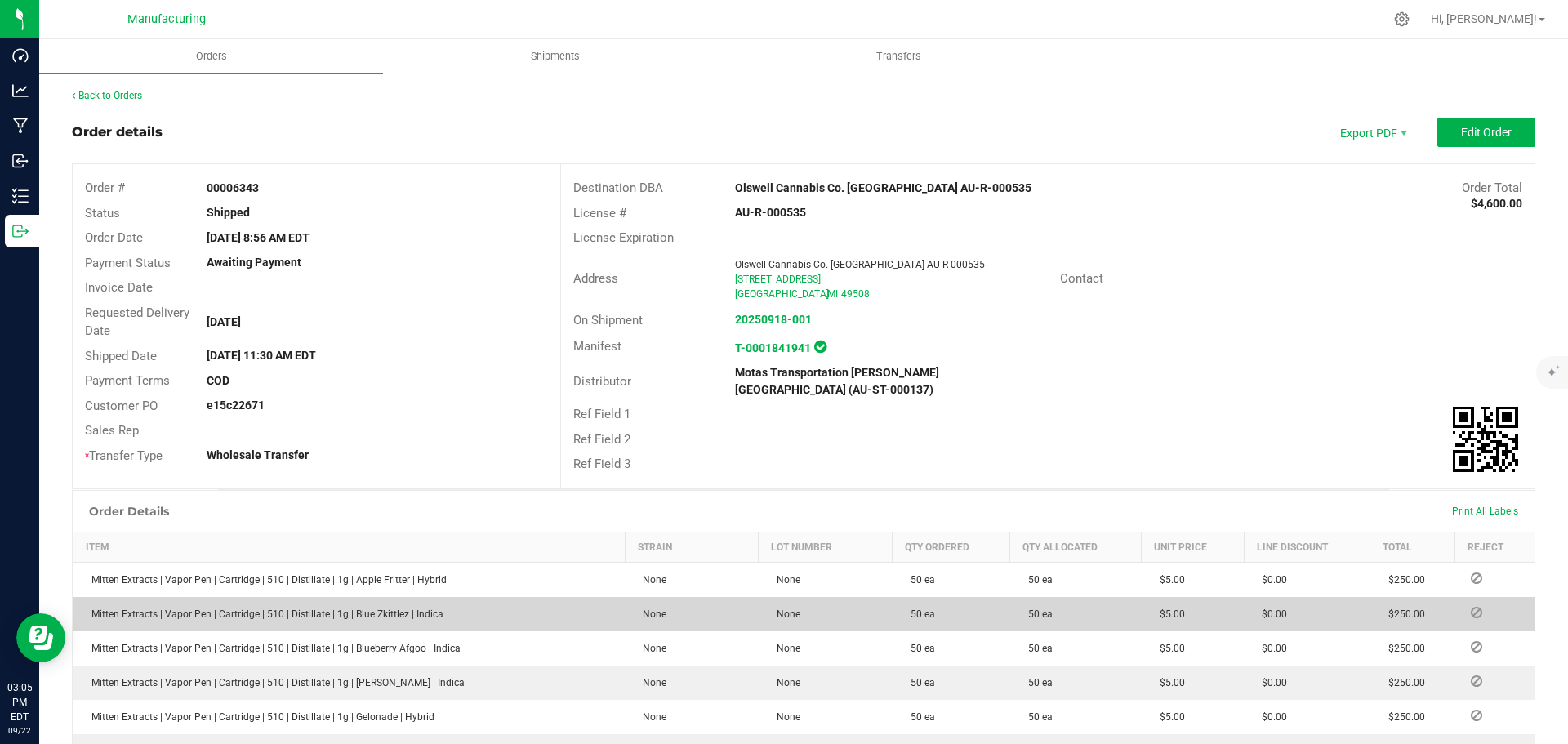
click at [1471, 608] on icon at bounding box center [1476, 613] width 11 height 10
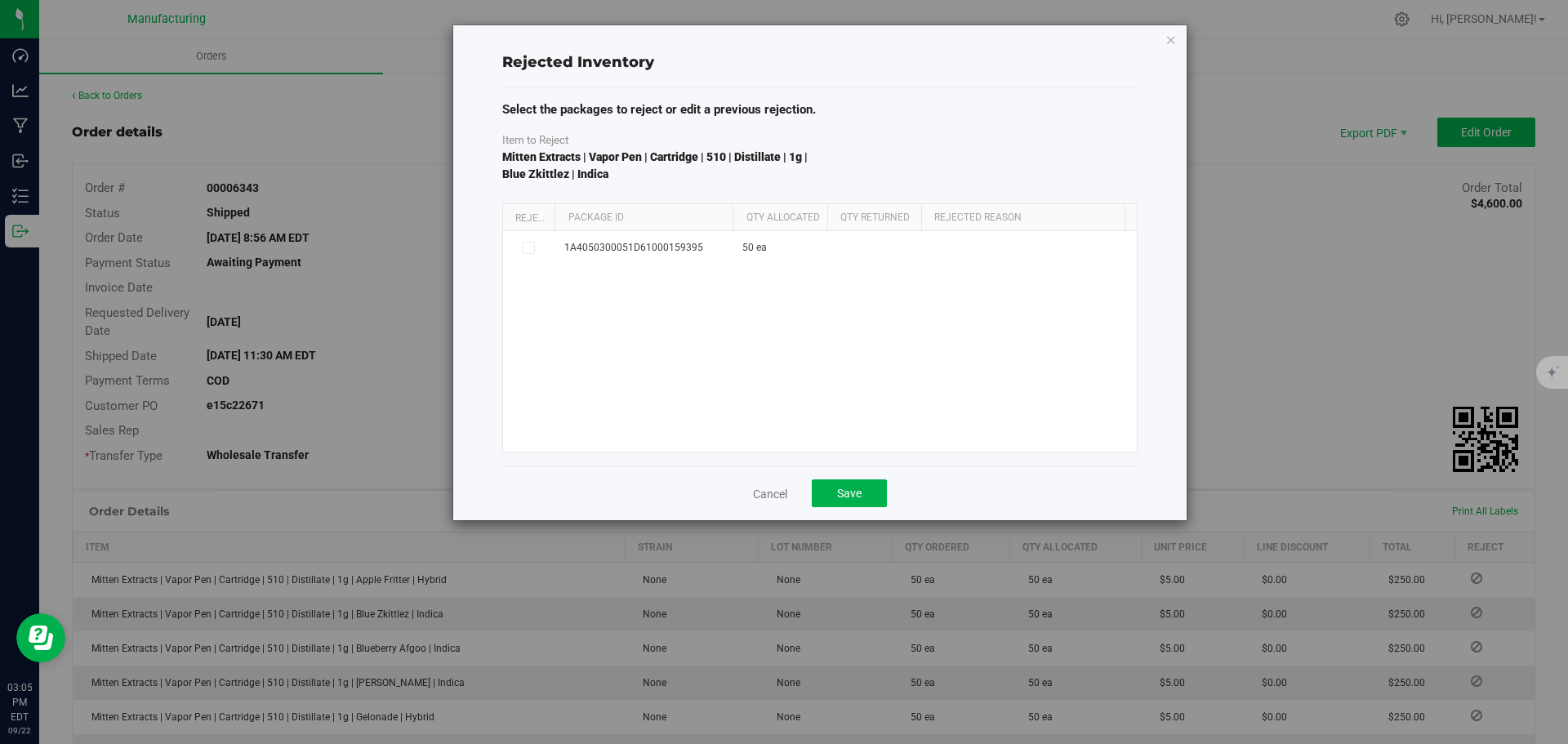
drag, startPoint x: 672, startPoint y: 218, endPoint x: 758, endPoint y: 224, distance: 86.2
click at [758, 224] on div "Reject Package Id Qty Allocated Qty Returned Rejected Reason" at bounding box center [814, 217] width 622 height 27
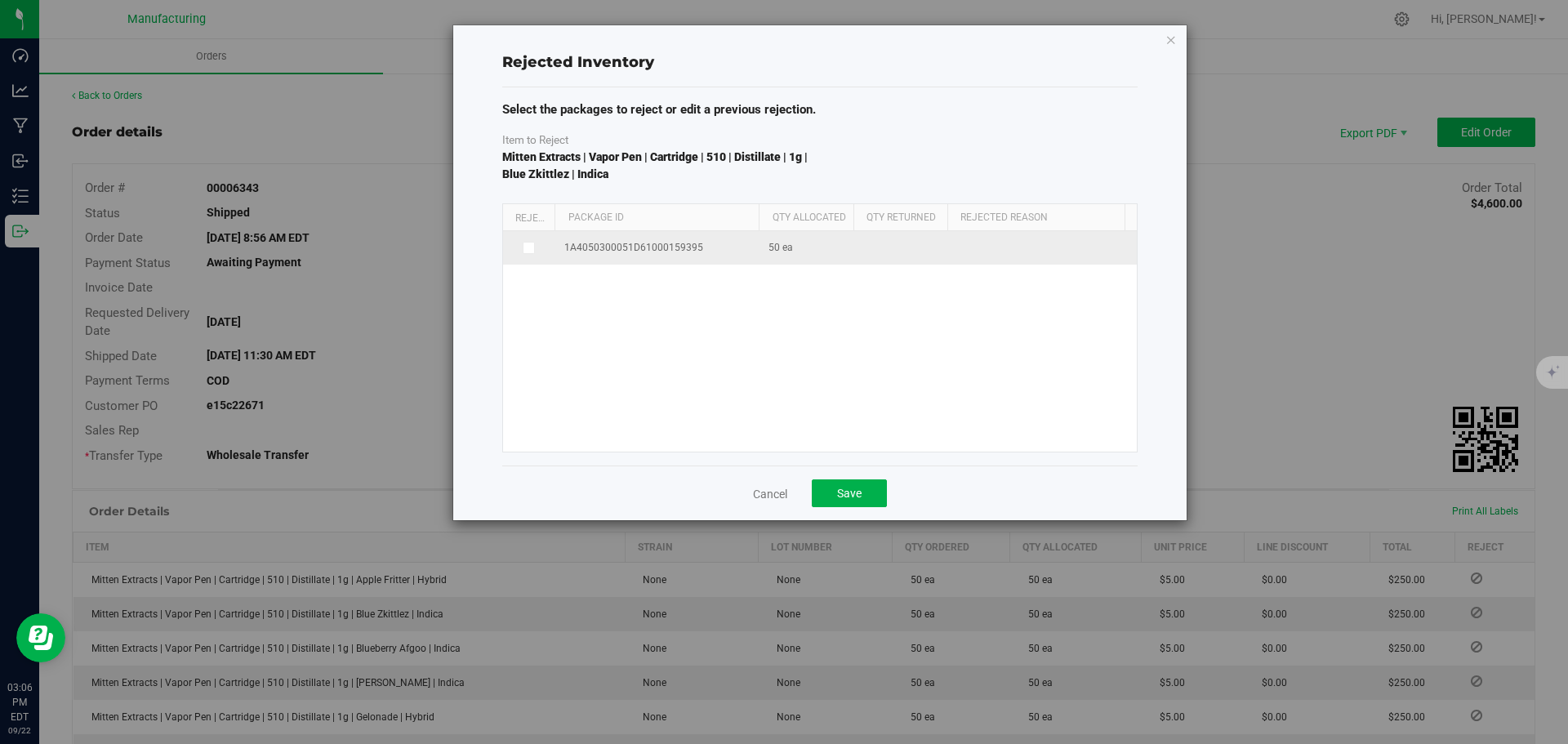
click at [524, 247] on icon at bounding box center [527, 247] width 8 height 0
click at [0, 0] on input "checkbox" at bounding box center [0, 0] width 0 height 0
click at [989, 255] on span at bounding box center [1068, 249] width 219 height 23
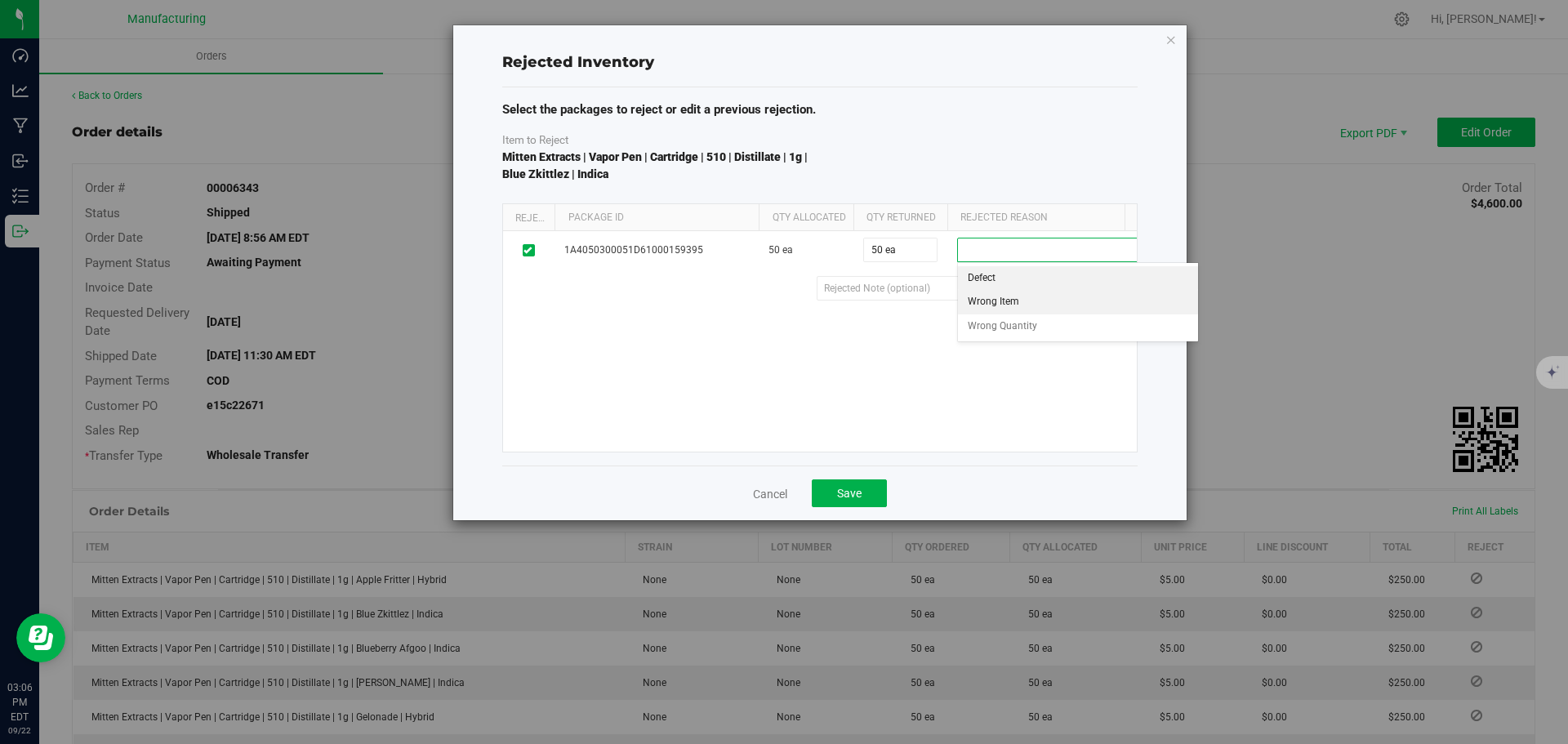
click at [1015, 300] on li "Wrong Item" at bounding box center [1078, 302] width 240 height 25
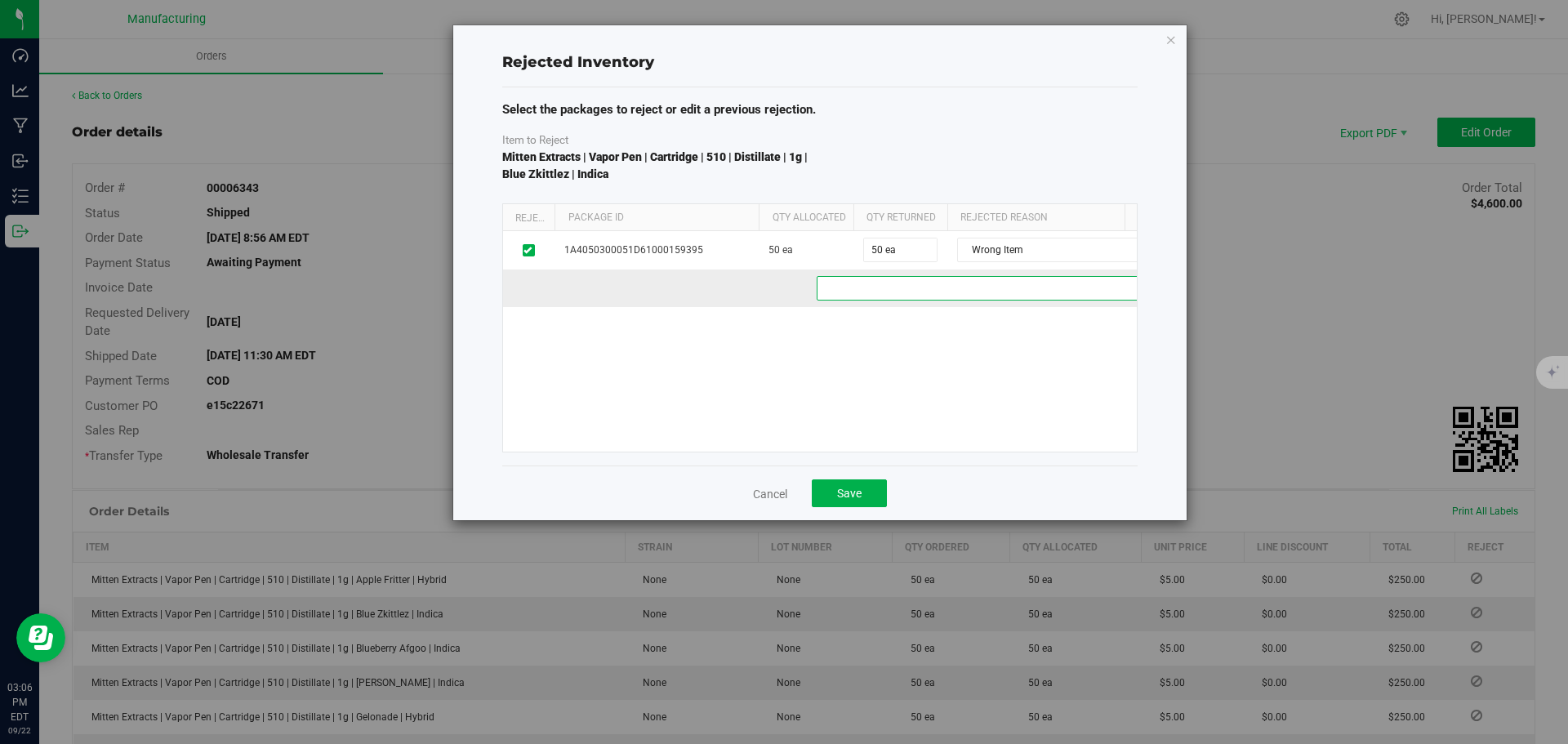
click at [996, 287] on 99107753-1751-4ebf-9823-30d4b081cb49 "text" at bounding box center [1007, 288] width 382 height 25
type 99107753-1751-4ebf-9823-30d4b081cb49 "s"
type 99107753-1751-4ebf-9823-30d4b081cb49 "c"
type 99107753-1751-4ebf-9823-30d4b081cb49 "cease and desist"
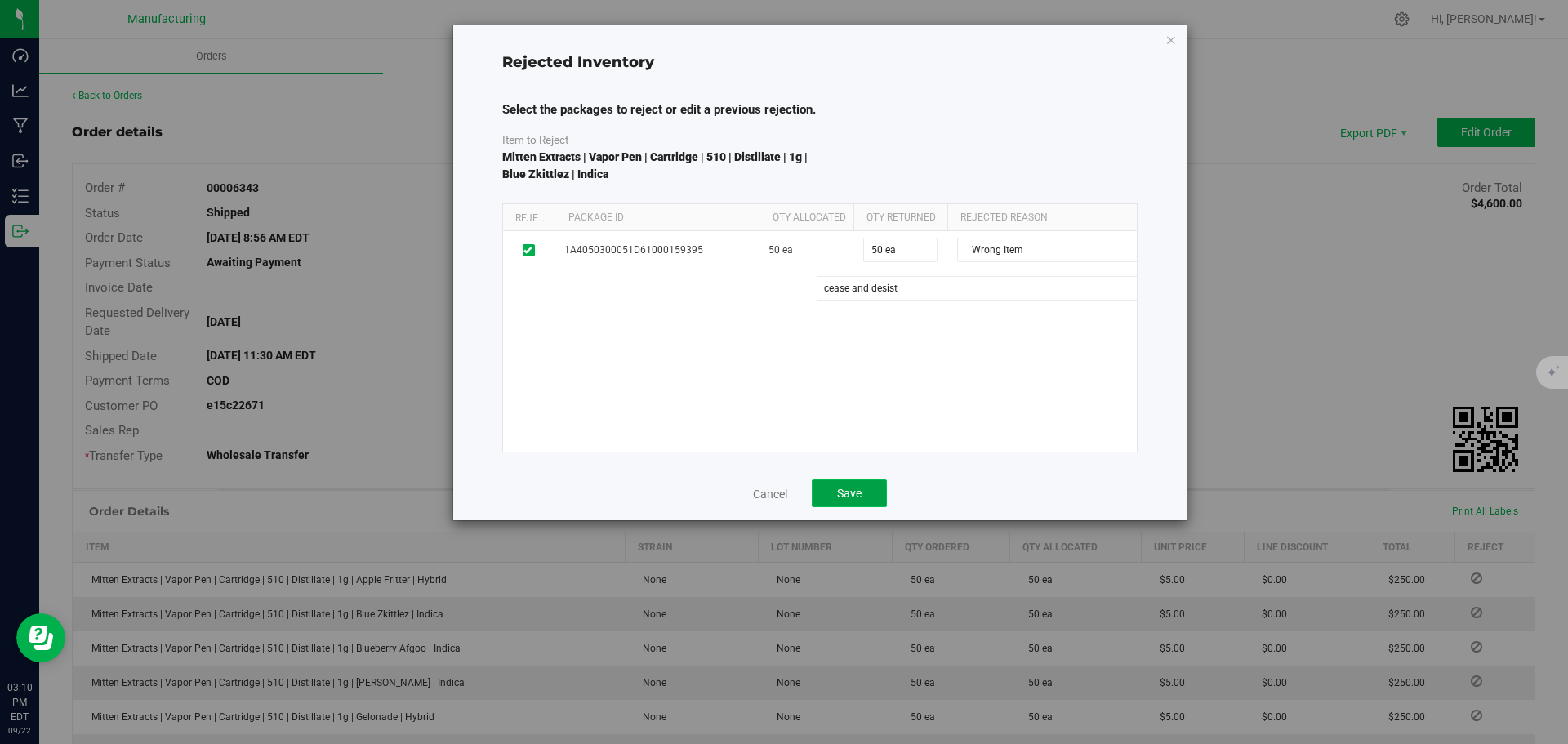
click at [870, 486] on button "Save" at bounding box center [848, 494] width 75 height 28
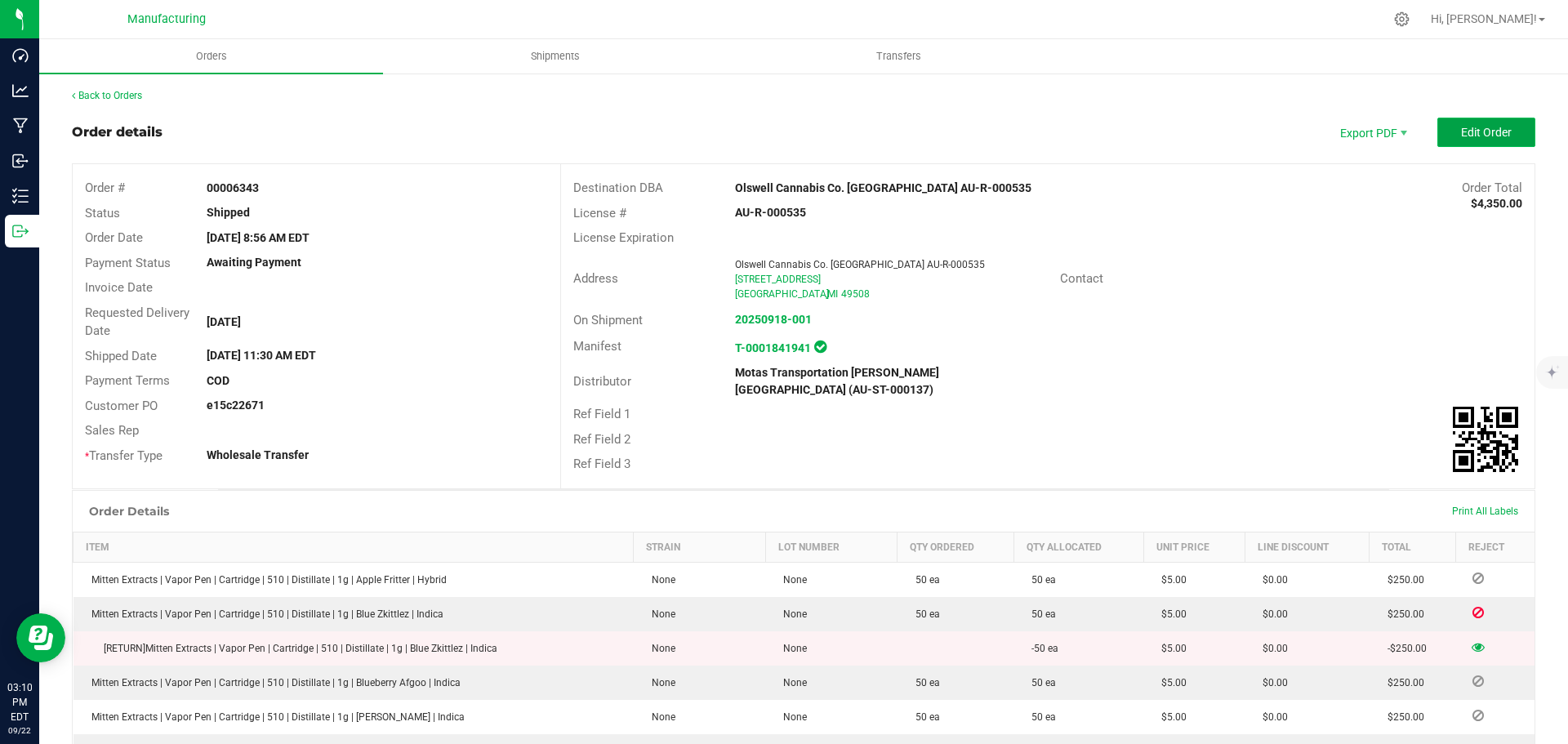
click at [1473, 128] on span "Edit Order" at bounding box center [1486, 132] width 51 height 13
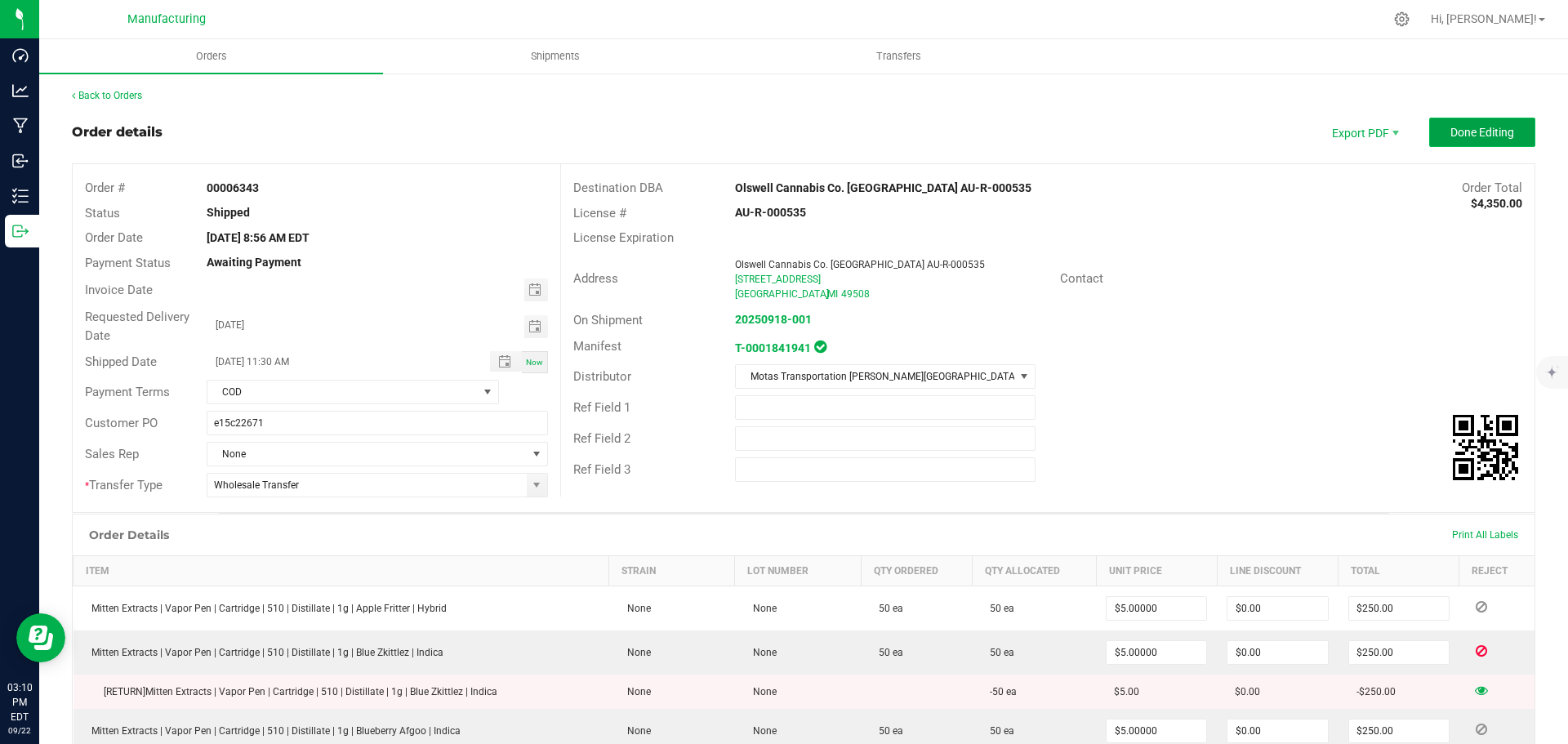
click at [1492, 131] on span "Done Editing" at bounding box center [1482, 132] width 64 height 13
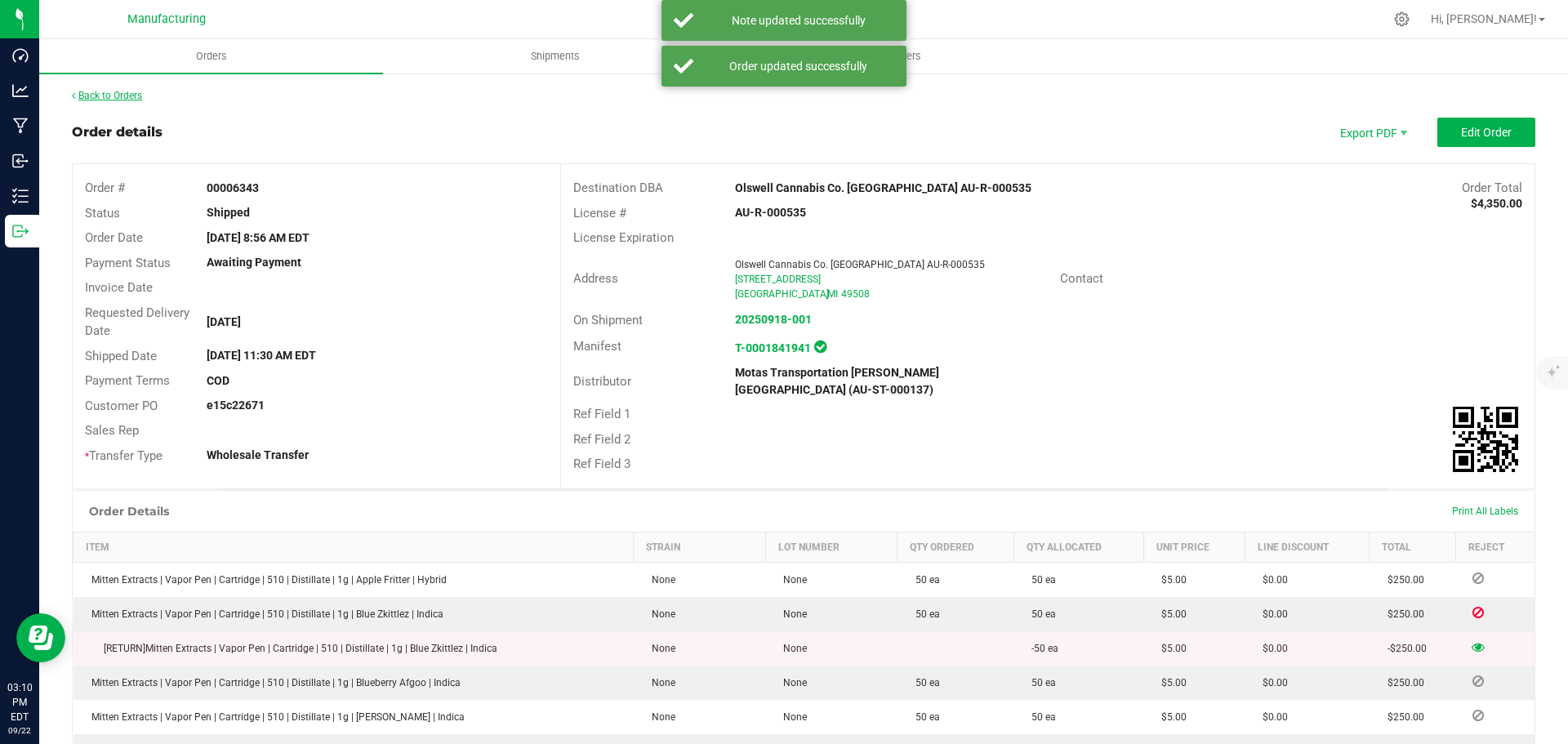
click at [129, 99] on link "Back to Orders" at bounding box center [107, 95] width 70 height 11
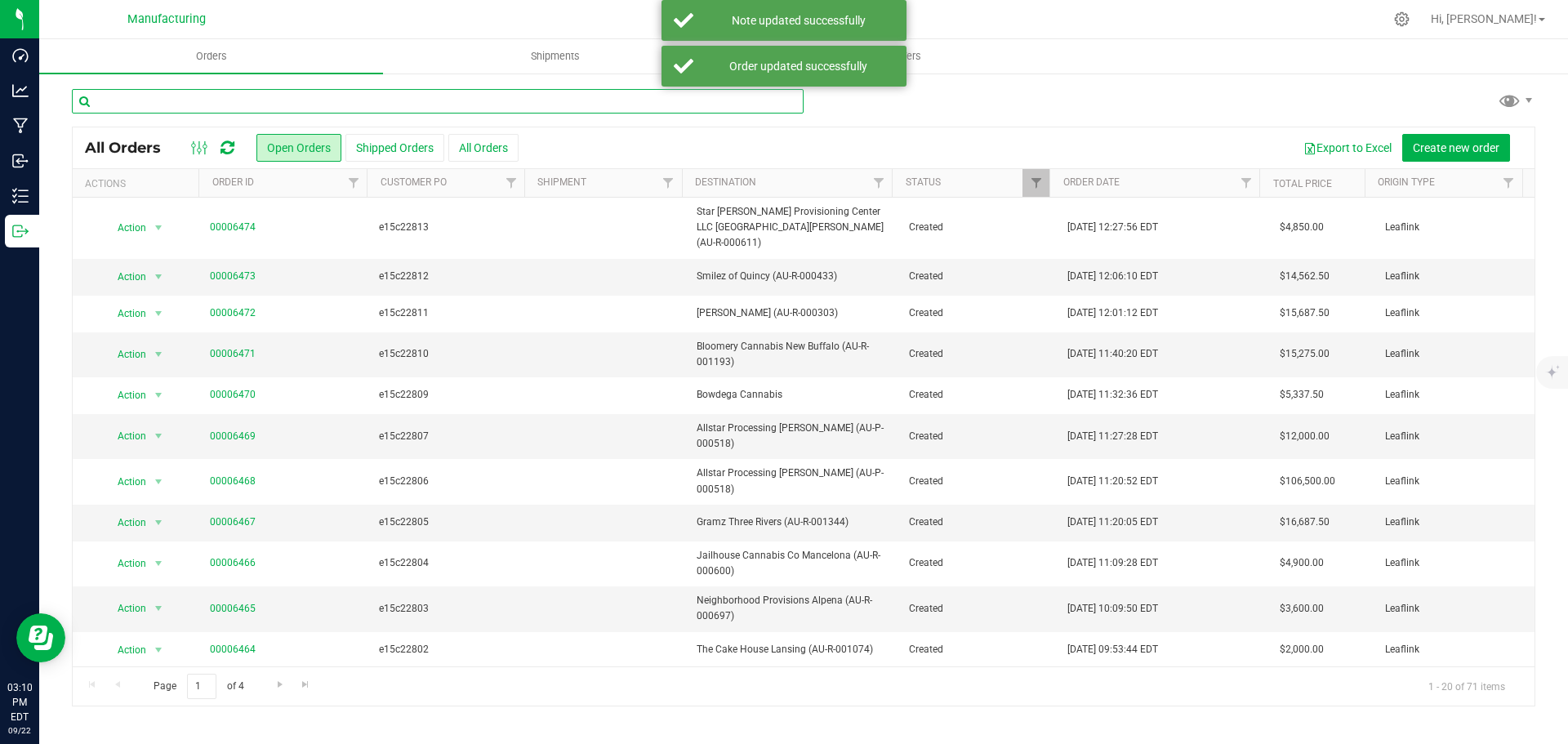
click at [414, 105] on input "text" at bounding box center [438, 101] width 732 height 25
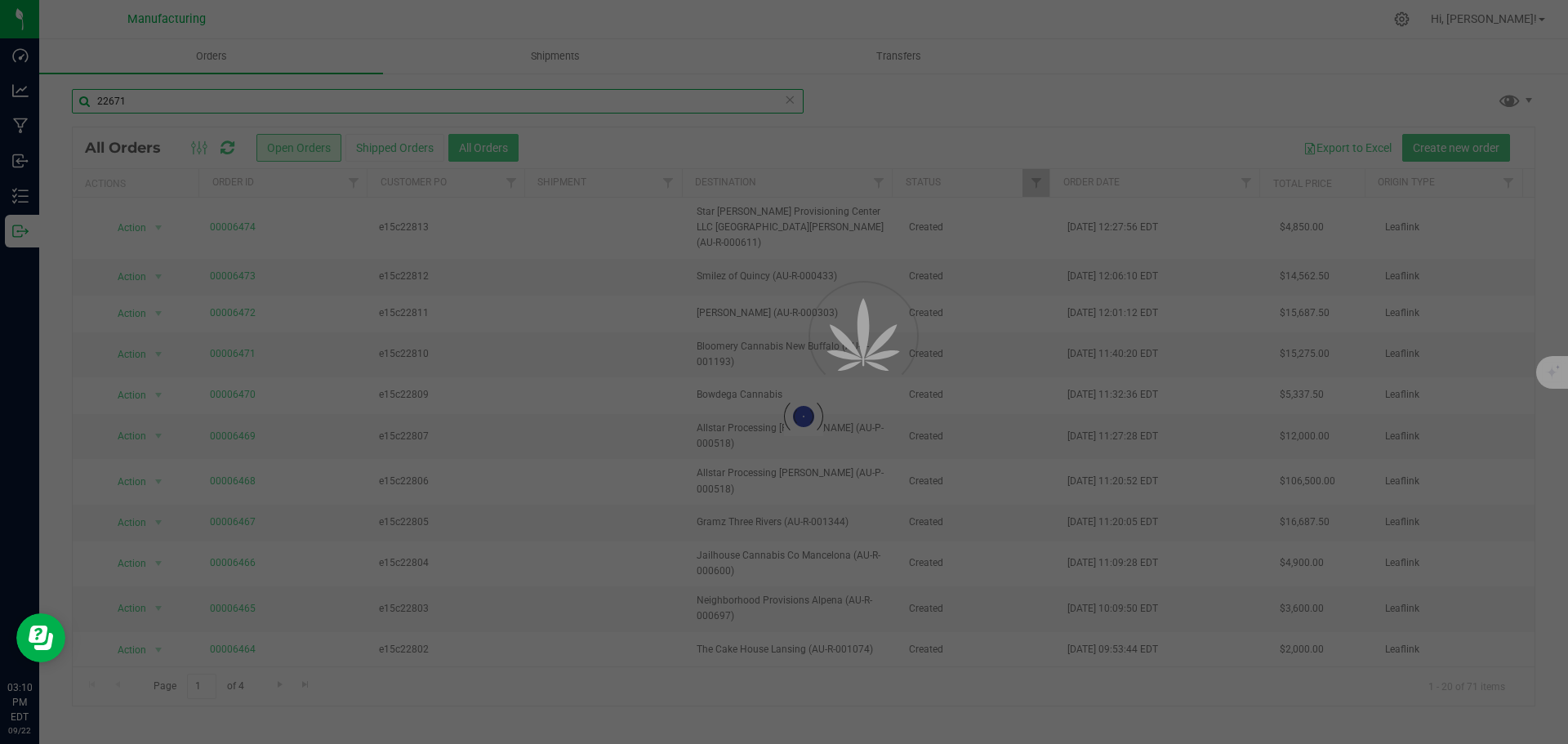
type input "22671"
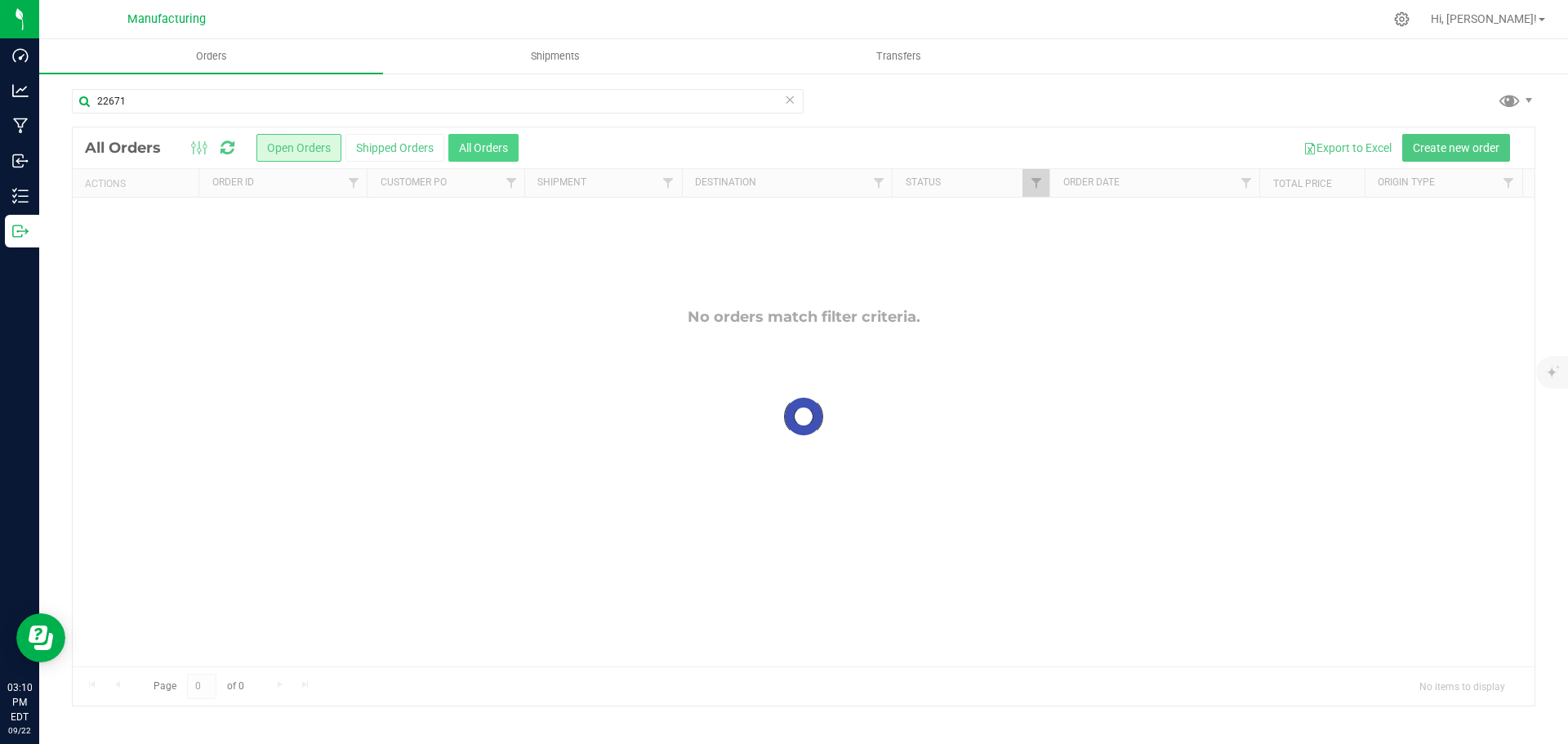
click at [471, 141] on div at bounding box center [803, 417] width 1462 height 578
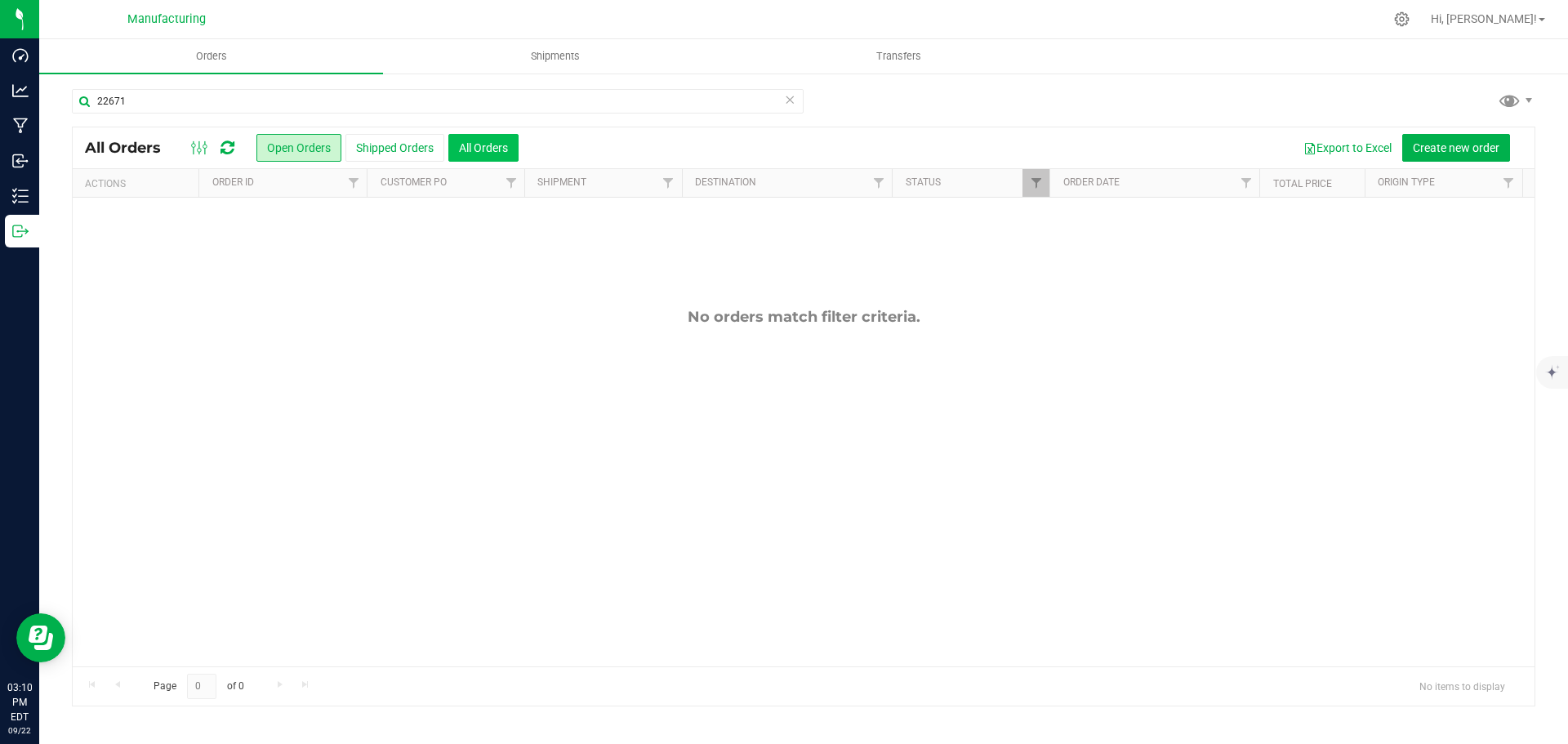
click at [471, 143] on button "All Orders" at bounding box center [483, 148] width 70 height 28
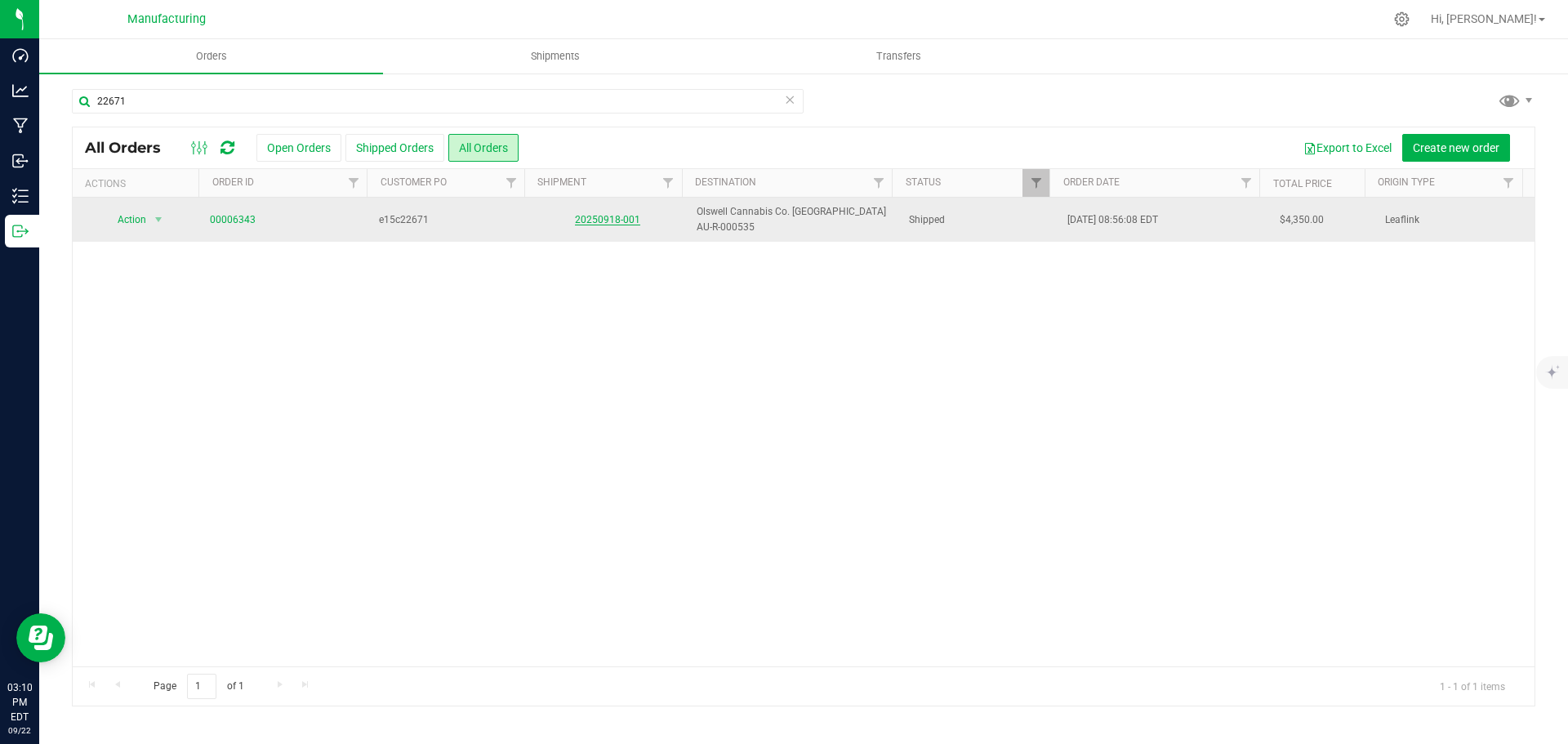
click at [612, 218] on link "20250918-001" at bounding box center [608, 219] width 66 height 11
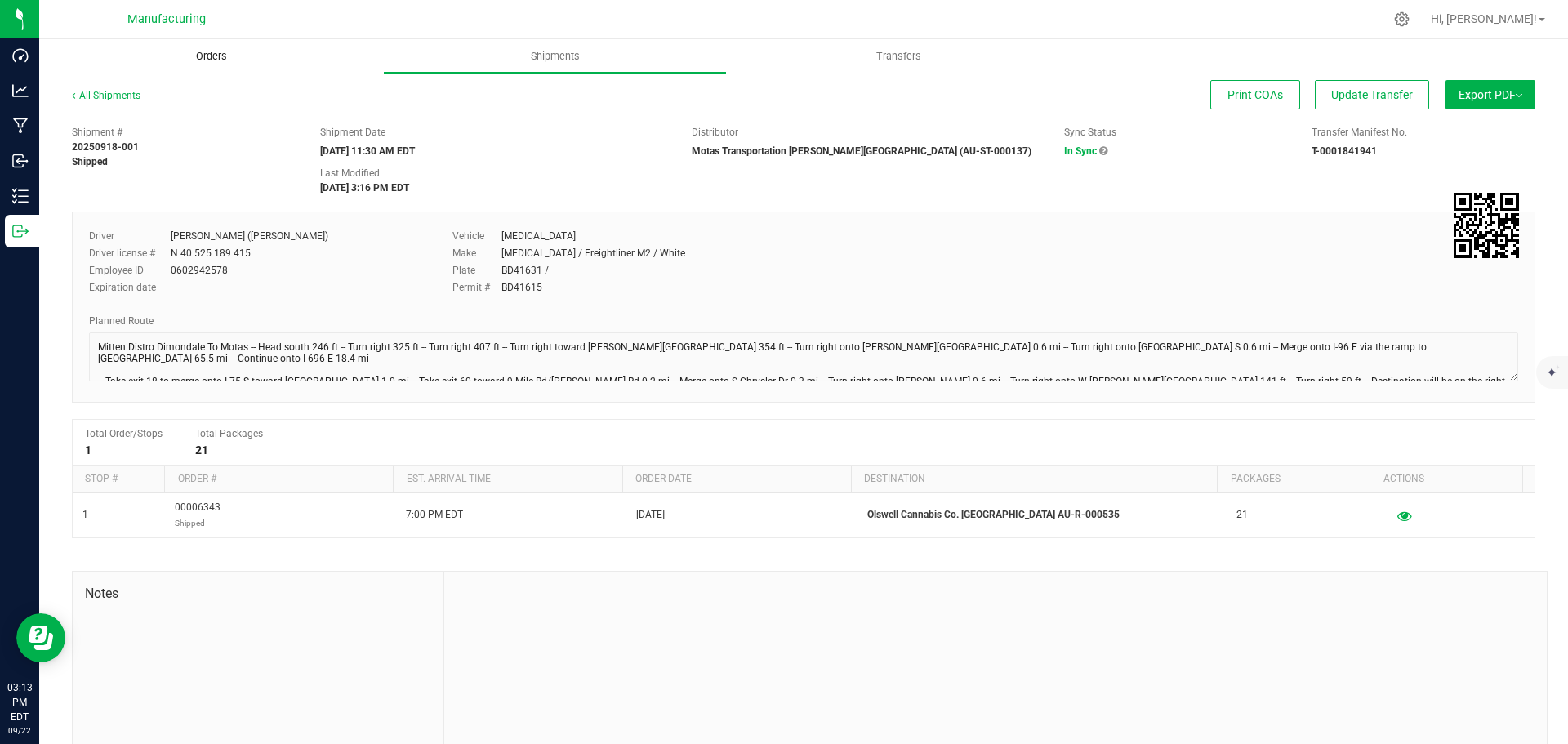
click at [223, 56] on span "Orders" at bounding box center [211, 56] width 75 height 15
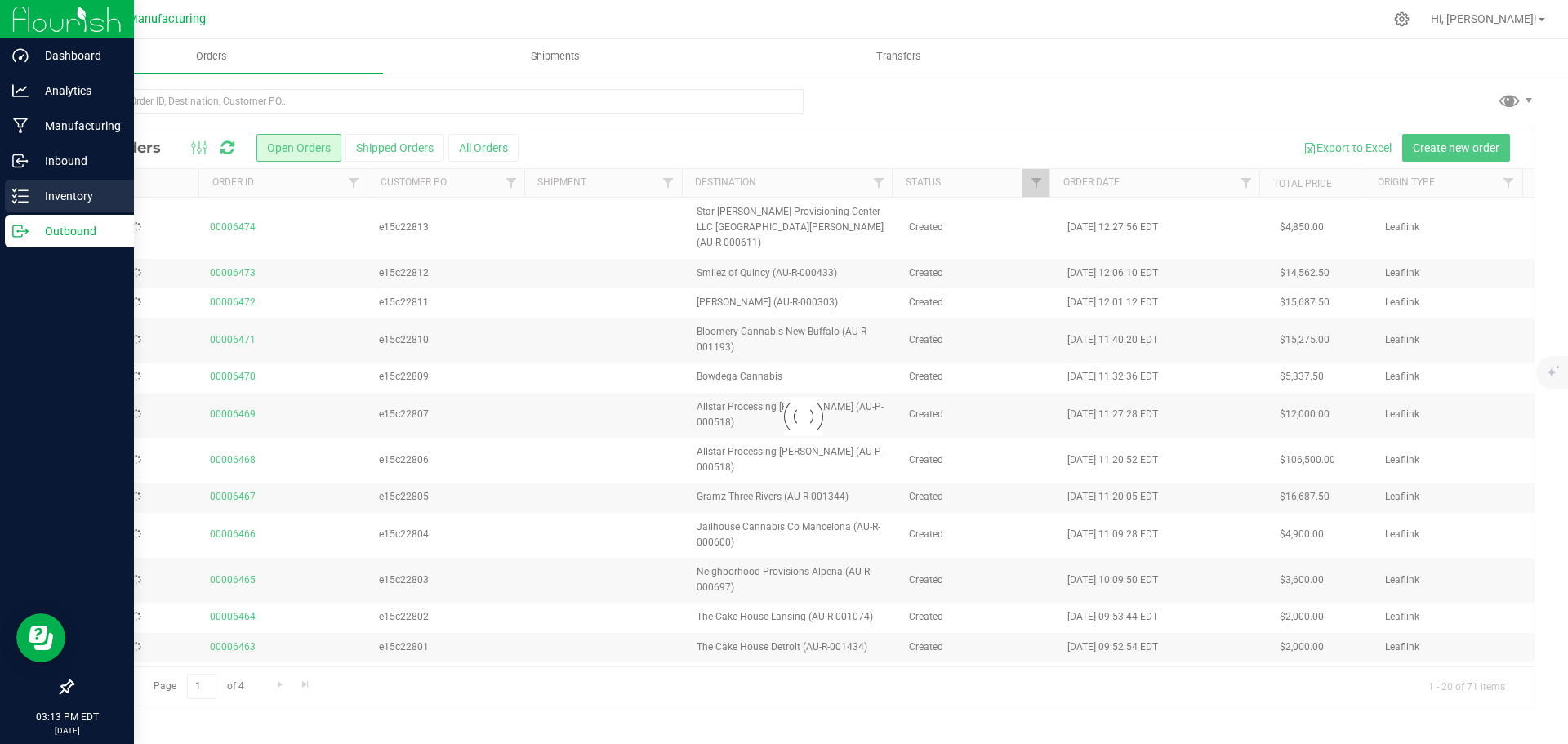
click at [18, 192] on icon at bounding box center [20, 195] width 16 height 16
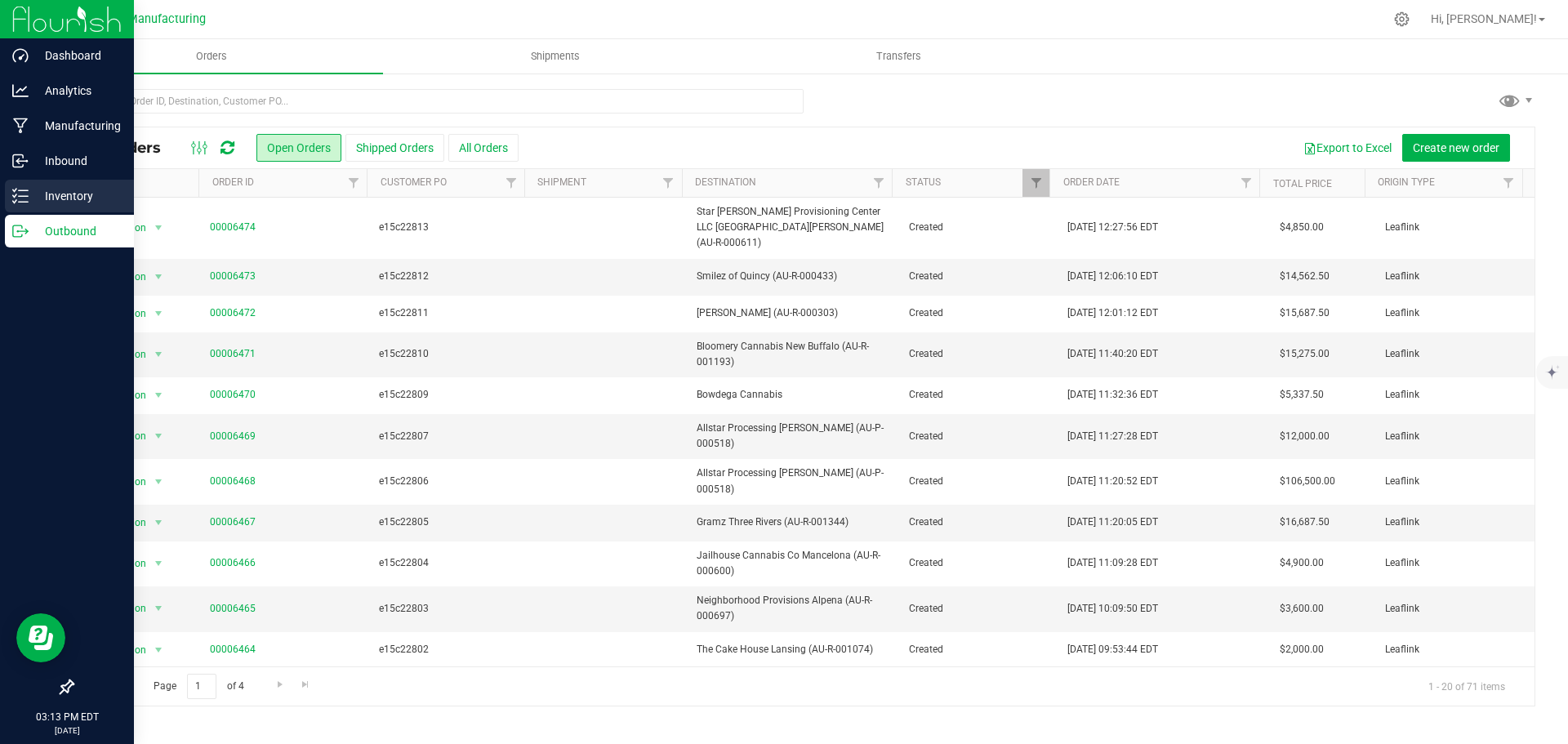
click at [66, 190] on p "Inventory" at bounding box center [78, 196] width 98 height 20
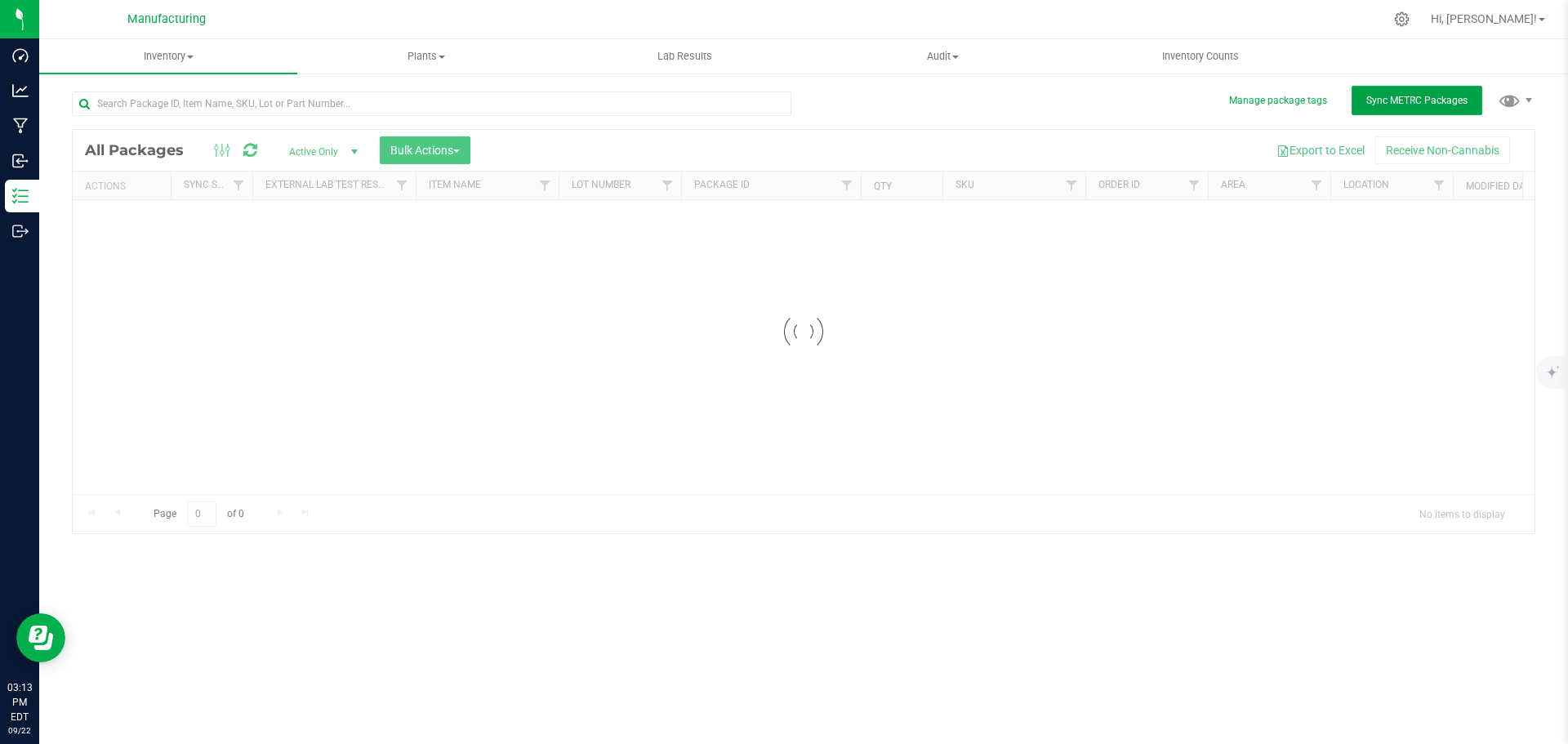
click at [1462, 101] on span "Sync METRC Packages" at bounding box center [1417, 100] width 102 height 11
